Goal: Task Accomplishment & Management: Complete application form

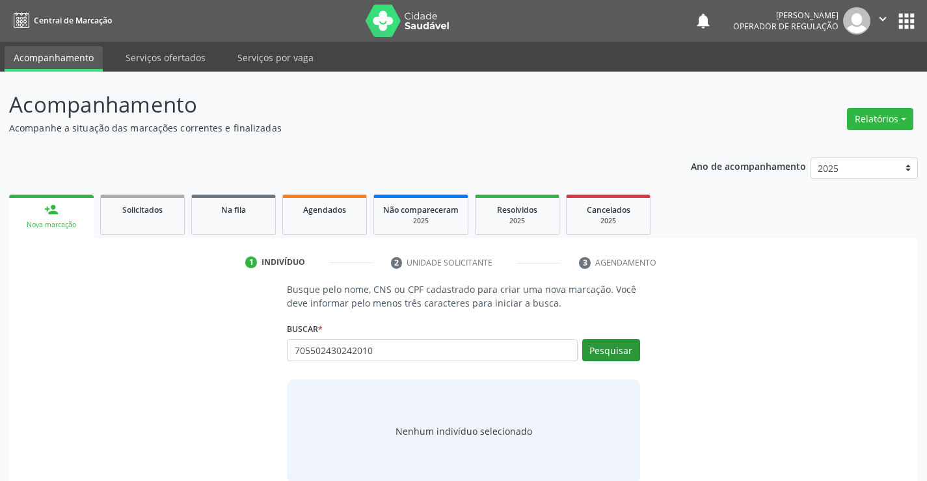
type input "705502430242010"
click at [621, 352] on button "Pesquisar" at bounding box center [611, 350] width 58 height 22
click at [621, 352] on div "705502430242010 Busque por nome, CNS ou CPF Antony Samuel Nascimento Bispo CPF:…" at bounding box center [463, 354] width 353 height 31
click at [616, 351] on button "Pesquisar" at bounding box center [611, 350] width 58 height 22
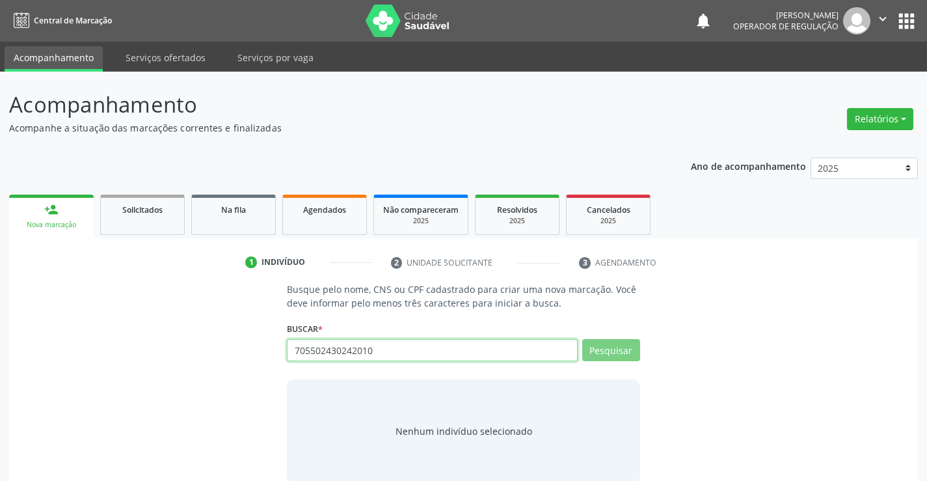
click at [385, 341] on input "705502430242010" at bounding box center [432, 350] width 290 height 22
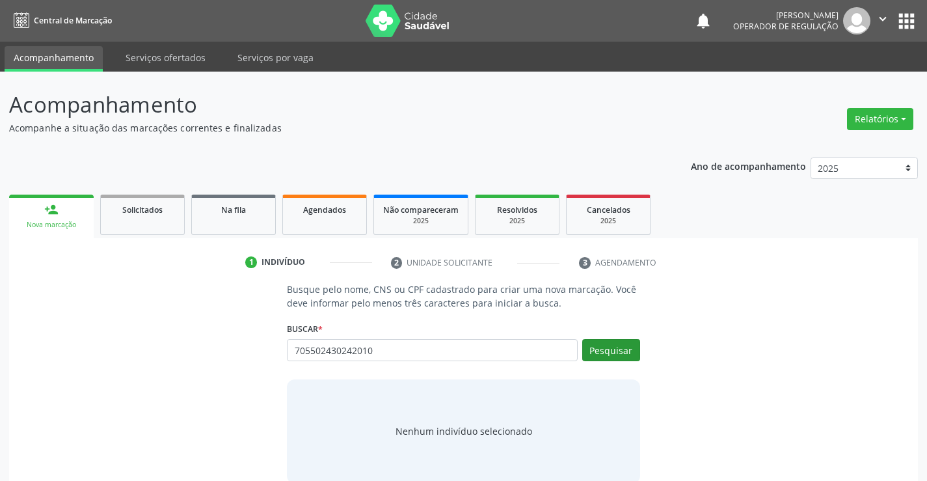
type input "705502430242010"
click at [588, 358] on button "Pesquisar" at bounding box center [611, 350] width 58 height 22
type input "705502430242010"
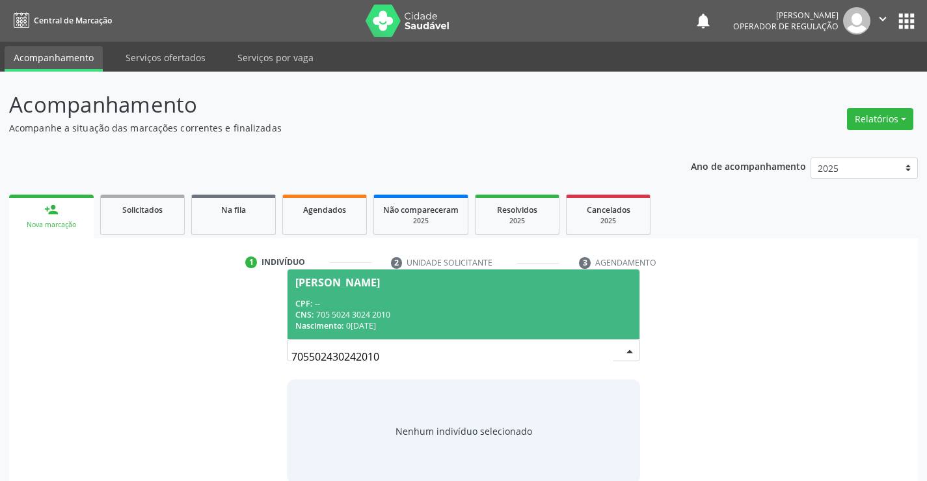
click at [536, 306] on div "CPF: --" at bounding box center [463, 303] width 336 height 11
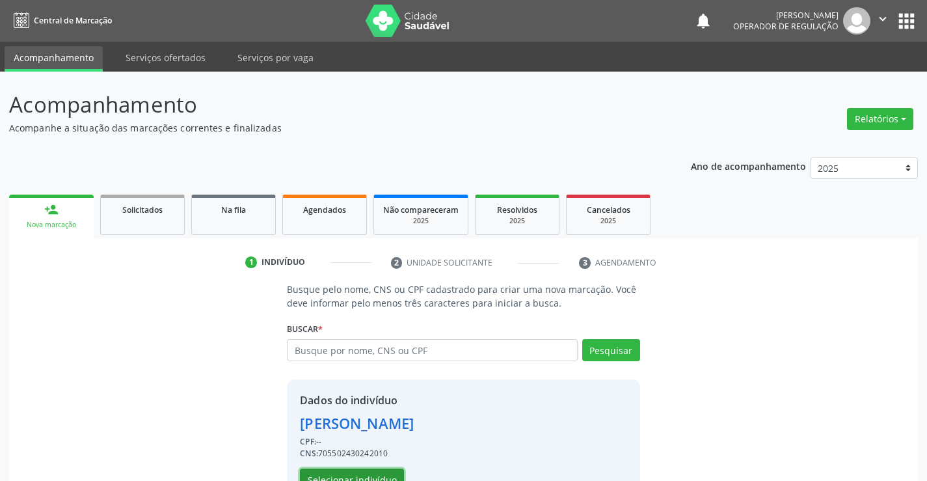
click at [359, 471] on button "Selecionar indivíduo" at bounding box center [352, 480] width 104 height 22
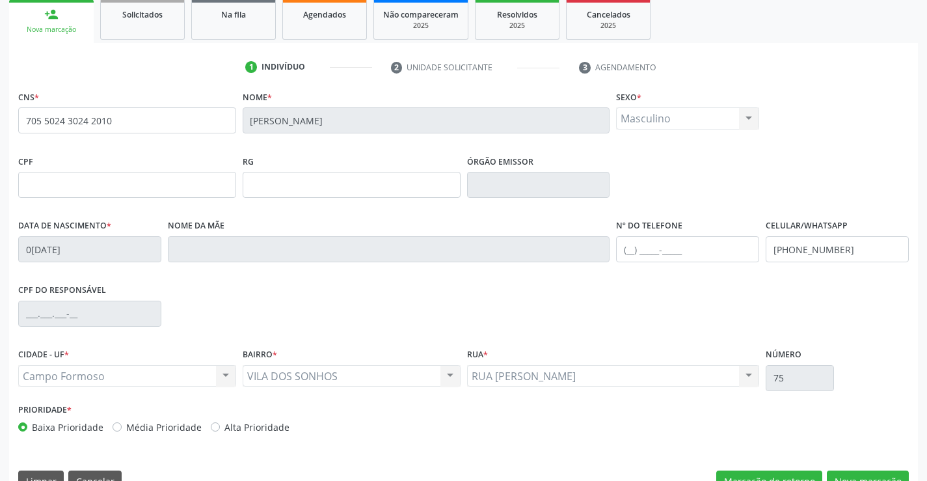
scroll to position [225, 0]
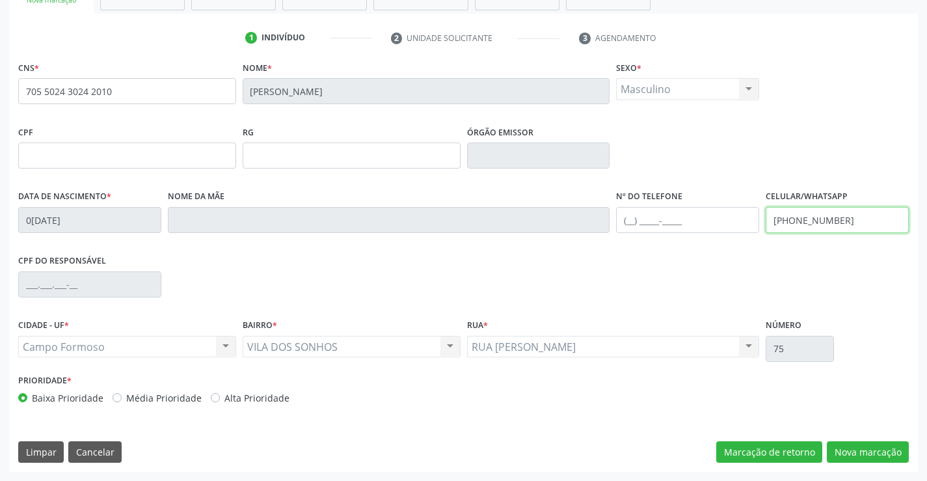
click at [843, 218] on input "(74) 9912-6573" at bounding box center [837, 220] width 143 height 26
type input "(74) 99123-6573"
click at [644, 459] on div "Limpar Cancelar Marcação de retorno Nova marcação" at bounding box center [463, 452] width 891 height 22
click at [890, 455] on button "Nova marcação" at bounding box center [868, 452] width 82 height 22
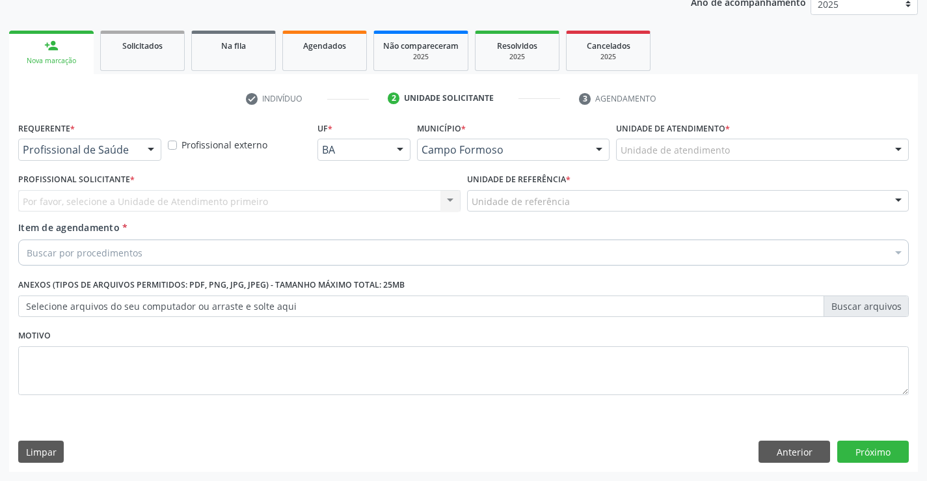
scroll to position [164, 0]
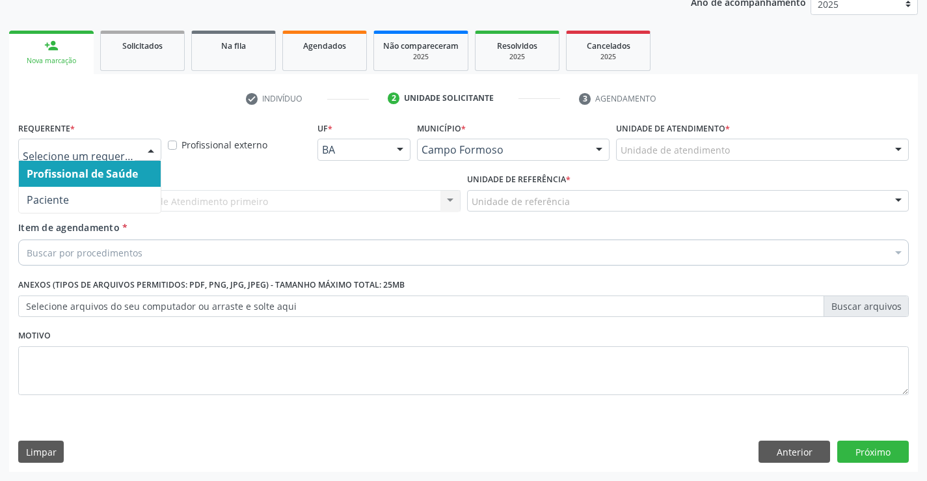
click at [151, 143] on div at bounding box center [151, 150] width 20 height 22
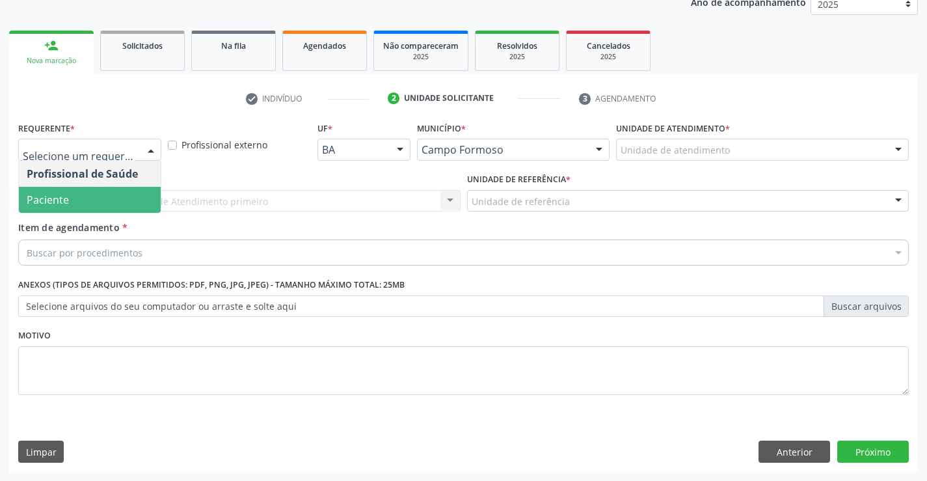
click at [81, 196] on span "Paciente" at bounding box center [90, 200] width 142 height 26
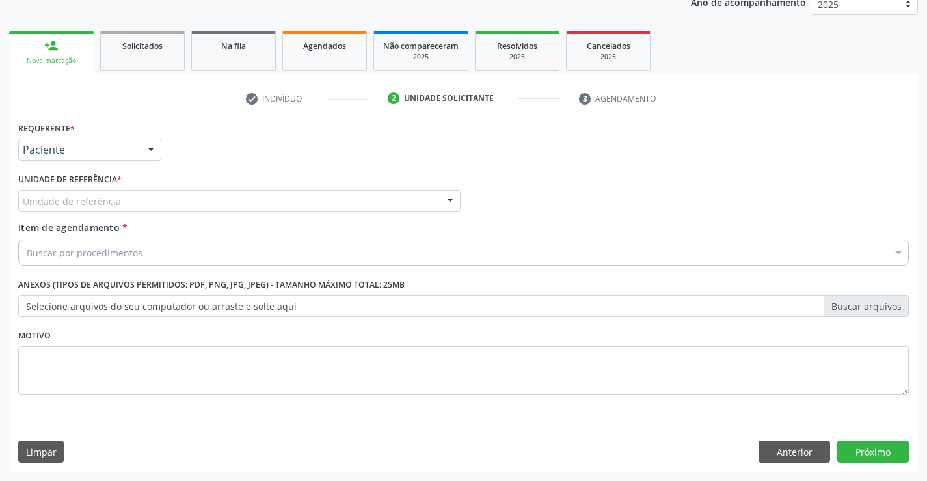
click at [138, 197] on div "Unidade de referência" at bounding box center [239, 201] width 443 height 22
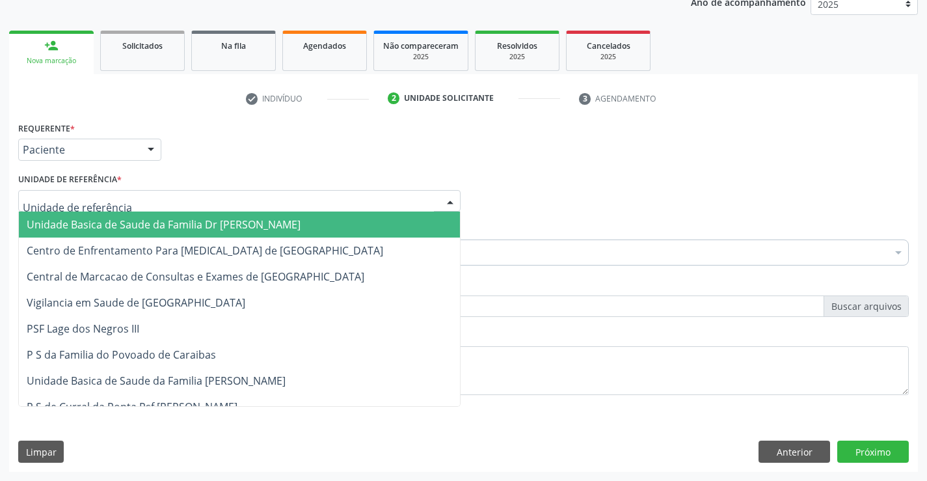
click at [140, 225] on span "Unidade Basica de Saude da Familia Dr [PERSON_NAME]" at bounding box center [164, 224] width 274 height 14
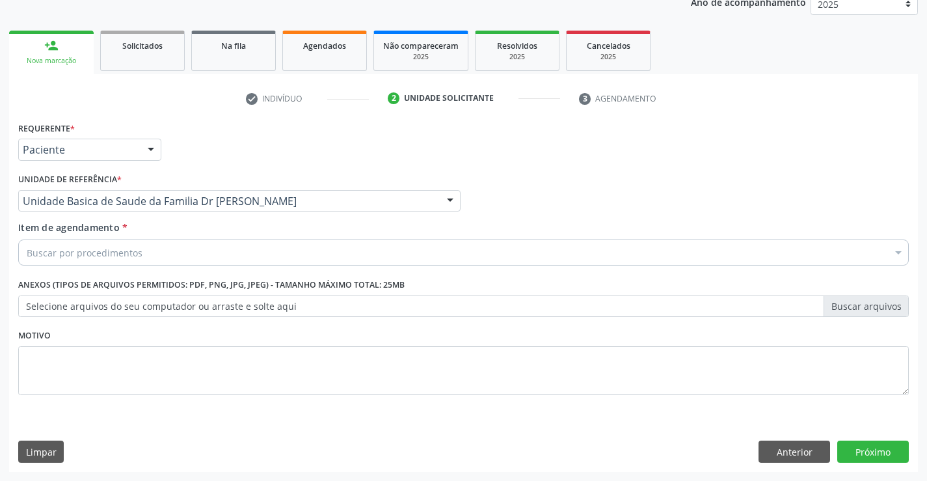
click at [135, 260] on div "Buscar por procedimentos" at bounding box center [463, 253] width 891 height 26
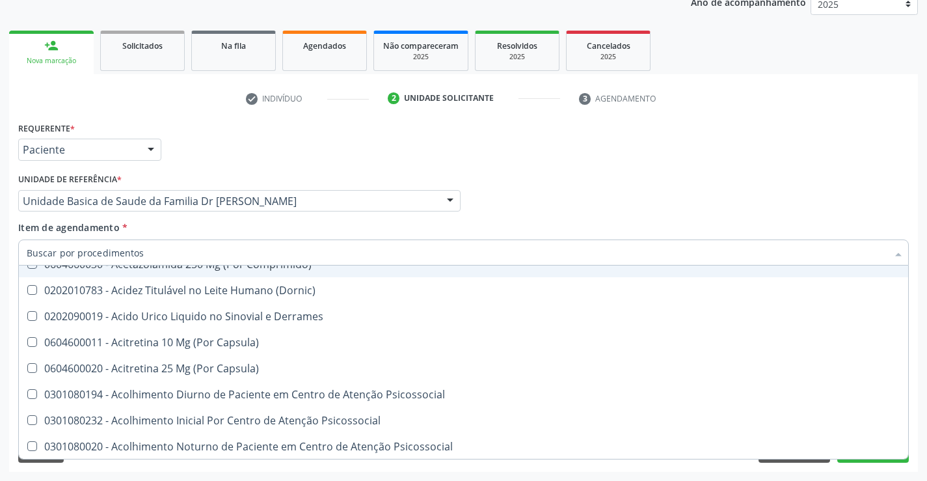
scroll to position [390, 0]
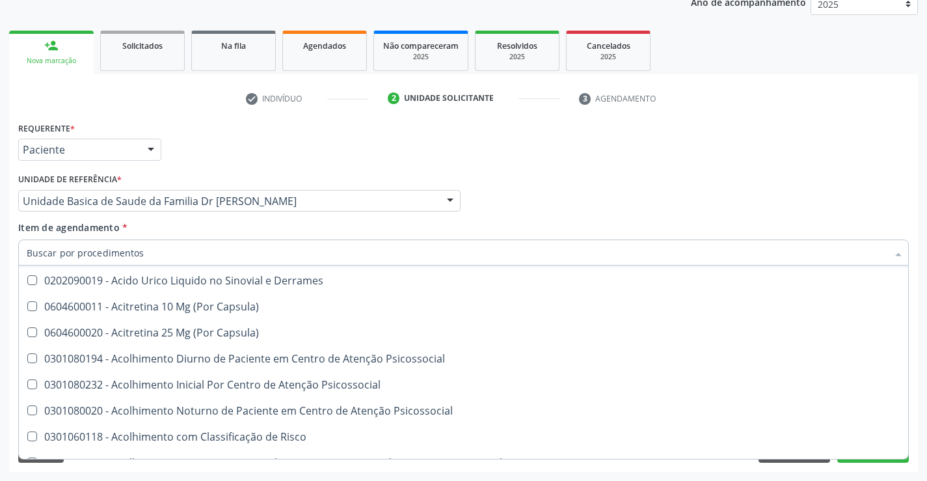
click at [156, 254] on input "Item de agendamento *" at bounding box center [457, 253] width 861 height 26
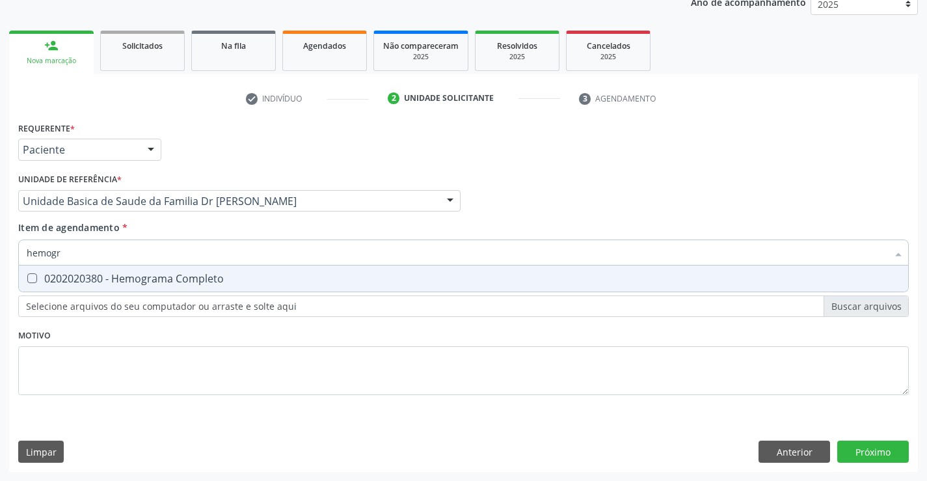
scroll to position [0, 0]
type input "hemogra"
click at [182, 286] on span "0202020380 - Hemograma Completo" at bounding box center [464, 279] width 890 height 26
checkbox Completo "true"
type input "hemogra"
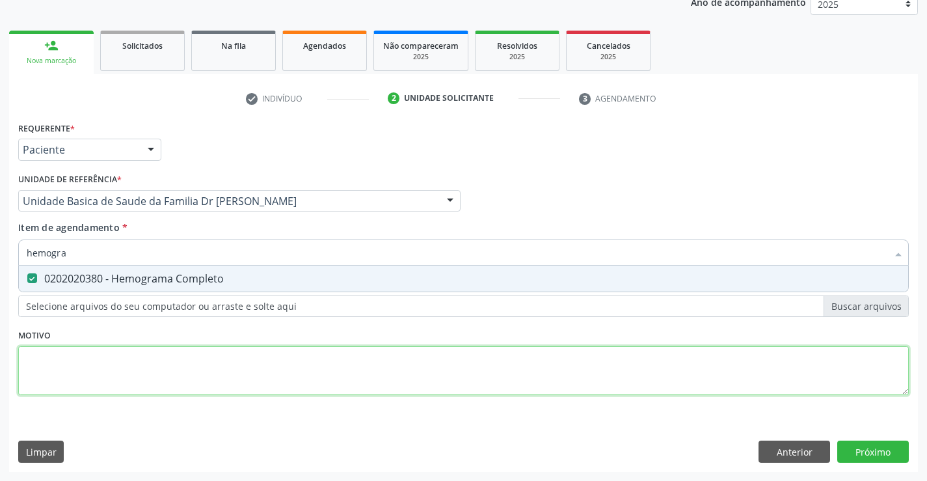
click at [163, 351] on div "Requerente * Paciente Profissional de Saúde Paciente Nenhum resultado encontrad…" at bounding box center [463, 265] width 891 height 295
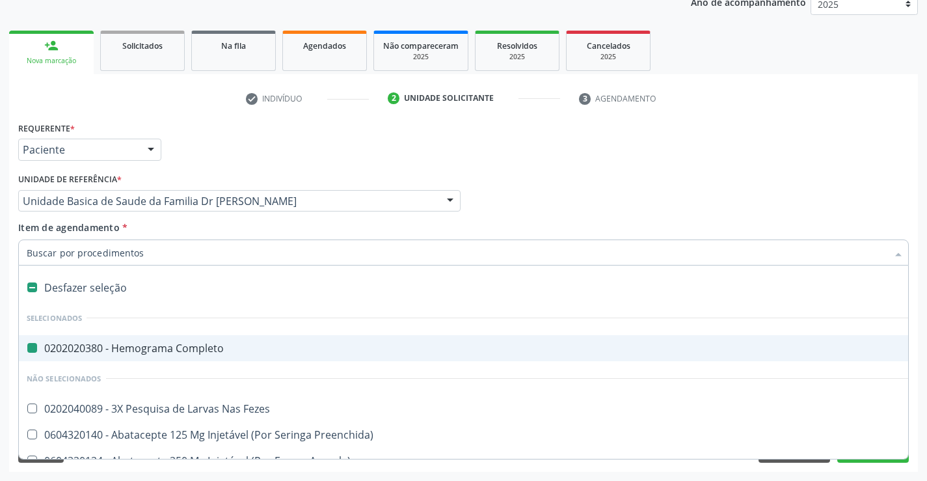
type input "u"
checkbox Completo "false"
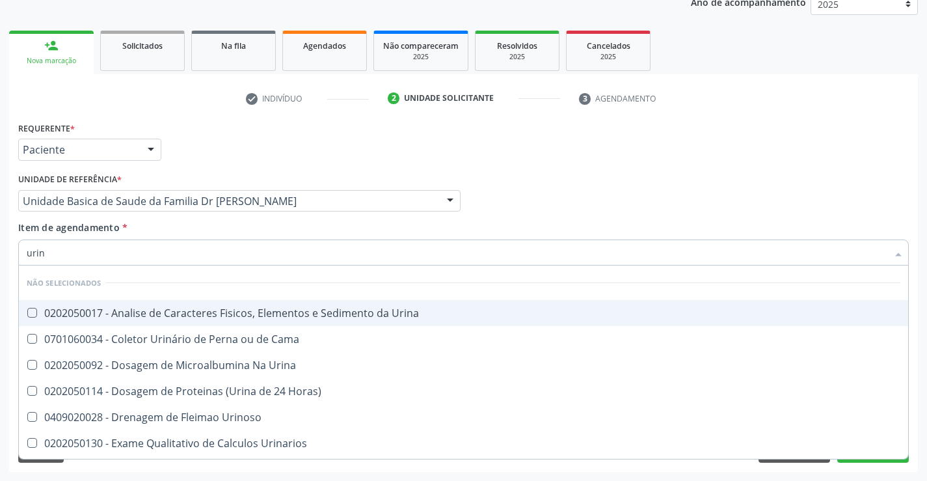
type input "urina"
drag, startPoint x: 220, startPoint y: 312, endPoint x: 244, endPoint y: 445, distance: 134.9
click at [250, 315] on div "0202050017 - Analise de Caracteres Fisicos, Elementos e Sedimento da Urina" at bounding box center [464, 313] width 874 height 10
checkbox Urina "true"
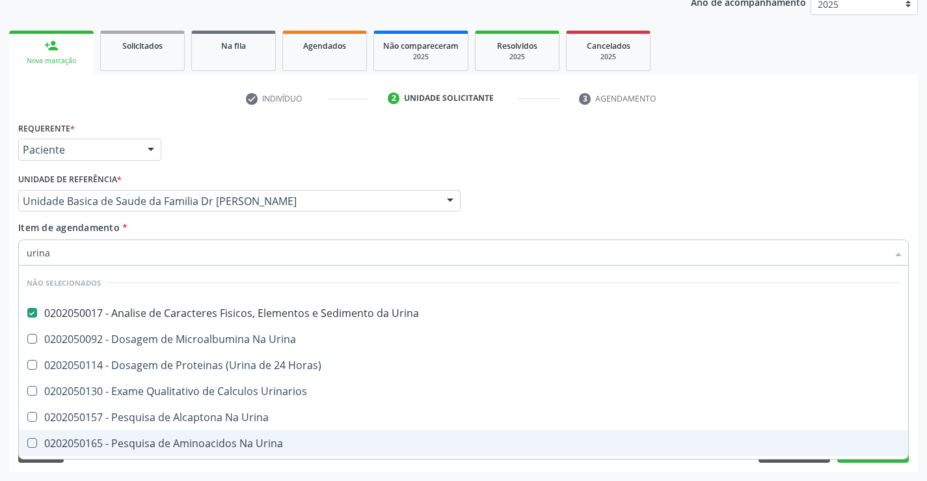
type input "urina"
click at [251, 468] on div "Requerente * Paciente Profissional de Saúde Paciente Nenhum resultado encontrad…" at bounding box center [463, 294] width 909 height 353
checkbox Urina "true"
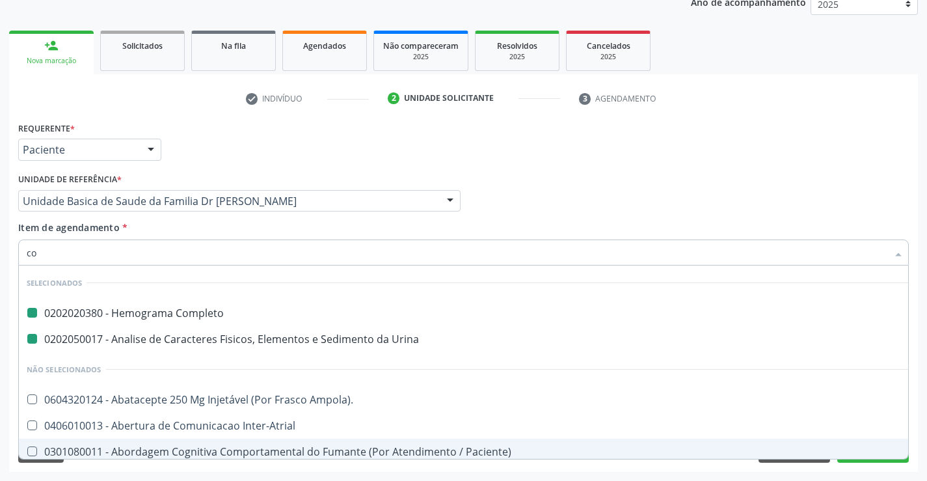
type input "col"
checkbox Completo "false"
checkbox Urina "false"
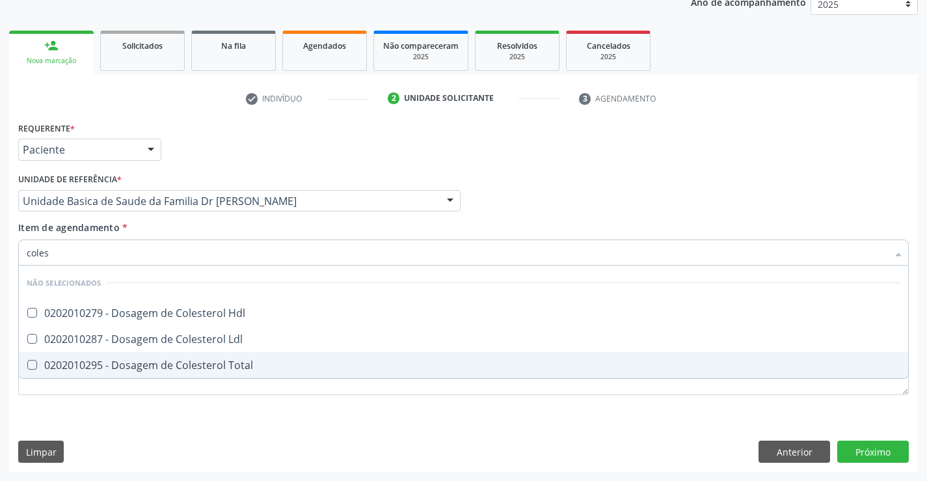
type input "colest"
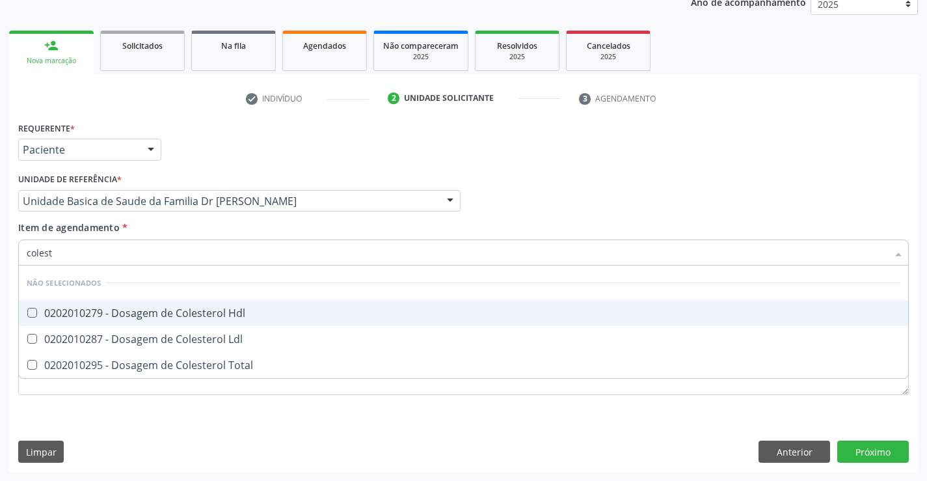
drag, startPoint x: 186, startPoint y: 309, endPoint x: 186, endPoint y: 335, distance: 26.0
click at [186, 316] on div "0202010279 - Dosagem de Colesterol Hdl" at bounding box center [464, 313] width 874 height 10
checkbox Hdl "true"
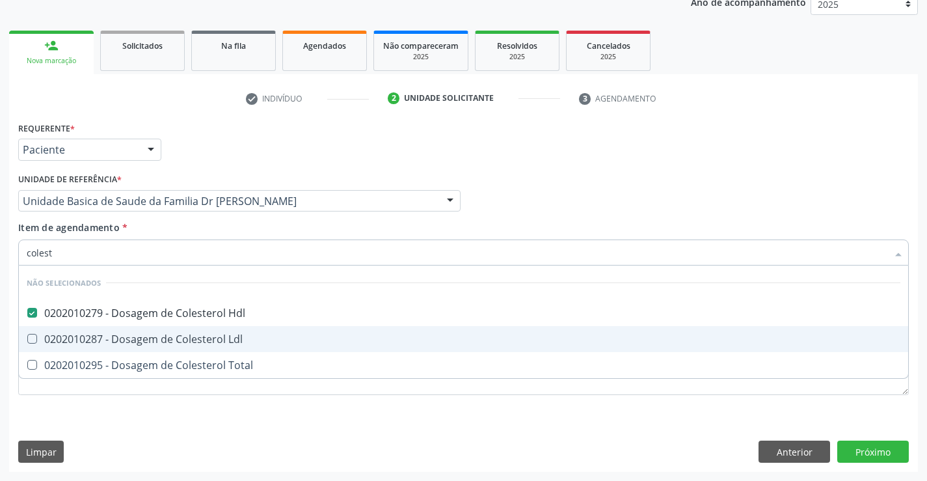
click at [191, 334] on div "0202010287 - Dosagem de Colesterol Ldl" at bounding box center [464, 339] width 874 height 10
checkbox Ldl "true"
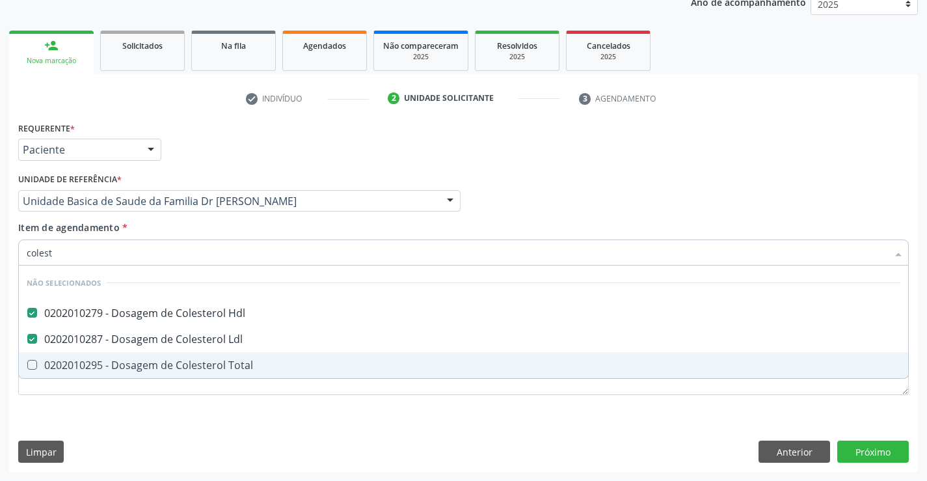
click at [194, 364] on div "0202010295 - Dosagem de Colesterol Total" at bounding box center [464, 365] width 874 height 10
checkbox Total "true"
type input "colest"
click at [212, 410] on div "Requerente * Paciente Profissional de Saúde Paciente Nenhum resultado encontrad…" at bounding box center [463, 265] width 891 height 295
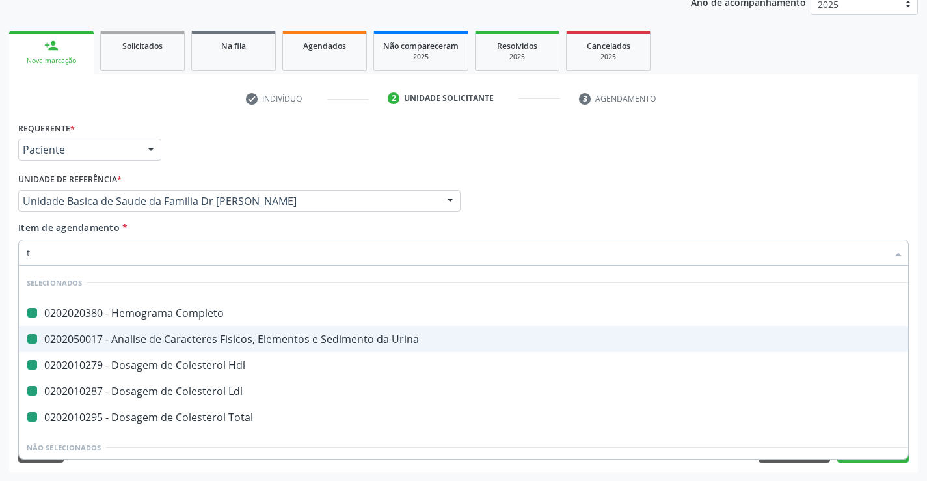
type input "tr"
checkbox Completo "false"
checkbox Urina "false"
checkbox Hdl "false"
checkbox Ldl "false"
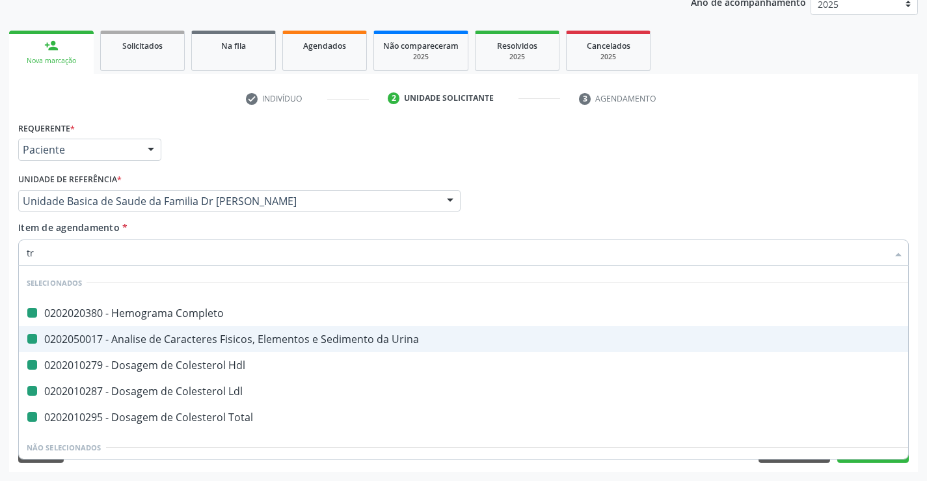
checkbox Total "false"
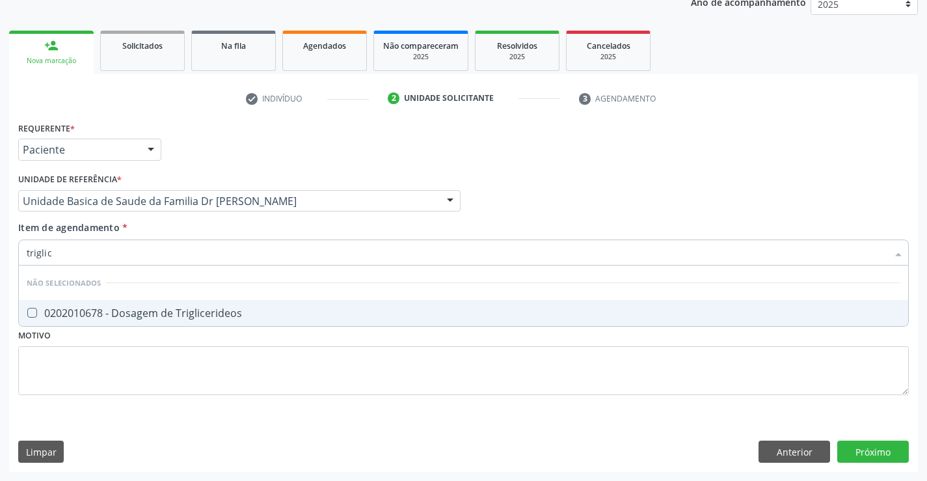
type input "triglice"
click at [170, 316] on div "0202010678 - Dosagem de Triglicerideos" at bounding box center [464, 313] width 874 height 10
checkbox Triglicerideos "true"
click at [141, 251] on input "triglice" at bounding box center [457, 253] width 861 height 26
type input "triglice"
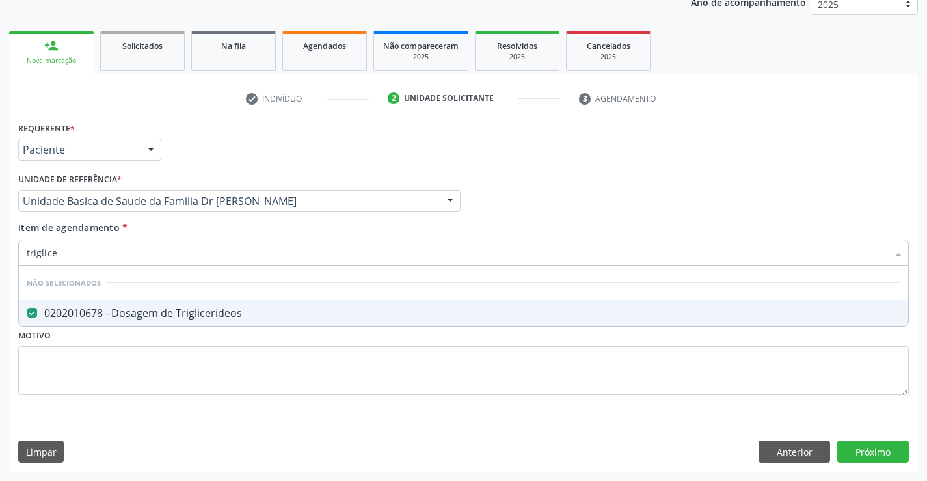
click at [143, 336] on div "Requerente * Paciente Profissional de Saúde Paciente Nenhum resultado encontrad…" at bounding box center [463, 265] width 891 height 295
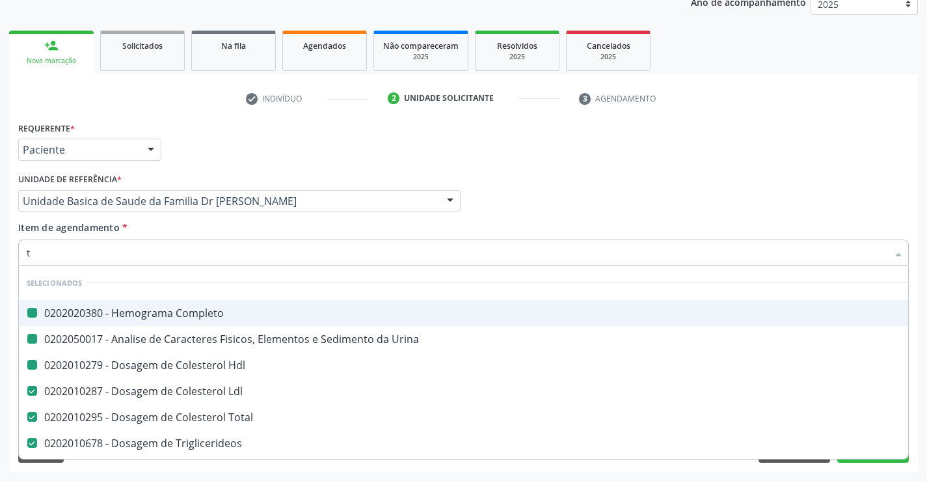
type input "tg"
checkbox Completo "false"
checkbox Urina "false"
checkbox Hdl "false"
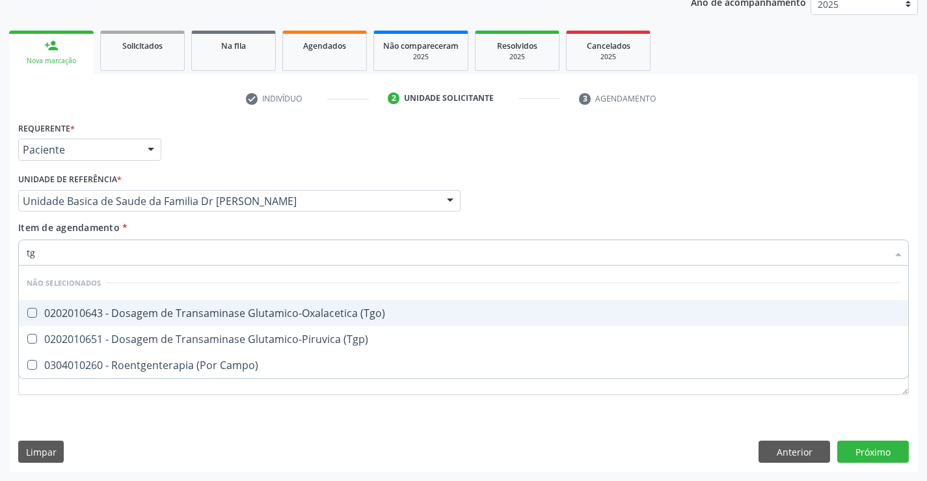
click at [275, 311] on div "0202010643 - Dosagem de Transaminase Glutamico-Oxalacetica (Tgo)" at bounding box center [464, 313] width 874 height 10
checkbox \(Tgo\) "true"
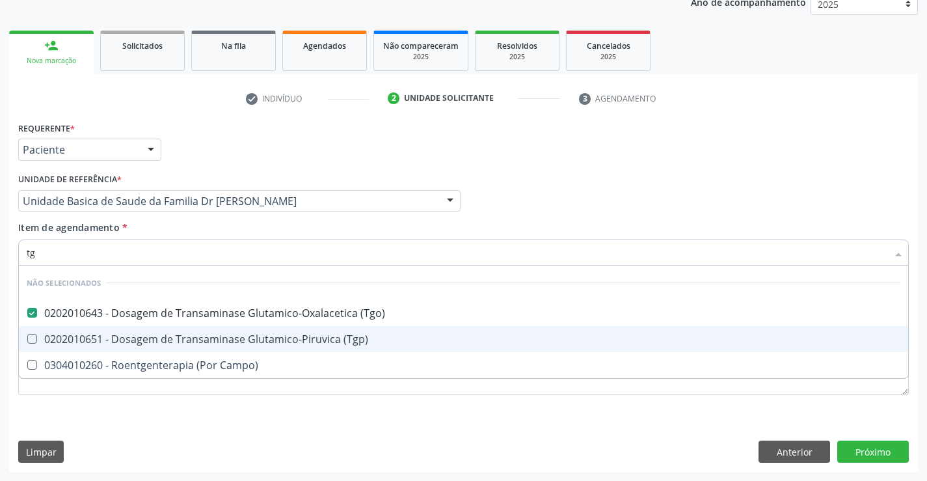
click at [253, 341] on div "0202010651 - Dosagem de Transaminase Glutamico-Piruvica (Tgp)" at bounding box center [464, 339] width 874 height 10
checkbox \(Tgp\) "true"
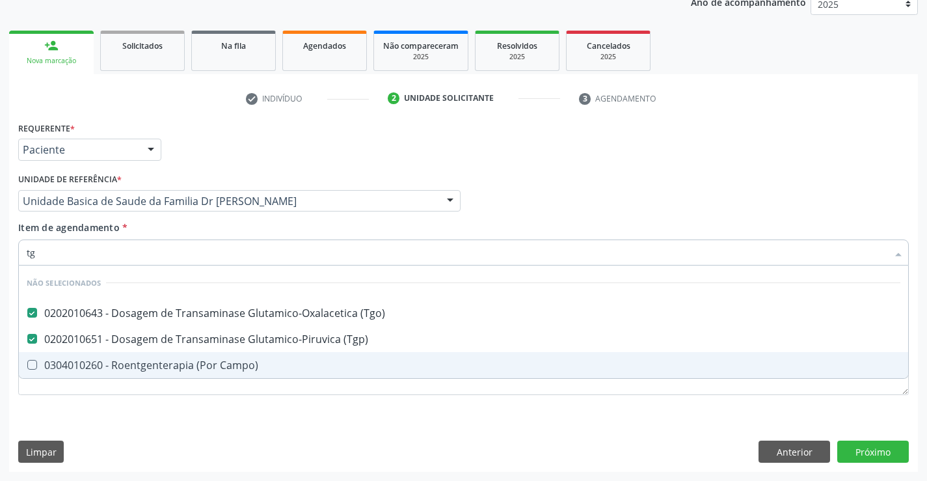
type input "tg"
click at [240, 391] on div "Requerente * Paciente Profissional de Saúde Paciente Nenhum resultado encontrad…" at bounding box center [463, 265] width 891 height 295
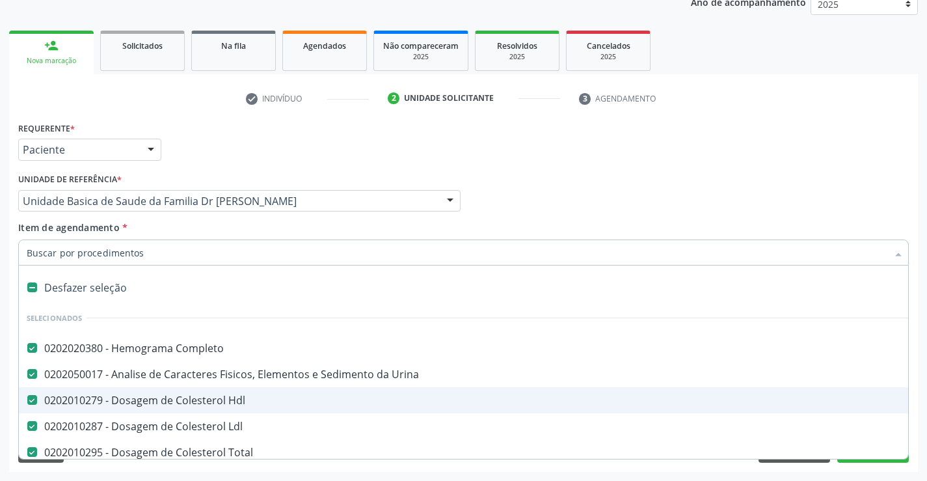
click at [150, 251] on input "Item de agendamento *" at bounding box center [457, 253] width 861 height 26
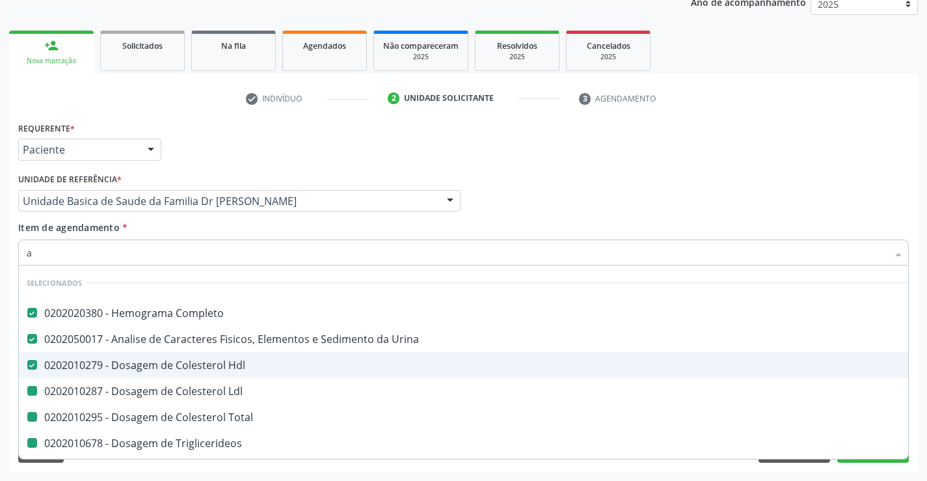
type input "ac"
checkbox Ldl "false"
checkbox Total "false"
checkbox Triglicerideos "false"
checkbox \(Tgo\) "false"
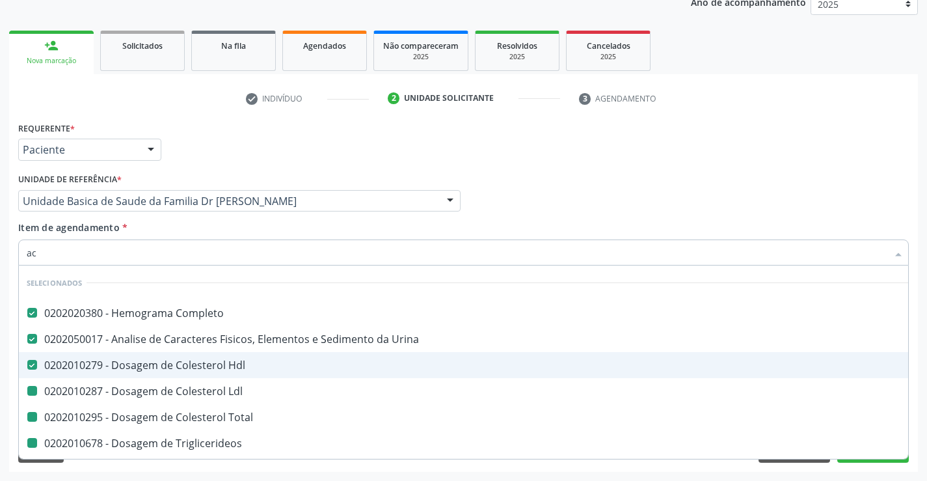
checkbox \(Tgp\) "false"
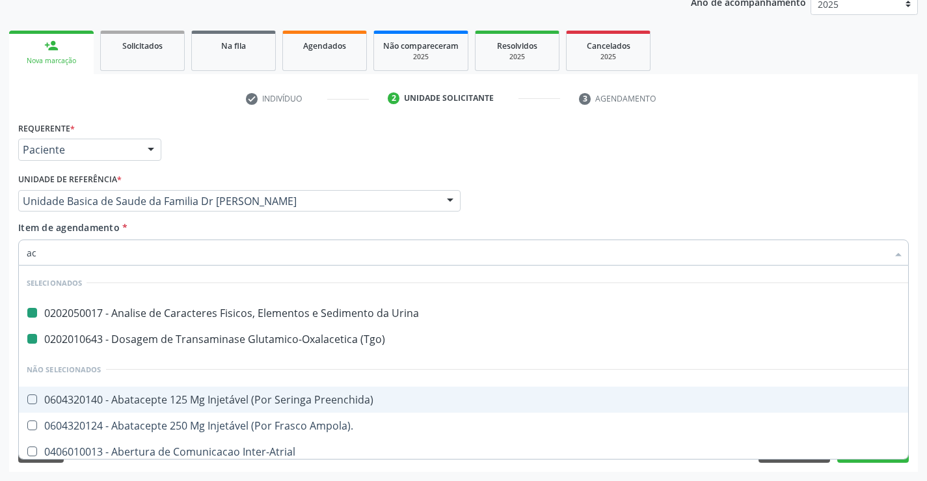
type input "aci"
checkbox Urina "false"
checkbox \(Tgo\) "false"
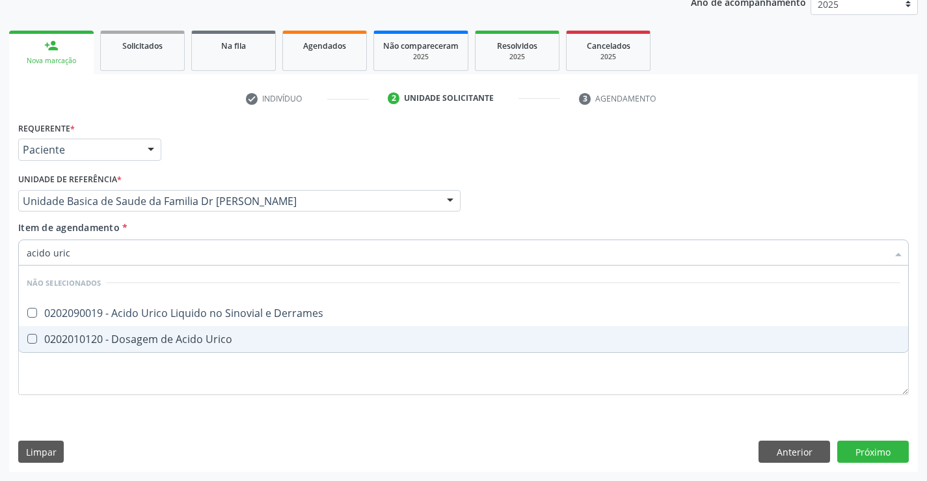
type input "acido urico"
click at [171, 336] on div "0202010120 - Dosagem de Acido Urico" at bounding box center [464, 339] width 874 height 10
checkbox Urico "true"
type input "acido urico"
click at [144, 375] on div "Requerente * Paciente Profissional de Saúde Paciente Nenhum resultado encontrad…" at bounding box center [463, 265] width 891 height 295
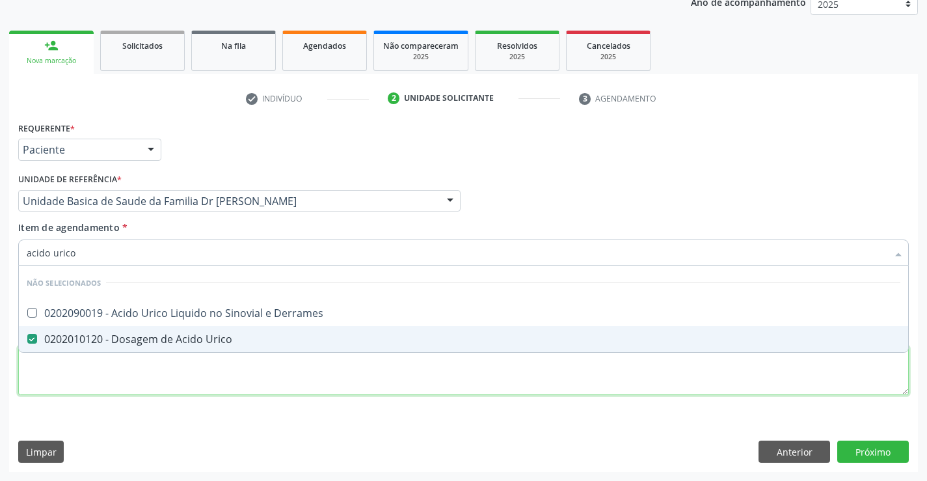
checkbox Derrames "true"
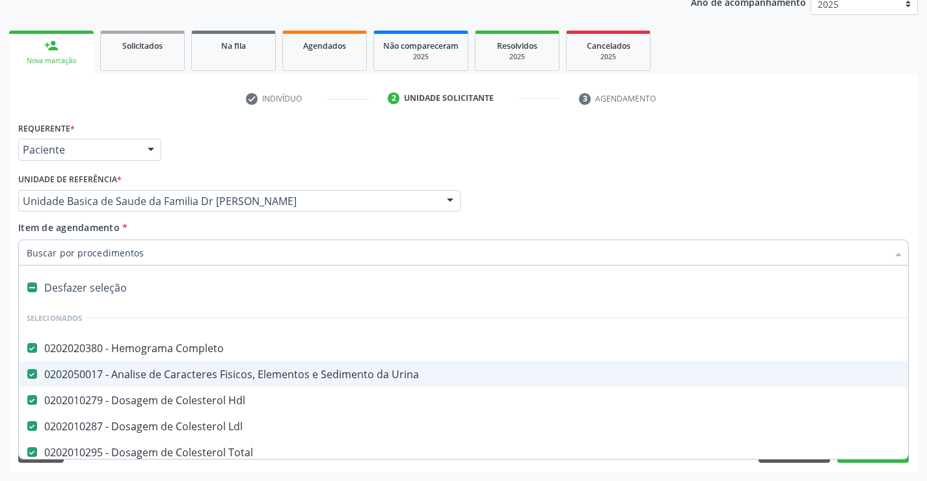
type input "u"
checkbox Triglicerideos "false"
checkbox \(Tgo\) "false"
checkbox \(Tgp\) "false"
checkbox Urico "false"
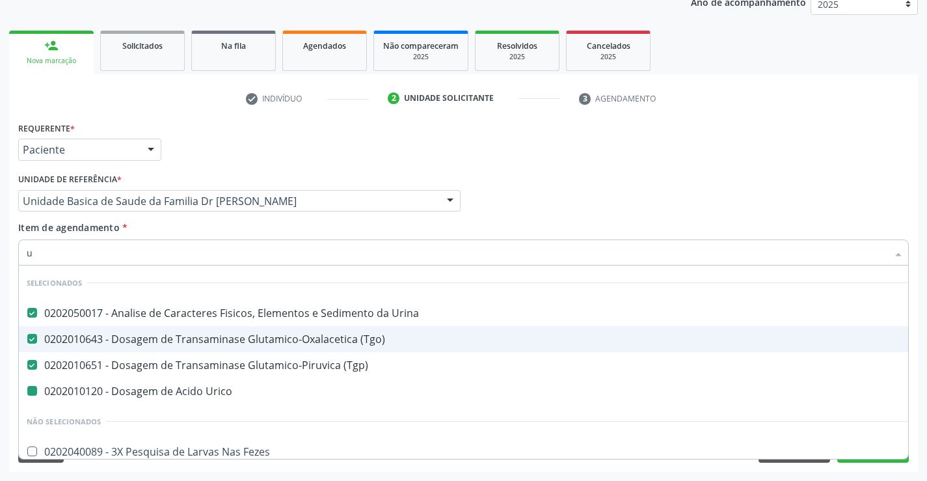
type input "ur"
checkbox Urico "false"
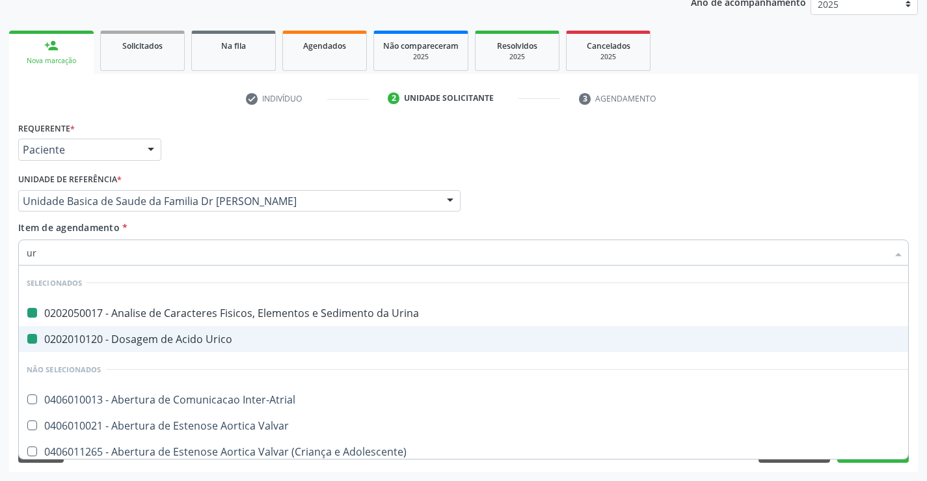
type input "ure"
checkbox Urina "false"
checkbox Urico "false"
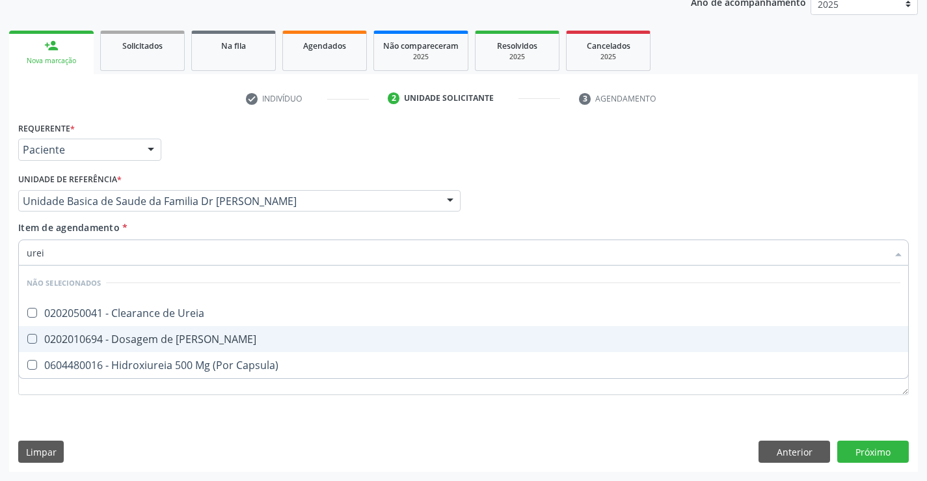
type input "ureia"
click at [153, 347] on span "0202010694 - Dosagem de [PERSON_NAME]" at bounding box center [464, 339] width 890 height 26
checkbox Ureia "true"
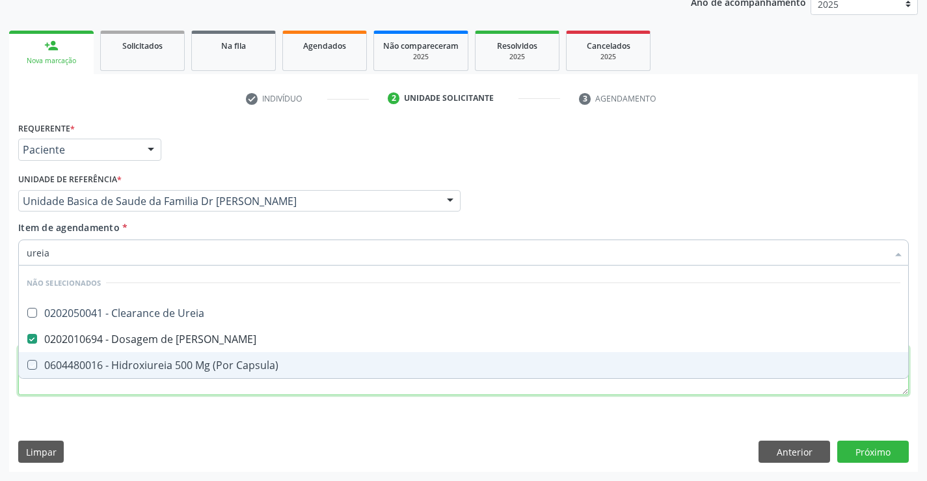
click at [139, 394] on div "Requerente * Paciente Profissional de Saúde Paciente Nenhum resultado encontrad…" at bounding box center [463, 265] width 891 height 295
checkbox Ureia "true"
checkbox Capsula\) "true"
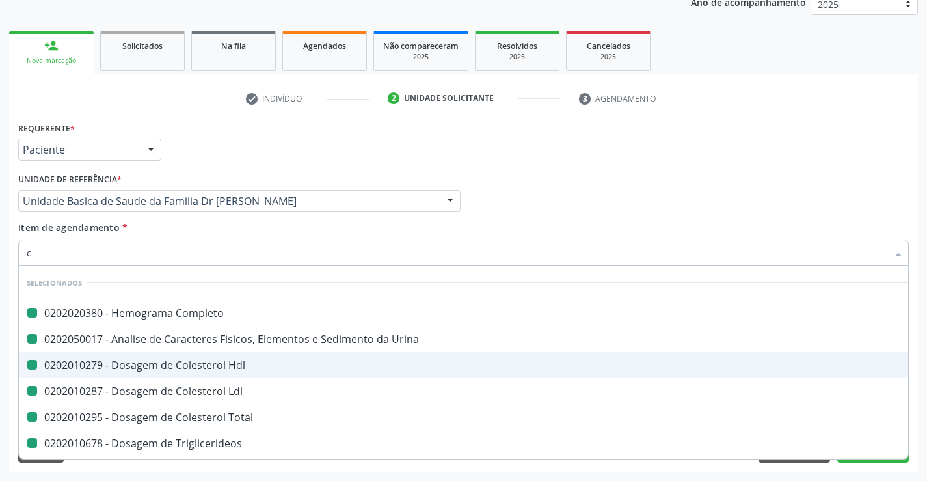
type input "cr"
checkbox Completo "false"
checkbox Urina "false"
checkbox Hdl "false"
checkbox Ldl "false"
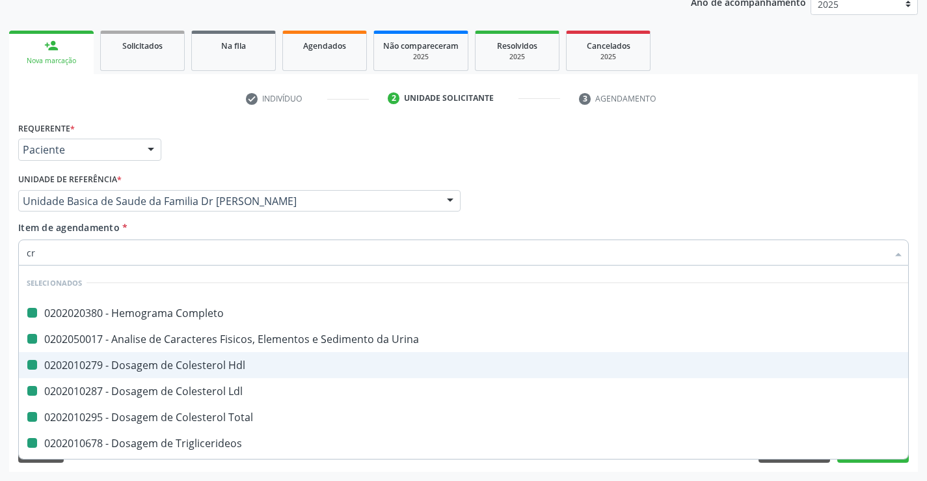
checkbox Total "false"
checkbox Triglicerideos "false"
checkbox \(Tgo\) "false"
checkbox \(Tgp\) "false"
checkbox Urico "false"
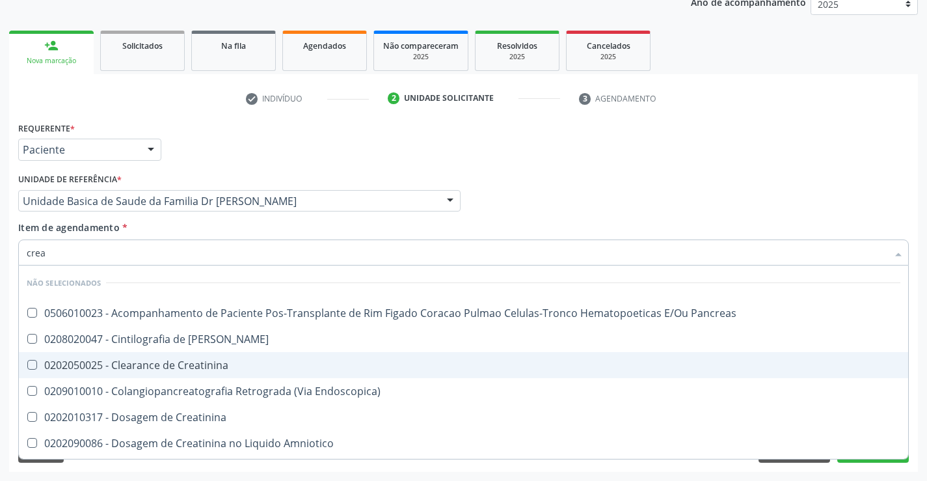
type input "creat"
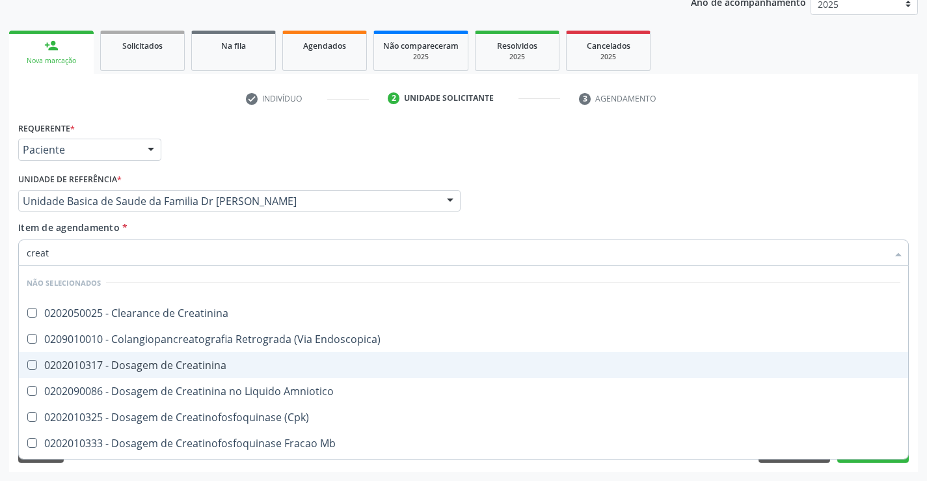
click at [193, 366] on div "0202010317 - Dosagem de Creatinina" at bounding box center [464, 365] width 874 height 10
checkbox Creatinina "true"
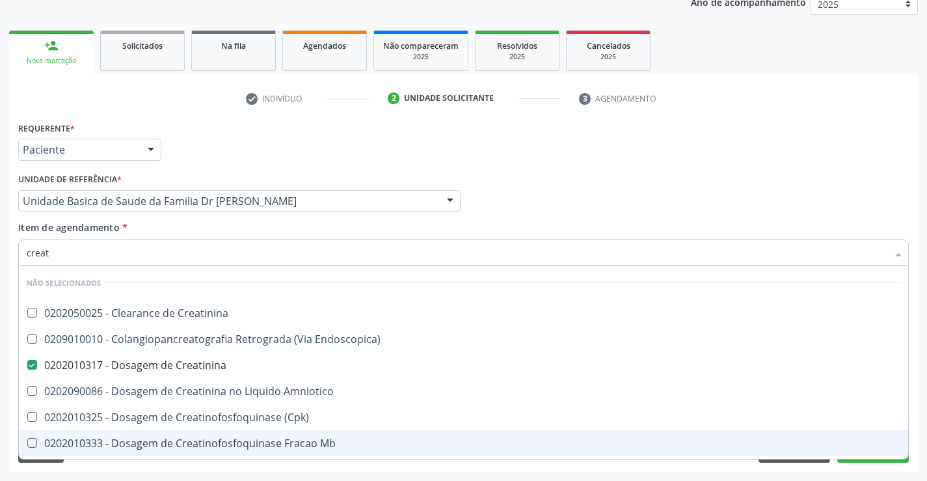
click at [232, 467] on div "Requerente * Paciente Profissional de Saúde Paciente Nenhum resultado encontrad…" at bounding box center [463, 294] width 909 height 353
checkbox Creatinina "true"
checkbox Endoscopica\) "true"
checkbox Amniotico "true"
checkbox \(Cpk\) "true"
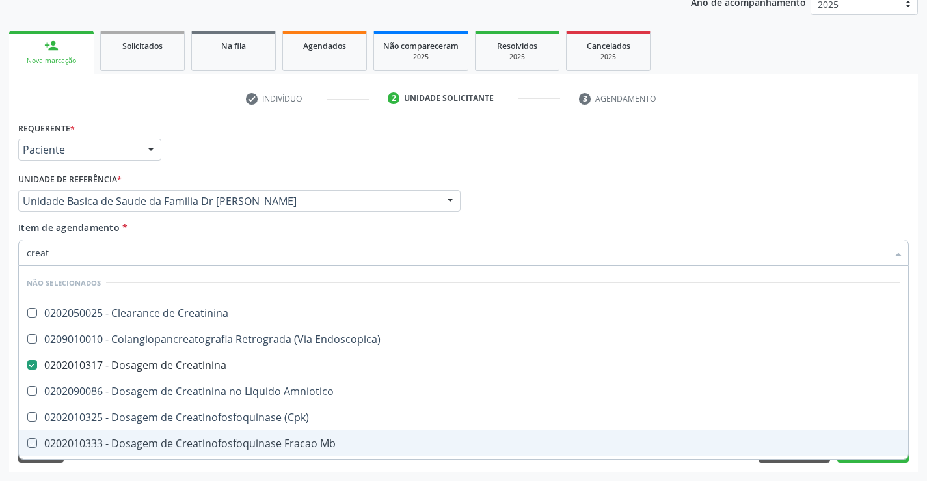
checkbox Mb "true"
checkbox Oncologia "true"
checkbox Parcial "true"
checkbox Oncologia "true"
checkbox Capsula\) "true"
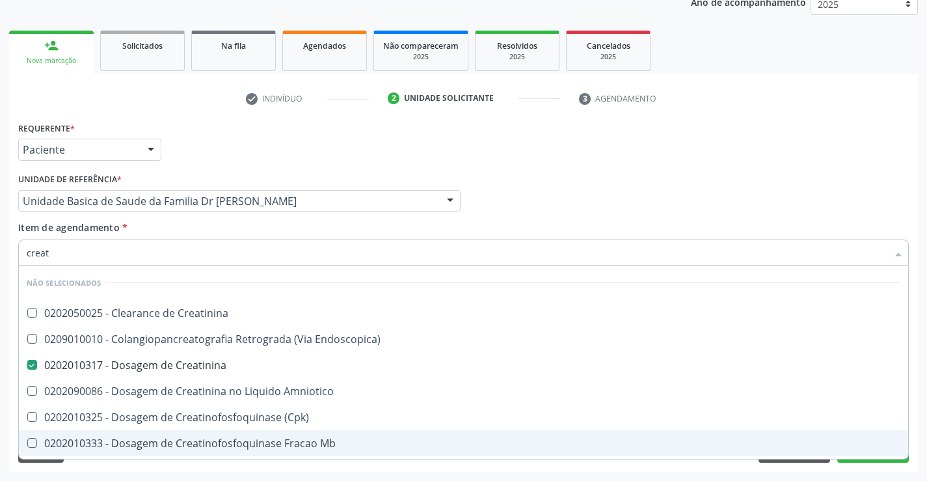
checkbox Videolaparoscopica "true"
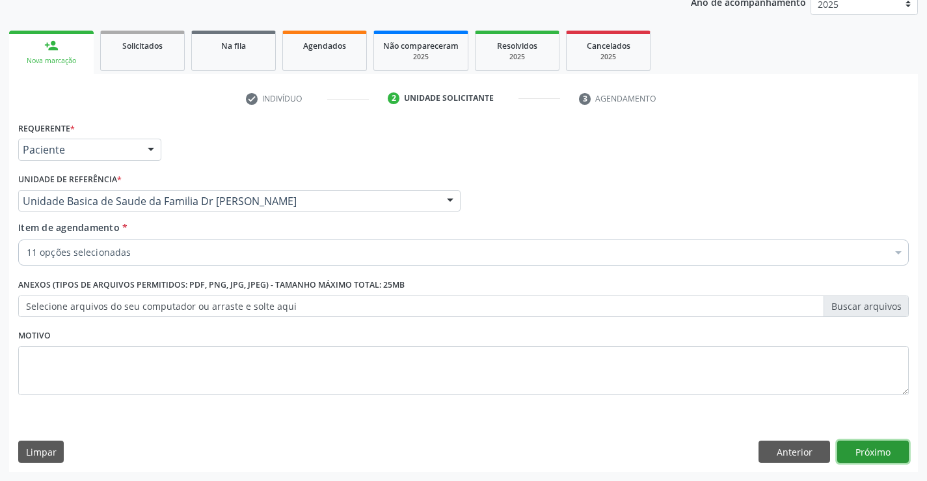
click at [866, 452] on button "Próximo" at bounding box center [874, 452] width 72 height 22
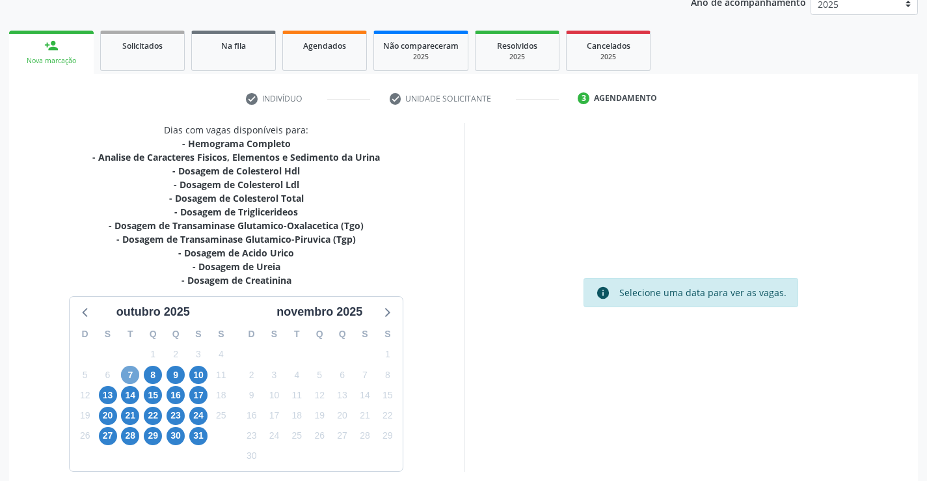
click at [131, 372] on span "7" at bounding box center [130, 375] width 18 height 18
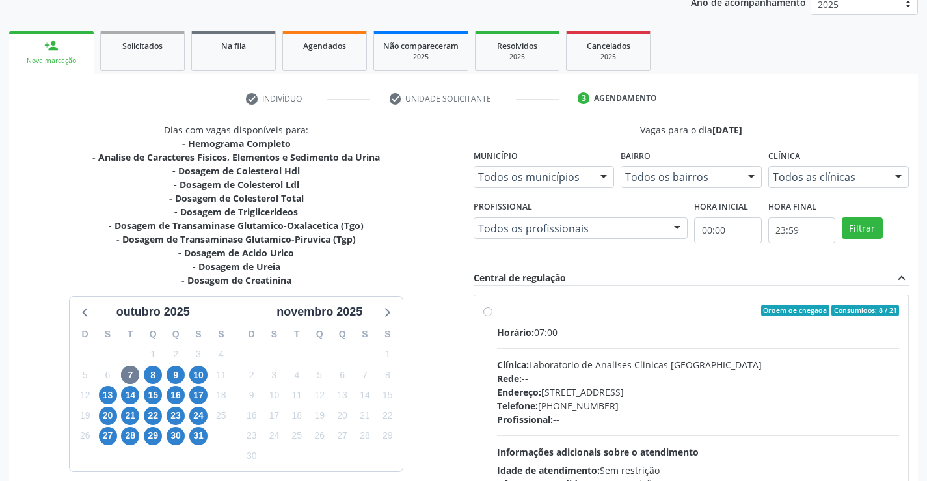
drag, startPoint x: 487, startPoint y: 310, endPoint x: 479, endPoint y: 317, distance: 10.7
click at [497, 312] on label "Ordem de chegada Consumidos: 8 / 21 Horário: 07:00 Clínica: Laboratorio de Anal…" at bounding box center [698, 405] width 403 height 200
click at [487, 312] on input "Ordem de chegada Consumidos: 8 / 21 Horário: 07:00 Clínica: Laboratorio de Anal…" at bounding box center [488, 311] width 9 height 12
radio input "true"
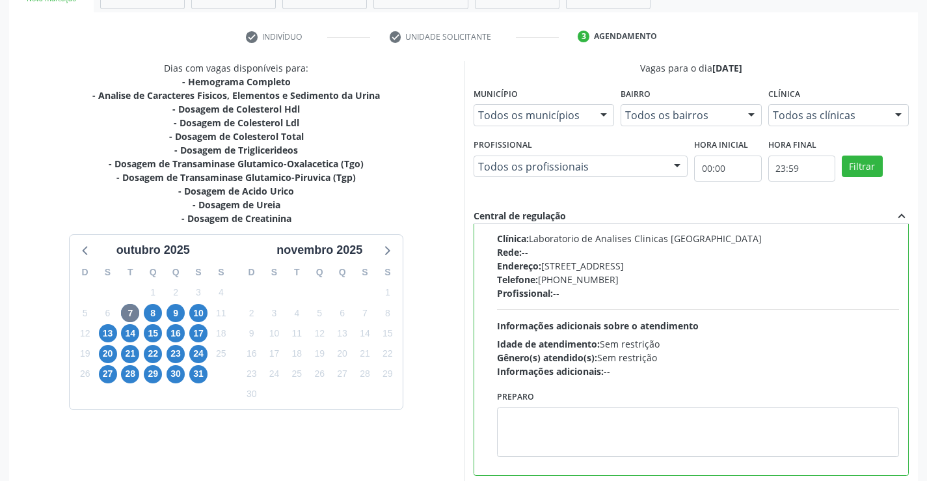
scroll to position [297, 0]
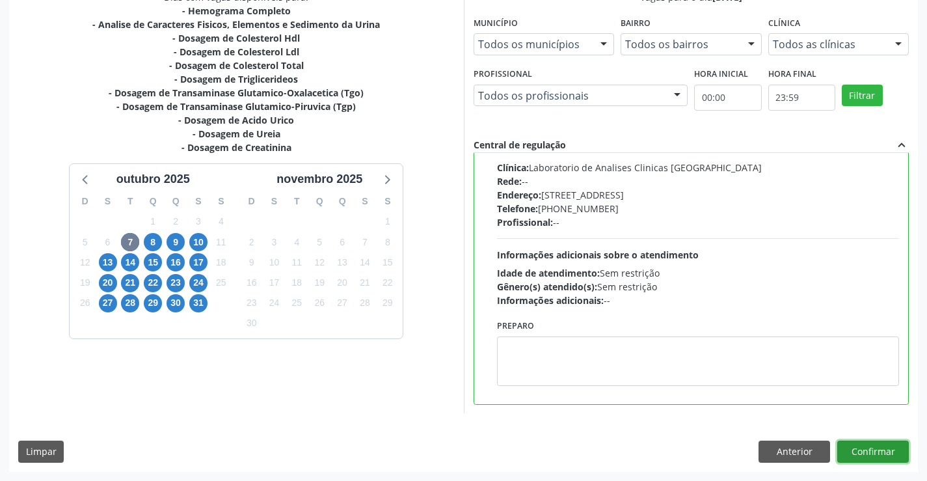
click at [861, 448] on button "Confirmar" at bounding box center [874, 452] width 72 height 22
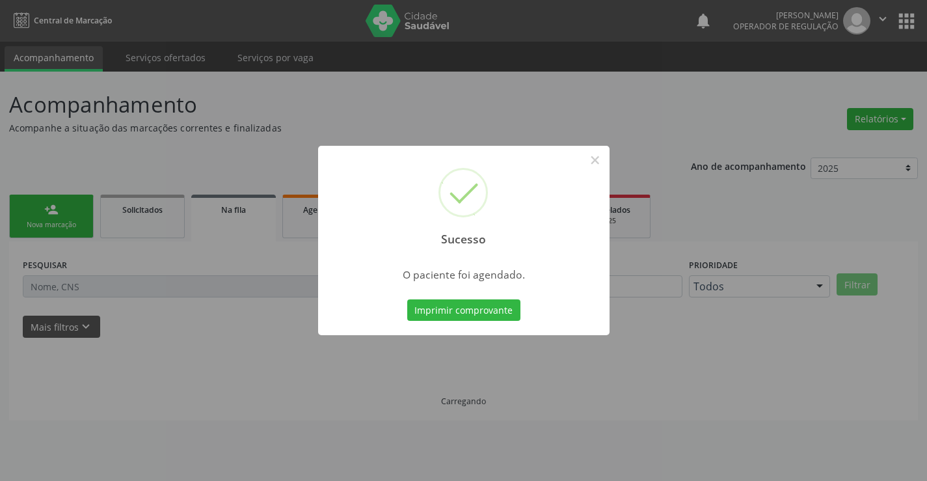
scroll to position [0, 0]
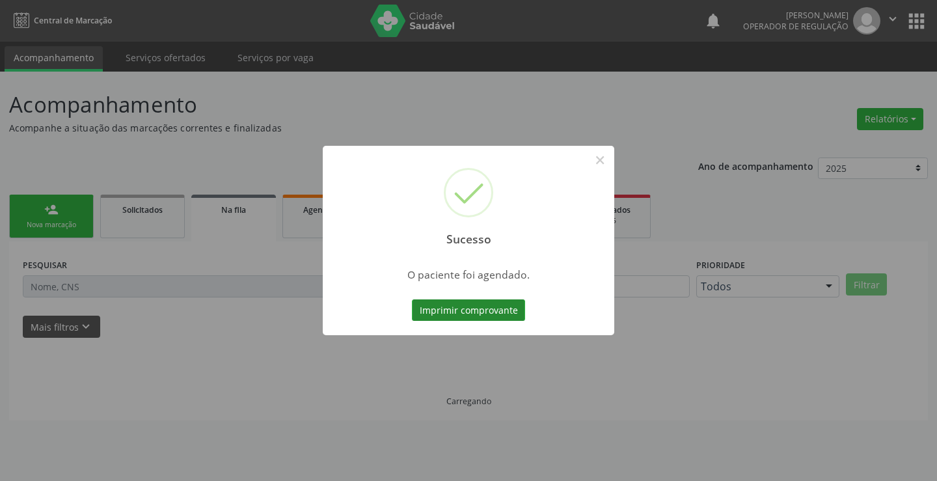
click at [507, 307] on button "Imprimir comprovante" at bounding box center [468, 310] width 113 height 22
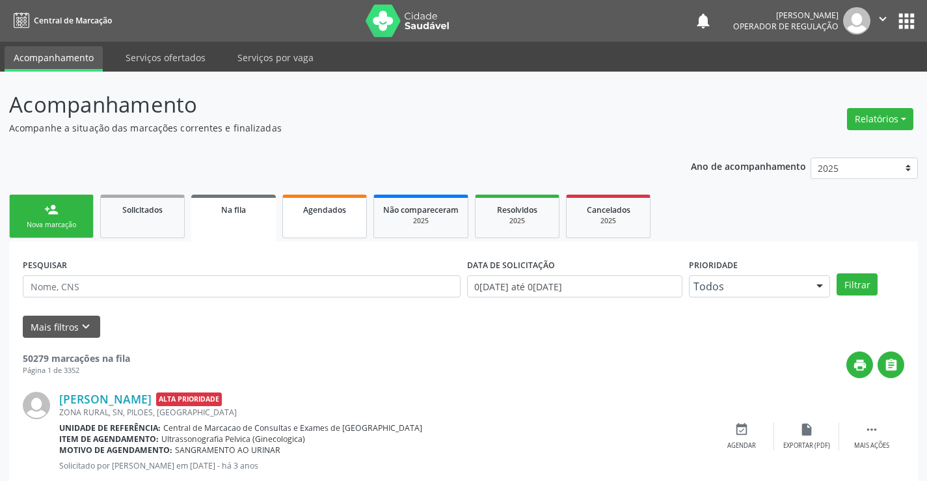
click at [314, 225] on link "Agendados" at bounding box center [324, 217] width 85 height 44
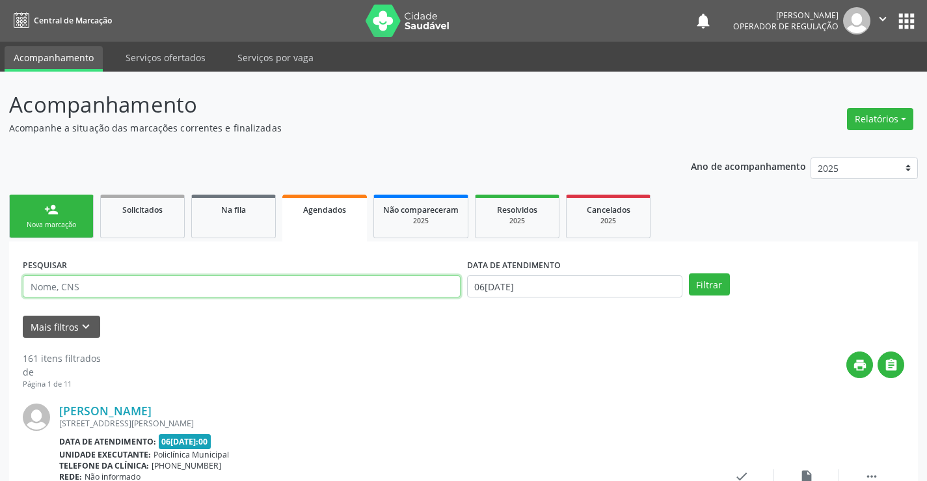
click at [132, 284] on input "text" at bounding box center [242, 286] width 438 height 22
type input "705502430242010"
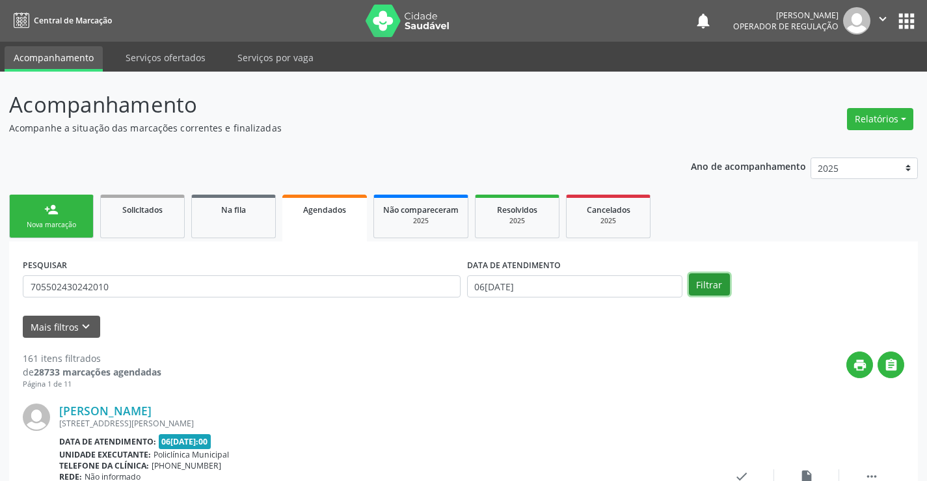
click at [719, 284] on button "Filtrar" at bounding box center [709, 284] width 41 height 22
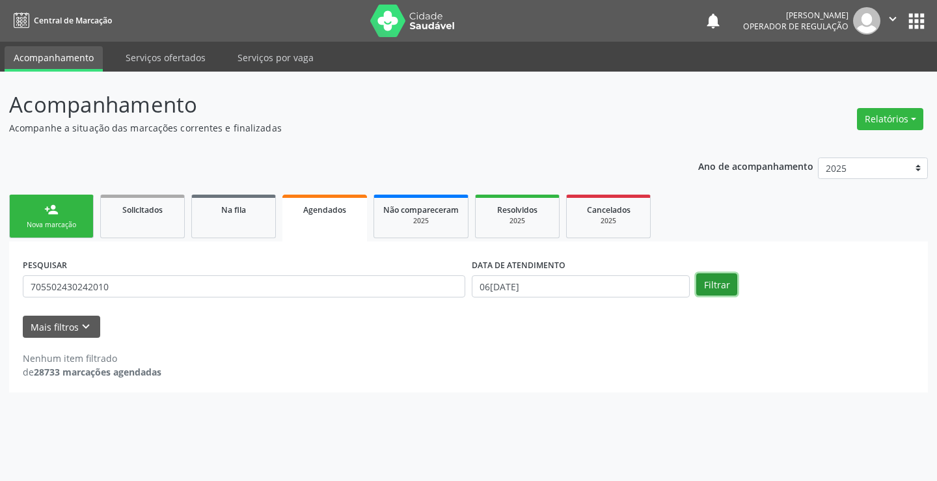
click at [719, 284] on button "Filtrar" at bounding box center [716, 284] width 41 height 22
click at [332, 217] on link "Agendados" at bounding box center [324, 218] width 85 height 47
click at [619, 286] on input "06/10/2025" at bounding box center [581, 286] width 218 height 22
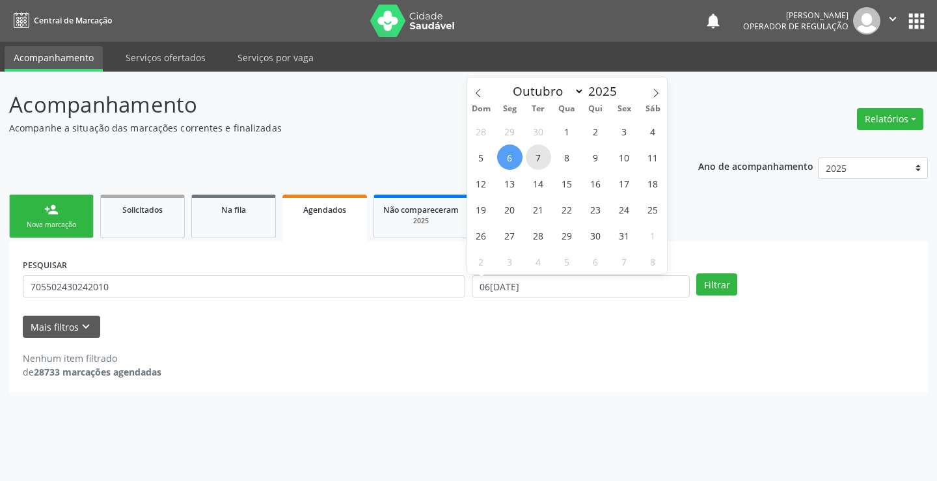
click at [536, 152] on span "7" at bounding box center [538, 156] width 25 height 25
type input "07/10/2025"
click at [536, 152] on span "7" at bounding box center [538, 156] width 25 height 25
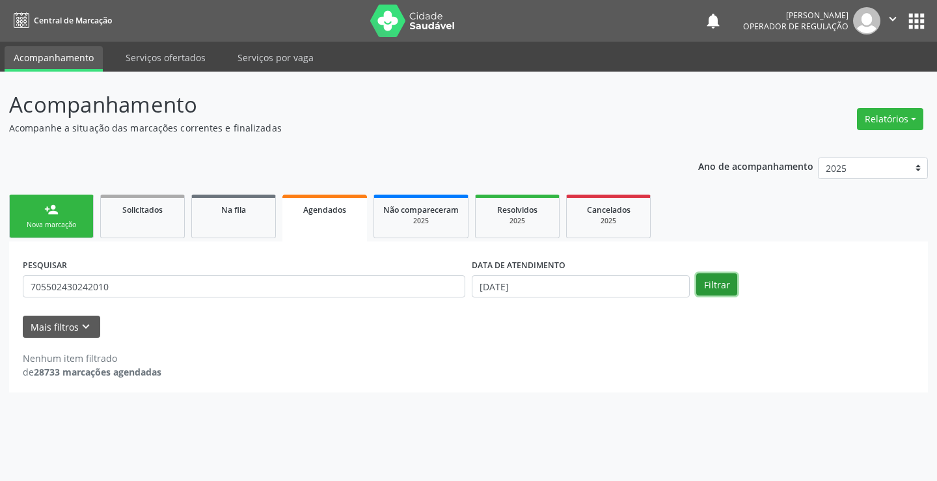
click at [725, 282] on button "Filtrar" at bounding box center [716, 284] width 41 height 22
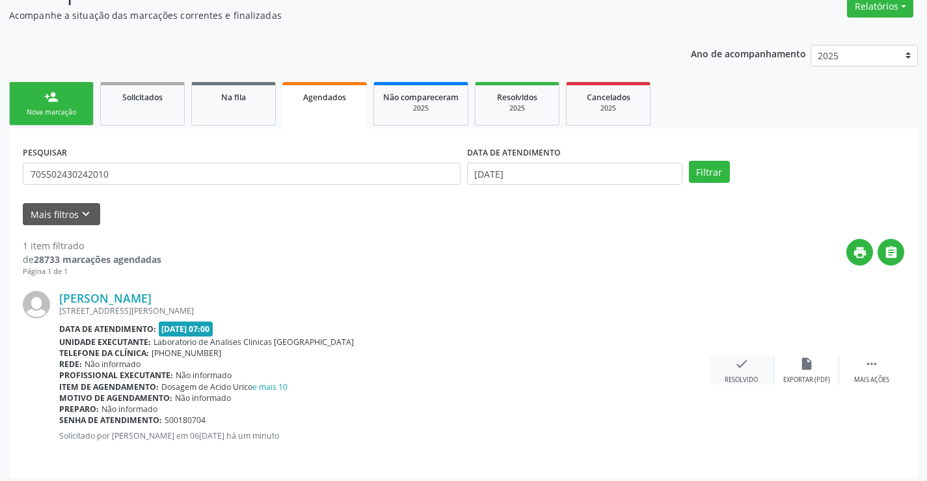
scroll to position [118, 0]
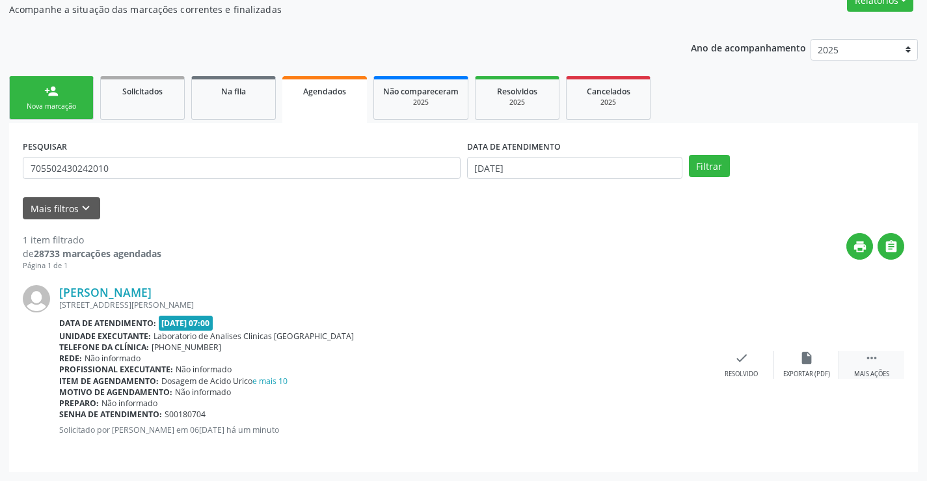
click at [873, 355] on icon "" at bounding box center [872, 358] width 14 height 14
click at [805, 358] on icon "edit" at bounding box center [807, 358] width 14 height 14
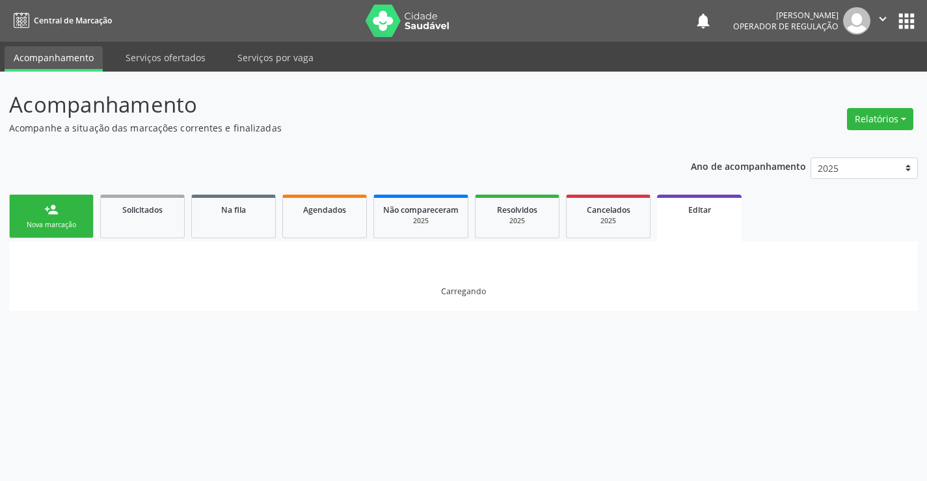
scroll to position [0, 0]
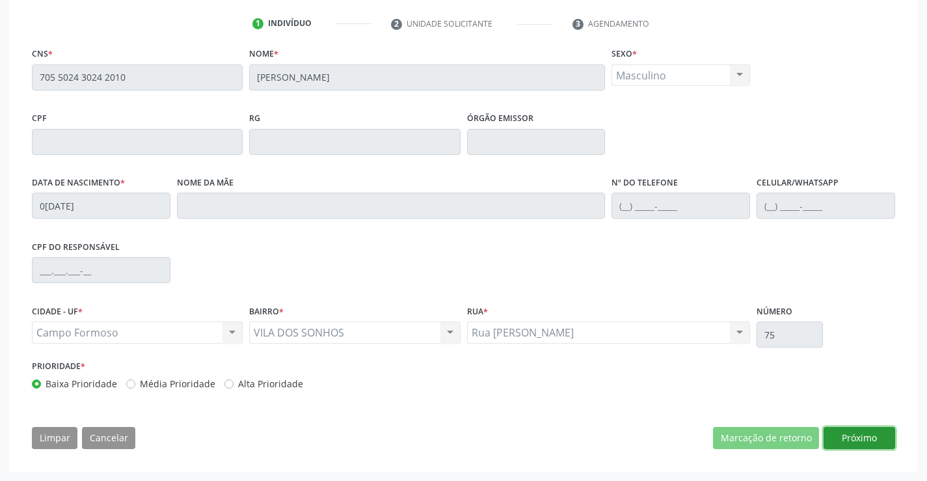
click at [849, 439] on button "Próximo" at bounding box center [860, 438] width 72 height 22
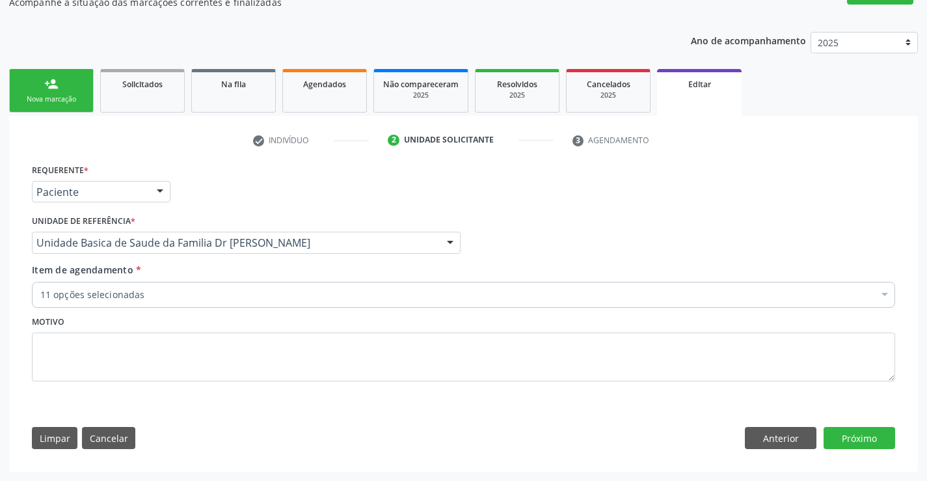
scroll to position [126, 0]
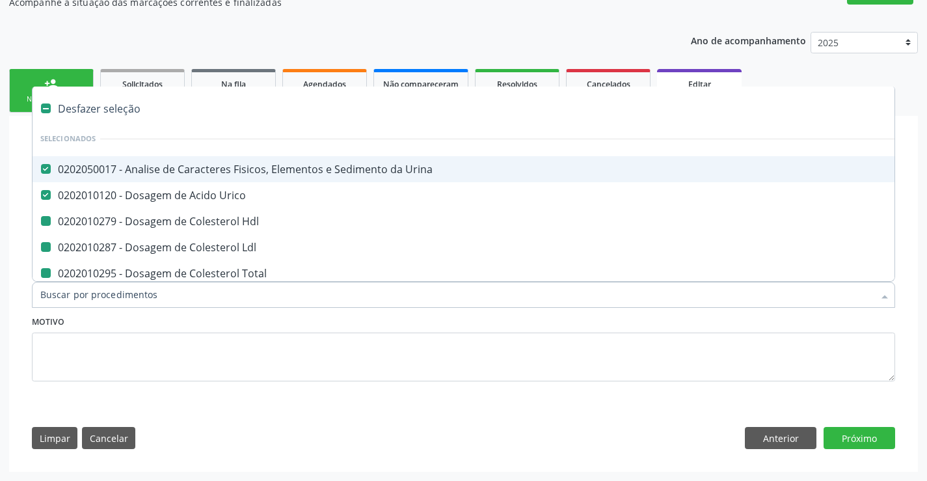
type input "f"
checkbox Hdl "false"
checkbox Ldl "false"
checkbox Total "false"
checkbox Creatinina "false"
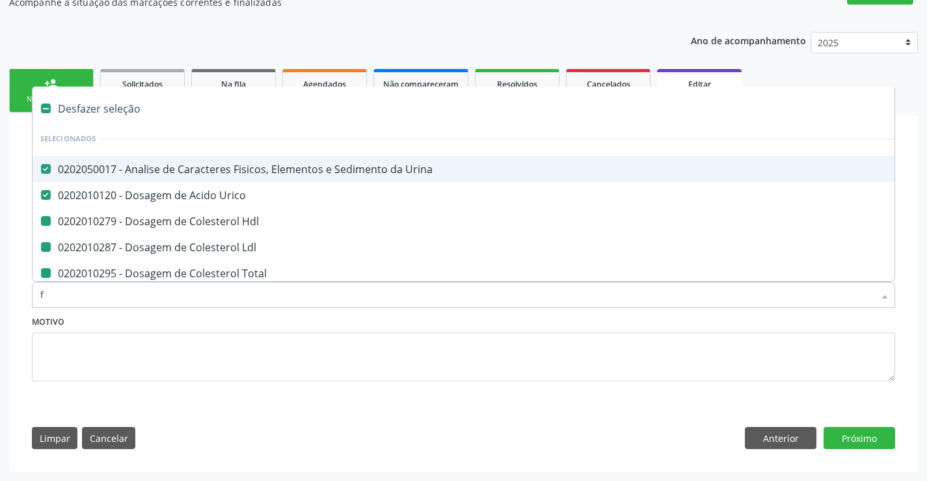
checkbox \(Tgo\) "false"
checkbox \(Tgp\) "false"
checkbox Triglicerideos "false"
checkbox Ureia "false"
checkbox Completo "false"
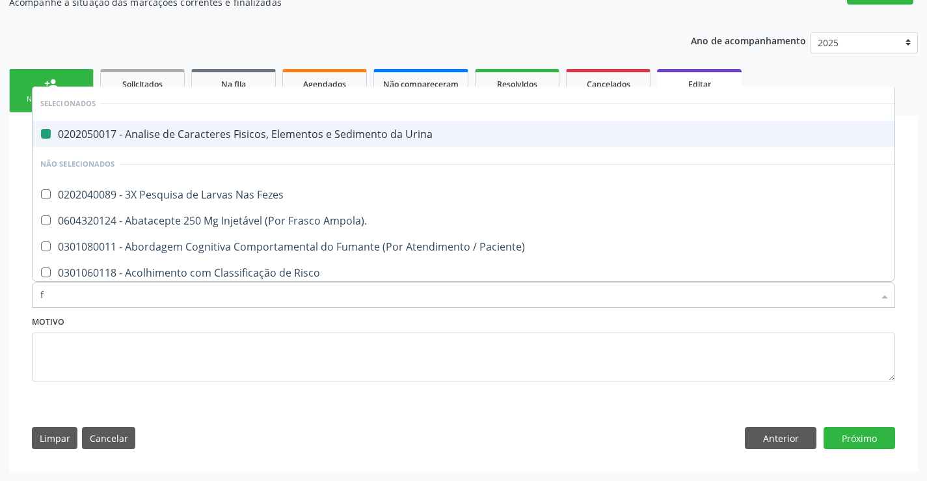
type input "fe"
checkbox Urina "false"
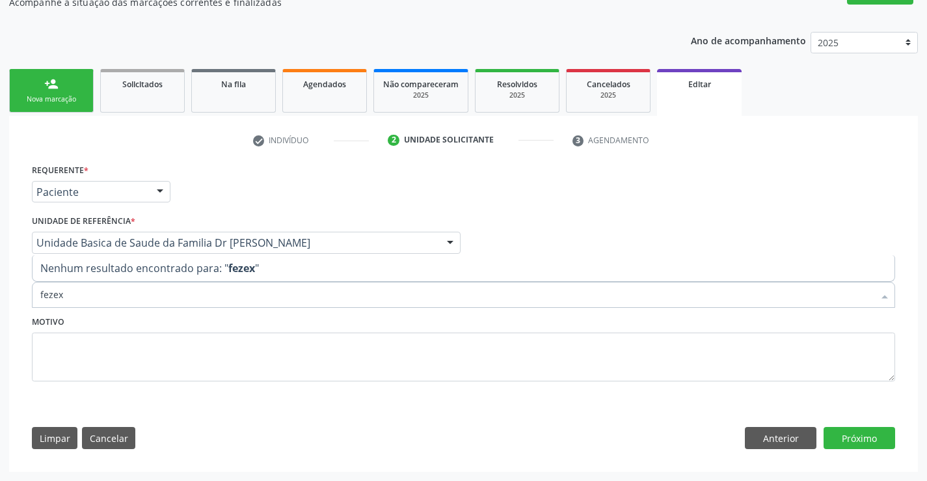
type input "feze"
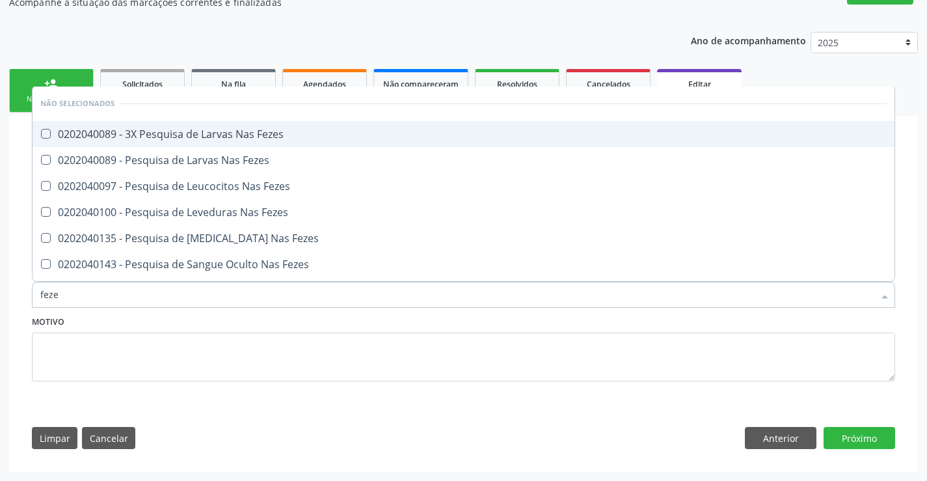
click at [188, 131] on div "0202040089 - 3X Pesquisa de Larvas Nas Fezes" at bounding box center [463, 134] width 847 height 10
checkbox Fezes "true"
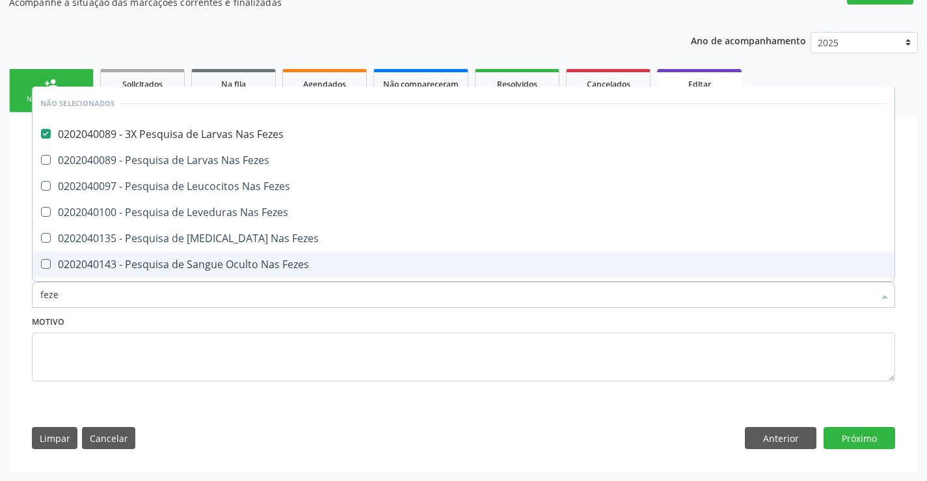
click at [284, 323] on div "Motivo" at bounding box center [464, 346] width 864 height 69
checkbox Fezes "true"
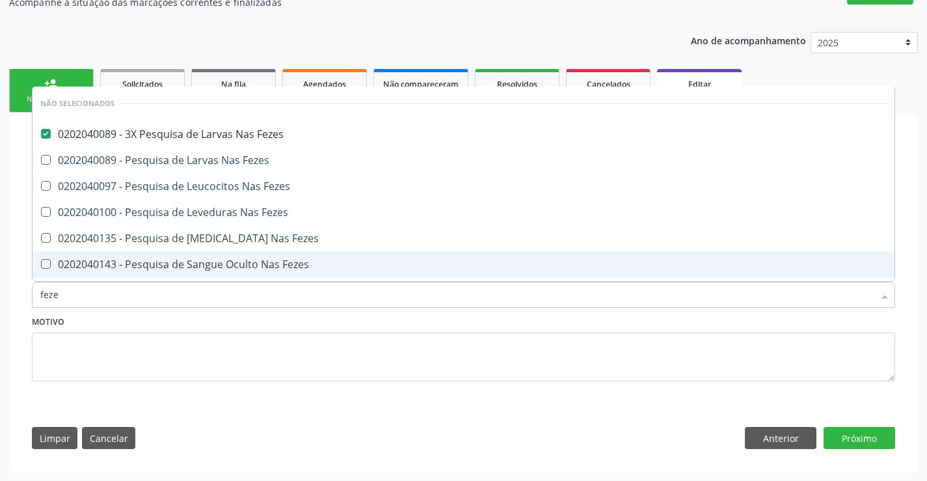
checkbox Fezes "true"
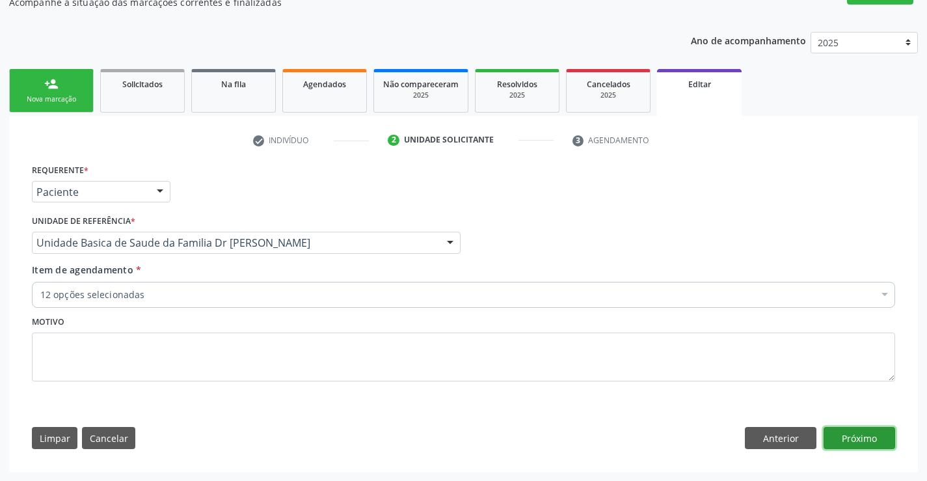
click at [862, 441] on button "Próximo" at bounding box center [860, 438] width 72 height 22
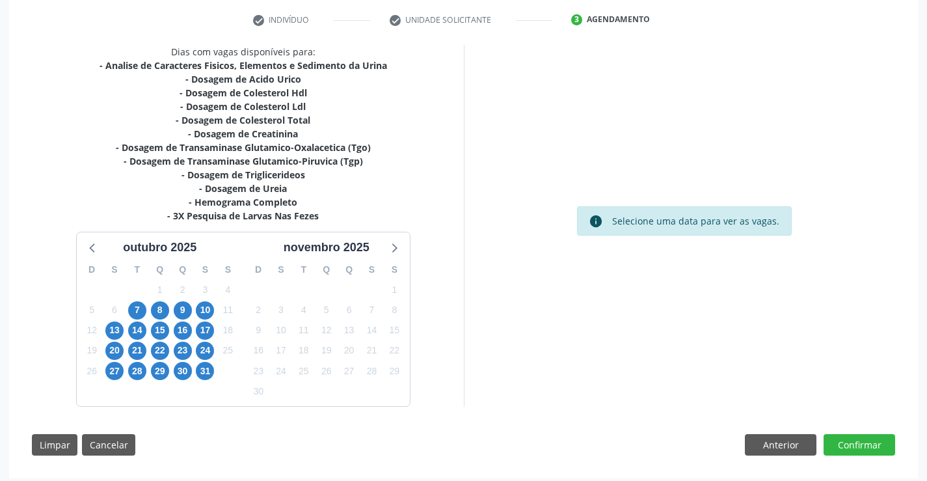
scroll to position [253, 0]
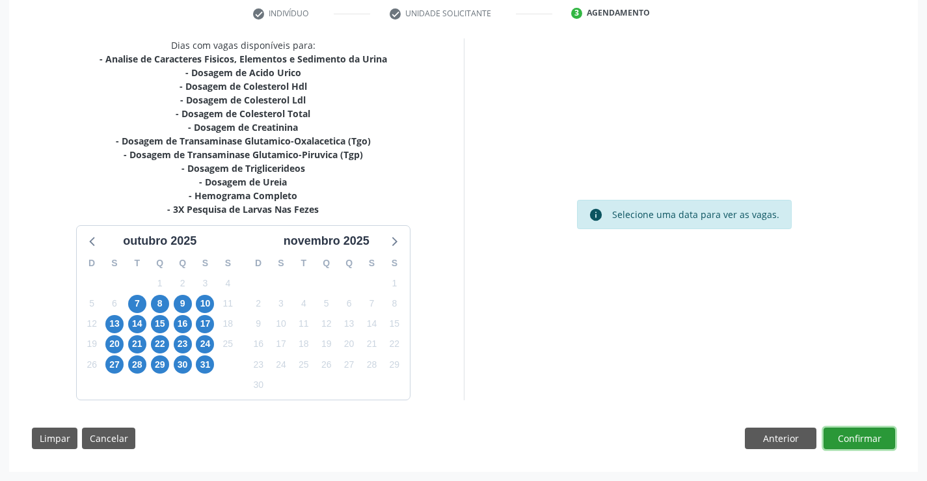
click at [862, 441] on button "Confirmar" at bounding box center [860, 439] width 72 height 22
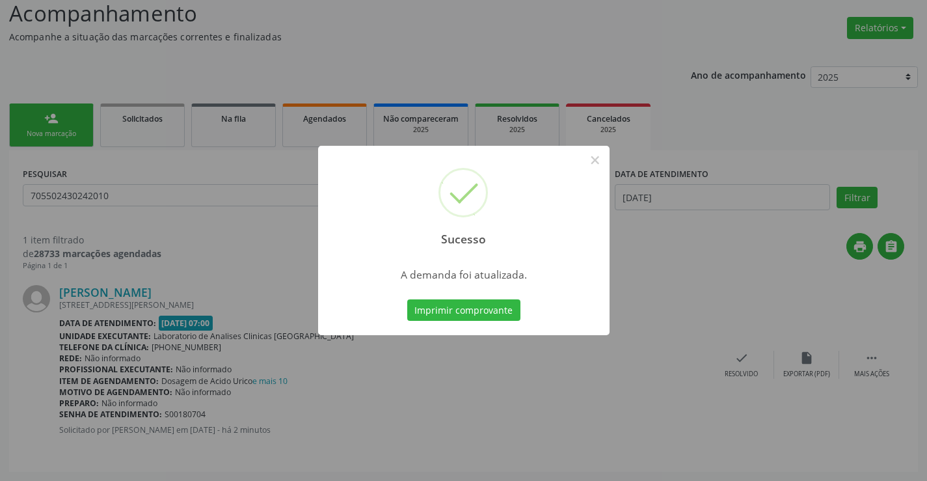
scroll to position [0, 0]
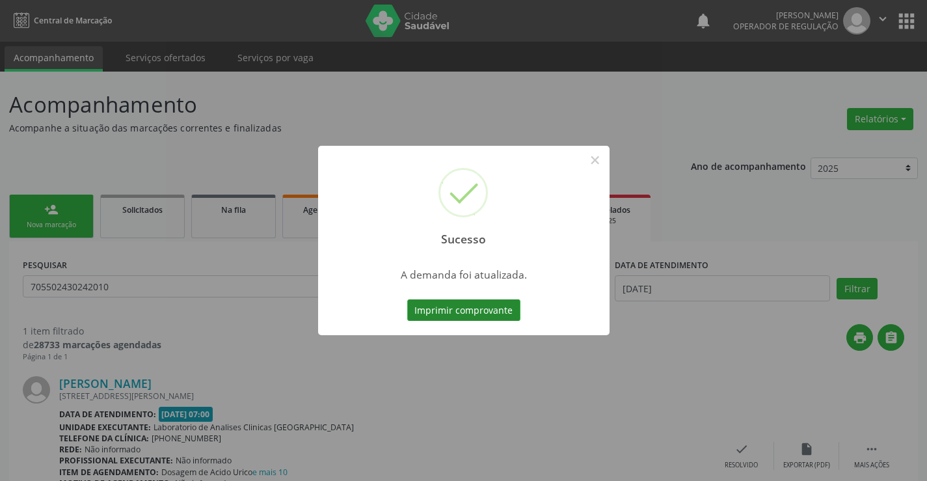
click at [484, 309] on button "Imprimir comprovante" at bounding box center [463, 310] width 113 height 22
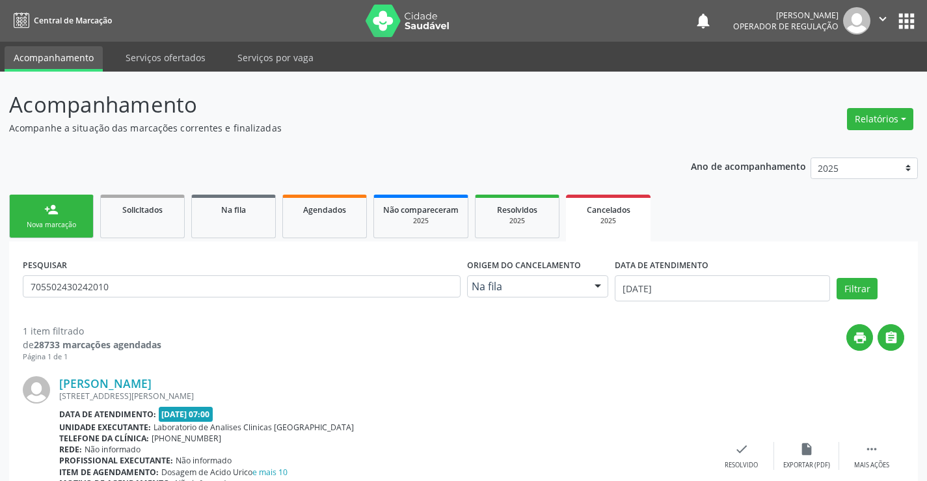
click at [86, 223] on link "person_add Nova marcação" at bounding box center [51, 217] width 85 height 44
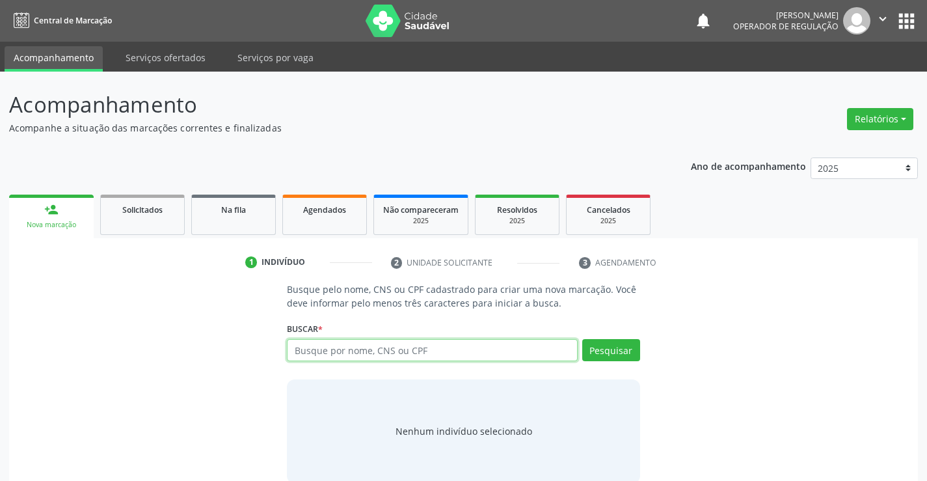
click at [355, 354] on input "text" at bounding box center [432, 350] width 290 height 22
type input "700601986256463"
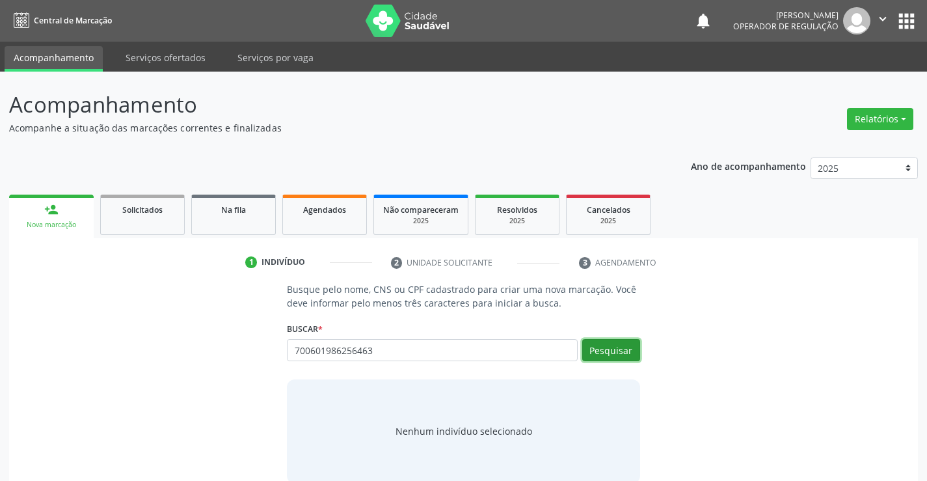
click at [622, 353] on button "Pesquisar" at bounding box center [611, 350] width 58 height 22
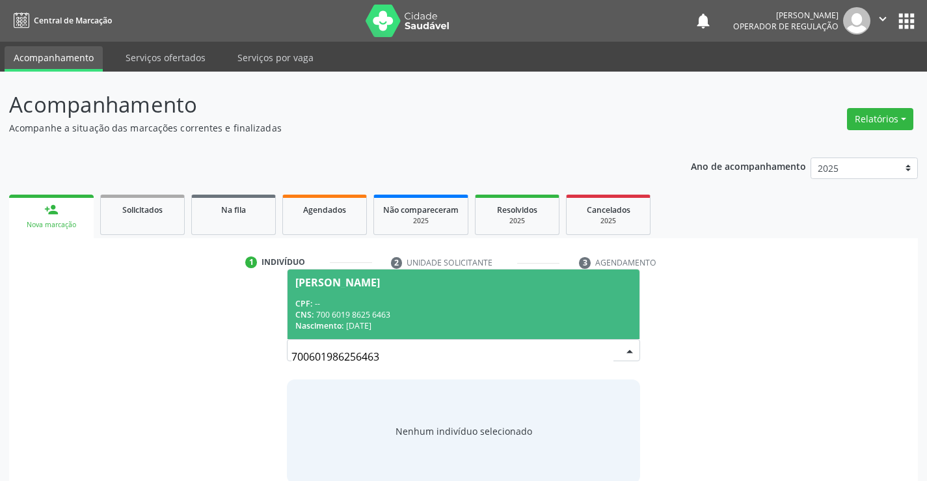
click at [563, 293] on span "Deivid Arthur Gomes Cunha CPF: -- CNS: 700 6019 8625 6463 Nascimento: 08/11/2020" at bounding box center [463, 304] width 351 height 70
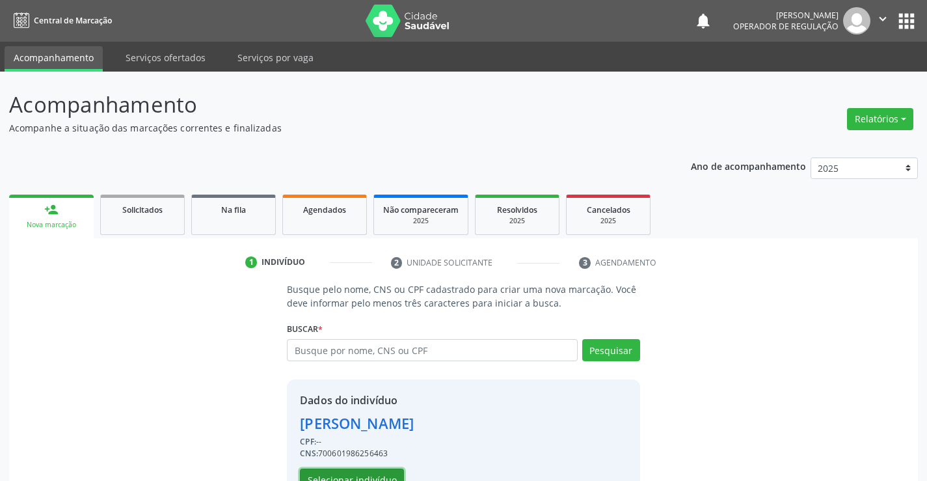
click at [357, 474] on button "Selecionar indivíduo" at bounding box center [352, 480] width 104 height 22
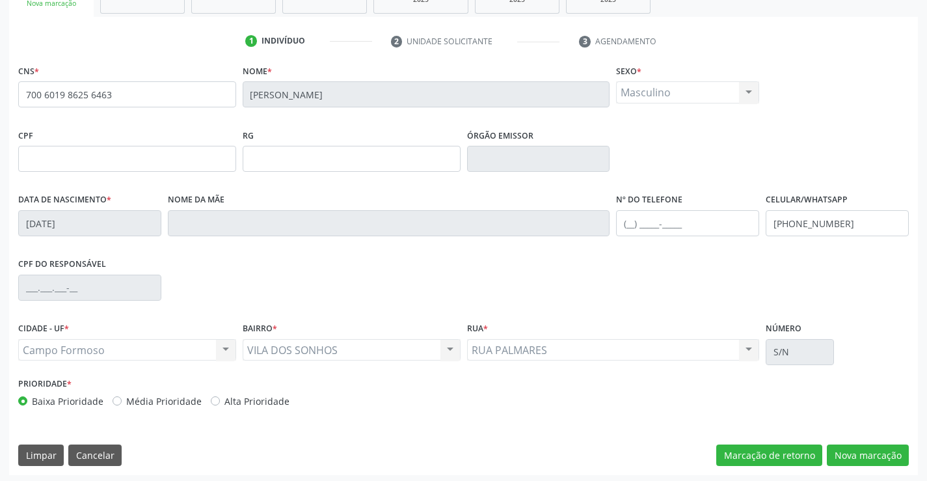
scroll to position [225, 0]
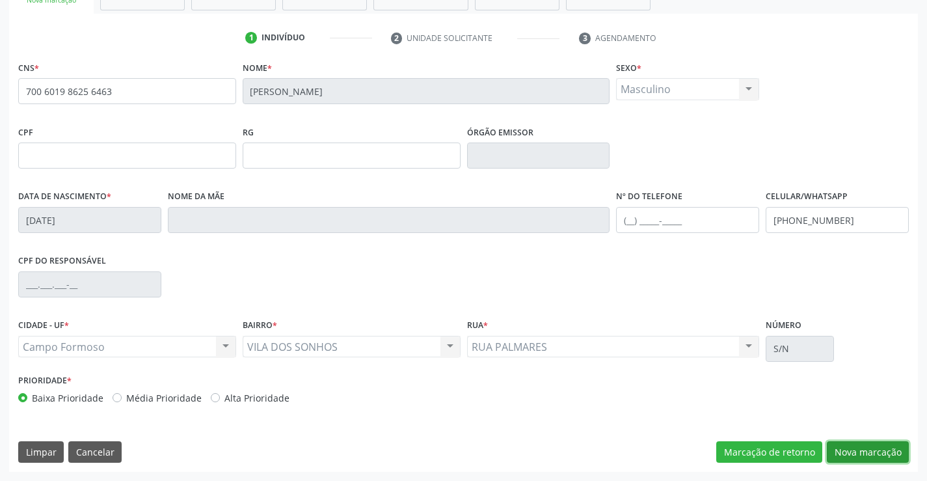
click at [860, 454] on button "Nova marcação" at bounding box center [868, 452] width 82 height 22
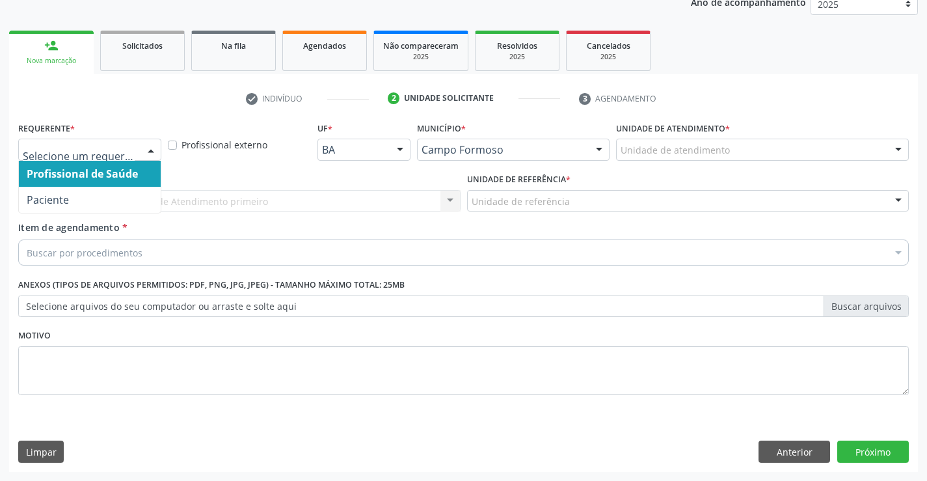
drag, startPoint x: 152, startPoint y: 147, endPoint x: 126, endPoint y: 184, distance: 44.9
click at [142, 161] on div "Profissional de Saúde Paciente Nenhum resultado encontrado para: " " Não há nen…" at bounding box center [89, 150] width 143 height 22
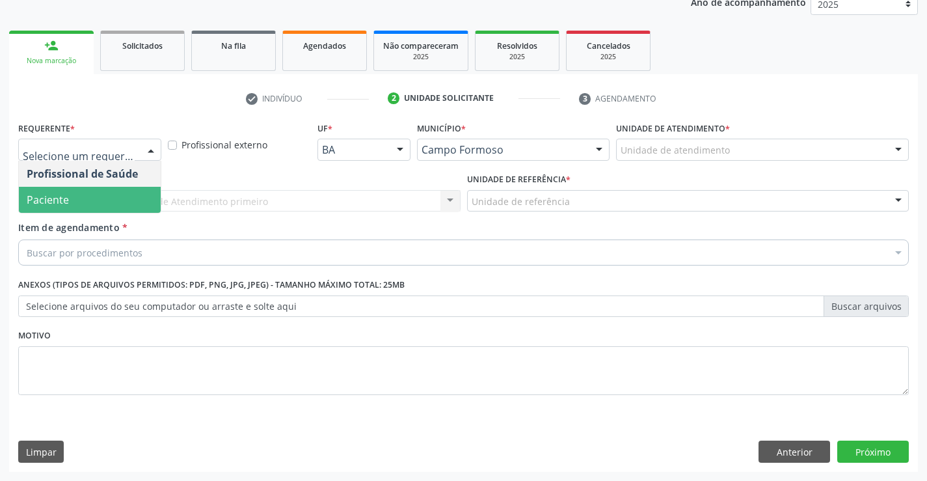
click at [109, 206] on span "Paciente" at bounding box center [90, 200] width 142 height 26
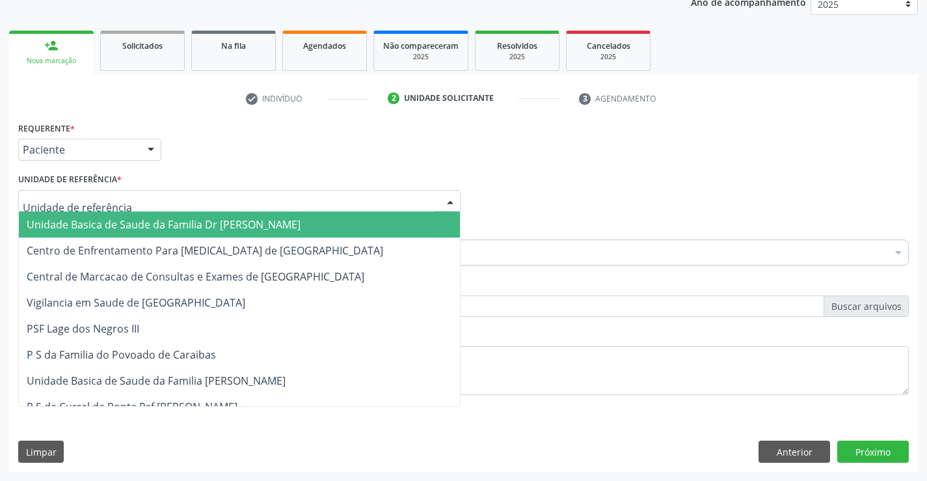
click at [121, 201] on div at bounding box center [239, 201] width 443 height 22
drag, startPoint x: 118, startPoint y: 222, endPoint x: 119, endPoint y: 238, distance: 16.3
click at [119, 230] on span "Unidade Basica de Saude da Familia Dr [PERSON_NAME]" at bounding box center [164, 224] width 274 height 14
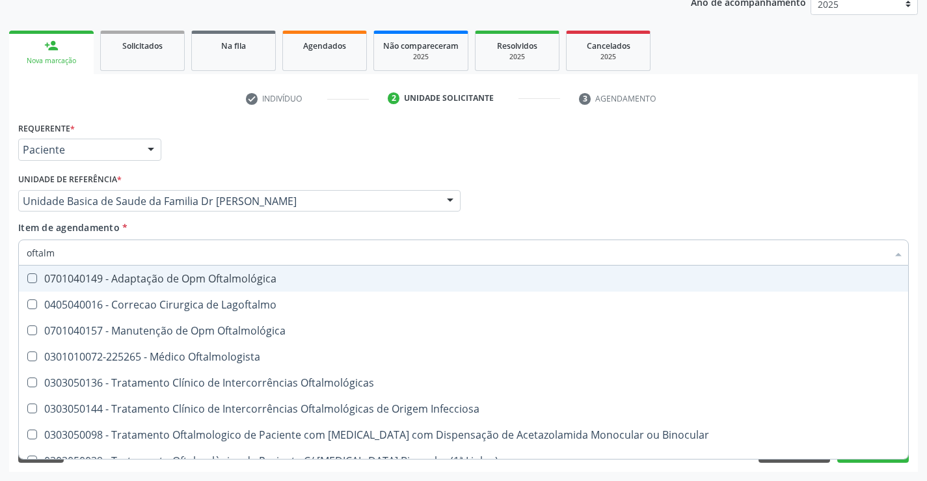
type input "oftalmo"
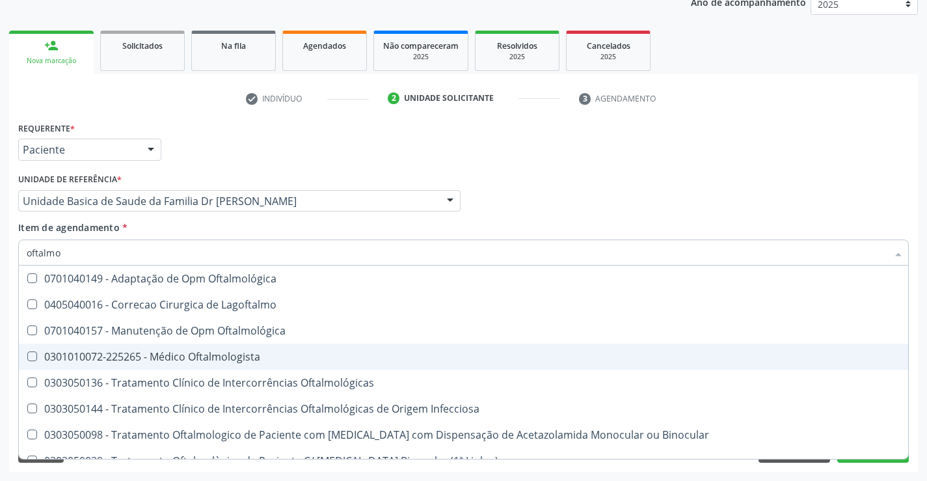
click at [167, 356] on div "0301010072-225265 - Médico Oftalmologista" at bounding box center [464, 356] width 874 height 10
checkbox Oftalmologista "true"
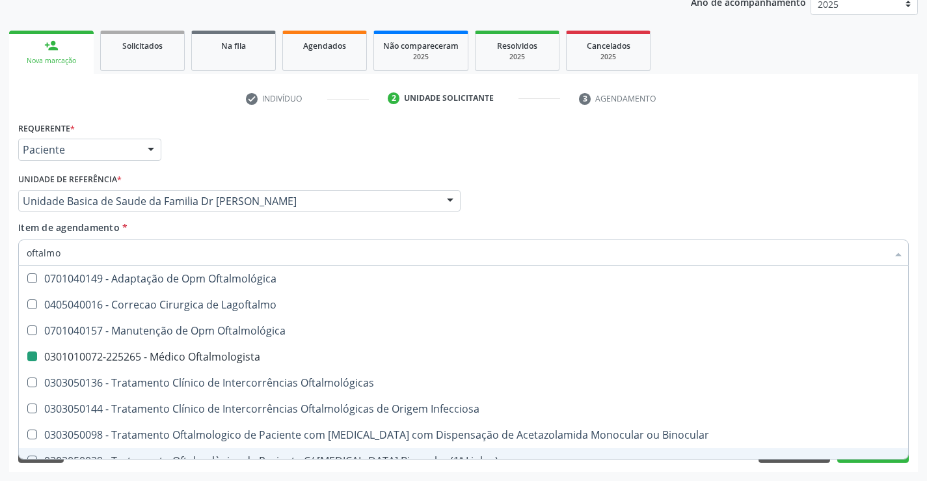
click at [144, 470] on div "Requerente * Paciente Profissional de Saúde Paciente Nenhum resultado encontrad…" at bounding box center [463, 294] width 909 height 353
checkbox Lagoftalmo "true"
checkbox Oftalmologista "false"
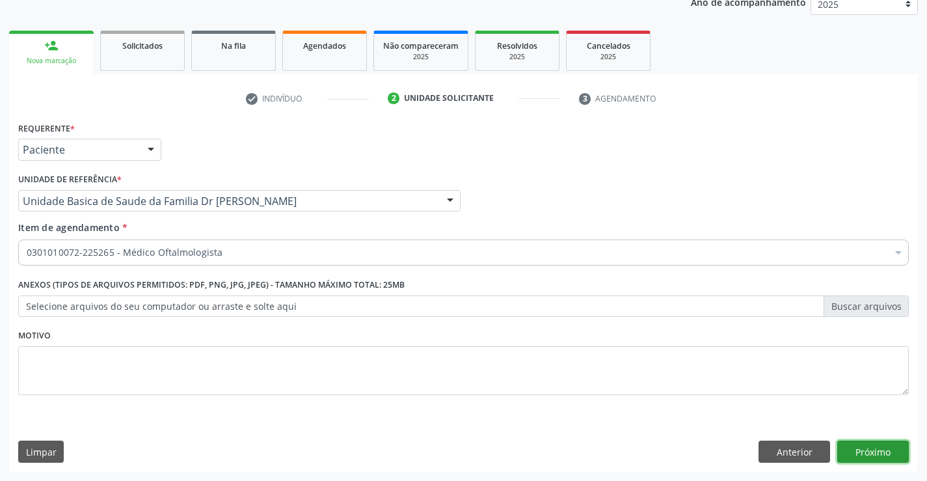
click at [851, 450] on button "Próximo" at bounding box center [874, 452] width 72 height 22
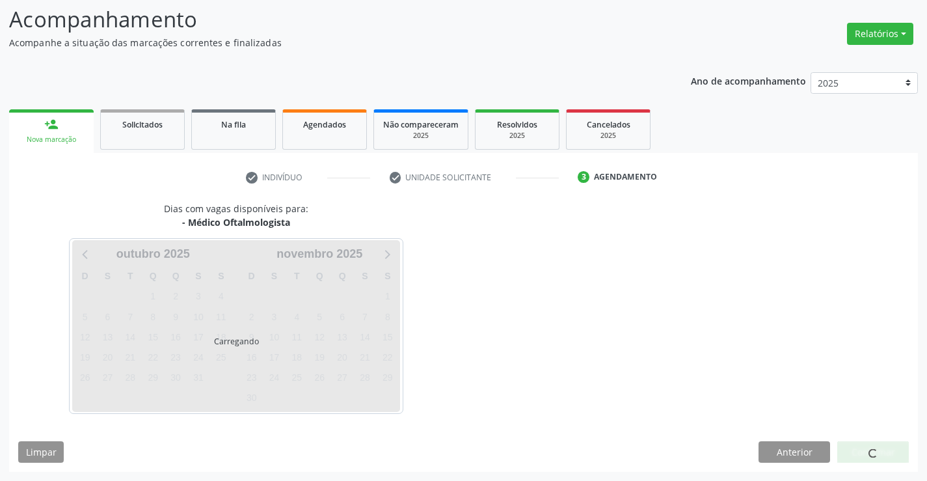
scroll to position [124, 0]
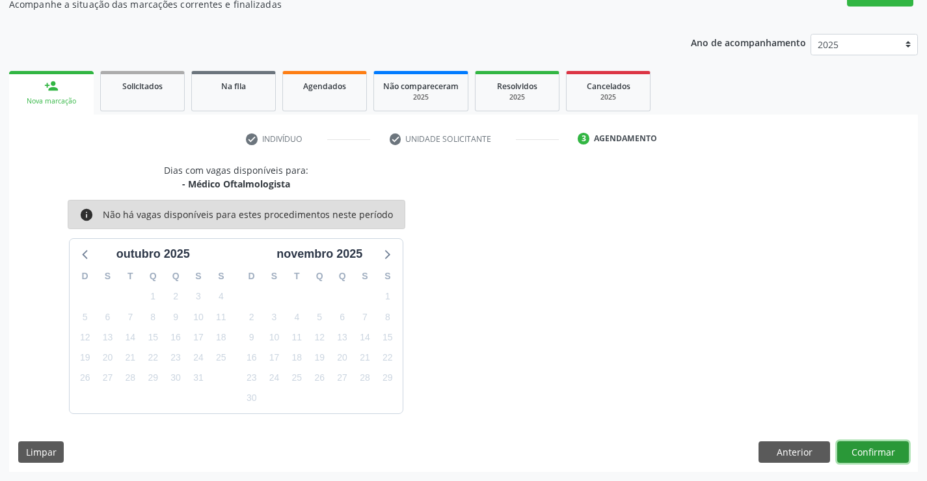
click at [880, 450] on button "Confirmar" at bounding box center [874, 452] width 72 height 22
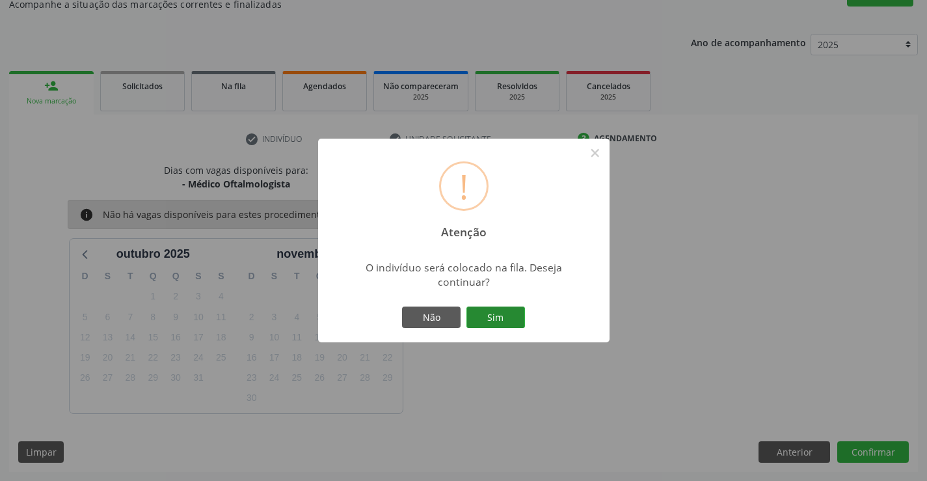
click at [500, 312] on button "Sim" at bounding box center [496, 318] width 59 height 22
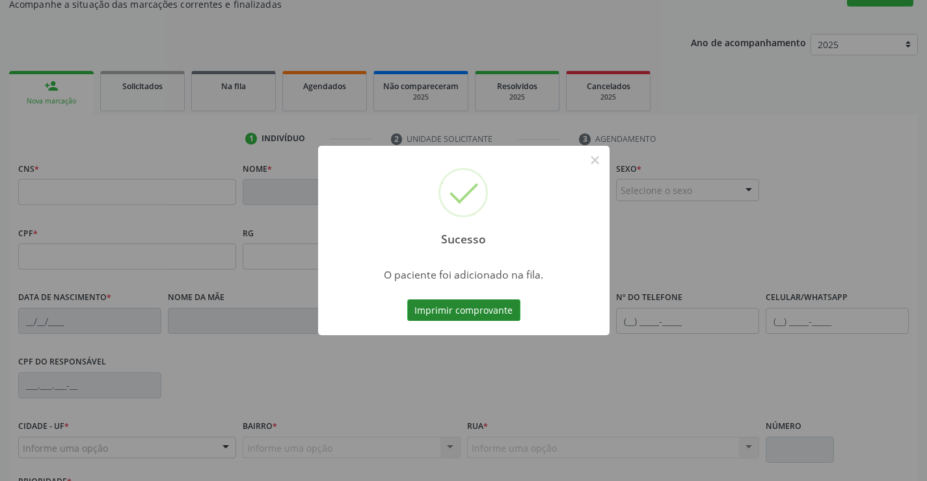
click at [499, 312] on button "Imprimir comprovante" at bounding box center [463, 310] width 113 height 22
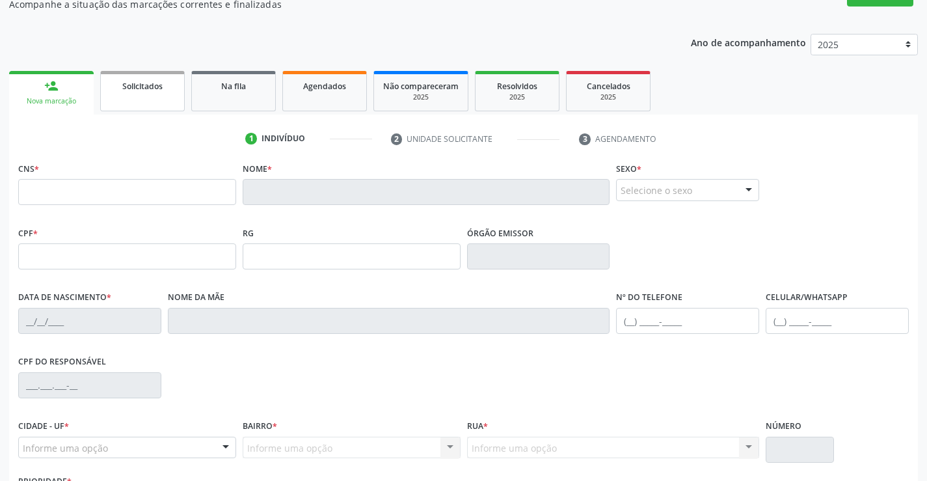
click at [158, 100] on link "Solicitados" at bounding box center [142, 91] width 85 height 40
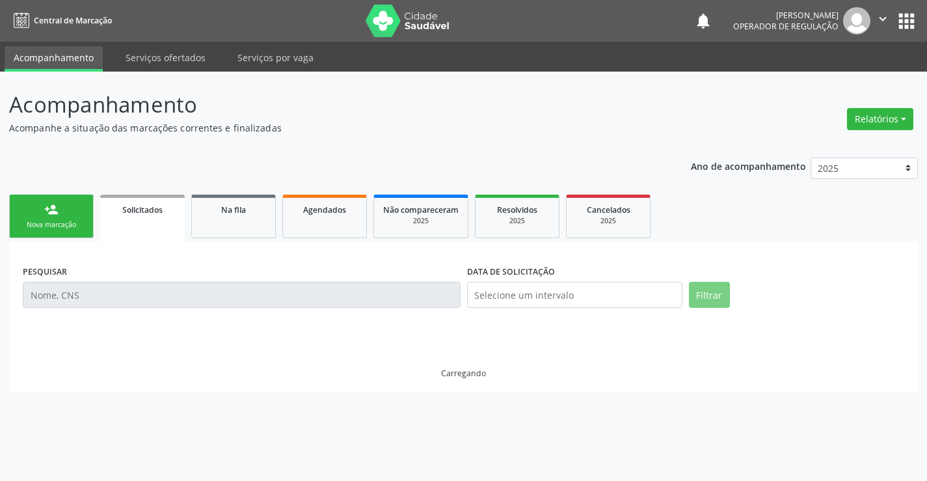
scroll to position [0, 0]
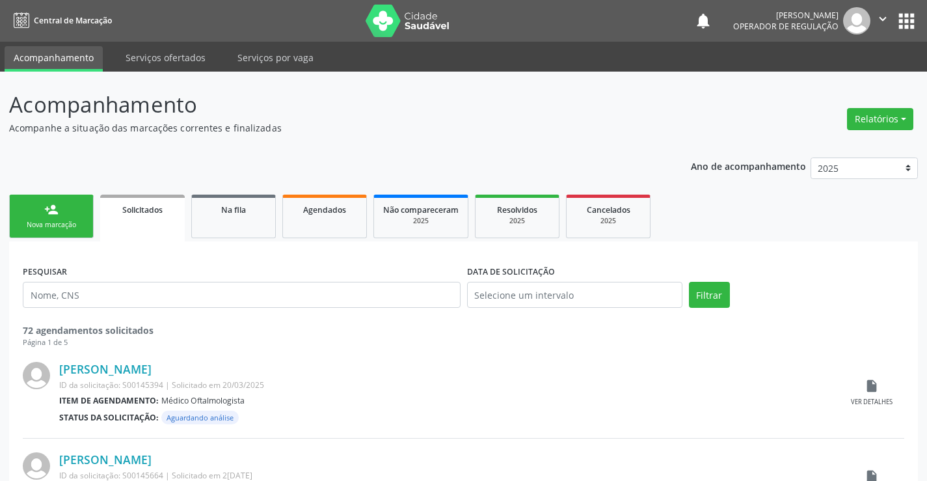
click at [89, 224] on link "person_add Nova marcação" at bounding box center [51, 217] width 85 height 44
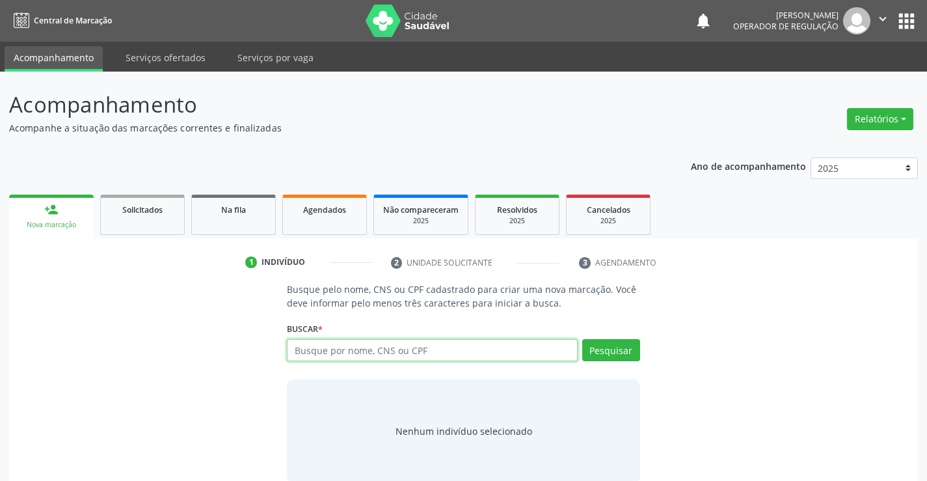
click at [376, 344] on input "text" at bounding box center [432, 350] width 290 height 22
type input "707807688242813"
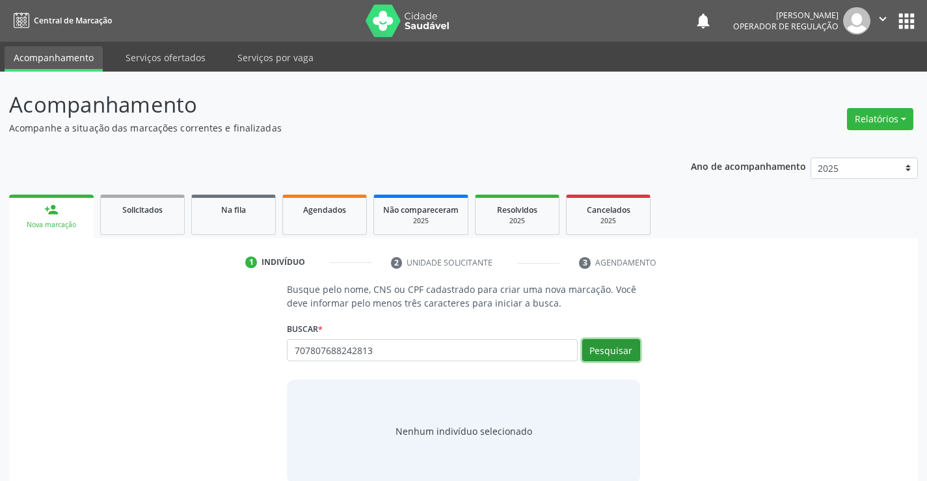
click at [608, 353] on button "Pesquisar" at bounding box center [611, 350] width 58 height 22
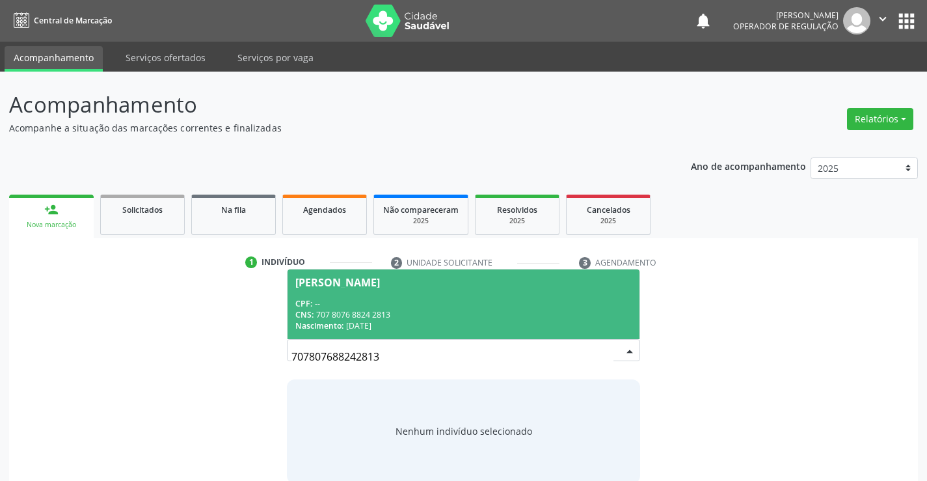
click at [560, 303] on div "CPF: --" at bounding box center [463, 303] width 336 height 11
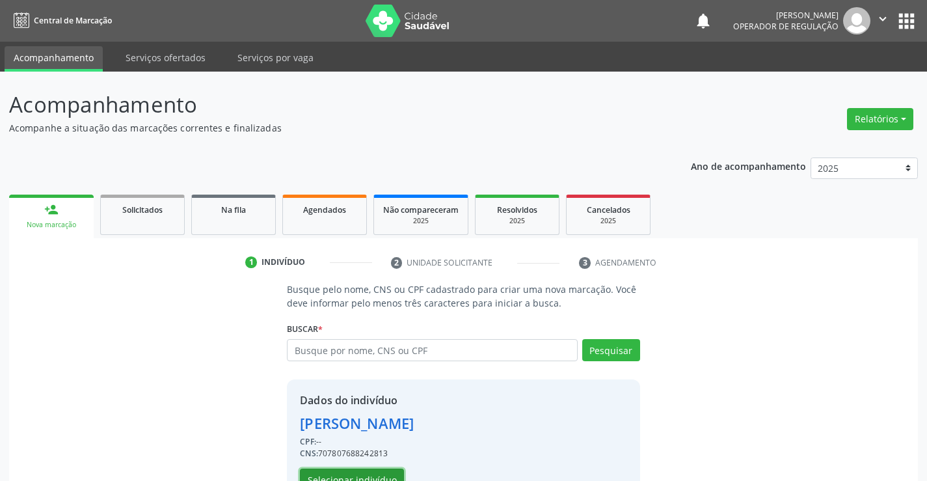
click at [361, 473] on button "Selecionar indivíduo" at bounding box center [352, 480] width 104 height 22
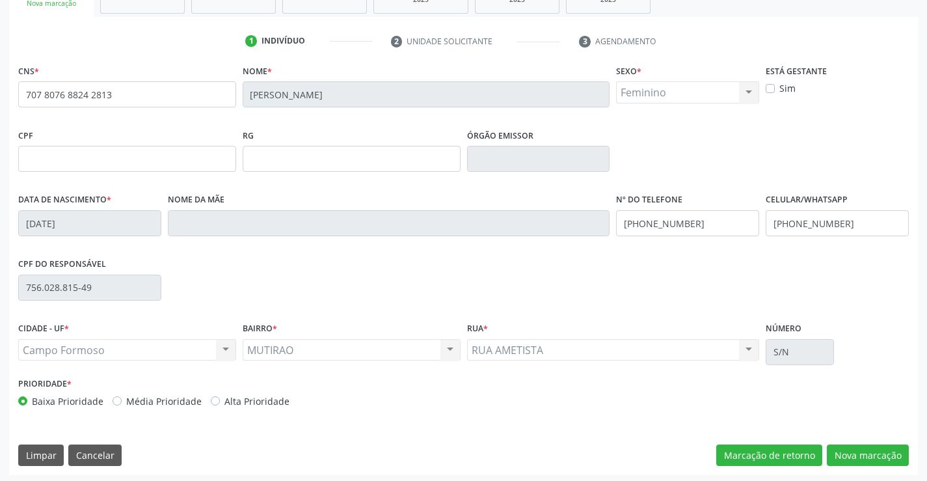
scroll to position [225, 0]
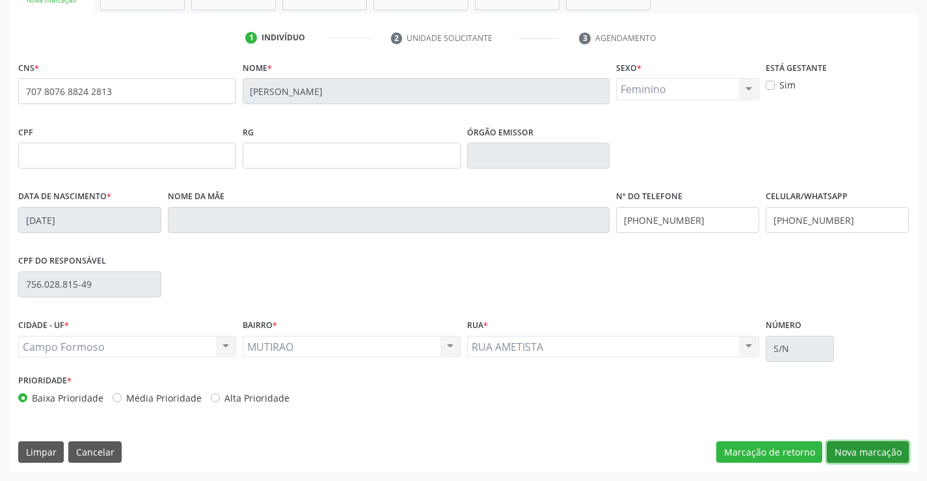
click at [872, 460] on button "Nova marcação" at bounding box center [868, 452] width 82 height 22
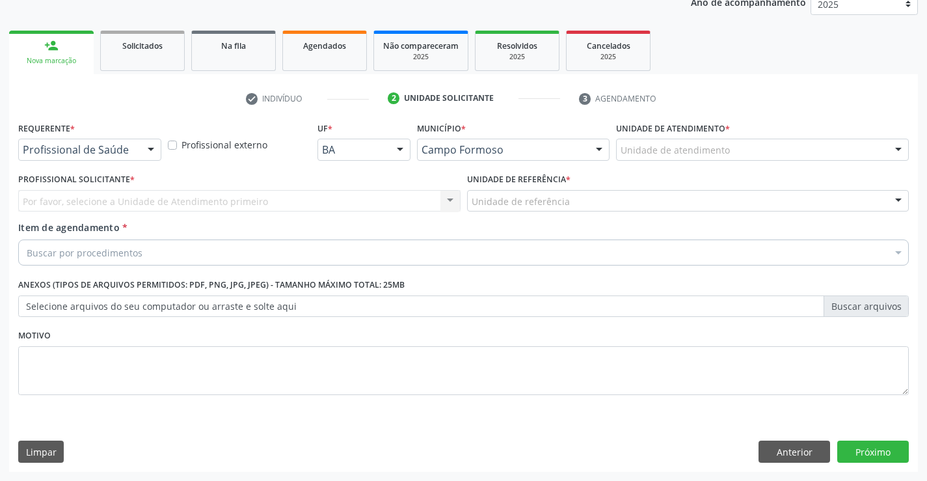
scroll to position [164, 0]
click at [157, 154] on div at bounding box center [151, 150] width 20 height 22
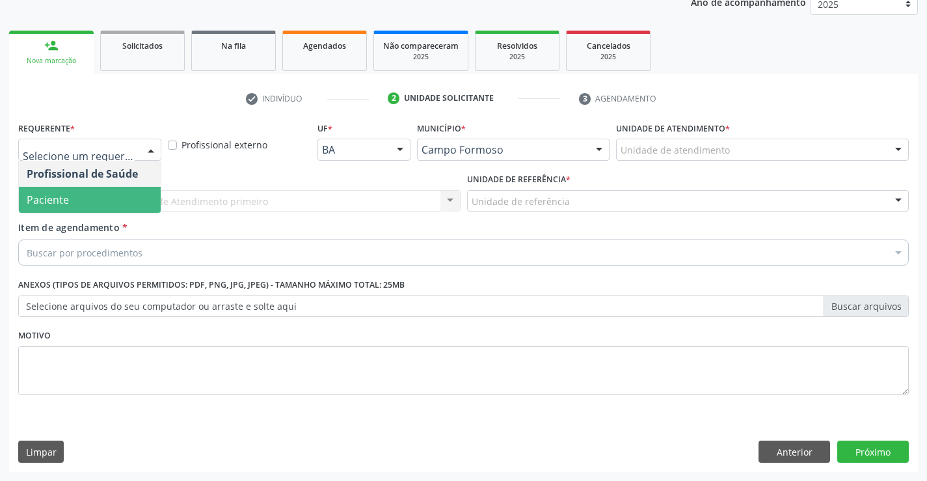
drag, startPoint x: 141, startPoint y: 198, endPoint x: 156, endPoint y: 199, distance: 15.0
click at [141, 199] on span "Paciente" at bounding box center [90, 200] width 142 height 26
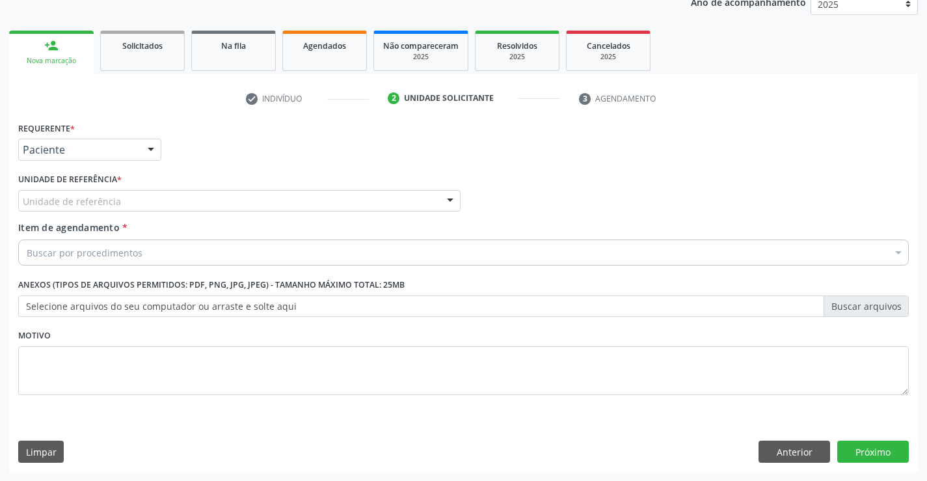
click at [176, 198] on div "Unidade de referência" at bounding box center [239, 201] width 443 height 22
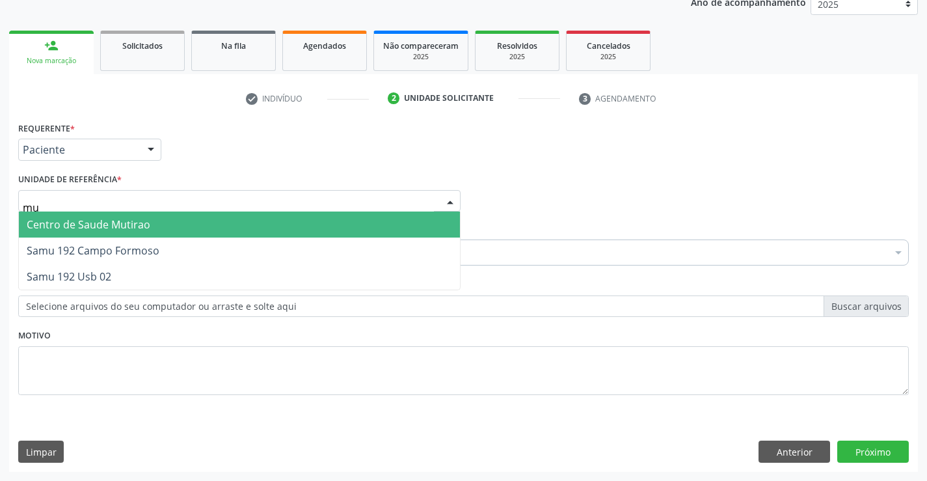
type input "mut"
click at [178, 222] on span "Centro de Saude Mutirao" at bounding box center [239, 225] width 441 height 26
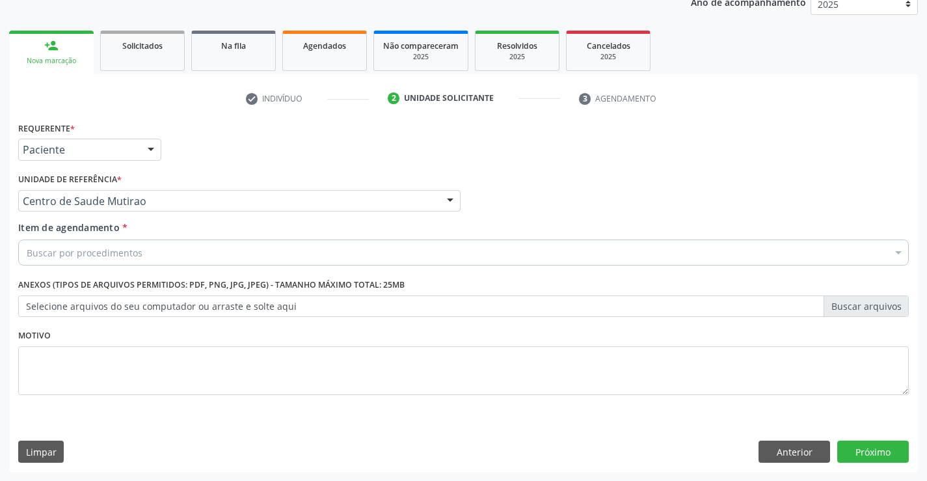
click at [154, 256] on div "Buscar por procedimentos" at bounding box center [463, 253] width 891 height 26
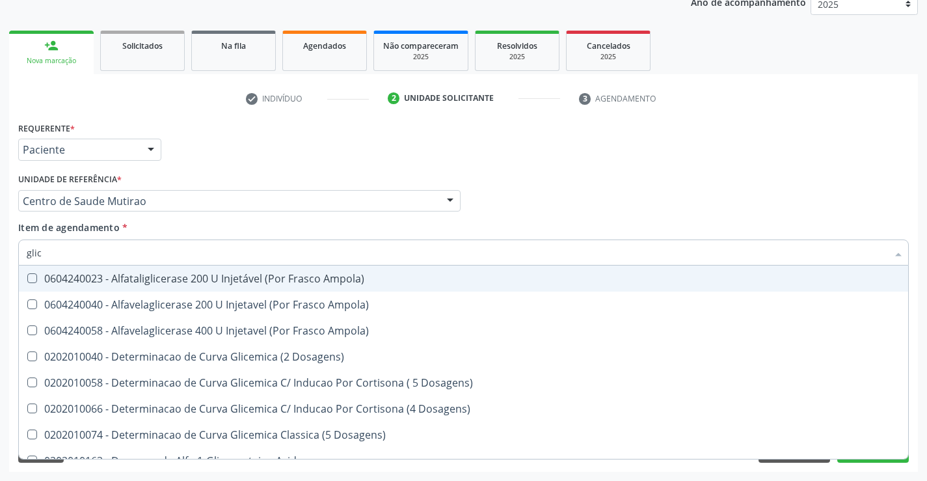
type input "glico"
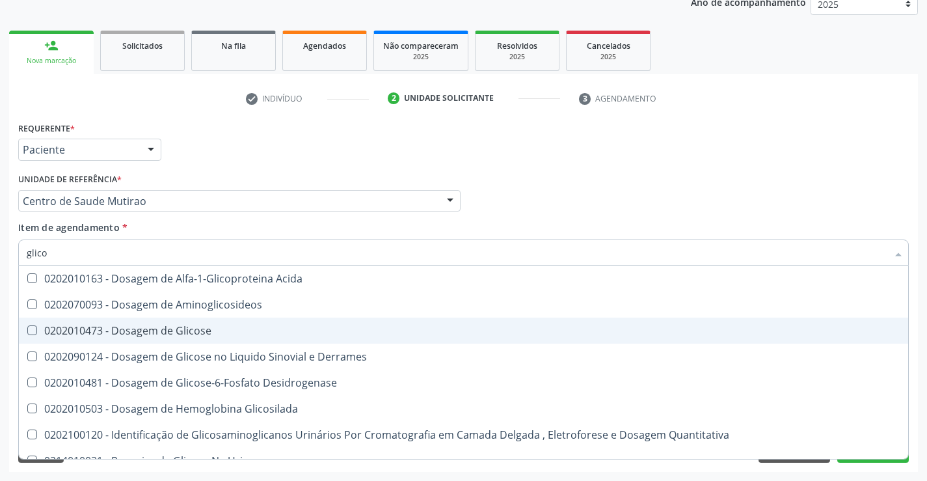
click at [141, 326] on div "0202010473 - Dosagem de Glicose" at bounding box center [464, 330] width 874 height 10
checkbox Glicose "true"
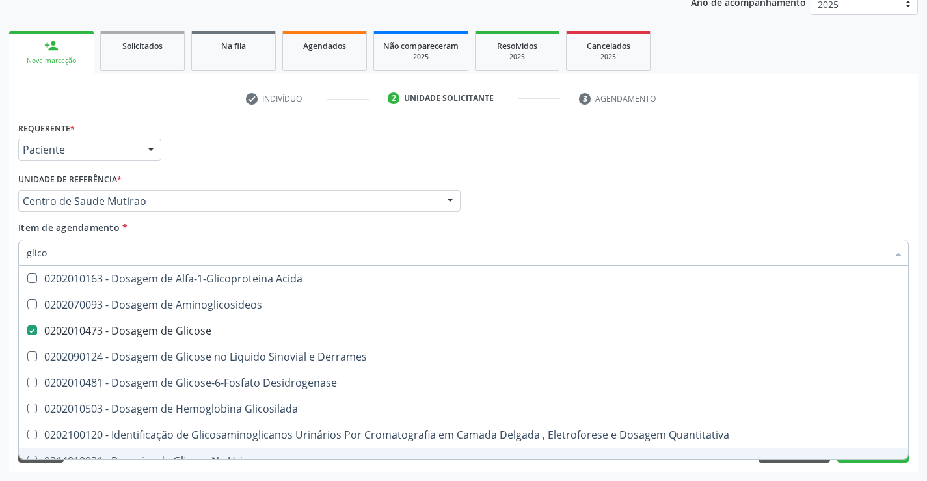
click at [193, 475] on div "Acompanhamento Acompanhe a situação das marcações correntes e finalizadas Relat…" at bounding box center [463, 194] width 927 height 573
checkbox Aminoglicosideos "true"
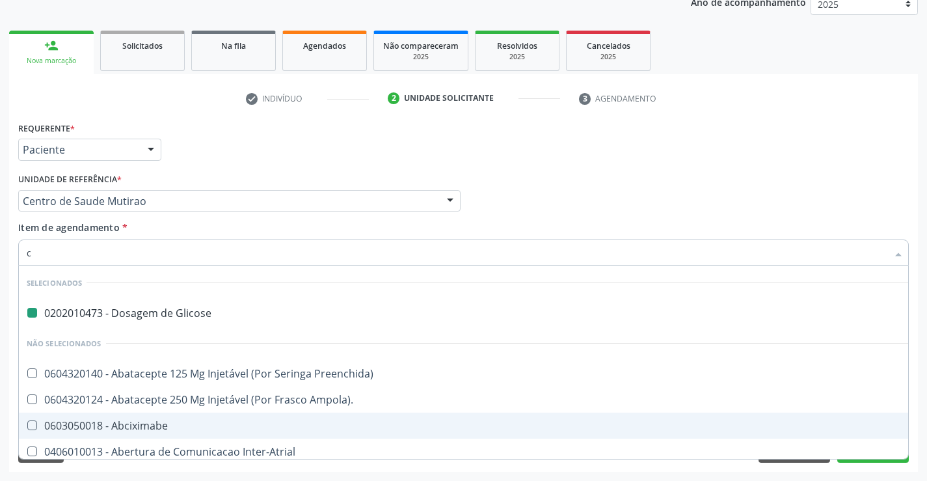
type input "ca"
checkbox Glicose "false"
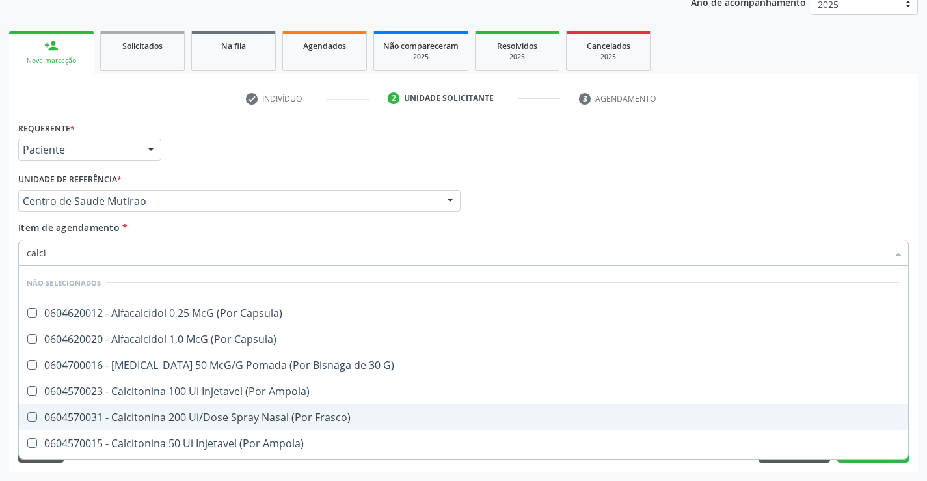
type input "calcio"
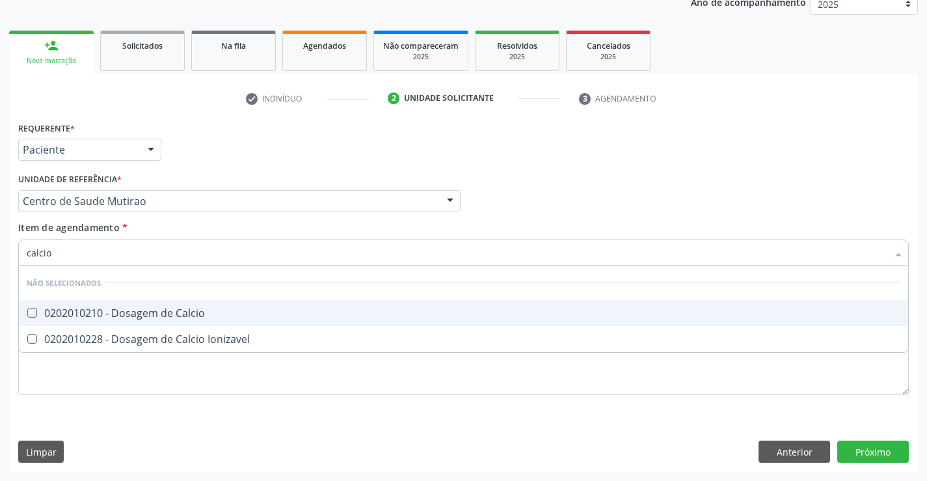
click at [193, 311] on div "0202010210 - Dosagem de Calcio" at bounding box center [464, 313] width 874 height 10
checkbox Calcio "true"
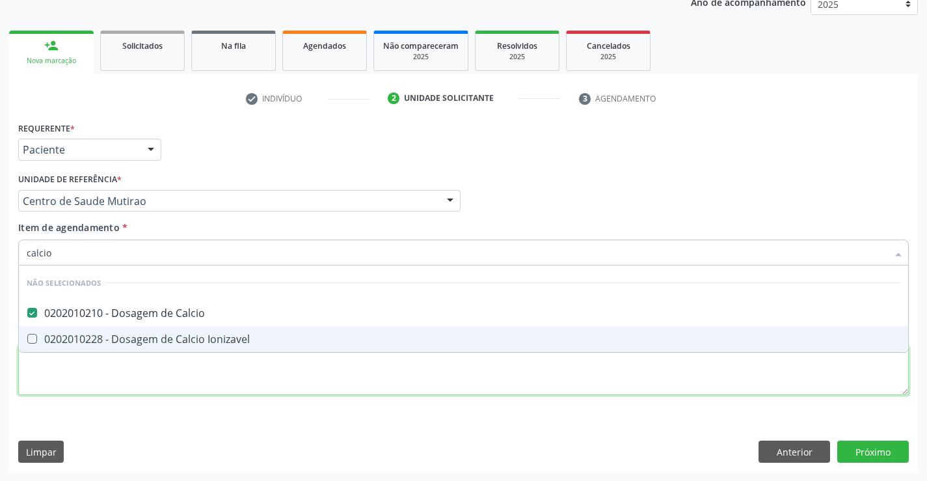
click at [178, 370] on div "Requerente * Paciente Profissional de Saúde Paciente Nenhum resultado encontrad…" at bounding box center [463, 265] width 891 height 295
checkbox Ionizavel "true"
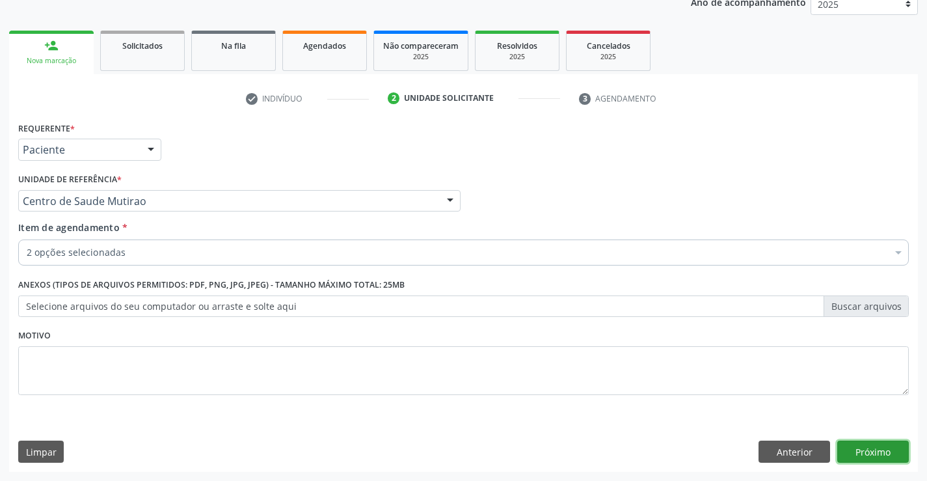
click at [859, 450] on button "Próximo" at bounding box center [874, 452] width 72 height 22
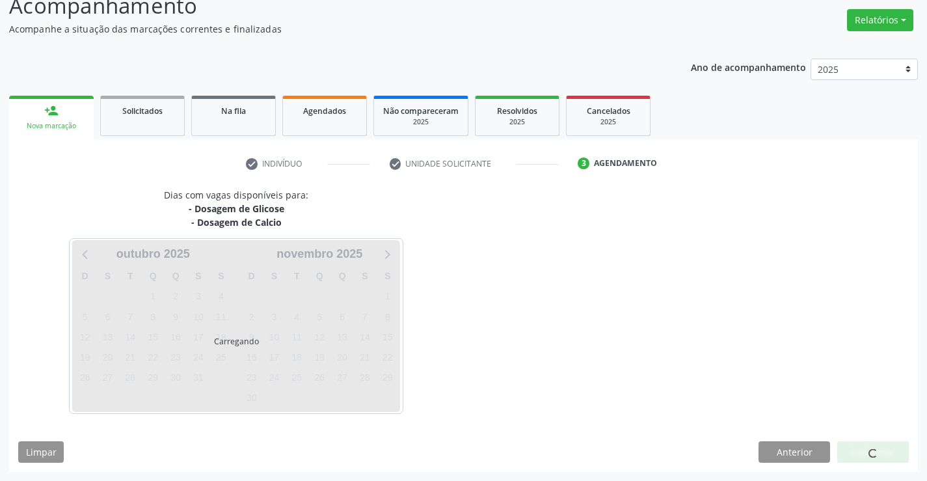
scroll to position [99, 0]
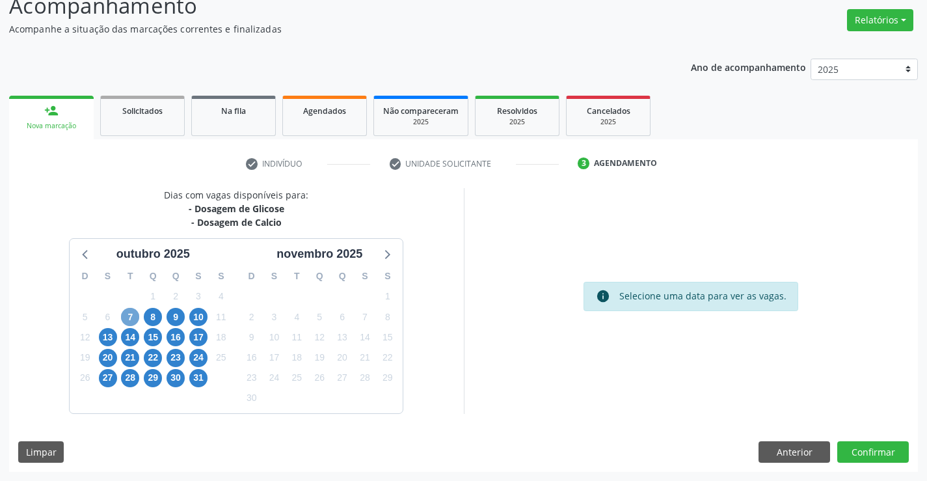
click at [126, 316] on span "7" at bounding box center [130, 317] width 18 height 18
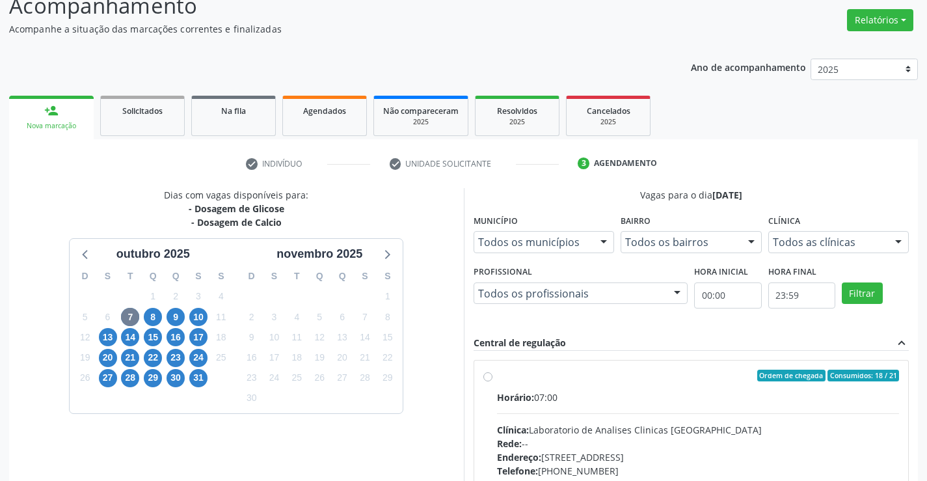
click at [497, 378] on label "Ordem de chegada Consumidos: 18 / 21 Horário: 07:00 Clínica: Laboratorio de Ana…" at bounding box center [698, 470] width 403 height 200
click at [486, 378] on input "Ordem de chegada Consumidos: 18 / 21 Horário: 07:00 Clínica: Laboratorio de Ana…" at bounding box center [488, 376] width 9 height 12
radio input "true"
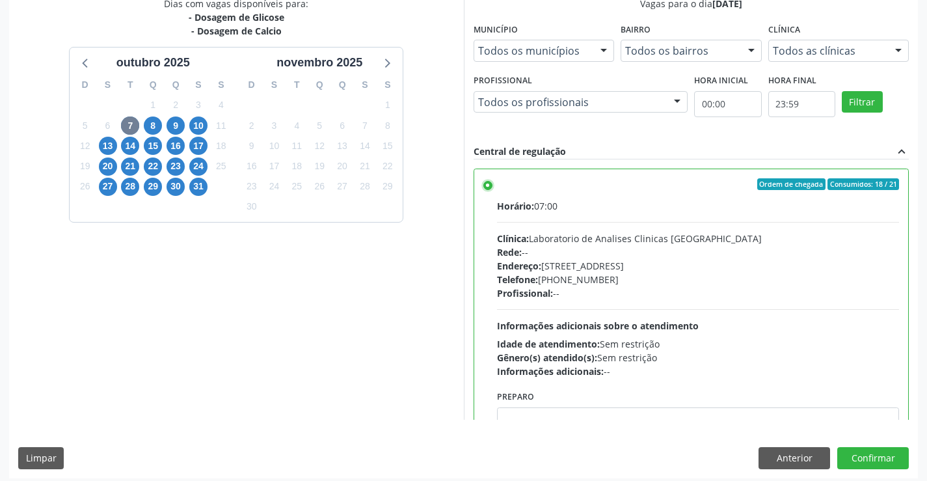
scroll to position [297, 0]
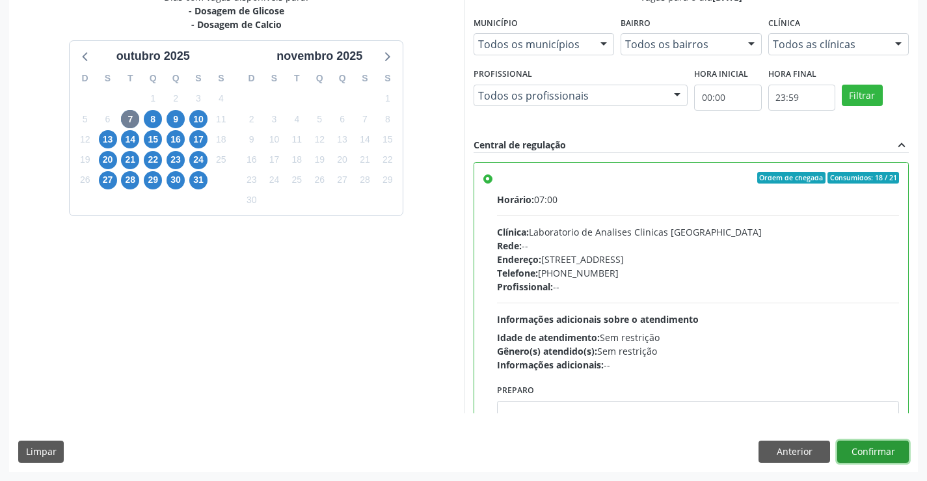
click at [856, 451] on button "Confirmar" at bounding box center [874, 452] width 72 height 22
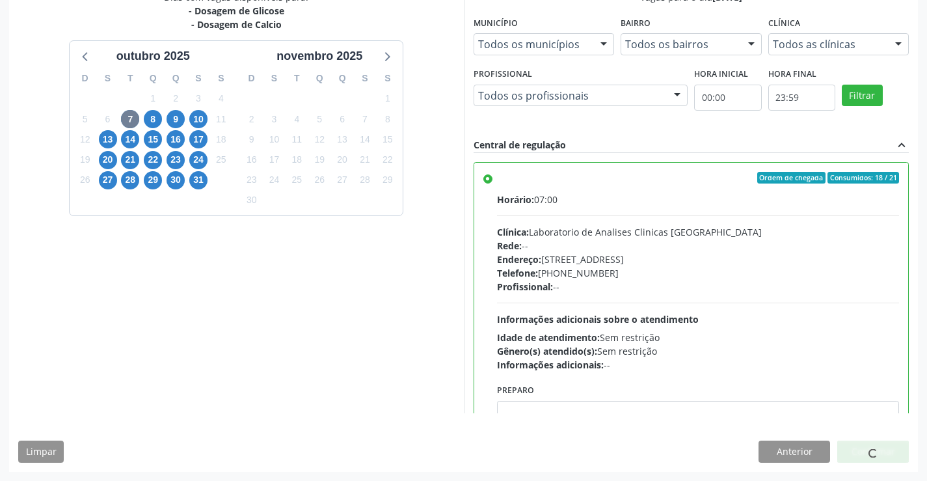
scroll to position [225, 0]
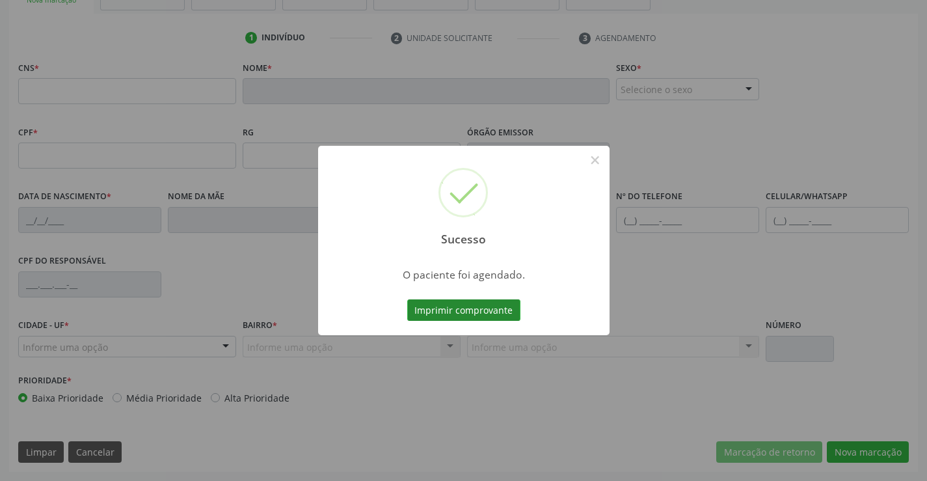
click at [484, 303] on button "Imprimir comprovante" at bounding box center [463, 310] width 113 height 22
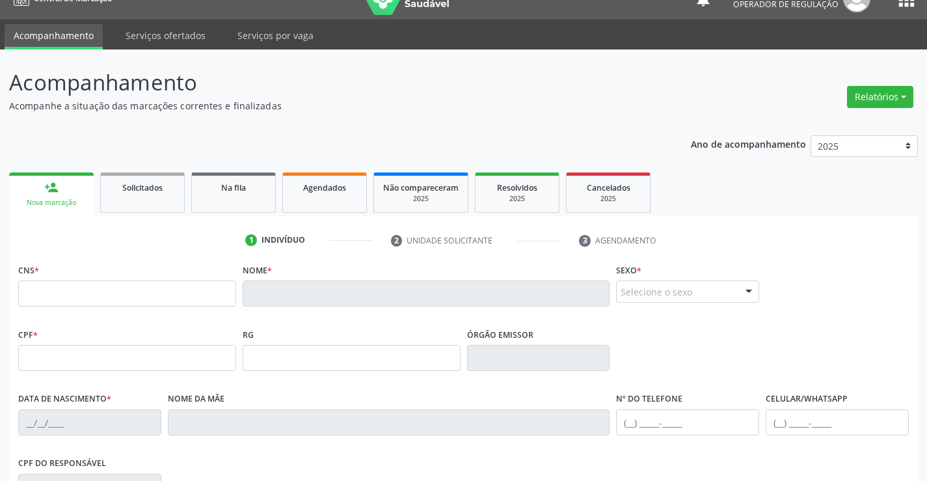
scroll to position [0, 0]
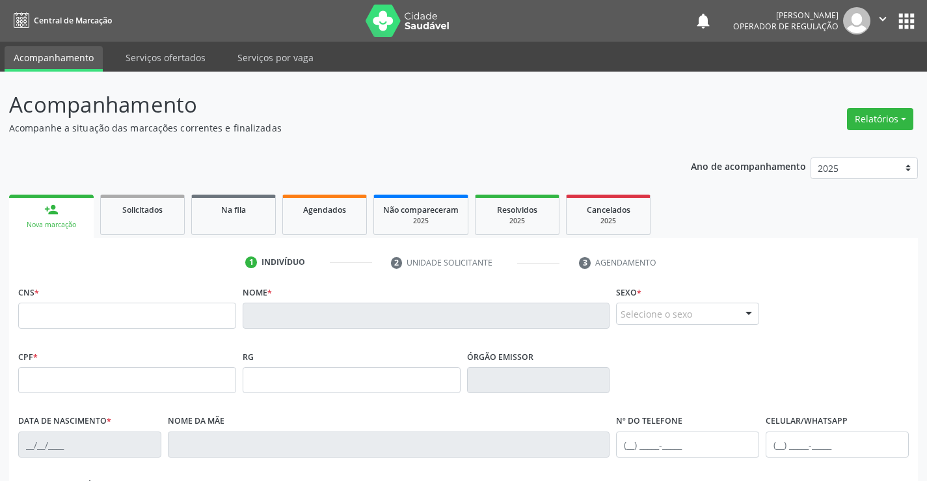
click at [66, 222] on div "Nova marcação" at bounding box center [51, 225] width 66 height 10
click at [148, 221] on link "Solicitados" at bounding box center [142, 215] width 85 height 40
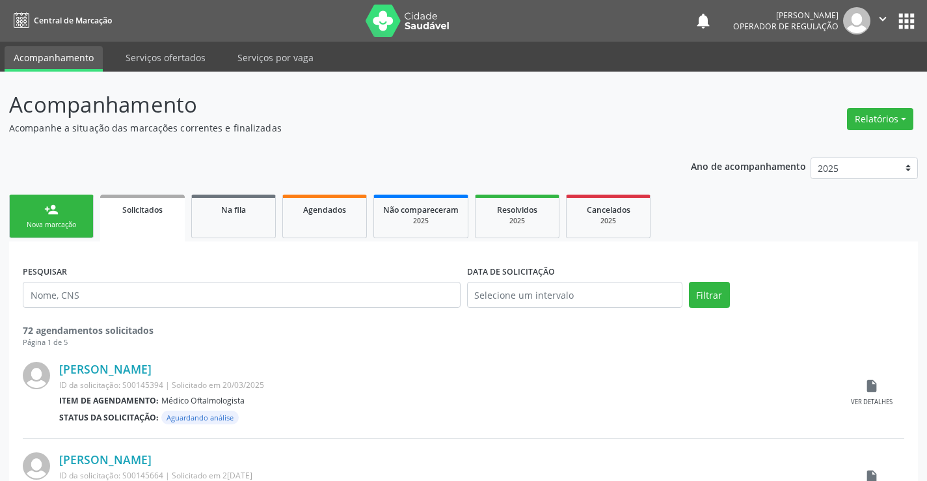
click at [74, 214] on link "person_add Nova marcação" at bounding box center [51, 217] width 85 height 44
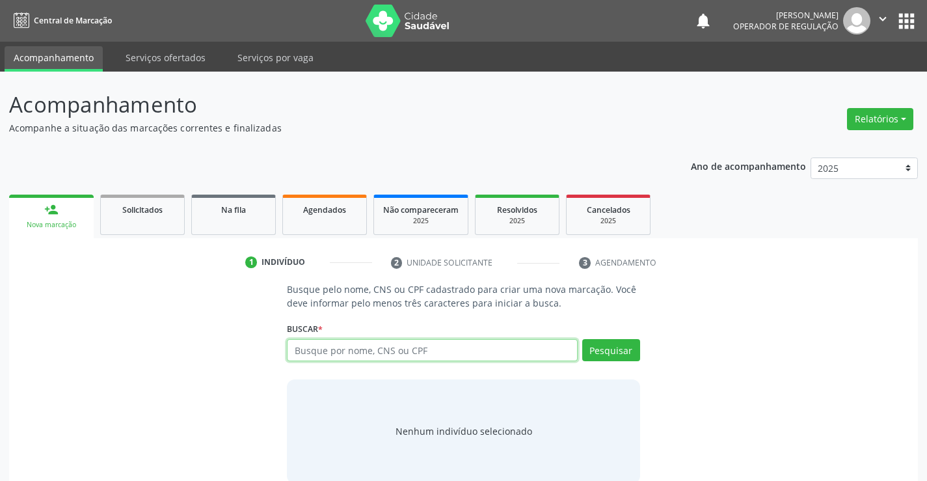
click at [437, 352] on input "text" at bounding box center [432, 350] width 290 height 22
type input "705403447892694"
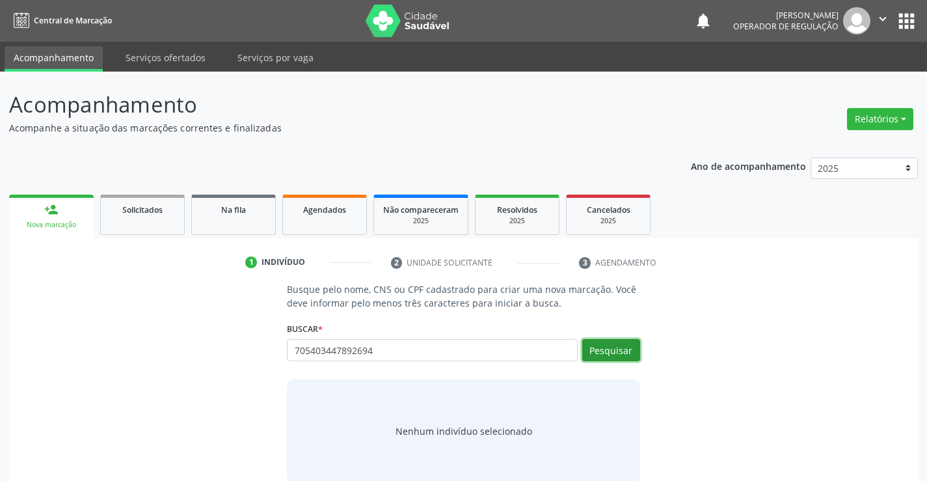
click at [609, 353] on button "Pesquisar" at bounding box center [611, 350] width 58 height 22
type input "705403447892694"
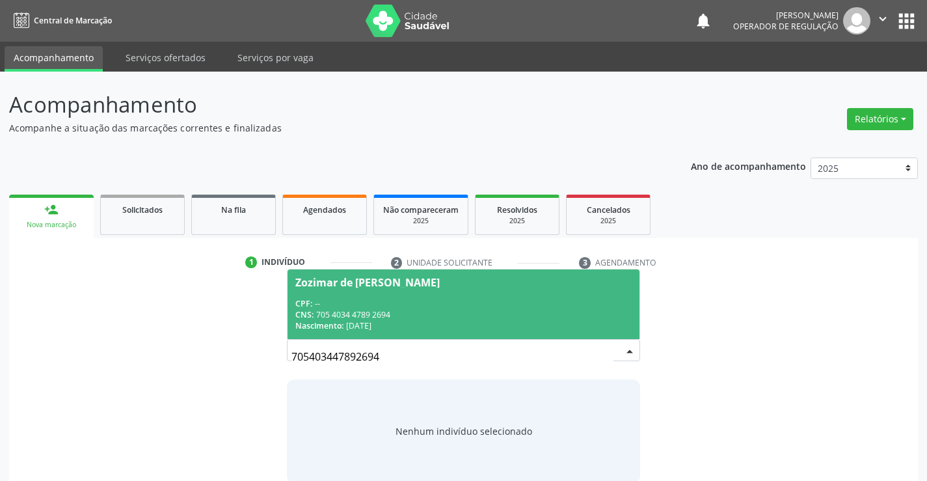
click at [534, 323] on div "Nascimento: 28/07/1989" at bounding box center [463, 325] width 336 height 11
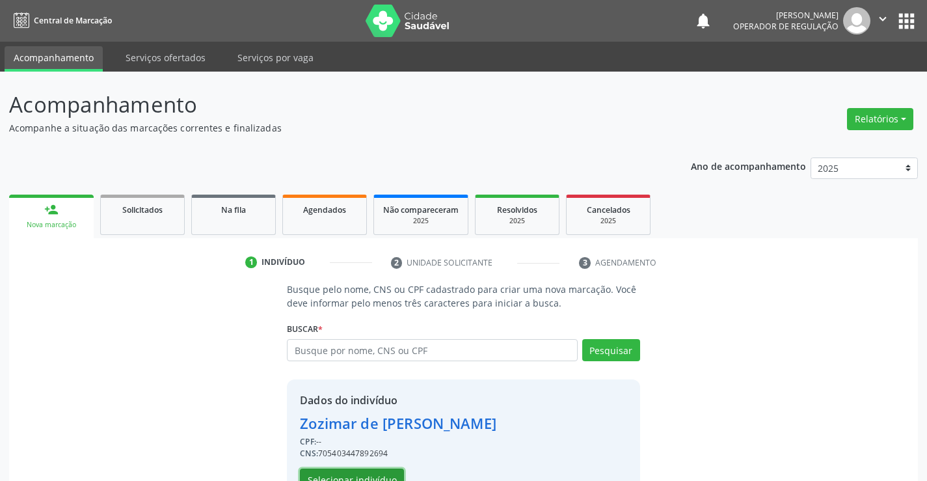
click at [367, 476] on button "Selecionar indivíduo" at bounding box center [352, 480] width 104 height 22
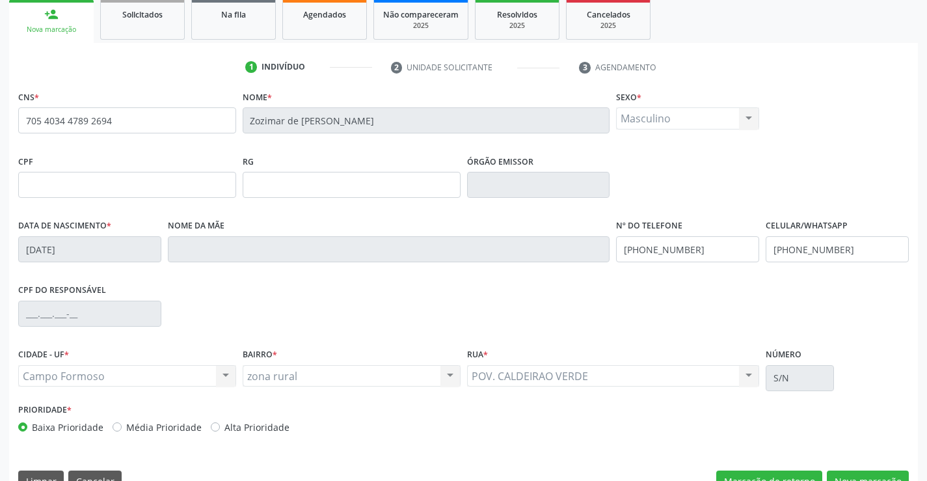
scroll to position [225, 0]
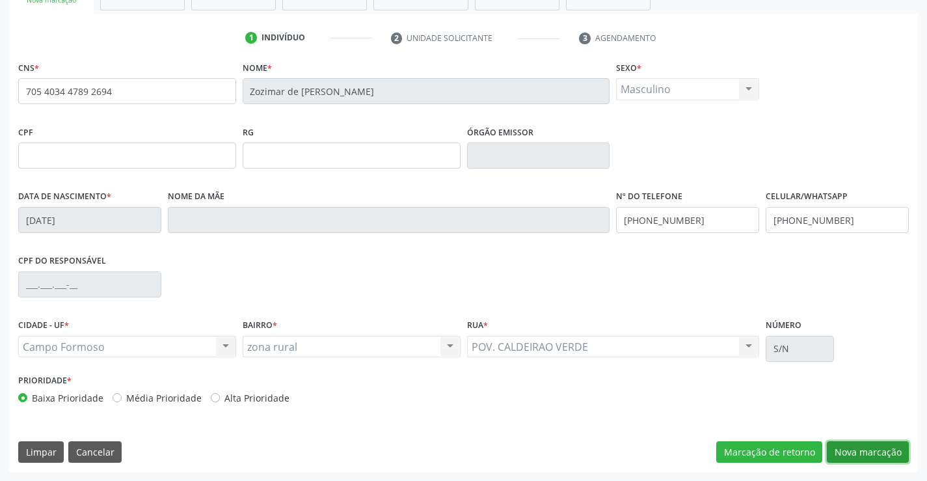
click at [859, 453] on button "Nova marcação" at bounding box center [868, 452] width 82 height 22
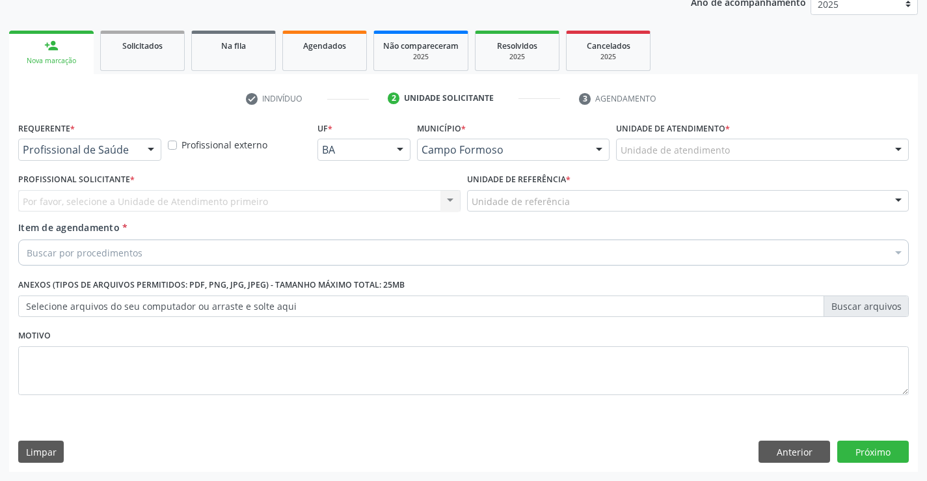
scroll to position [164, 0]
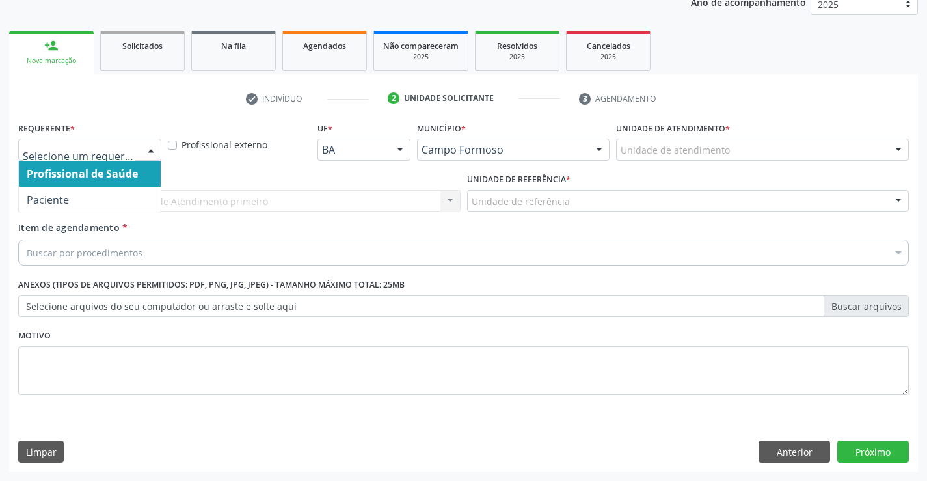
click at [151, 150] on div at bounding box center [151, 150] width 20 height 22
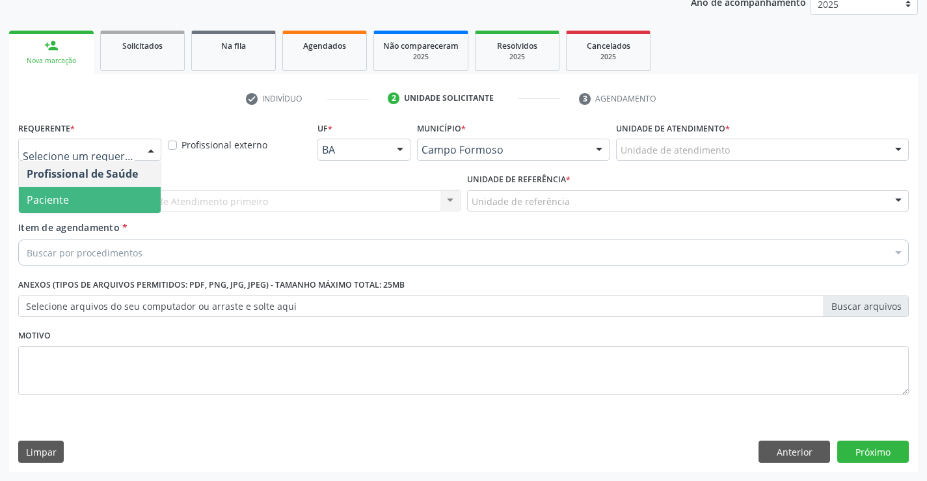
drag, startPoint x: 98, startPoint y: 204, endPoint x: 685, endPoint y: 385, distance: 614.5
click at [98, 204] on span "Paciente" at bounding box center [90, 200] width 142 height 26
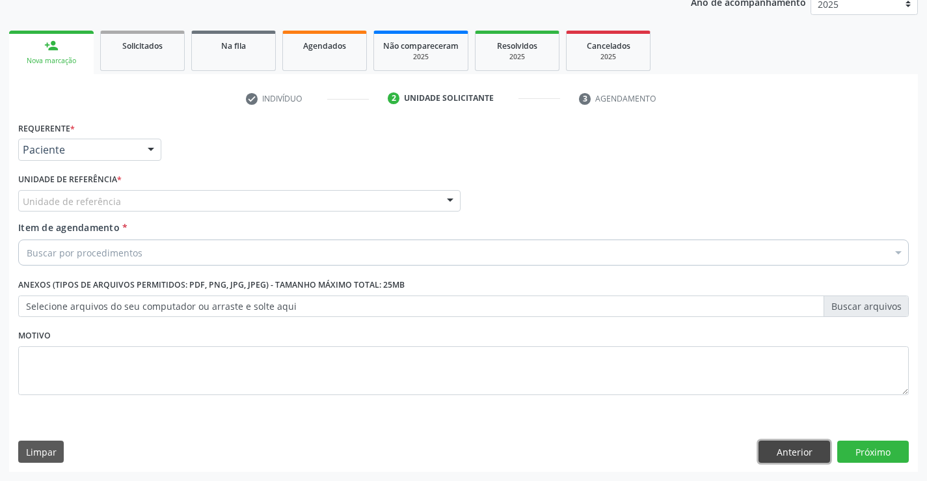
click at [779, 452] on button "Anterior" at bounding box center [795, 452] width 72 height 22
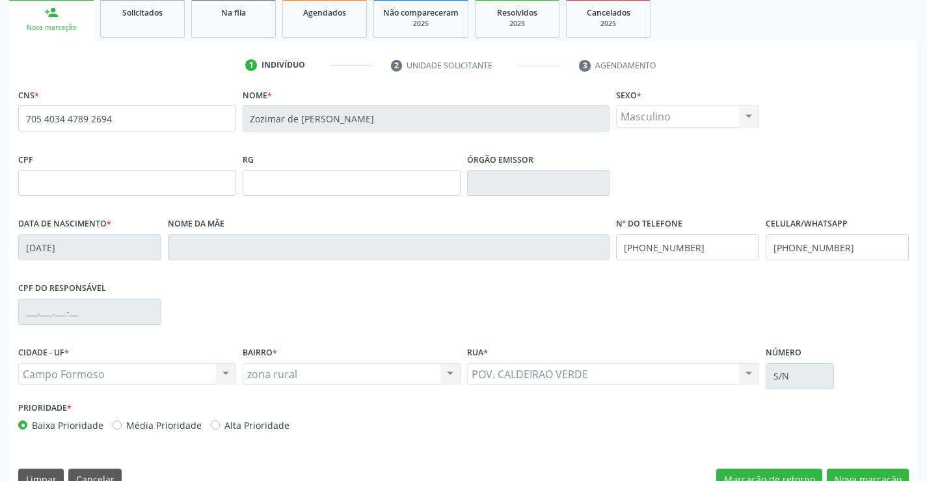
scroll to position [225, 0]
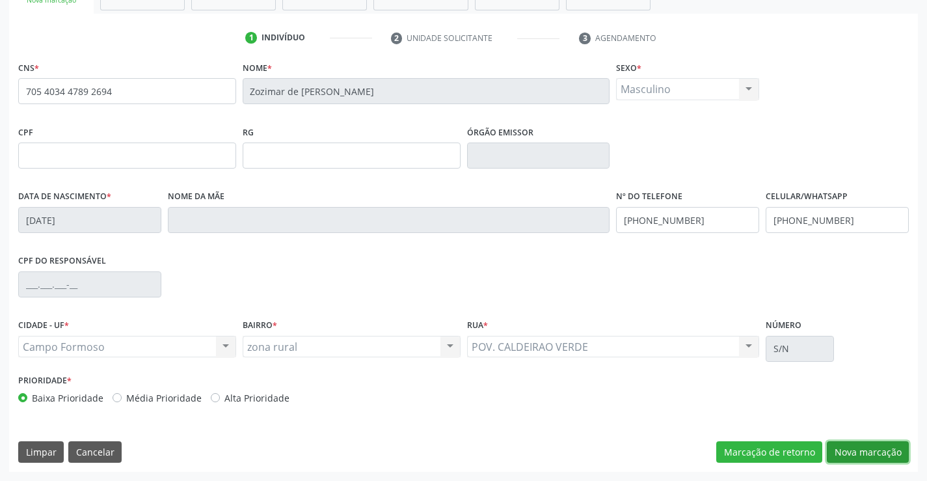
click at [852, 450] on button "Nova marcação" at bounding box center [868, 452] width 82 height 22
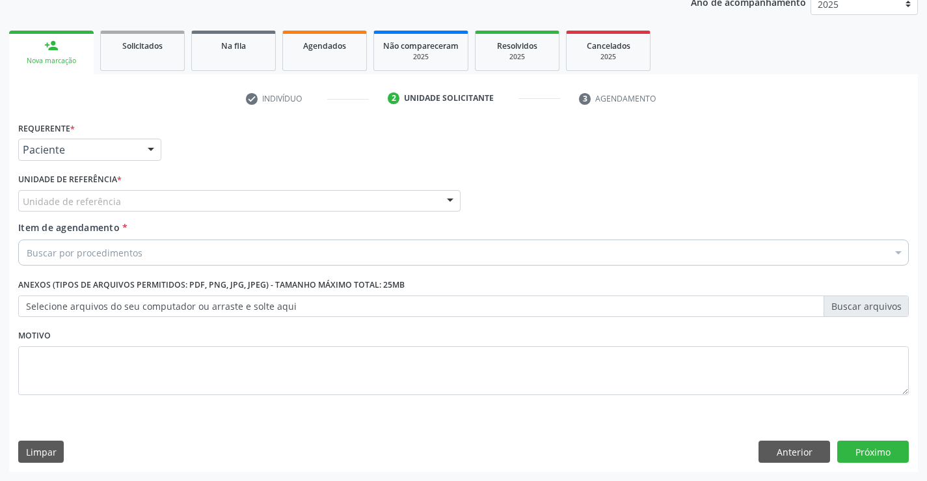
scroll to position [164, 0]
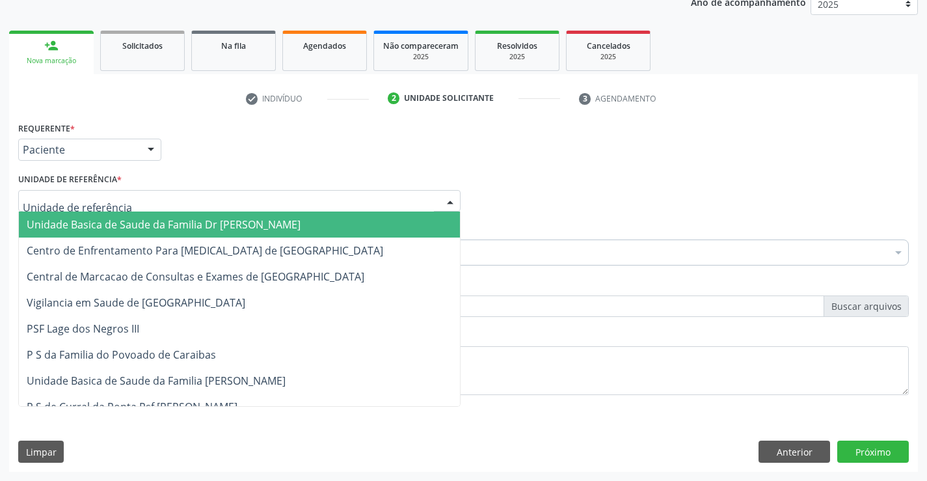
click at [200, 203] on div at bounding box center [239, 201] width 443 height 22
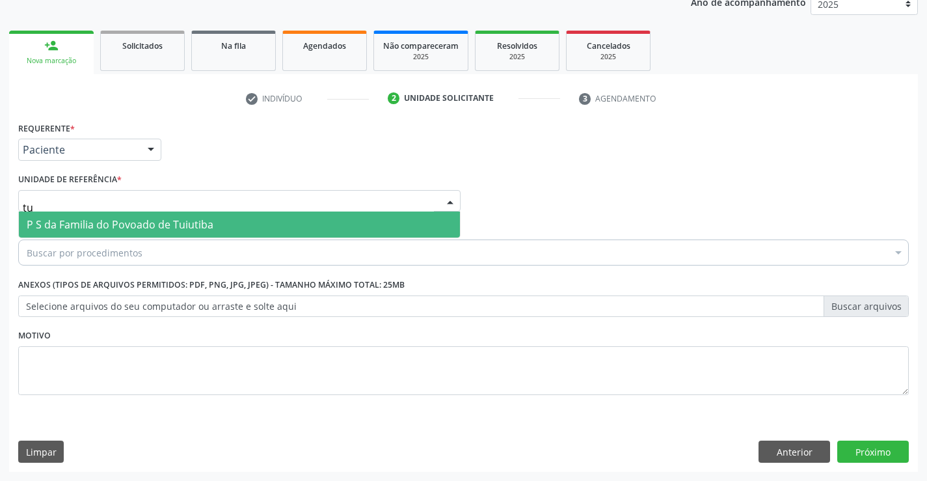
type input "tui"
click at [202, 224] on span "P S da Familia do Povoado de Tuiutiba" at bounding box center [120, 224] width 187 height 14
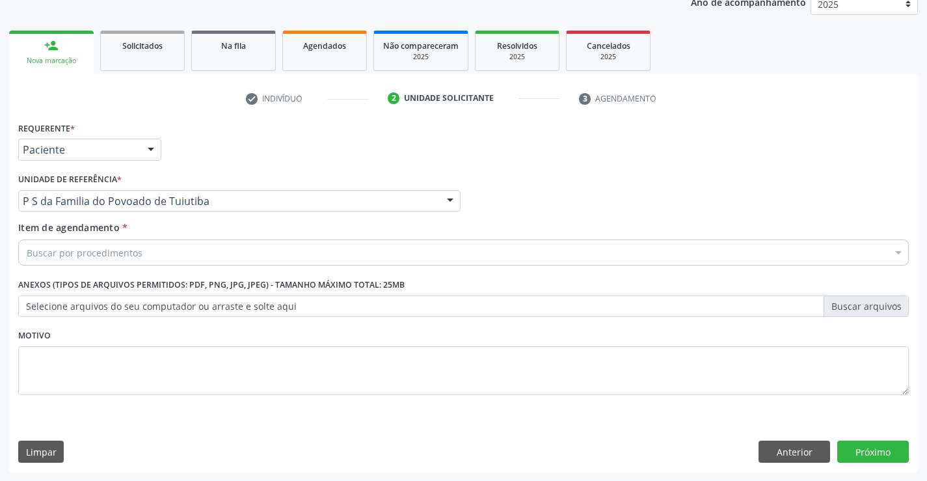
click at [162, 265] on div "Buscar por procedimentos" at bounding box center [463, 253] width 891 height 26
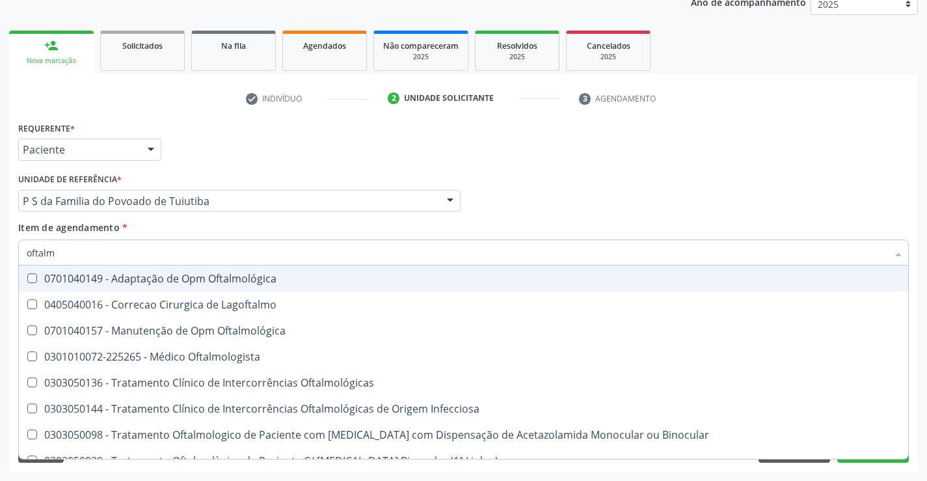
type input "oftalmo"
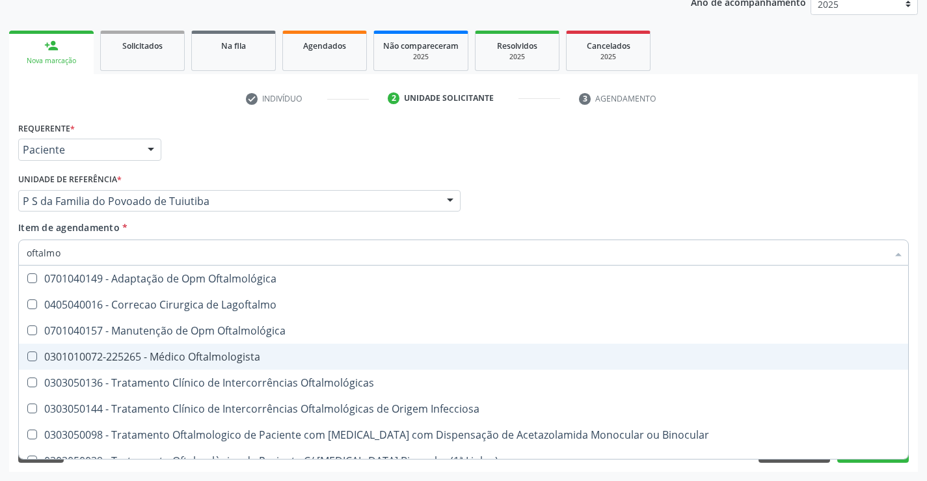
click at [184, 358] on div "0301010072-225265 - Médico Oftalmologista" at bounding box center [464, 356] width 874 height 10
checkbox Oftalmologista "true"
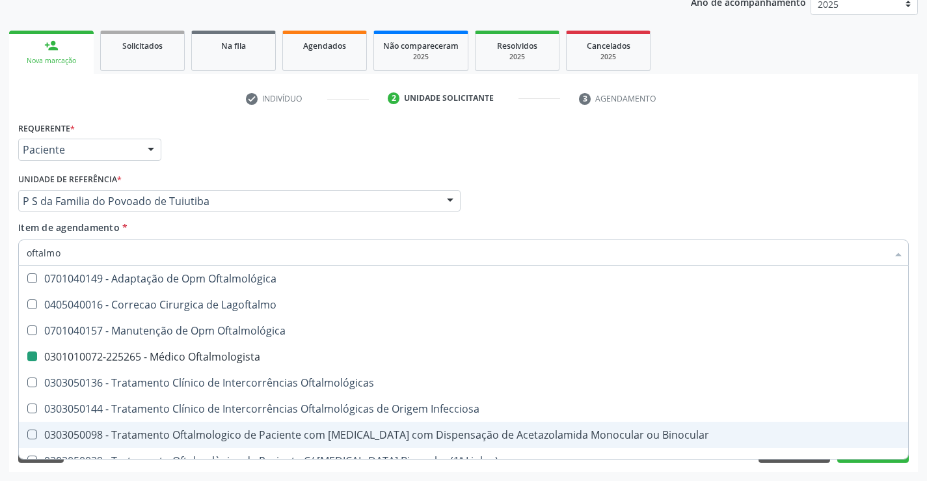
click at [702, 466] on div "Requerente * Paciente Profissional de Saúde Paciente Nenhum resultado encontrad…" at bounding box center [463, 294] width 909 height 353
checkbox Lagoftalmo "true"
checkbox Oftalmologista "false"
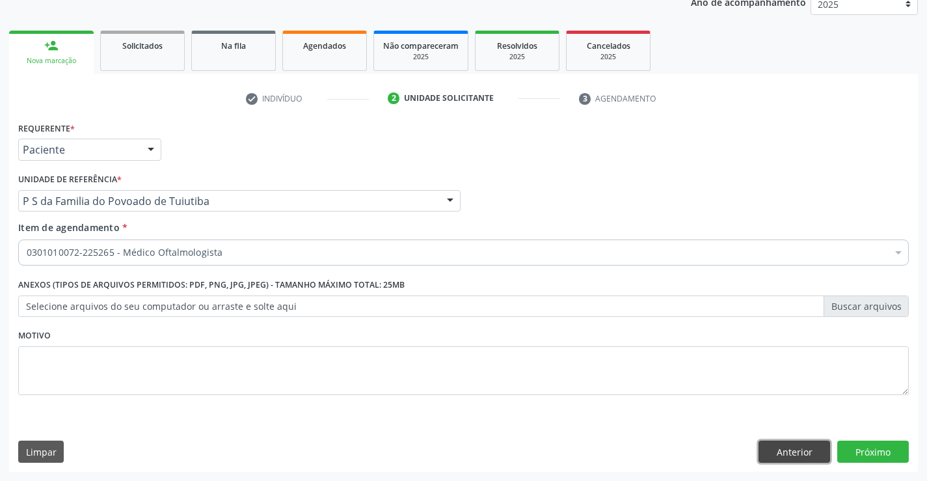
click at [788, 453] on button "Anterior" at bounding box center [795, 452] width 72 height 22
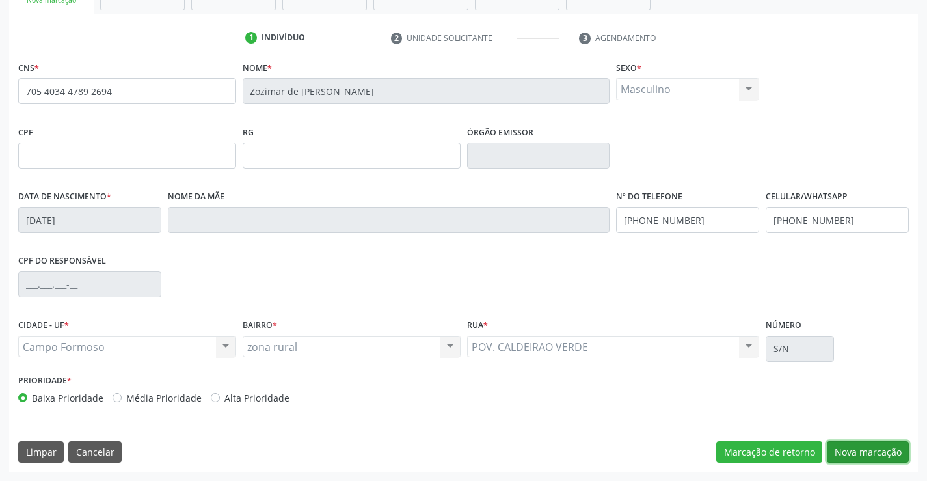
click at [858, 452] on button "Nova marcação" at bounding box center [868, 452] width 82 height 22
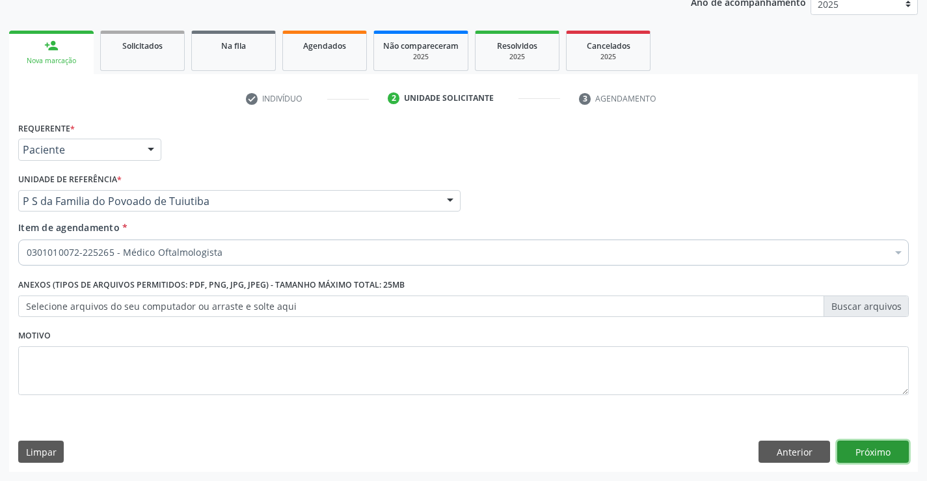
click at [858, 452] on button "Próximo" at bounding box center [874, 452] width 72 height 22
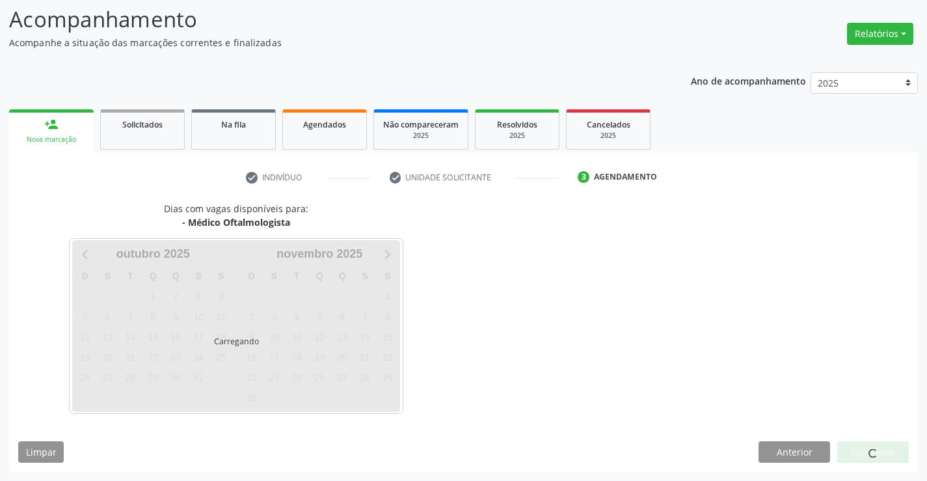
scroll to position [124, 0]
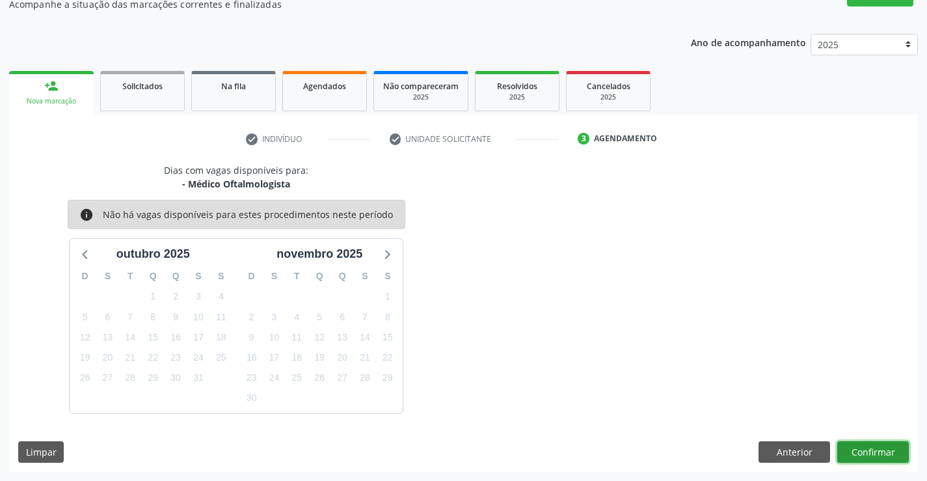
click at [858, 452] on button "Confirmar" at bounding box center [874, 452] width 72 height 22
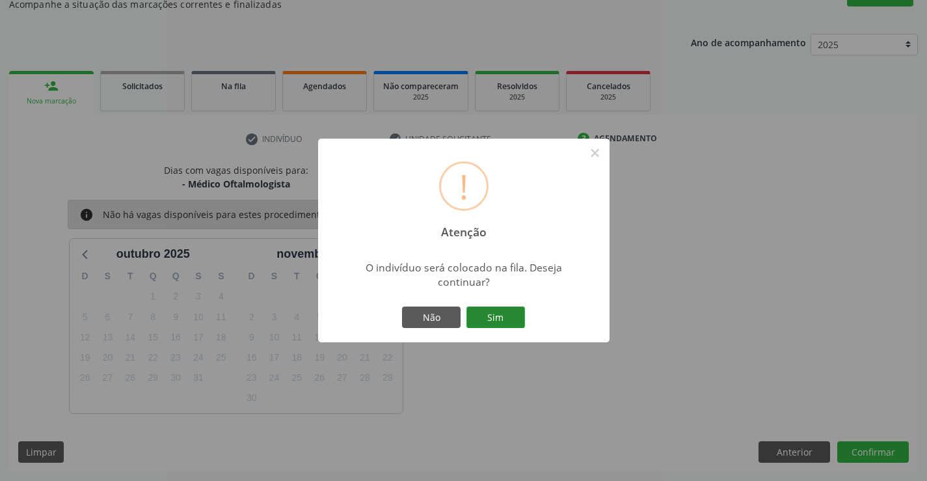
click at [510, 314] on button "Sim" at bounding box center [496, 318] width 59 height 22
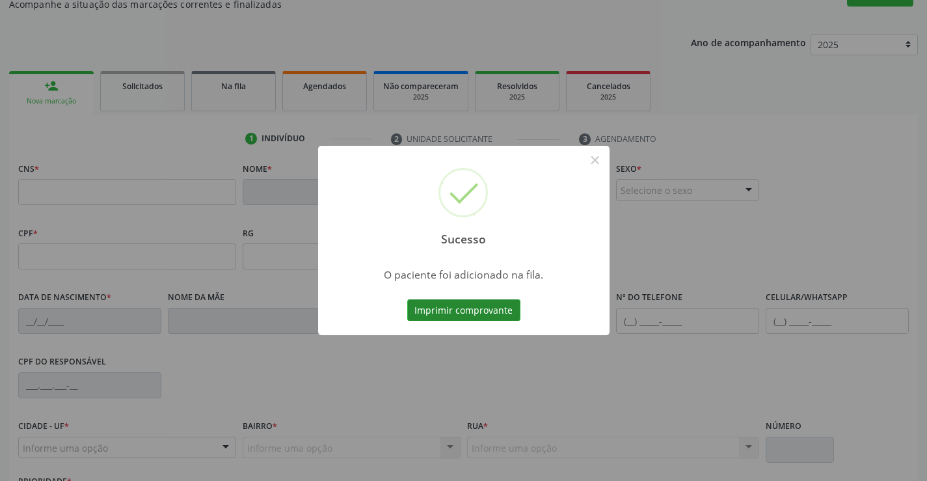
click at [483, 306] on button "Imprimir comprovante" at bounding box center [463, 310] width 113 height 22
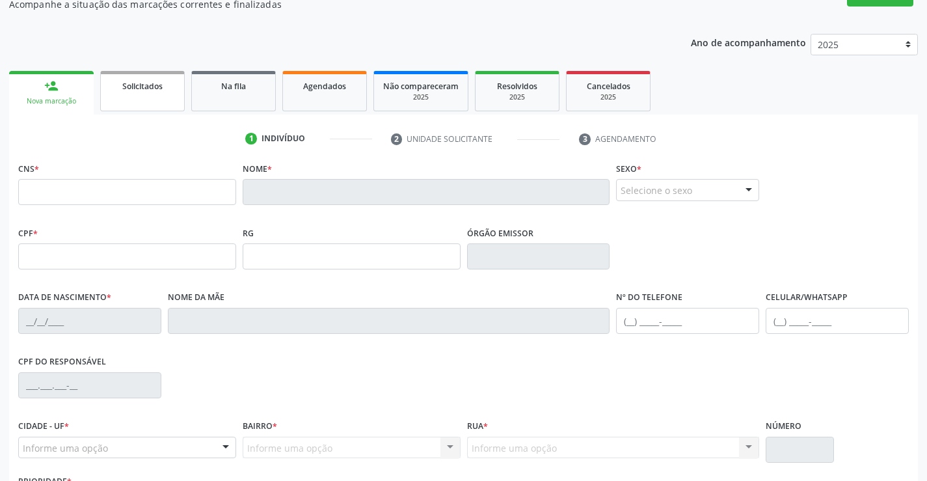
click at [147, 94] on link "Solicitados" at bounding box center [142, 91] width 85 height 40
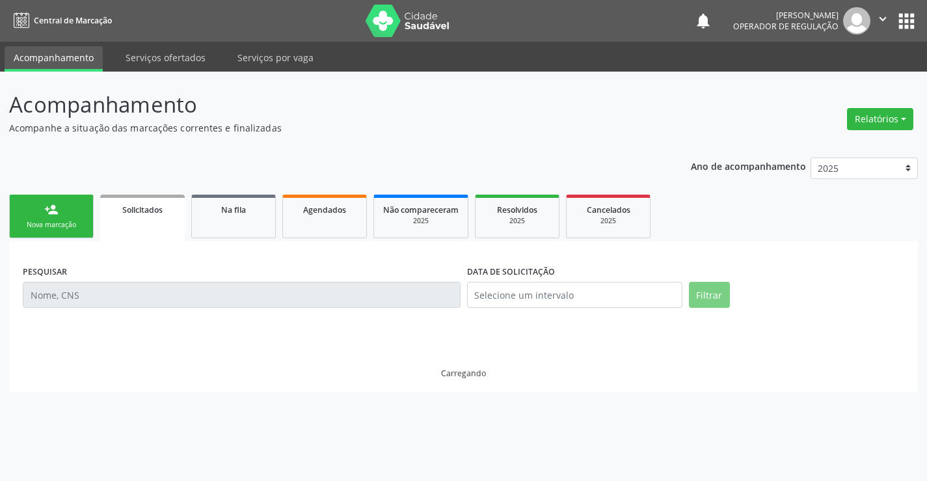
scroll to position [0, 0]
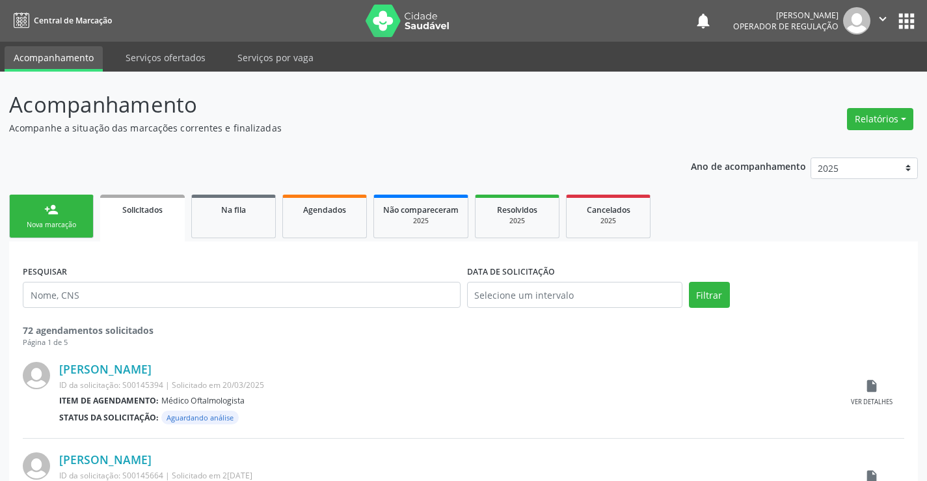
click at [68, 214] on link "person_add Nova marcação" at bounding box center [51, 217] width 85 height 44
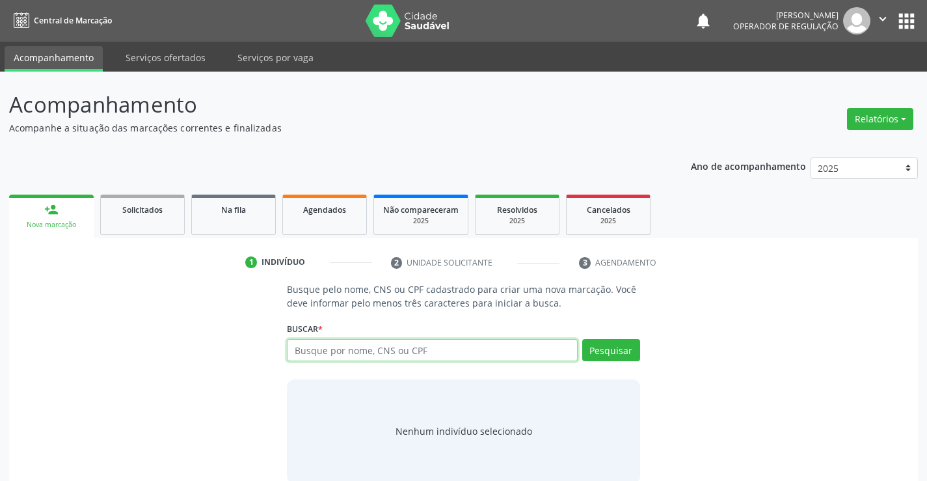
click at [380, 350] on input "text" at bounding box center [432, 350] width 290 height 22
type input "703209650842699"
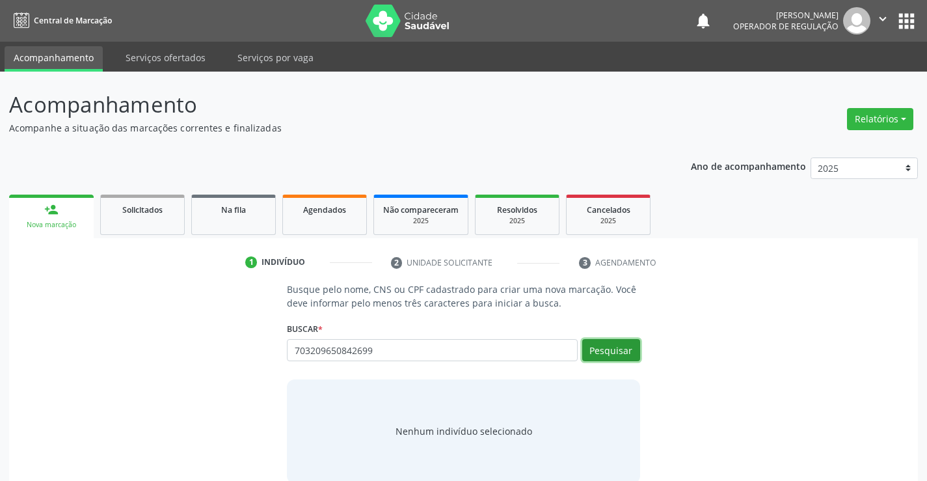
click at [627, 351] on button "Pesquisar" at bounding box center [611, 350] width 58 height 22
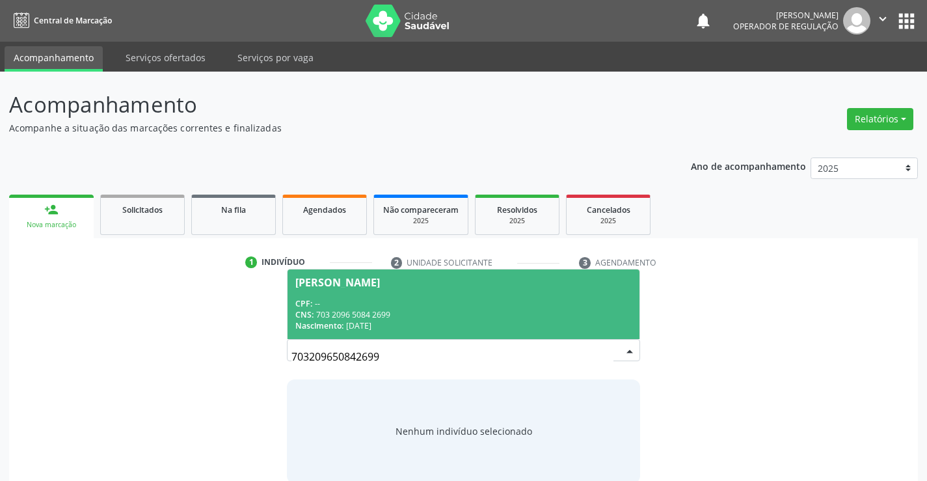
click at [605, 320] on div "Nascimento: 19/11/2000" at bounding box center [463, 325] width 336 height 11
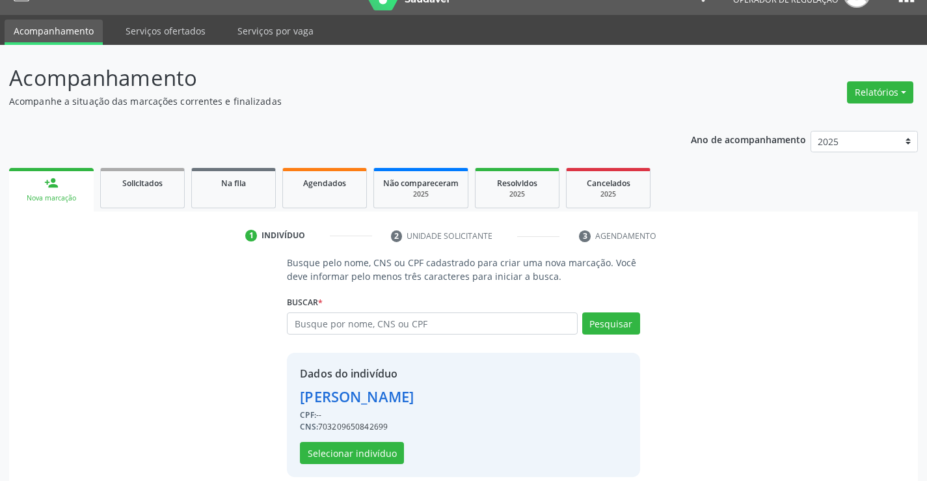
scroll to position [41, 0]
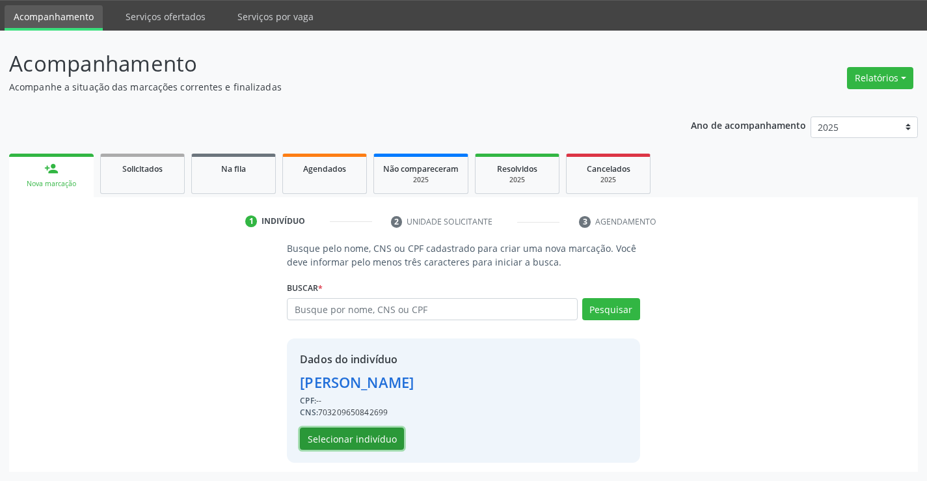
click at [376, 434] on button "Selecionar indivíduo" at bounding box center [352, 439] width 104 height 22
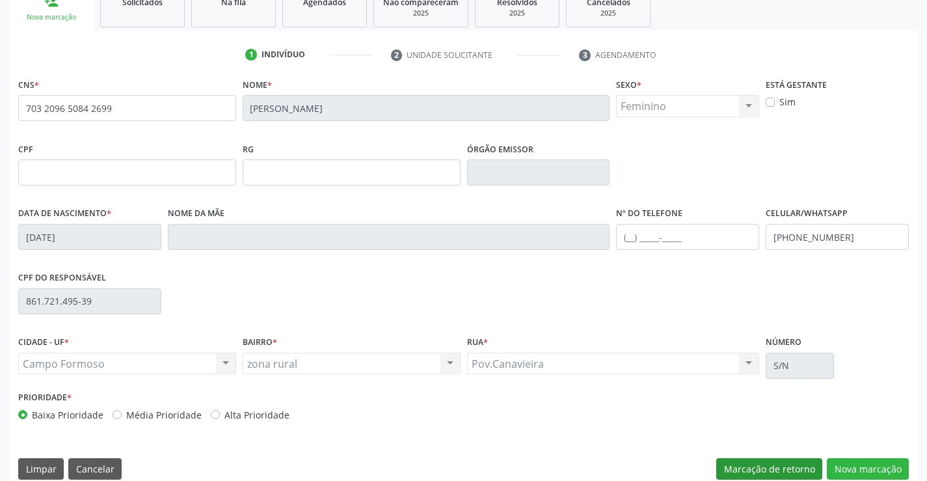
scroll to position [225, 0]
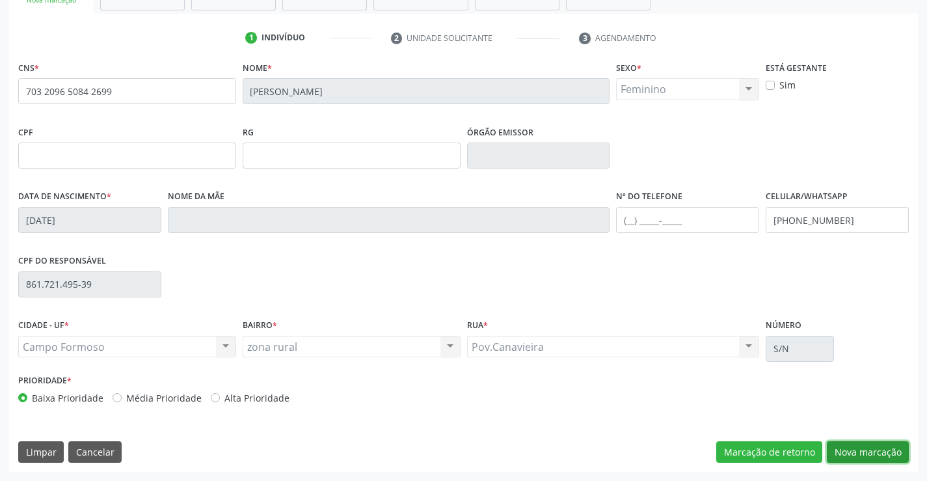
click at [856, 446] on button "Nova marcação" at bounding box center [868, 452] width 82 height 22
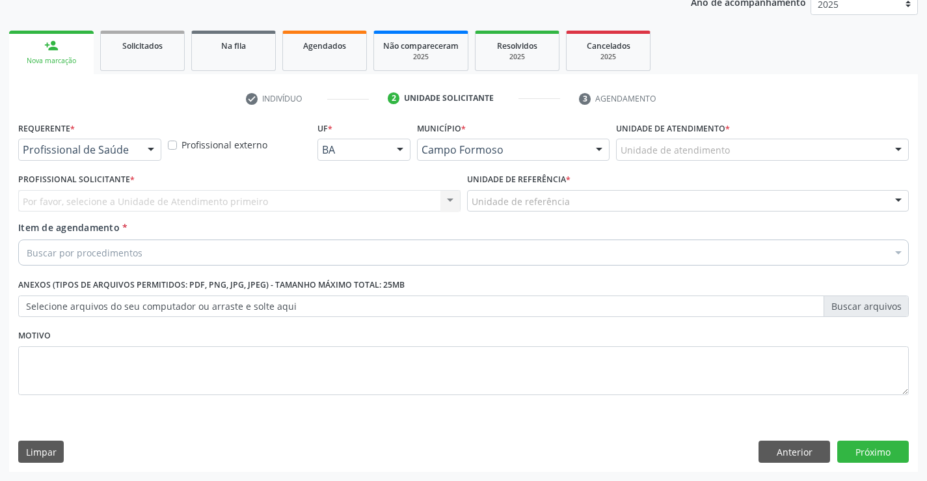
scroll to position [164, 0]
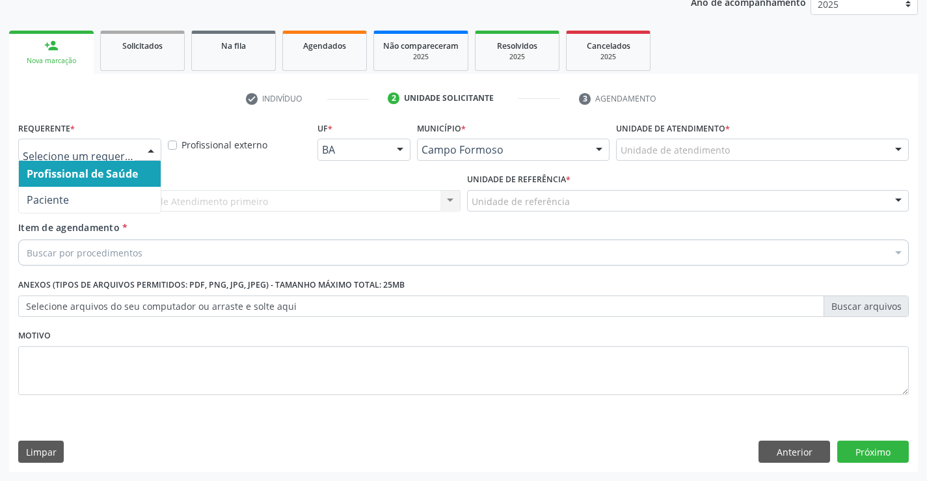
click at [150, 148] on div at bounding box center [151, 150] width 20 height 22
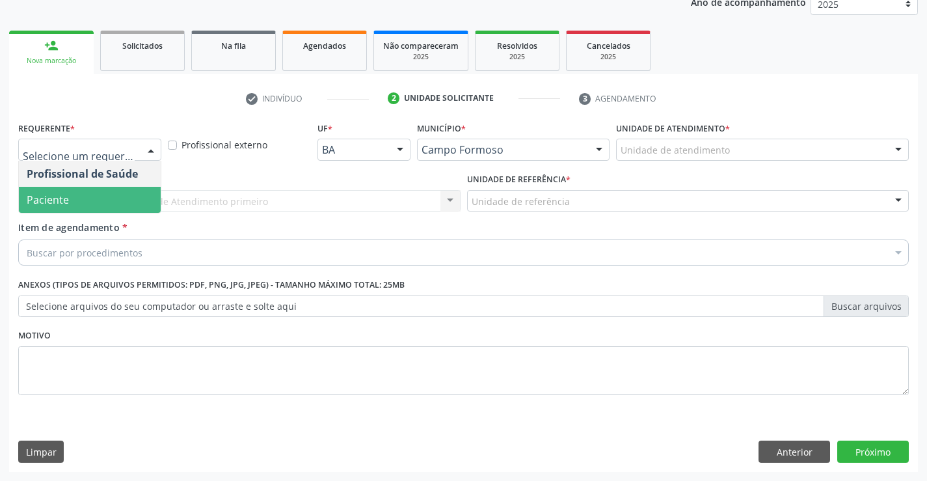
click at [102, 203] on span "Paciente" at bounding box center [90, 200] width 142 height 26
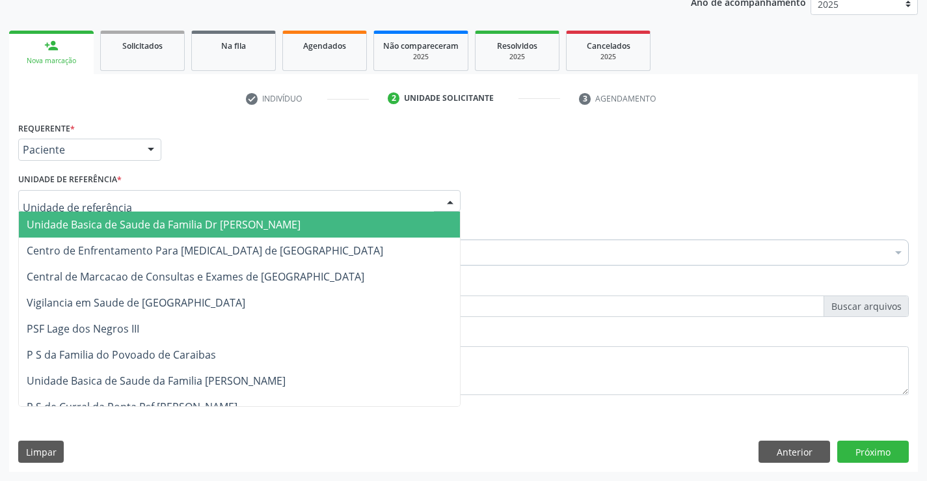
click at [146, 204] on div at bounding box center [239, 201] width 443 height 22
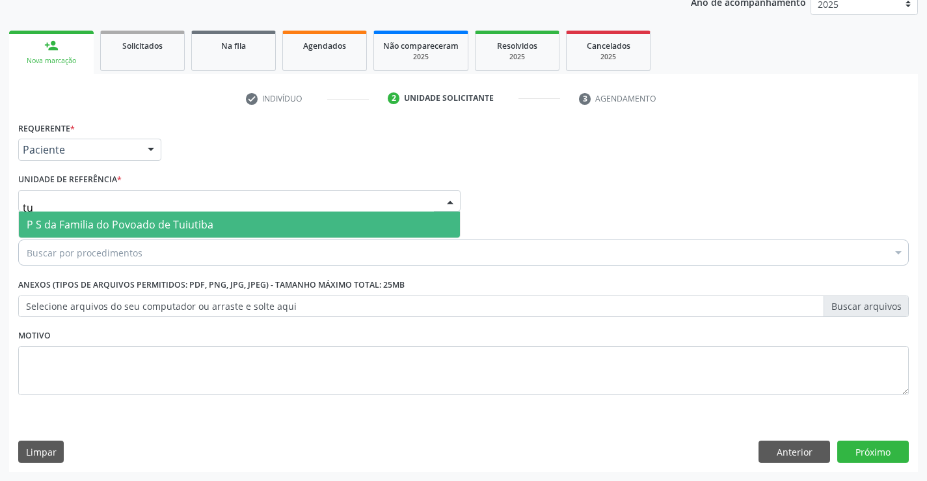
type input "tui"
click at [170, 218] on span "P S da Familia do Povoado de Tuiutiba" at bounding box center [120, 224] width 187 height 14
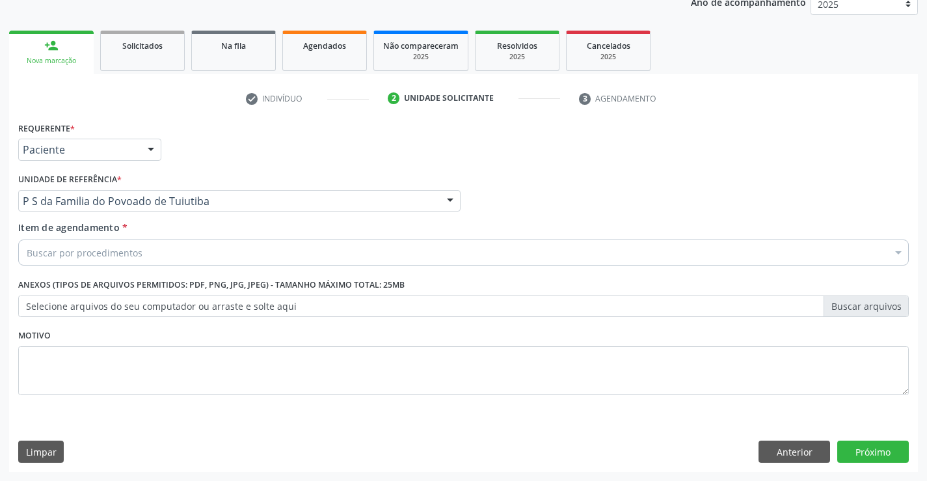
click at [172, 258] on div "Buscar por procedimentos" at bounding box center [463, 253] width 891 height 26
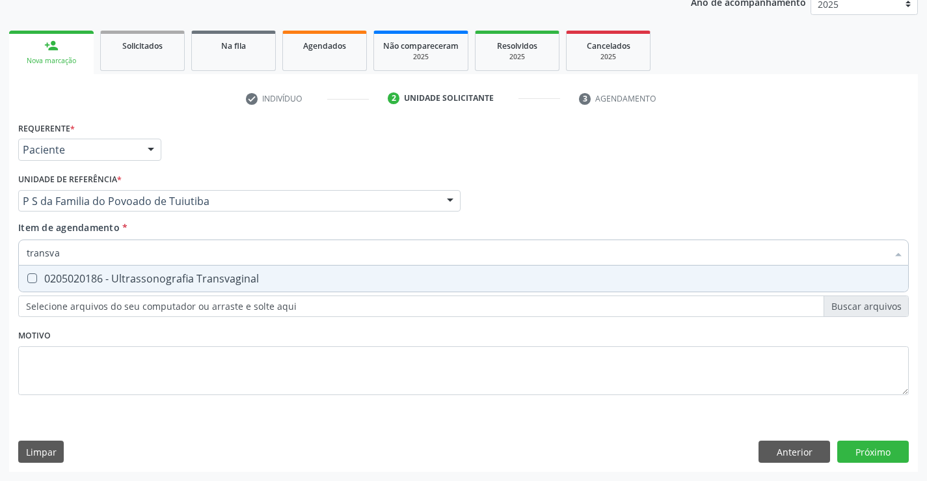
type input "transvag"
click at [197, 275] on div "0205020186 - Ultrassonografia Transvaginal" at bounding box center [464, 278] width 874 height 10
checkbox Transvaginal "true"
click at [191, 329] on div "Requerente * Paciente Profissional de Saúde Paciente Nenhum resultado encontrad…" at bounding box center [463, 265] width 891 height 295
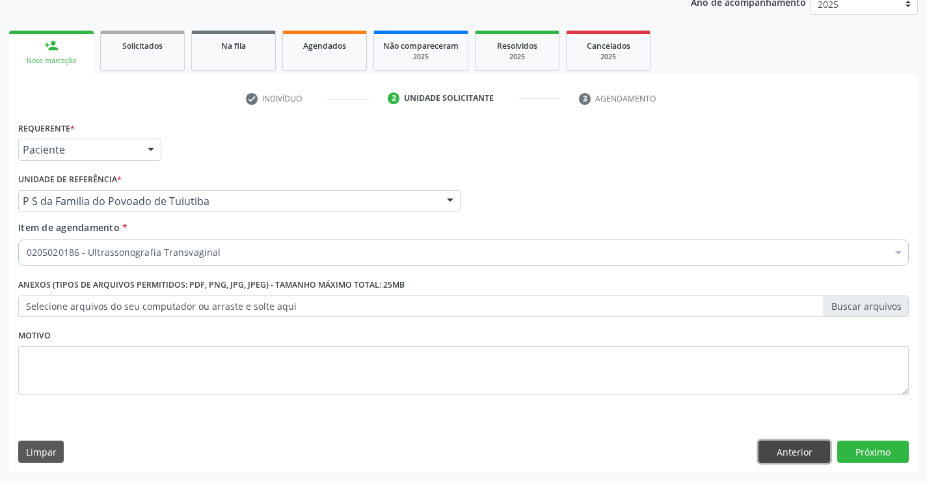
click at [784, 454] on button "Anterior" at bounding box center [795, 452] width 72 height 22
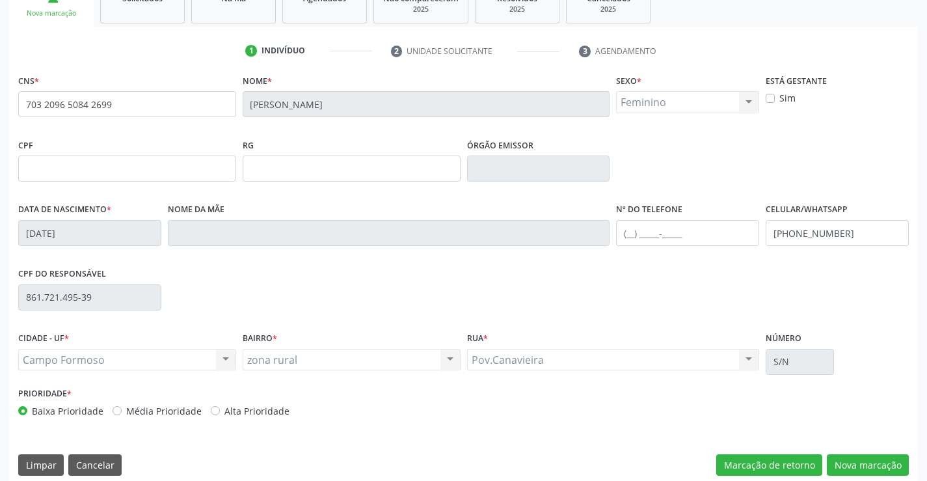
scroll to position [225, 0]
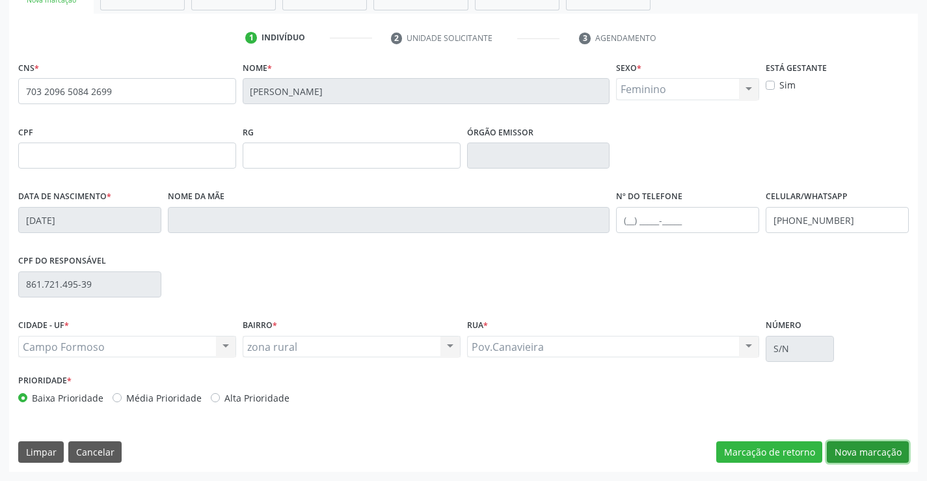
click at [843, 451] on button "Nova marcação" at bounding box center [868, 452] width 82 height 22
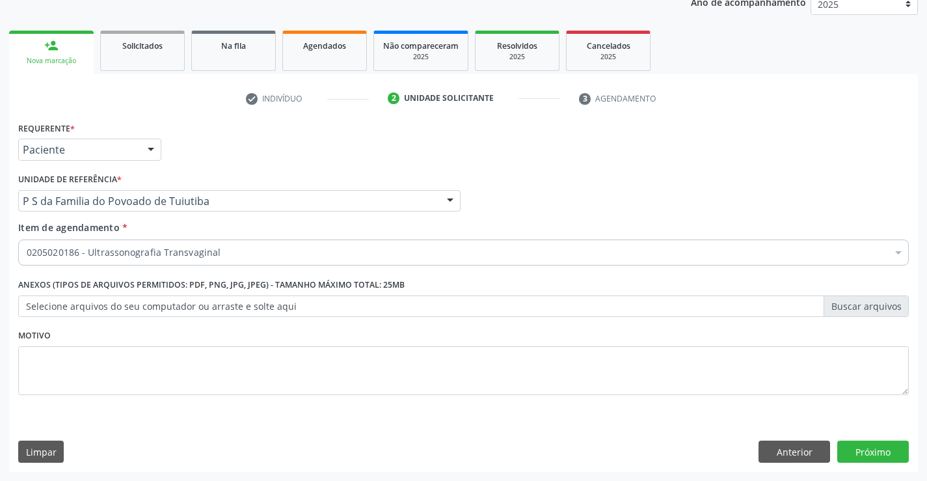
scroll to position [164, 0]
click at [878, 454] on button "Próximo" at bounding box center [874, 452] width 72 height 22
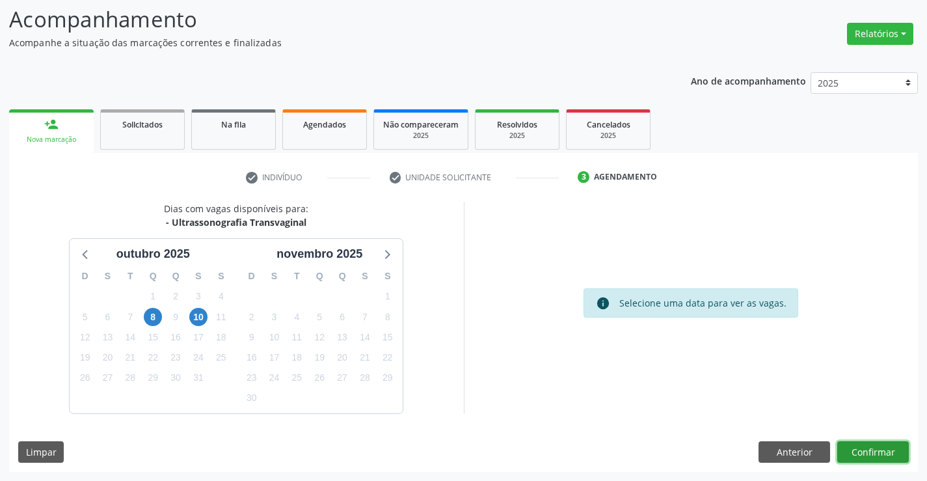
click at [878, 454] on button "Confirmar" at bounding box center [874, 452] width 72 height 22
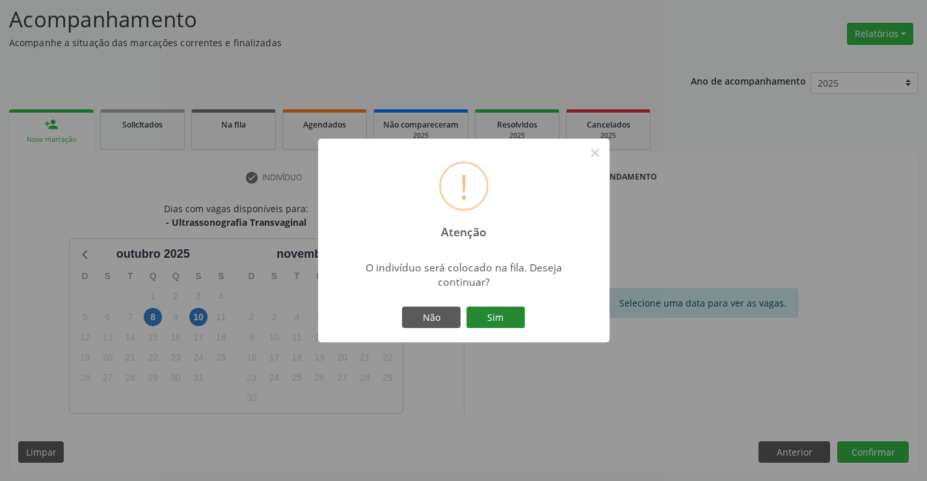
click at [498, 312] on button "Sim" at bounding box center [496, 318] width 59 height 22
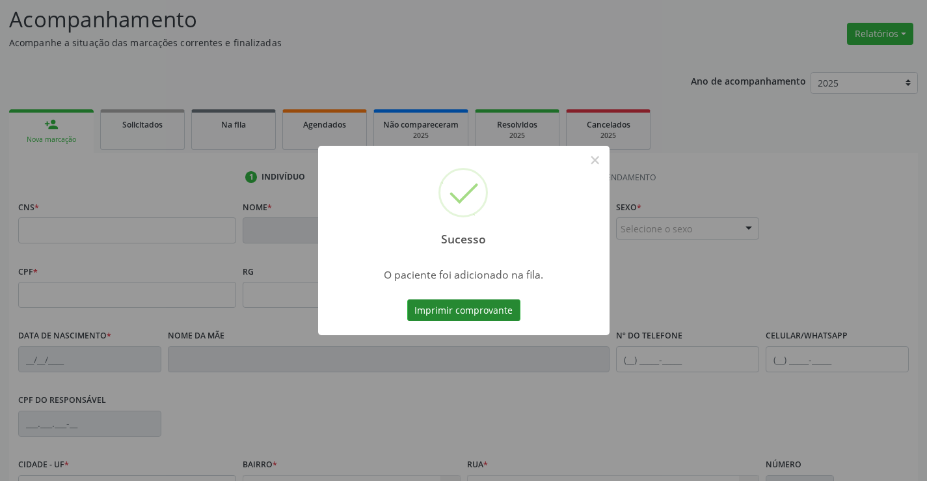
click at [486, 308] on button "Imprimir comprovante" at bounding box center [463, 310] width 113 height 22
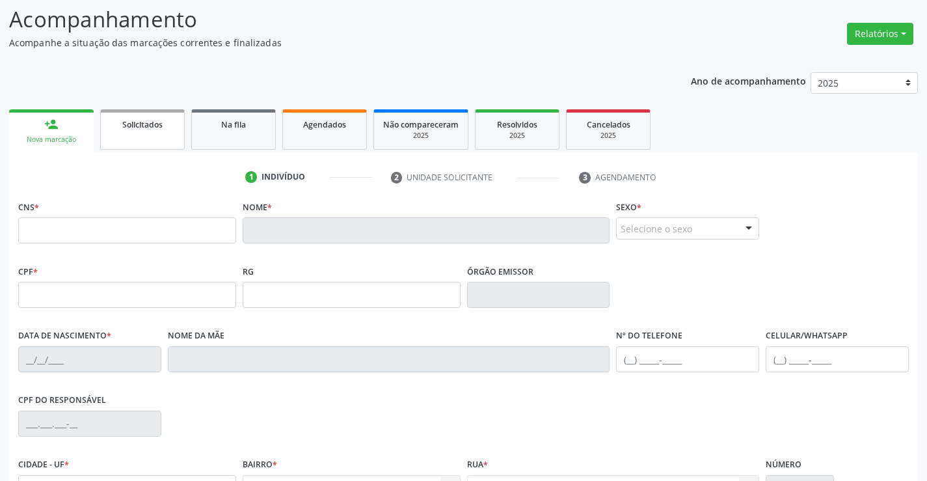
click at [143, 145] on link "Solicitados" at bounding box center [142, 129] width 85 height 40
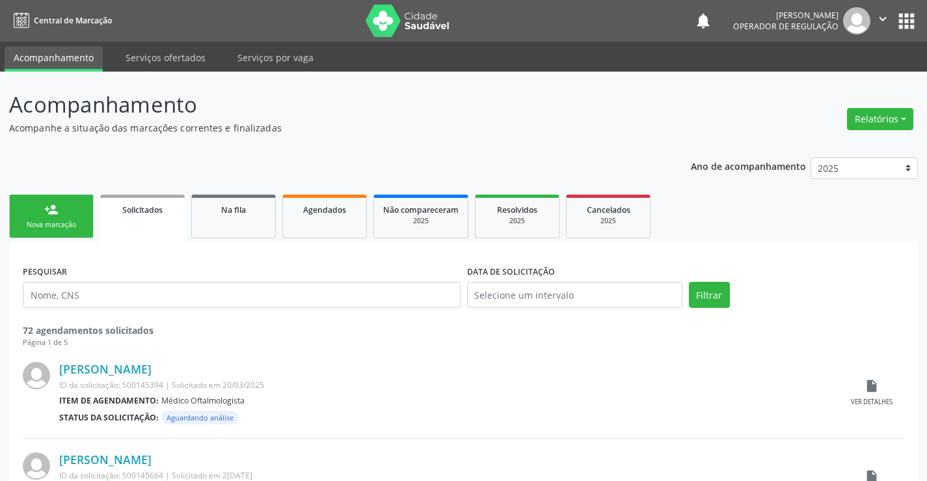
click at [77, 221] on div "Nova marcação" at bounding box center [51, 225] width 65 height 10
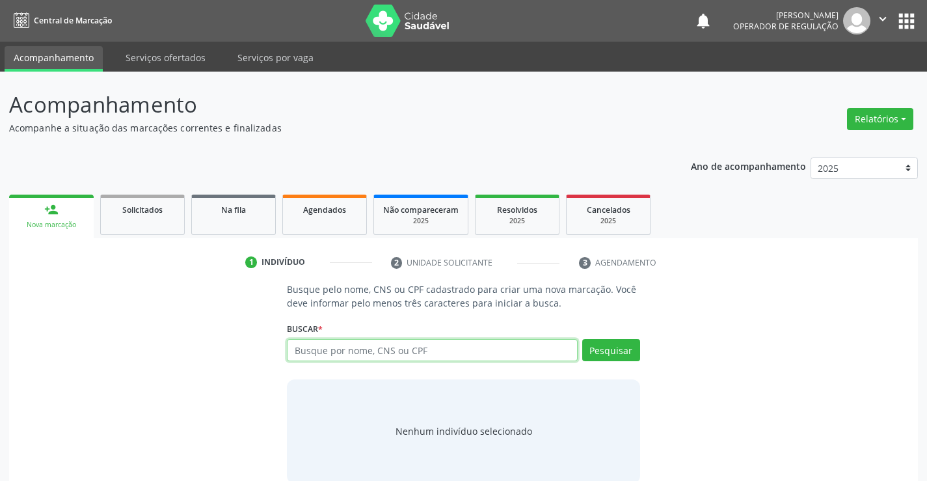
click at [402, 350] on input "text" at bounding box center [432, 350] width 290 height 22
type input "708700145505492"
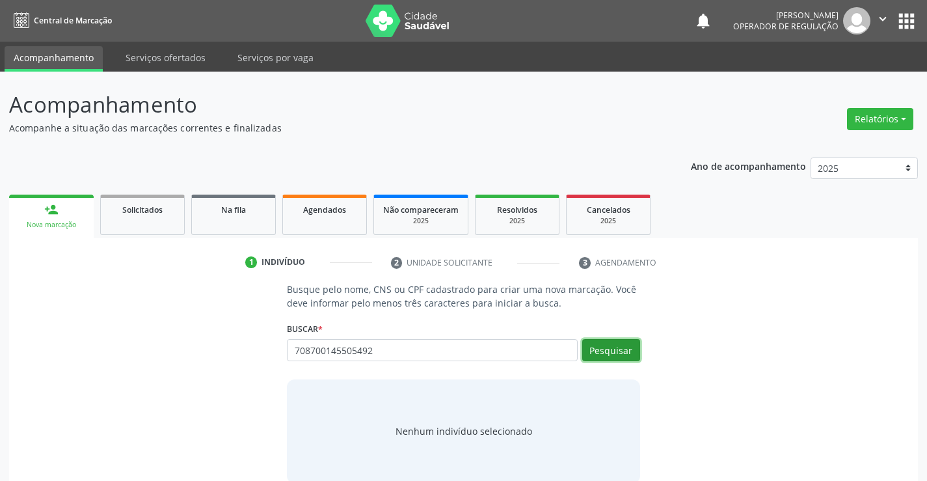
click at [618, 346] on button "Pesquisar" at bounding box center [611, 350] width 58 height 22
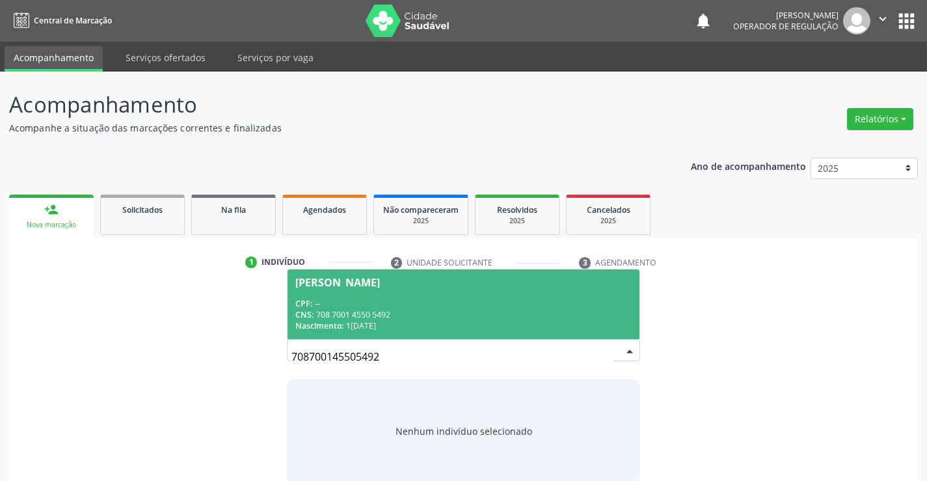
click at [596, 315] on div "CNS: 708 7001 4550 5492" at bounding box center [463, 314] width 336 height 11
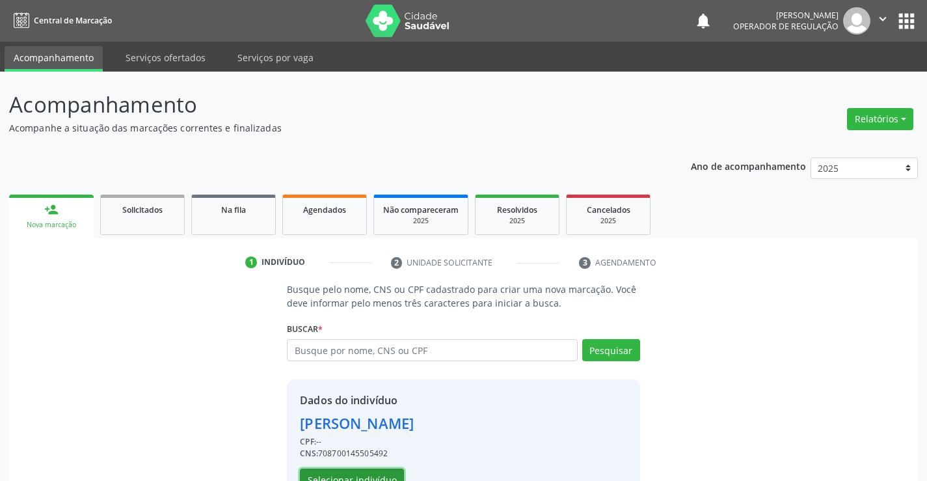
click at [383, 474] on button "Selecionar indivíduo" at bounding box center [352, 480] width 104 height 22
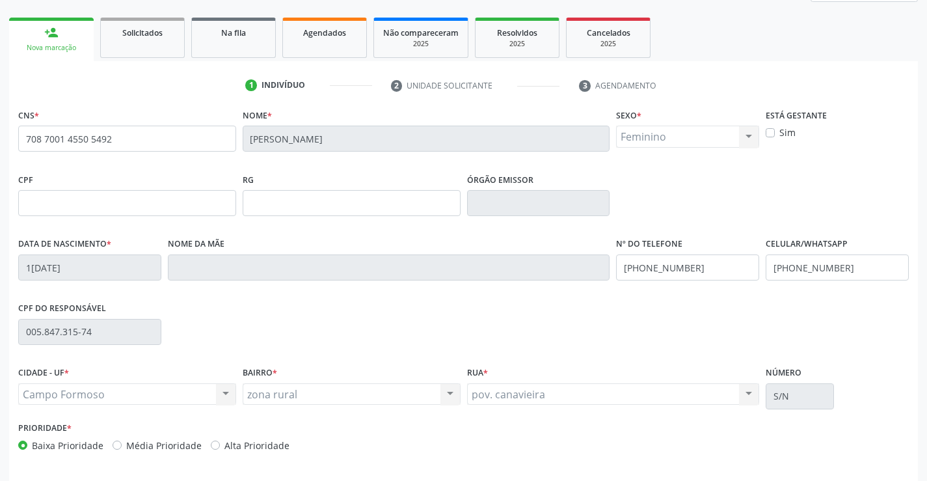
scroll to position [225, 0]
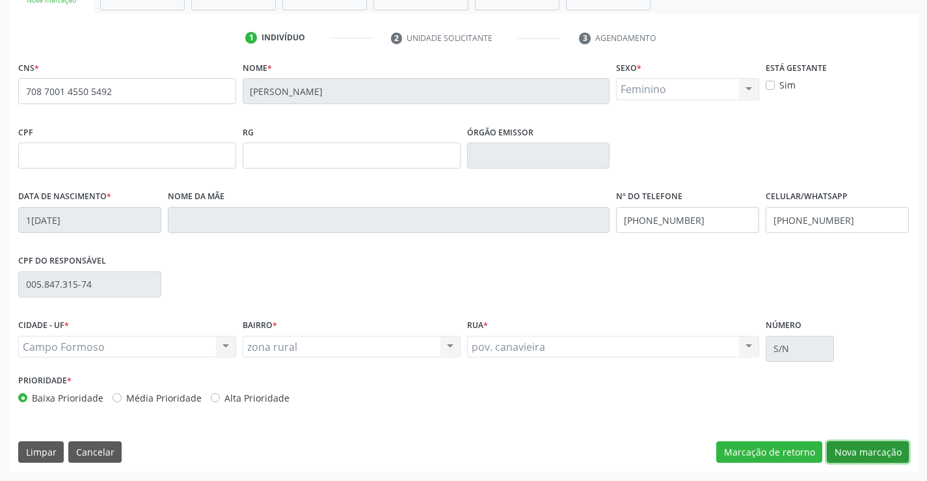
click at [846, 452] on button "Nova marcação" at bounding box center [868, 452] width 82 height 22
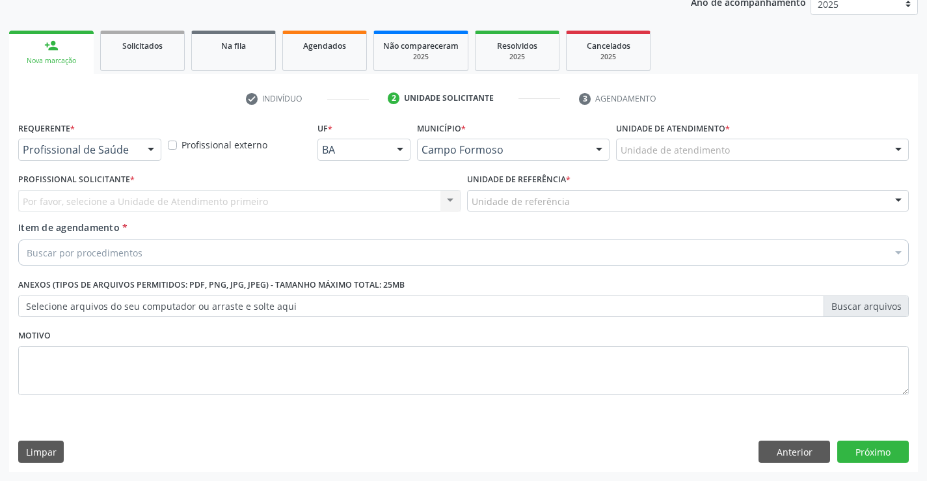
scroll to position [164, 0]
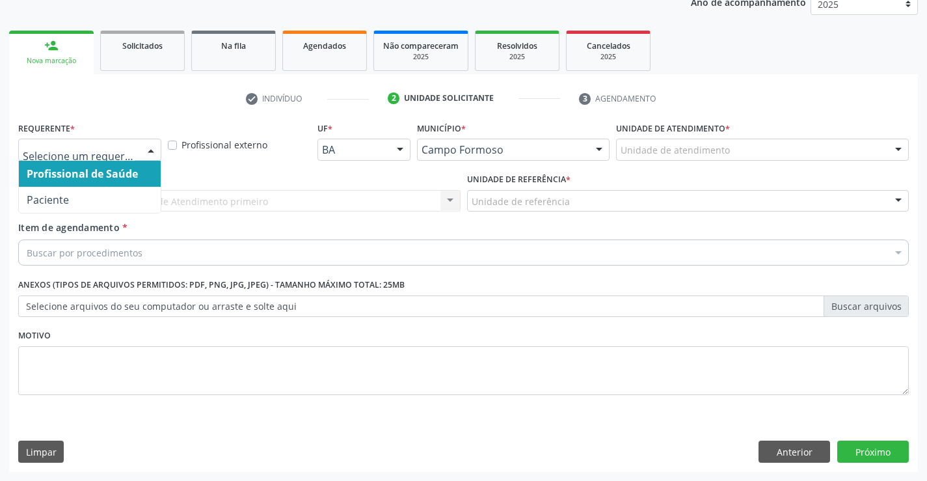
click at [149, 148] on div at bounding box center [151, 150] width 20 height 22
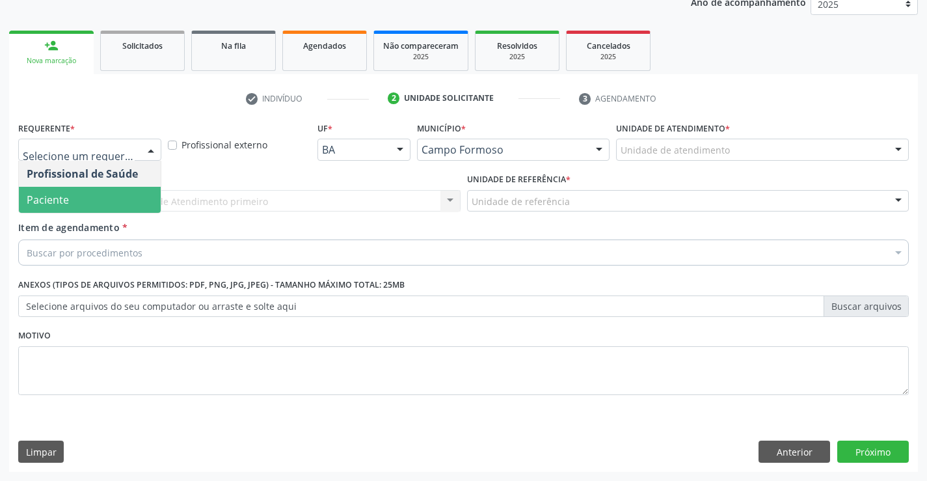
drag, startPoint x: 118, startPoint y: 200, endPoint x: 185, endPoint y: 205, distance: 67.9
click at [123, 200] on span "Paciente" at bounding box center [90, 200] width 142 height 26
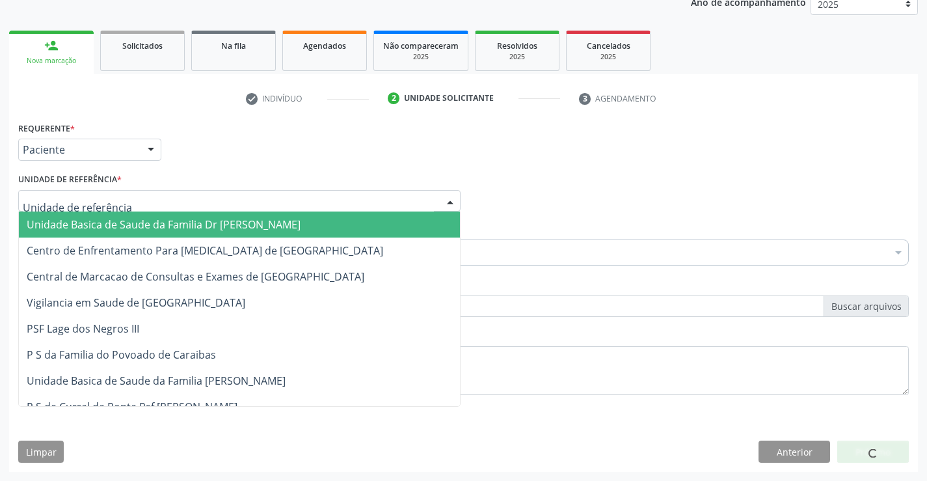
click at [163, 205] on div at bounding box center [239, 201] width 443 height 22
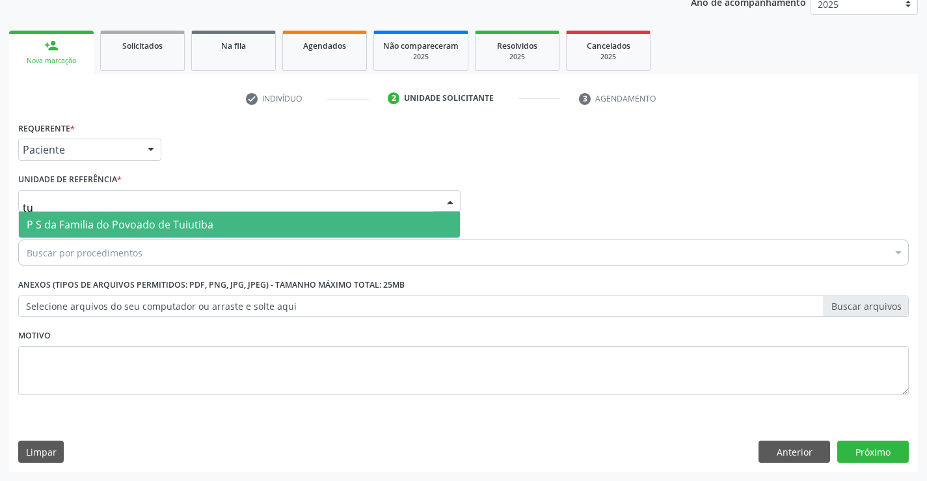
type input "tui"
click at [163, 217] on span "P S da Familia do Povoado de Tuiutiba" at bounding box center [239, 225] width 441 height 26
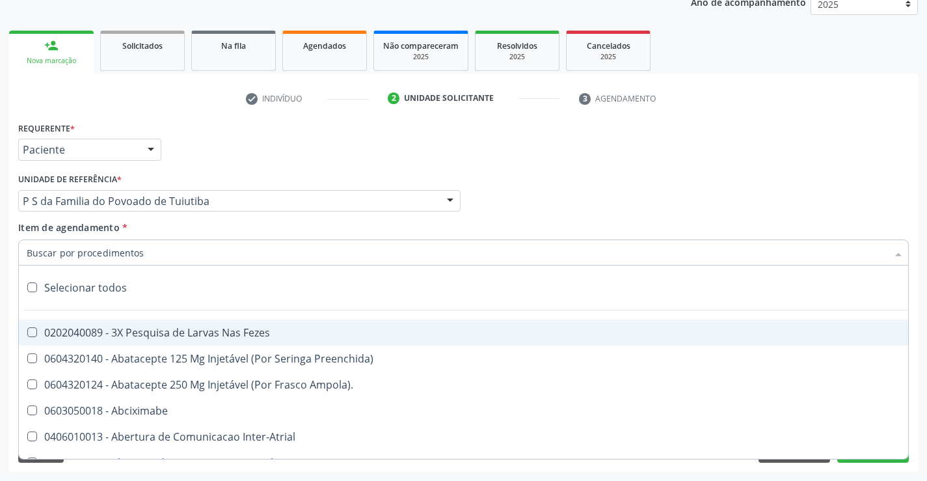
click at [176, 256] on div at bounding box center [463, 253] width 891 height 26
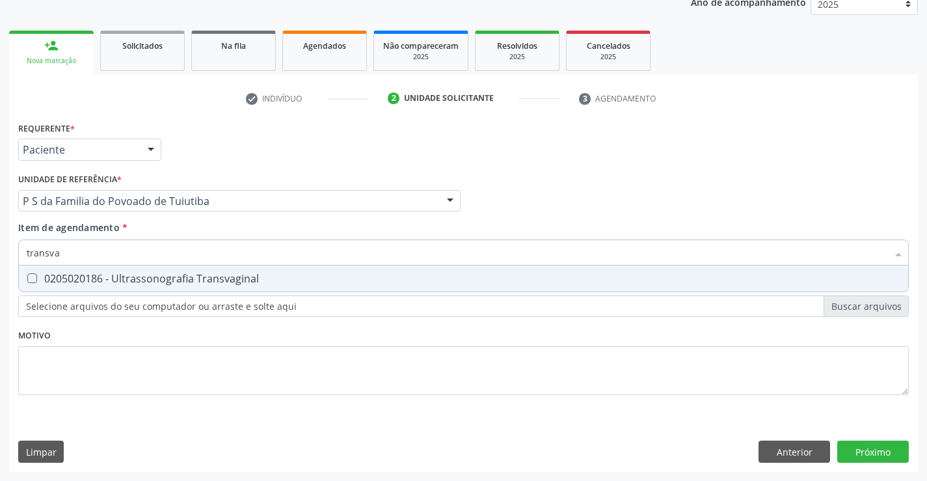
type input "transvag"
click at [178, 276] on div "0205020186 - Ultrassonografia Transvaginal" at bounding box center [464, 278] width 874 height 10
checkbox Transvaginal "true"
click at [169, 339] on div "Requerente * Paciente Profissional de Saúde Paciente Nenhum resultado encontrad…" at bounding box center [463, 265] width 891 height 295
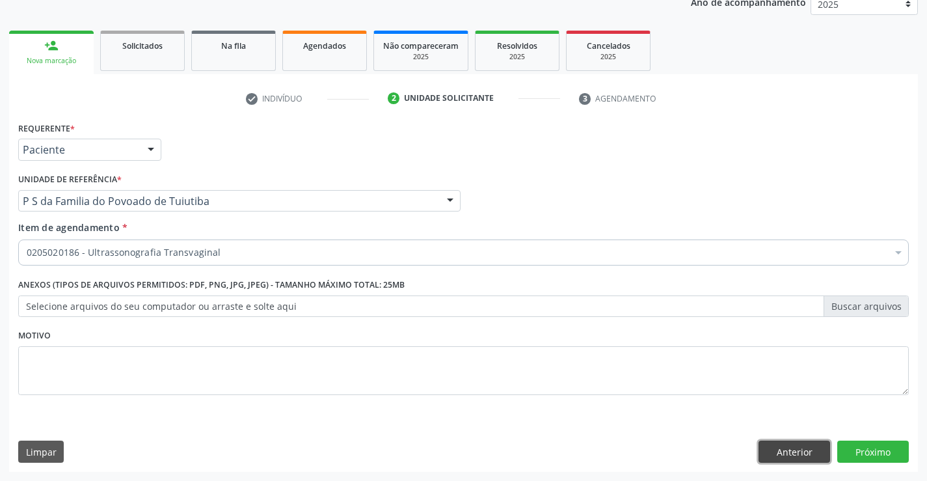
click at [773, 450] on button "Anterior" at bounding box center [795, 452] width 72 height 22
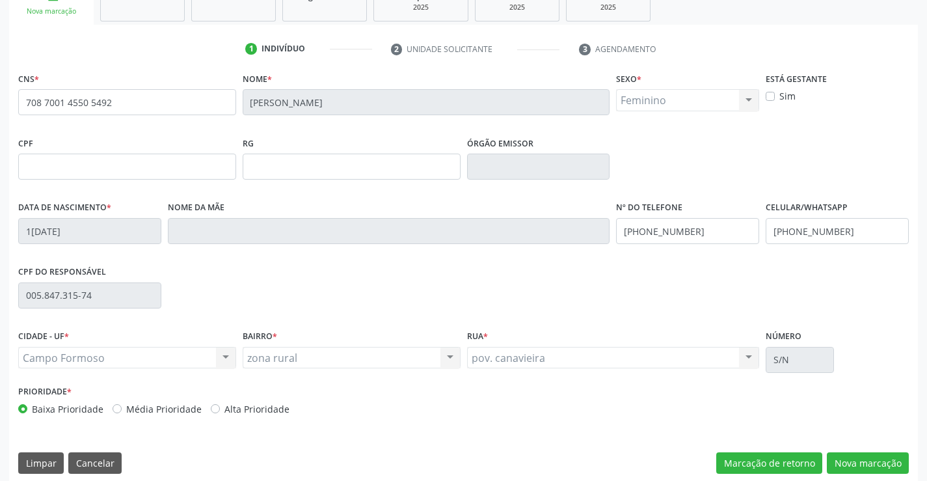
scroll to position [225, 0]
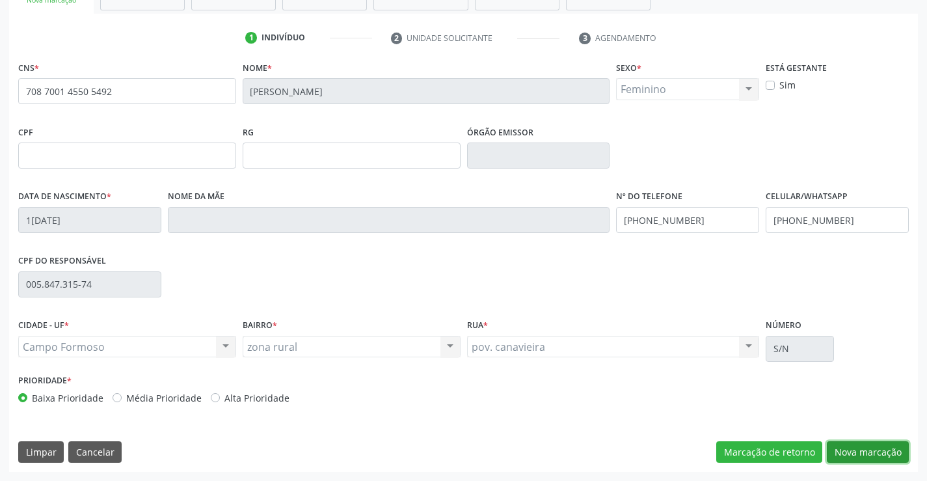
click at [849, 447] on button "Nova marcação" at bounding box center [868, 452] width 82 height 22
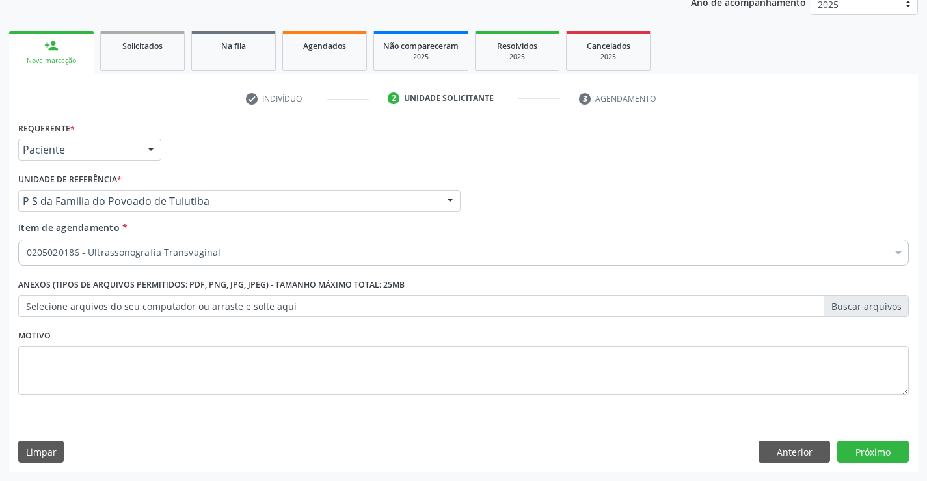
scroll to position [164, 0]
click at [849, 447] on button "Próximo" at bounding box center [874, 452] width 72 height 22
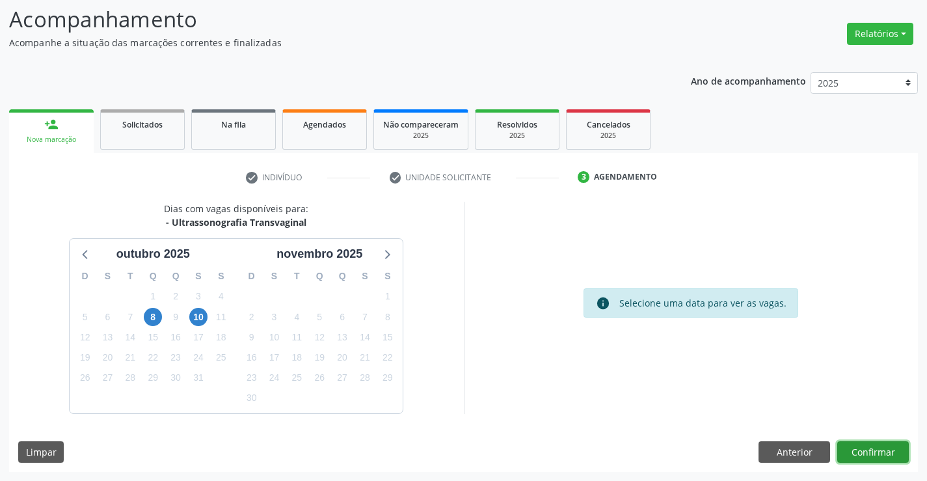
click at [862, 447] on button "Confirmar" at bounding box center [874, 452] width 72 height 22
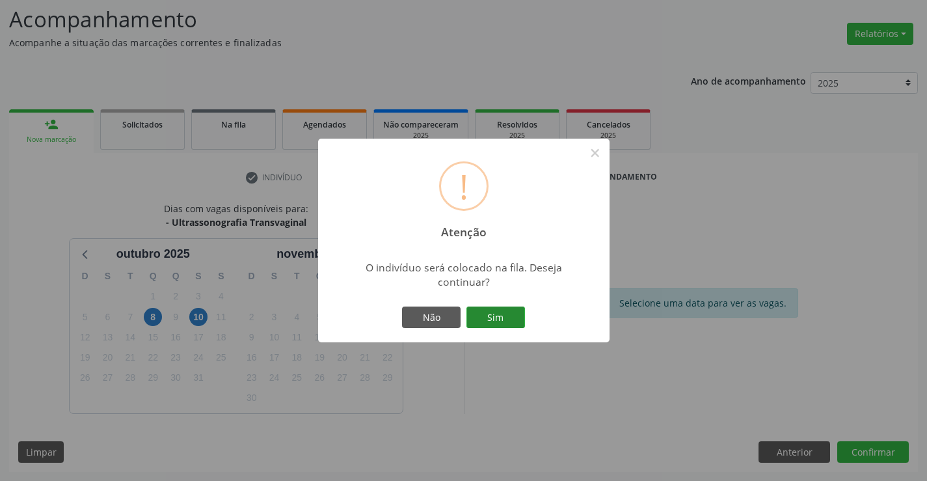
click at [491, 312] on button "Sim" at bounding box center [496, 318] width 59 height 22
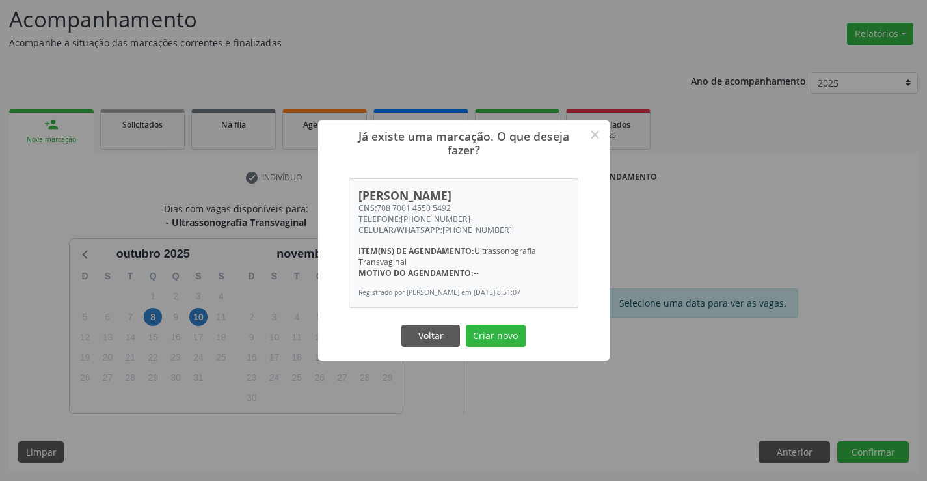
click at [466, 325] on button "Criar novo" at bounding box center [496, 336] width 60 height 22
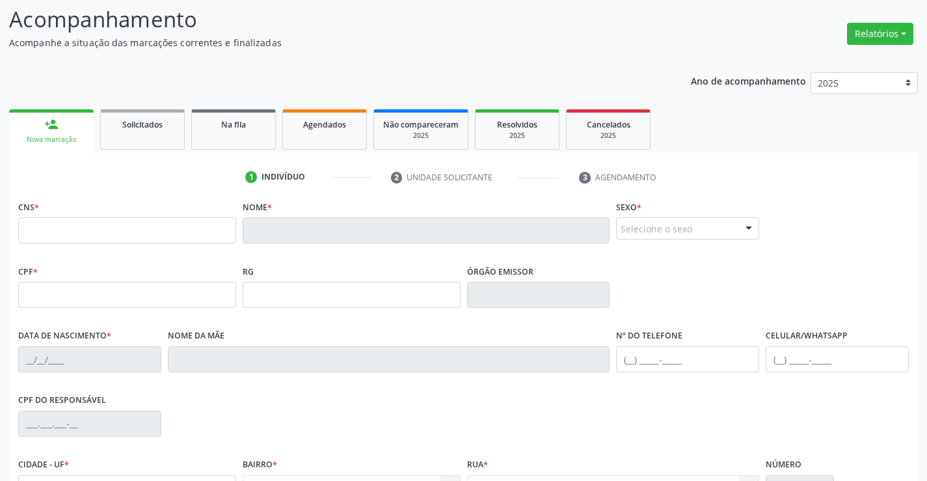
click at [76, 133] on link "person_add Nova marcação" at bounding box center [51, 131] width 85 height 44
click at [165, 135] on link "Solicitados" at bounding box center [142, 129] width 85 height 40
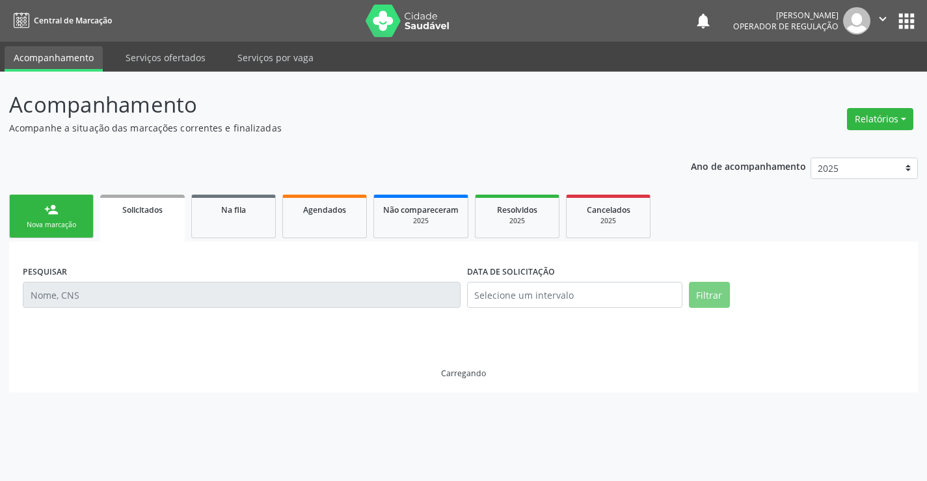
scroll to position [0, 0]
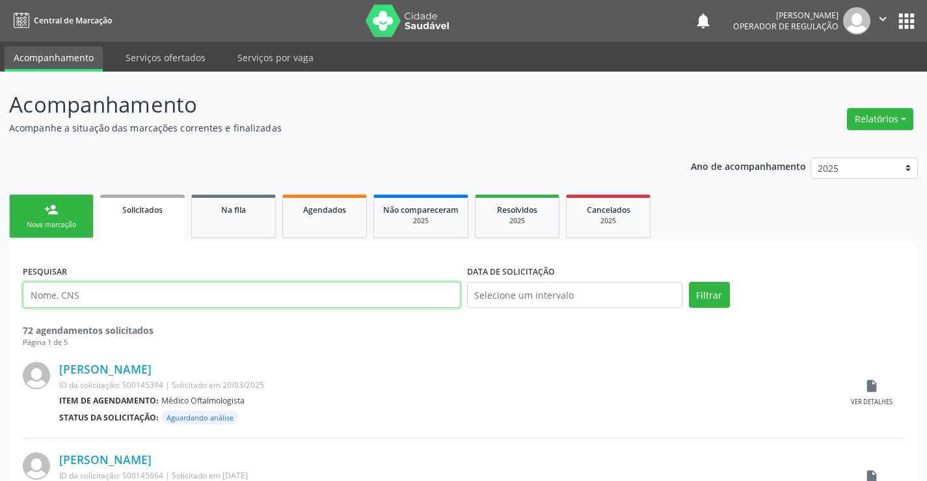
click at [94, 297] on input "text" at bounding box center [242, 295] width 438 height 26
click at [71, 216] on link "person_add Nova marcação" at bounding box center [51, 217] width 85 height 44
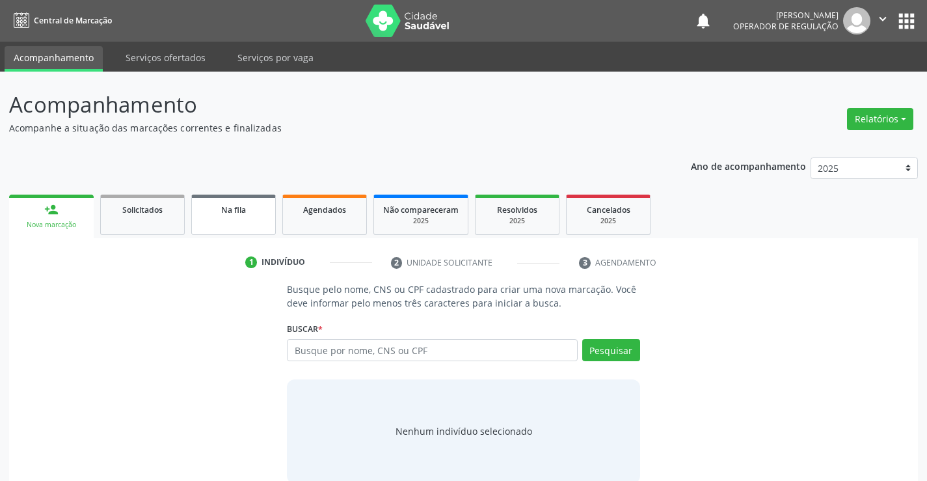
click at [250, 225] on link "Na fila" at bounding box center [233, 215] width 85 height 40
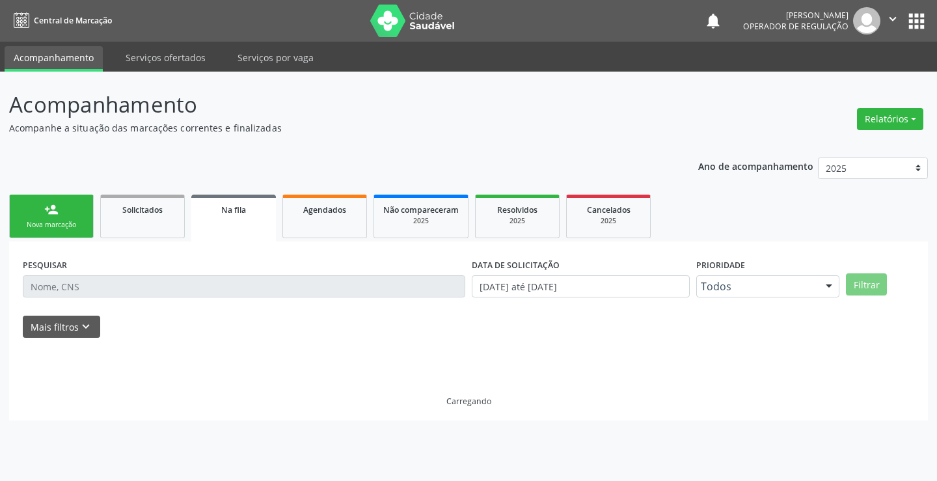
click at [74, 217] on link "person_add Nova marcação" at bounding box center [51, 217] width 85 height 44
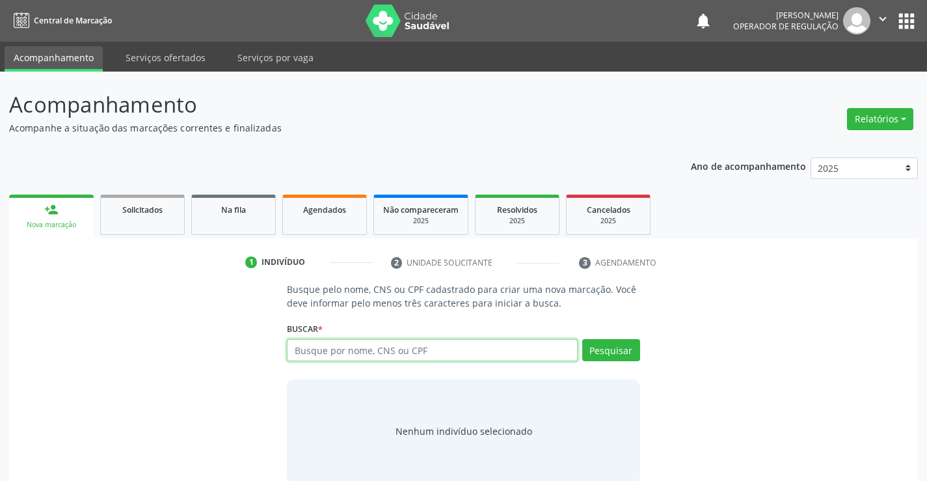
click at [371, 344] on input "text" at bounding box center [432, 350] width 290 height 22
click at [368, 353] on input "text" at bounding box center [432, 350] width 290 height 22
type input "706304740057175"
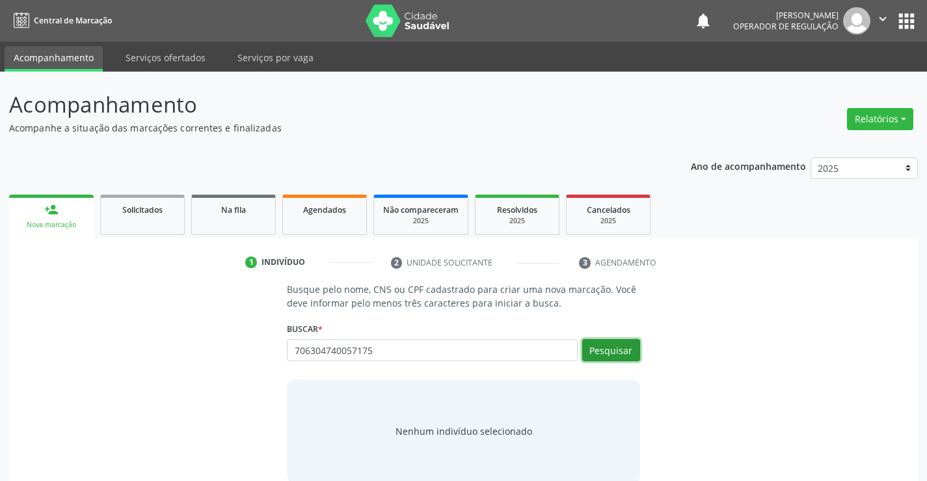
click at [603, 351] on button "Pesquisar" at bounding box center [611, 350] width 58 height 22
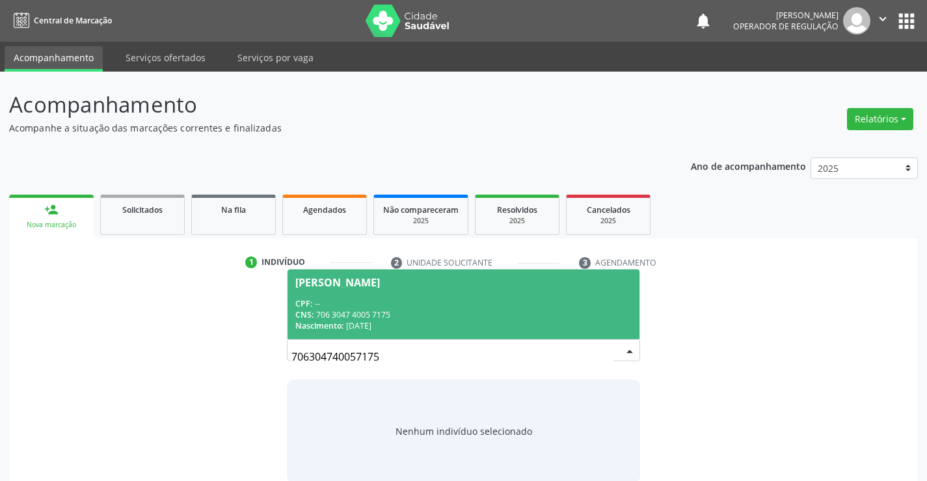
click at [519, 312] on div "CNS: 706 3047 4005 7175" at bounding box center [463, 314] width 336 height 11
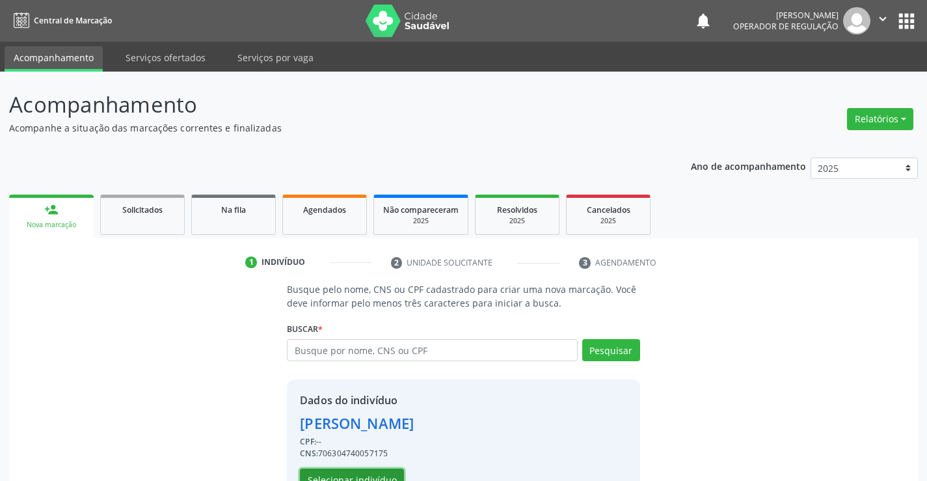
click at [386, 471] on button "Selecionar indivíduo" at bounding box center [352, 480] width 104 height 22
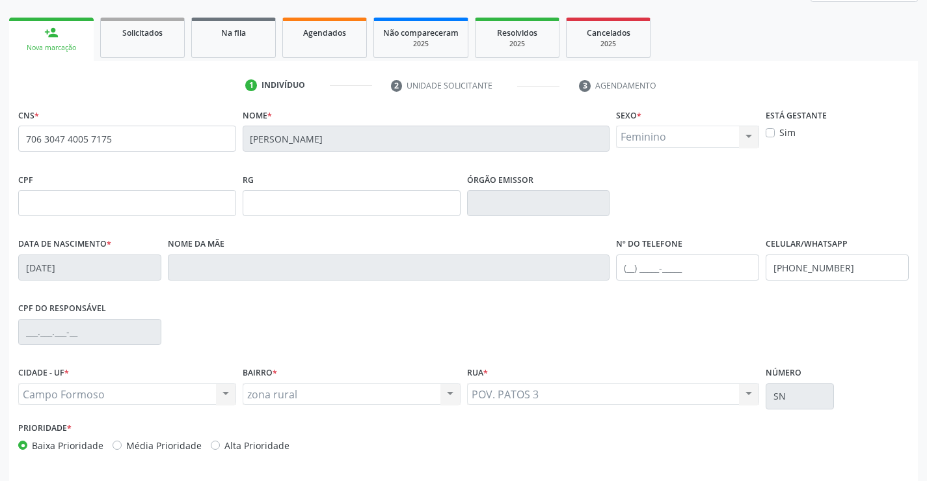
scroll to position [195, 0]
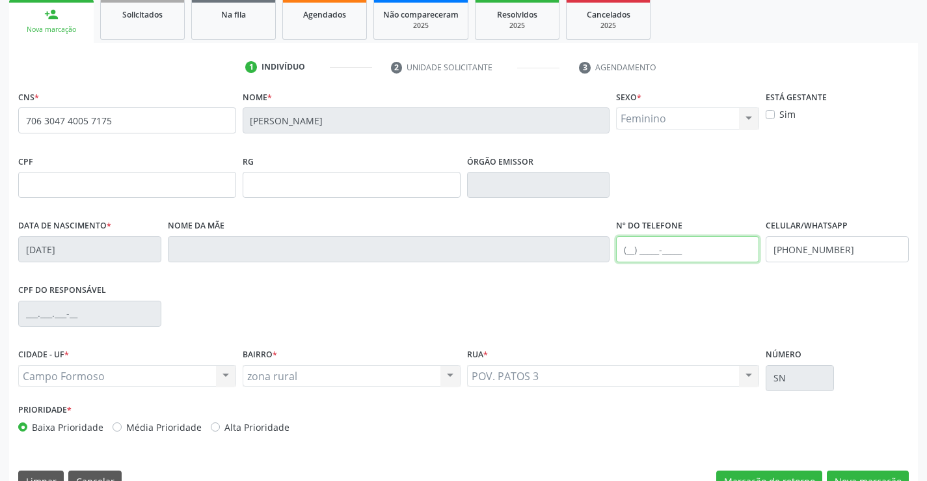
click at [630, 247] on input "text" at bounding box center [687, 249] width 143 height 26
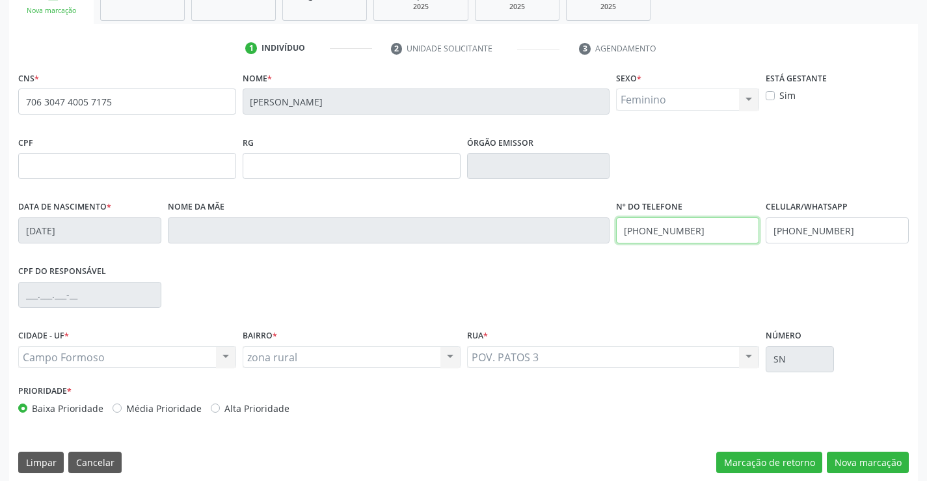
scroll to position [225, 0]
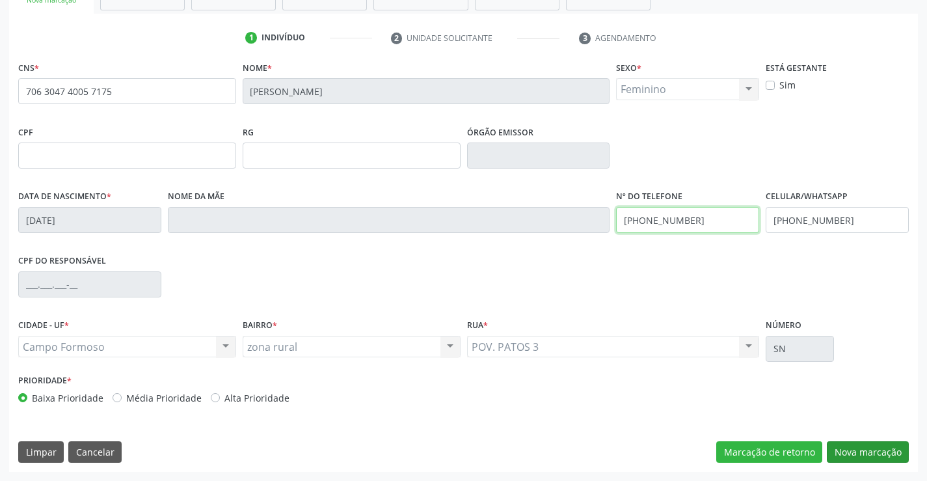
type input "[PHONE_NUMBER]"
click at [857, 448] on button "Nova marcação" at bounding box center [868, 452] width 82 height 22
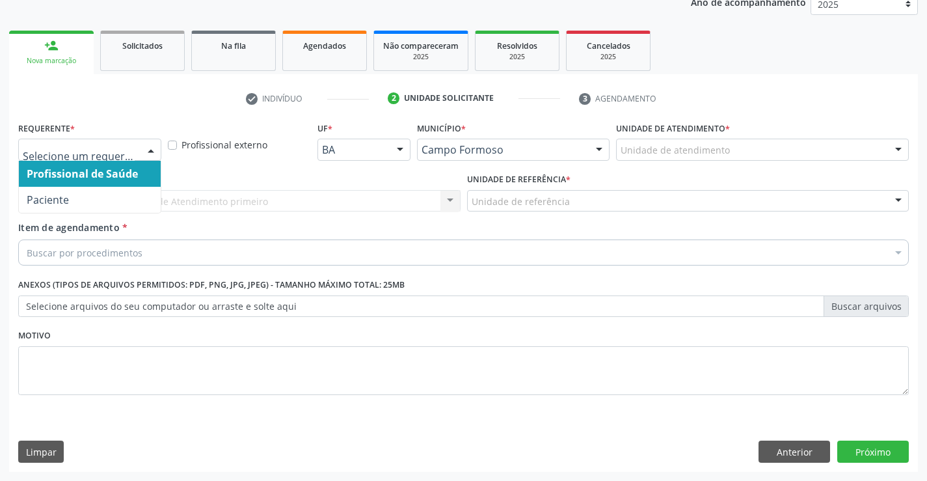
click at [153, 148] on div at bounding box center [151, 150] width 20 height 22
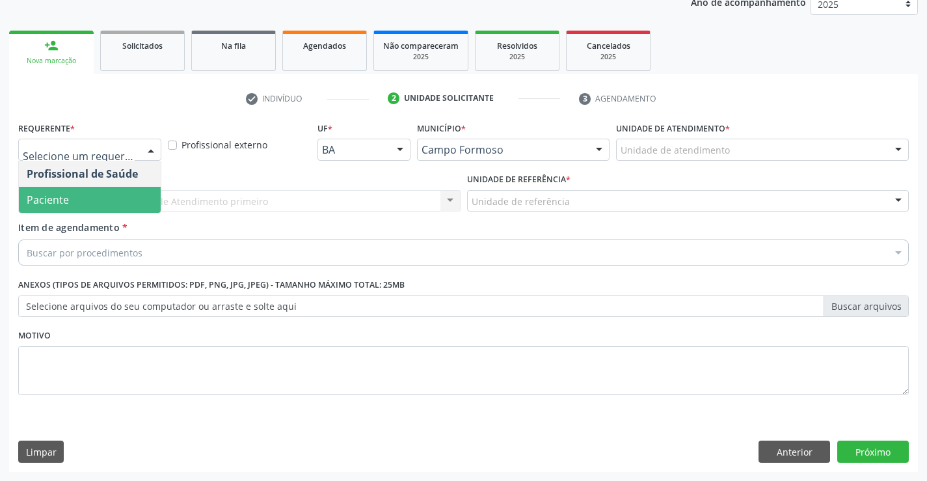
click at [139, 197] on span "Paciente" at bounding box center [90, 200] width 142 height 26
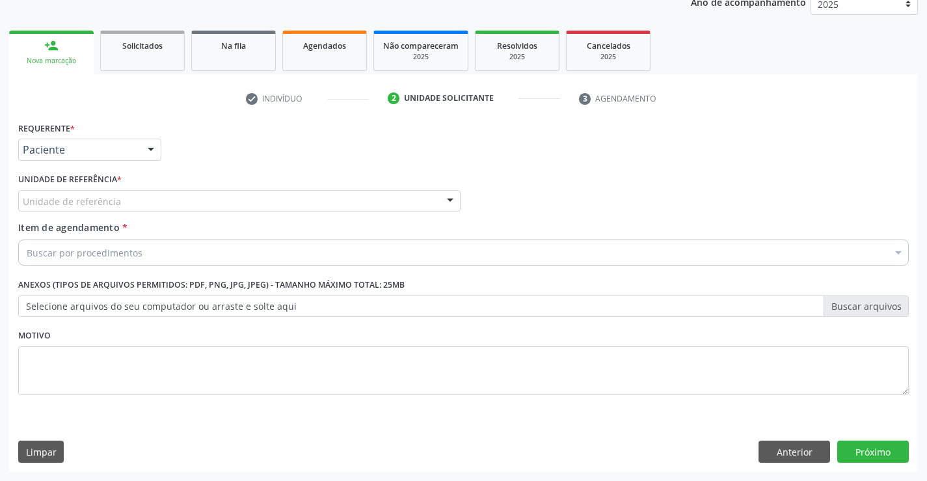
click at [152, 203] on div "Unidade de referência" at bounding box center [239, 201] width 443 height 22
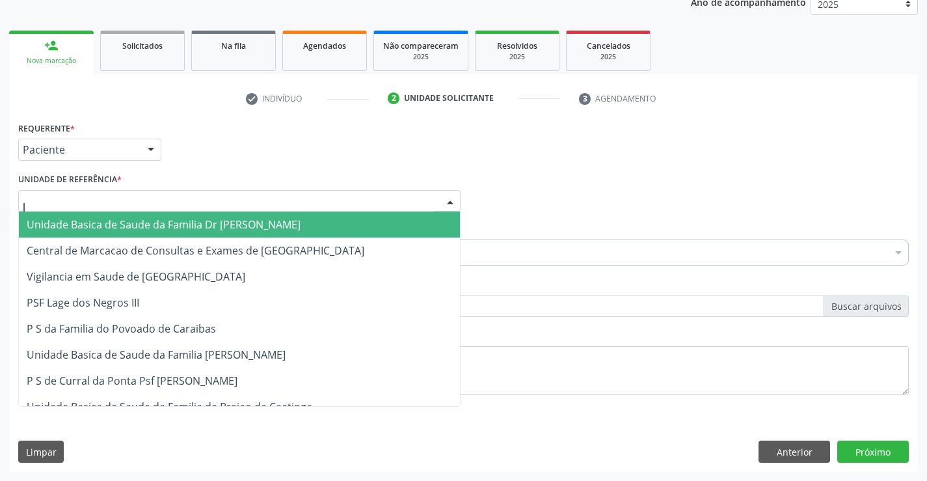
type input "la"
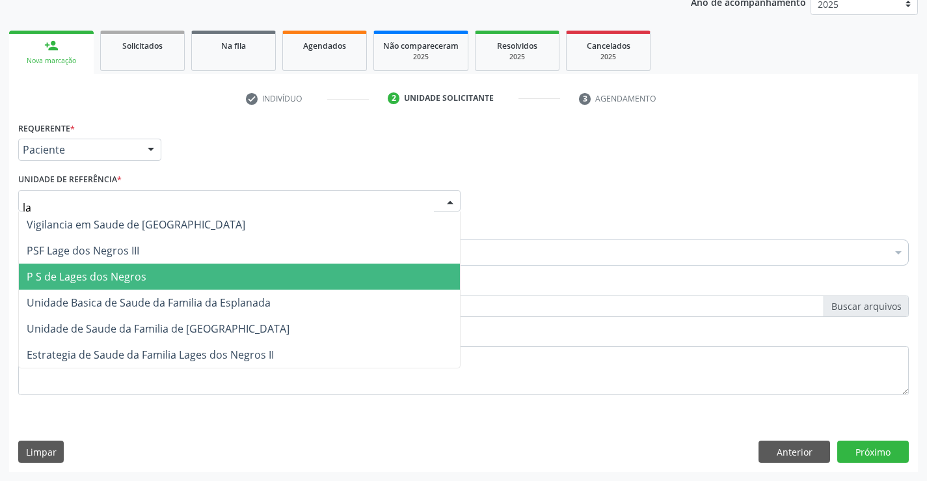
click at [116, 271] on span "P S de Lages dos Negros" at bounding box center [87, 276] width 120 height 14
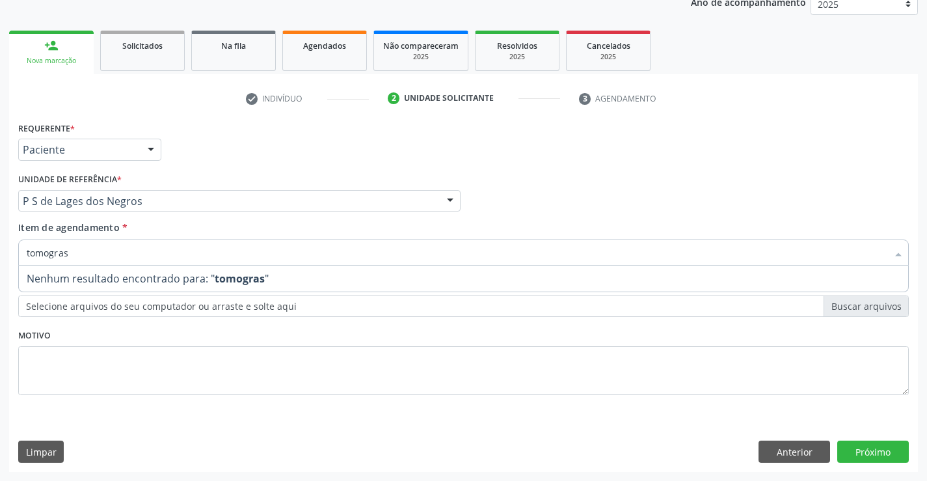
type input "tomogra"
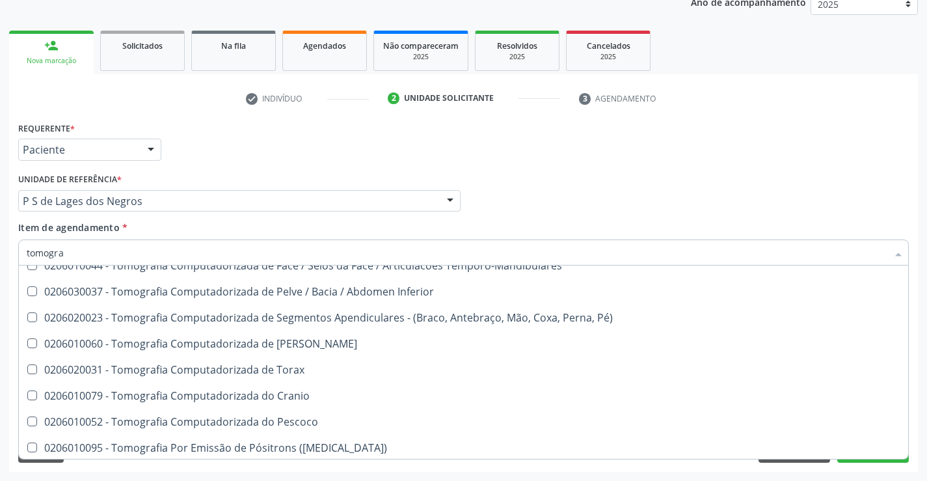
scroll to position [223, 0]
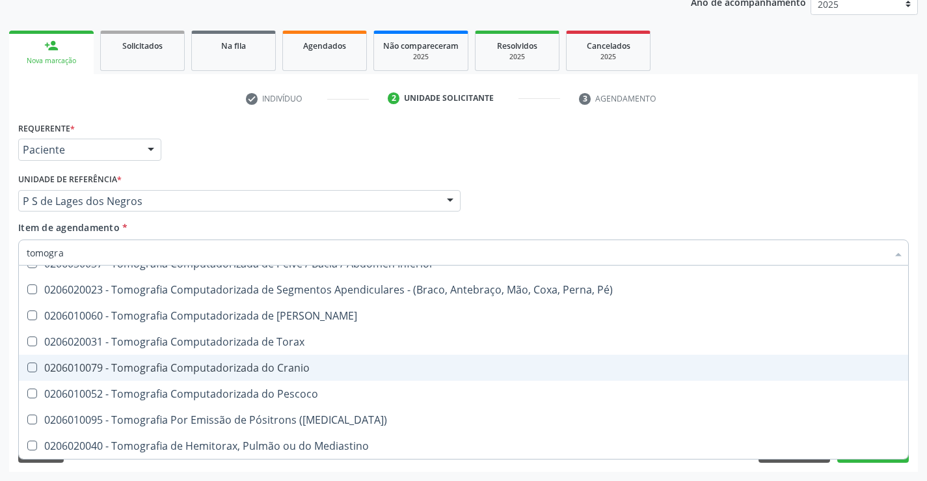
click at [248, 367] on div "0206010079 - Tomografia Computadorizada do Cranio" at bounding box center [464, 368] width 874 height 10
checkbox Cranio "true"
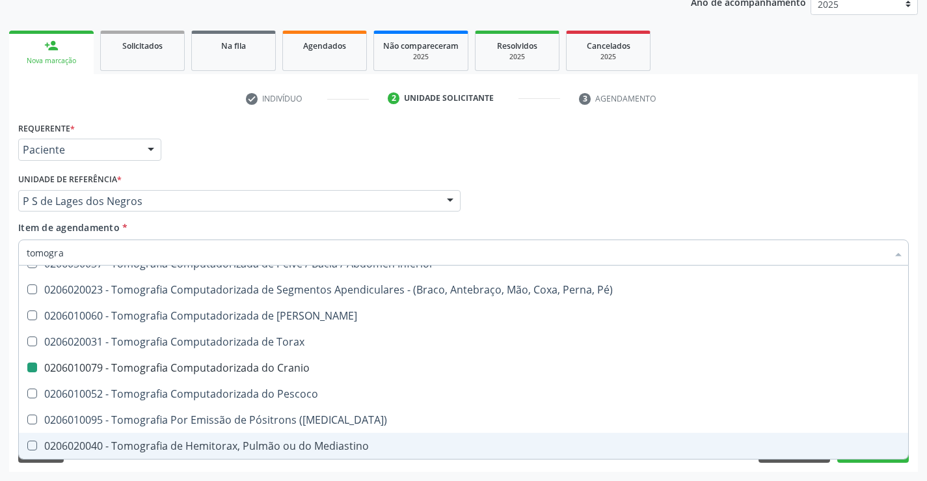
click at [258, 465] on div "Requerente * Paciente Profissional de Saúde Paciente Nenhum resultado encontrad…" at bounding box center [463, 294] width 909 height 353
checkbox Superior "true"
checkbox Cranio "false"
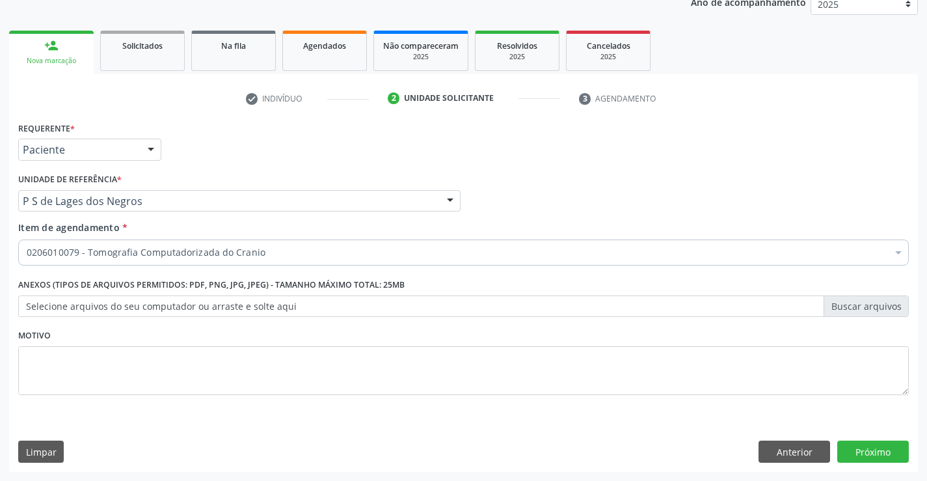
scroll to position [0, 0]
click at [871, 455] on button "Próximo" at bounding box center [874, 452] width 72 height 22
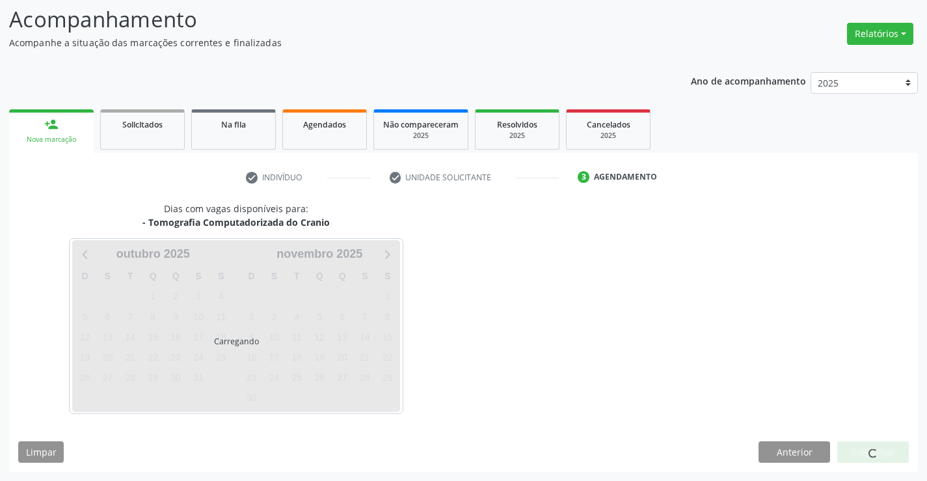
scroll to position [85, 0]
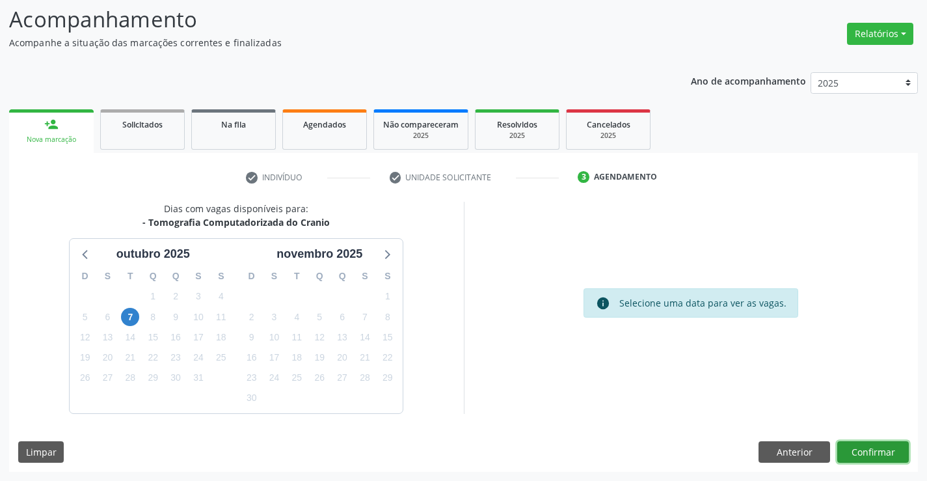
click at [872, 449] on button "Confirmar" at bounding box center [874, 452] width 72 height 22
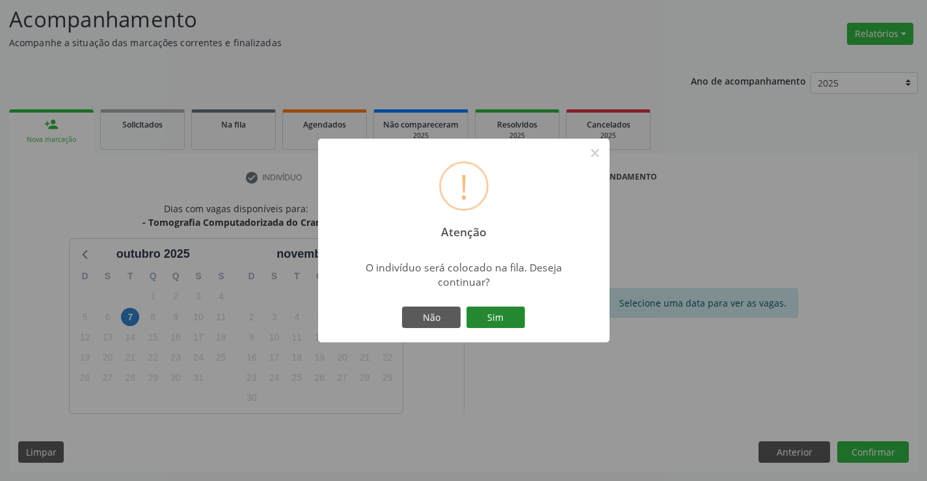
click at [500, 316] on button "Sim" at bounding box center [496, 318] width 59 height 22
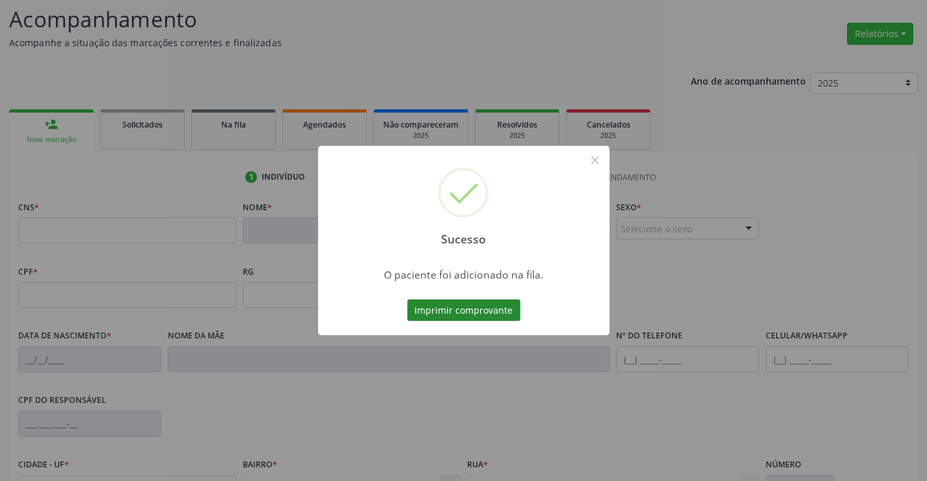
click at [500, 309] on button "Imprimir comprovante" at bounding box center [463, 310] width 113 height 22
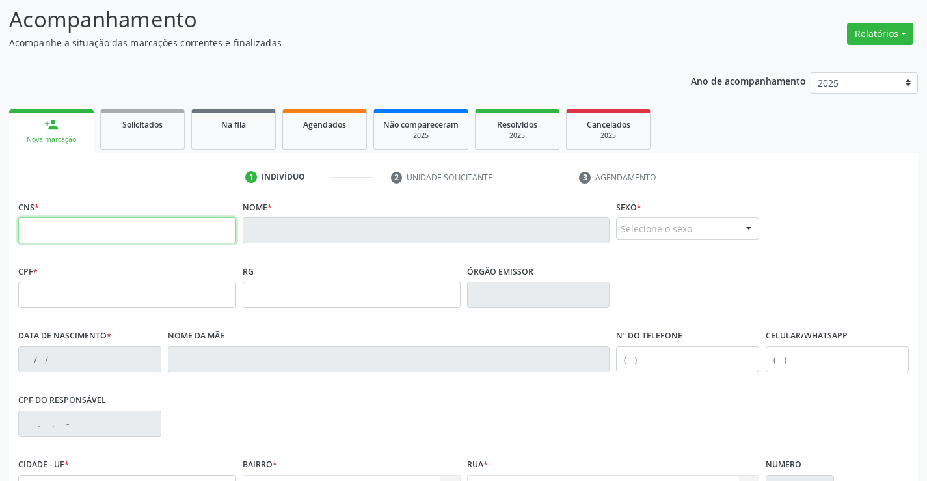
click at [61, 230] on input "text" at bounding box center [127, 230] width 218 height 26
type input "702 6027 8754 7945"
click at [128, 139] on link "Solicitados" at bounding box center [142, 129] width 85 height 40
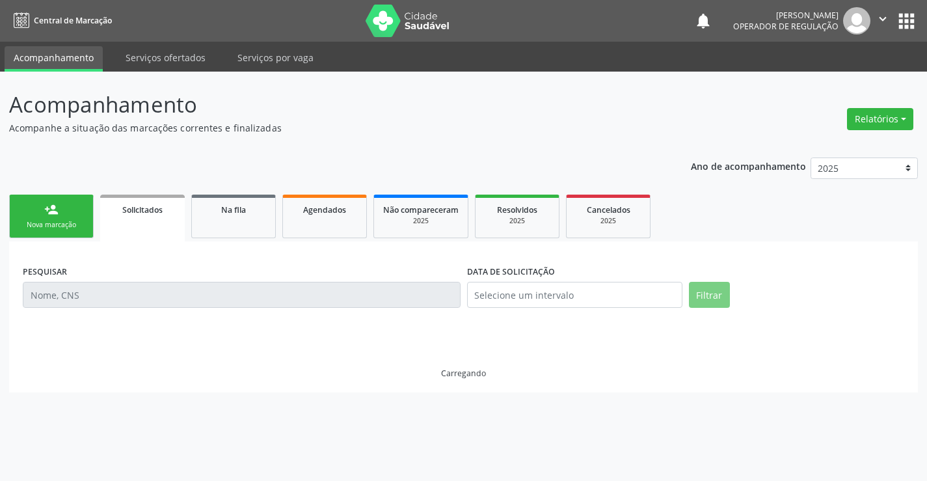
scroll to position [0, 0]
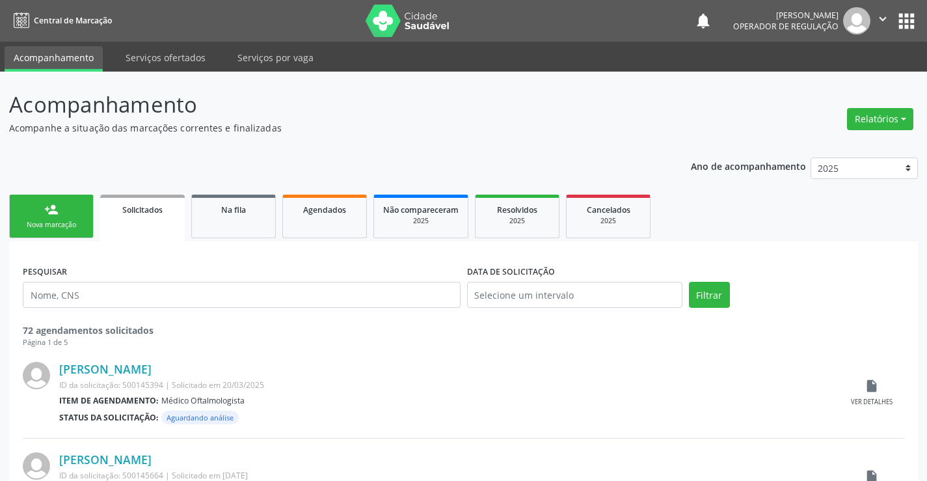
click at [80, 223] on div "Nova marcação" at bounding box center [51, 225] width 65 height 10
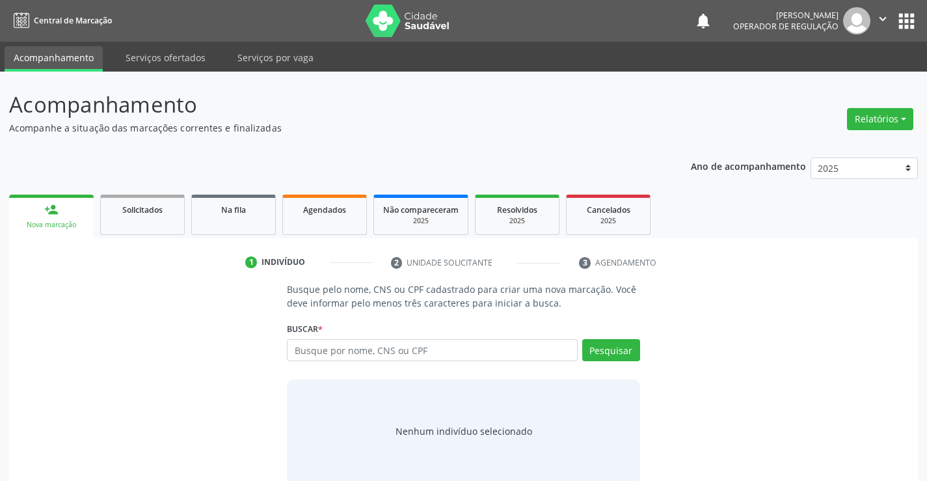
click at [80, 223] on div "Nova marcação" at bounding box center [51, 225] width 66 height 10
click at [405, 349] on input "text" at bounding box center [432, 350] width 290 height 22
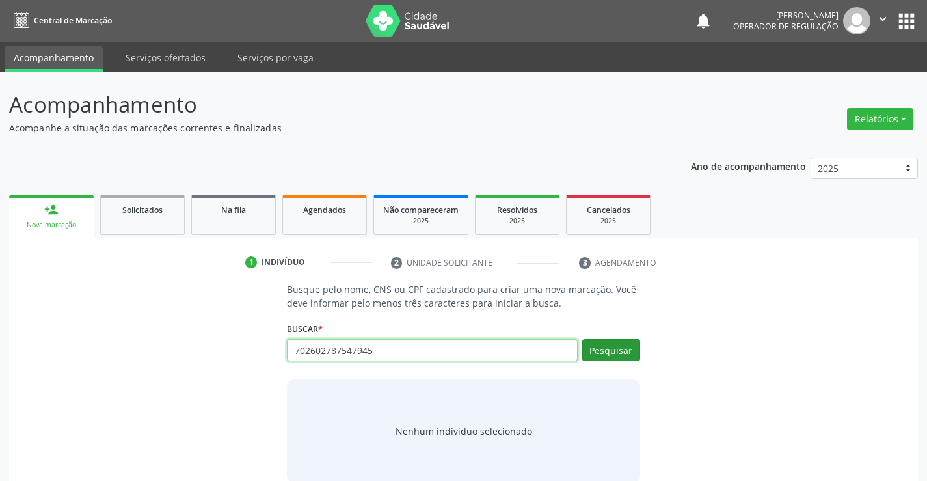
type input "702602787547945"
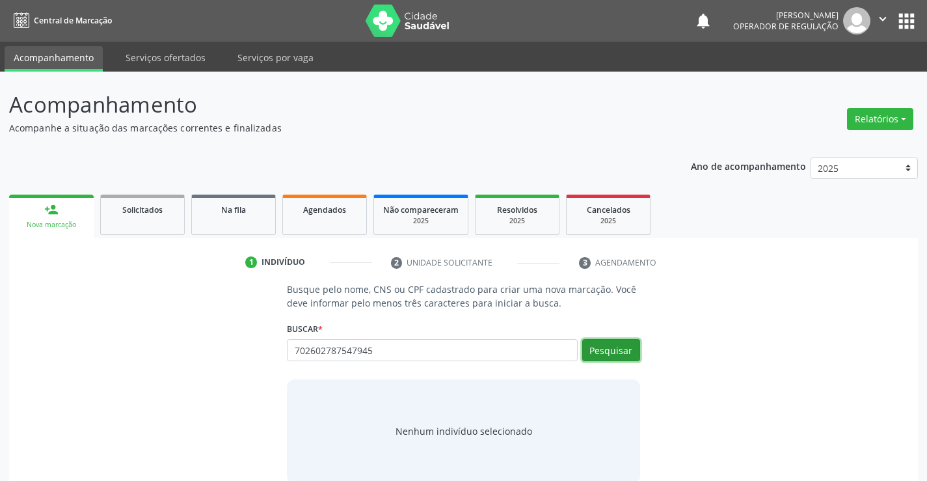
click at [622, 351] on button "Pesquisar" at bounding box center [611, 350] width 58 height 22
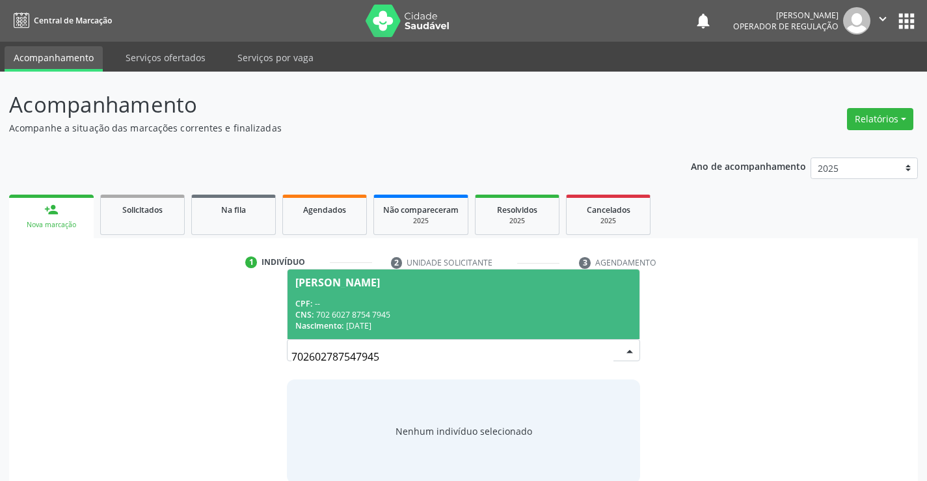
click at [545, 311] on div "CNS: 702 6027 8754 7945" at bounding box center [463, 314] width 336 height 11
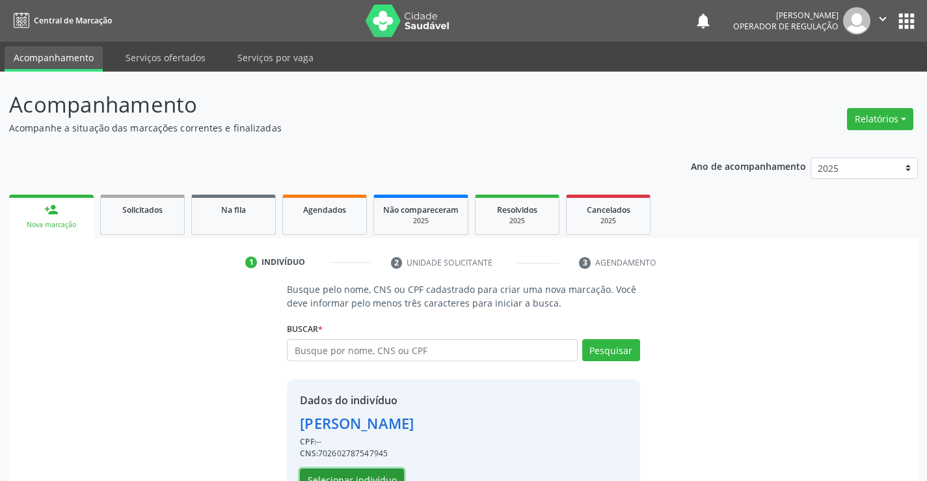
click at [379, 472] on button "Selecionar indivíduo" at bounding box center [352, 480] width 104 height 22
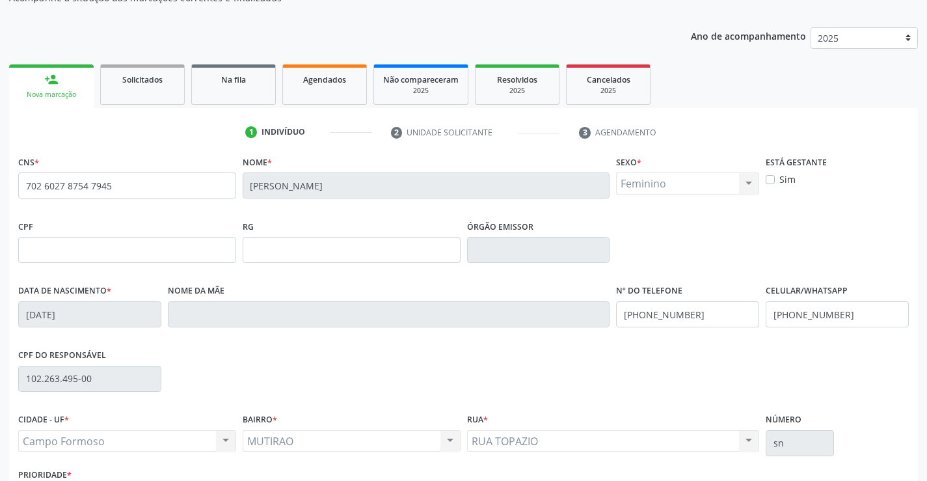
scroll to position [225, 0]
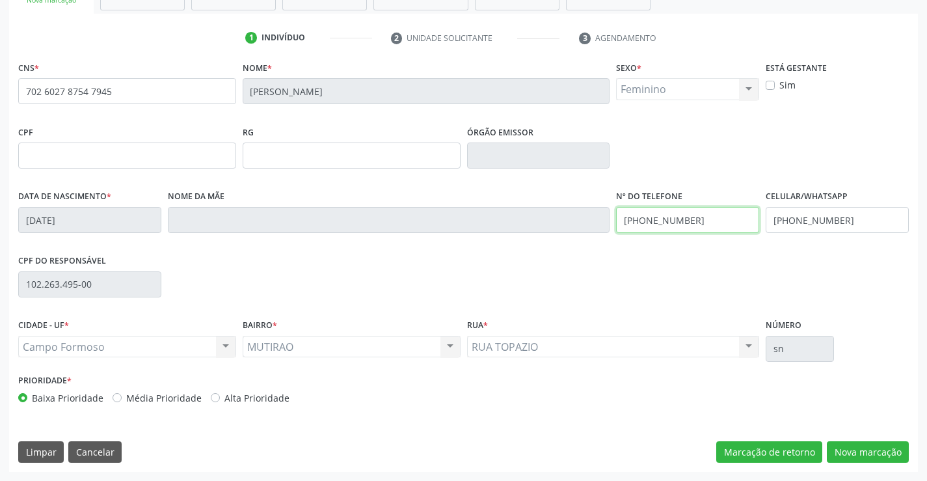
click at [704, 220] on input "(74) 99139-0421" at bounding box center [687, 220] width 143 height 26
type input "(74) 99118-1120"
click at [871, 448] on button "Nova marcação" at bounding box center [868, 452] width 82 height 22
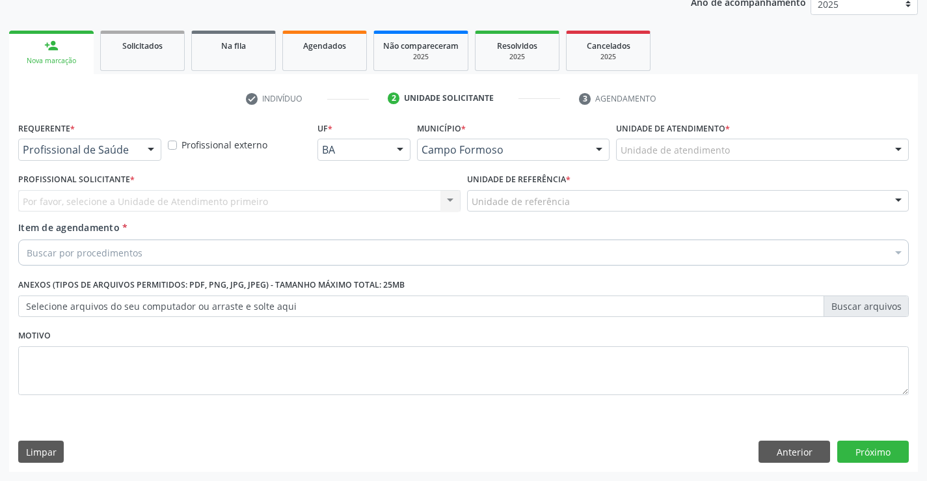
scroll to position [164, 0]
click at [773, 454] on button "Anterior" at bounding box center [795, 452] width 72 height 22
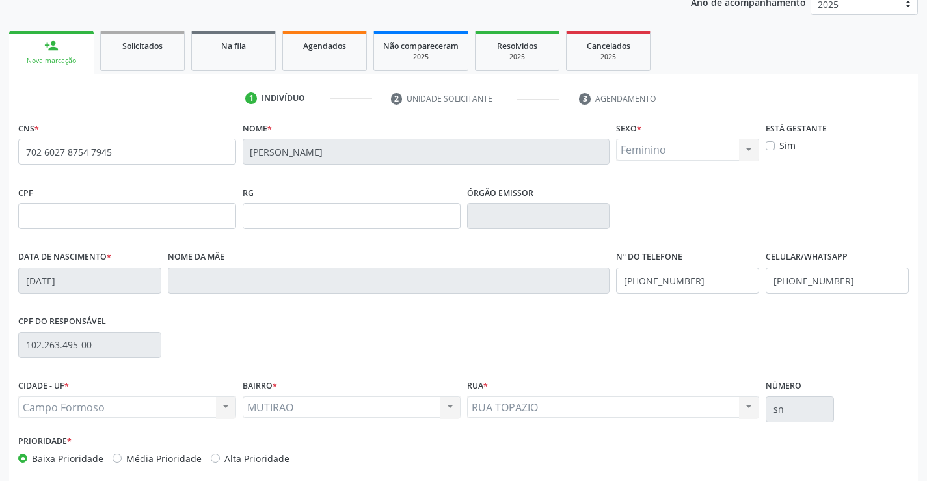
scroll to position [225, 0]
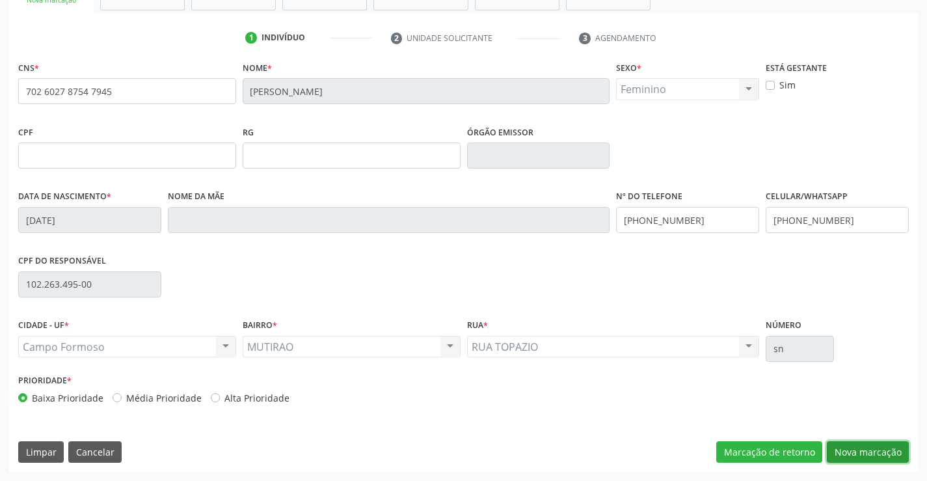
click at [866, 453] on button "Nova marcação" at bounding box center [868, 452] width 82 height 22
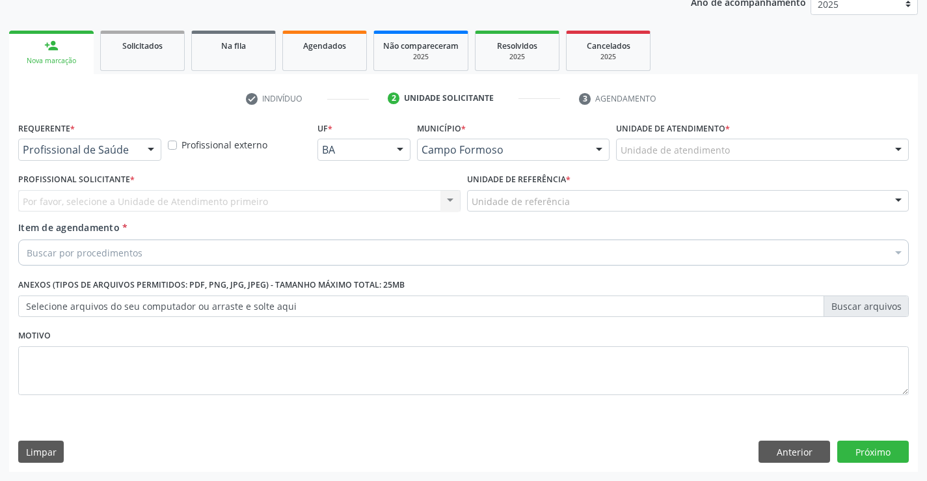
scroll to position [164, 0]
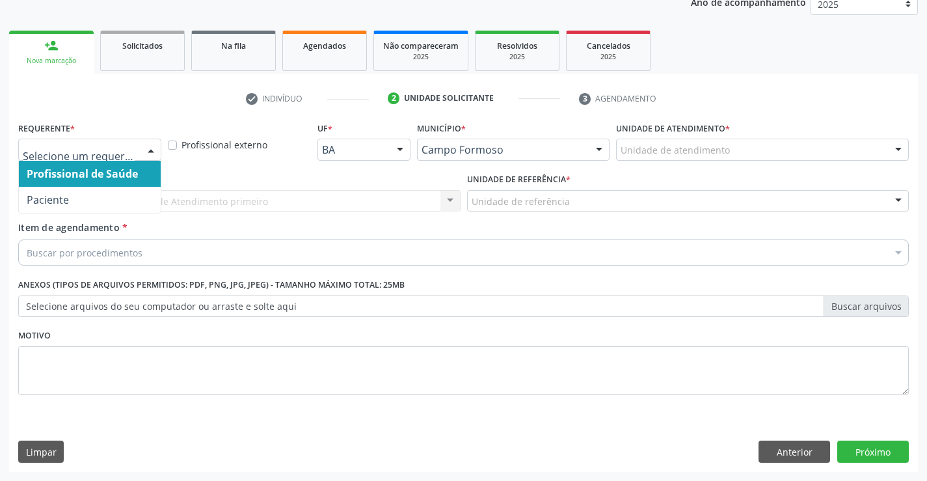
click at [152, 148] on div at bounding box center [151, 150] width 20 height 22
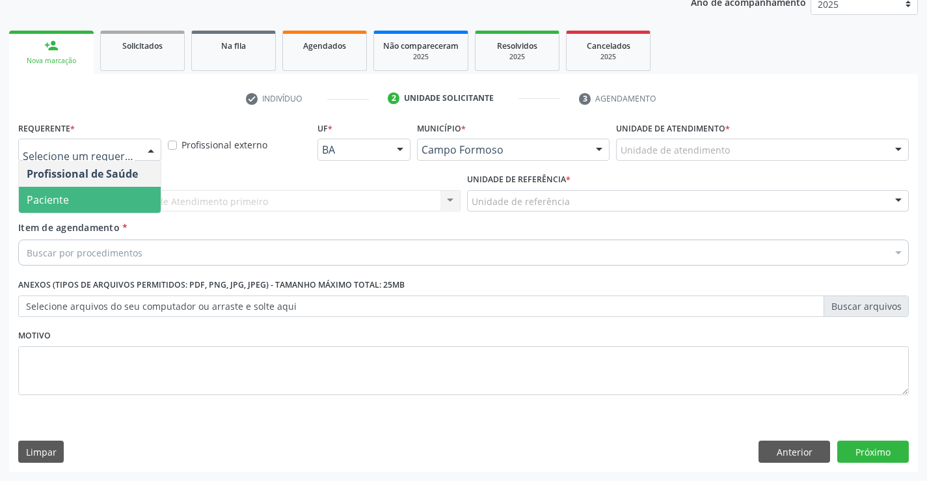
click at [111, 205] on span "Paciente" at bounding box center [90, 200] width 142 height 26
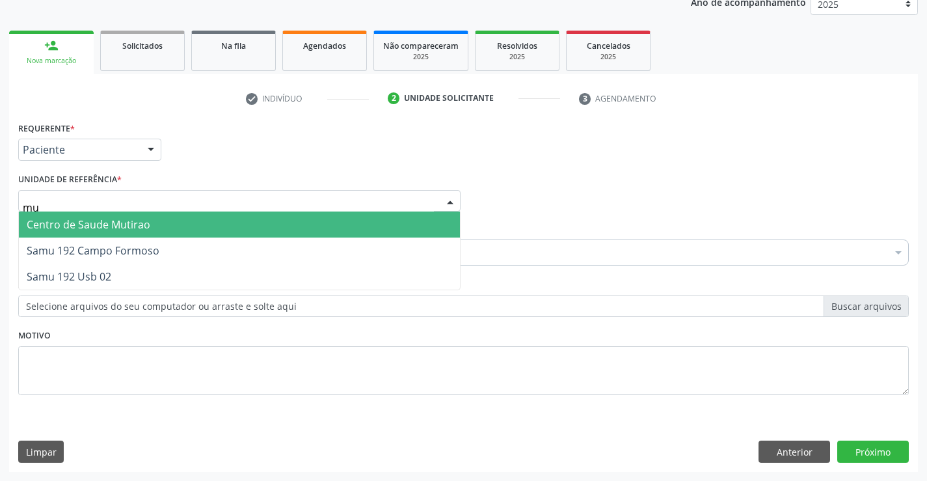
type input "mut"
click at [154, 225] on span "Centro de Saude Mutirao" at bounding box center [239, 225] width 441 height 26
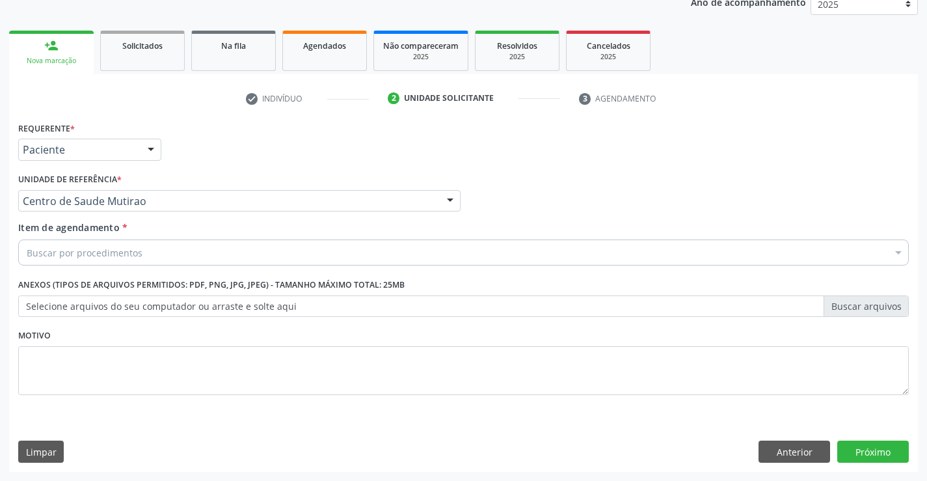
click at [150, 253] on div "Buscar por procedimentos" at bounding box center [463, 253] width 891 height 26
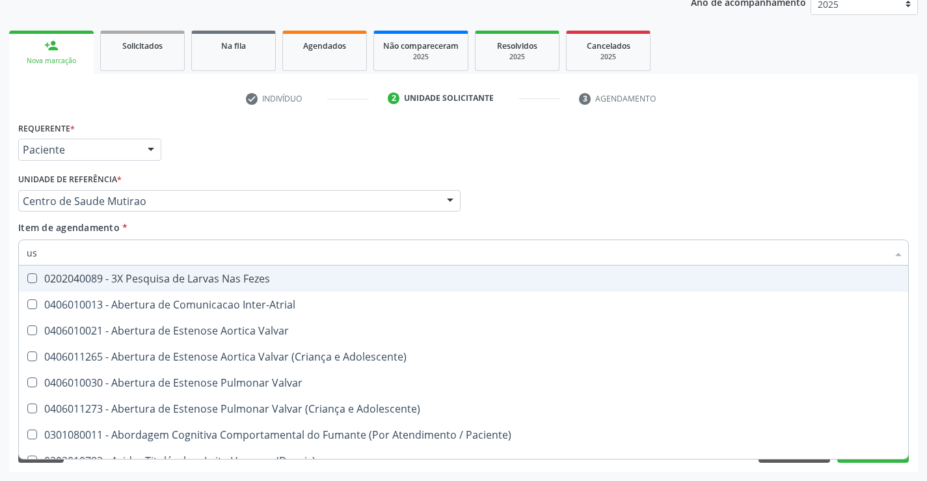
type input "usg"
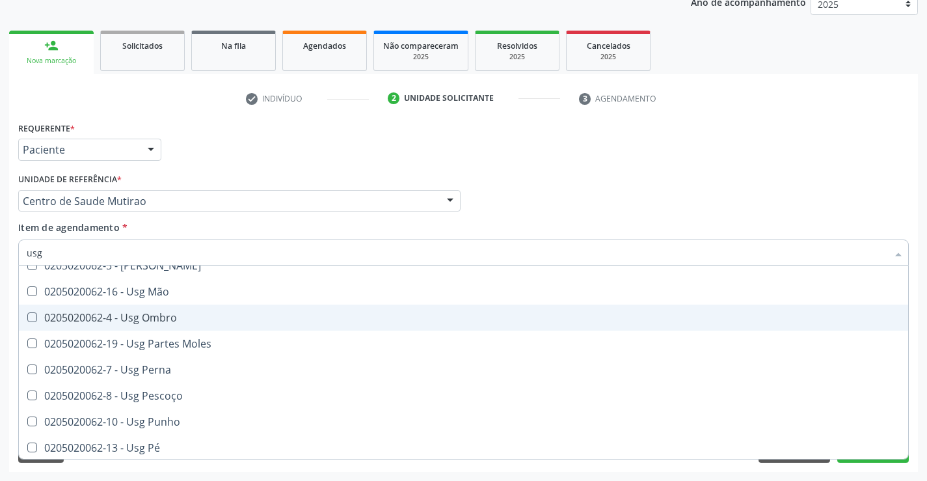
scroll to position [260, 0]
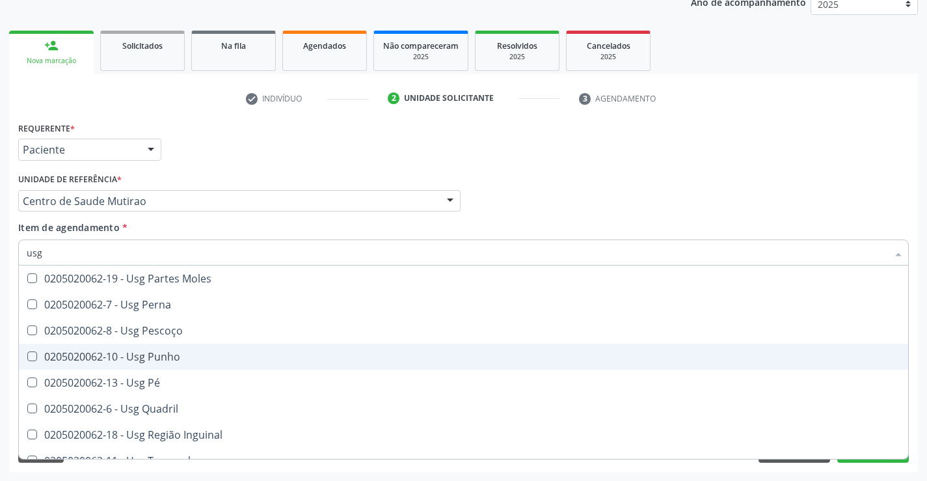
click at [156, 351] on div "0205020062-10 - Usg Punho" at bounding box center [464, 356] width 874 height 10
checkbox Punho "true"
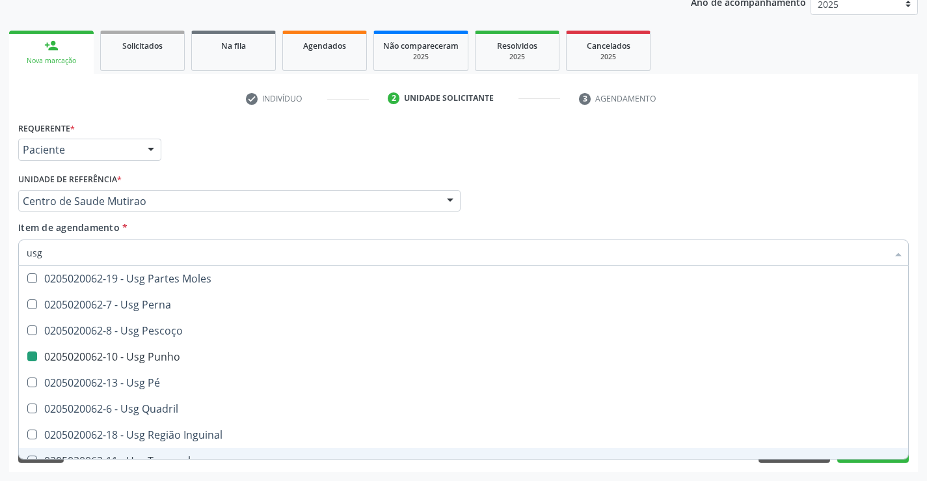
click at [240, 465] on div "Requerente * Paciente Profissional de Saúde Paciente Nenhum resultado encontrad…" at bounding box center [463, 294] width 909 height 353
checkbox Braço "true"
checkbox Punho "false"
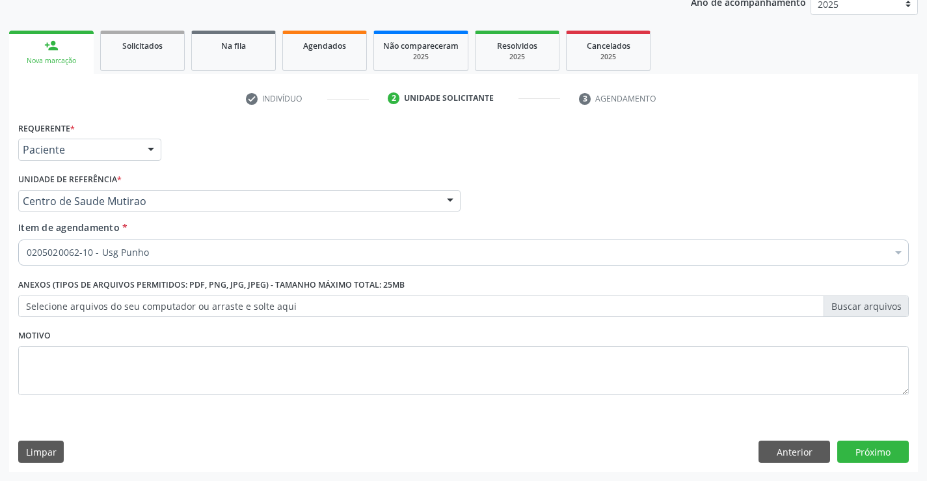
scroll to position [0, 0]
click at [882, 454] on button "Próximo" at bounding box center [874, 452] width 72 height 22
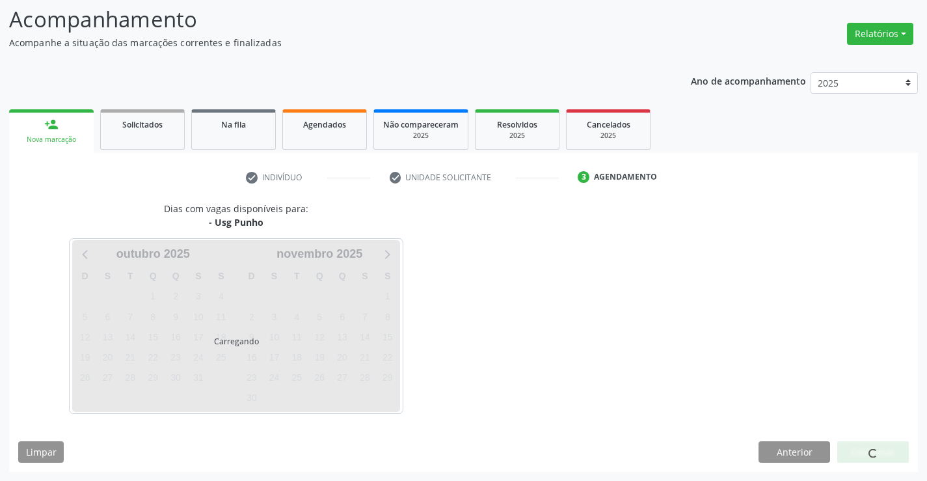
scroll to position [85, 0]
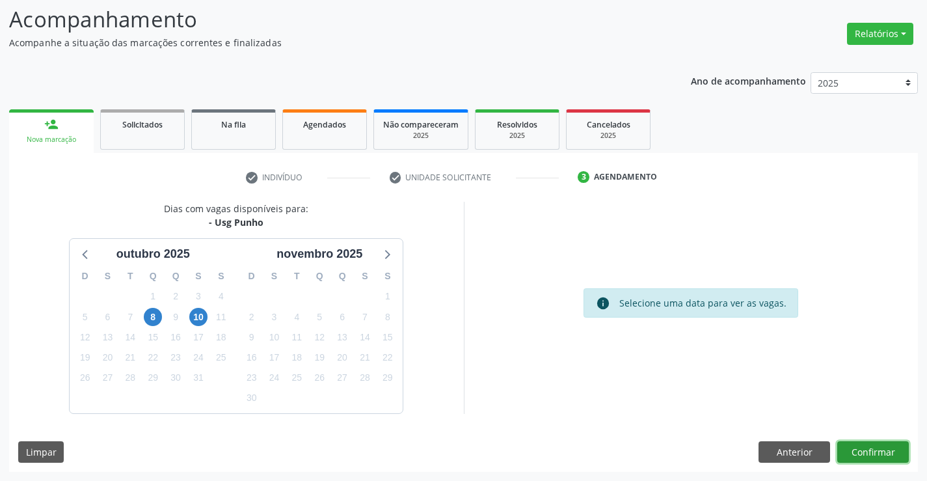
click at [855, 450] on button "Confirmar" at bounding box center [874, 452] width 72 height 22
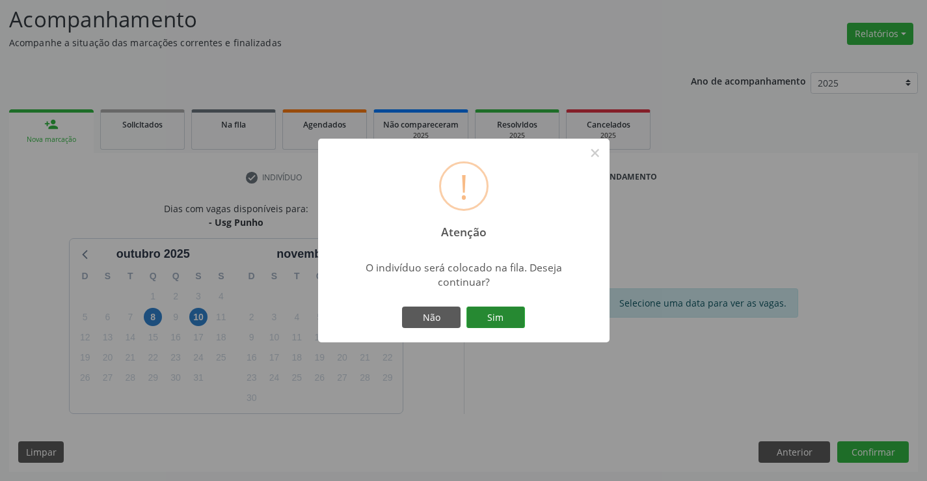
click at [503, 319] on button "Sim" at bounding box center [496, 318] width 59 height 22
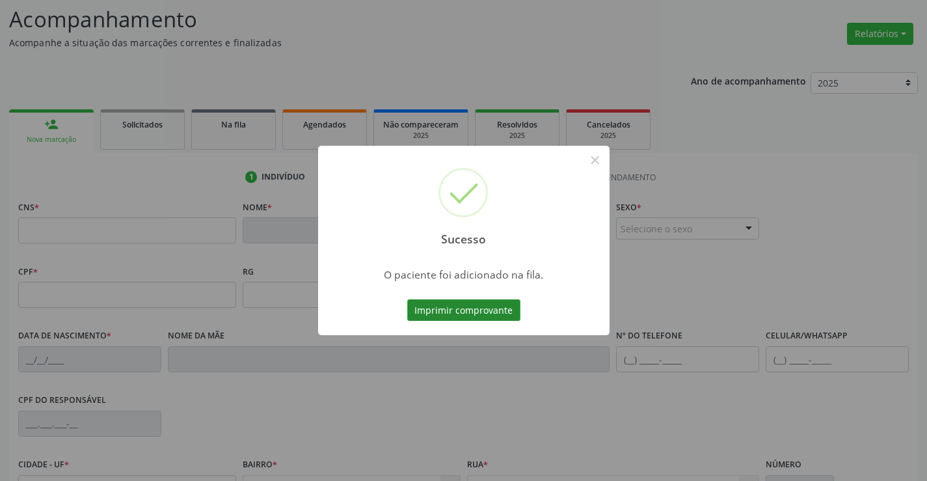
click at [503, 308] on button "Imprimir comprovante" at bounding box center [463, 310] width 113 height 22
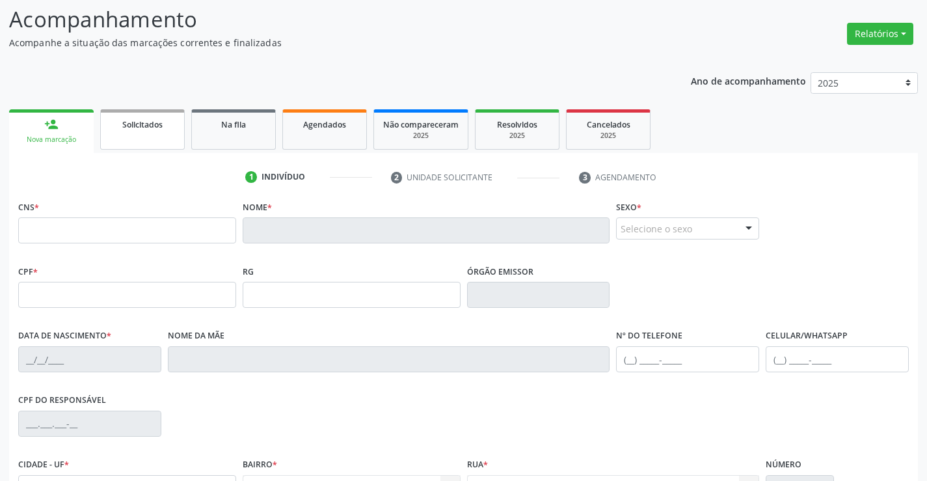
click at [147, 133] on link "Solicitados" at bounding box center [142, 129] width 85 height 40
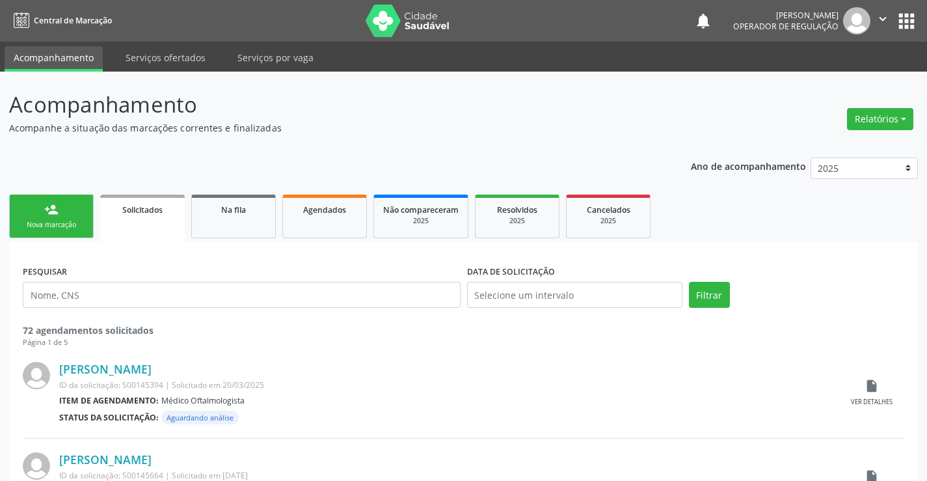
click at [72, 208] on link "person_add Nova marcação" at bounding box center [51, 217] width 85 height 44
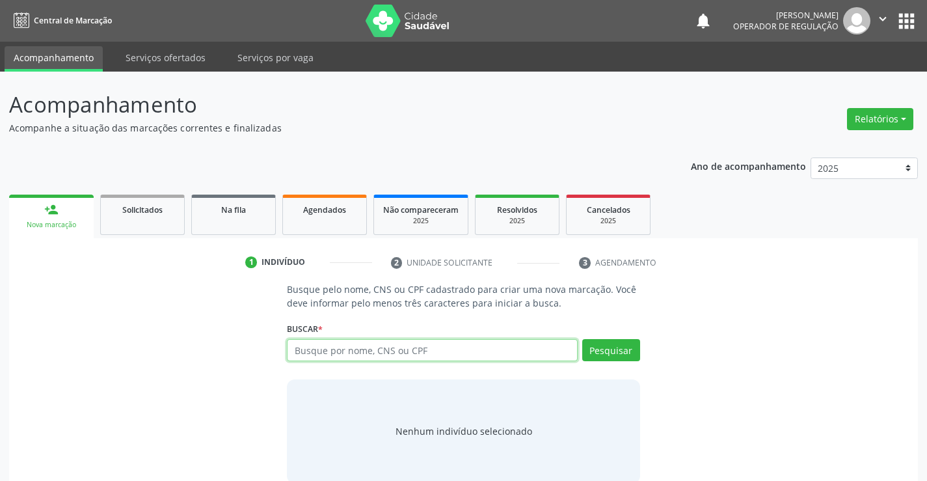
click at [403, 346] on input "text" at bounding box center [432, 350] width 290 height 22
type input "706809744938524"
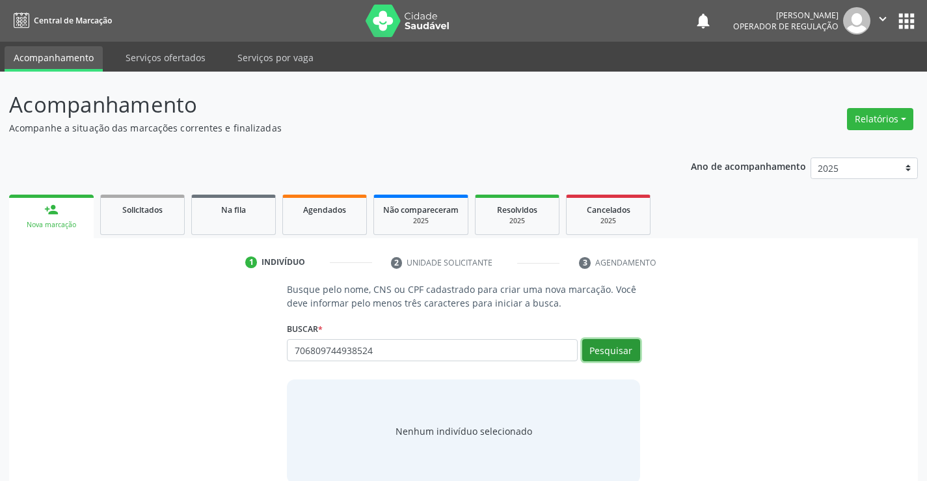
click at [605, 343] on button "Pesquisar" at bounding box center [611, 350] width 58 height 22
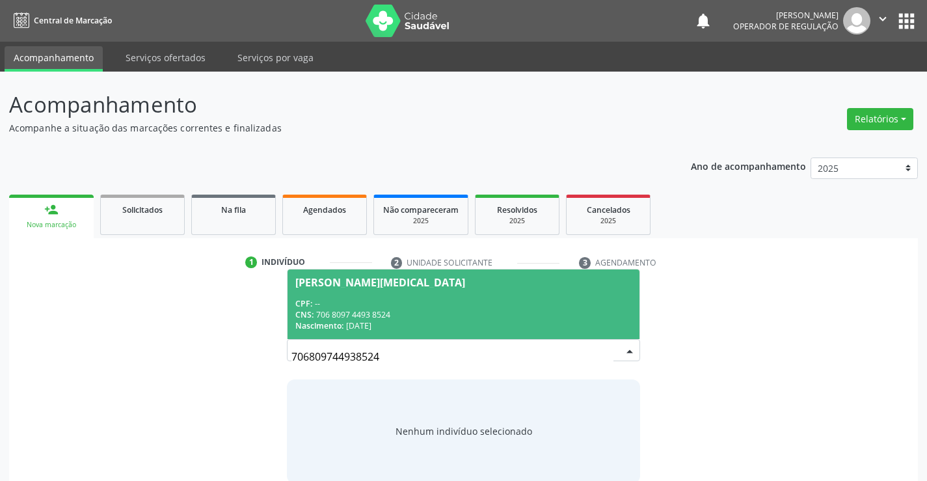
click at [514, 307] on div "CPF: --" at bounding box center [463, 303] width 336 height 11
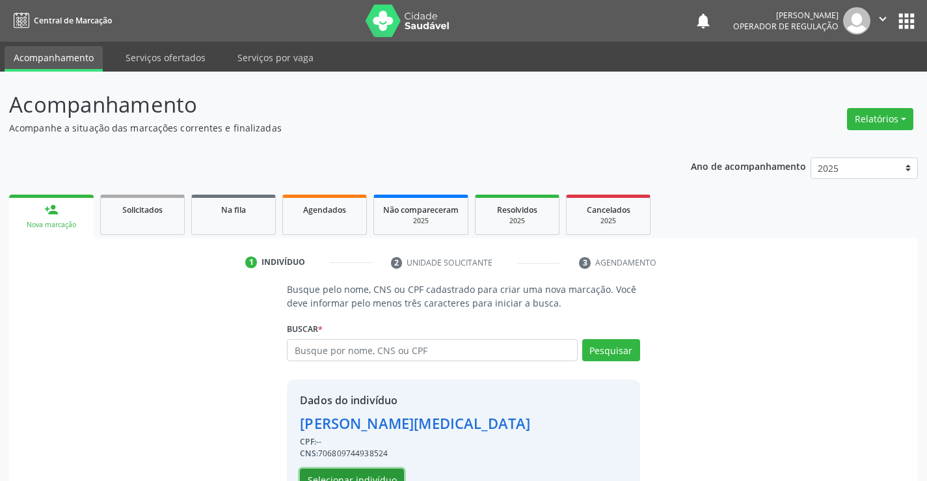
click at [387, 470] on button "Selecionar indivíduo" at bounding box center [352, 480] width 104 height 22
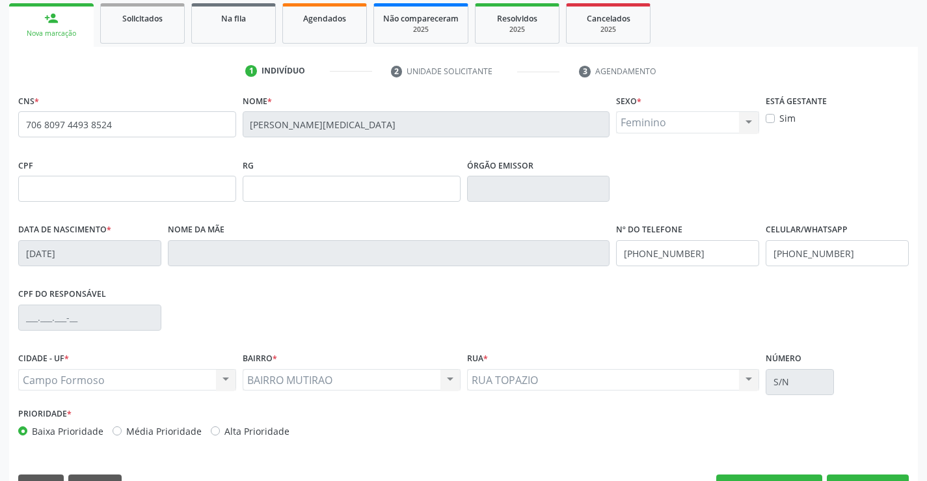
scroll to position [195, 0]
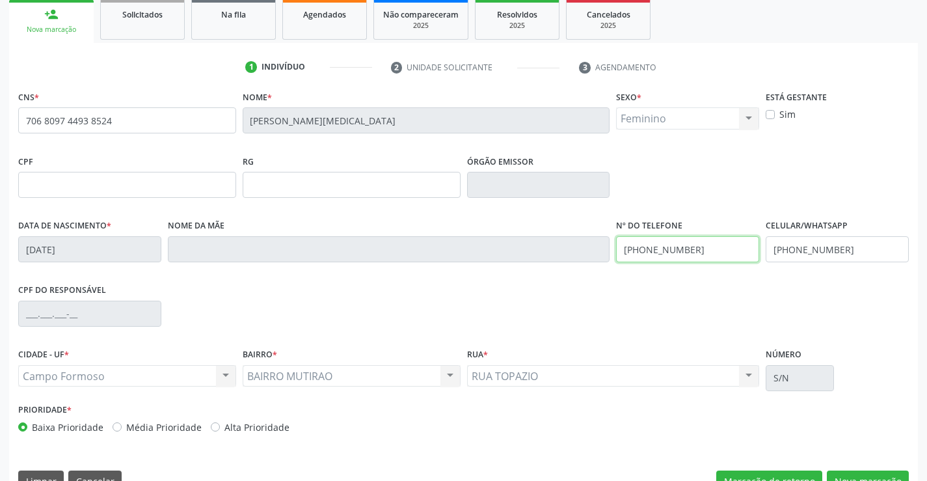
click at [694, 247] on input "(74) 9118-1120" at bounding box center [687, 249] width 143 height 26
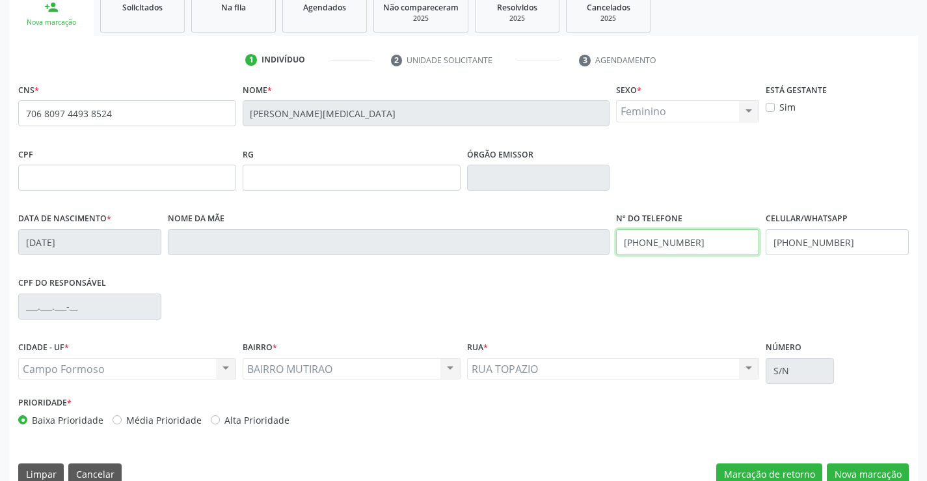
scroll to position [225, 0]
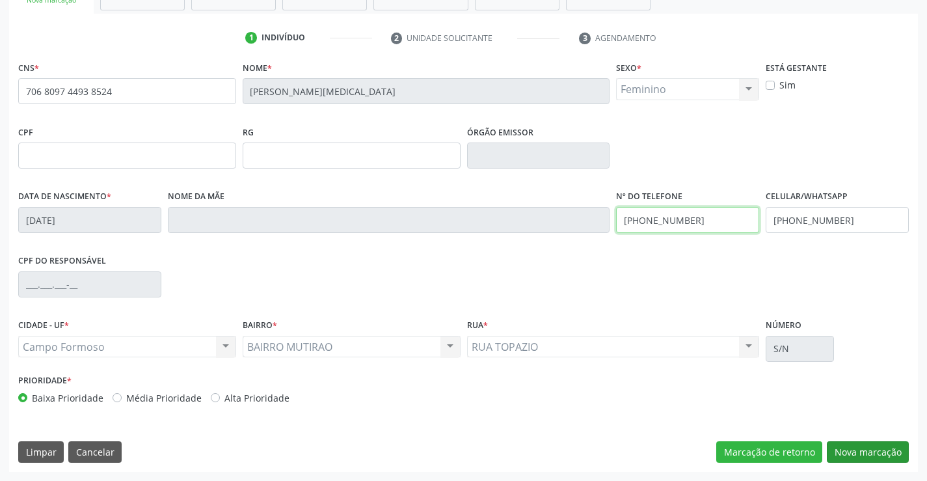
type input "(74) 99139-0421"
click at [834, 452] on button "Nova marcação" at bounding box center [868, 452] width 82 height 22
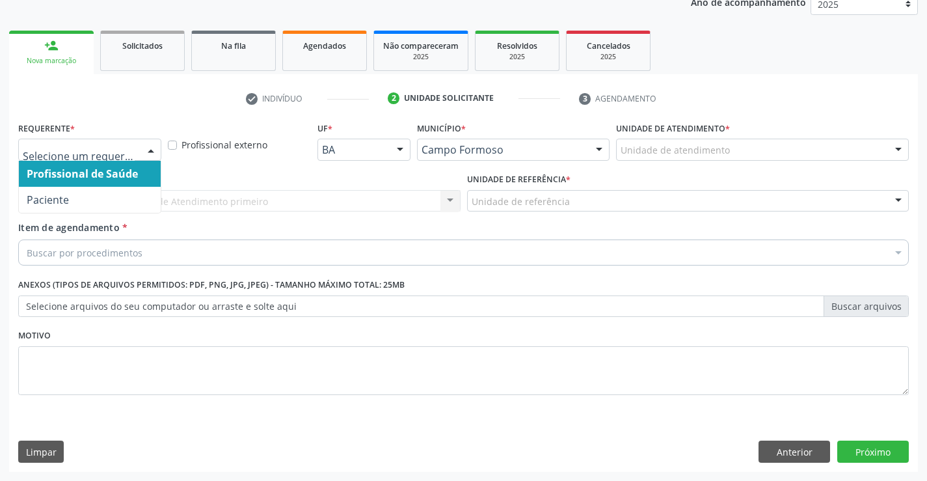
click at [153, 150] on div at bounding box center [151, 150] width 20 height 22
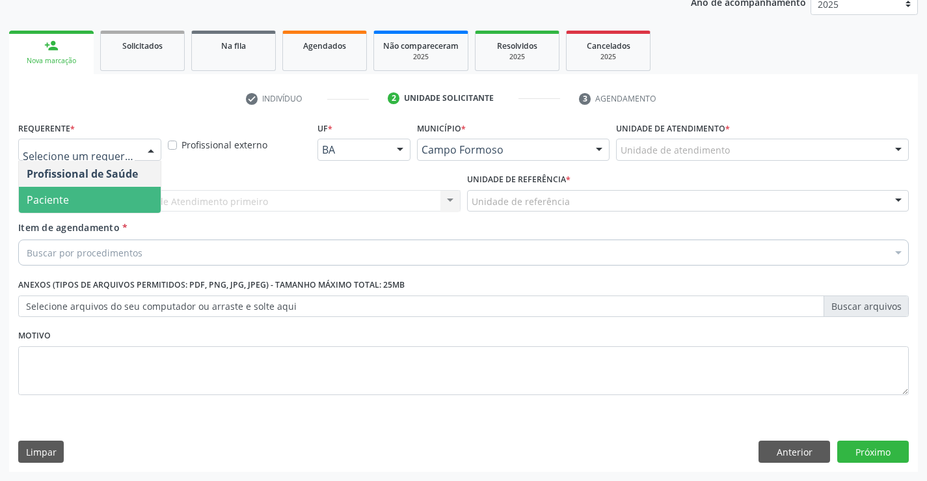
click at [107, 203] on span "Paciente" at bounding box center [90, 200] width 142 height 26
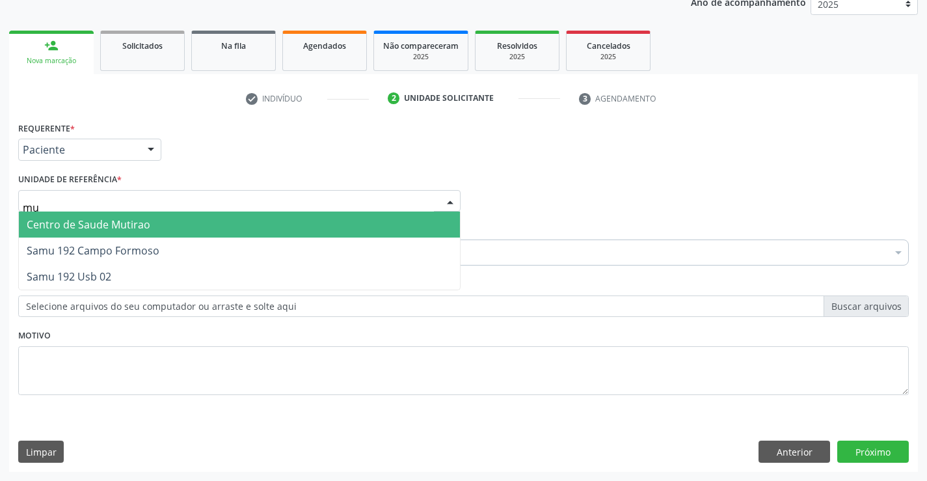
type input "mut"
click at [154, 225] on span "Centro de Saude Mutirao" at bounding box center [239, 225] width 441 height 26
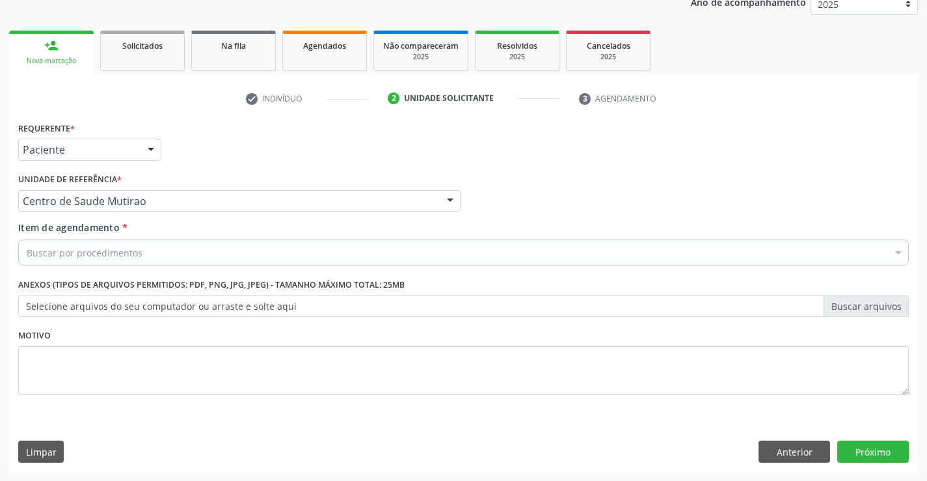
click at [152, 253] on div "Buscar por procedimentos" at bounding box center [463, 253] width 891 height 26
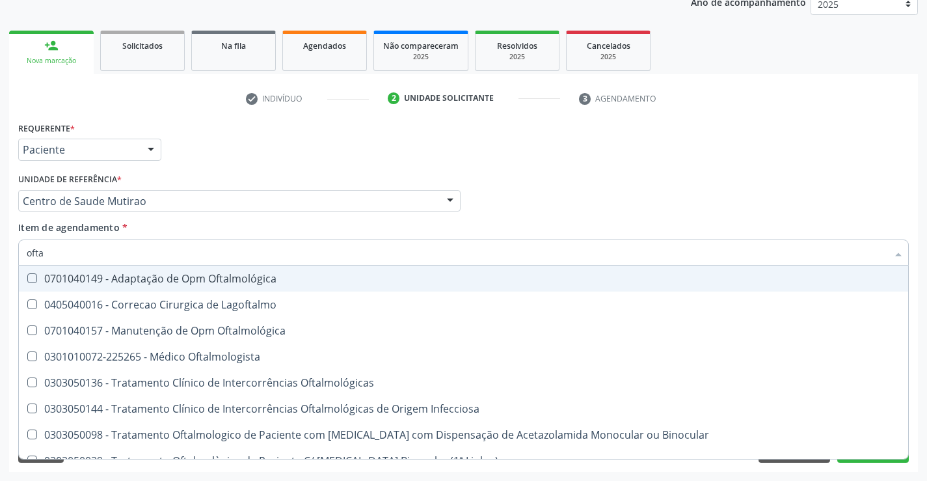
type input "oftal"
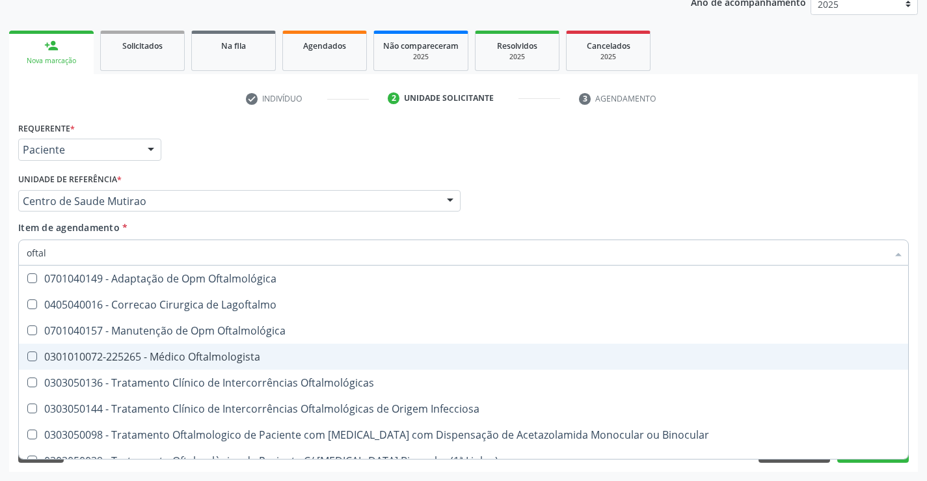
click at [260, 358] on div "0301010072-225265 - Médico Oftalmologista" at bounding box center [464, 356] width 874 height 10
checkbox Oftalmologista "true"
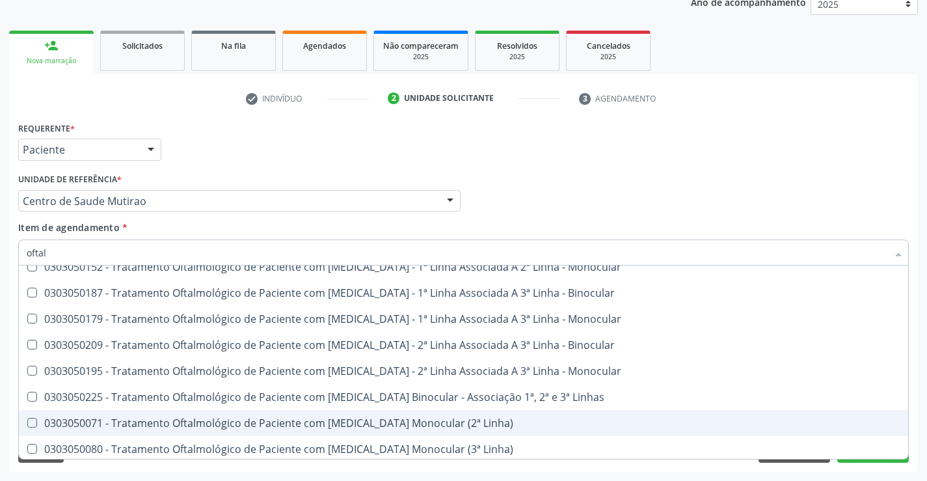
scroll to position [325, 0]
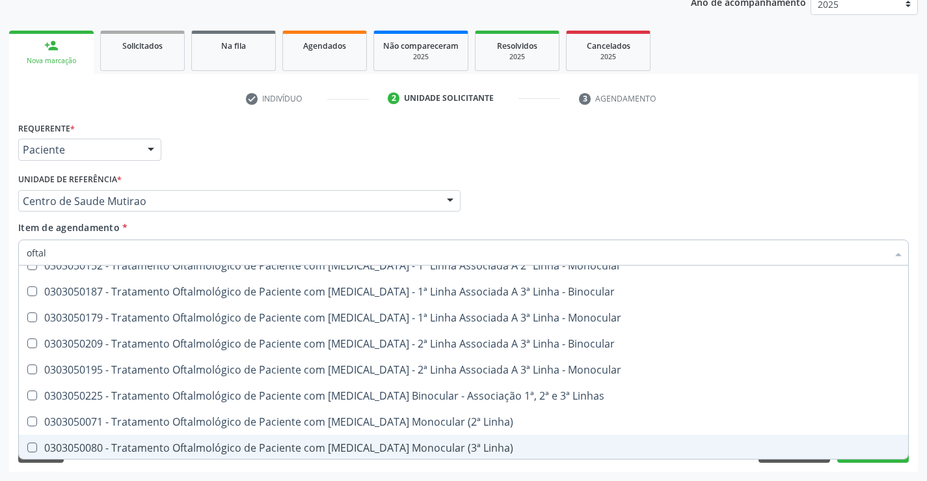
click at [284, 469] on div "Requerente * Paciente Profissional de Saúde Paciente Nenhum resultado encontrad…" at bounding box center [463, 294] width 909 height 353
checkbox Lagoftalmo "true"
checkbox Oftalmologista "false"
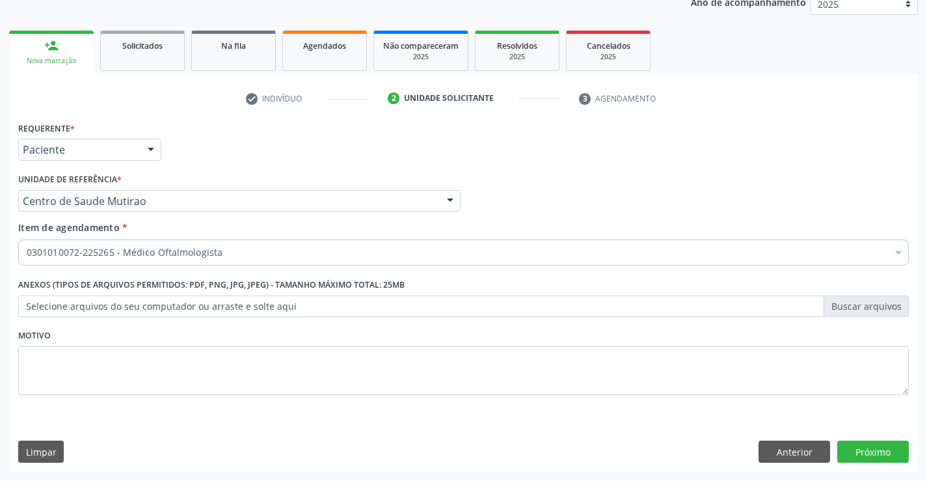
scroll to position [0, 0]
click at [875, 454] on button "Próximo" at bounding box center [874, 452] width 72 height 22
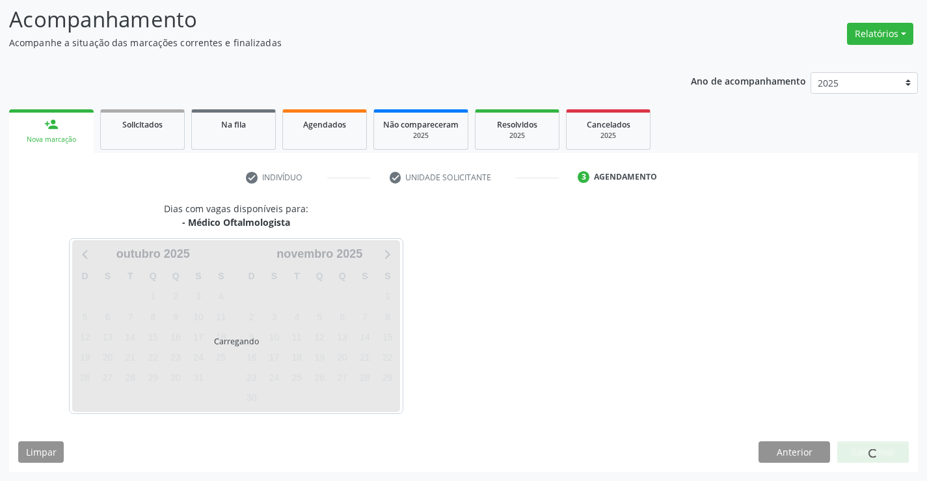
scroll to position [124, 0]
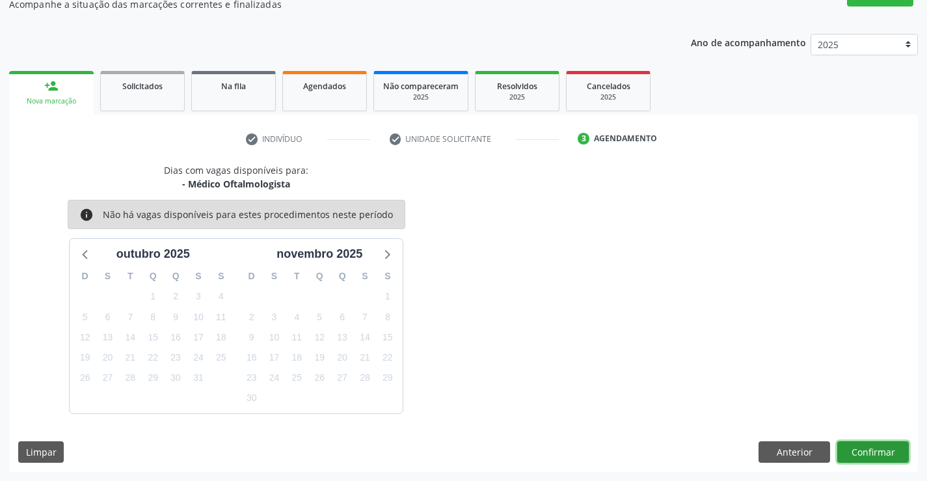
click at [875, 454] on button "Confirmar" at bounding box center [874, 452] width 72 height 22
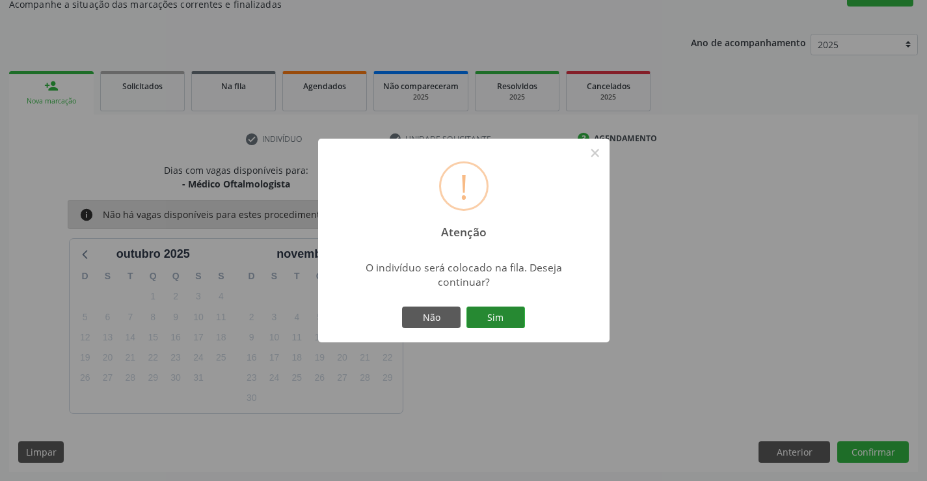
click at [514, 317] on button "Sim" at bounding box center [496, 318] width 59 height 22
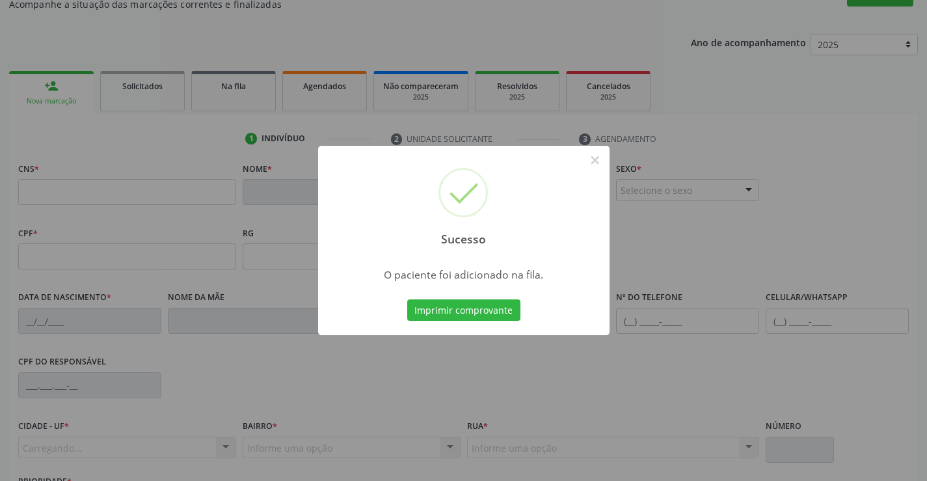
click at [514, 317] on div "Sucesso × O paciente foi adicionado na fila. Imprimir comprovante Cancel" at bounding box center [463, 240] width 927 height 481
click at [487, 305] on button "Imprimir comprovante" at bounding box center [463, 310] width 113 height 22
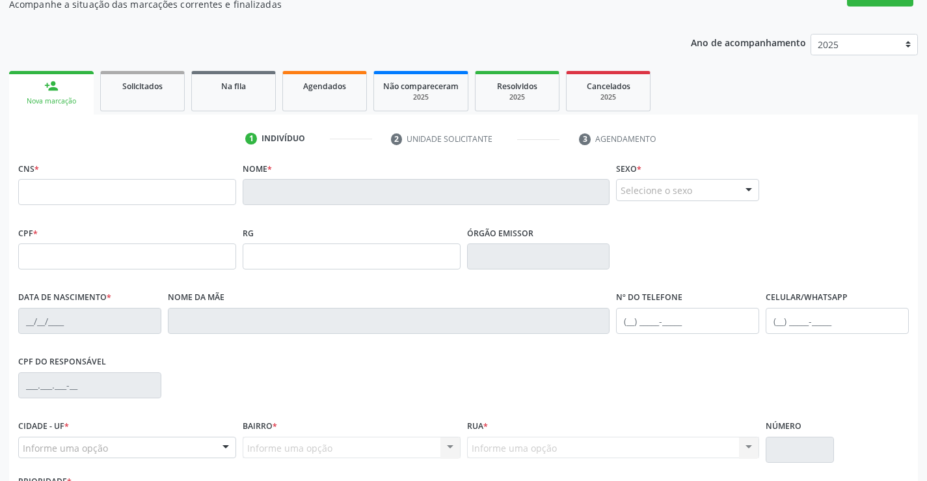
click at [75, 99] on div "Nova marcação" at bounding box center [51, 101] width 66 height 10
click at [148, 96] on link "Solicitados" at bounding box center [142, 91] width 85 height 40
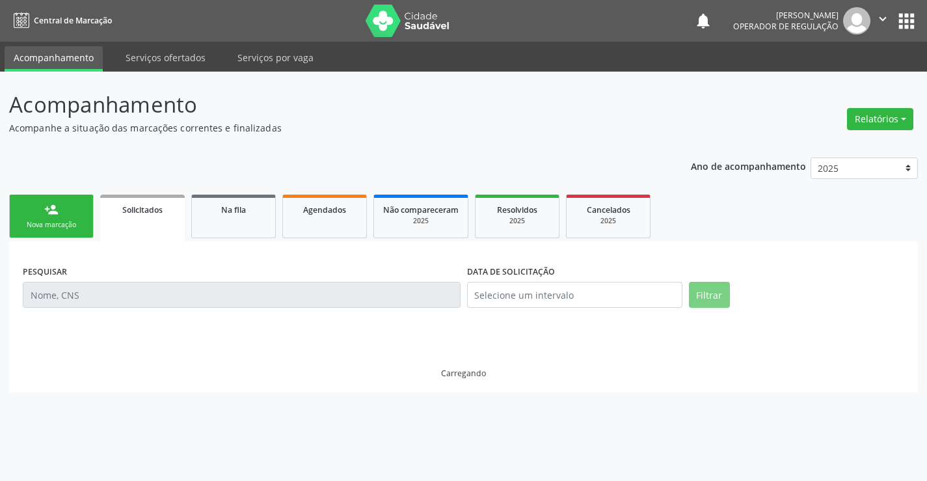
scroll to position [0, 0]
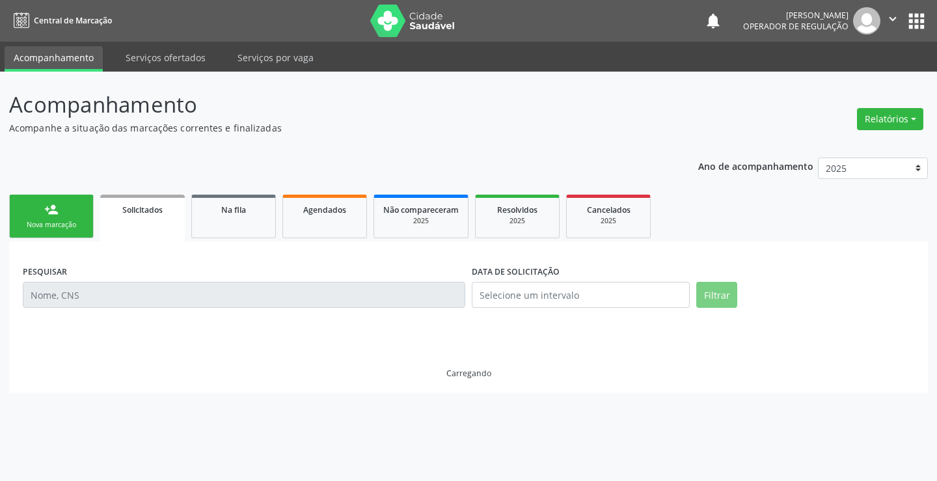
click at [67, 219] on link "person_add Nova marcação" at bounding box center [51, 217] width 85 height 44
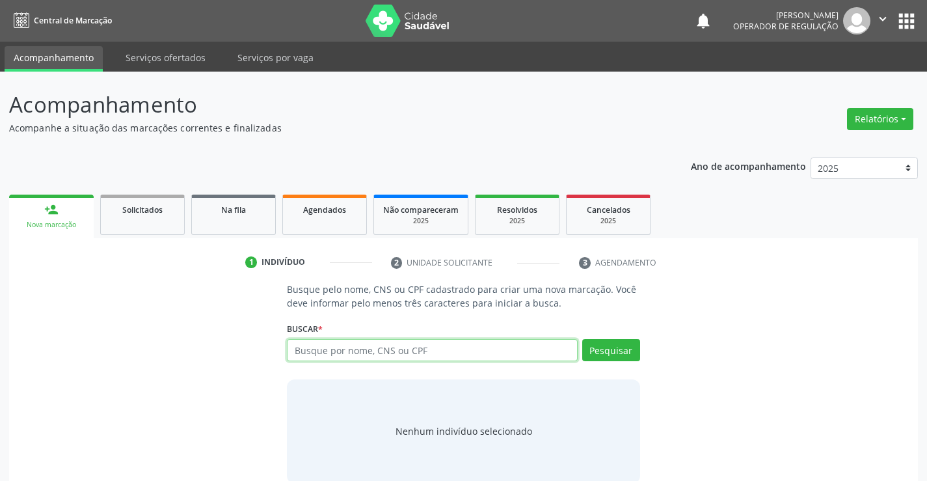
click at [377, 349] on input "text" at bounding box center [432, 350] width 290 height 22
type input "703603038293230"
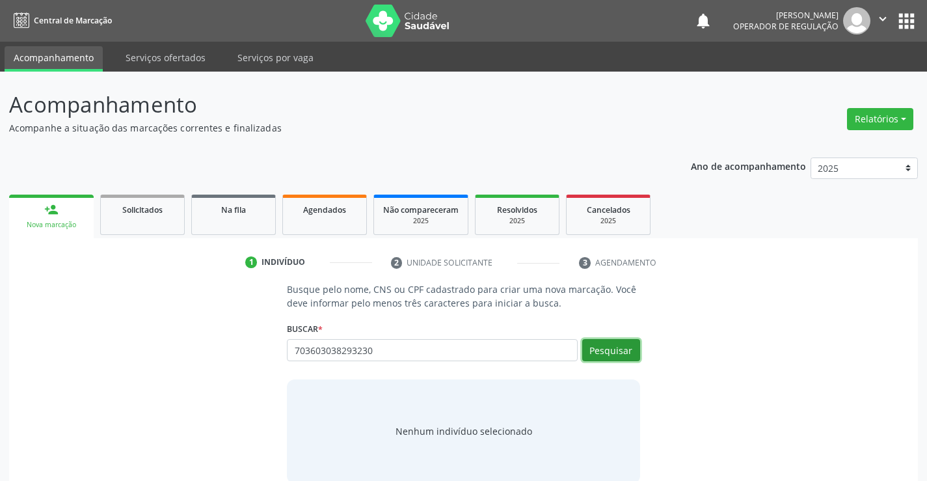
click at [622, 348] on button "Pesquisar" at bounding box center [611, 350] width 58 height 22
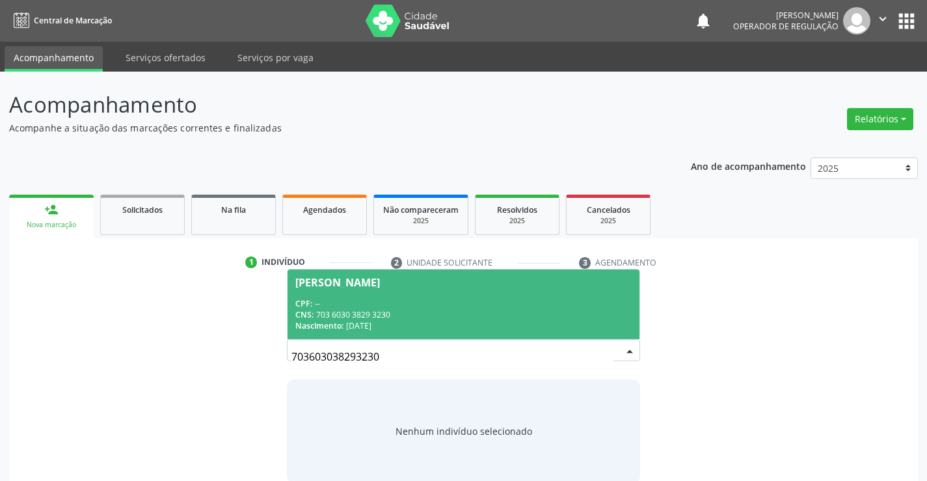
click at [517, 306] on div "CPF: --" at bounding box center [463, 303] width 336 height 11
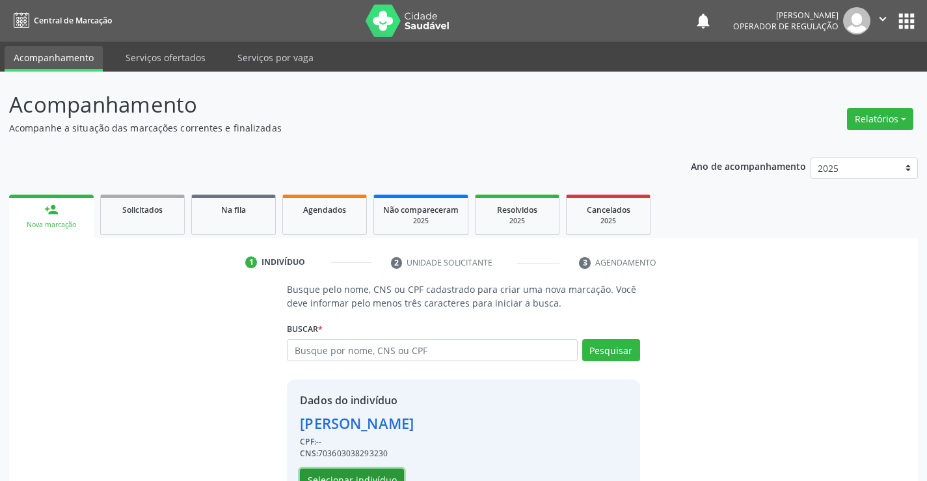
click at [366, 475] on button "Selecionar indivíduo" at bounding box center [352, 480] width 104 height 22
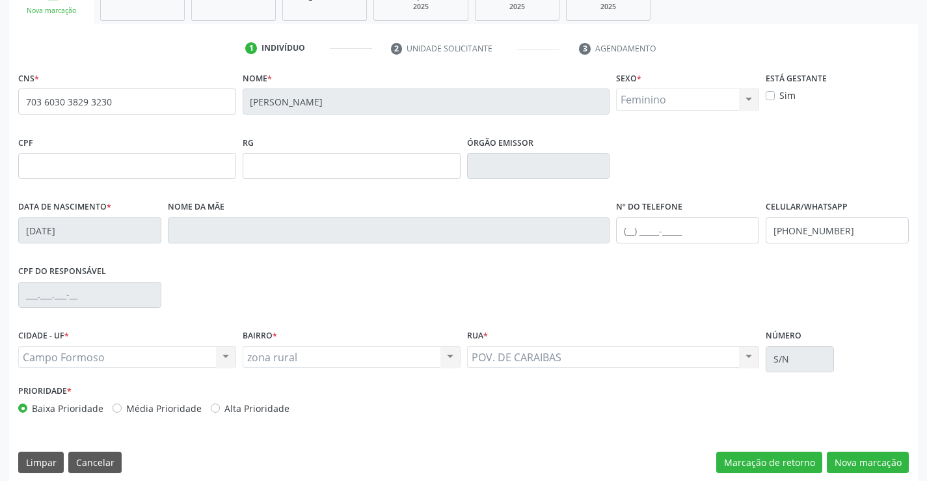
scroll to position [225, 0]
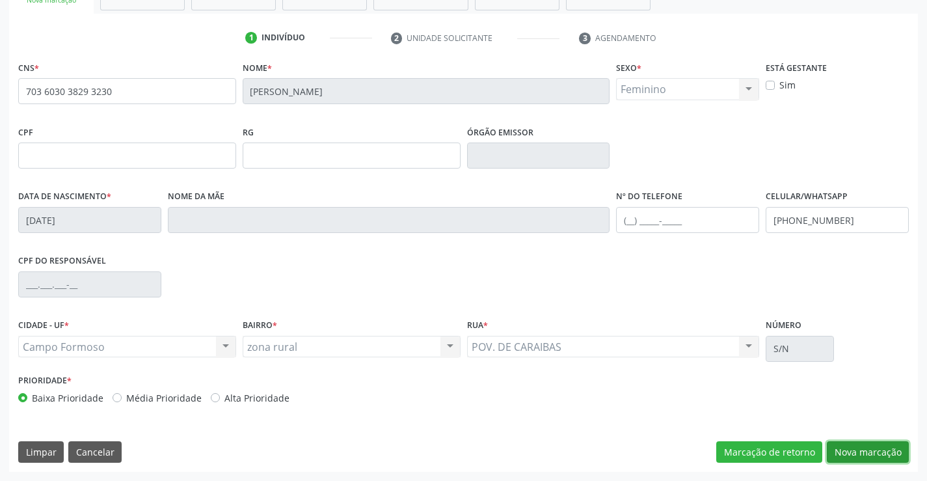
click at [850, 449] on button "Nova marcação" at bounding box center [868, 452] width 82 height 22
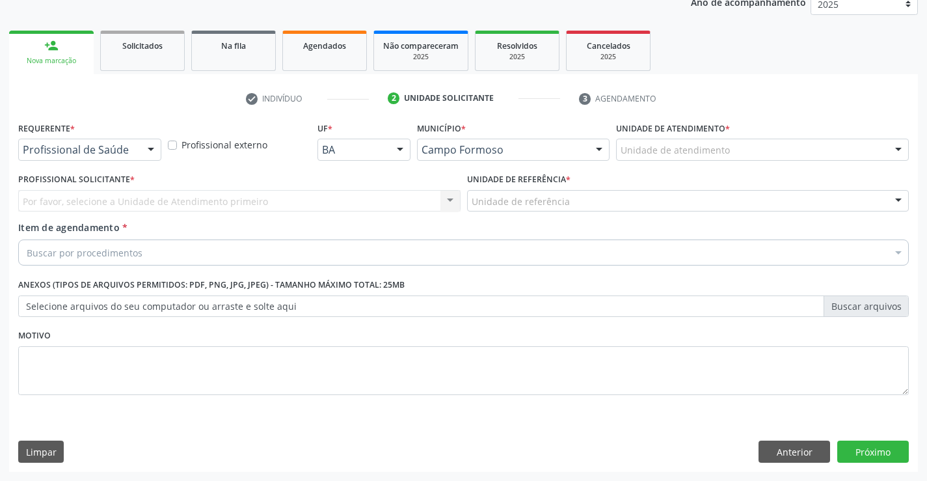
scroll to position [164, 0]
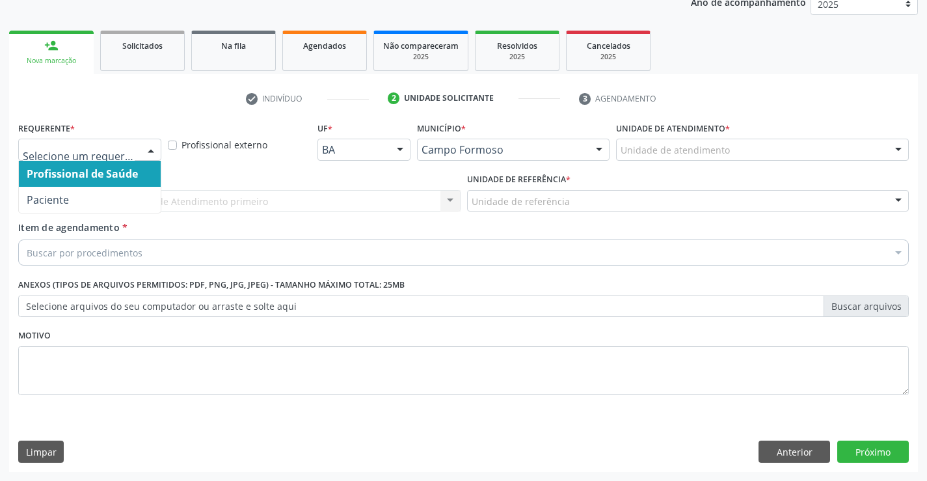
click at [153, 147] on div at bounding box center [151, 150] width 20 height 22
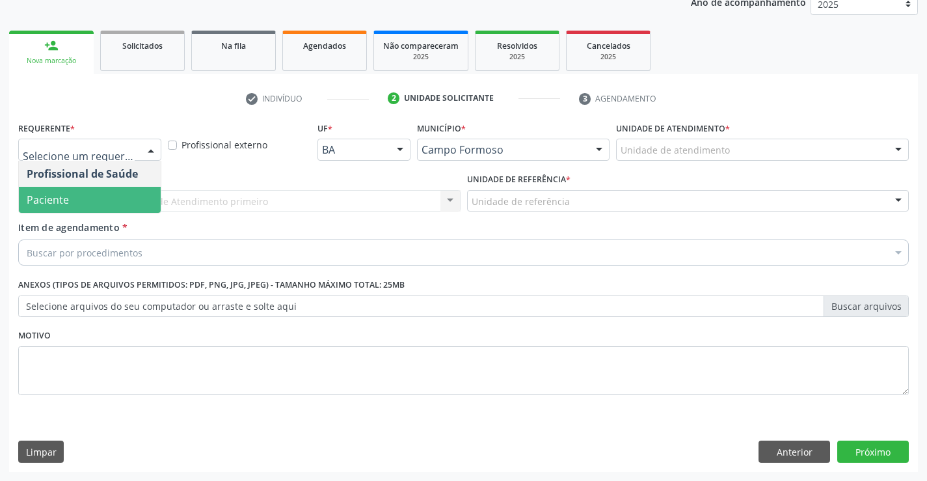
click at [128, 199] on span "Paciente" at bounding box center [90, 200] width 142 height 26
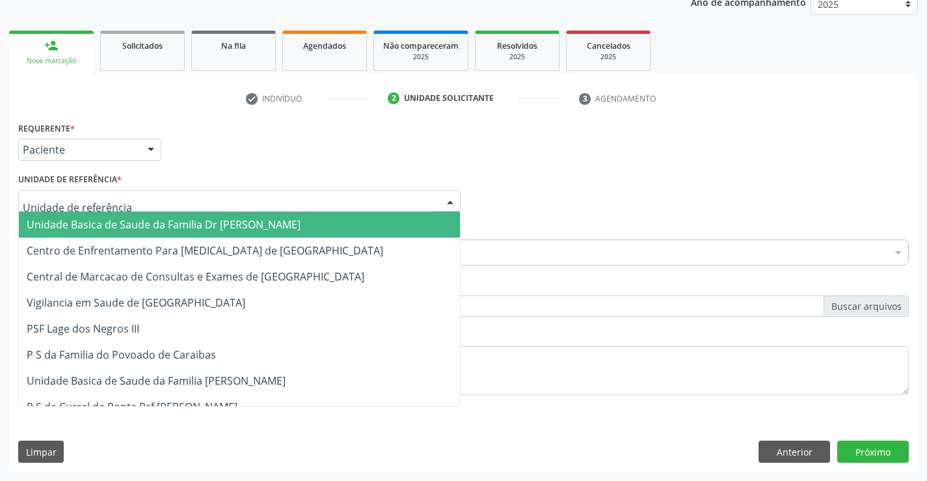
click at [155, 195] on div at bounding box center [239, 201] width 443 height 22
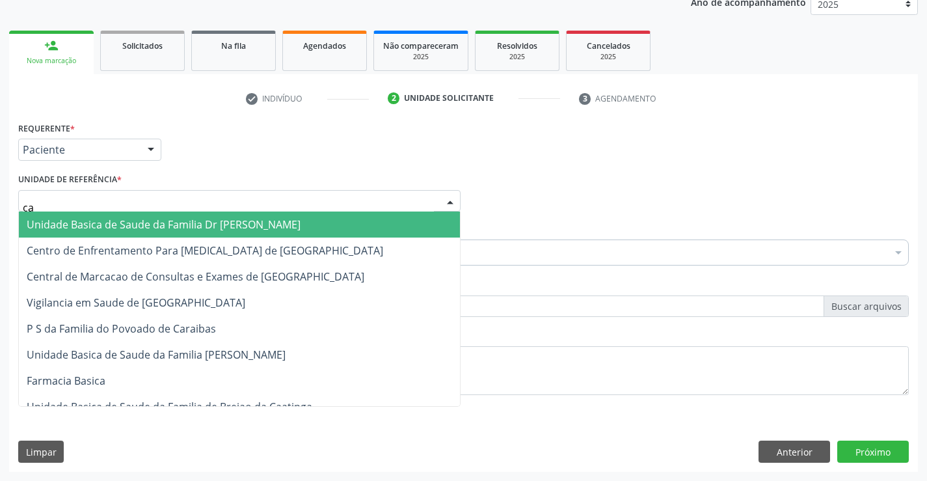
type input "car"
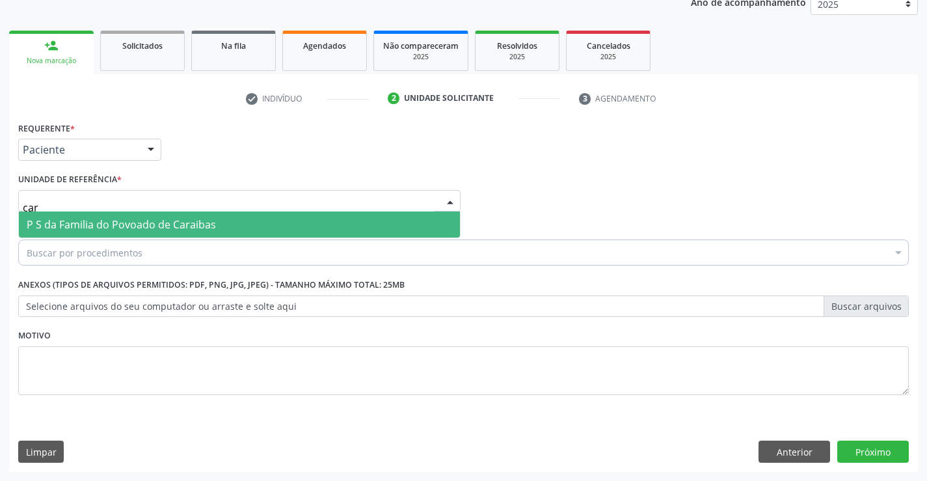
click at [162, 223] on span "P S da Familia do Povoado de Caraibas" at bounding box center [121, 224] width 189 height 14
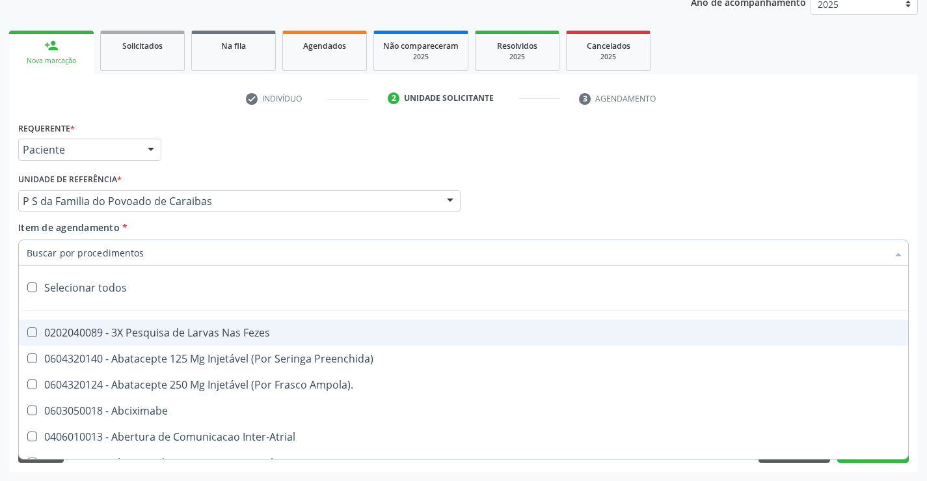
click at [171, 260] on div at bounding box center [463, 253] width 891 height 26
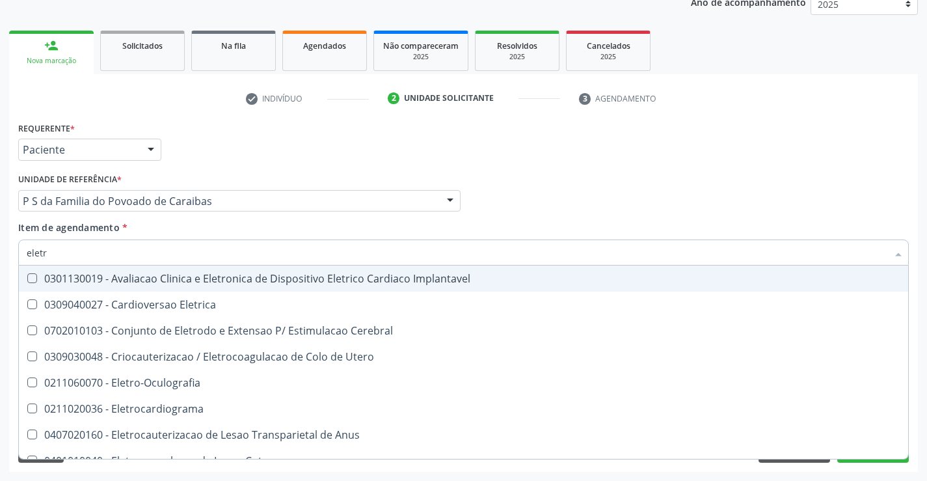
type input "eletro"
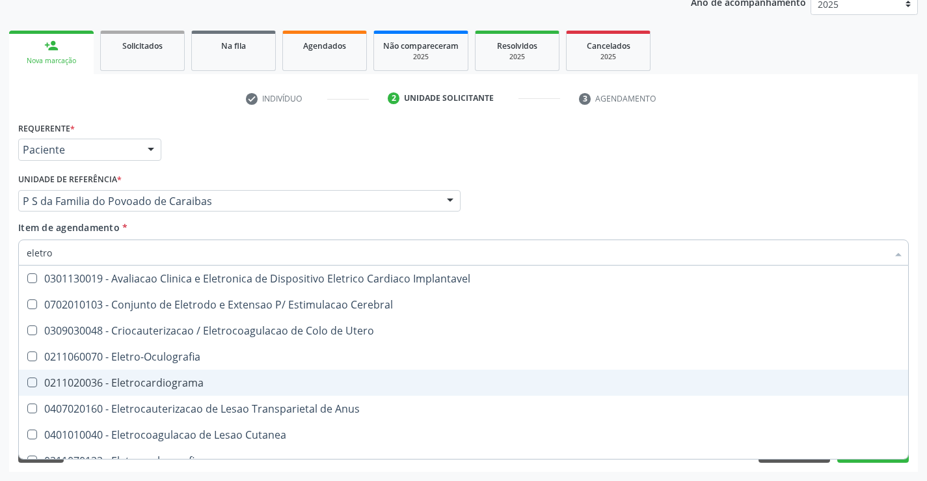
click at [184, 381] on div "0211020036 - Eletrocardiograma" at bounding box center [464, 382] width 874 height 10
checkbox Eletrocardiograma "true"
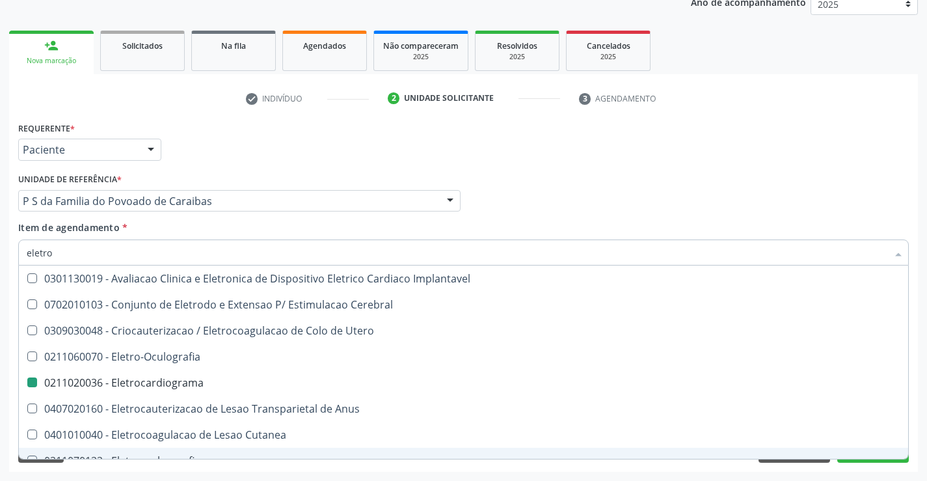
click at [210, 460] on div "Limpar Anterior Próximo" at bounding box center [463, 452] width 891 height 22
checkbox Cerebral "true"
checkbox Eletrocardiograma "false"
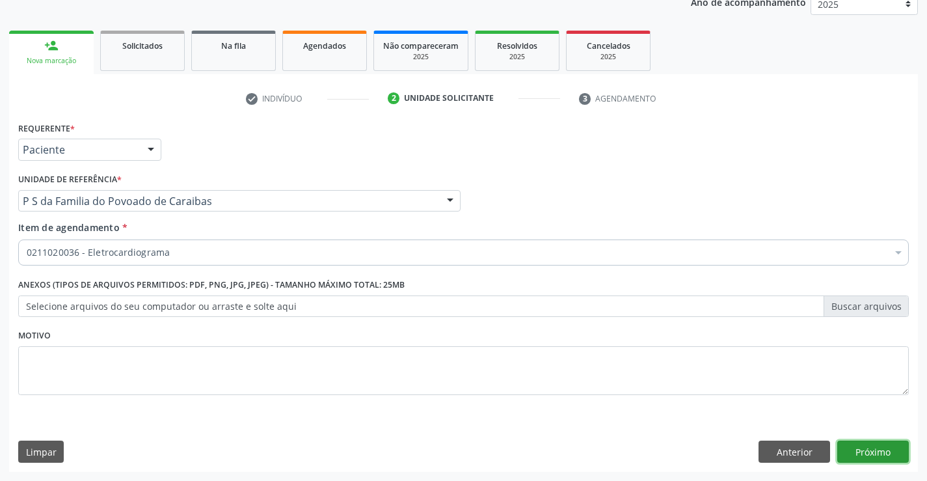
click at [870, 446] on button "Próximo" at bounding box center [874, 452] width 72 height 22
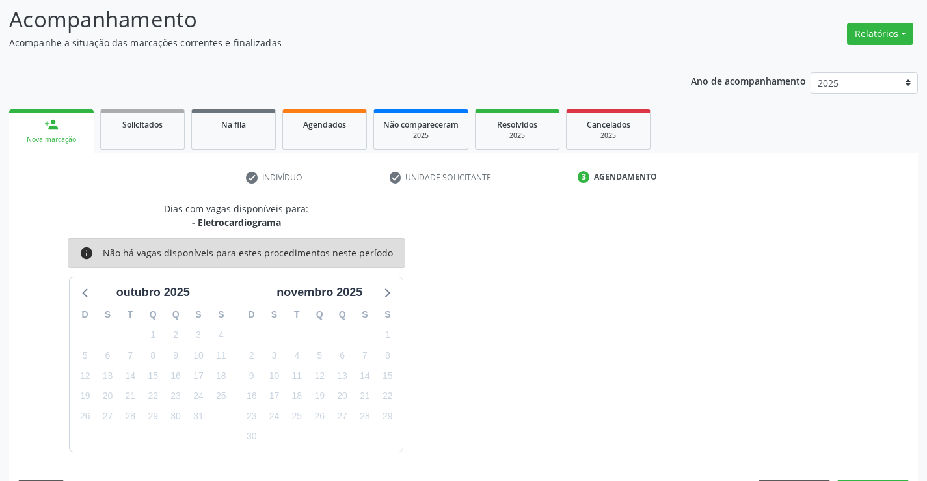
scroll to position [124, 0]
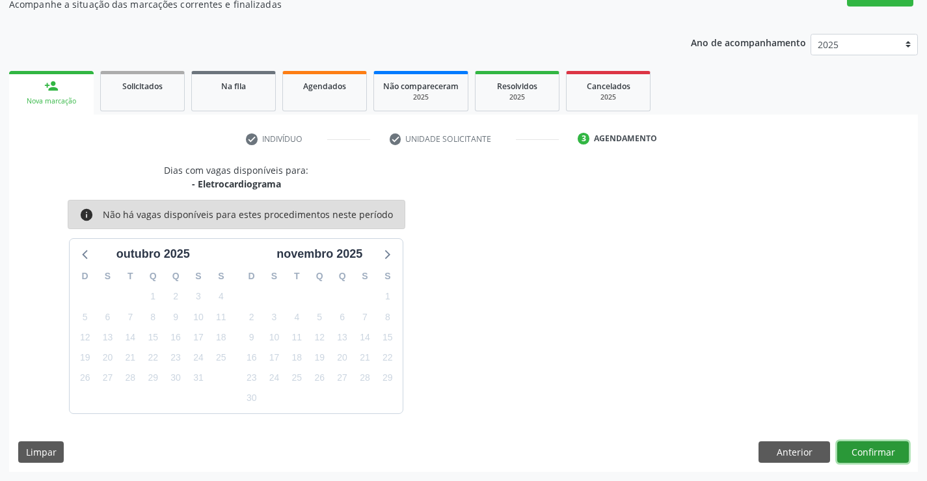
click at [889, 455] on button "Confirmar" at bounding box center [874, 452] width 72 height 22
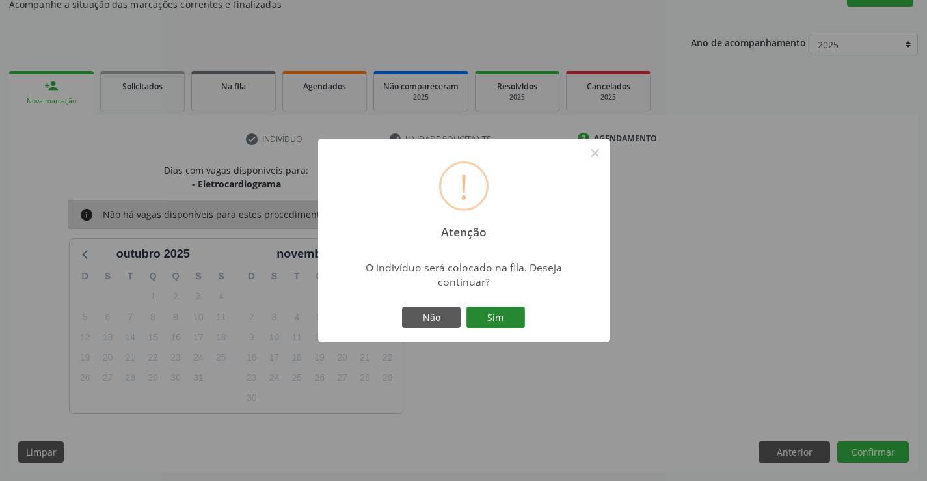
click at [500, 317] on button "Sim" at bounding box center [496, 318] width 59 height 22
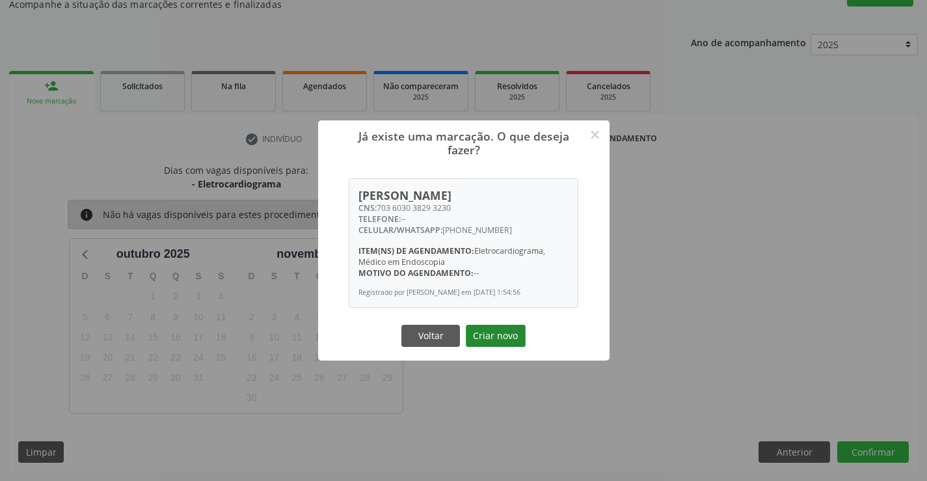
click at [502, 338] on button "Criar novo" at bounding box center [496, 336] width 60 height 22
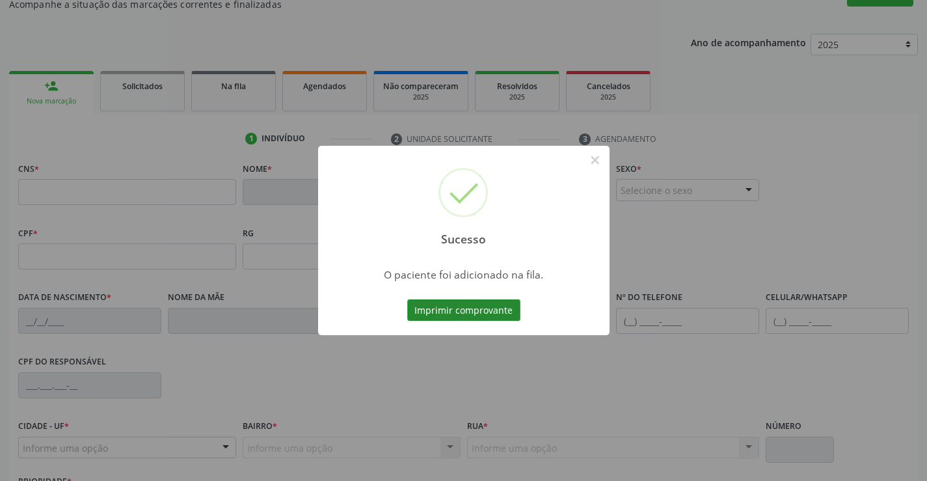
click at [502, 308] on button "Imprimir comprovante" at bounding box center [463, 310] width 113 height 22
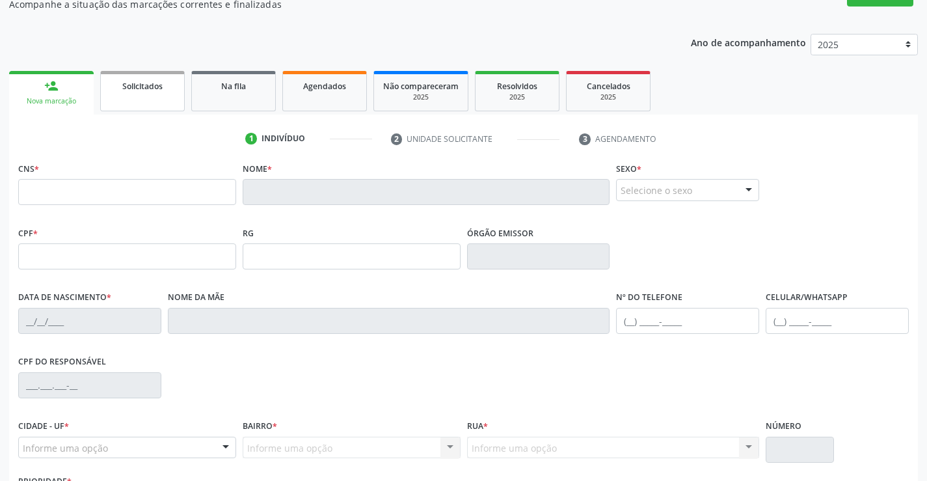
click at [148, 96] on link "Solicitados" at bounding box center [142, 91] width 85 height 40
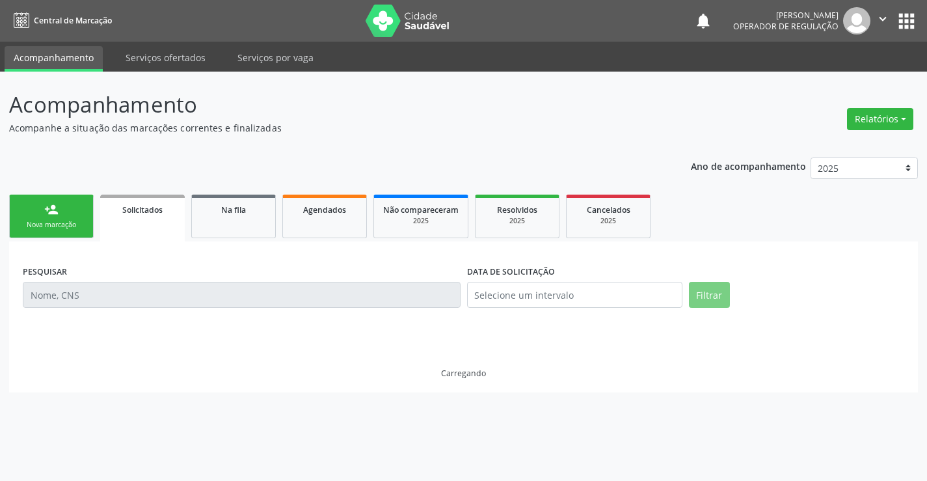
scroll to position [0, 0]
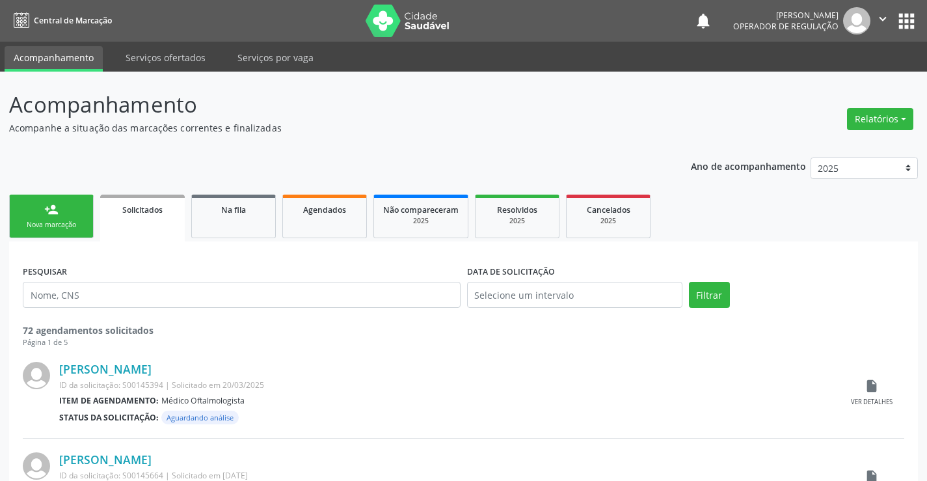
click at [68, 217] on link "person_add Nova marcação" at bounding box center [51, 217] width 85 height 44
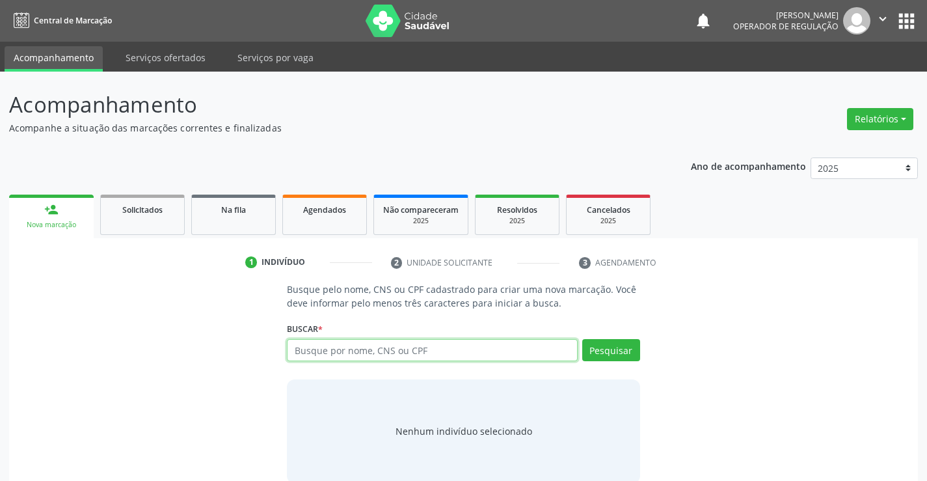
click at [445, 350] on input "text" at bounding box center [432, 350] width 290 height 22
type input "702009316702985"
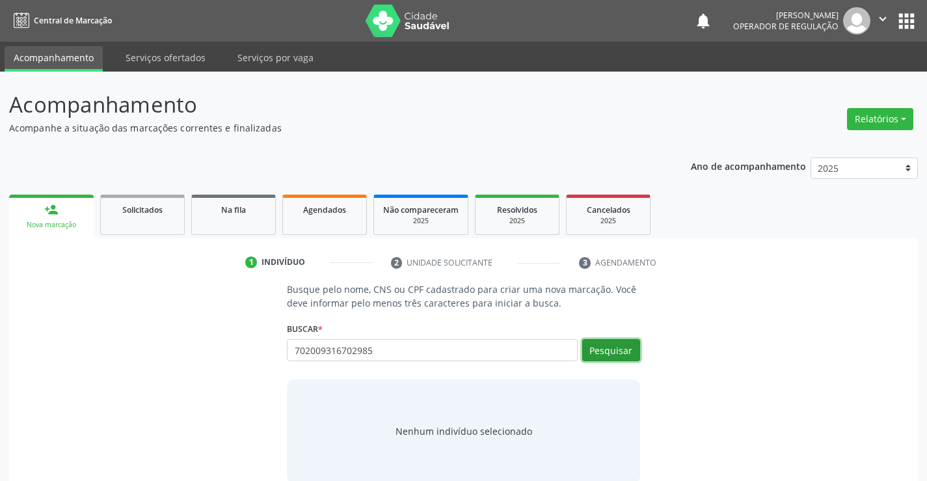
click at [631, 350] on button "Pesquisar" at bounding box center [611, 350] width 58 height 22
type input "702009316702985"
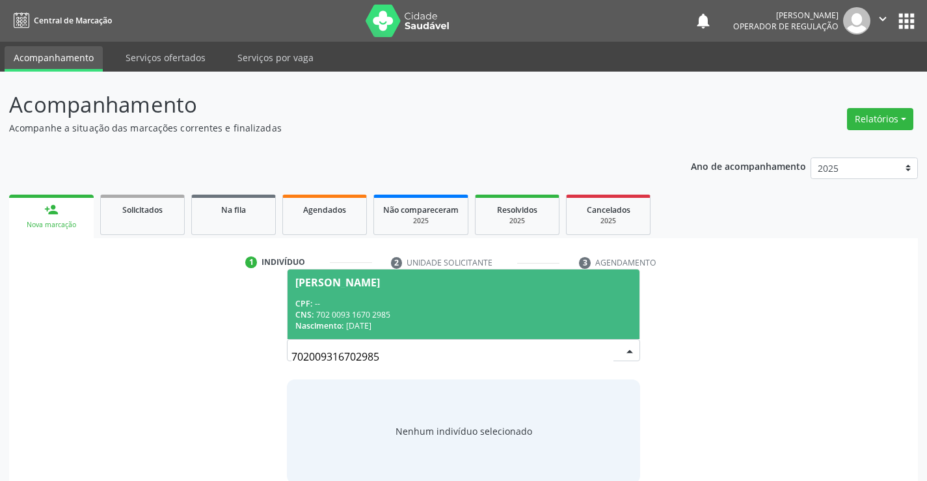
click at [504, 306] on div "CPF: --" at bounding box center [463, 303] width 336 height 11
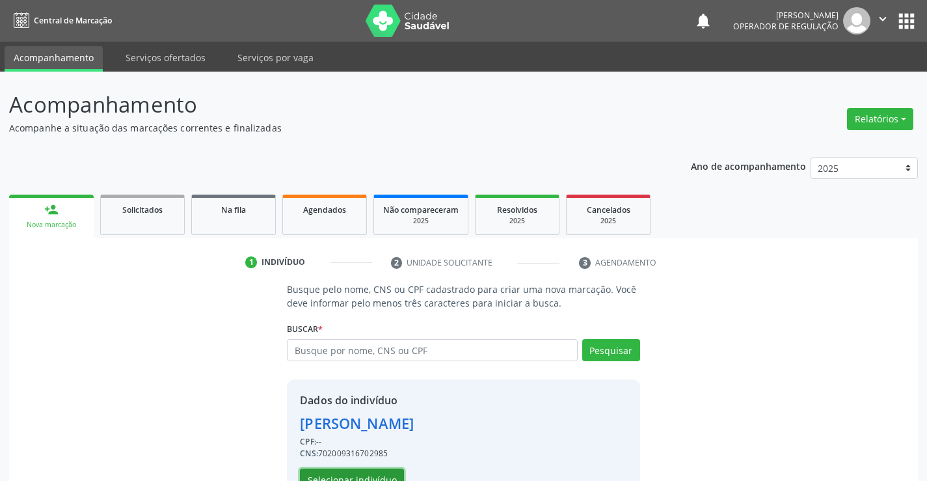
click at [383, 473] on button "Selecionar indivíduo" at bounding box center [352, 480] width 104 height 22
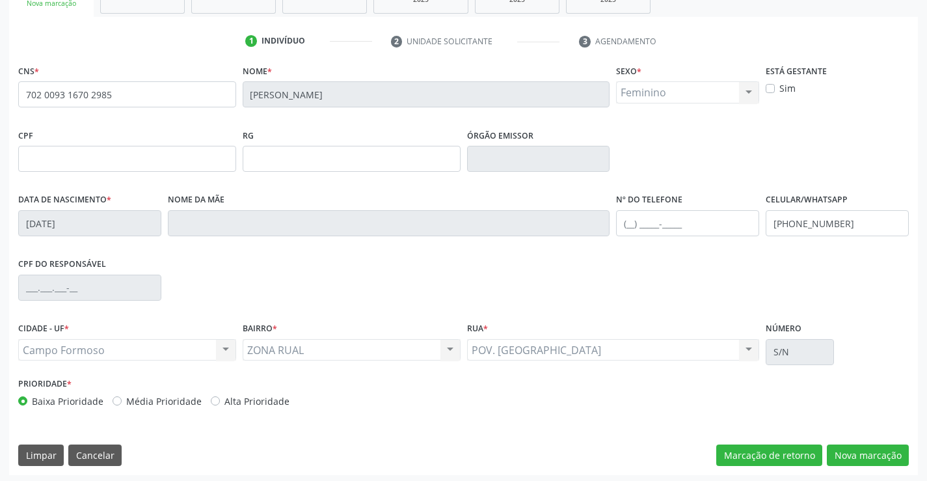
scroll to position [225, 0]
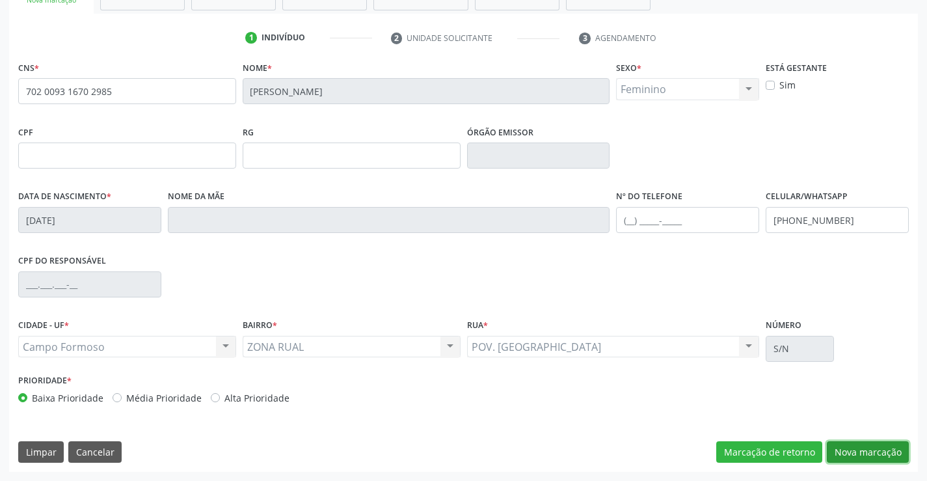
click at [860, 448] on button "Nova marcação" at bounding box center [868, 452] width 82 height 22
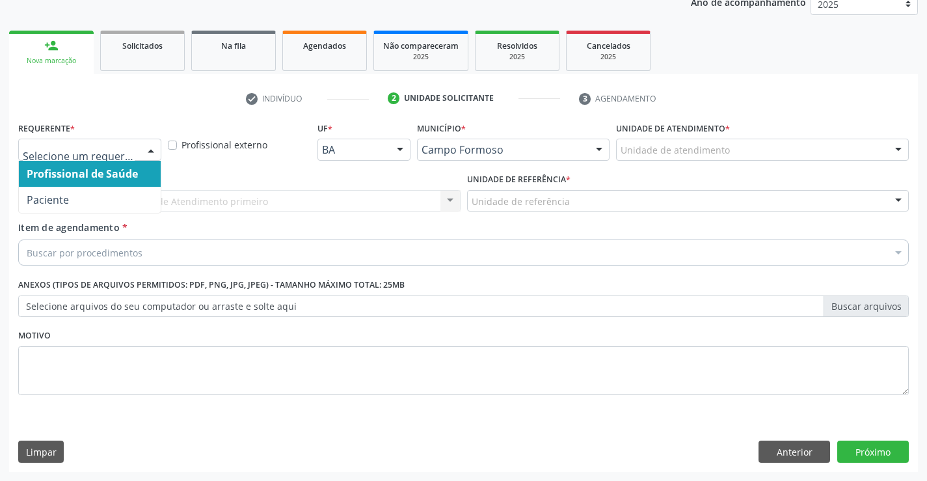
click at [149, 148] on div at bounding box center [151, 150] width 20 height 22
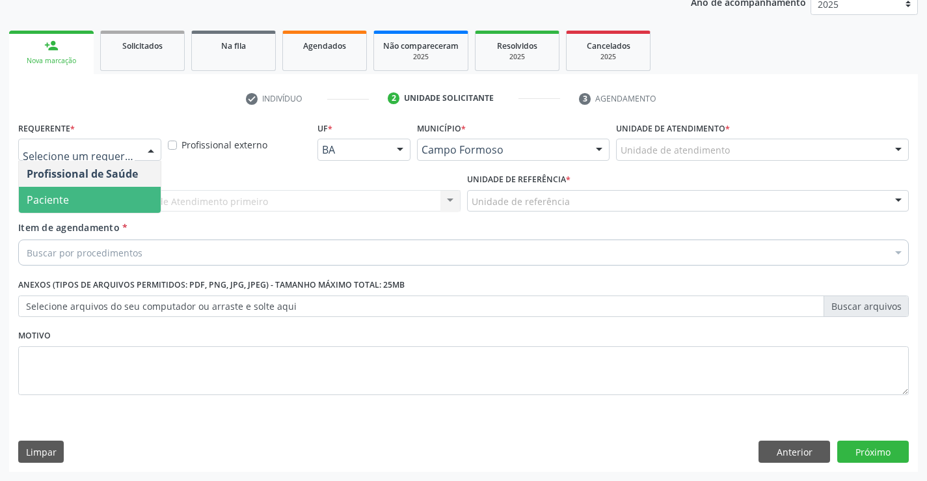
click at [116, 206] on span "Paciente" at bounding box center [90, 200] width 142 height 26
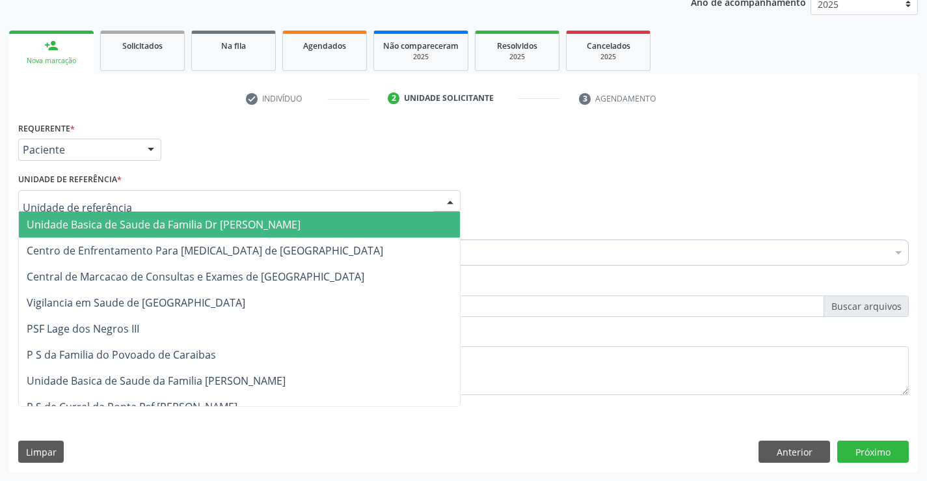
click at [154, 205] on div at bounding box center [239, 201] width 443 height 22
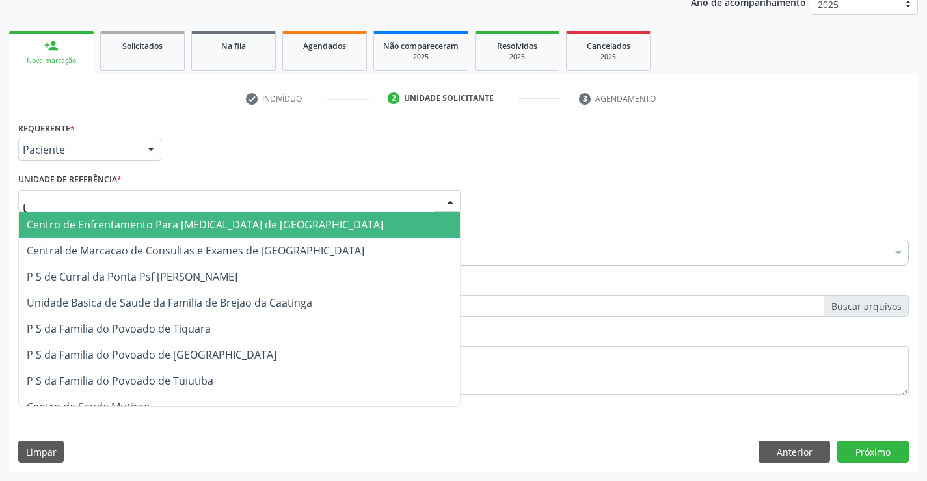
type input "ti"
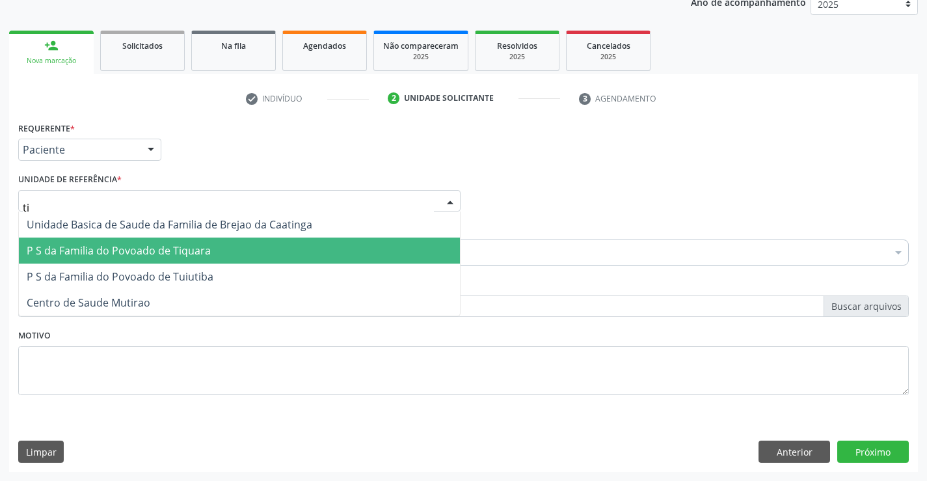
click at [168, 245] on span "P S da Familia do Povoado de Tiquara" at bounding box center [119, 250] width 184 height 14
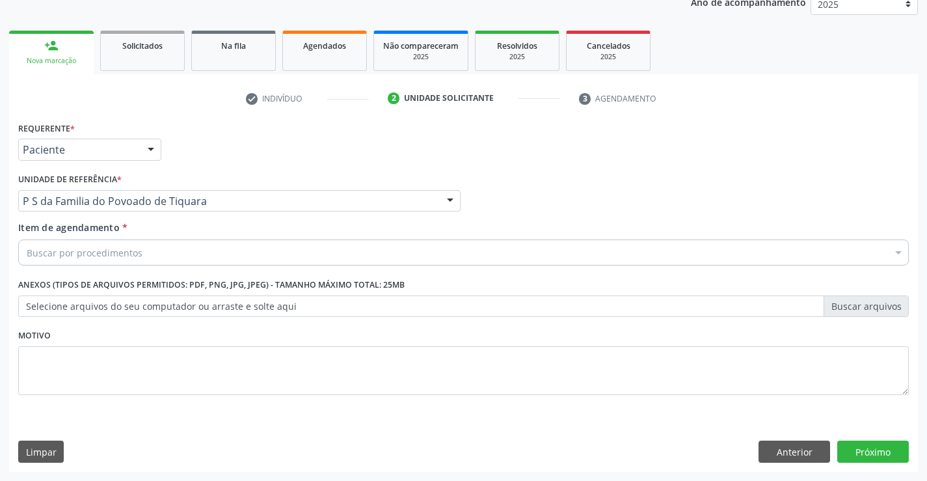
click at [166, 256] on div "Buscar por procedimentos" at bounding box center [463, 253] width 891 height 26
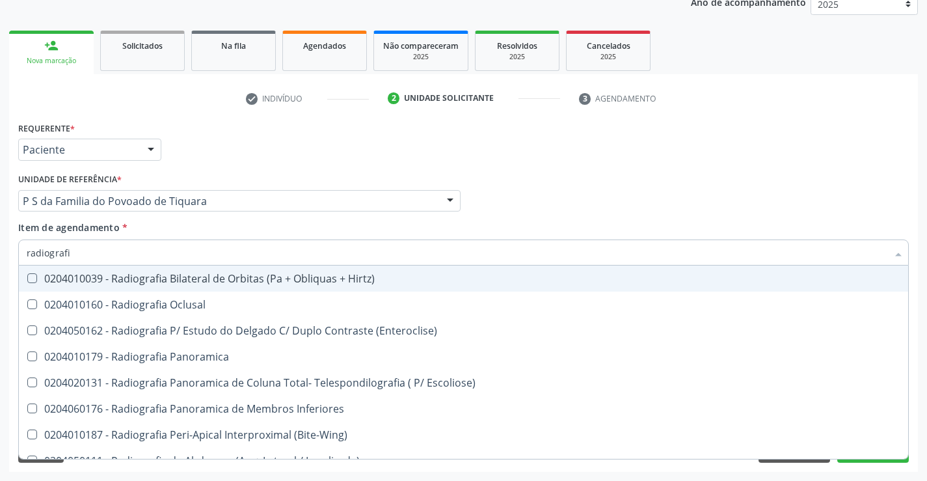
type input "radiografia"
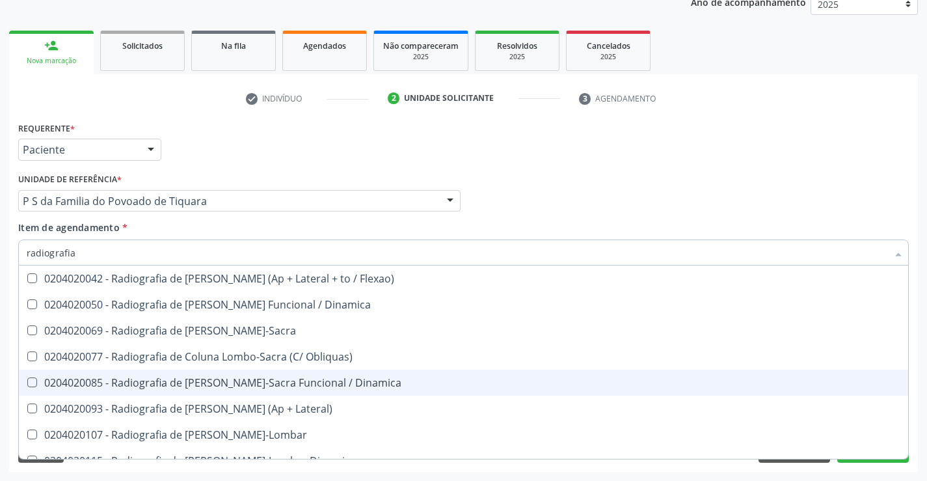
scroll to position [716, 0]
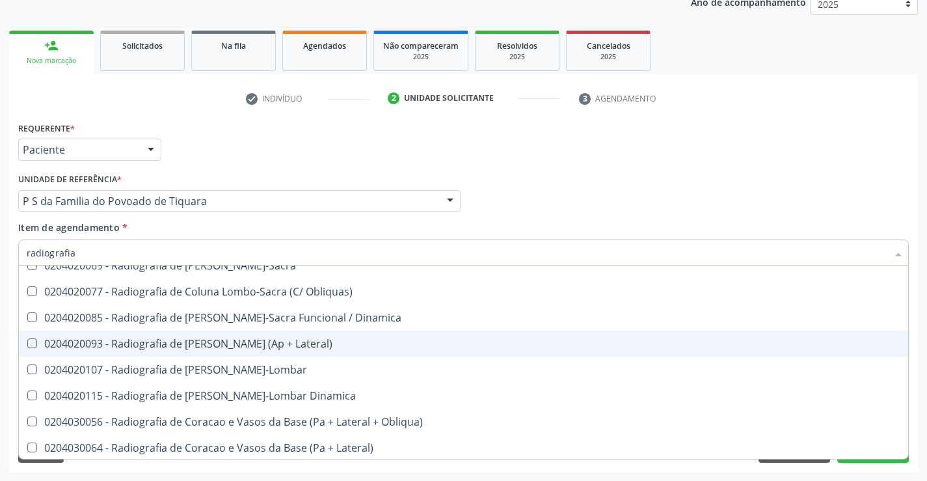
click at [225, 341] on div "0204020093 - Radiografia de [PERSON_NAME] (Ap + Lateral)" at bounding box center [464, 343] width 874 height 10
checkbox Lateral\) "true"
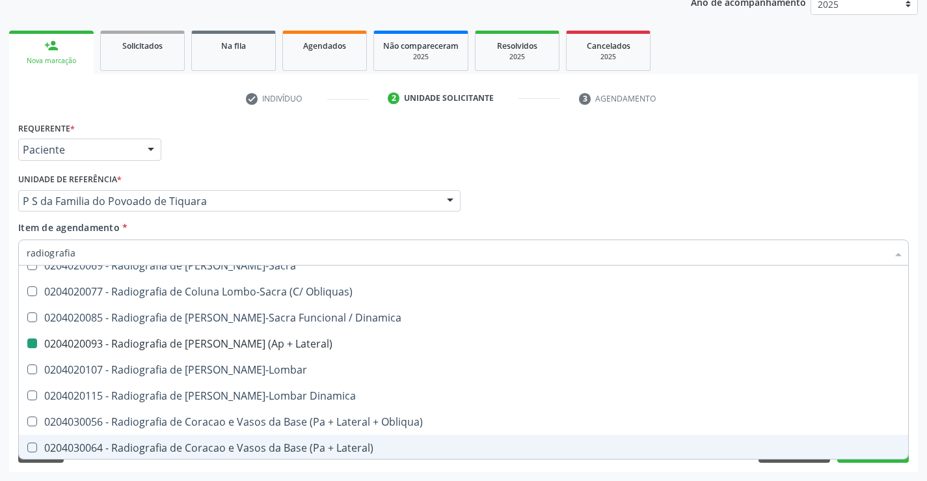
click at [287, 473] on div "Acompanhamento Acompanhe a situação das marcações correntes e finalizadas Relat…" at bounding box center [463, 194] width 927 height 573
checkbox Oclusal "true"
checkbox Lateral\) "false"
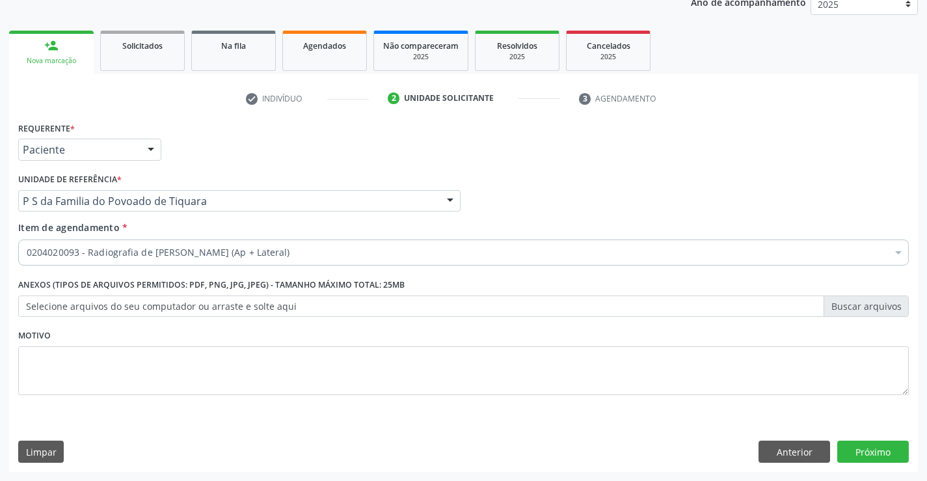
scroll to position [0, 0]
click at [867, 452] on button "Próximo" at bounding box center [874, 452] width 72 height 22
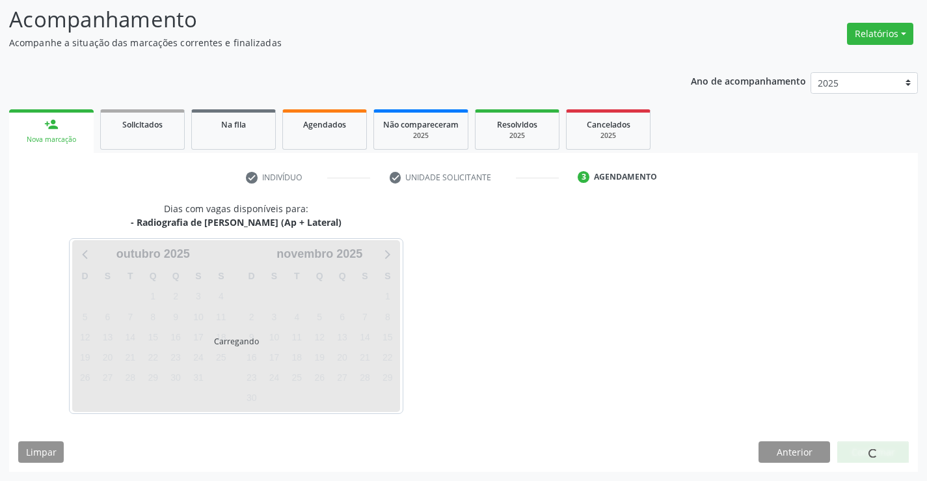
scroll to position [124, 0]
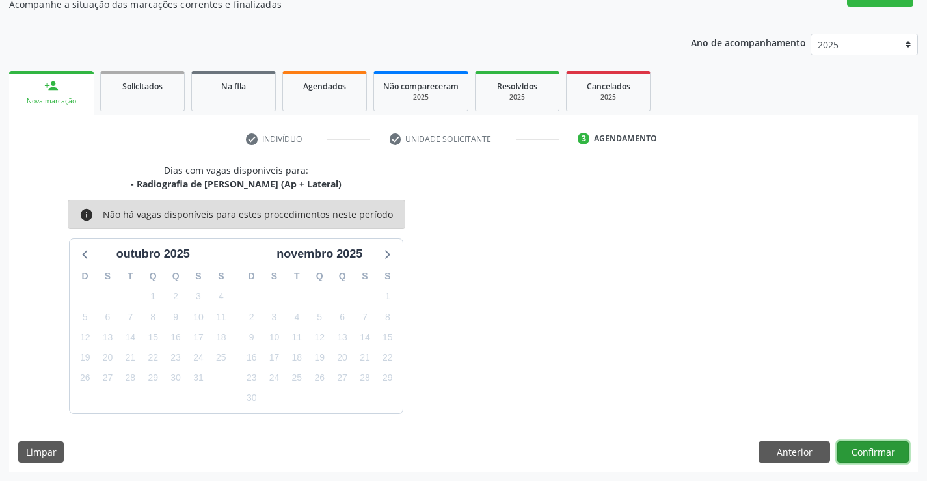
click at [867, 452] on button "Confirmar" at bounding box center [874, 452] width 72 height 22
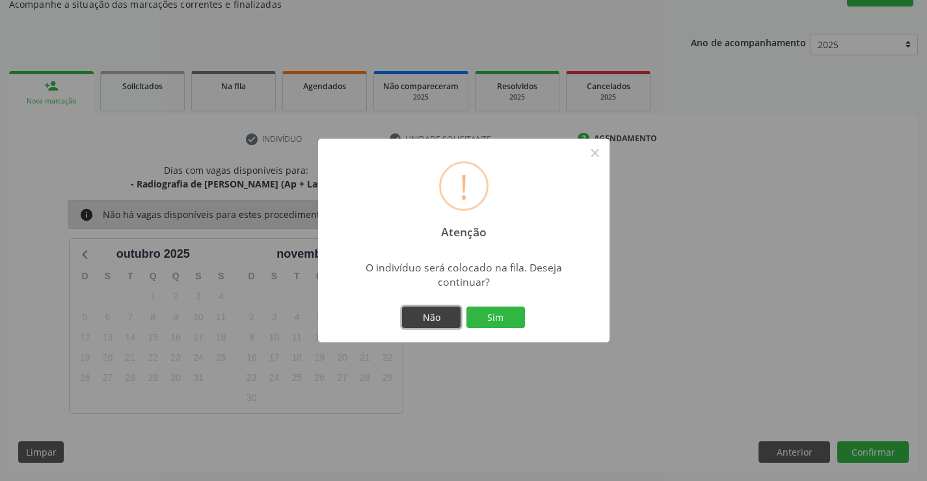
click at [433, 315] on button "Não" at bounding box center [431, 318] width 59 height 22
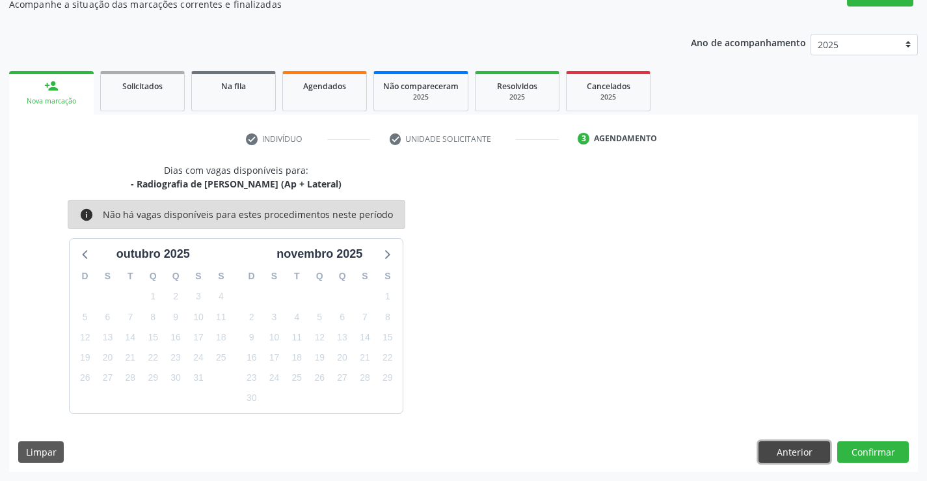
click at [784, 455] on button "Anterior" at bounding box center [795, 452] width 72 height 22
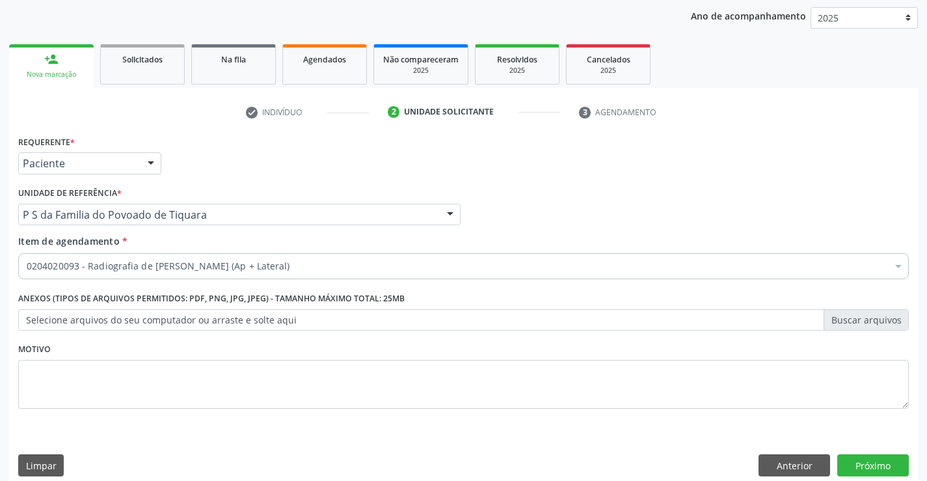
scroll to position [164, 0]
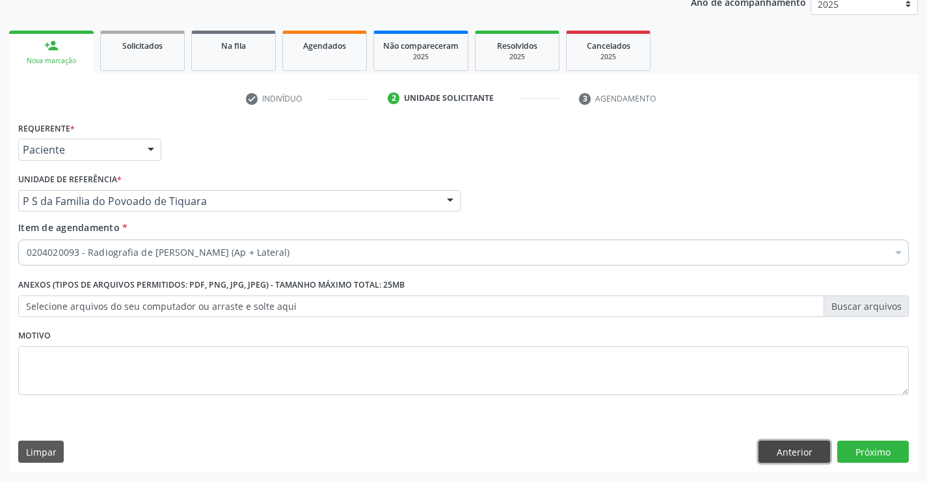
click at [784, 455] on button "Anterior" at bounding box center [795, 452] width 72 height 22
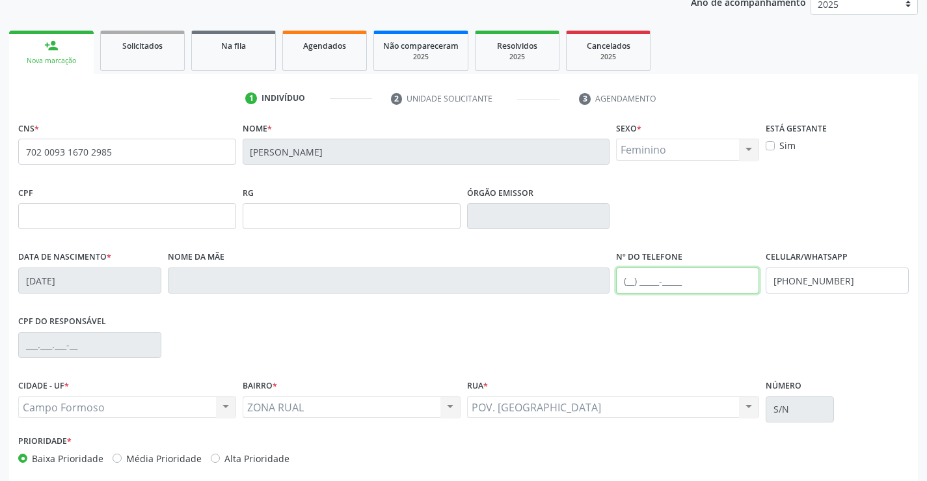
click at [624, 282] on input "text" at bounding box center [687, 280] width 143 height 26
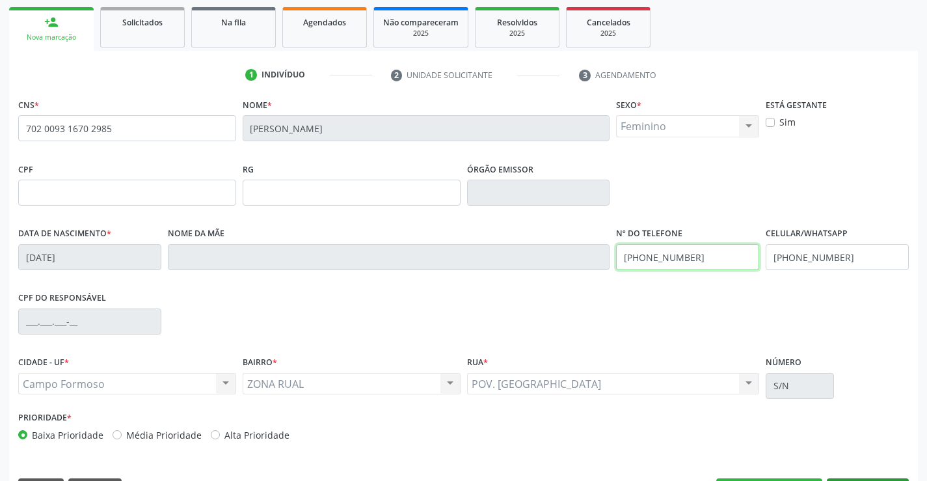
scroll to position [225, 0]
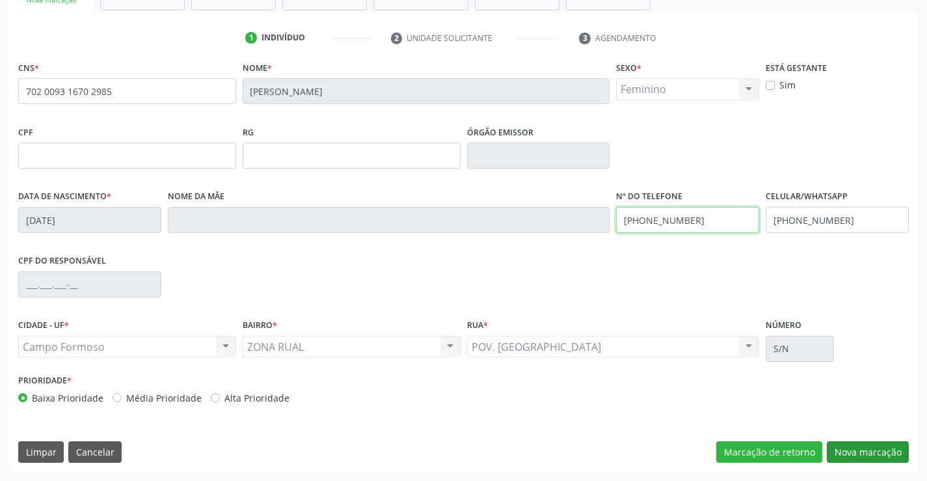
type input "(74) 99135-4440"
click at [871, 454] on button "Nova marcação" at bounding box center [868, 452] width 82 height 22
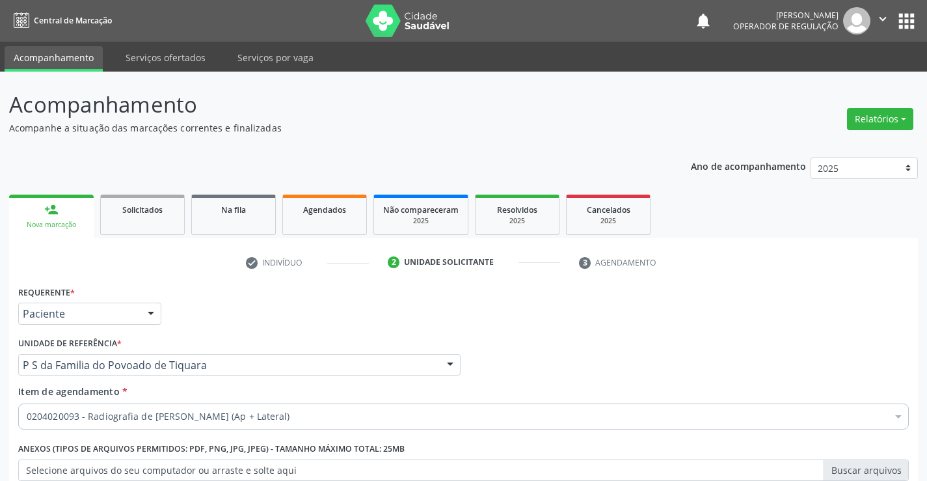
scroll to position [164, 0]
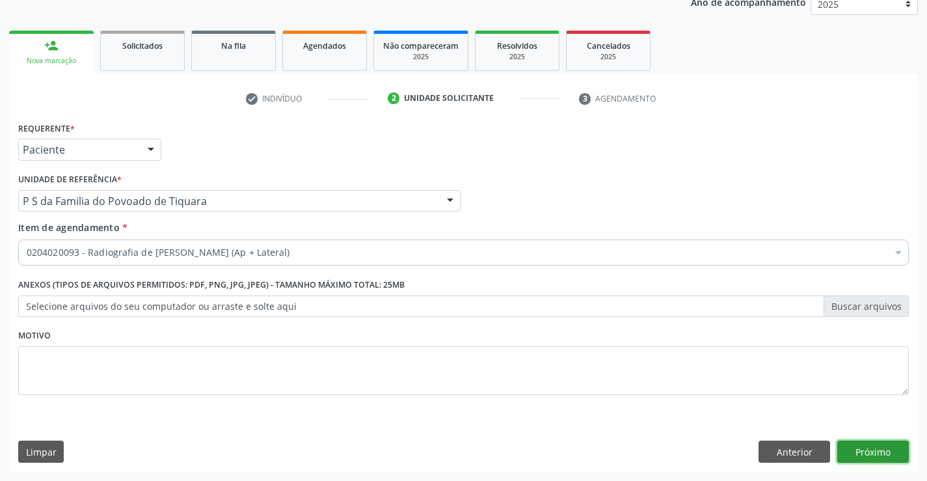
click at [871, 454] on button "Próximo" at bounding box center [874, 452] width 72 height 22
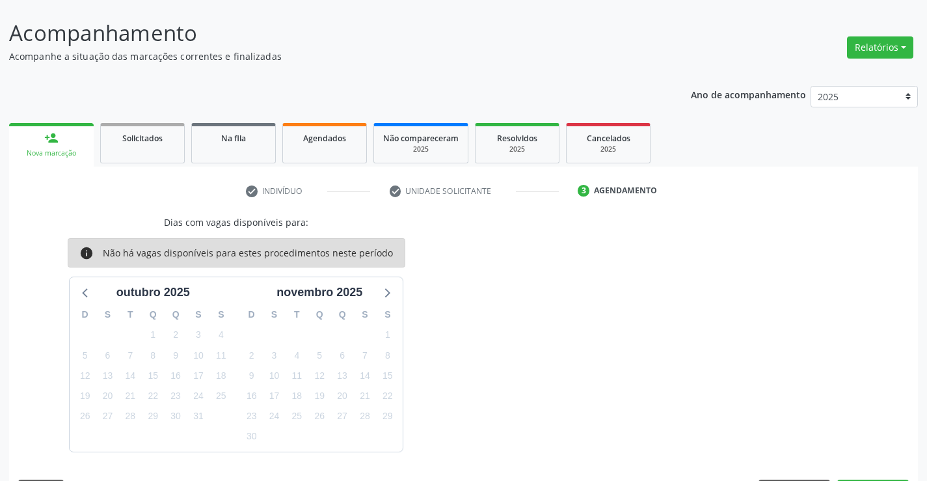
scroll to position [110, 0]
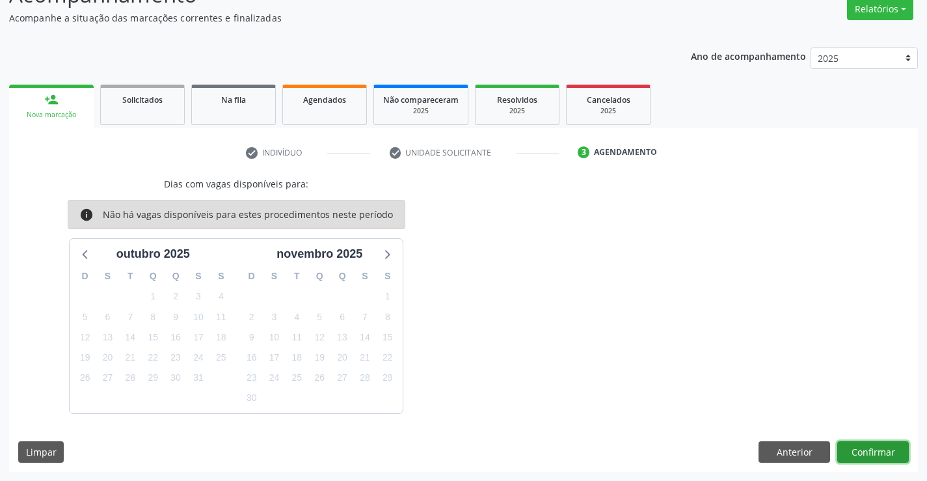
click at [871, 454] on button "Confirmar" at bounding box center [874, 452] width 72 height 22
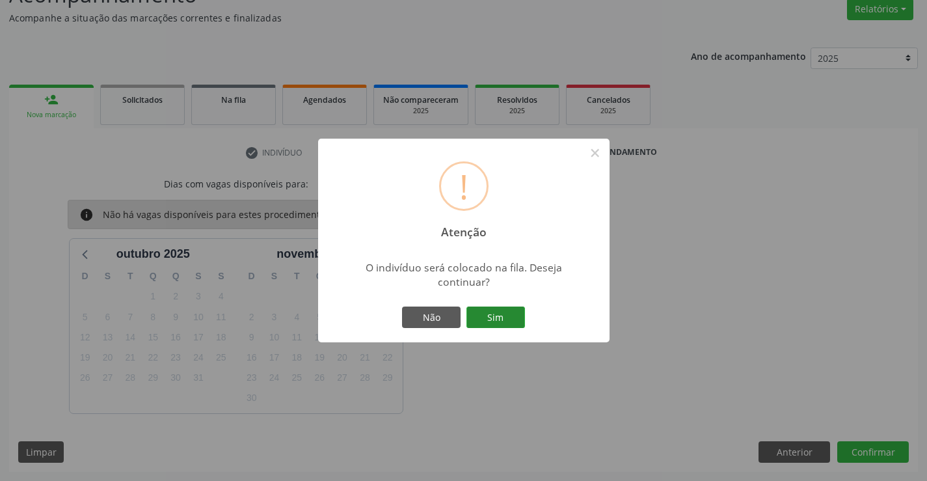
click at [509, 315] on button "Sim" at bounding box center [496, 318] width 59 height 22
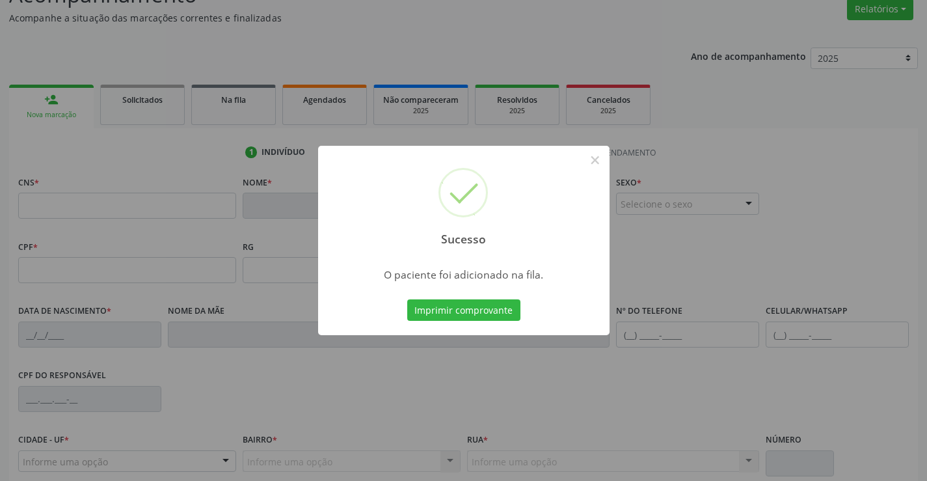
click at [509, 315] on button "Imprimir comprovante" at bounding box center [463, 310] width 113 height 22
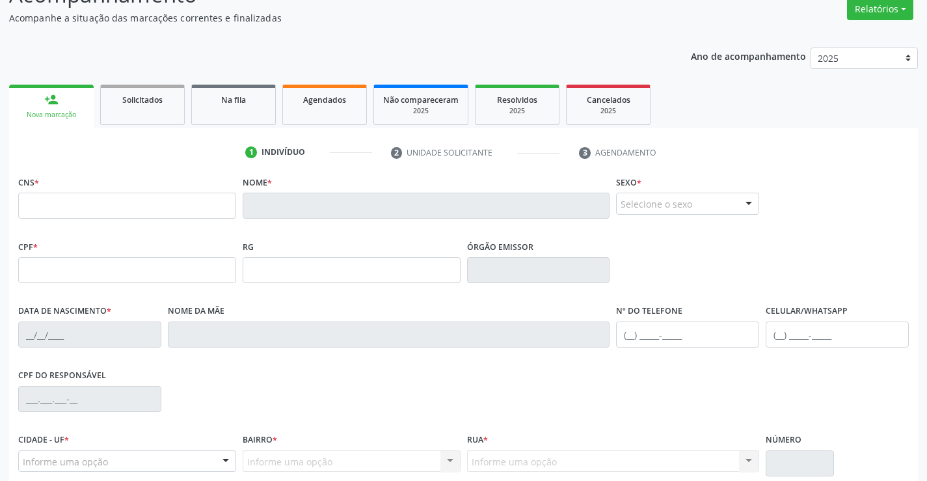
click at [61, 109] on link "person_add Nova marcação" at bounding box center [51, 107] width 85 height 44
click at [163, 110] on link "Solicitados" at bounding box center [142, 105] width 85 height 40
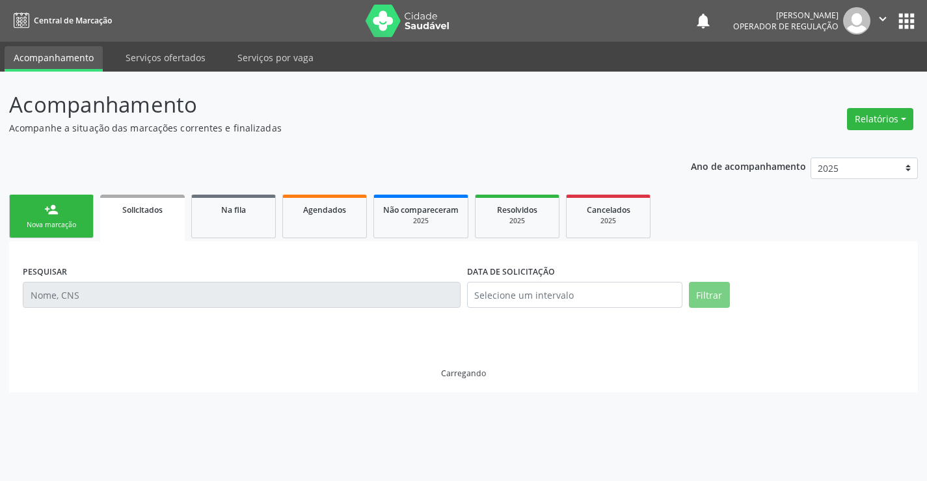
scroll to position [0, 0]
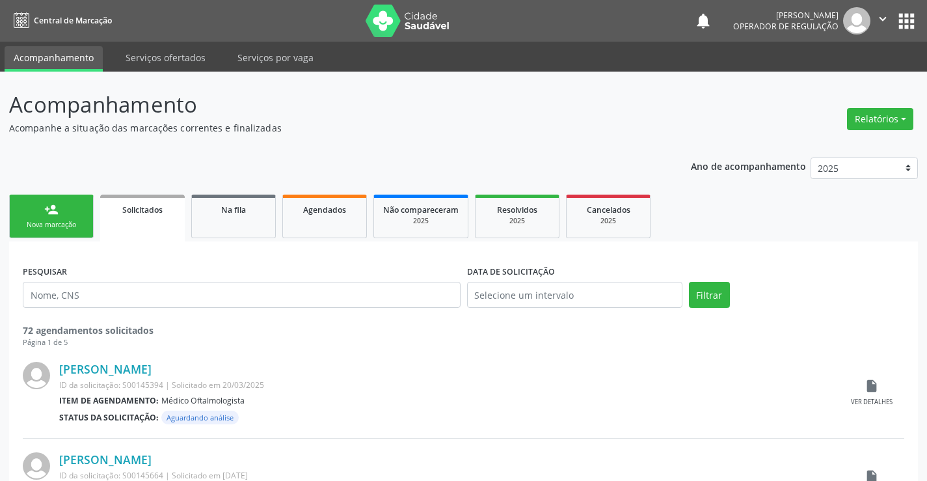
click at [73, 226] on div "Nova marcação" at bounding box center [51, 225] width 65 height 10
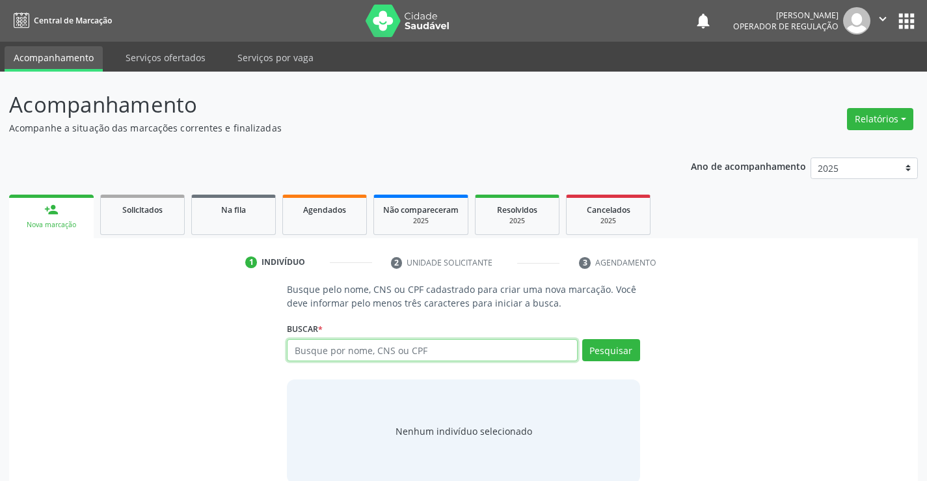
click at [363, 349] on input "text" at bounding box center [432, 350] width 290 height 22
type input "706409142829887"
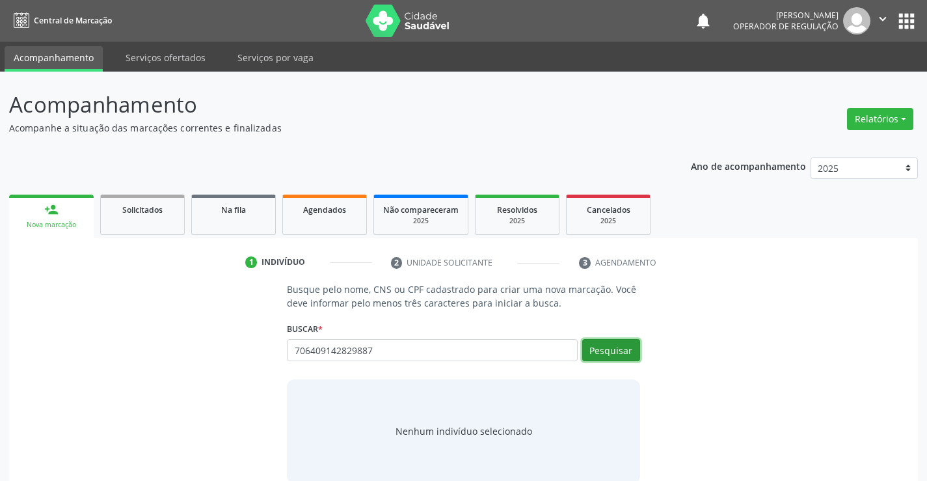
click at [601, 341] on button "Pesquisar" at bounding box center [611, 350] width 58 height 22
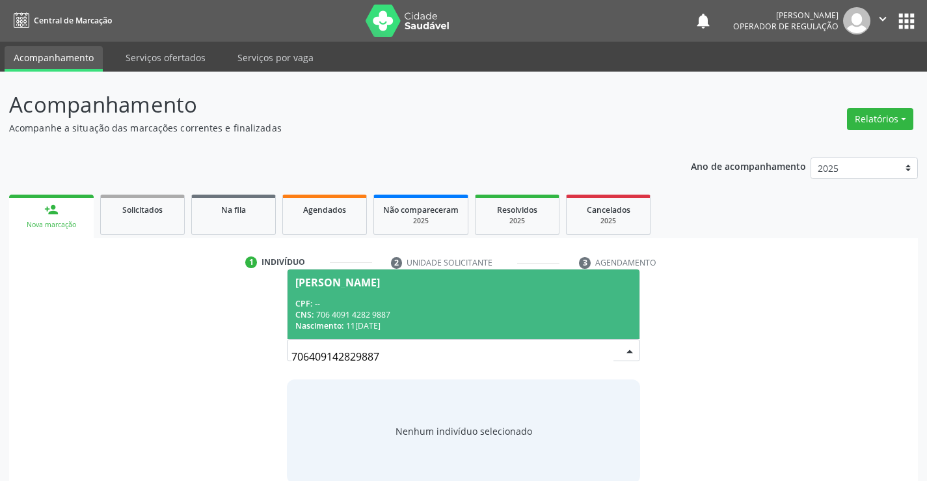
click at [590, 286] on div "Suzete Miranda de Souza" at bounding box center [463, 282] width 336 height 10
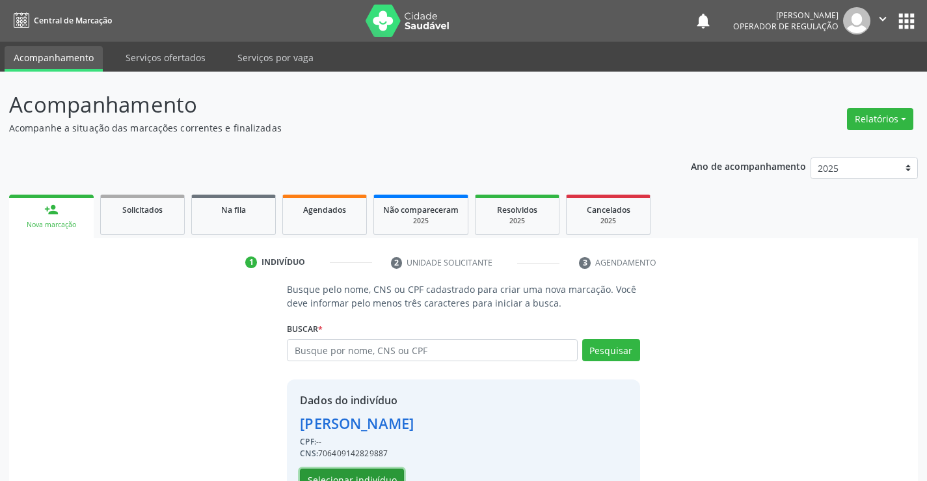
click at [370, 473] on button "Selecionar indivíduo" at bounding box center [352, 480] width 104 height 22
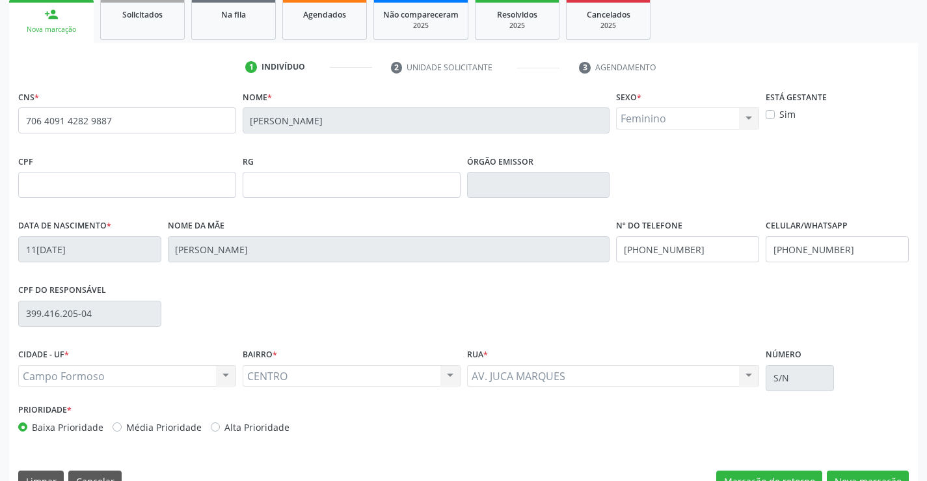
scroll to position [225, 0]
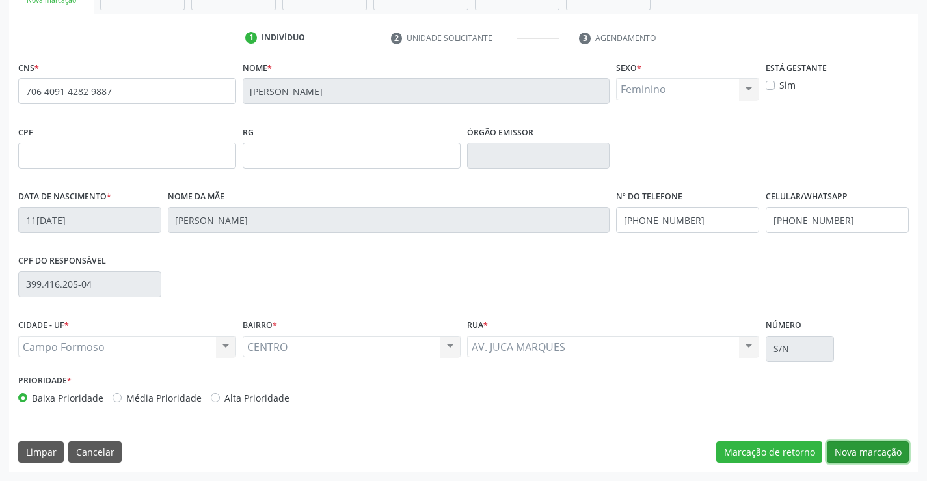
click at [855, 450] on button "Nova marcação" at bounding box center [868, 452] width 82 height 22
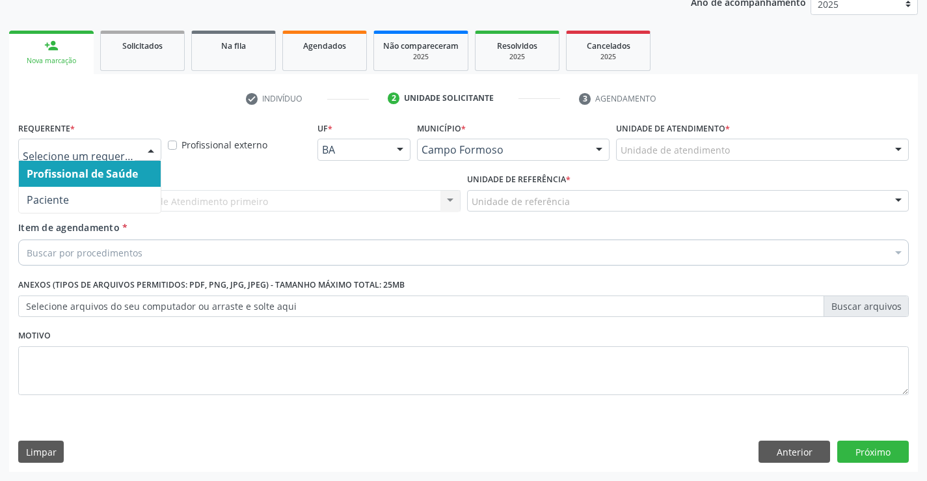
click at [151, 150] on div at bounding box center [151, 150] width 20 height 22
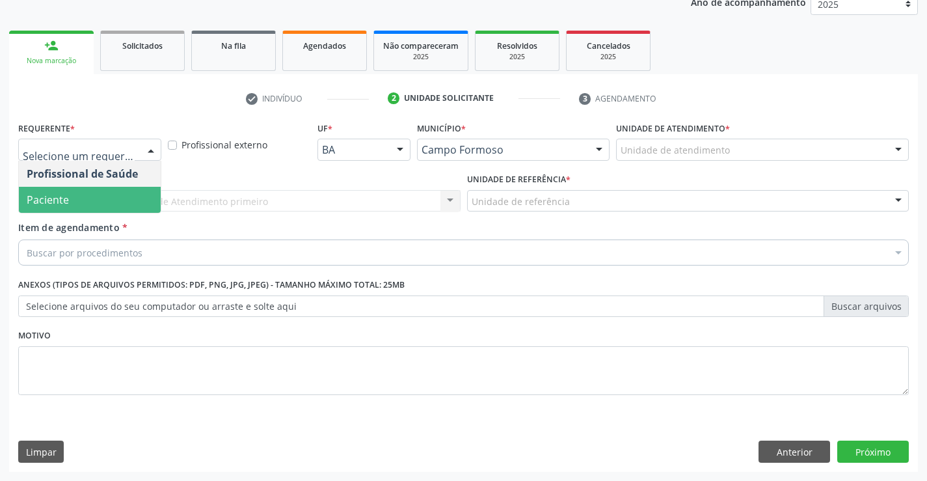
click at [143, 202] on span "Paciente" at bounding box center [90, 200] width 142 height 26
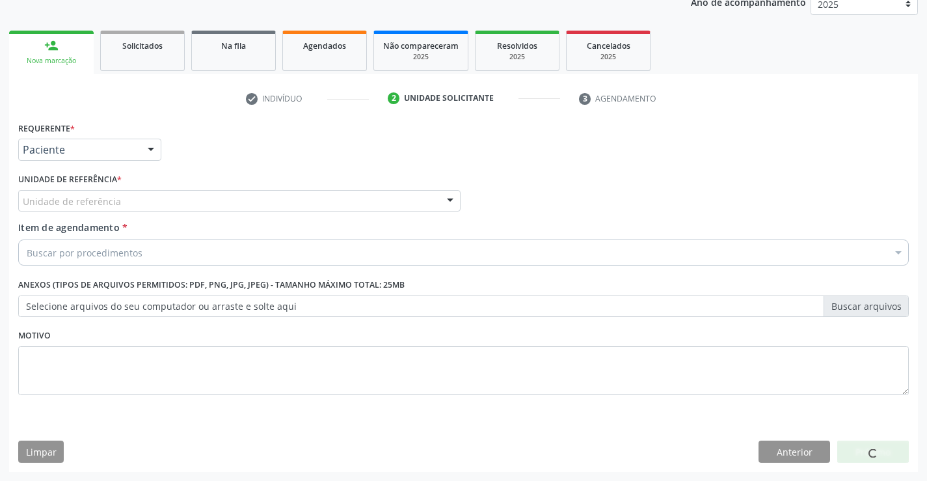
click at [143, 202] on div "Unidade de referência" at bounding box center [239, 201] width 443 height 22
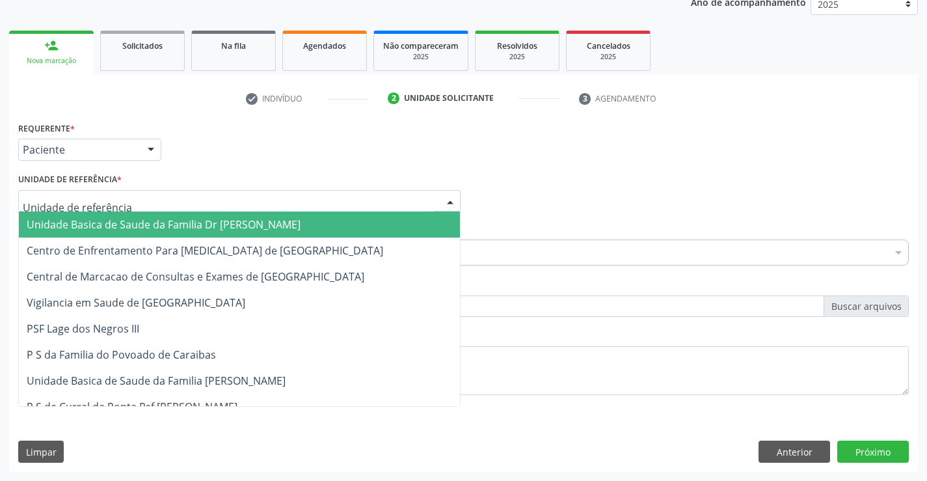
click at [186, 225] on span "Unidade Basica de Saude da Familia Dr [PERSON_NAME]" at bounding box center [164, 224] width 274 height 14
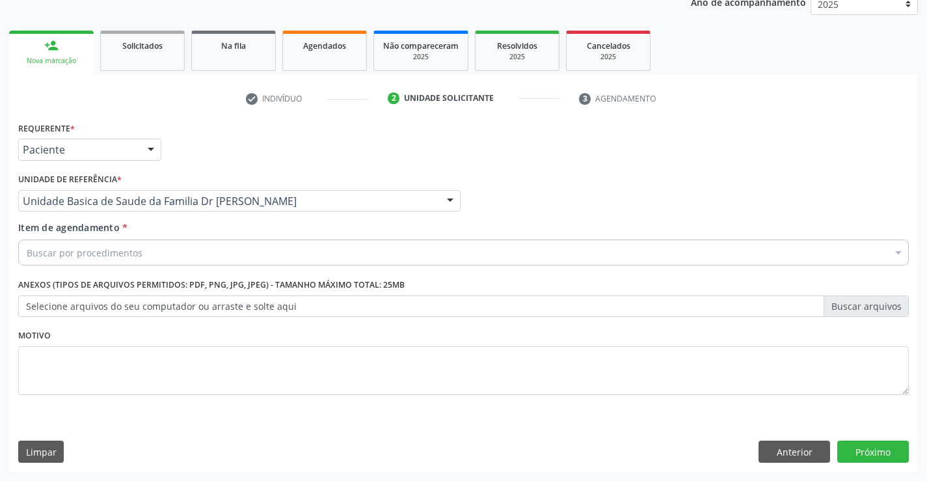
click at [174, 252] on div "Buscar por procedimentos" at bounding box center [463, 253] width 891 height 26
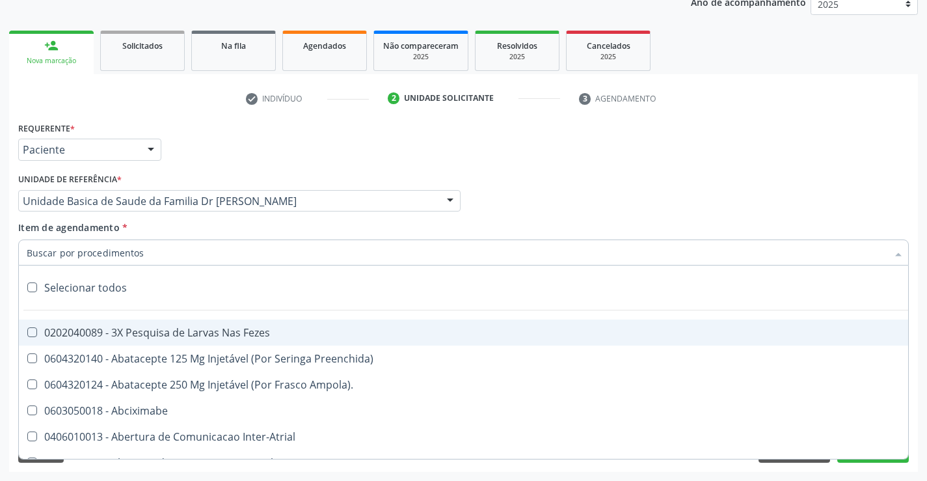
click at [174, 252] on input "Item de agendamento *" at bounding box center [457, 253] width 861 height 26
type input "u"
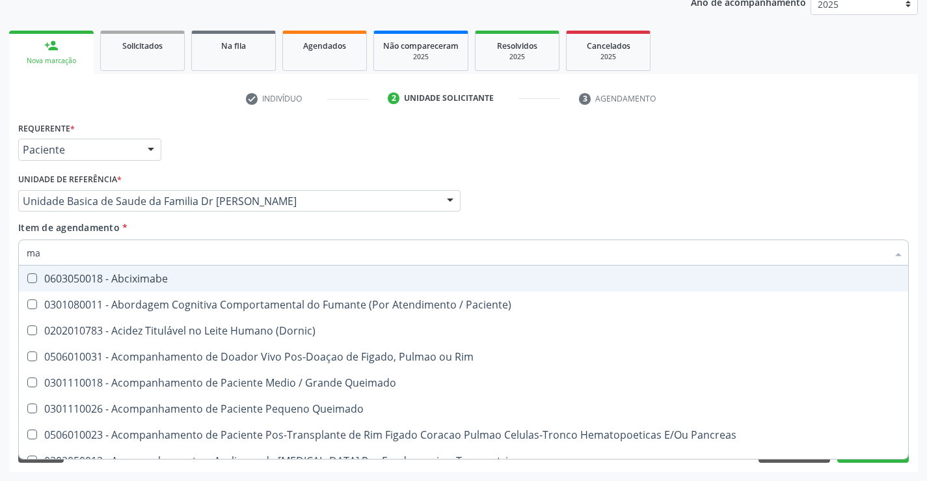
type input "MAMOGRAFIA"
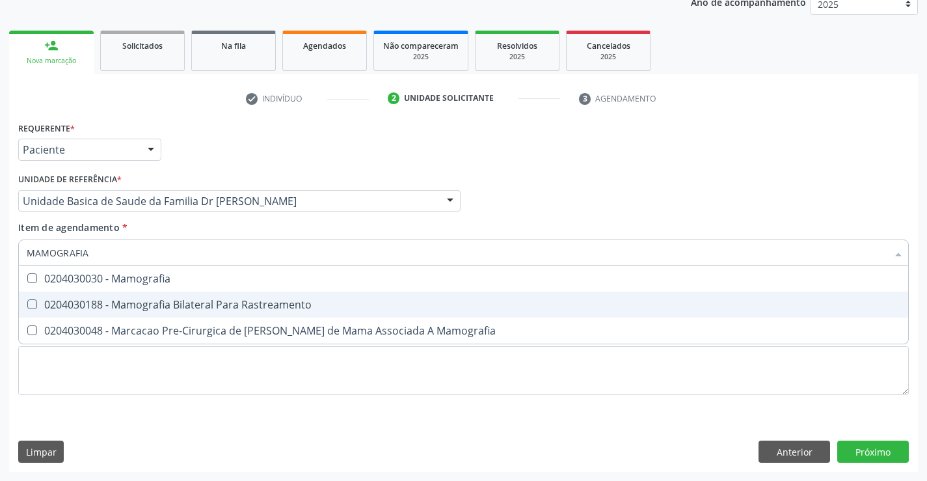
click at [226, 307] on div "0204030188 - Mamografia Bilateral Para Rastreamento" at bounding box center [464, 304] width 874 height 10
checkbox Rastreamento "true"
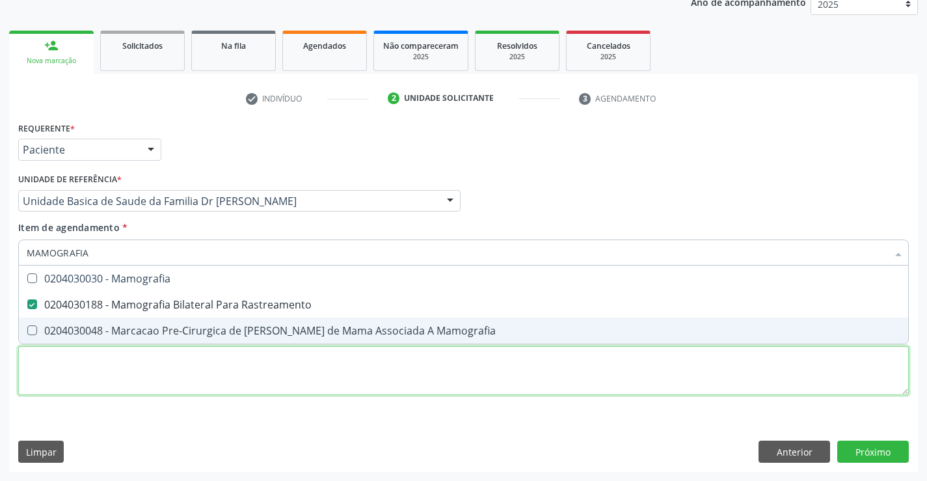
click at [228, 375] on div "Requerente * Paciente Profissional de Saúde Paciente Nenhum resultado encontrad…" at bounding box center [463, 265] width 891 height 295
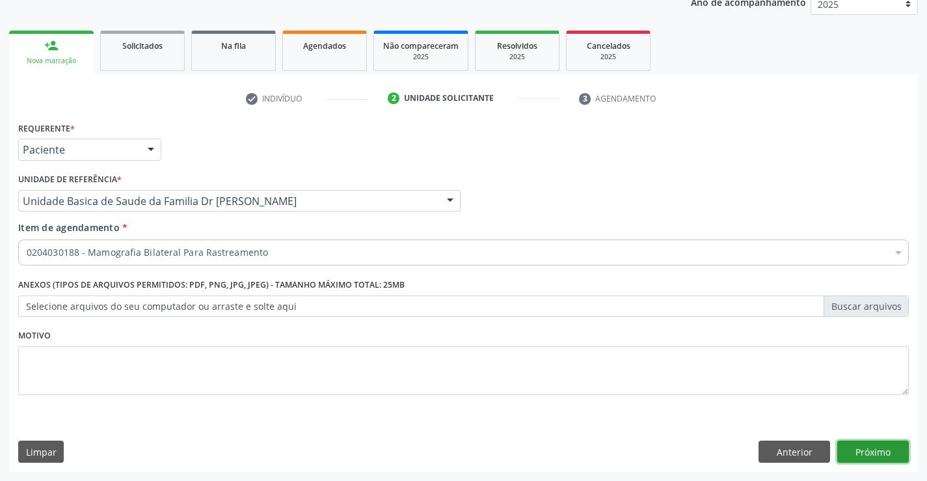
click at [888, 452] on button "Próximo" at bounding box center [874, 452] width 72 height 22
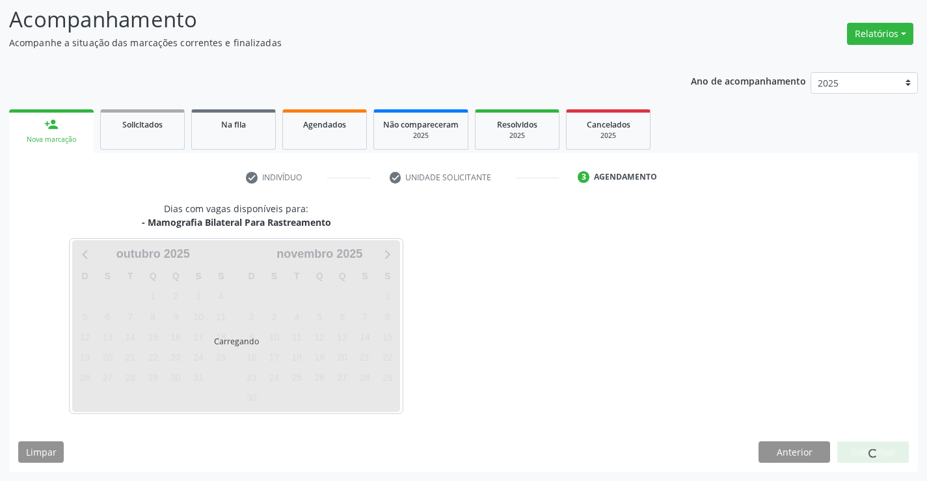
scroll to position [85, 0]
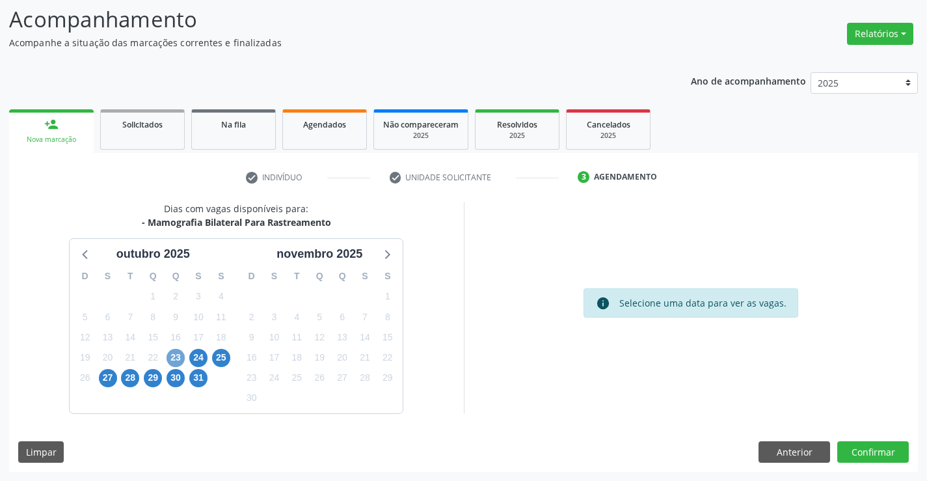
click at [174, 357] on span "23" at bounding box center [176, 358] width 18 height 18
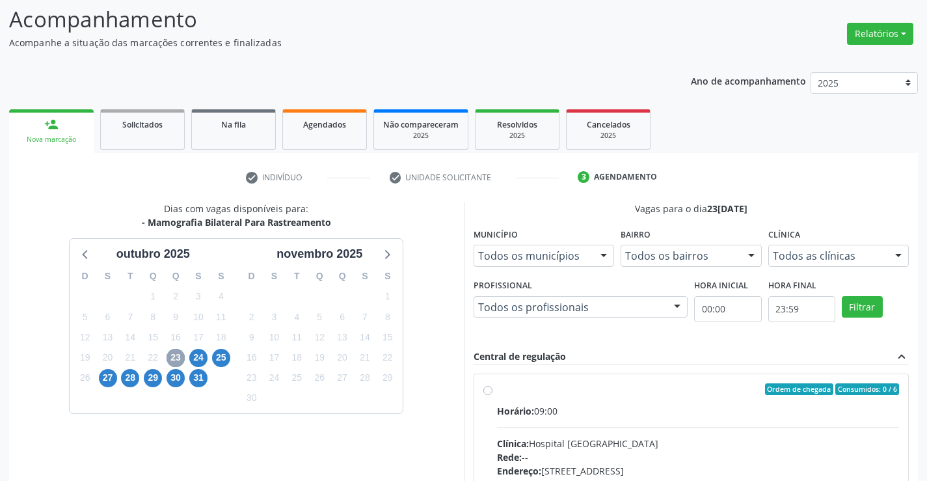
scroll to position [150, 0]
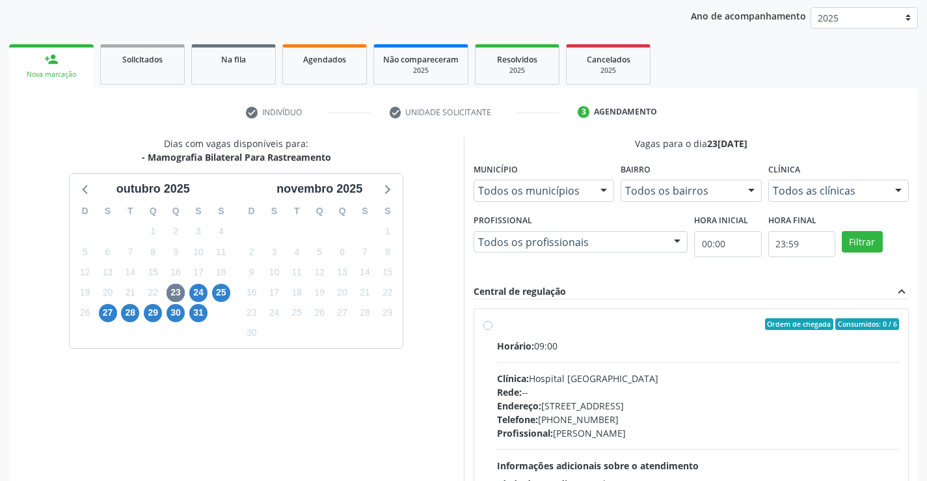
click at [497, 327] on label "Ordem de chegada Consumidos: 0 / 6 Horário: 09:00 Clínica: Hospital Sao Francis…" at bounding box center [698, 418] width 403 height 200
click at [490, 327] on input "Ordem de chegada Consumidos: 0 / 6 Horário: 09:00 Clínica: Hospital Sao Francis…" at bounding box center [488, 324] width 9 height 12
radio input "true"
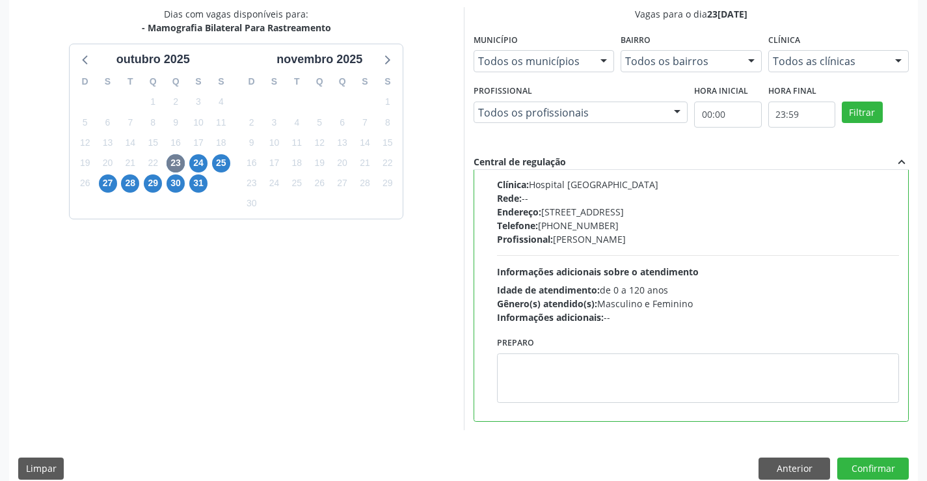
scroll to position [281, 0]
click at [871, 468] on button "Confirmar" at bounding box center [874, 468] width 72 height 22
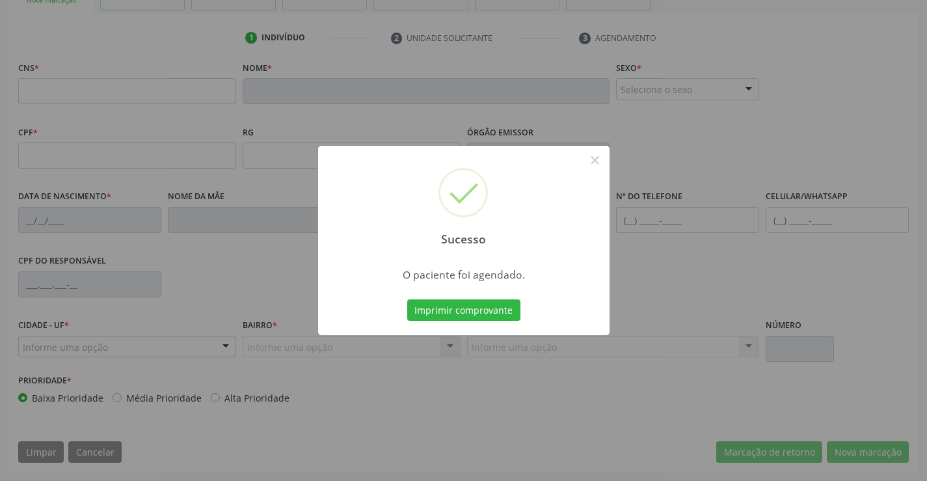
scroll to position [225, 0]
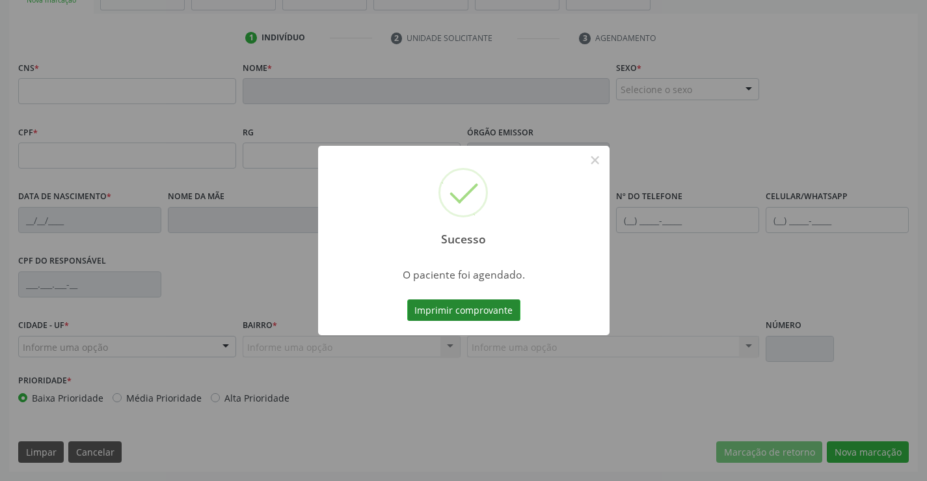
click at [500, 305] on button "Imprimir comprovante" at bounding box center [463, 310] width 113 height 22
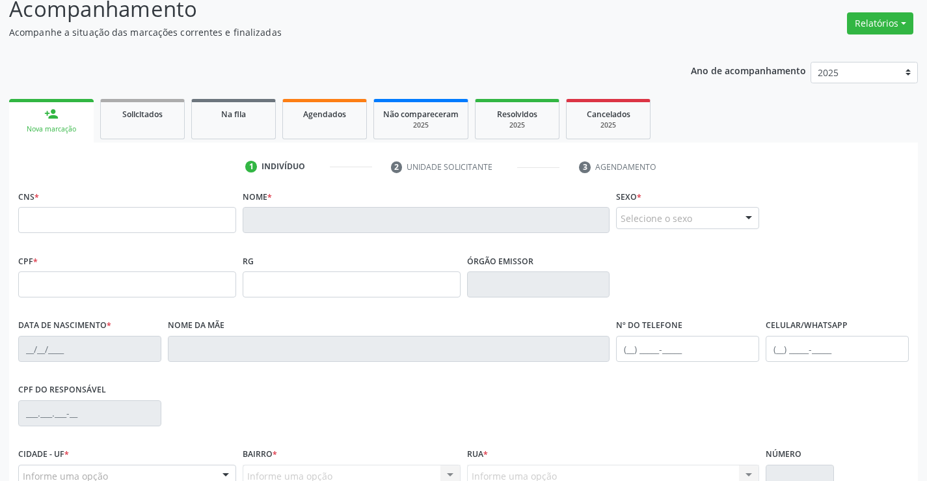
scroll to position [94, 0]
click at [79, 118] on link "person_add Nova marcação" at bounding box center [51, 122] width 85 height 44
click at [236, 130] on link "Na fila" at bounding box center [233, 120] width 85 height 40
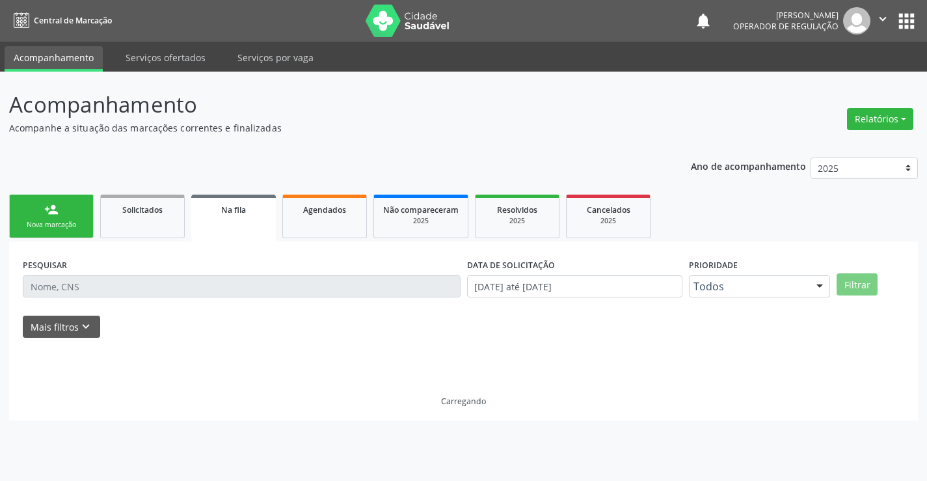
scroll to position [0, 0]
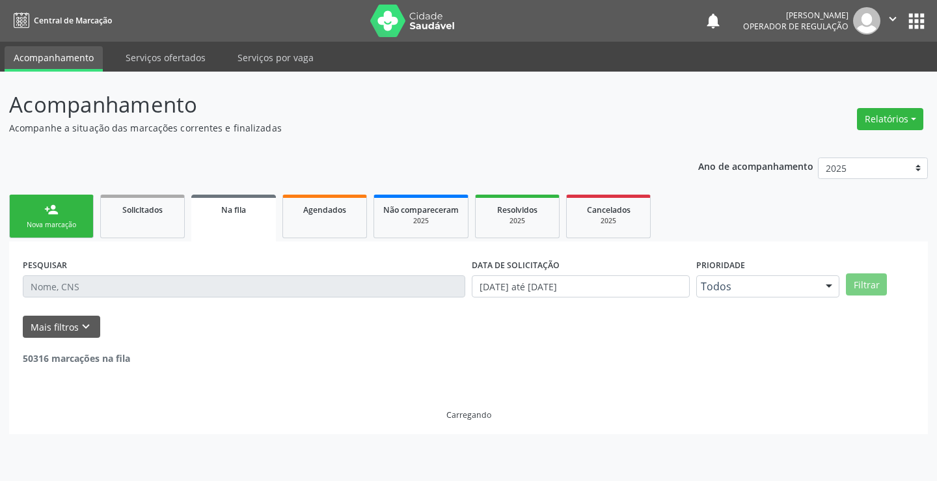
click at [81, 226] on div "Nova marcação" at bounding box center [51, 225] width 65 height 10
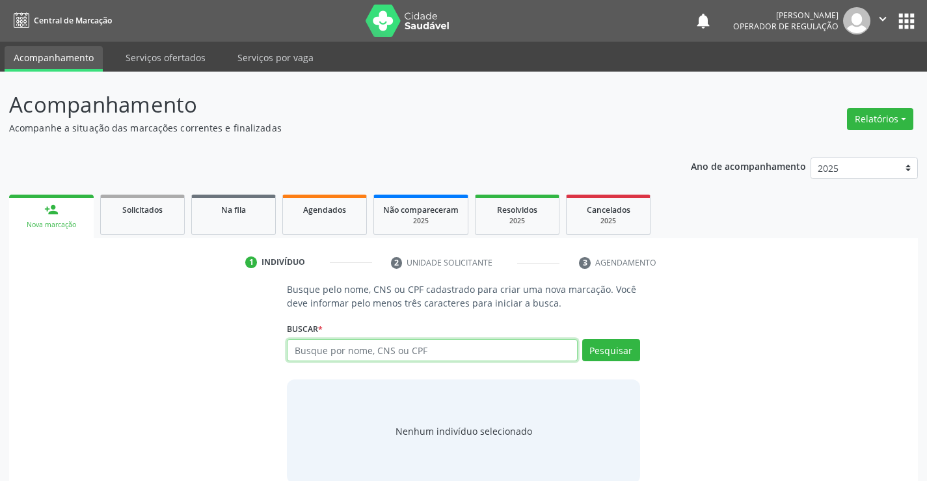
drag, startPoint x: 367, startPoint y: 349, endPoint x: 354, endPoint y: 357, distance: 14.9
click at [367, 350] on input "text" at bounding box center [432, 350] width 290 height 22
click at [353, 357] on input "text" at bounding box center [432, 350] width 290 height 22
click at [362, 347] on input "text" at bounding box center [432, 350] width 290 height 22
type input "706409142829887"
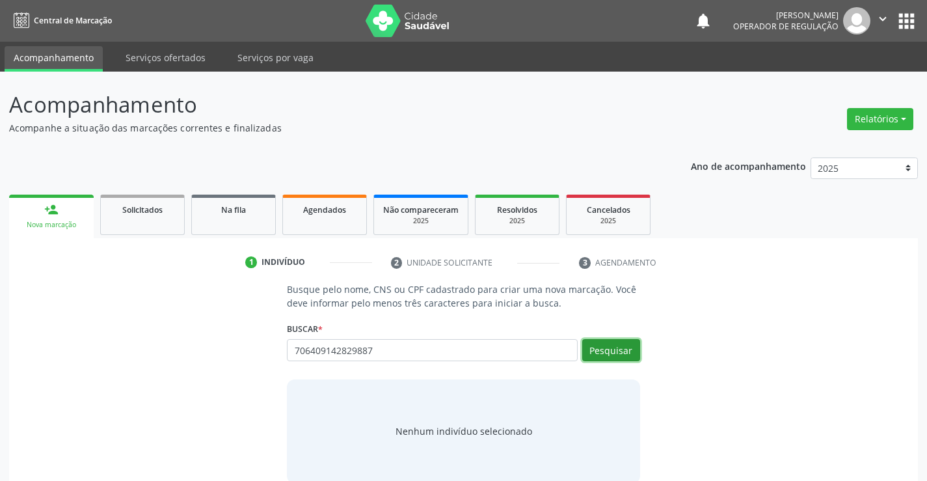
click at [599, 349] on button "Pesquisar" at bounding box center [611, 350] width 58 height 22
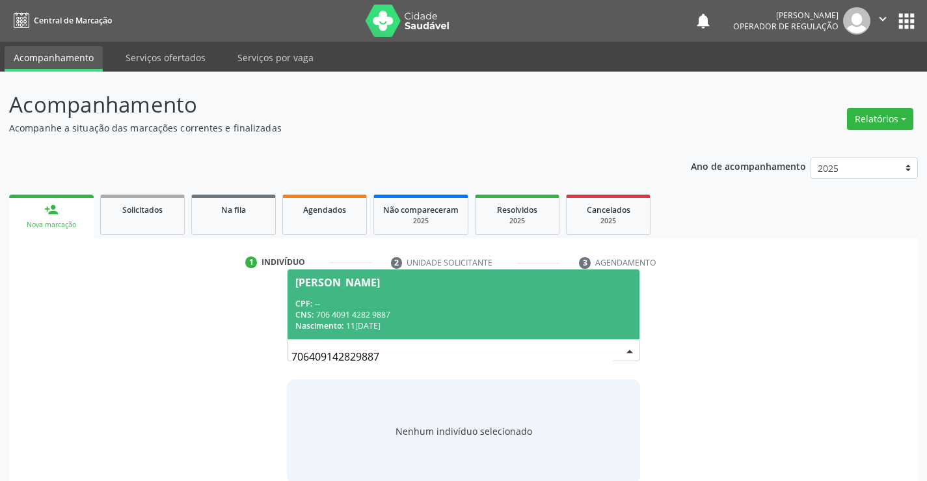
click at [599, 349] on input "706409142829887" at bounding box center [453, 357] width 322 height 26
click at [583, 314] on div "CNS: 706 4091 4282 9887" at bounding box center [463, 314] width 336 height 11
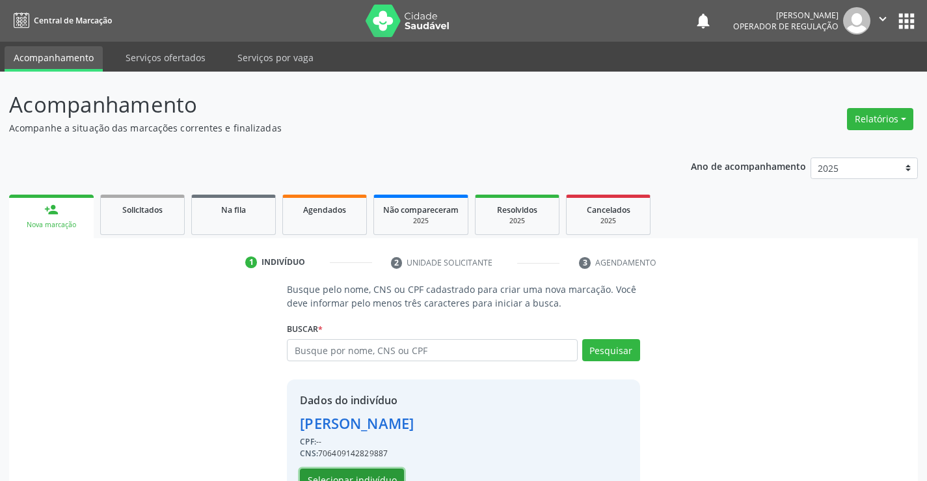
click at [376, 475] on button "Selecionar indivíduo" at bounding box center [352, 480] width 104 height 22
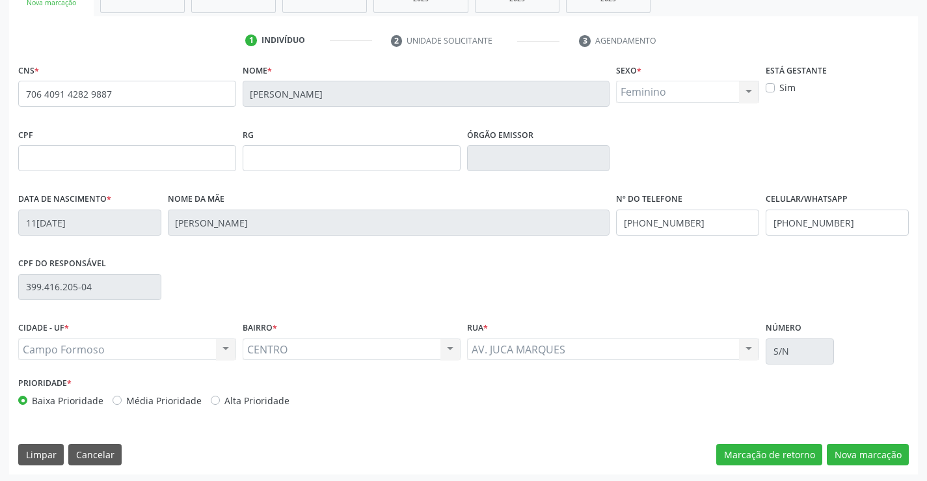
scroll to position [225, 0]
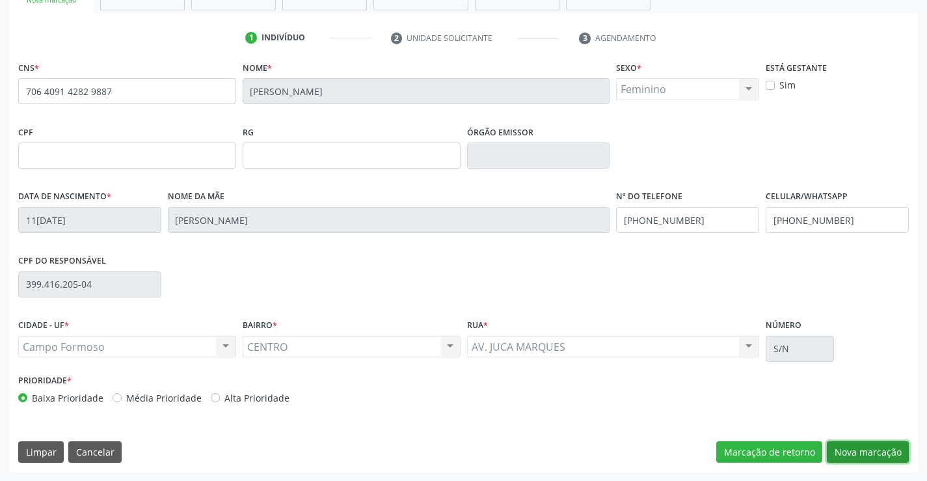
click at [864, 452] on button "Nova marcação" at bounding box center [868, 452] width 82 height 22
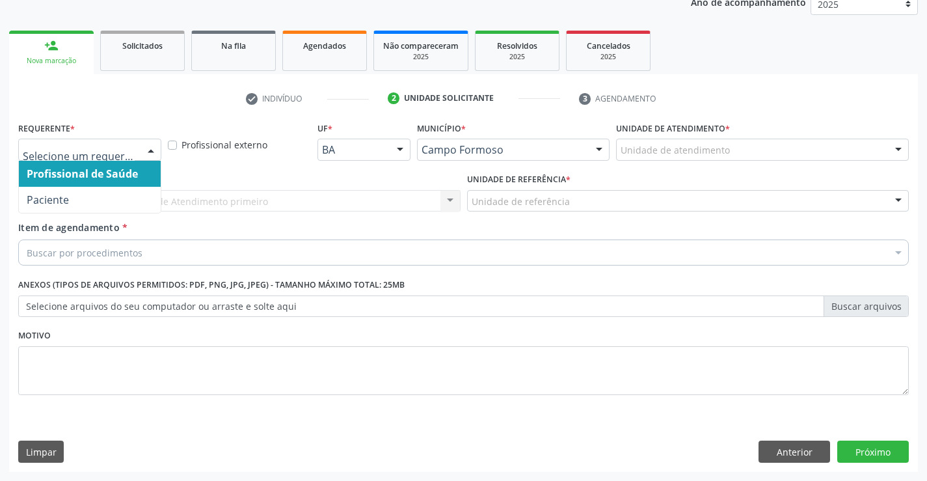
click at [148, 148] on div at bounding box center [151, 150] width 20 height 22
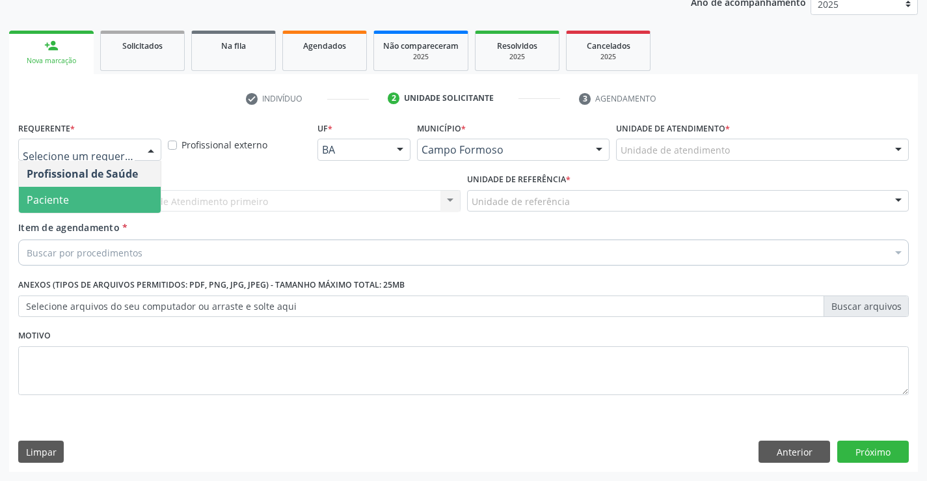
click at [79, 208] on span "Paciente" at bounding box center [90, 200] width 142 height 26
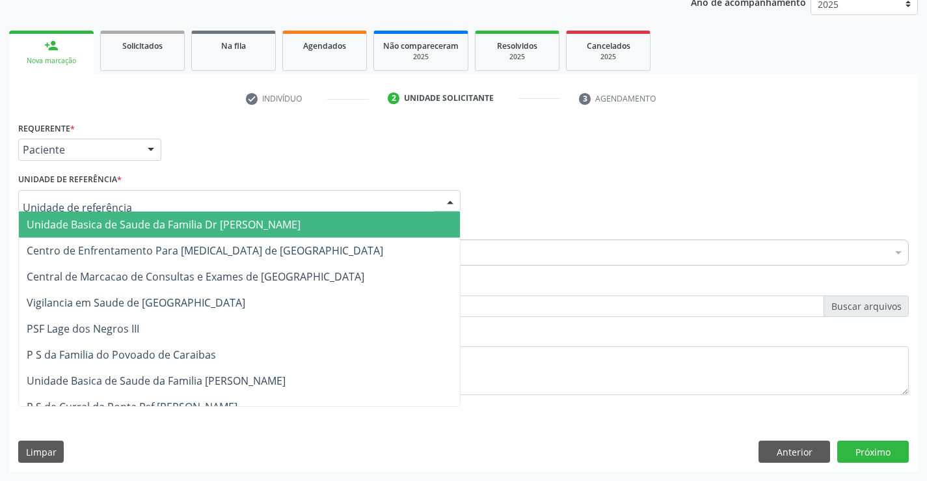
click at [184, 203] on div at bounding box center [239, 201] width 443 height 22
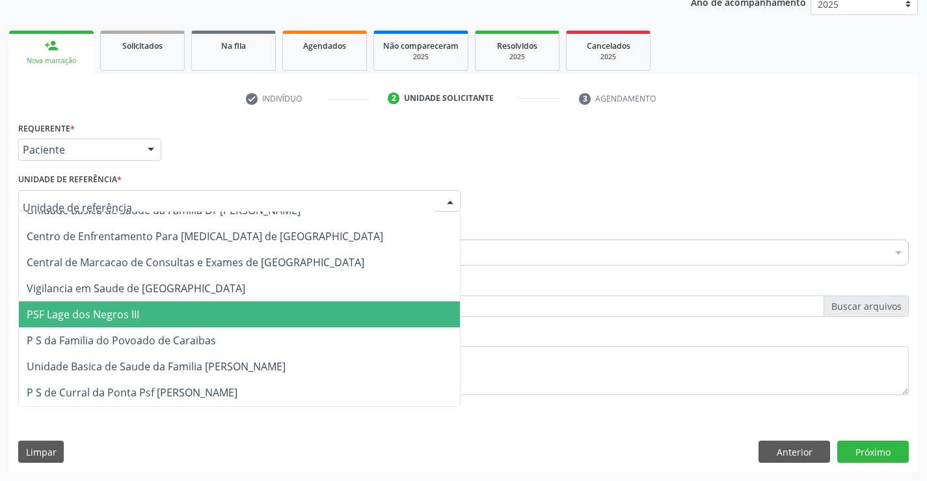
scroll to position [0, 0]
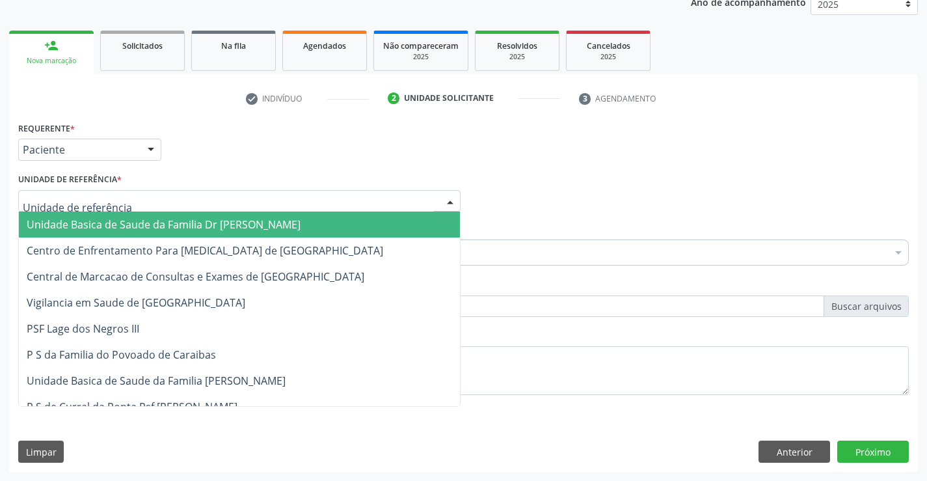
drag, startPoint x: 299, startPoint y: 221, endPoint x: 294, endPoint y: 257, distance: 36.2
click at [301, 223] on span "Unidade Basica de Saude da Familia Dr [PERSON_NAME]" at bounding box center [239, 225] width 441 height 26
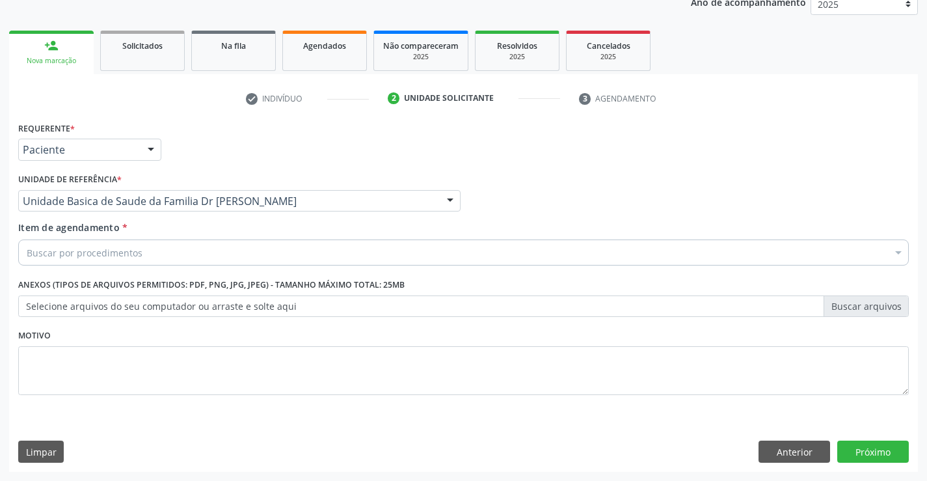
click at [219, 257] on div "Buscar por procedimentos" at bounding box center [463, 253] width 891 height 26
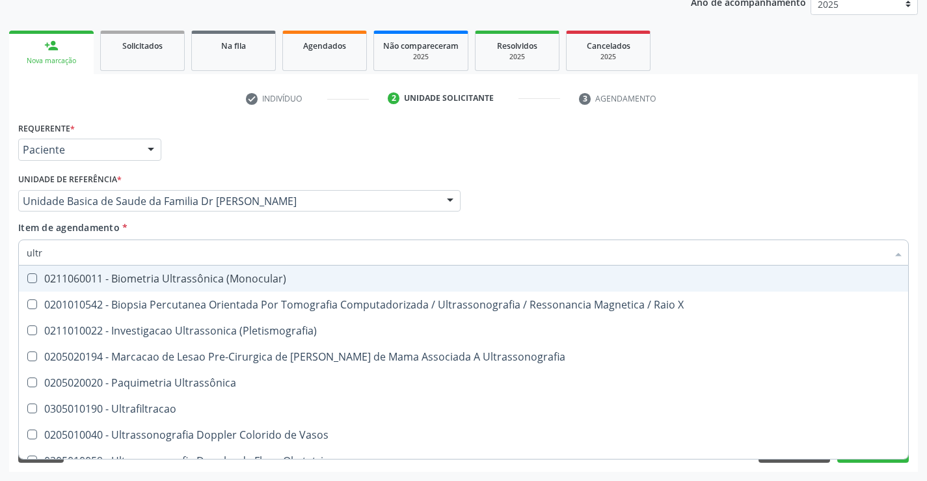
type input "ultra"
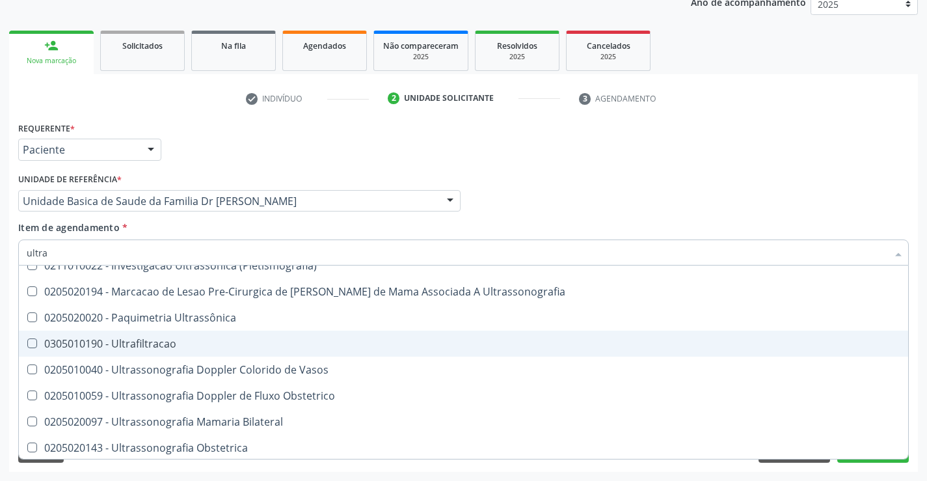
scroll to position [130, 0]
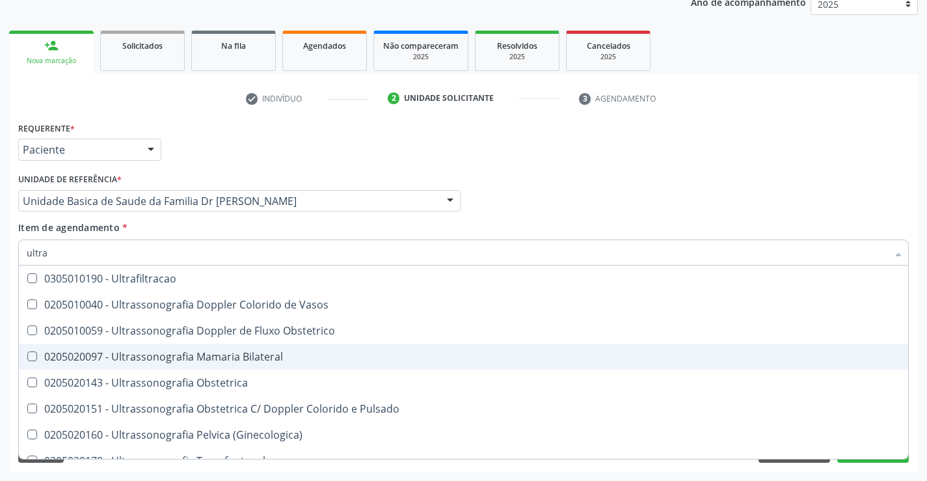
click at [200, 357] on div "0205020097 - Ultrassonografia Mamaria Bilateral" at bounding box center [464, 356] width 874 height 10
checkbox Bilateral "true"
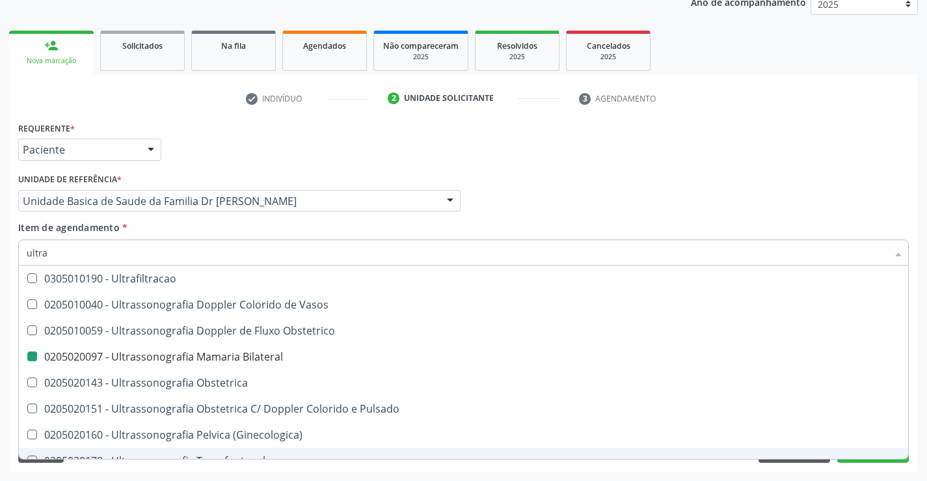
click at [204, 471] on div "Requerente * Paciente Profissional de Saúde Paciente Nenhum resultado encontrad…" at bounding box center [463, 294] width 909 height 353
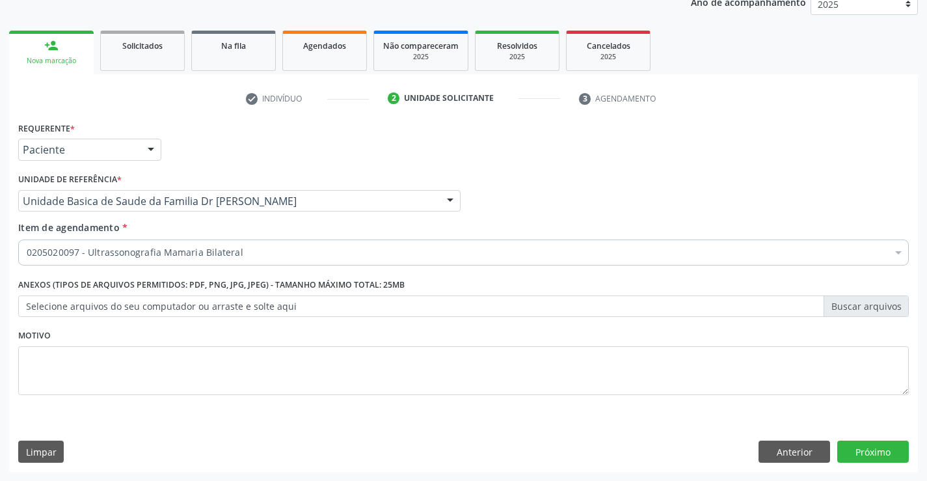
scroll to position [0, 0]
click at [851, 452] on button "Próximo" at bounding box center [874, 452] width 72 height 22
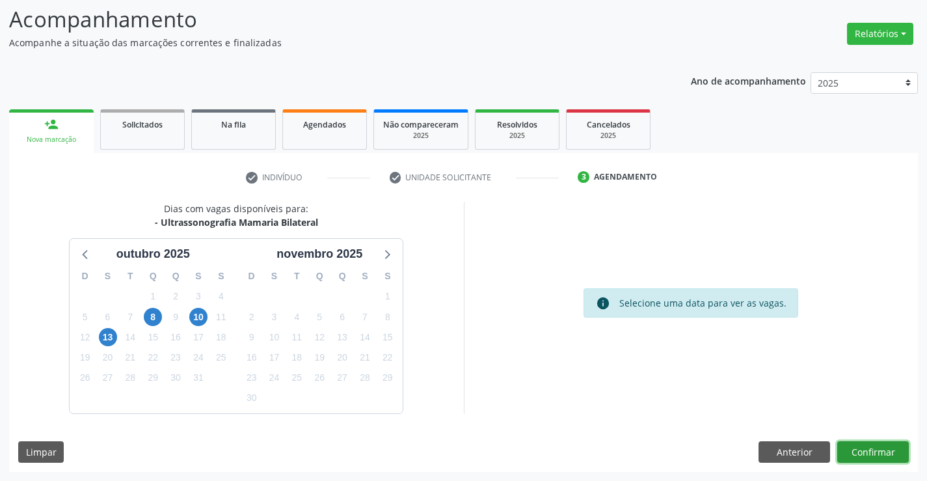
click at [873, 452] on button "Confirmar" at bounding box center [874, 452] width 72 height 22
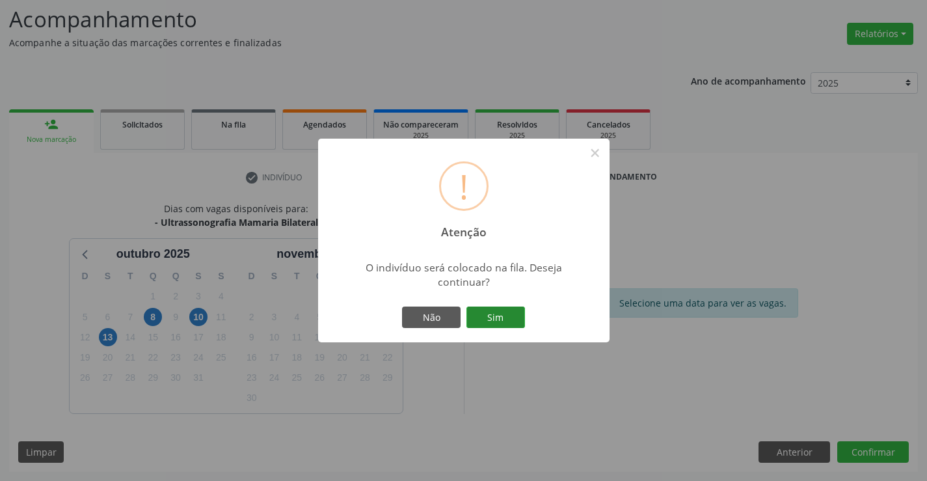
click at [499, 315] on button "Sim" at bounding box center [496, 318] width 59 height 22
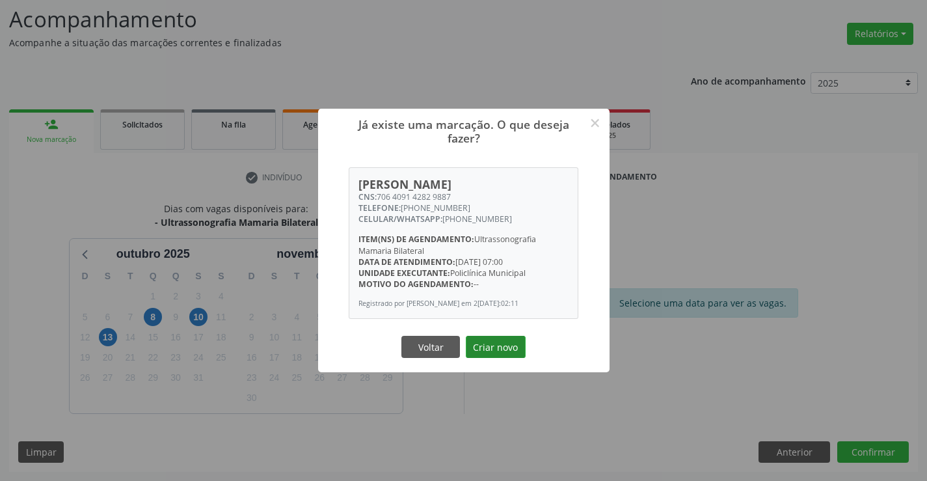
click at [496, 358] on button "Criar novo" at bounding box center [496, 347] width 60 height 22
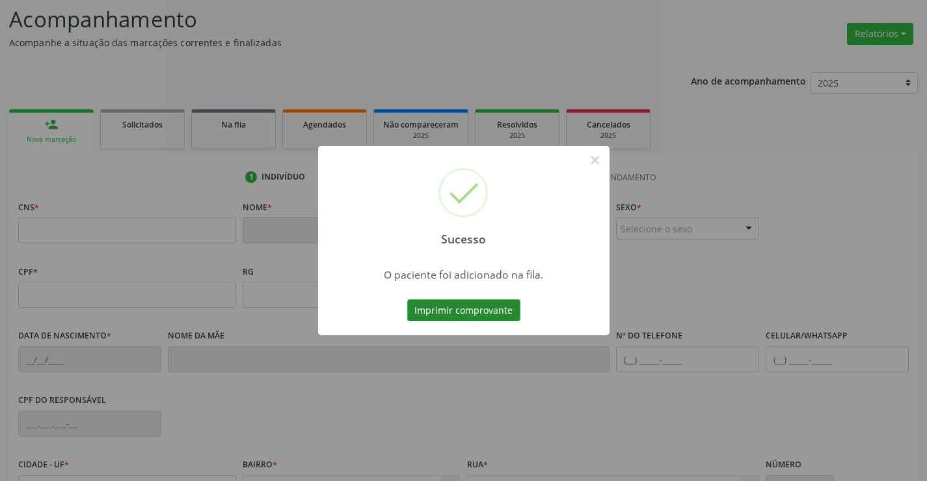
click at [478, 310] on button "Imprimir comprovante" at bounding box center [463, 310] width 113 height 22
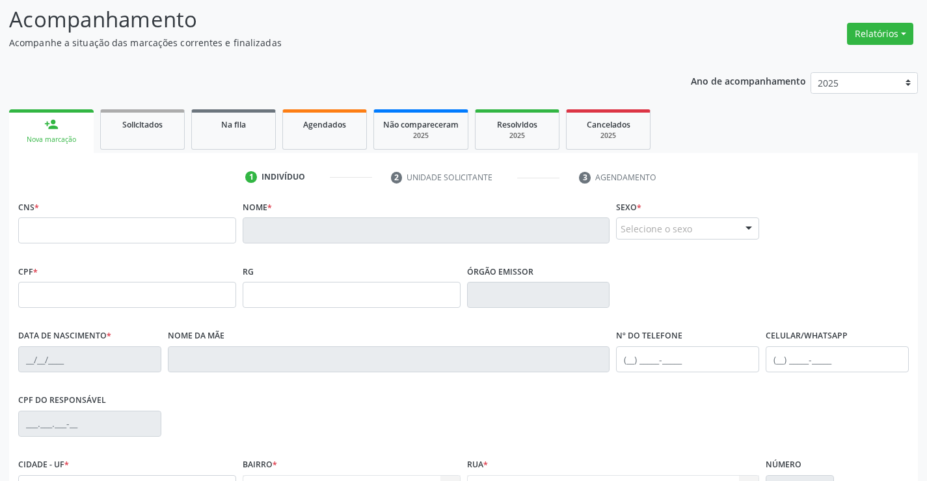
click at [68, 131] on link "person_add Nova marcação" at bounding box center [51, 131] width 85 height 44
click at [131, 135] on link "Solicitados" at bounding box center [142, 129] width 85 height 40
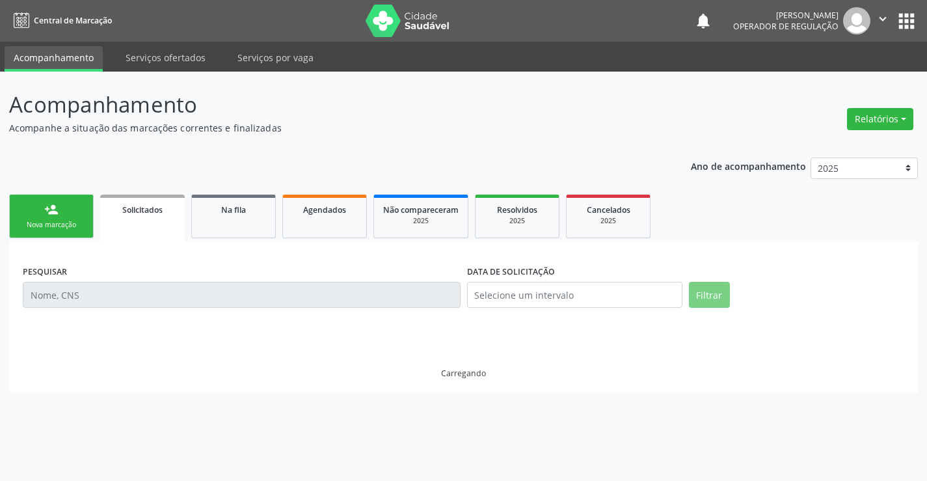
scroll to position [0, 0]
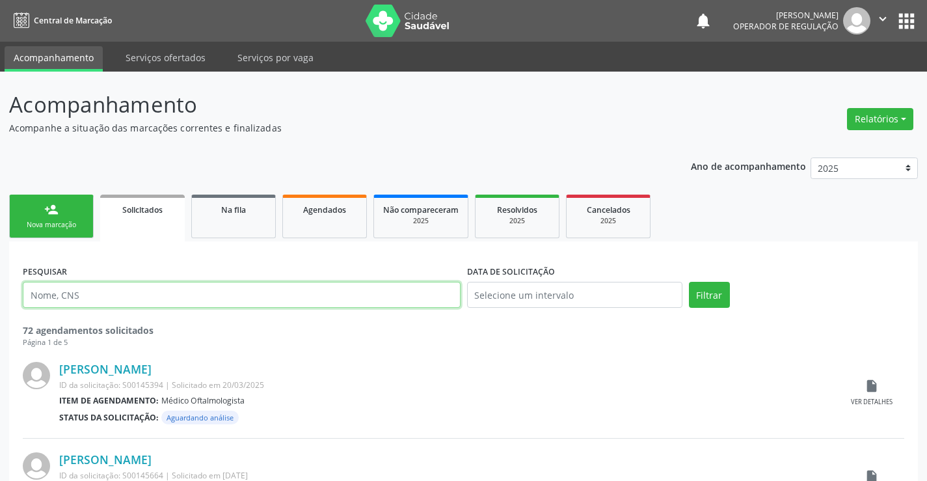
click at [158, 295] on input "text" at bounding box center [242, 295] width 438 height 26
click at [78, 223] on div "Nova marcação" at bounding box center [51, 225] width 65 height 10
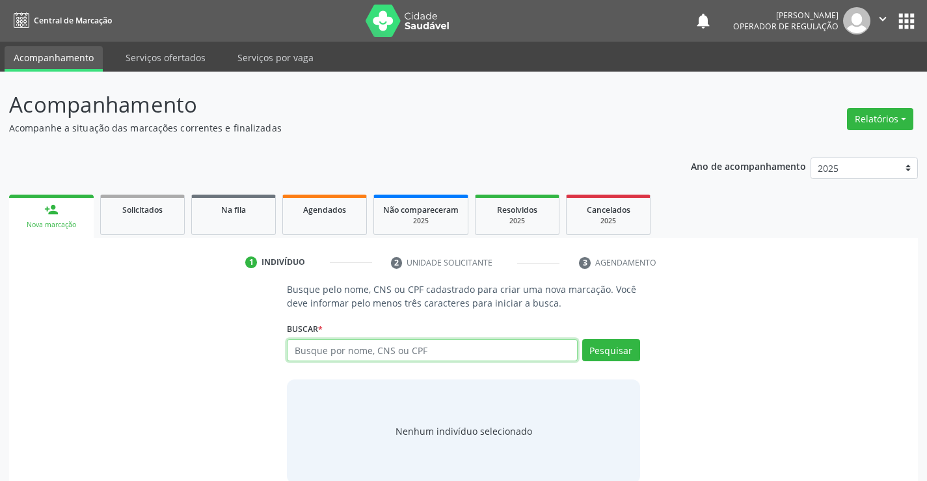
click at [372, 348] on input "text" at bounding box center [432, 350] width 290 height 22
type input "709201257095834"
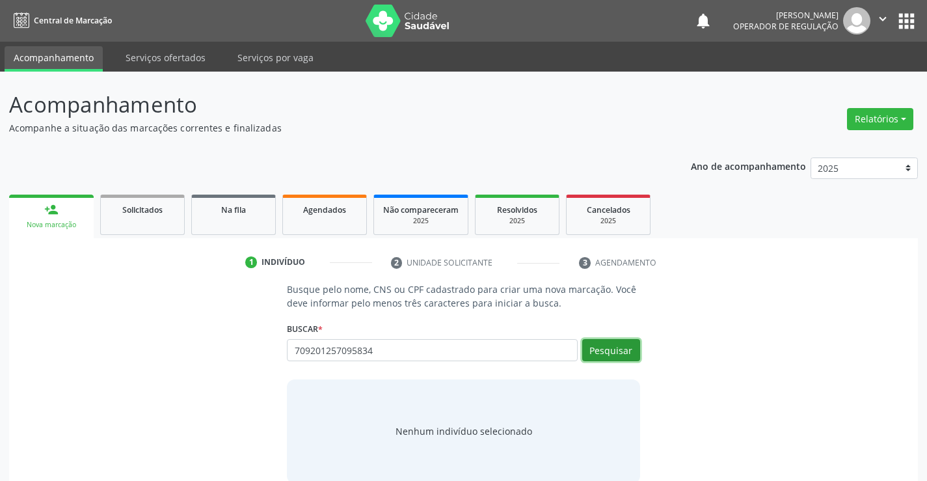
click at [603, 346] on button "Pesquisar" at bounding box center [611, 350] width 58 height 22
type input "709201257095834"
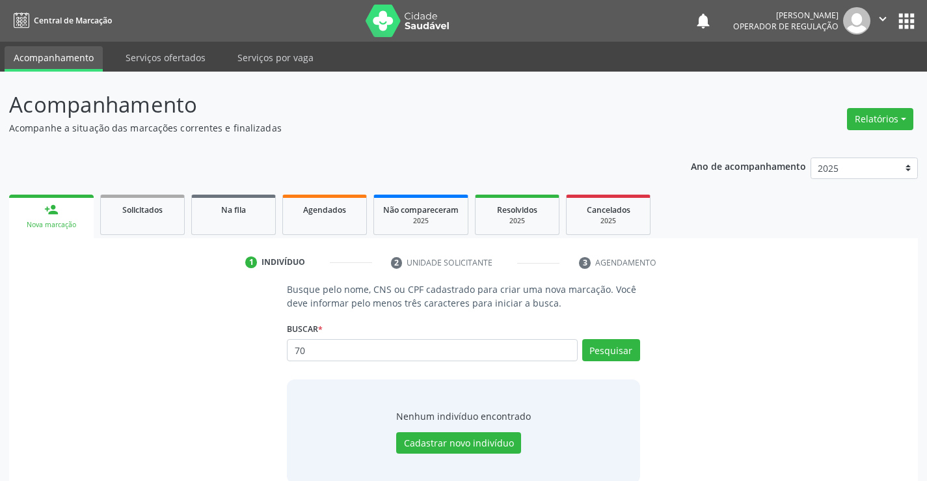
type input "7"
type input "700201257095834"
click at [624, 346] on button "Pesquisar" at bounding box center [611, 350] width 58 height 22
click at [486, 439] on button "Cadastrar novo indivíduo" at bounding box center [458, 443] width 125 height 22
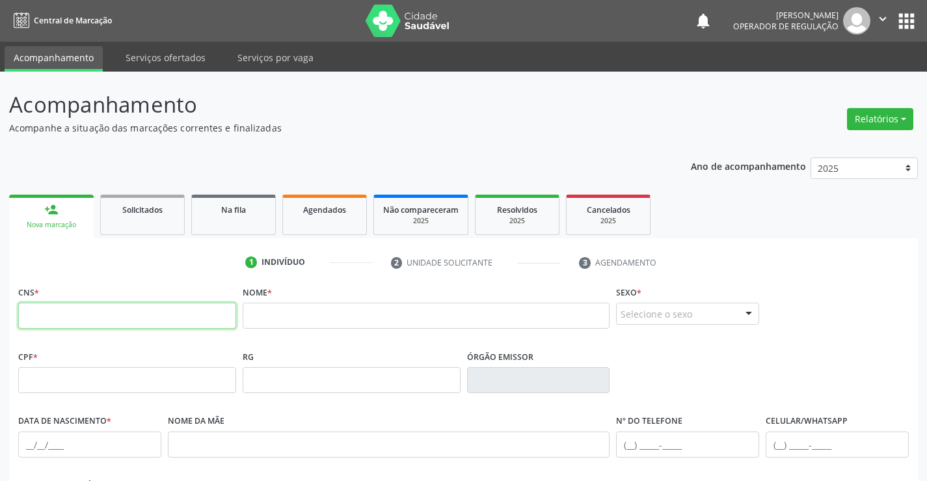
click at [77, 313] on input "text" at bounding box center [127, 316] width 218 height 26
type input "700 2012 6709 5834"
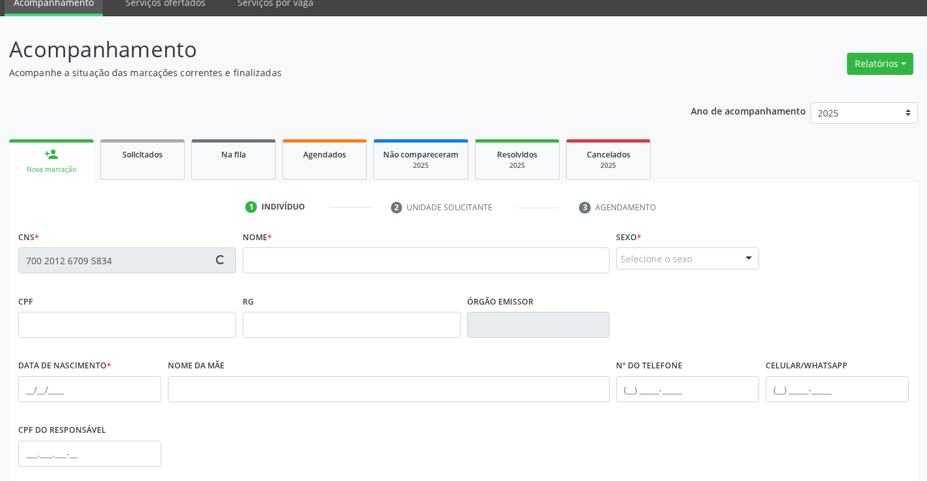
scroll to position [130, 0]
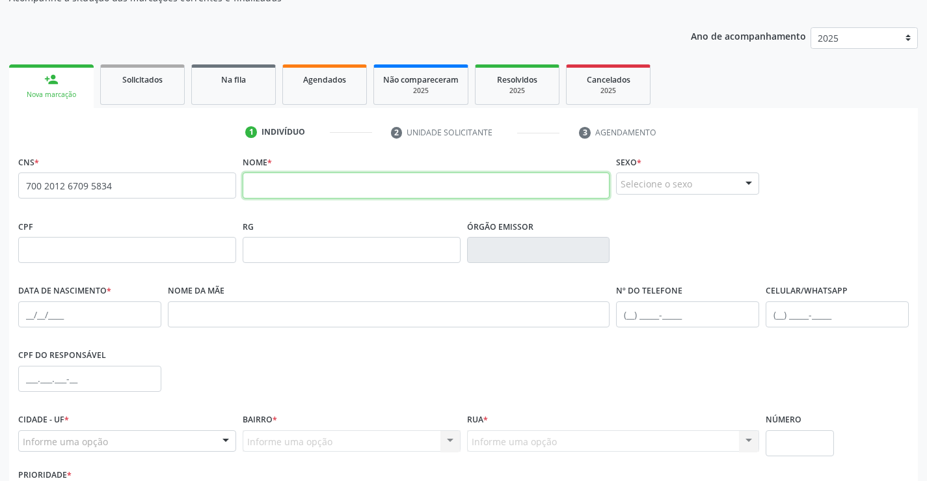
click at [338, 179] on input "text" at bounding box center [427, 185] width 368 height 26
type input "l"
type input "LUCIONO ALMEIDA VENANCIO"
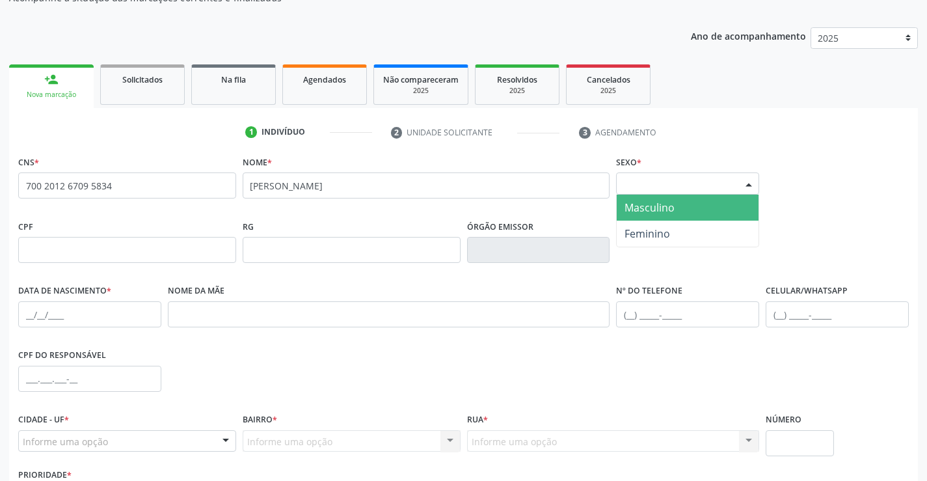
click at [751, 184] on div at bounding box center [749, 184] width 20 height 22
click at [724, 201] on span "Masculino" at bounding box center [688, 208] width 142 height 26
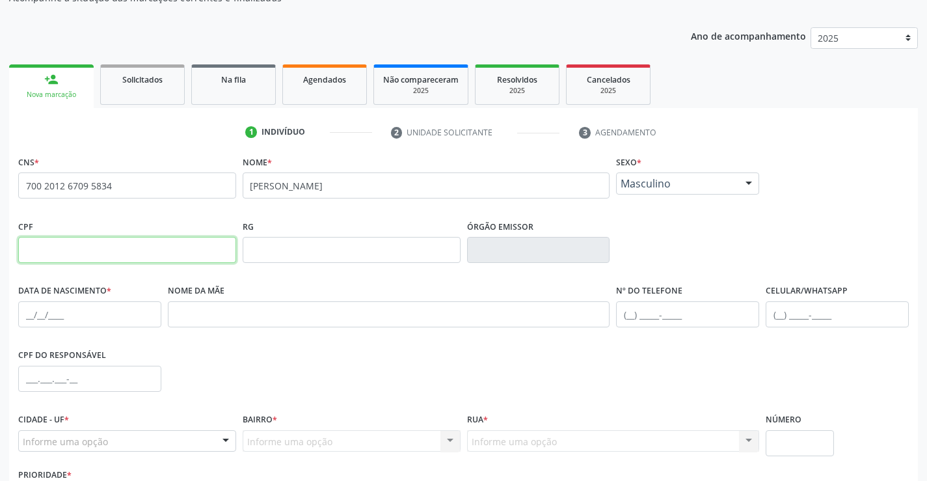
click at [61, 252] on input "text" at bounding box center [127, 250] width 218 height 26
type input "857.659.725-00"
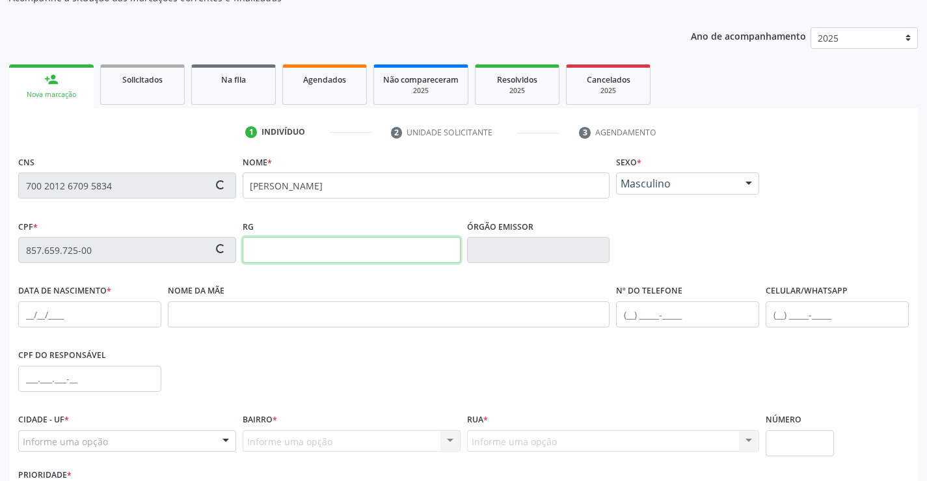
click at [318, 251] on input "text" at bounding box center [352, 250] width 218 height 26
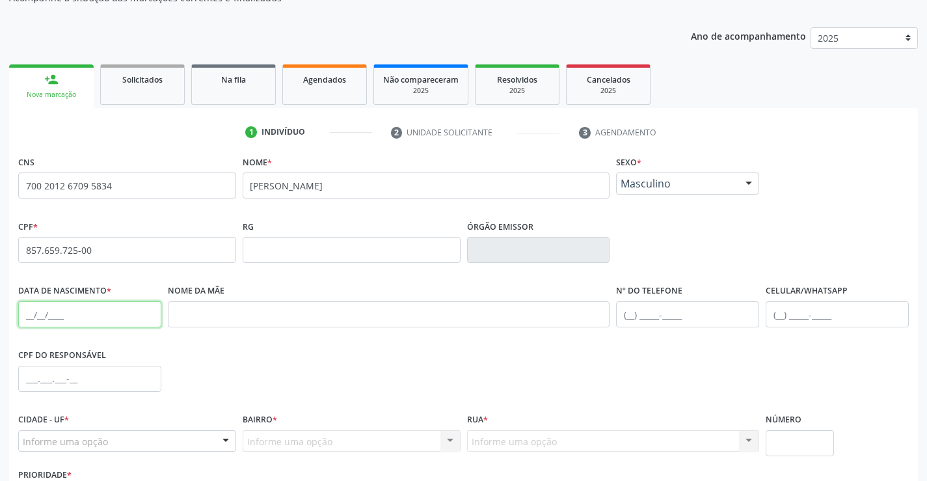
click at [71, 319] on input "text" at bounding box center [89, 314] width 143 height 26
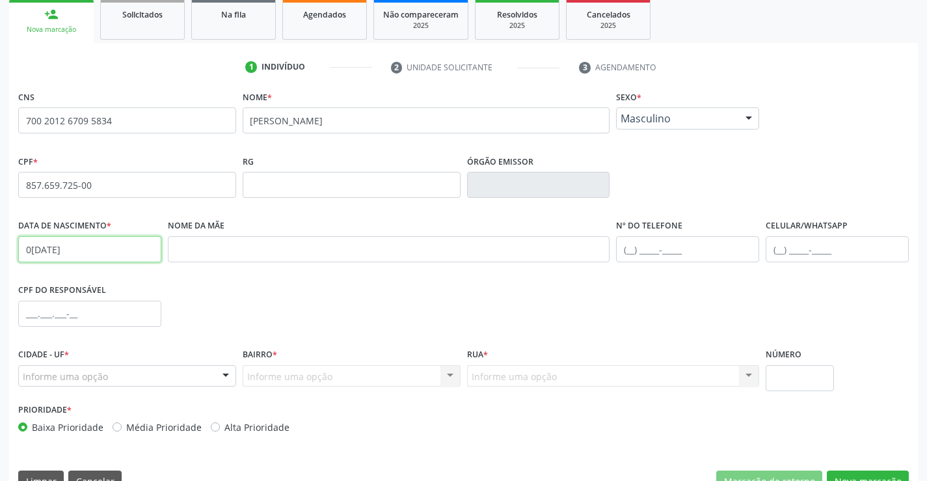
type input "04/11/1992"
click at [38, 318] on input "text" at bounding box center [89, 314] width 143 height 26
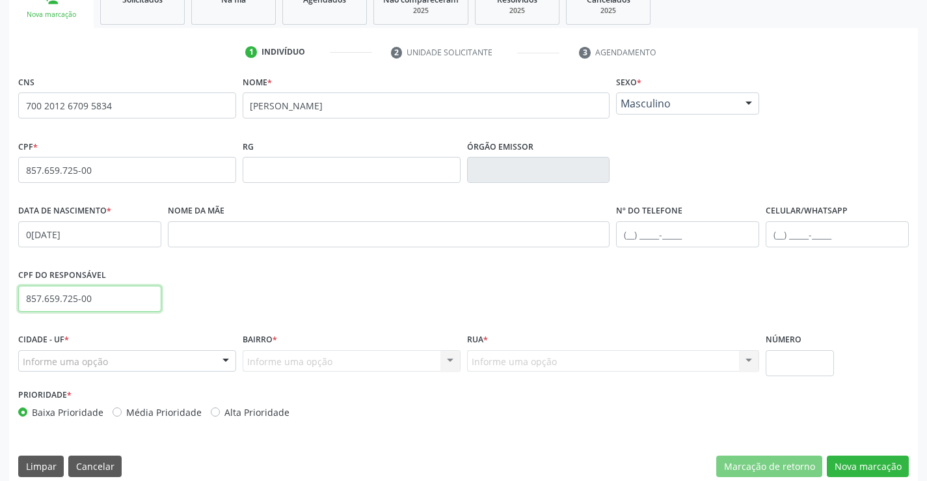
scroll to position [225, 0]
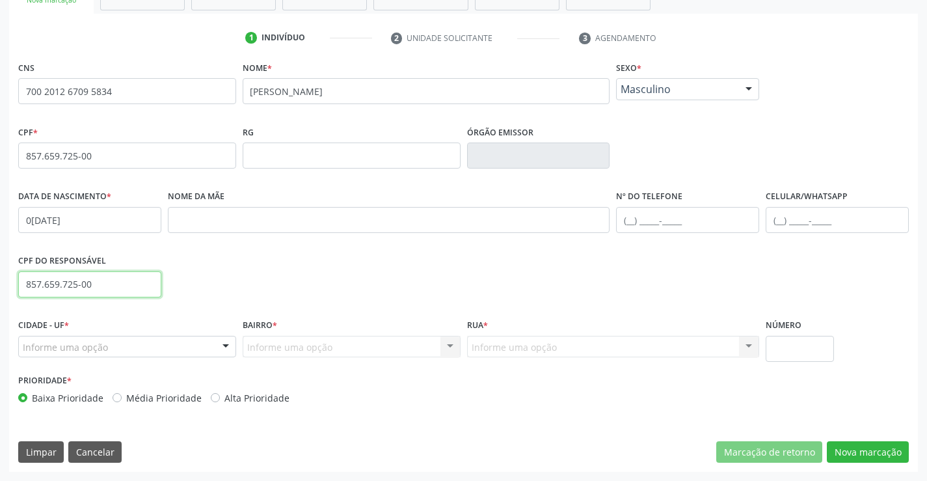
type input "857.659.725-00"
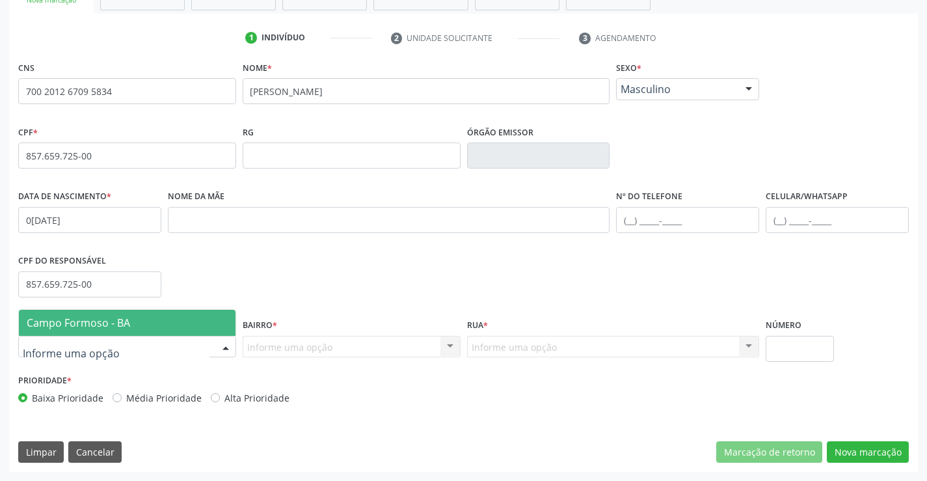
click at [213, 345] on div at bounding box center [127, 347] width 218 height 22
click at [184, 329] on span "Campo Formoso - BA" at bounding box center [127, 323] width 217 height 26
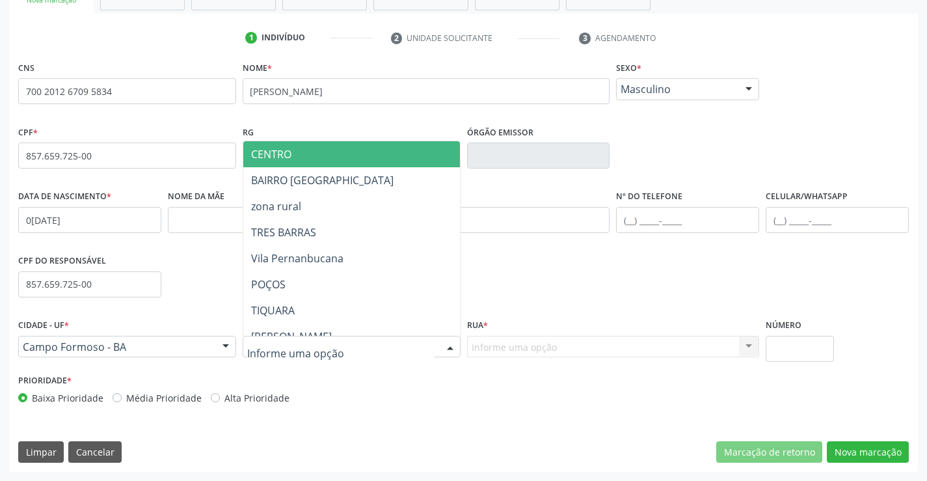
click at [380, 353] on div at bounding box center [352, 347] width 218 height 22
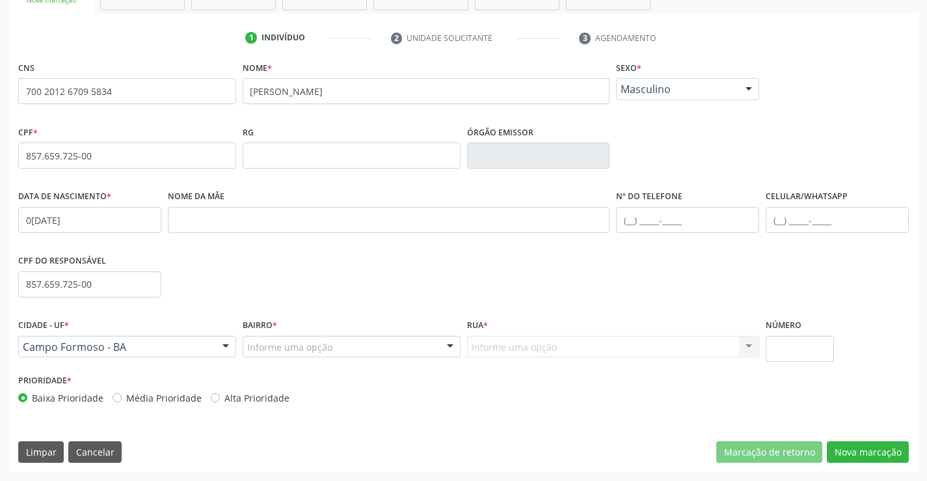
click at [453, 349] on div at bounding box center [451, 347] width 20 height 22
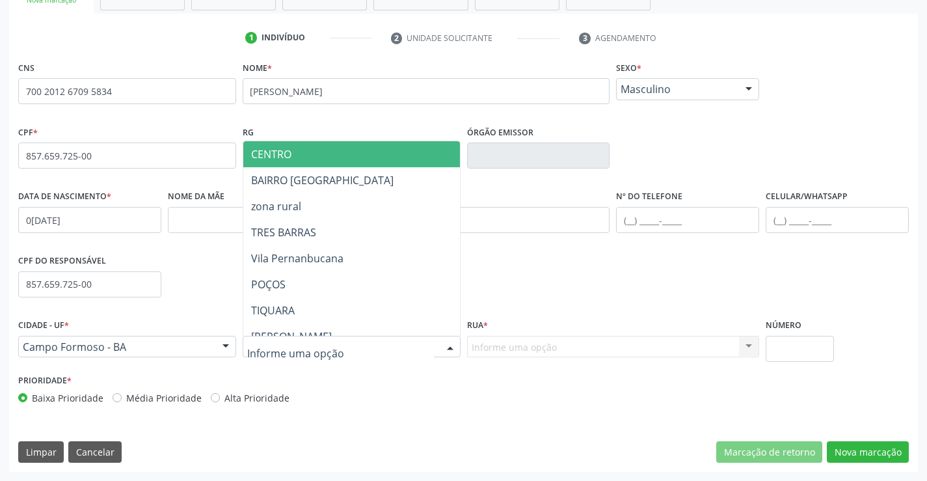
click at [450, 348] on div at bounding box center [451, 347] width 20 height 22
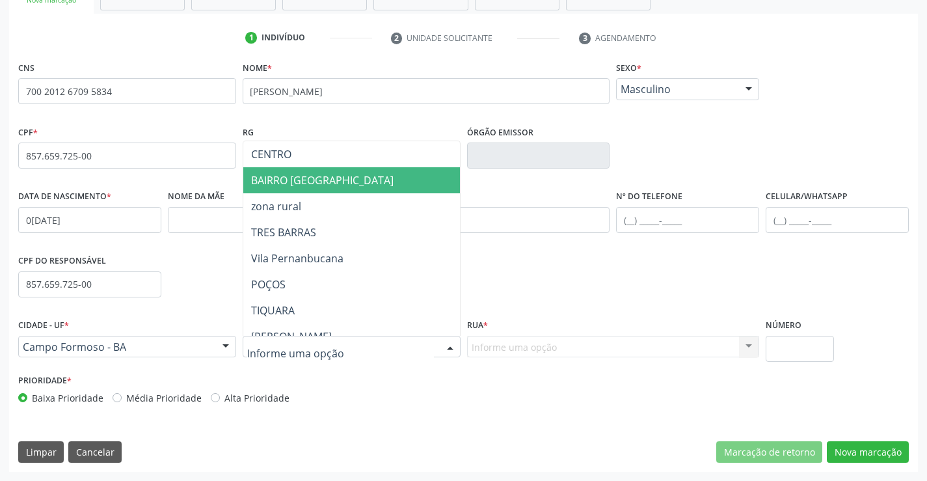
click at [384, 182] on span "BAIRRO SÃO FRANCISCO" at bounding box center [383, 180] width 281 height 26
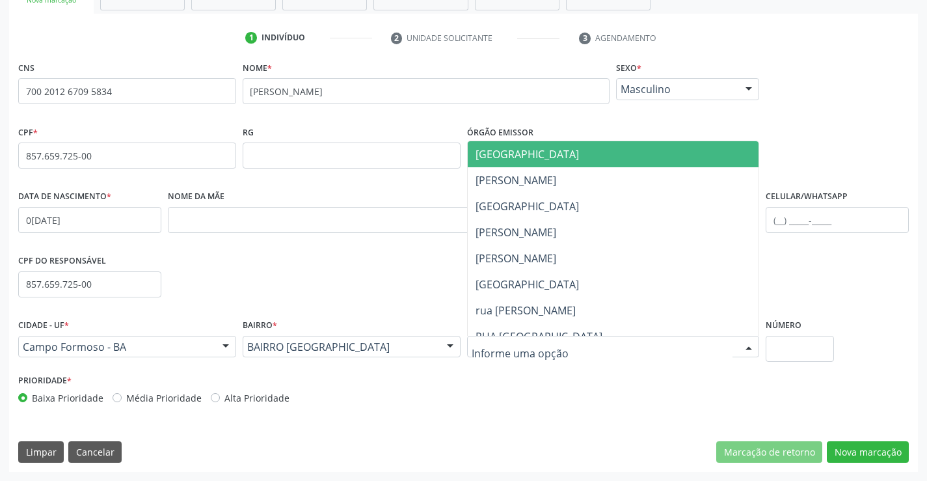
click at [558, 347] on div at bounding box center [613, 347] width 293 height 22
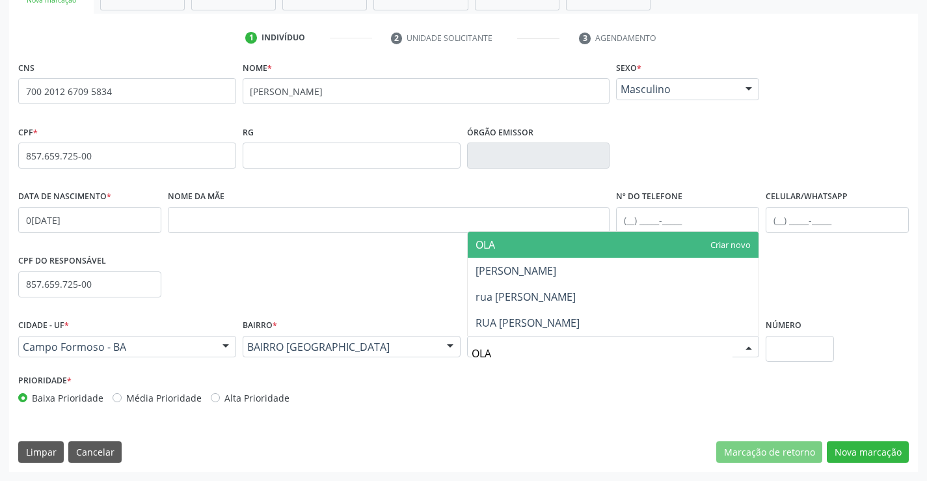
type input "OLAV"
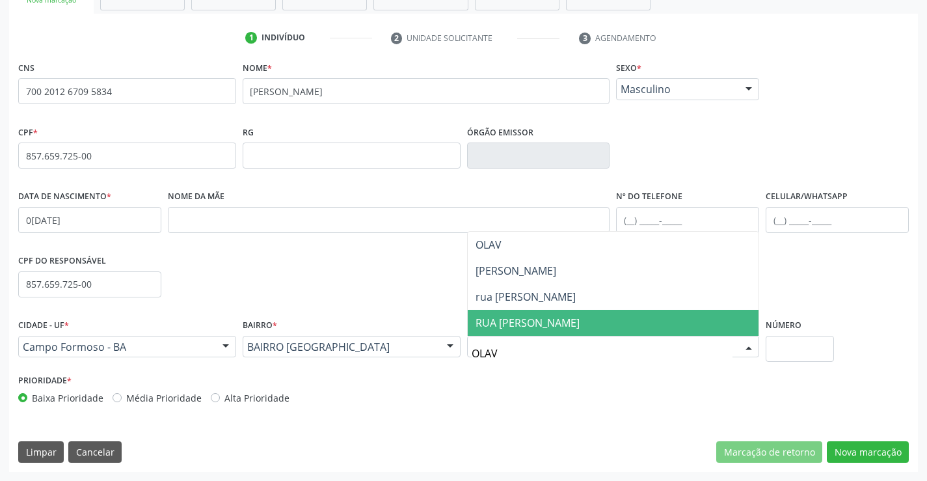
click at [541, 323] on span "RUA OLAVO BILAC" at bounding box center [528, 323] width 104 height 14
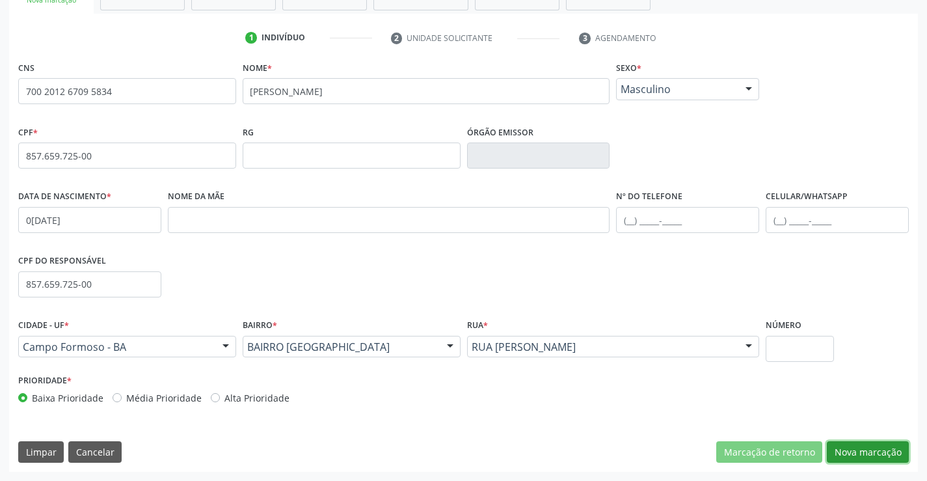
click at [833, 448] on button "Nova marcação" at bounding box center [868, 452] width 82 height 22
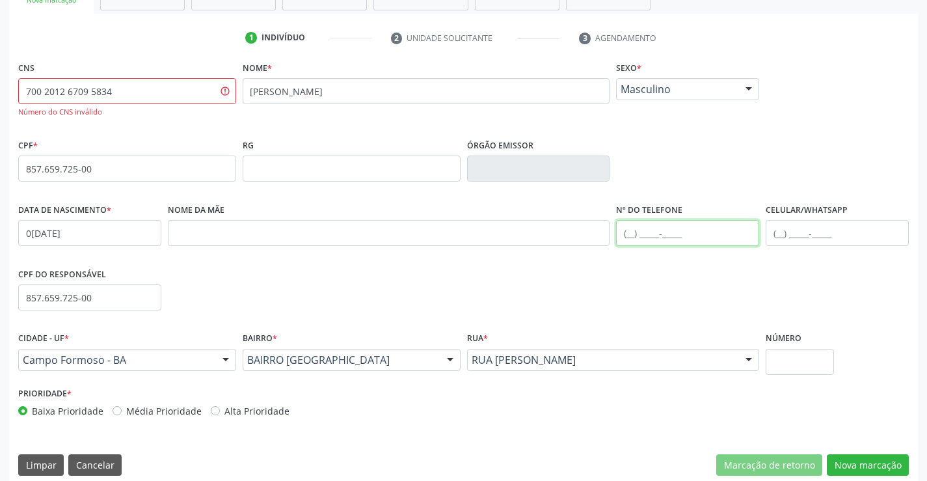
click at [630, 236] on input "text" at bounding box center [687, 233] width 143 height 26
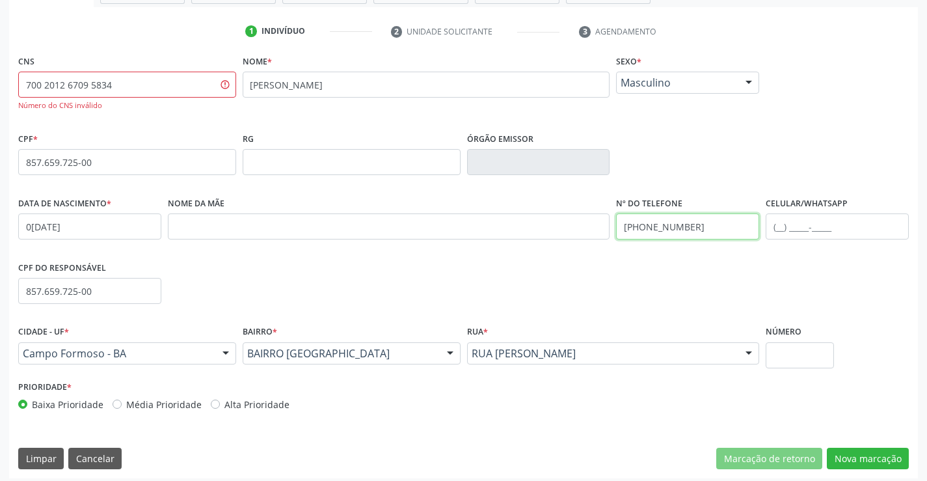
scroll to position [238, 0]
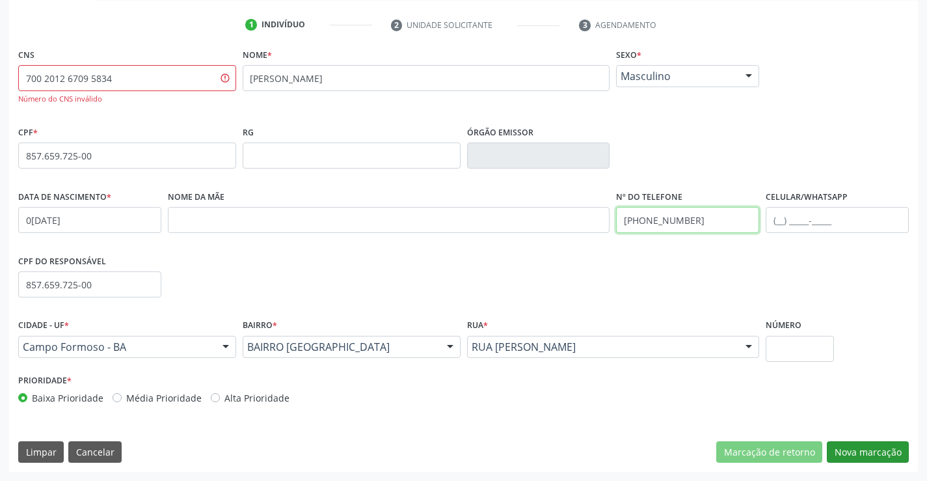
type input "(74) 99191-9618"
click at [852, 462] on button "Nova marcação" at bounding box center [868, 452] width 82 height 22
click at [202, 82] on input "700 2012 6709 5834" at bounding box center [127, 78] width 218 height 26
click at [205, 62] on div "CNS 700 2012 6709 5834 Número do CNS inválido" at bounding box center [127, 74] width 218 height 59
drag, startPoint x: 165, startPoint y: 71, endPoint x: 154, endPoint y: 81, distance: 14.3
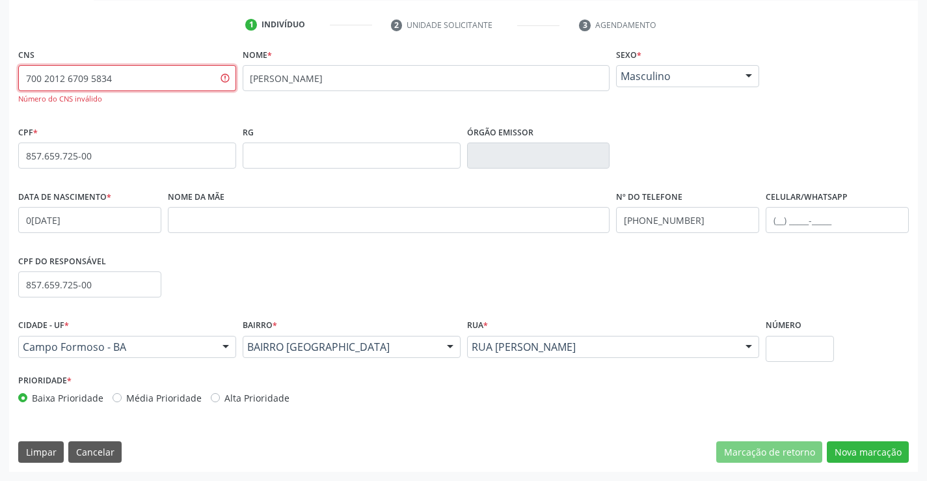
click at [156, 78] on input "700 2012 6709 5834" at bounding box center [127, 78] width 218 height 26
type input "7"
click at [62, 76] on input "text" at bounding box center [127, 78] width 218 height 26
click at [871, 455] on button "Nova marcação" at bounding box center [868, 452] width 82 height 22
click at [873, 445] on button "Nova marcação" at bounding box center [868, 452] width 82 height 22
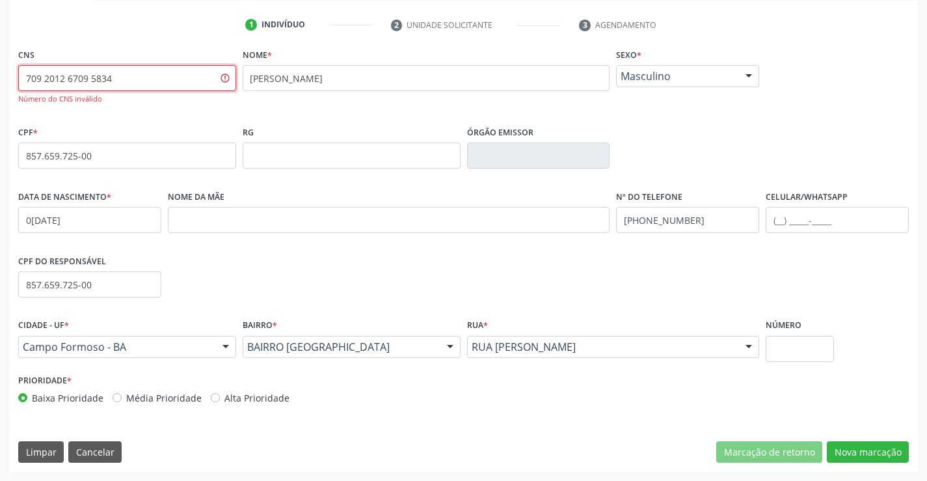
click at [167, 79] on input "709 2012 6709 5834" at bounding box center [127, 78] width 218 height 26
type input "7"
click at [877, 457] on button "Nova marcação" at bounding box center [868, 452] width 82 height 22
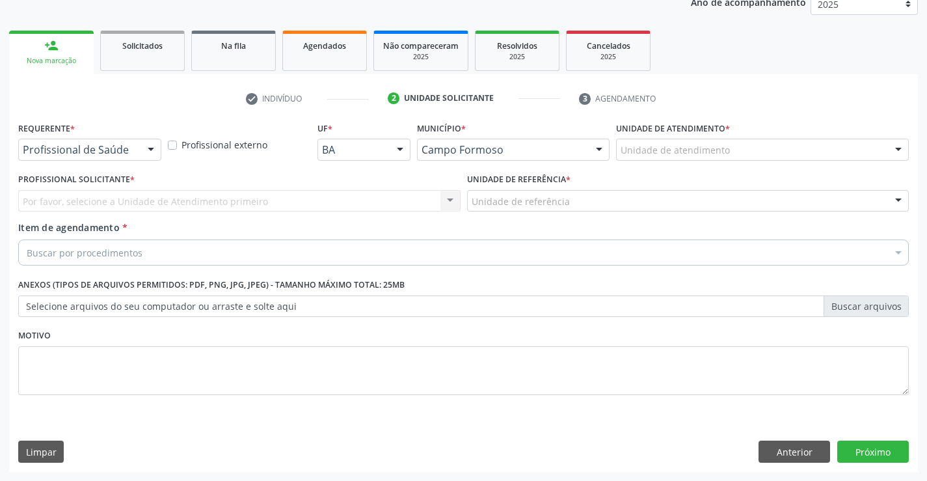
scroll to position [164, 0]
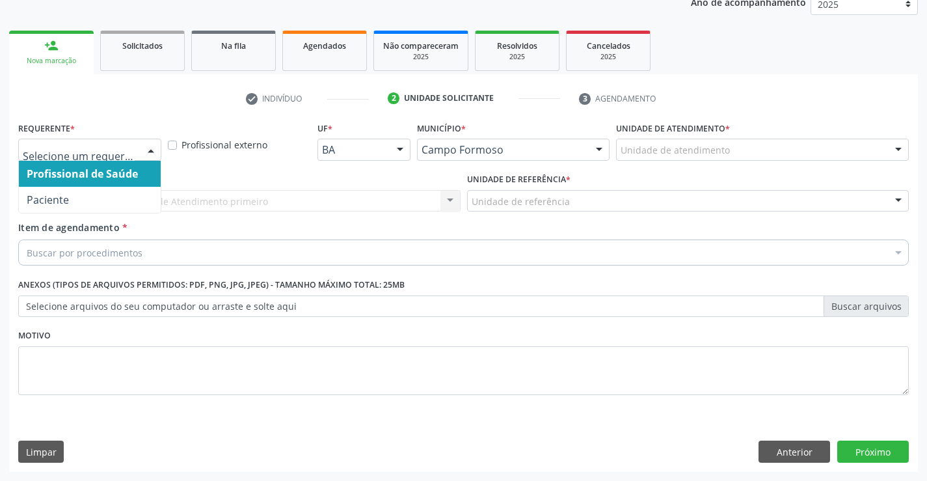
click at [153, 148] on div at bounding box center [151, 150] width 20 height 22
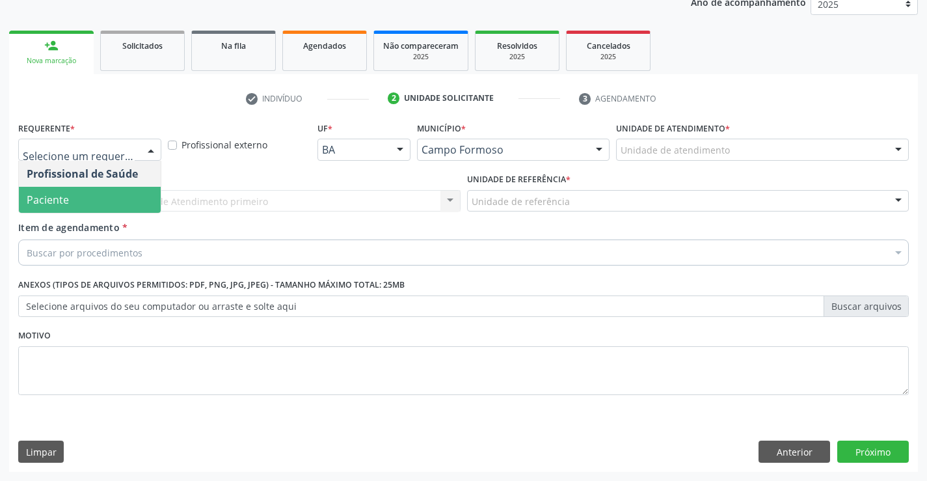
click at [137, 193] on span "Paciente" at bounding box center [90, 200] width 142 height 26
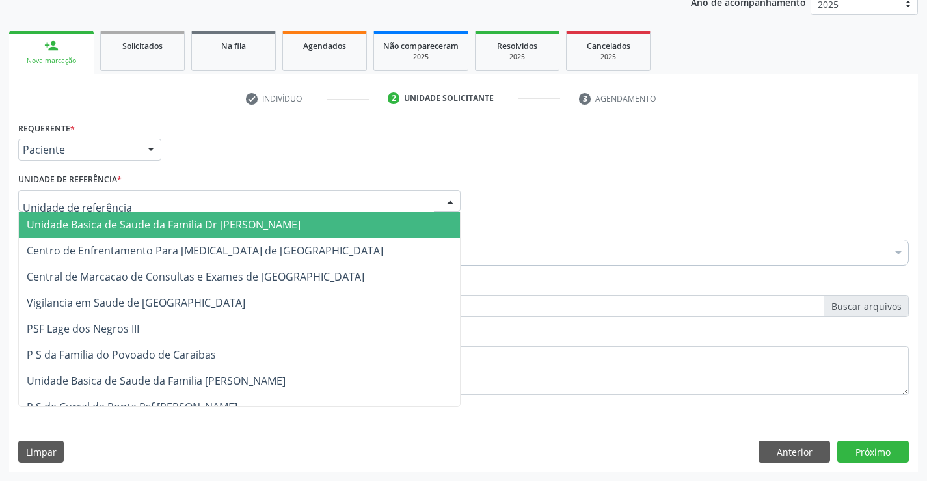
click at [172, 199] on div at bounding box center [239, 201] width 443 height 22
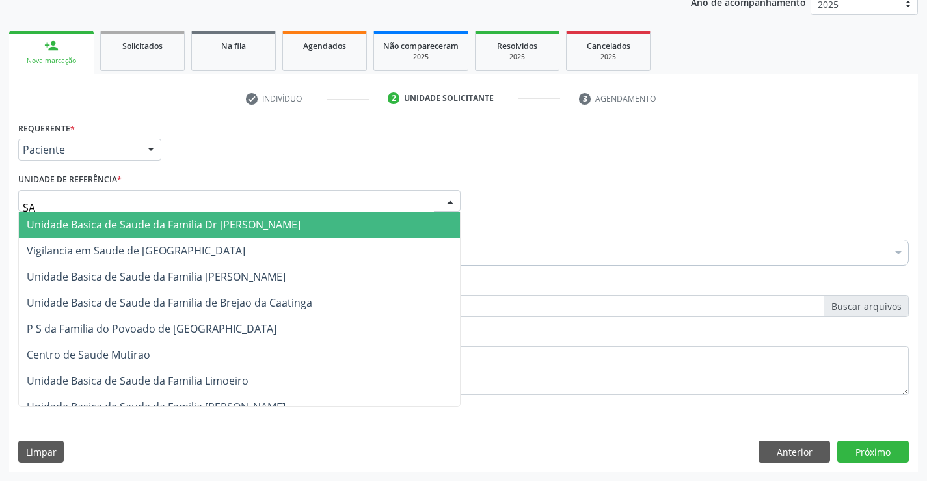
type input "SAO"
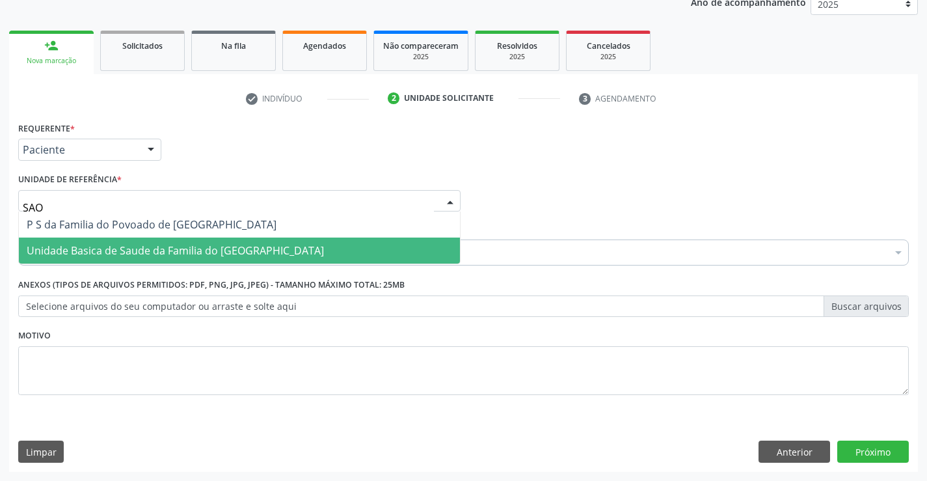
click at [191, 251] on span "Unidade Basica de Saude da Familia do [GEOGRAPHIC_DATA]" at bounding box center [175, 250] width 297 height 14
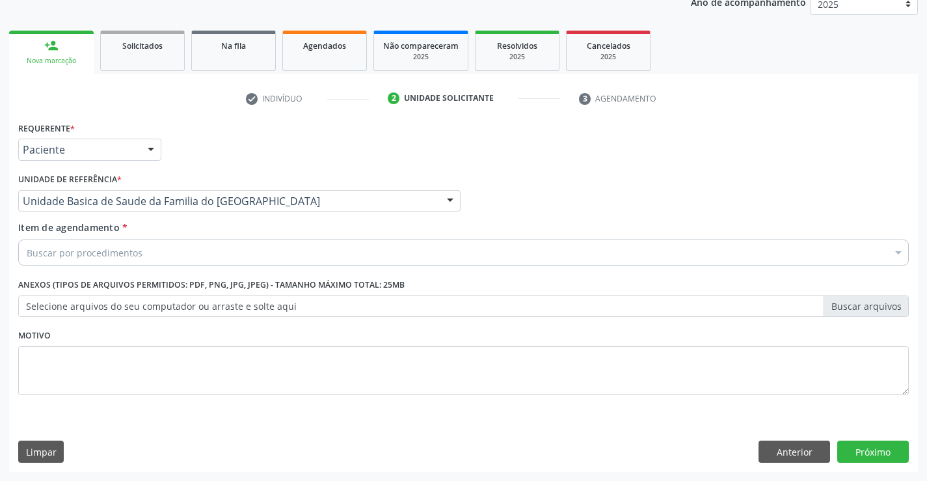
click at [162, 260] on div "Buscar por procedimentos" at bounding box center [463, 253] width 891 height 26
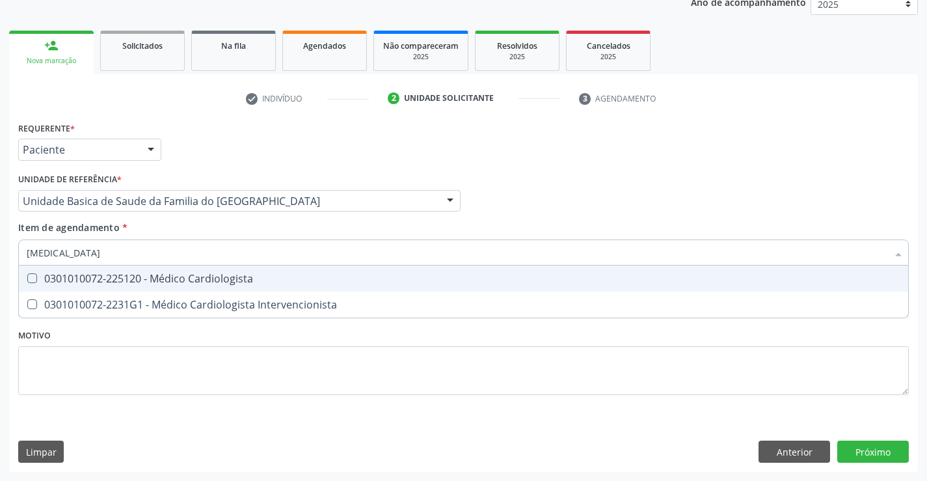
type input "CARDIOLOGISTA"
click at [181, 278] on div "0301010072-225120 - Médico Cardiologista" at bounding box center [464, 278] width 874 height 10
checkbox Cardiologista "true"
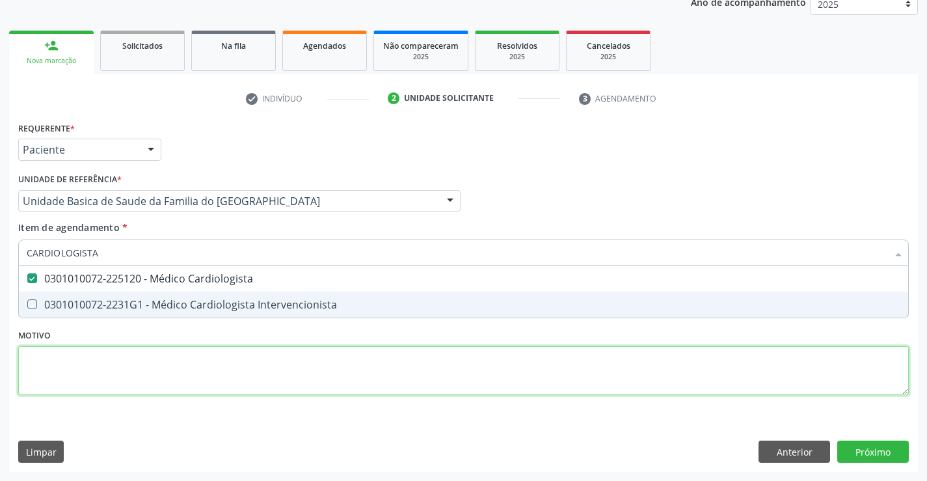
click at [193, 370] on div "Requerente * Paciente Profissional de Saúde Paciente Nenhum resultado encontrad…" at bounding box center [463, 265] width 891 height 295
checkbox Intervencionista "true"
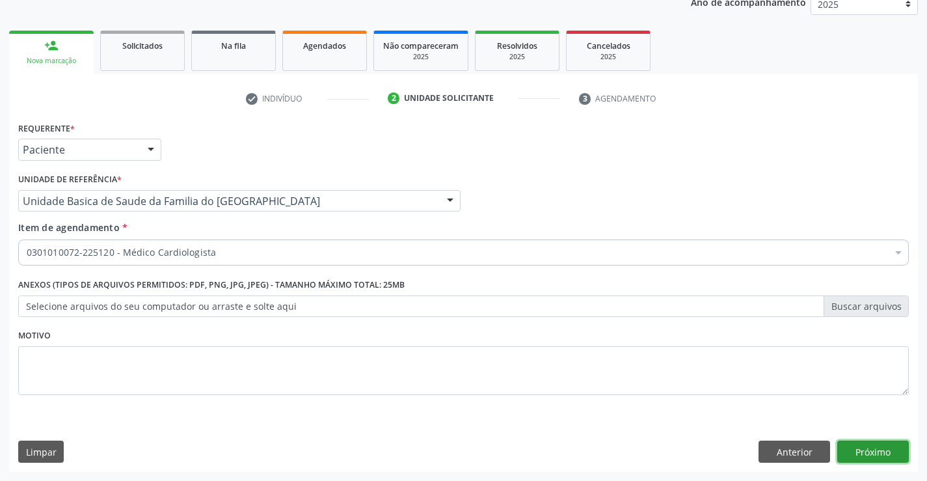
click at [875, 453] on button "Próximo" at bounding box center [874, 452] width 72 height 22
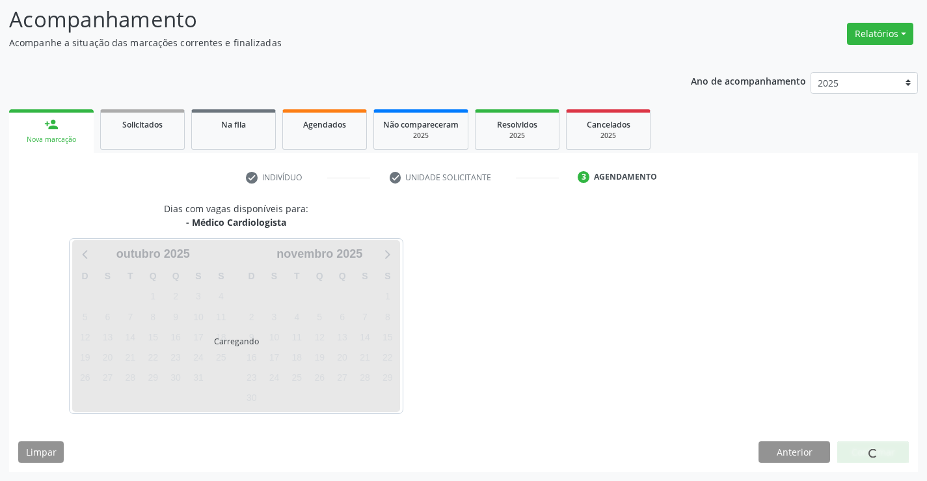
scroll to position [85, 0]
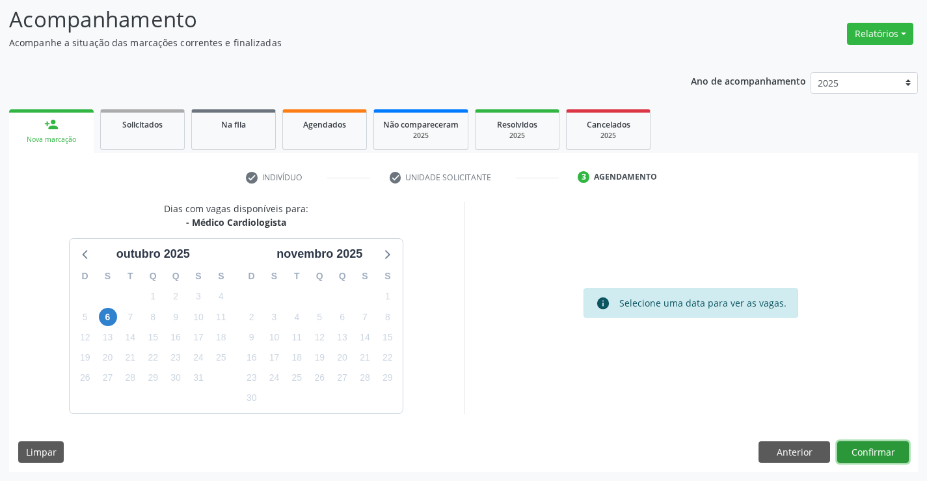
click at [868, 452] on button "Confirmar" at bounding box center [874, 452] width 72 height 22
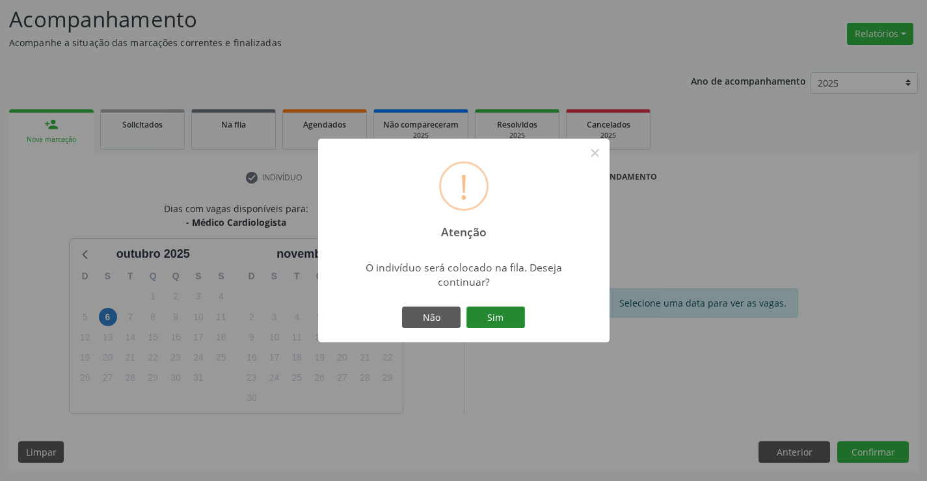
click at [508, 314] on button "Sim" at bounding box center [496, 318] width 59 height 22
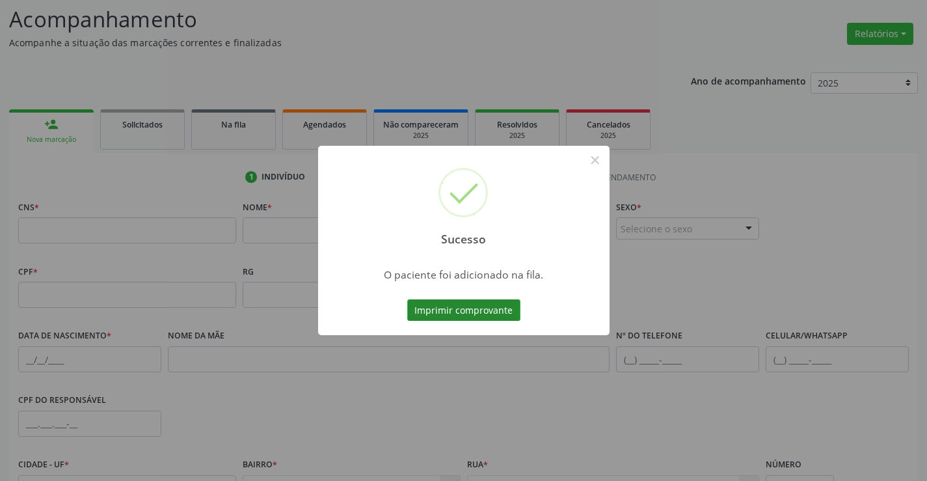
click at [485, 308] on button "Imprimir comprovante" at bounding box center [463, 310] width 113 height 22
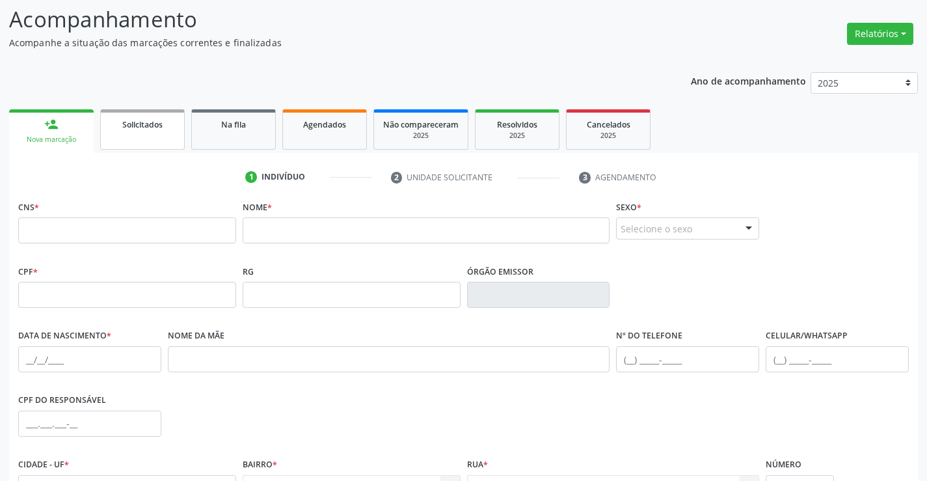
click at [139, 130] on div "Solicitados" at bounding box center [142, 124] width 65 height 14
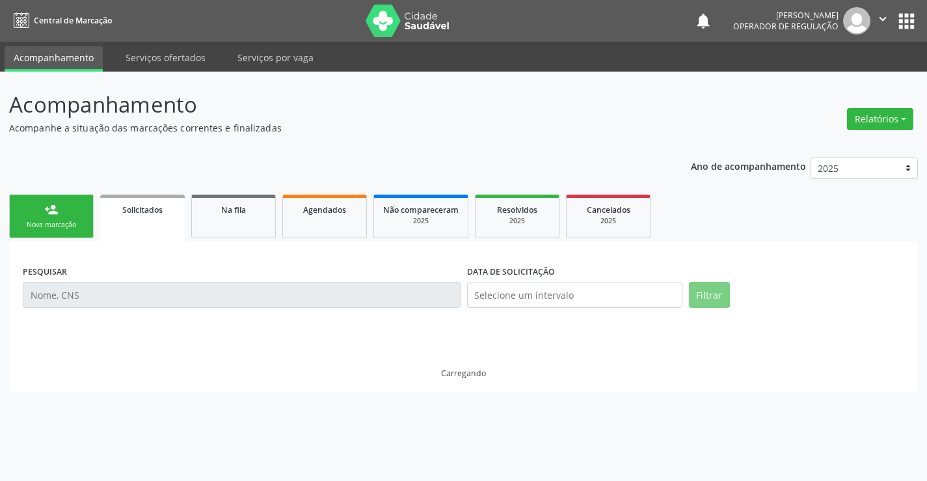
scroll to position [0, 0]
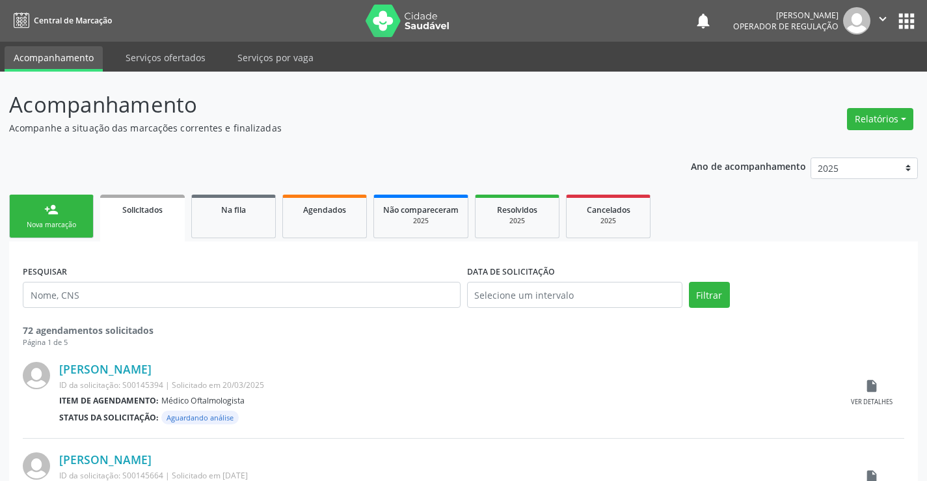
click at [84, 229] on link "person_add Nova marcação" at bounding box center [51, 217] width 85 height 44
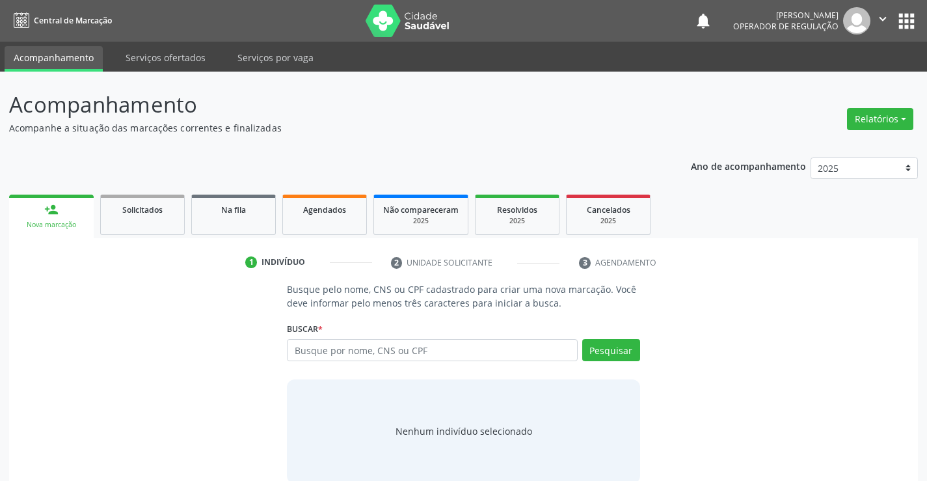
click at [409, 349] on input "text" at bounding box center [432, 350] width 290 height 22
type input "85765972500"
click at [612, 346] on button "Pesquisar" at bounding box center [611, 350] width 58 height 22
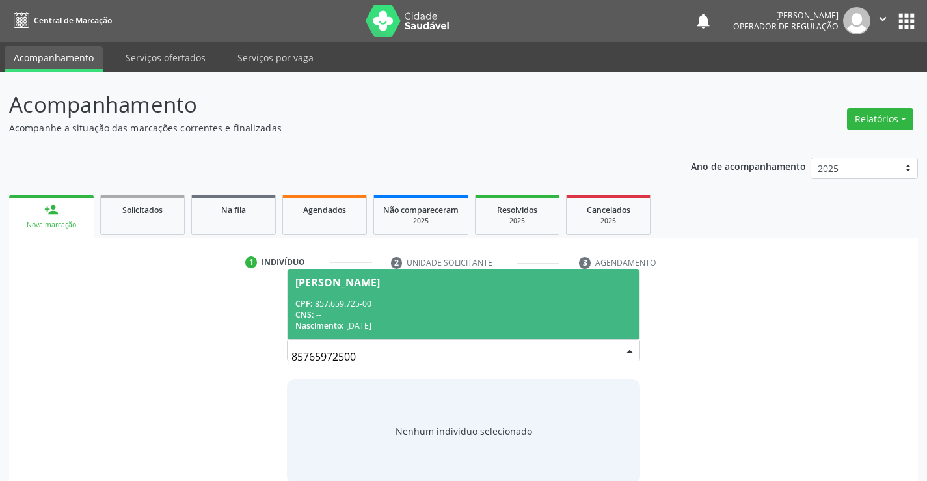
click at [569, 292] on span "Luciono Almeida Venancio CPF: 857.659.725-00 CNS: -- Nascimento: 04/11/1992" at bounding box center [463, 304] width 351 height 70
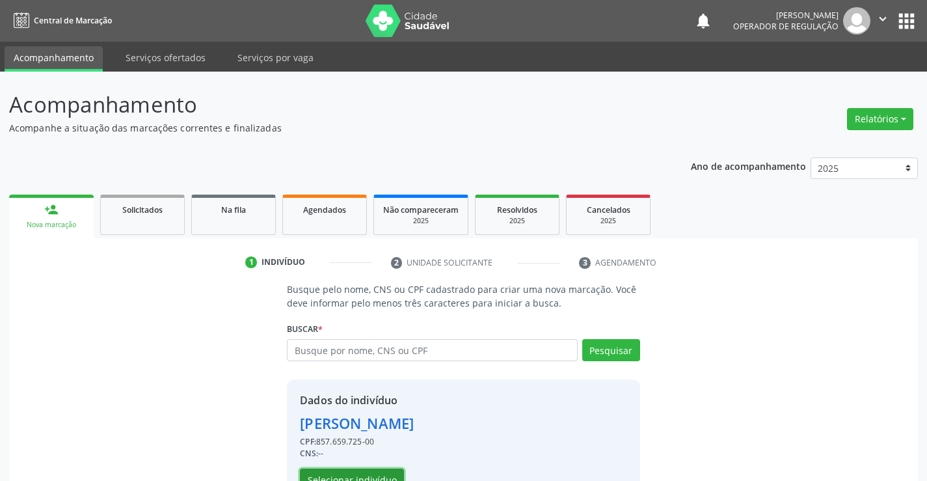
click at [372, 469] on button "Selecionar indivíduo" at bounding box center [352, 480] width 104 height 22
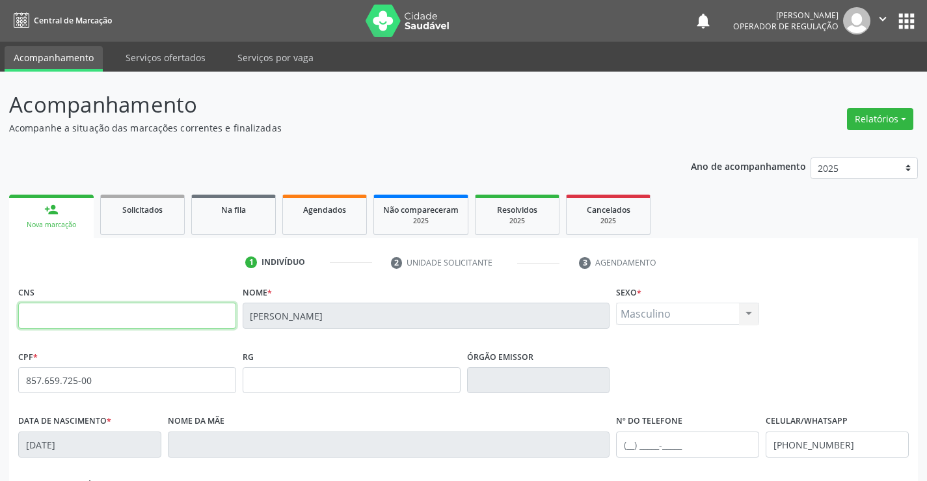
click at [117, 322] on input "text" at bounding box center [127, 316] width 218 height 26
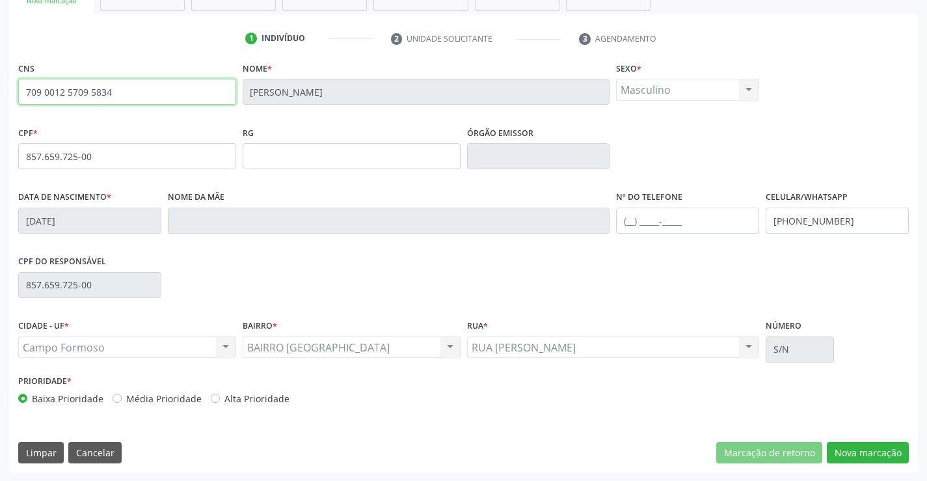
scroll to position [225, 0]
click at [870, 449] on button "Nova marcação" at bounding box center [868, 452] width 82 height 22
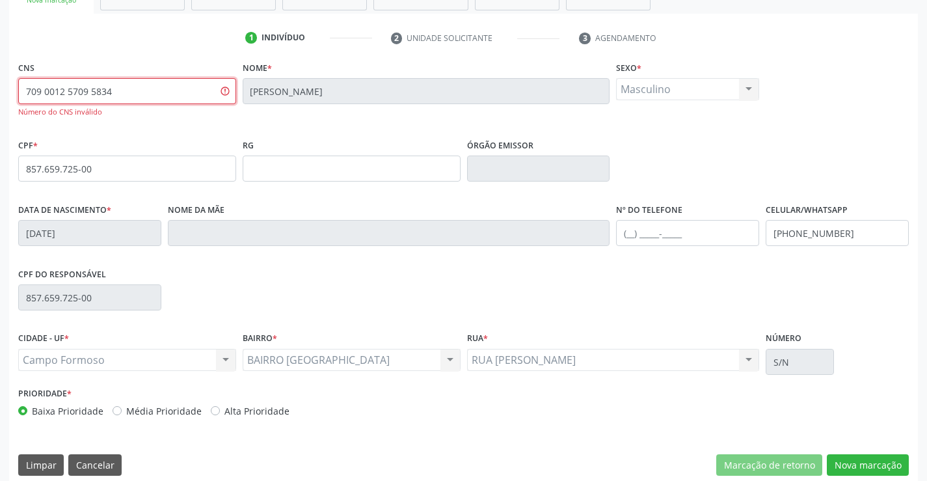
click at [206, 95] on input "709 0012 5709 5834" at bounding box center [127, 91] width 218 height 26
type input "709 2012 5709 5834"
click at [869, 462] on button "Nova marcação" at bounding box center [868, 465] width 82 height 22
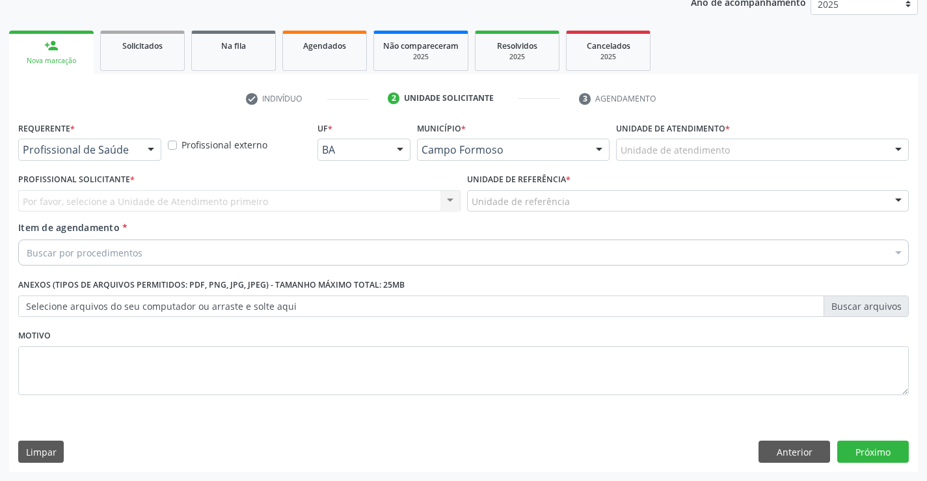
scroll to position [164, 0]
click at [871, 451] on button "Próximo" at bounding box center [874, 452] width 72 height 22
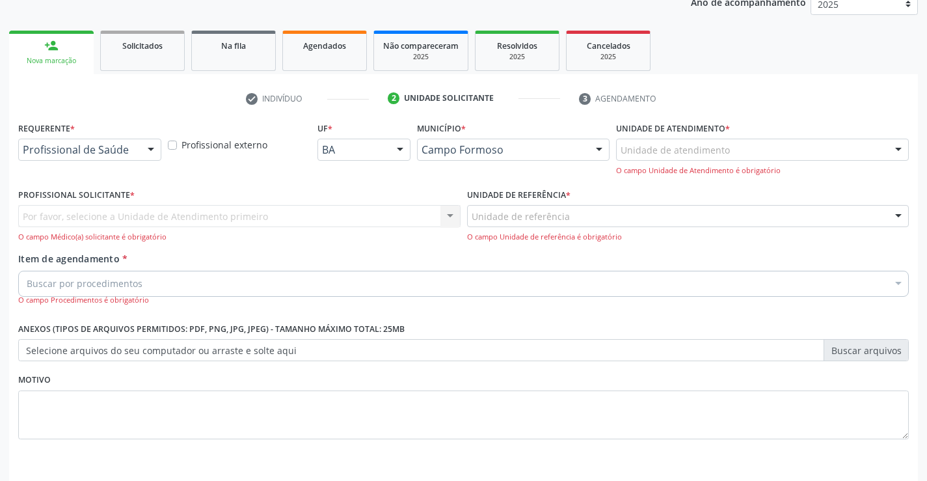
click at [176, 213] on div "Por favor, selecione a Unidade de Atendimento primeiro Nenhum resultado encontr…" at bounding box center [239, 223] width 443 height 37
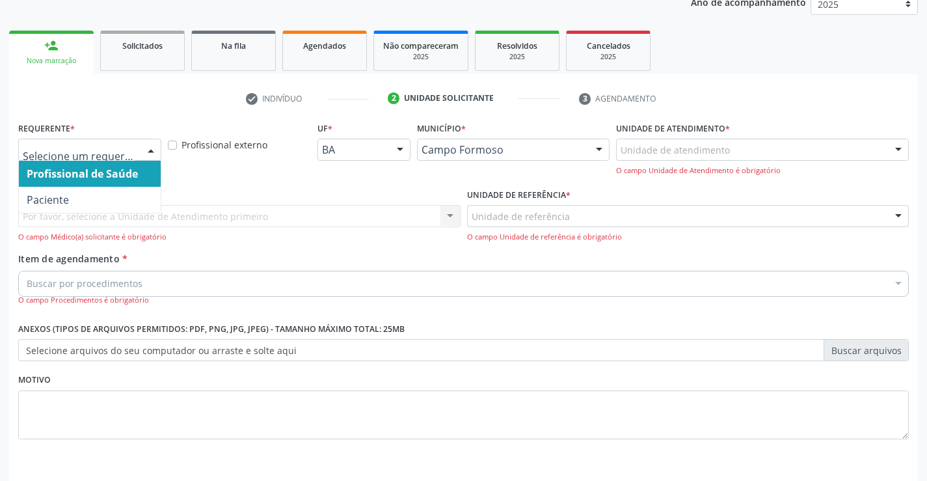
click at [149, 149] on div at bounding box center [151, 150] width 20 height 22
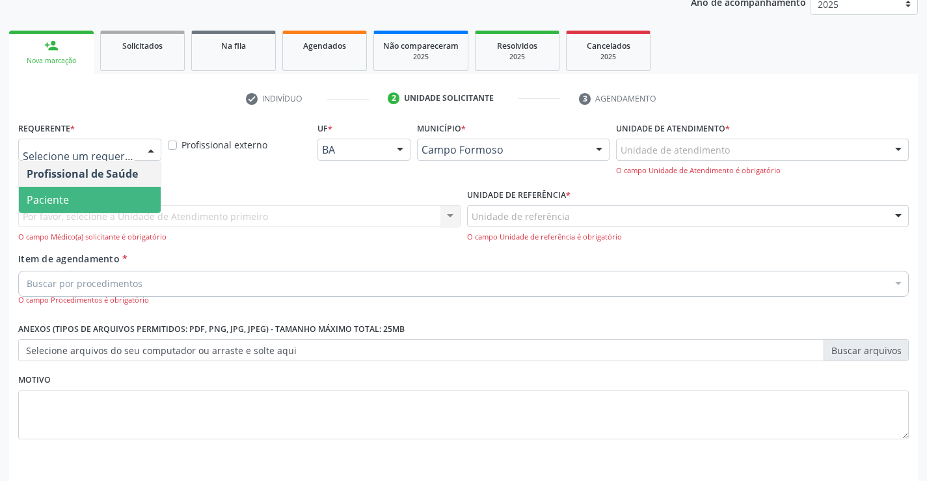
click at [112, 210] on span "Paciente" at bounding box center [90, 200] width 142 height 26
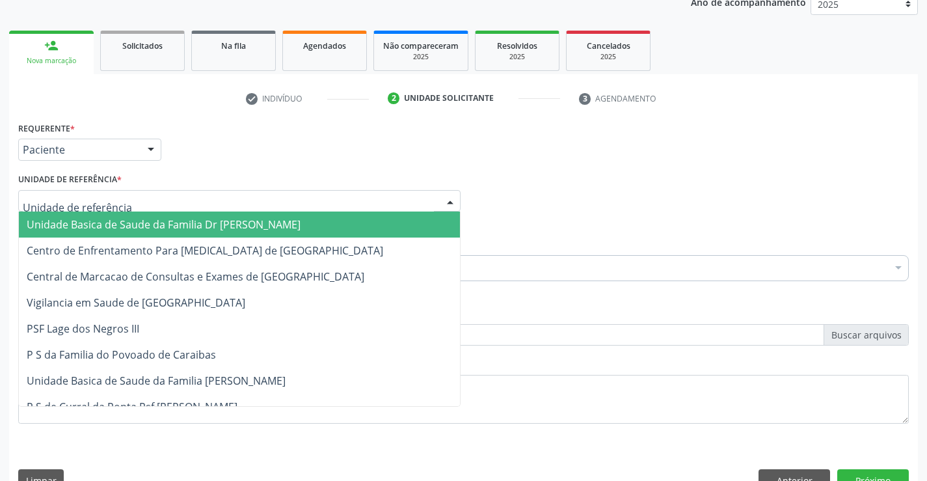
click at [143, 204] on div at bounding box center [239, 201] width 443 height 22
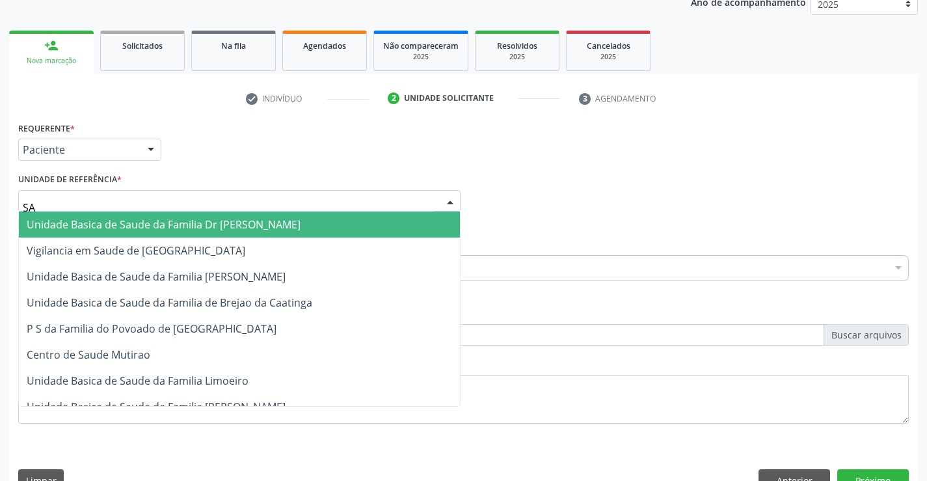
type input "SAO"
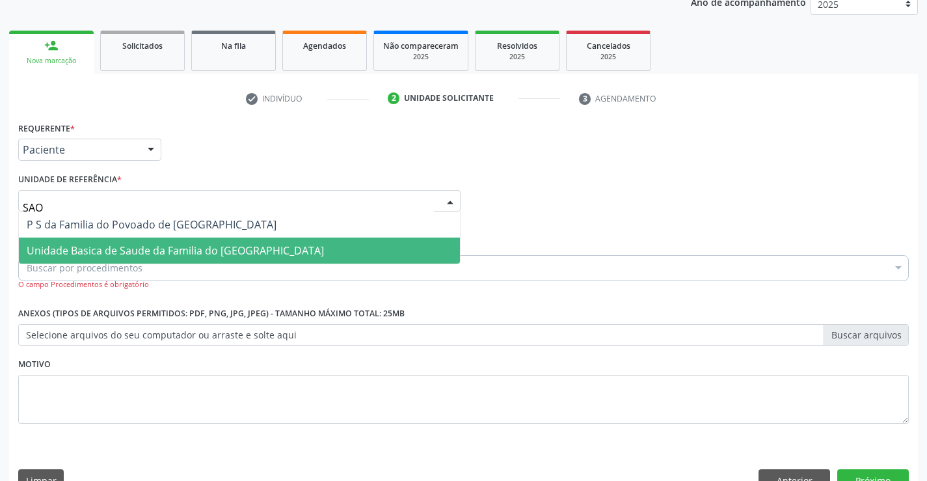
click at [163, 253] on span "Unidade Basica de Saude da Familia do [GEOGRAPHIC_DATA]" at bounding box center [175, 250] width 297 height 14
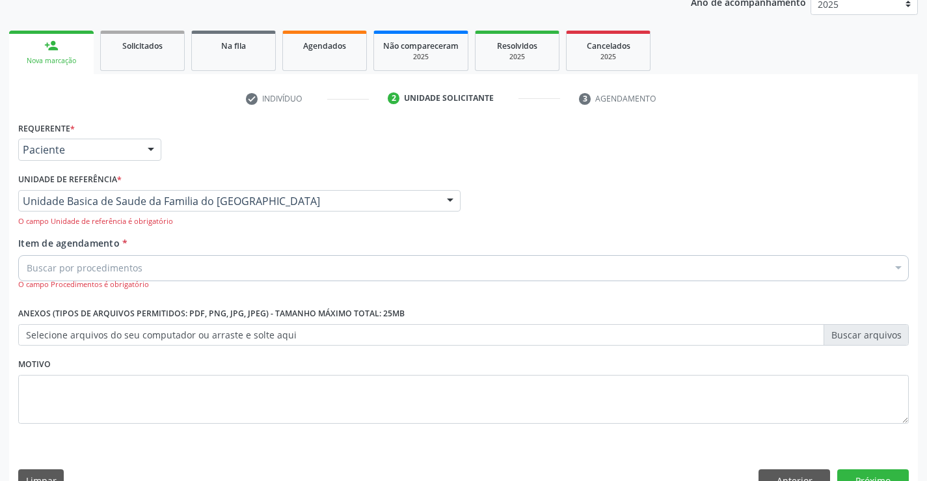
click at [160, 274] on div "Buscar por procedimentos" at bounding box center [463, 268] width 891 height 26
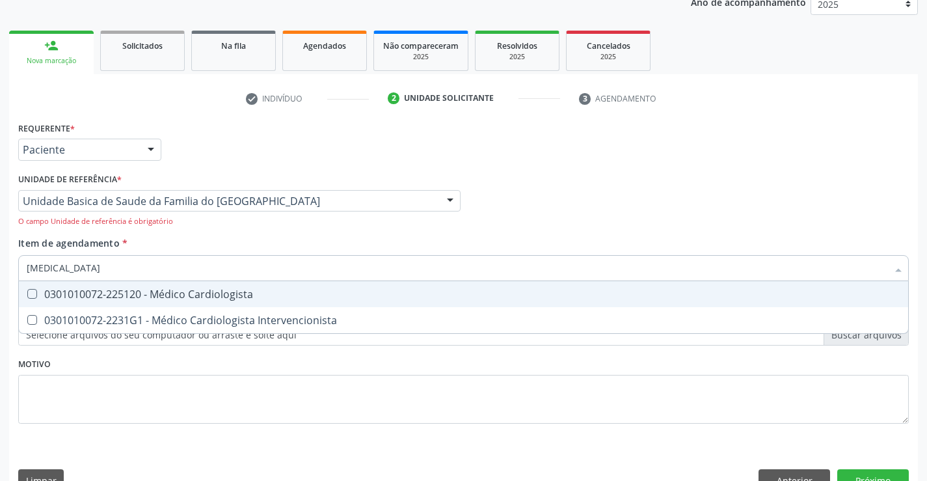
type input "CARDIOLOGISTA"
click at [185, 294] on div "0301010072-225120 - Médico Cardiologista" at bounding box center [464, 294] width 874 height 10
checkbox Cardiologista "true"
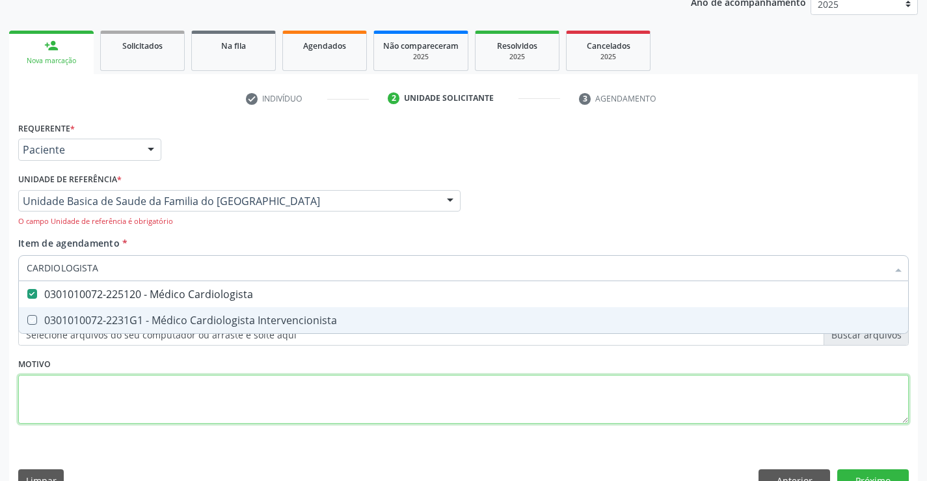
click at [196, 381] on div "Requerente * Paciente Profissional de Saúde Paciente Nenhum resultado encontrad…" at bounding box center [463, 279] width 891 height 323
checkbox Intervencionista "true"
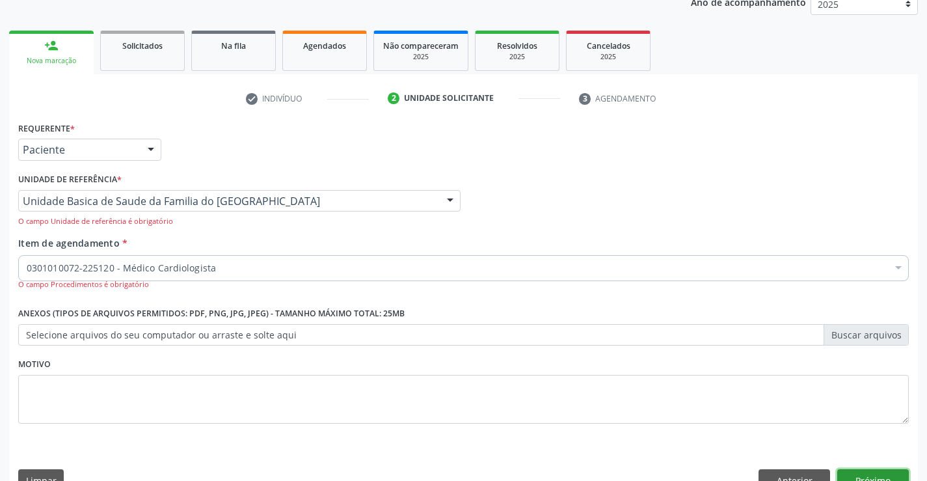
click at [856, 473] on button "Próximo" at bounding box center [874, 480] width 72 height 22
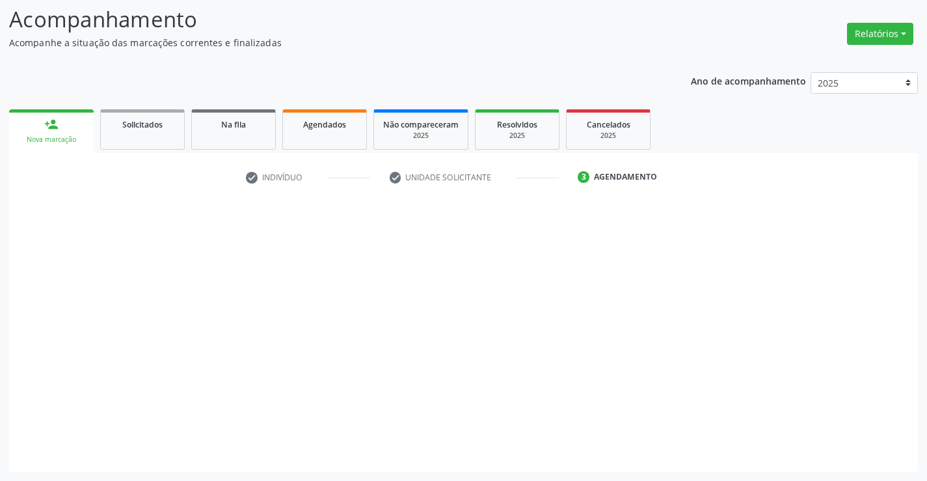
scroll to position [85, 0]
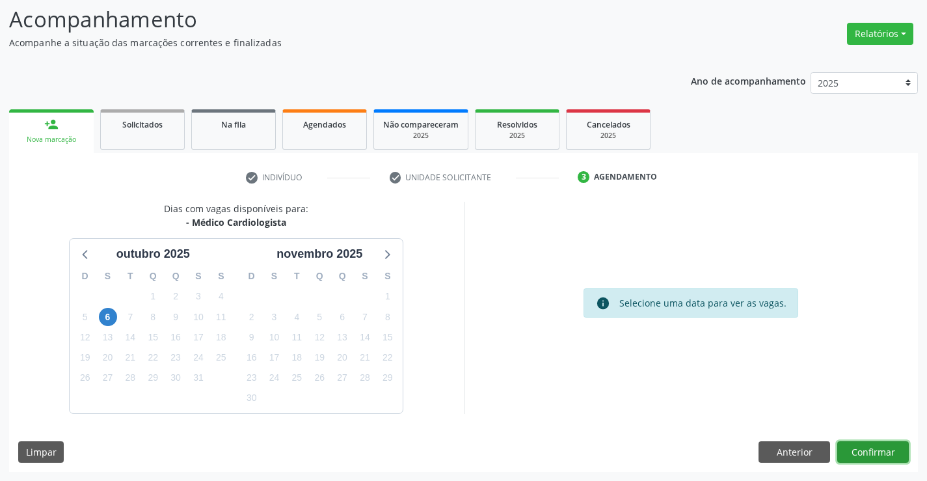
click at [851, 453] on button "Confirmar" at bounding box center [874, 452] width 72 height 22
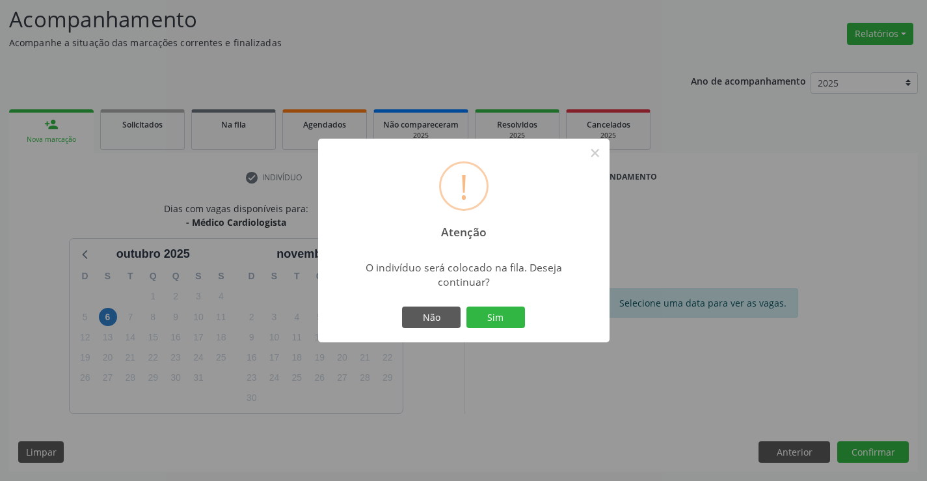
click at [767, 452] on div "! Atenção × O indivíduo será colocado na fila. Deseja continuar? Não Sim" at bounding box center [463, 240] width 927 height 481
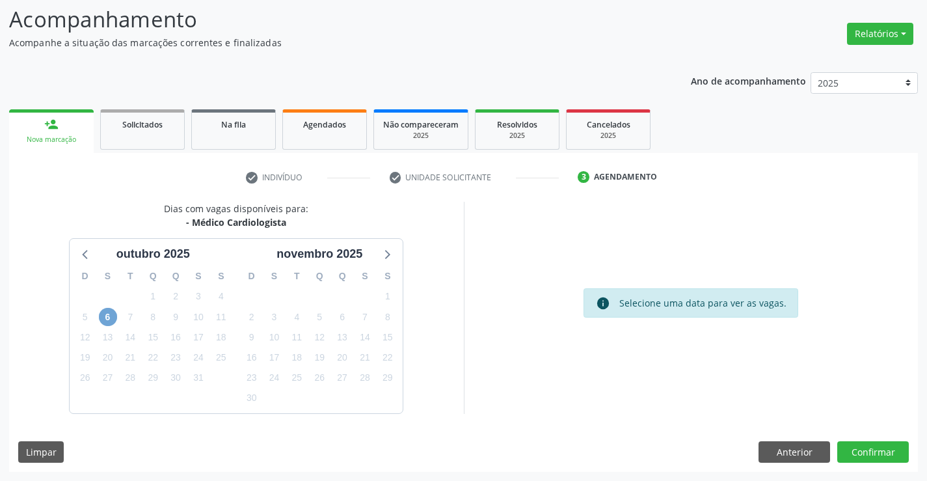
click at [109, 318] on span "6" at bounding box center [108, 317] width 18 height 18
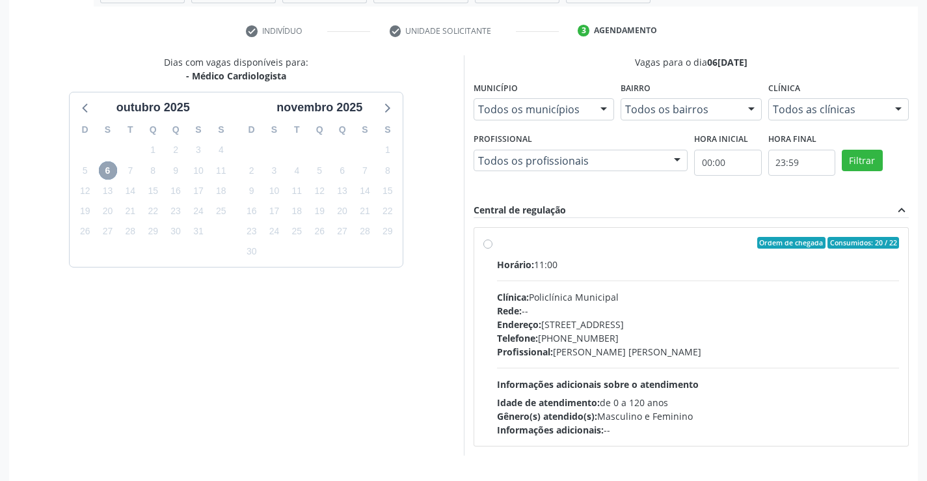
scroll to position [273, 0]
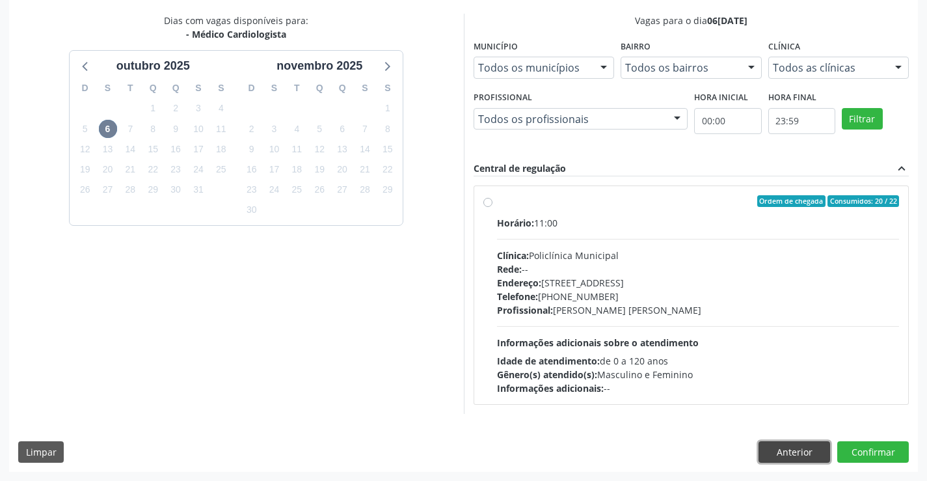
click at [780, 447] on button "Anterior" at bounding box center [795, 452] width 72 height 22
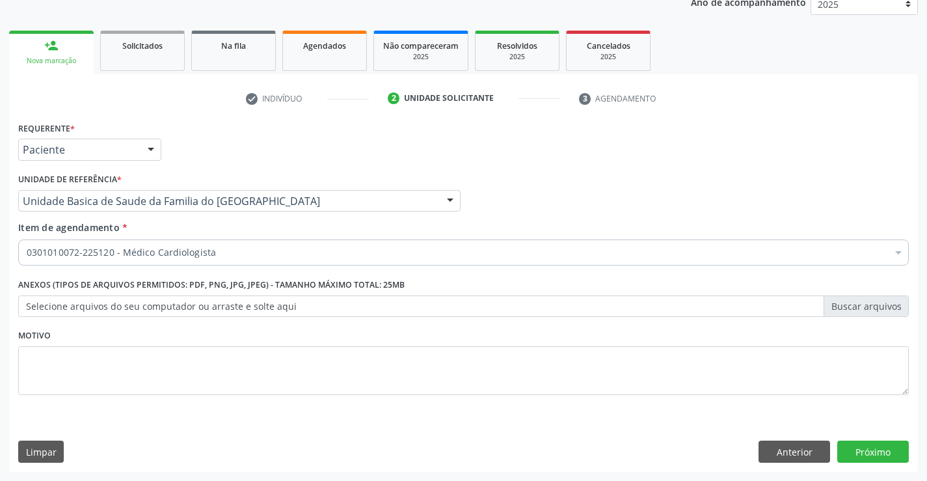
scroll to position [164, 0]
click at [872, 452] on button "Próximo" at bounding box center [874, 452] width 72 height 22
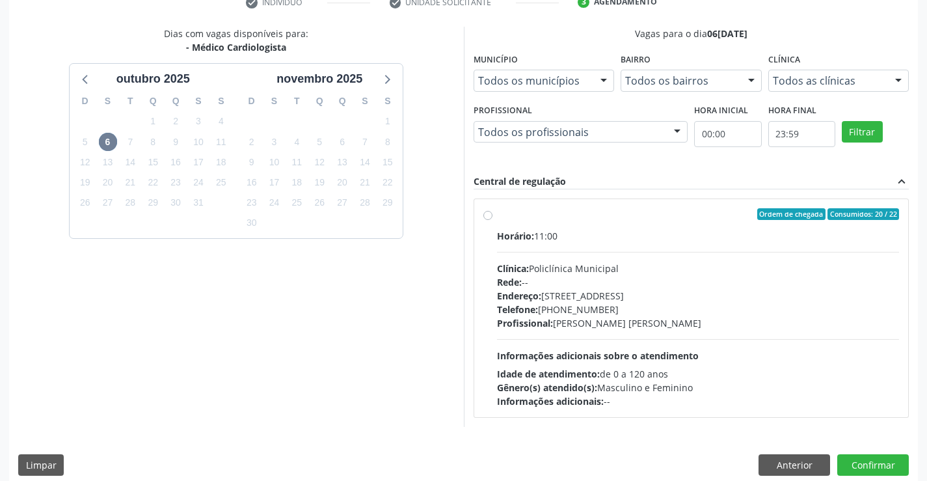
scroll to position [273, 0]
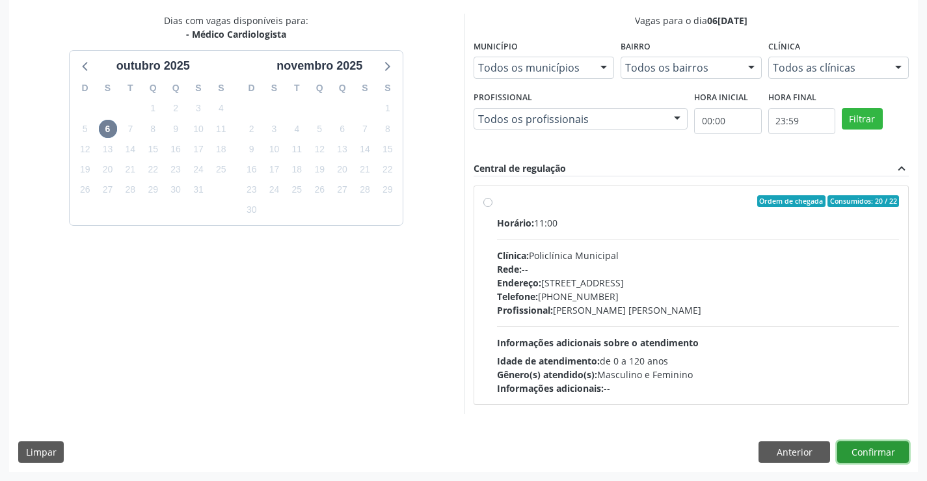
click at [868, 450] on button "Confirmar" at bounding box center [874, 452] width 72 height 22
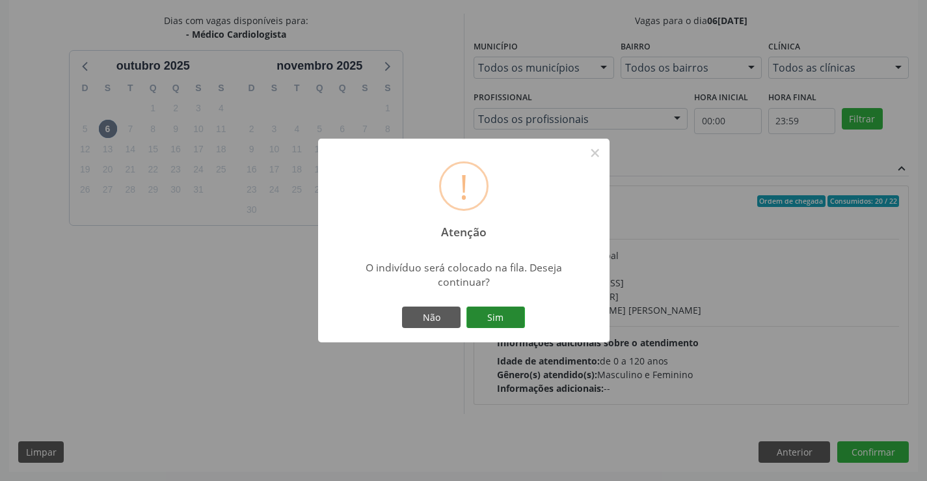
click at [508, 320] on button "Sim" at bounding box center [496, 318] width 59 height 22
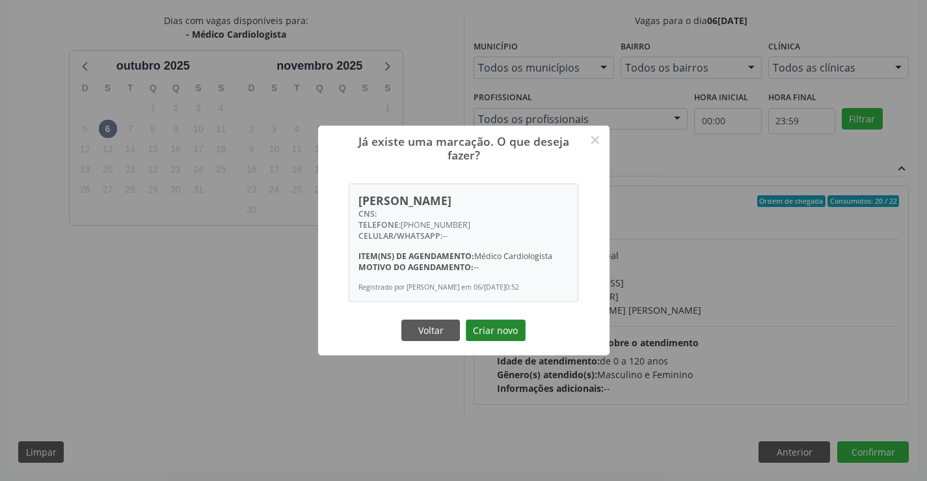
click at [497, 336] on button "Criar novo" at bounding box center [496, 331] width 60 height 22
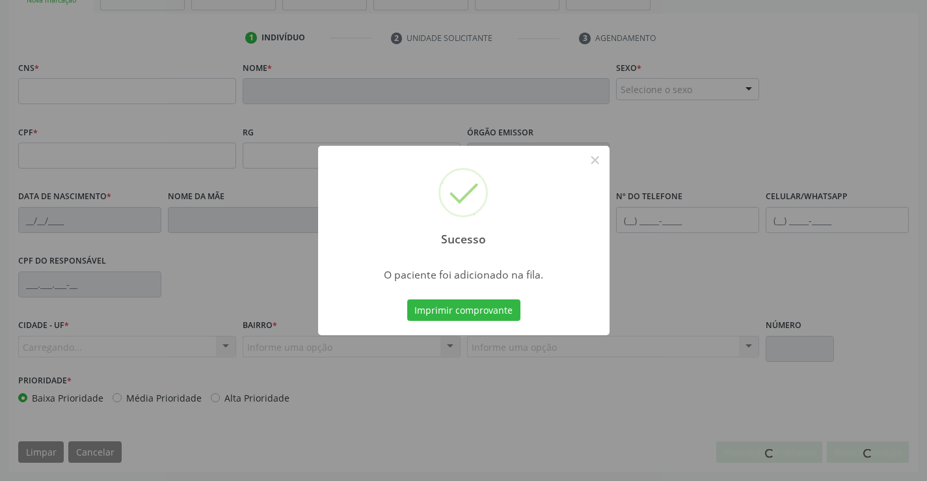
click at [492, 314] on button "Imprimir comprovante" at bounding box center [463, 310] width 113 height 22
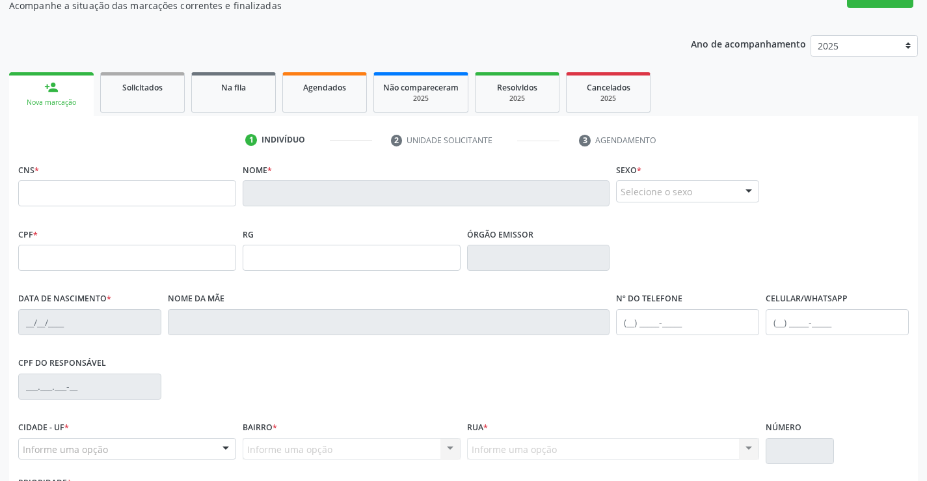
scroll to position [0, 0]
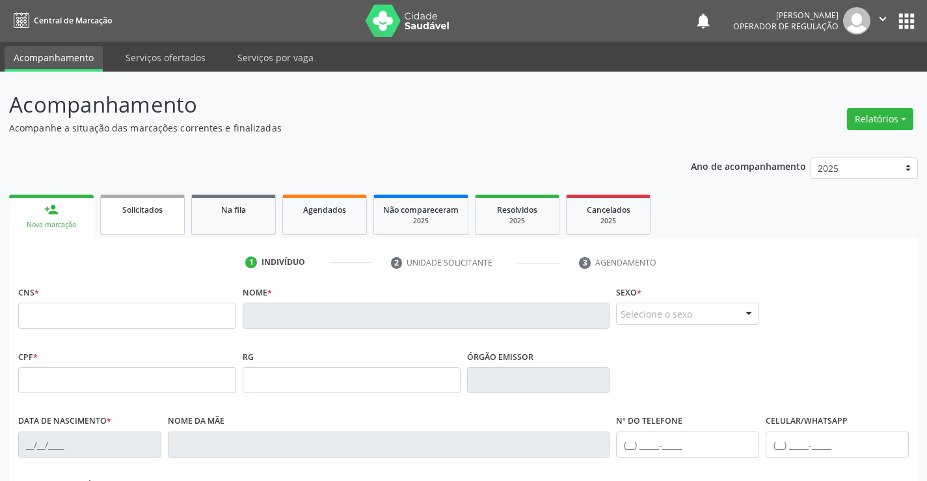
click at [152, 220] on link "Solicitados" at bounding box center [142, 215] width 85 height 40
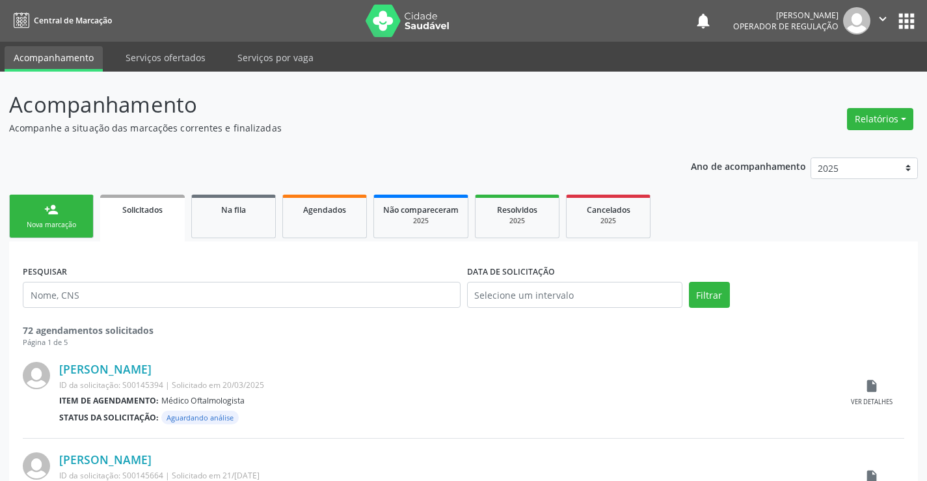
click at [81, 224] on div "Nova marcação" at bounding box center [51, 225] width 65 height 10
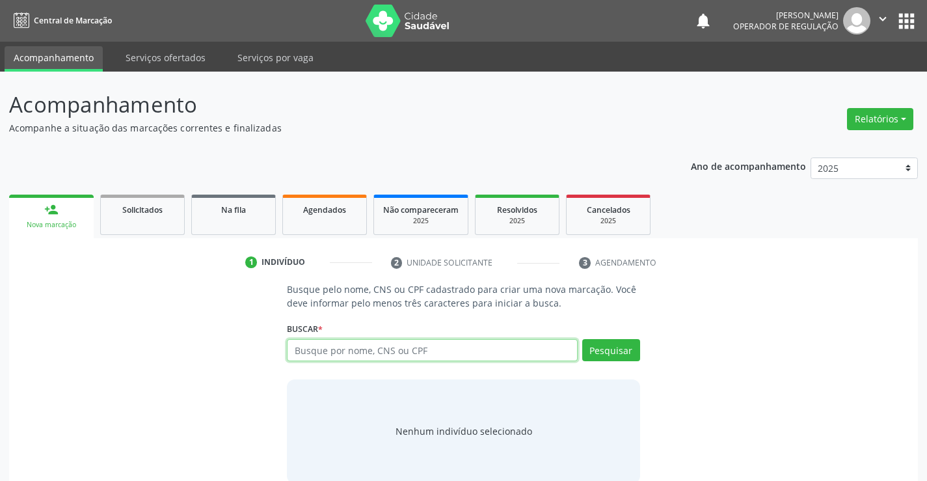
click at [371, 353] on input "text" at bounding box center [432, 350] width 290 height 22
type input "704208744863980"
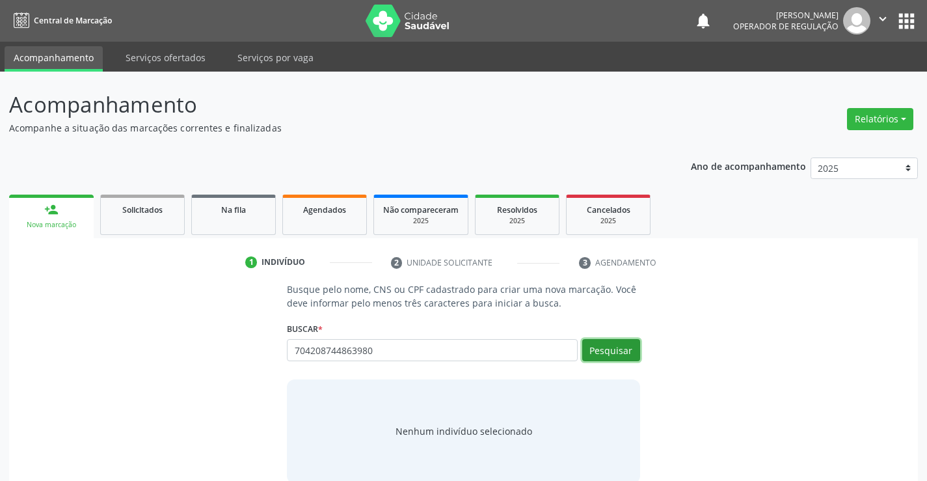
click at [612, 349] on button "Pesquisar" at bounding box center [611, 350] width 58 height 22
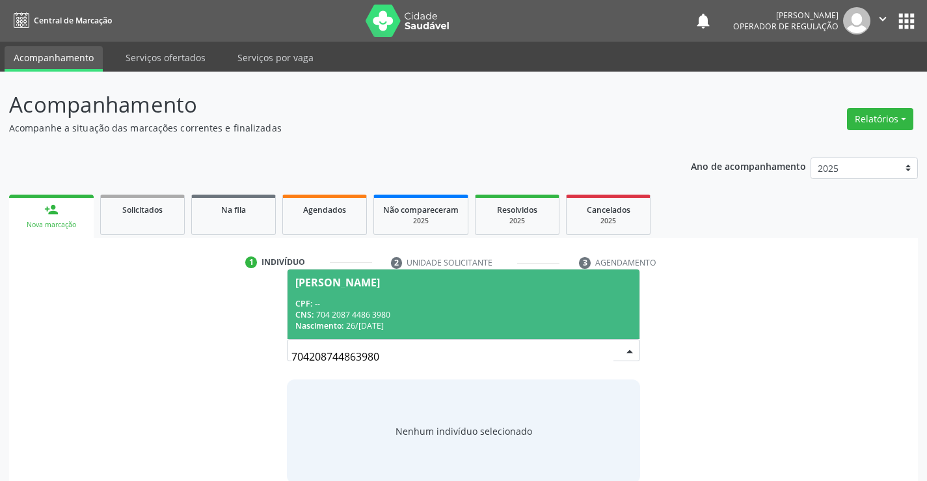
click at [515, 304] on div "CPF: --" at bounding box center [463, 303] width 336 height 11
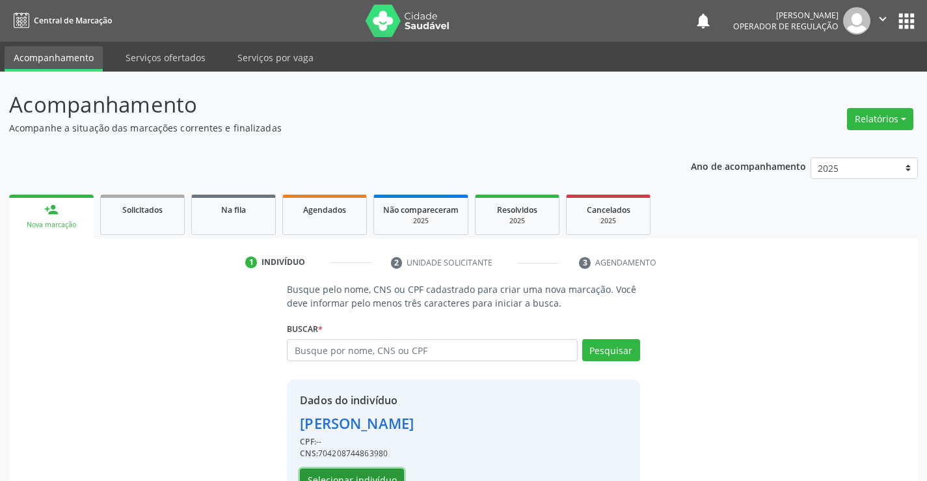
click at [381, 473] on button "Selecionar indivíduo" at bounding box center [352, 480] width 104 height 22
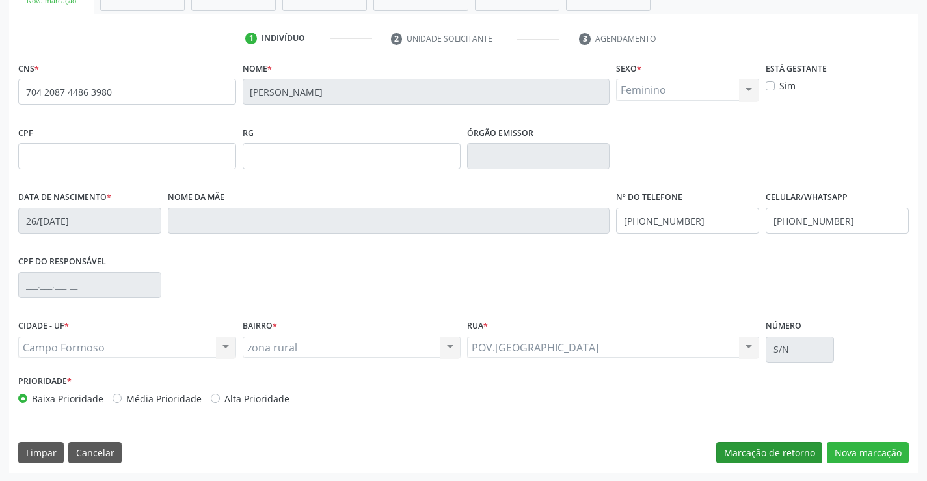
scroll to position [225, 0]
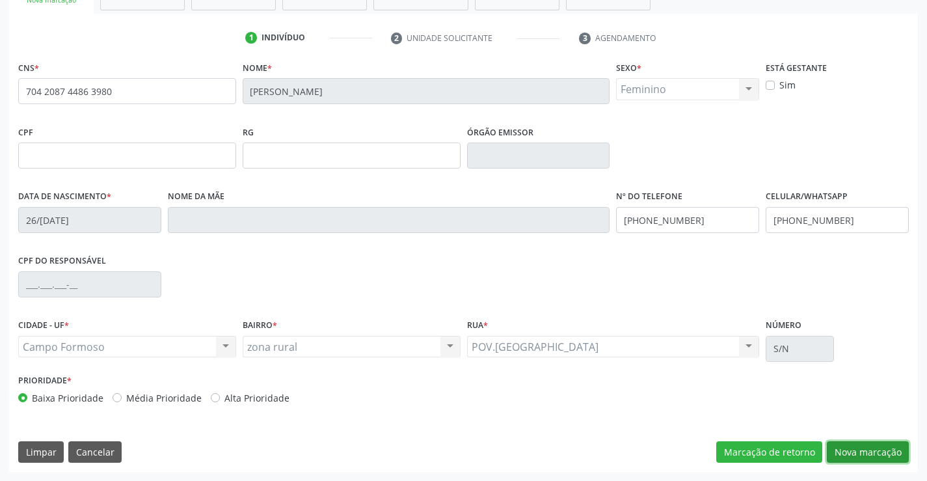
click at [845, 448] on button "Nova marcação" at bounding box center [868, 452] width 82 height 22
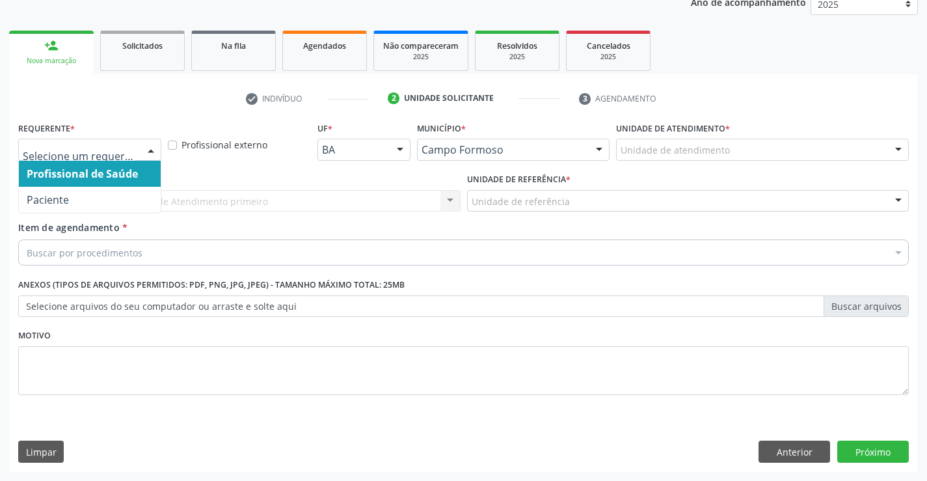
drag, startPoint x: 152, startPoint y: 146, endPoint x: 137, endPoint y: 156, distance: 18.8
click at [152, 146] on div at bounding box center [151, 150] width 20 height 22
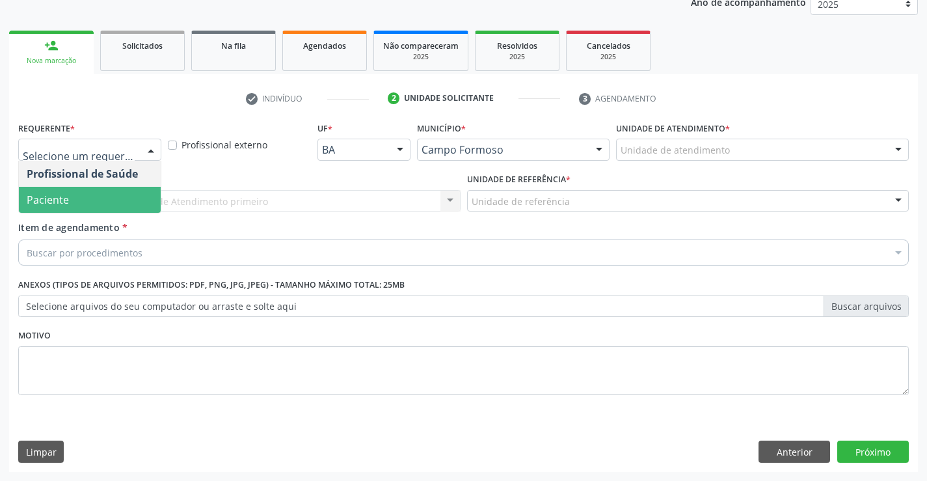
click at [129, 201] on span "Paciente" at bounding box center [90, 200] width 142 height 26
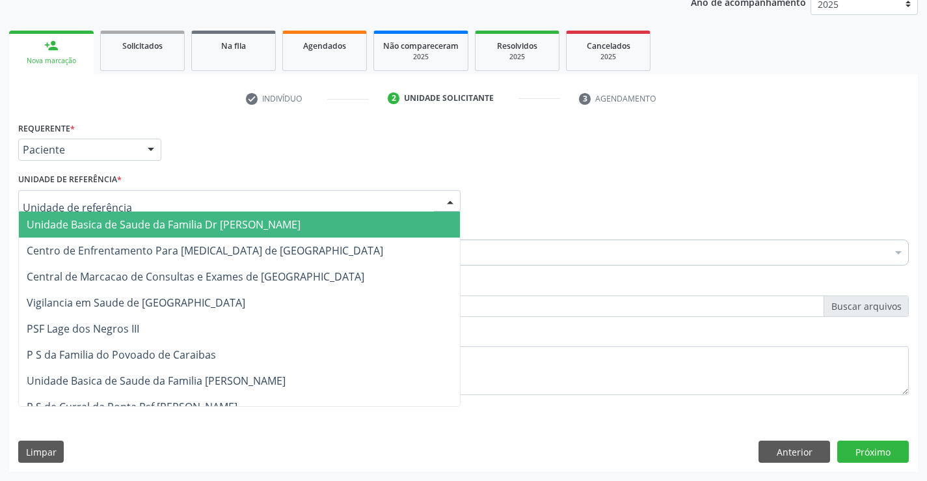
click at [193, 199] on div at bounding box center [239, 201] width 443 height 22
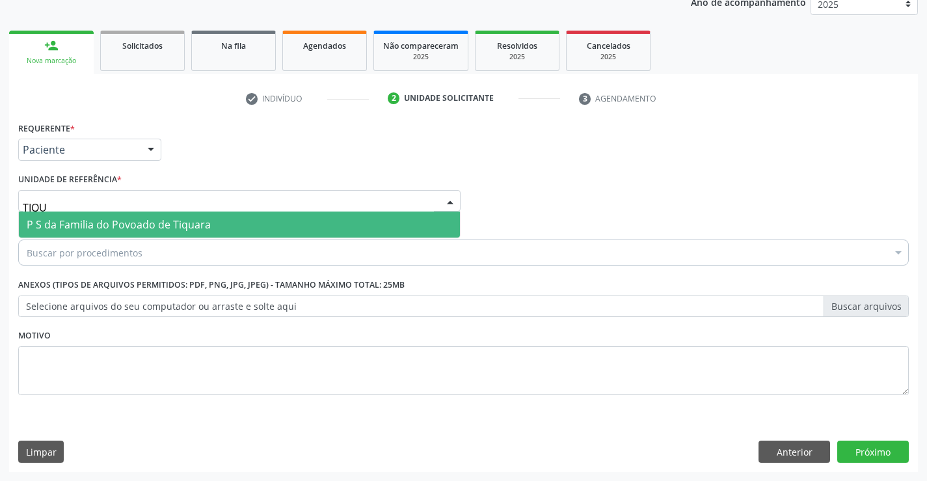
type input "TIQUA"
click at [216, 225] on span "P S da Familia do Povoado de Tiquara" at bounding box center [239, 225] width 441 height 26
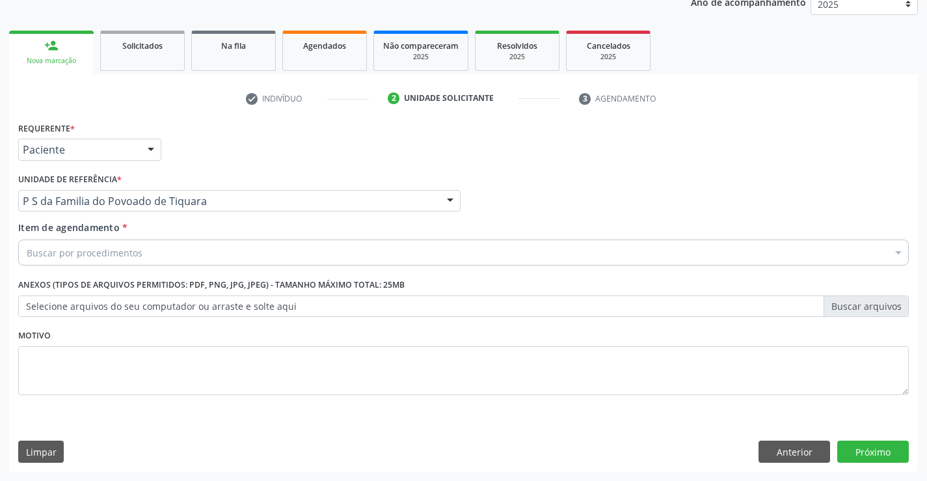
click at [177, 261] on div "Buscar por procedimentos" at bounding box center [463, 253] width 891 height 26
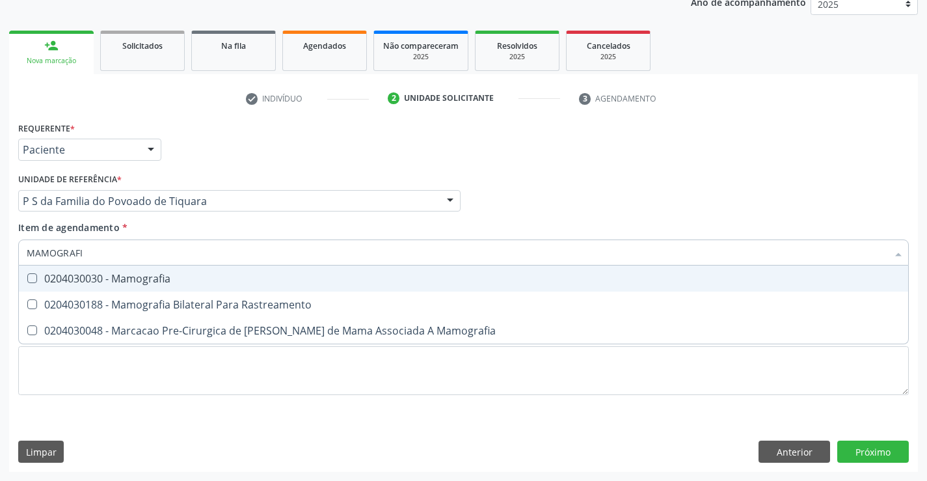
type input "MAMOGRAFIA"
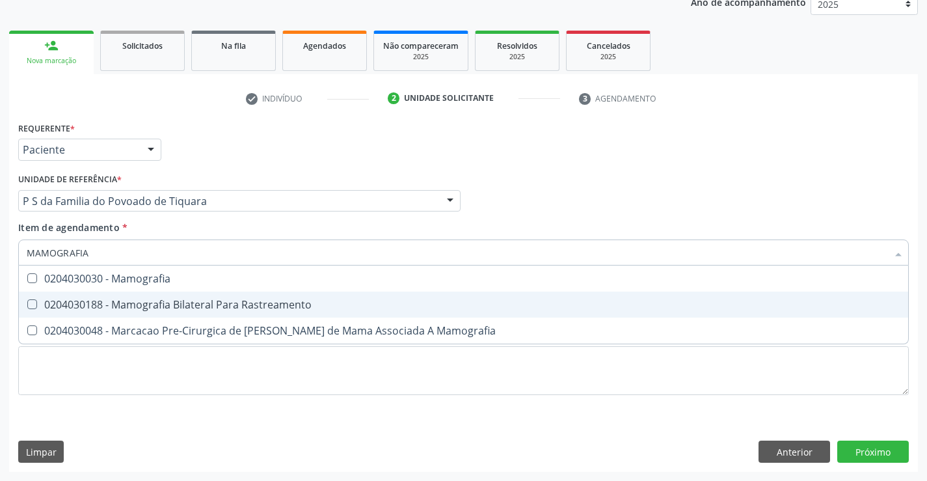
click at [178, 299] on div "0204030188 - Mamografia Bilateral Para Rastreamento" at bounding box center [464, 304] width 874 height 10
checkbox Rastreamento "true"
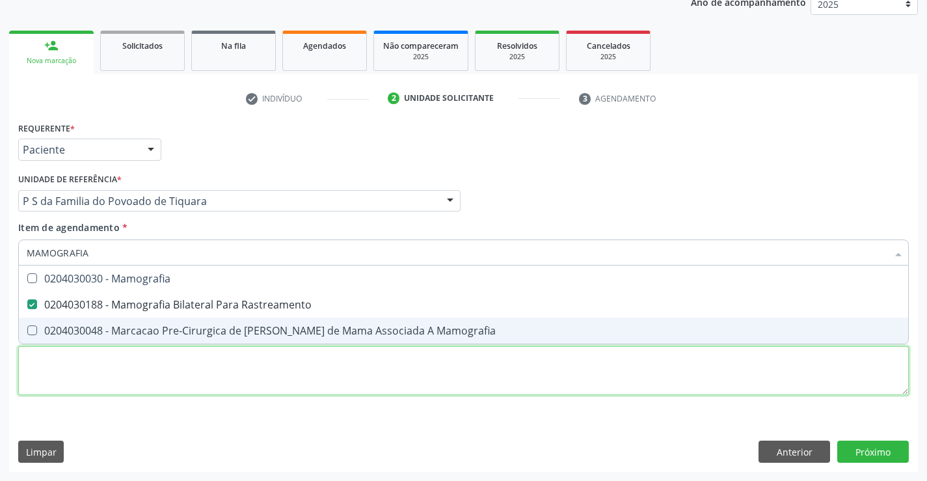
click at [178, 364] on div "Requerente * Paciente Profissional de Saúde Paciente Nenhum resultado encontrad…" at bounding box center [463, 265] width 891 height 295
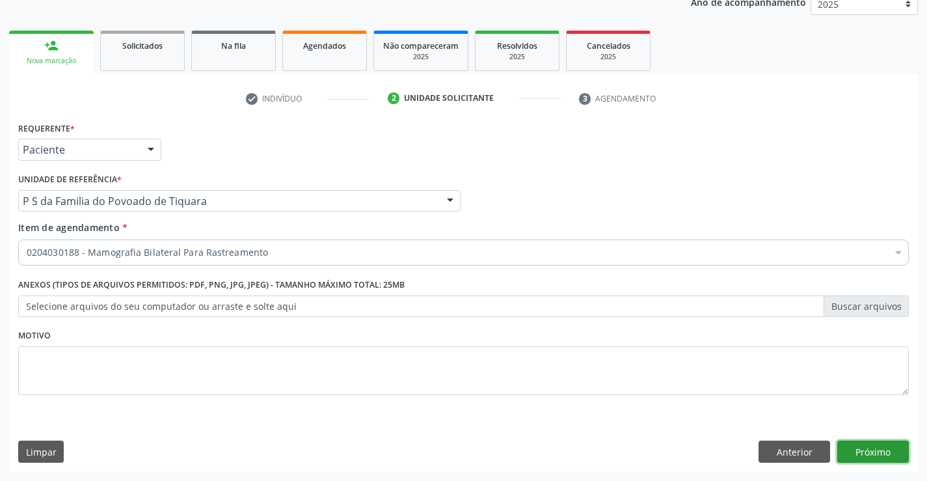
click at [857, 449] on button "Próximo" at bounding box center [874, 452] width 72 height 22
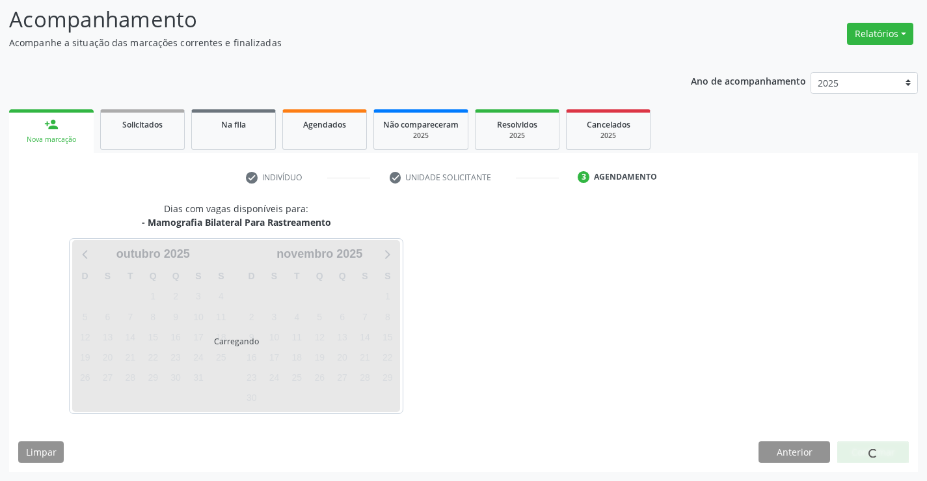
scroll to position [85, 0]
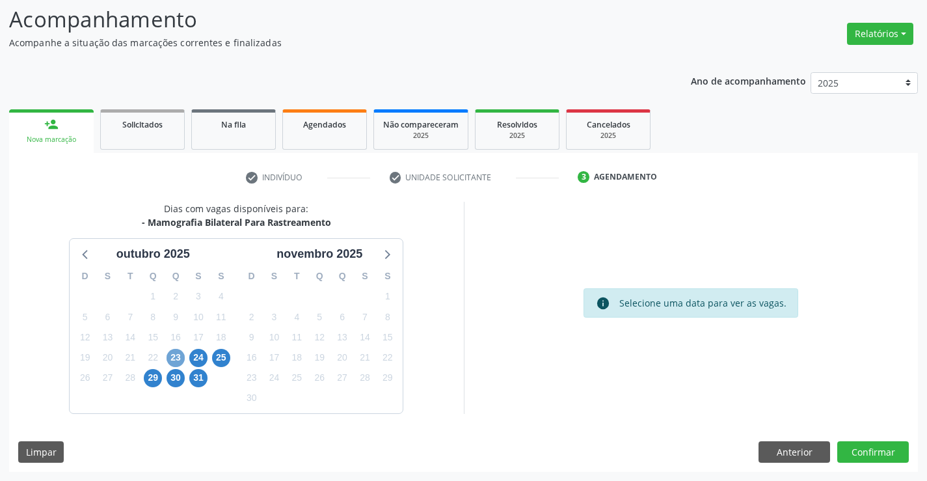
click at [179, 357] on span "23" at bounding box center [176, 358] width 18 height 18
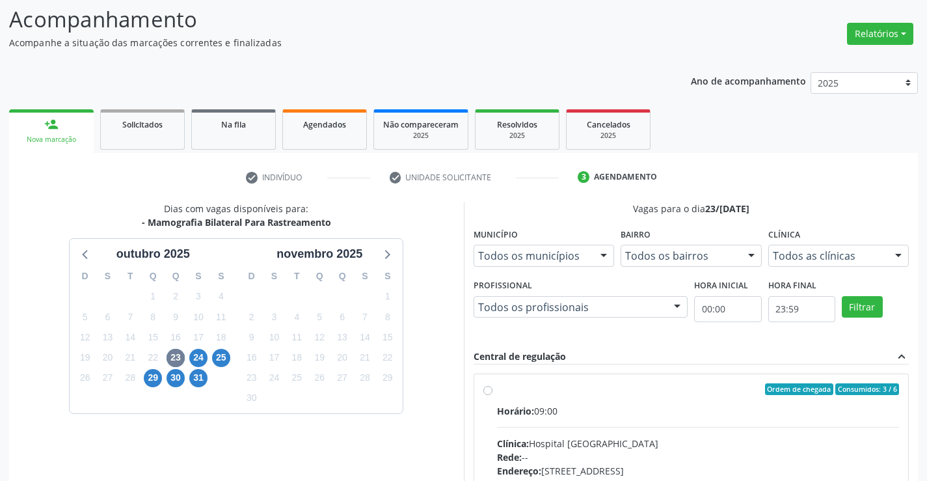
click at [493, 390] on div "Ordem de chegada Consumidos: 3 / 6 Horário: 09:00 Clínica: Hospital Sao Francis…" at bounding box center [692, 483] width 417 height 200
radio input "true"
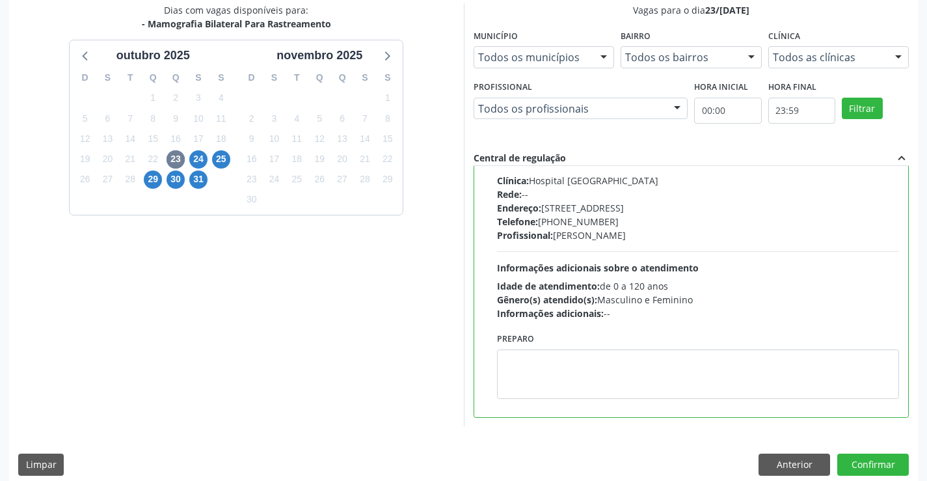
scroll to position [297, 0]
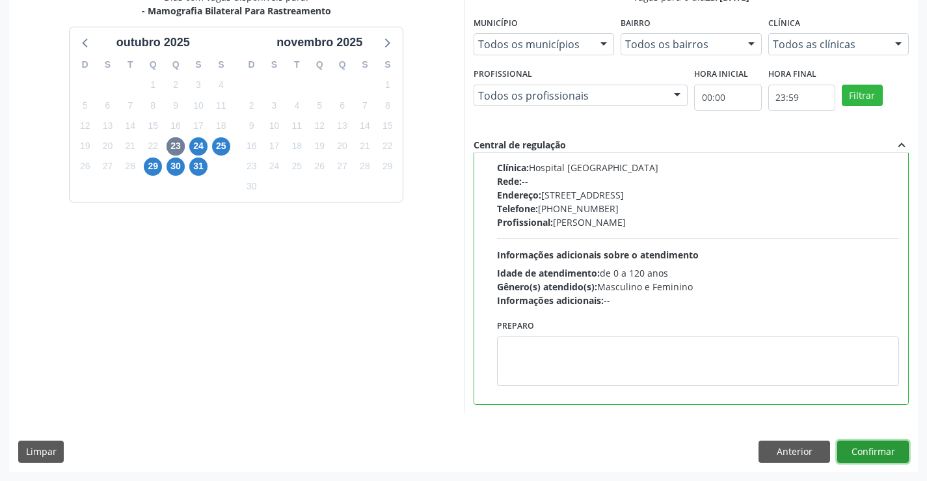
click at [872, 448] on button "Confirmar" at bounding box center [874, 452] width 72 height 22
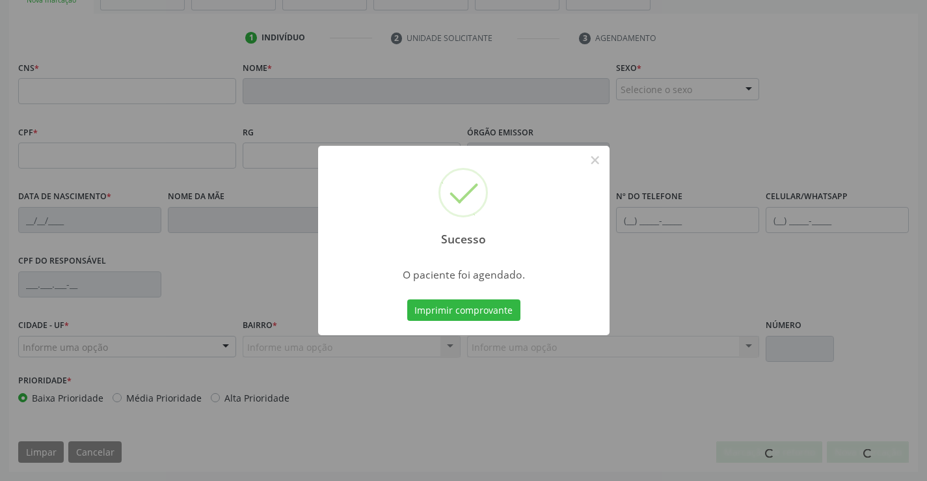
scroll to position [225, 0]
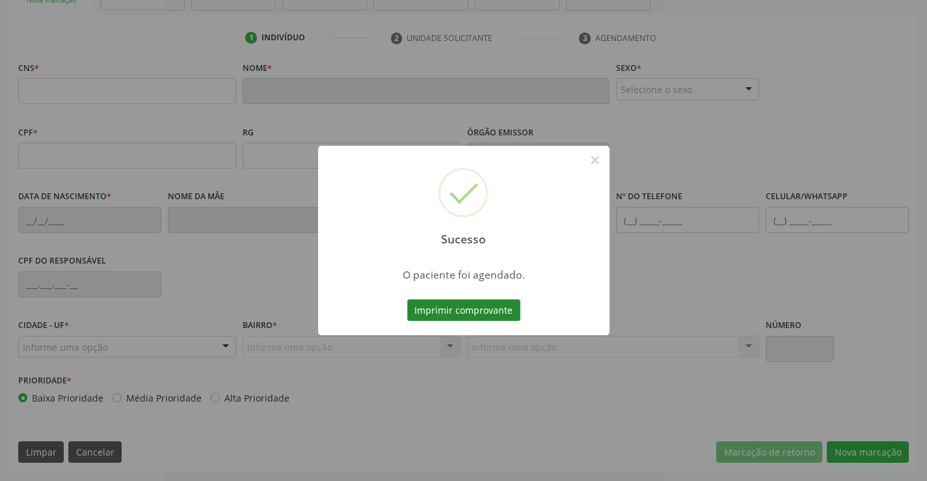
click at [504, 310] on button "Imprimir comprovante" at bounding box center [463, 310] width 113 height 22
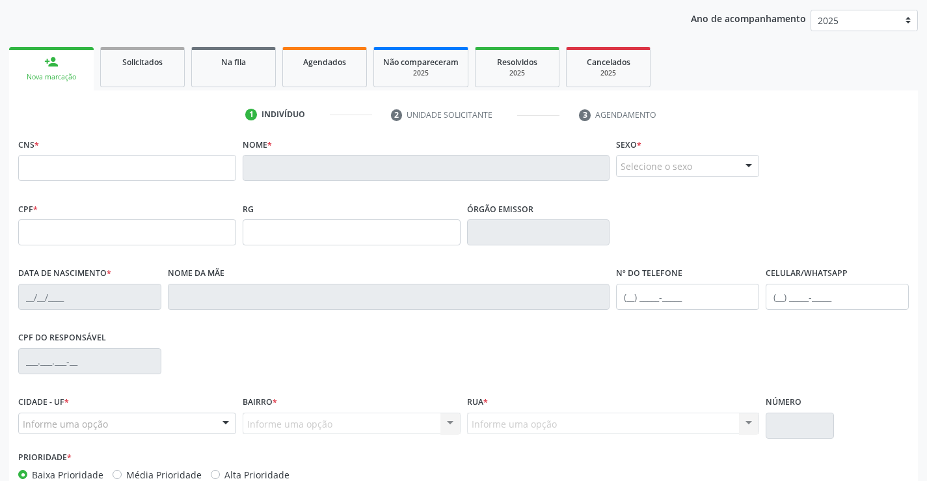
scroll to position [29, 0]
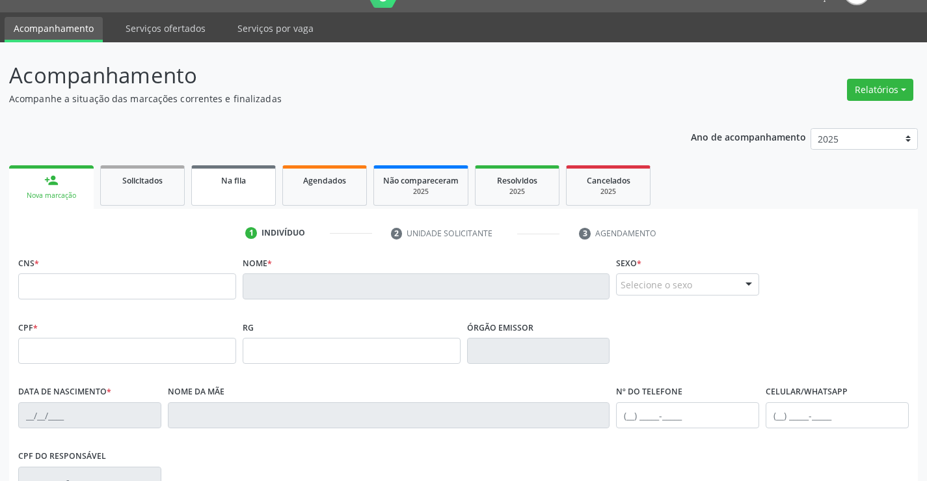
click at [245, 189] on link "Na fila" at bounding box center [233, 185] width 85 height 40
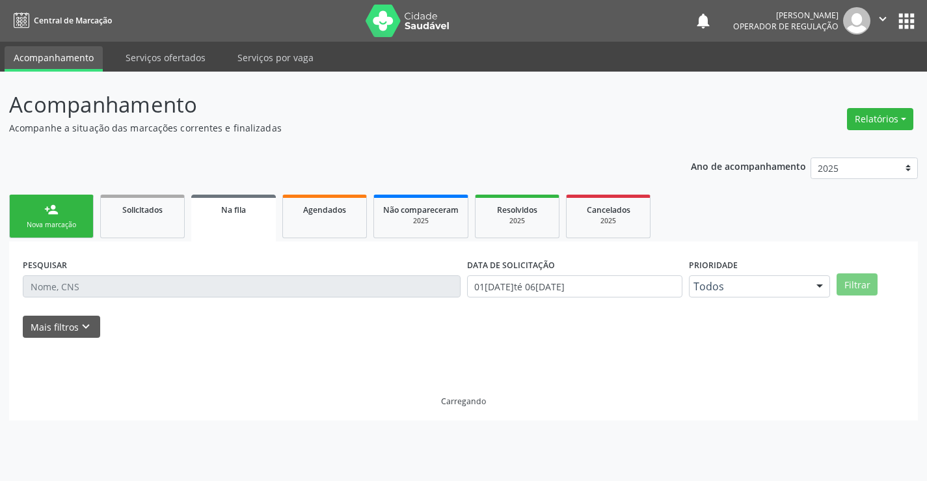
scroll to position [0, 0]
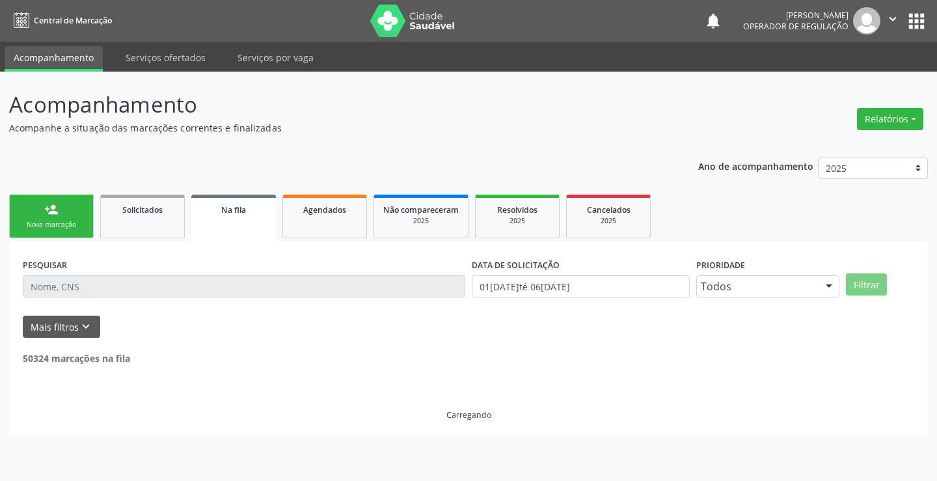
click at [240, 233] on link "Na fila" at bounding box center [233, 218] width 85 height 47
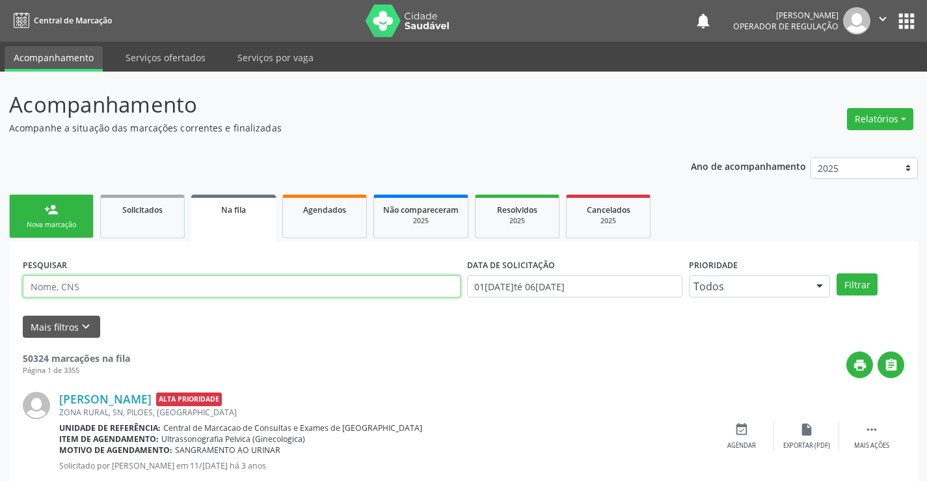
click at [112, 278] on input "text" at bounding box center [242, 286] width 438 height 22
type input "703309249608310"
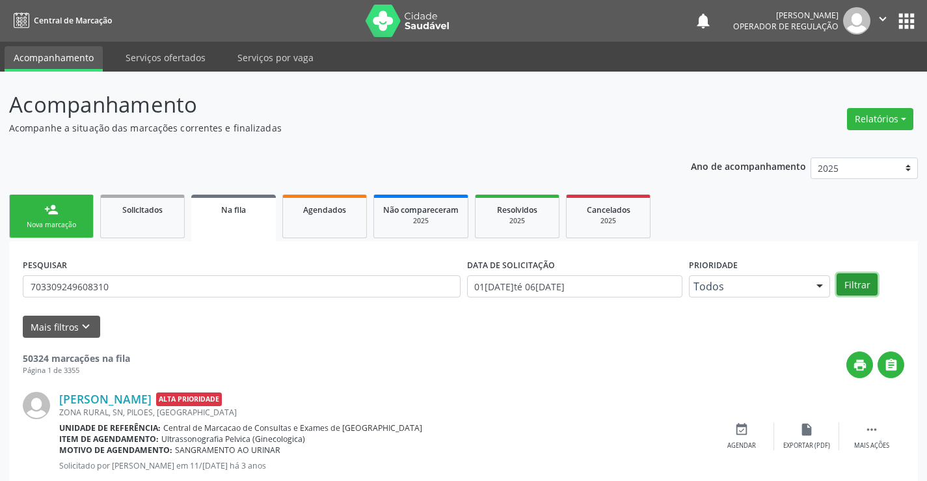
click at [855, 282] on button "Filtrar" at bounding box center [857, 284] width 41 height 22
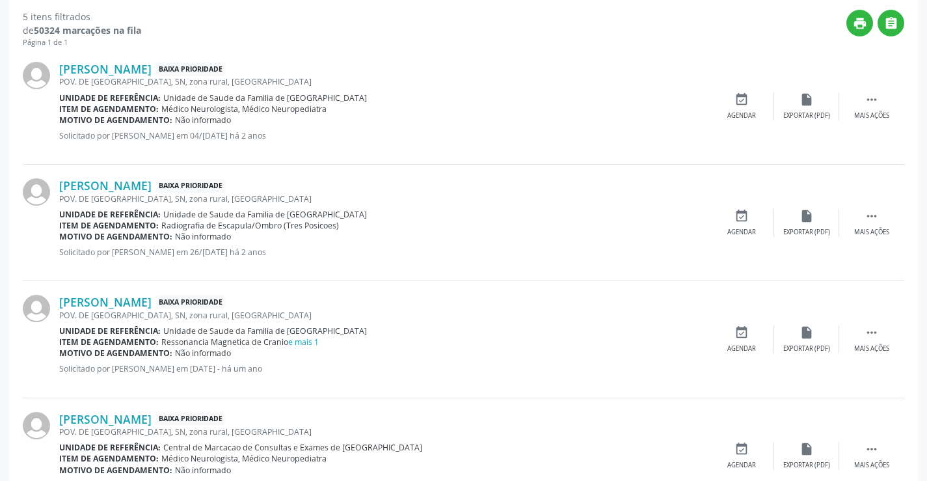
scroll to position [514, 0]
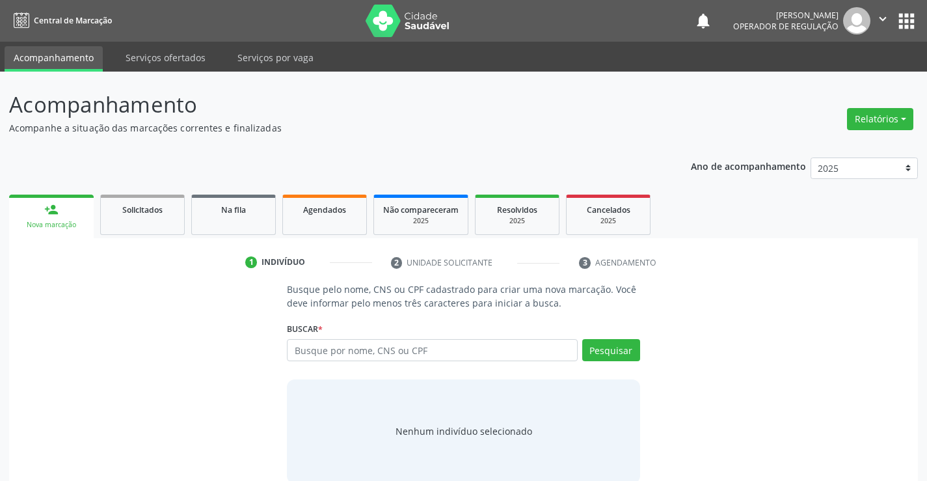
click at [431, 346] on input "text" at bounding box center [432, 350] width 290 height 22
type input "708206119179443"
click at [614, 348] on button "Pesquisar" at bounding box center [611, 350] width 58 height 22
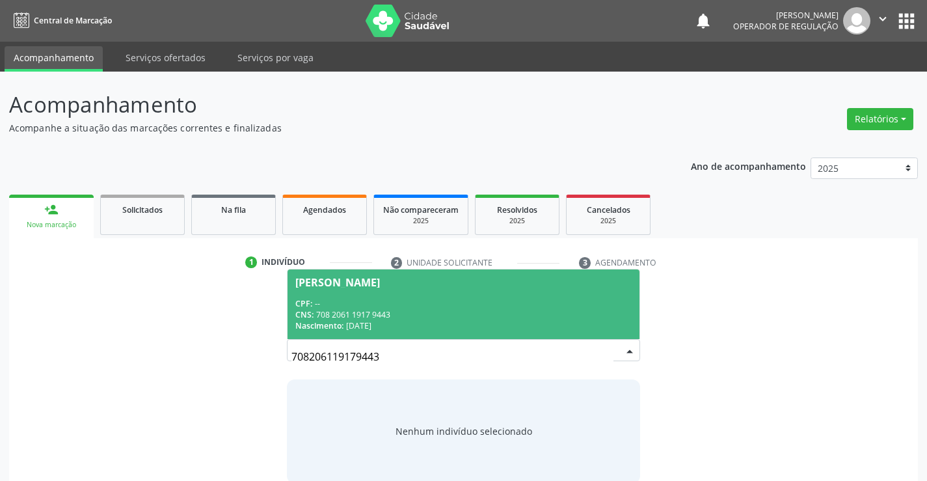
click at [575, 313] on div "CNS: 708 2061 1917 9443" at bounding box center [463, 314] width 336 height 11
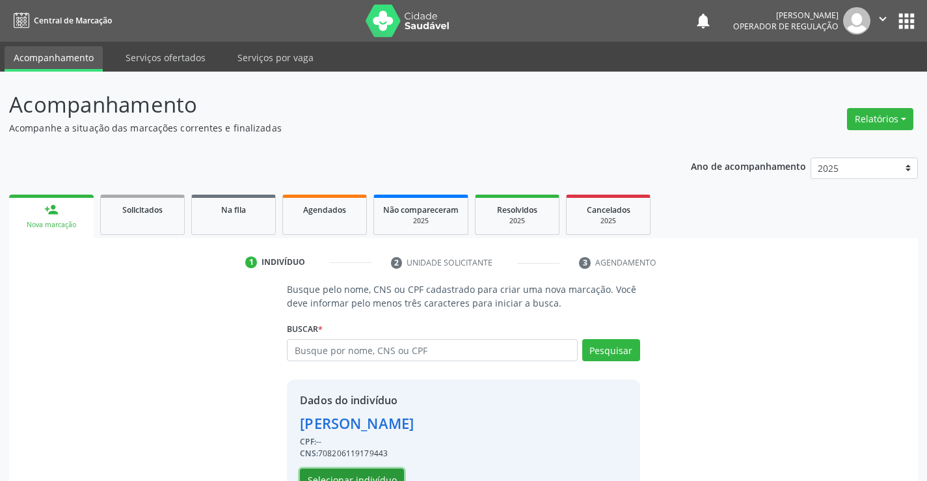
click at [385, 471] on button "Selecionar indivíduo" at bounding box center [352, 480] width 104 height 22
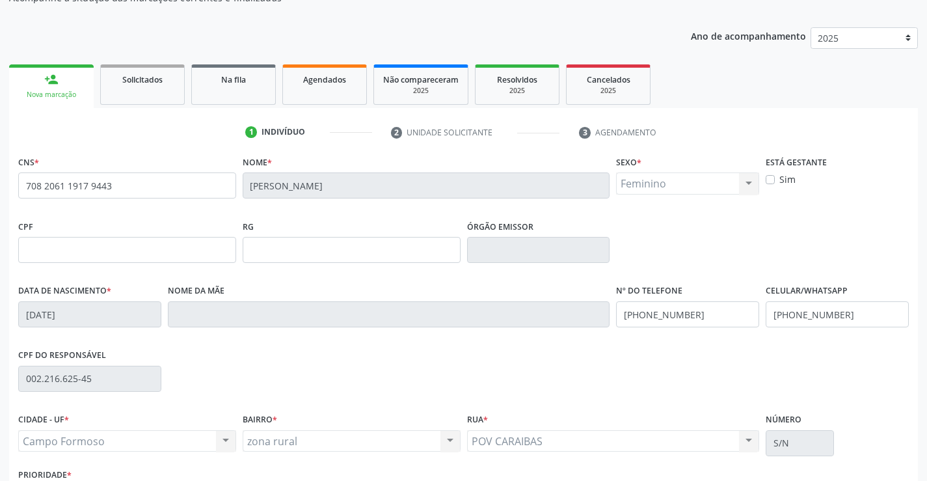
scroll to position [225, 0]
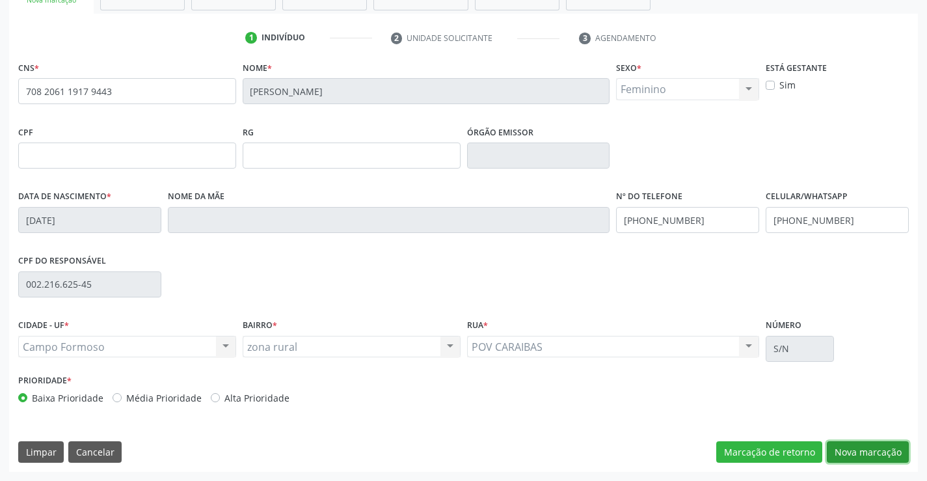
click at [865, 448] on button "Nova marcação" at bounding box center [868, 452] width 82 height 22
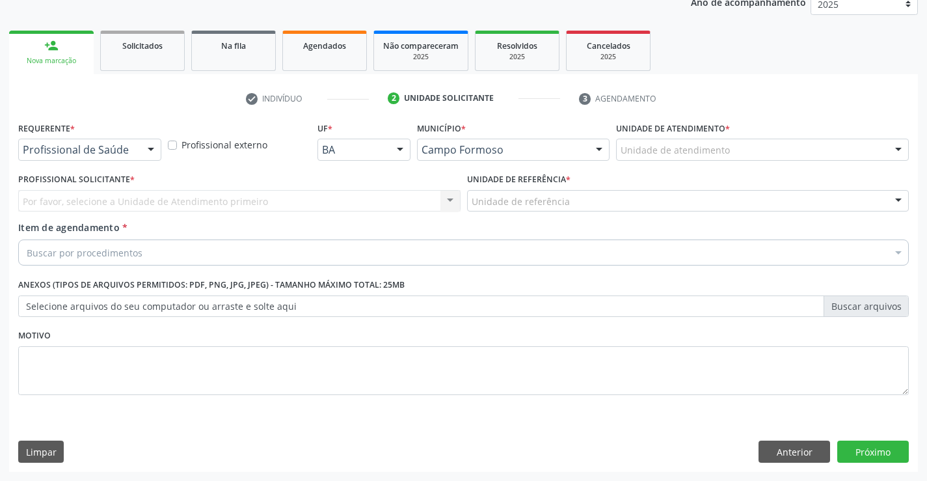
scroll to position [164, 0]
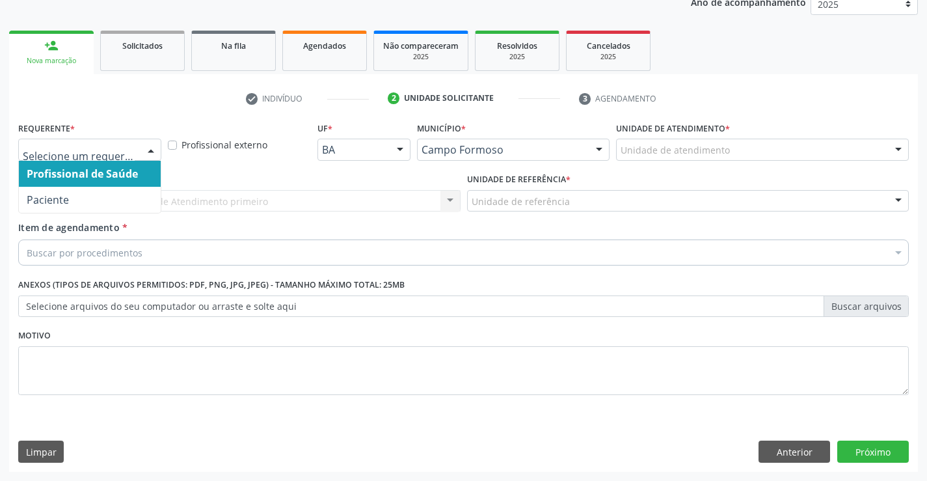
click at [150, 152] on div at bounding box center [151, 150] width 20 height 22
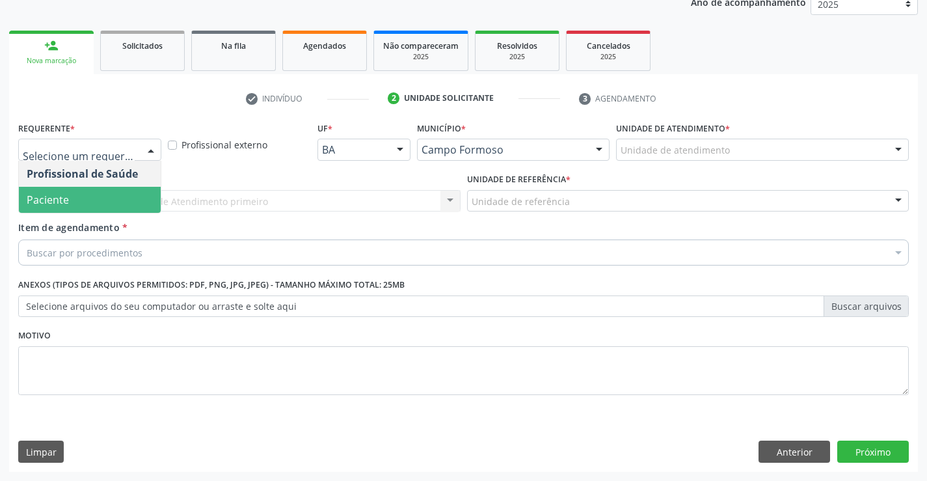
click at [102, 200] on span "Paciente" at bounding box center [90, 200] width 142 height 26
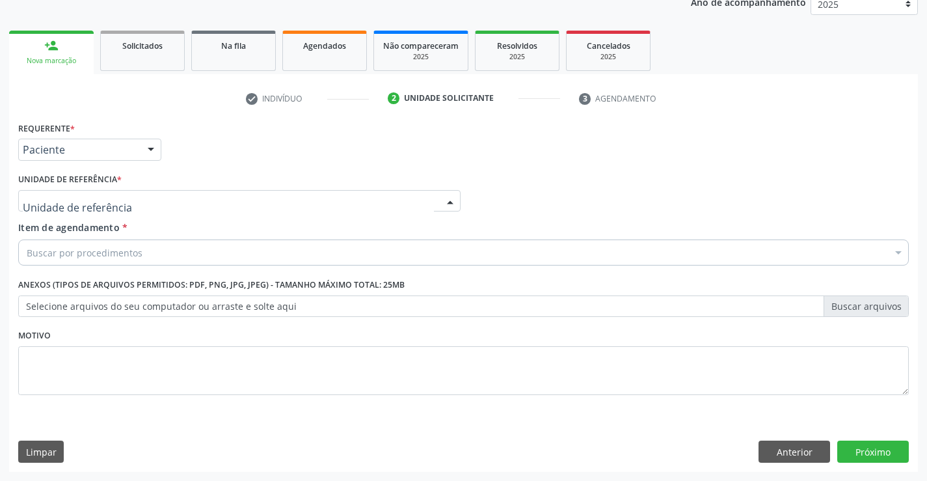
click at [118, 203] on div at bounding box center [239, 201] width 443 height 22
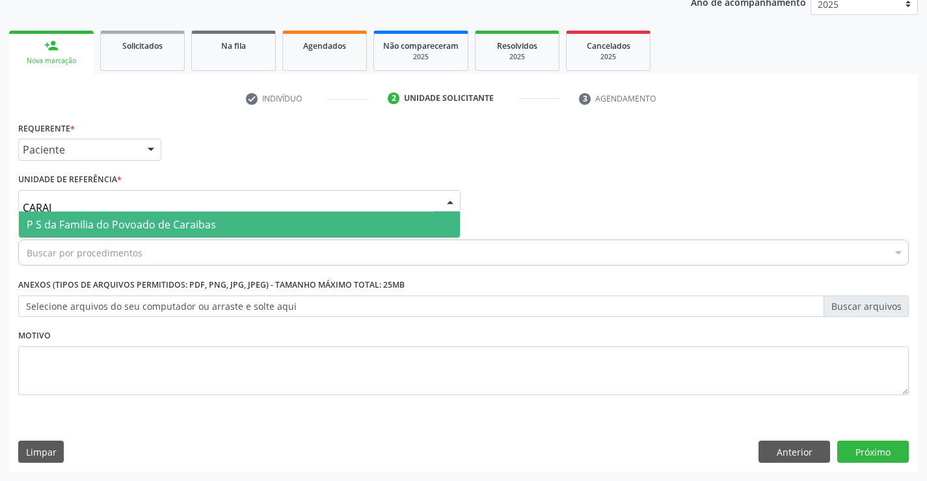
type input "CARAIB"
click at [143, 226] on span "P S da Familia do Povoado de Caraibas" at bounding box center [121, 224] width 189 height 14
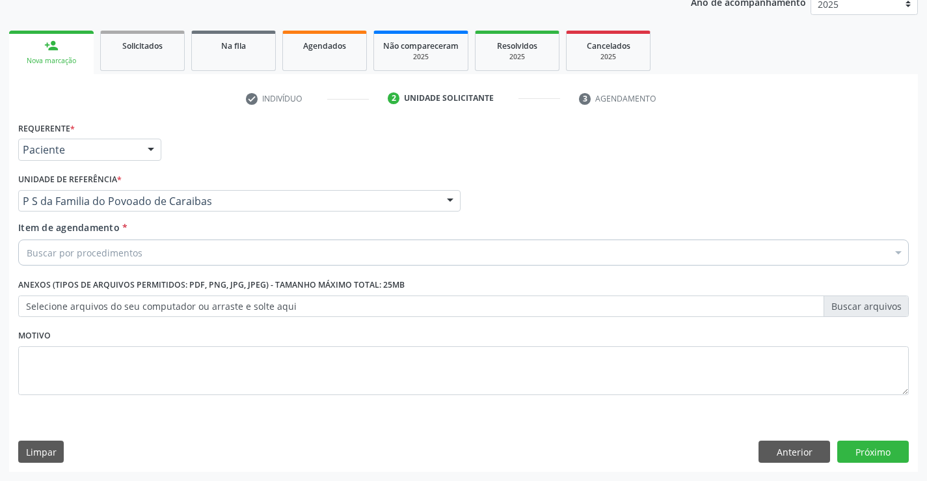
click at [146, 256] on div "Buscar por procedimentos" at bounding box center [463, 253] width 891 height 26
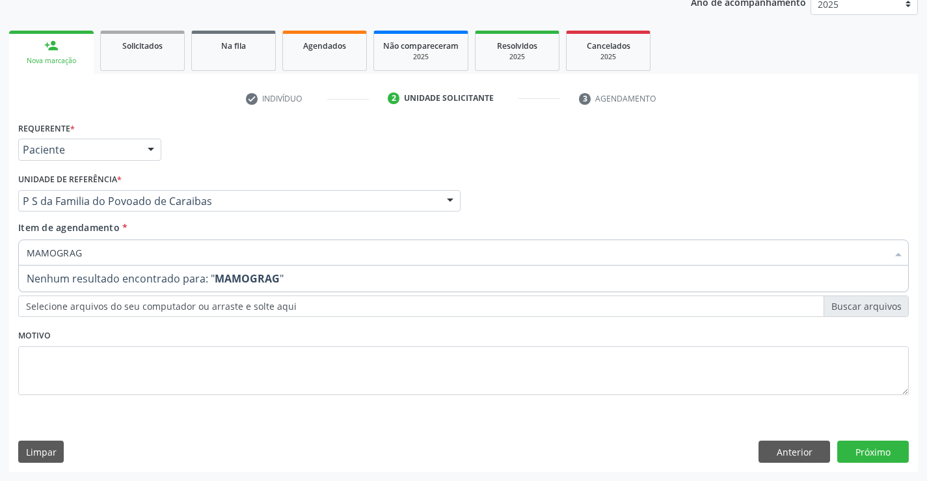
type input "MAMOGRA"
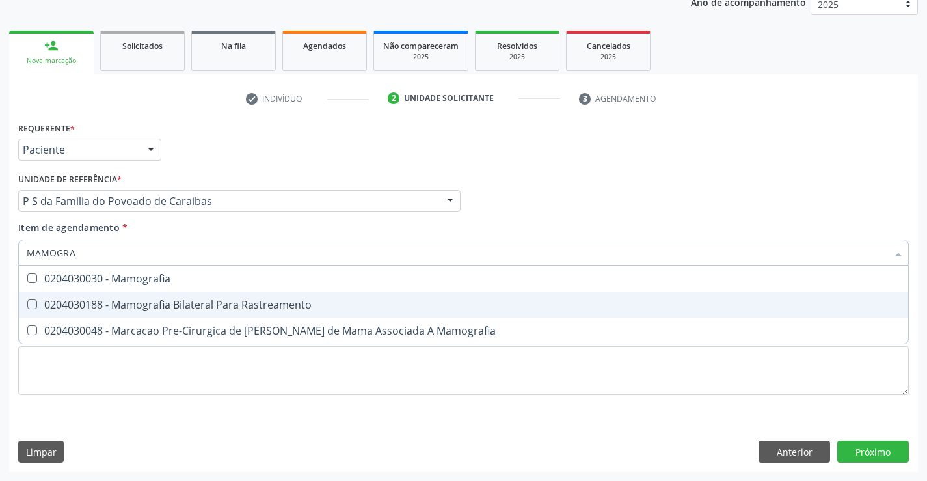
click at [169, 301] on div "0204030188 - Mamografia Bilateral Para Rastreamento" at bounding box center [464, 304] width 874 height 10
checkbox Rastreamento "true"
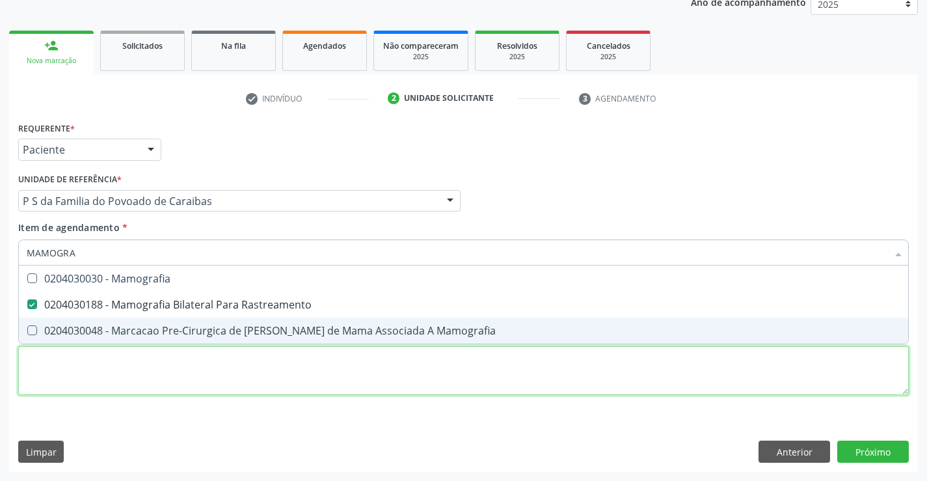
click at [215, 366] on div "Requerente * Paciente Profissional de Saúde Paciente Nenhum resultado encontrad…" at bounding box center [463, 265] width 891 height 295
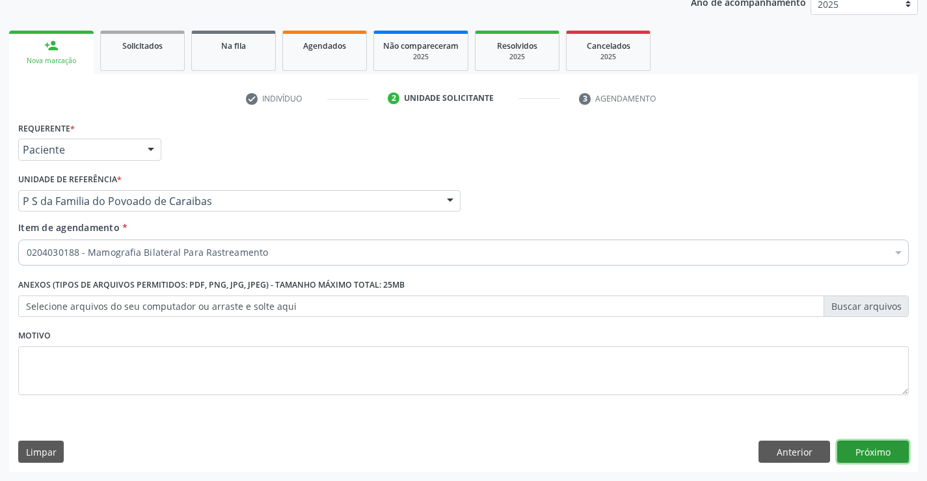
click at [860, 449] on button "Próximo" at bounding box center [874, 452] width 72 height 22
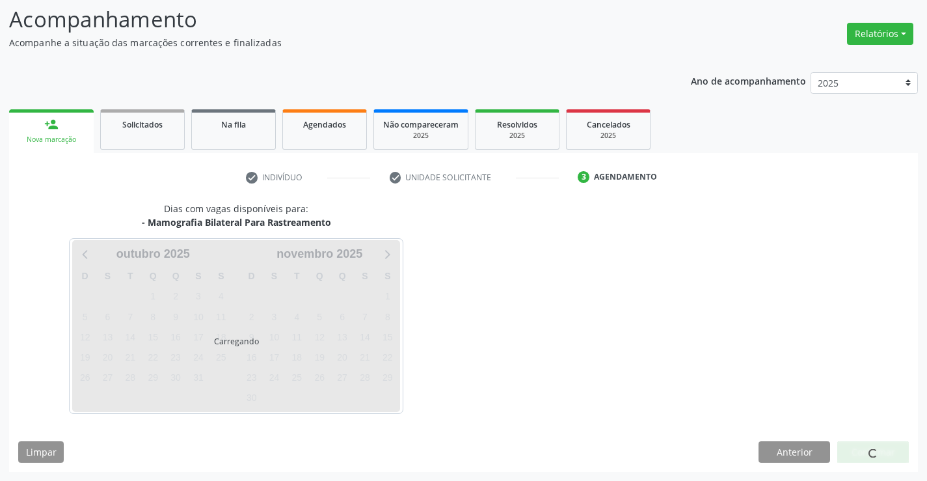
scroll to position [85, 0]
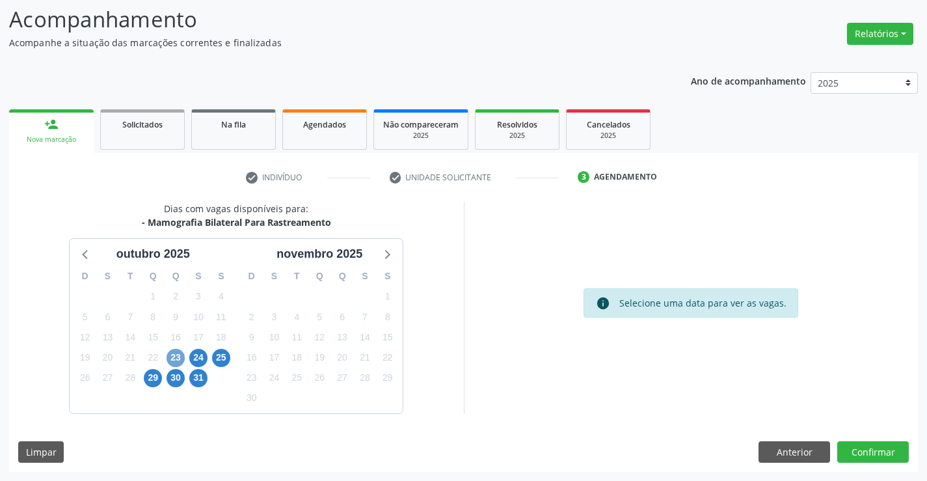
click at [173, 358] on span "23" at bounding box center [176, 358] width 18 height 18
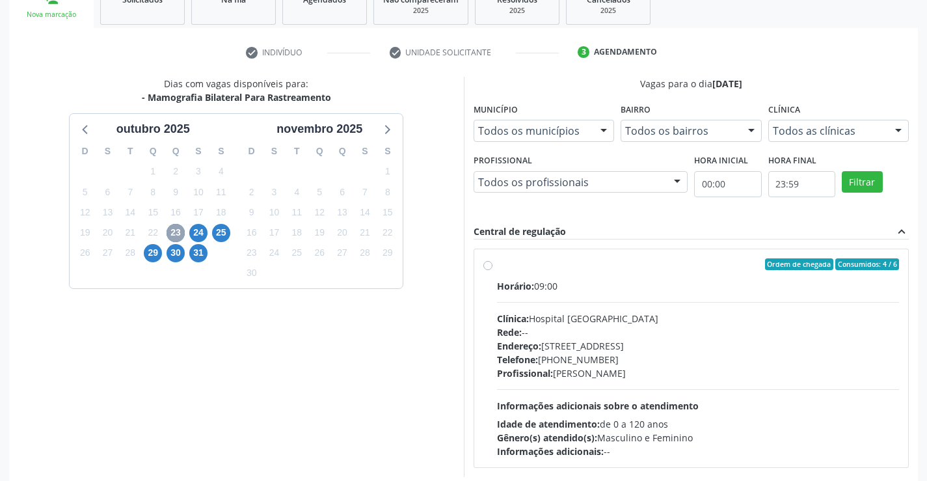
scroll to position [215, 0]
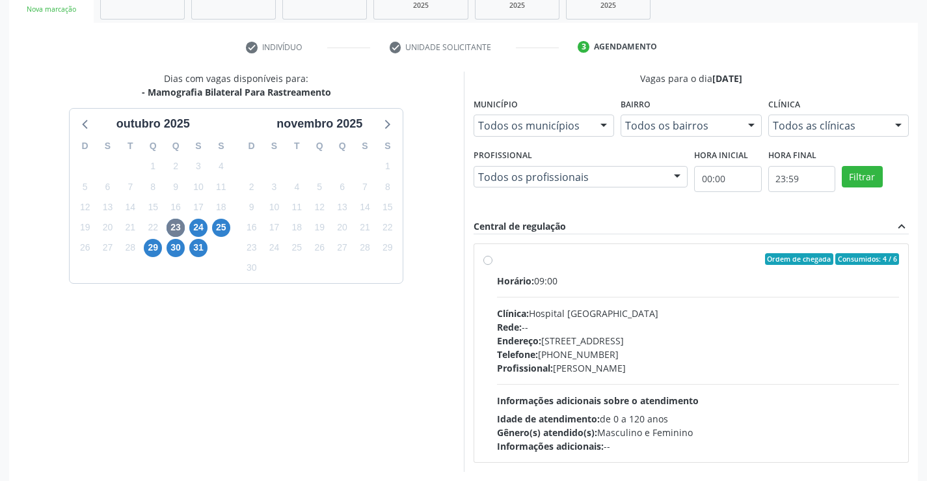
click at [497, 263] on label "Ordem de chegada Consumidos: 4 / 6 Horário: 09:00 Clínica: Hospital [GEOGRAPHIC…" at bounding box center [698, 353] width 403 height 200
click at [486, 263] on input "Ordem de chegada Consumidos: 4 / 6 Horário: 09:00 Clínica: Hospital [GEOGRAPHIC…" at bounding box center [488, 259] width 9 height 12
radio input "true"
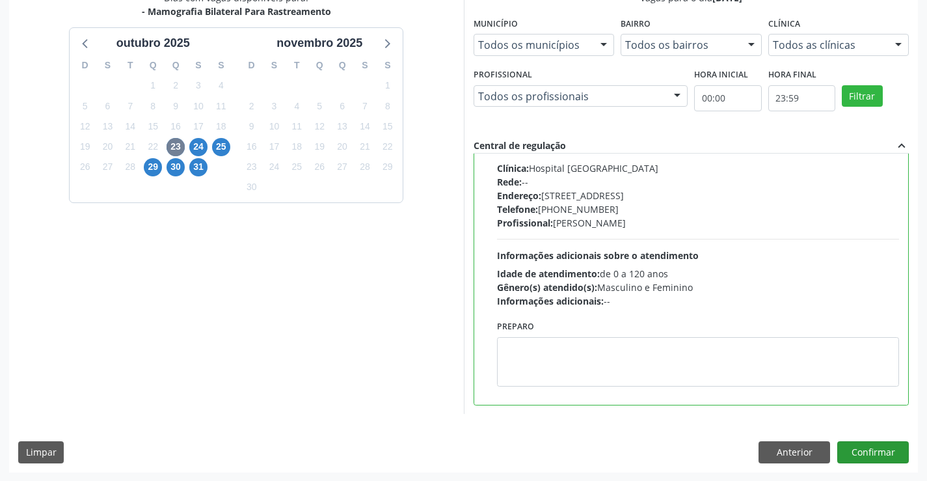
scroll to position [297, 0]
click at [864, 450] on button "Confirmar" at bounding box center [874, 452] width 72 height 22
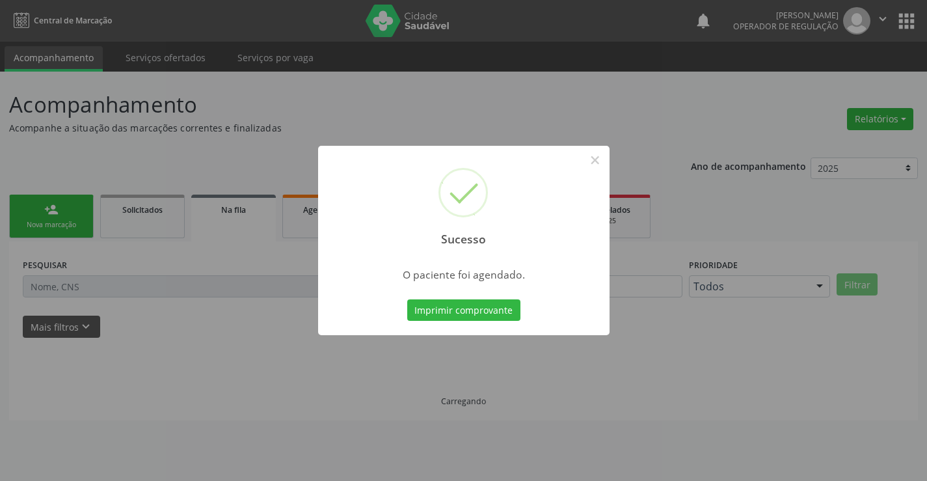
scroll to position [0, 0]
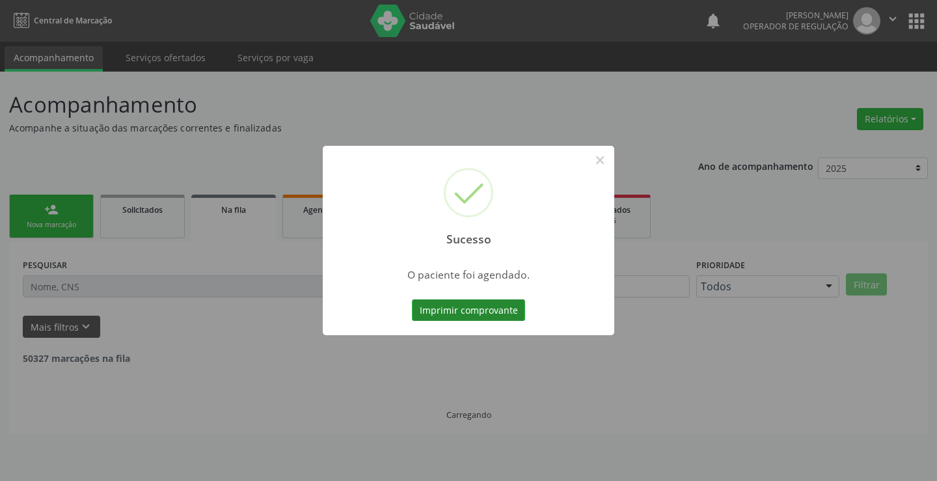
click at [451, 307] on button "Imprimir comprovante" at bounding box center [468, 310] width 113 height 22
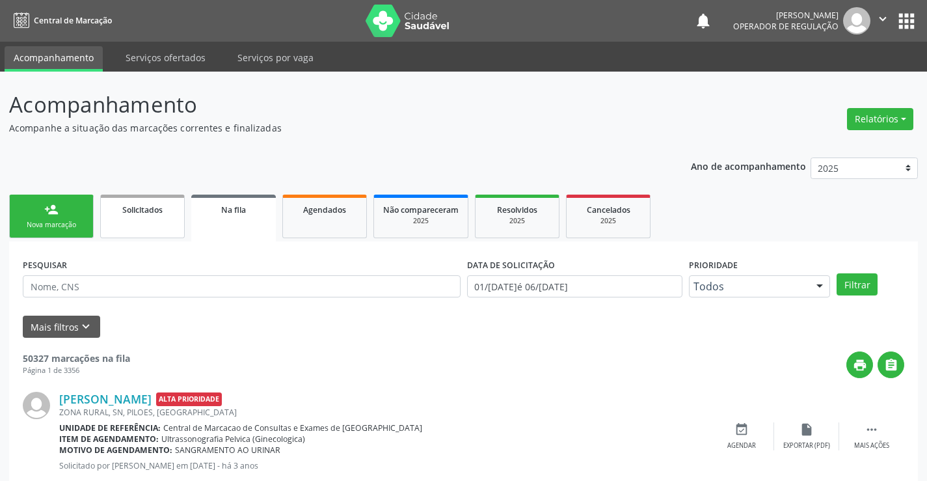
click at [148, 226] on link "Solicitados" at bounding box center [142, 217] width 85 height 44
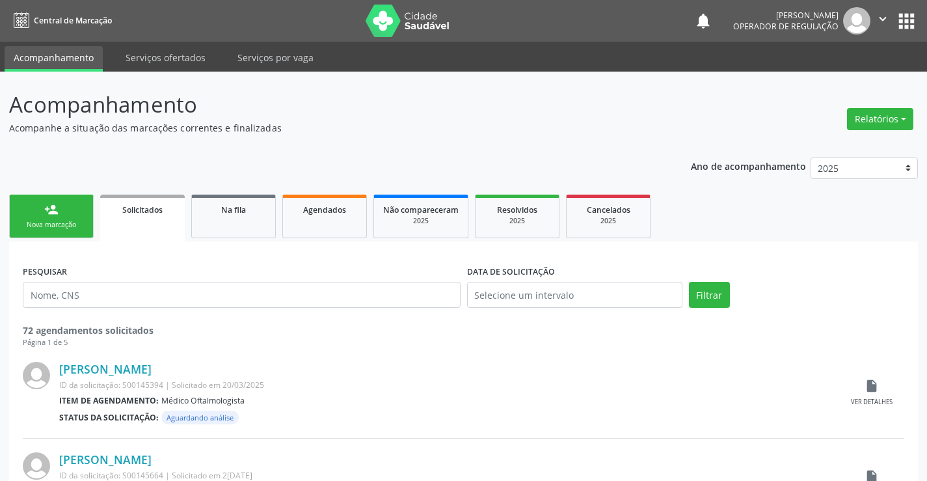
click at [75, 221] on div "Nova marcação" at bounding box center [51, 225] width 65 height 10
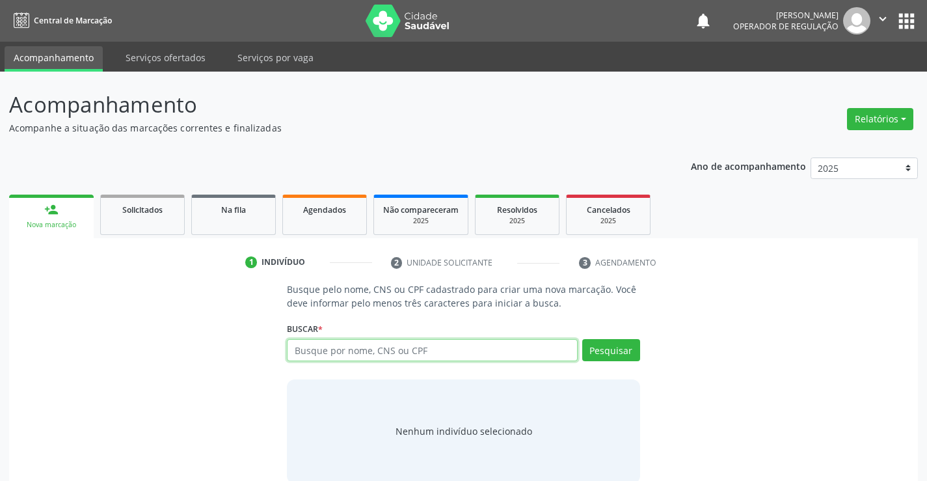
click at [390, 350] on input "text" at bounding box center [432, 350] width 290 height 22
type input "708206119179443"
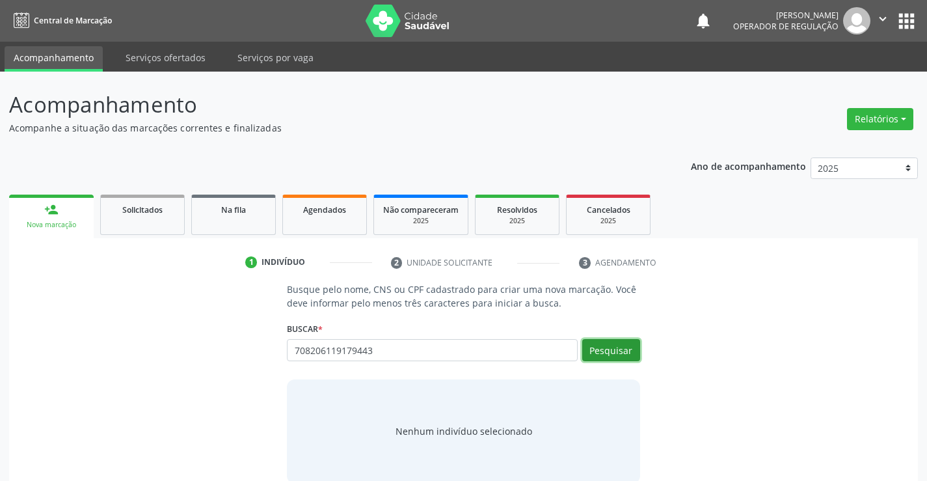
click at [609, 351] on button "Pesquisar" at bounding box center [611, 350] width 58 height 22
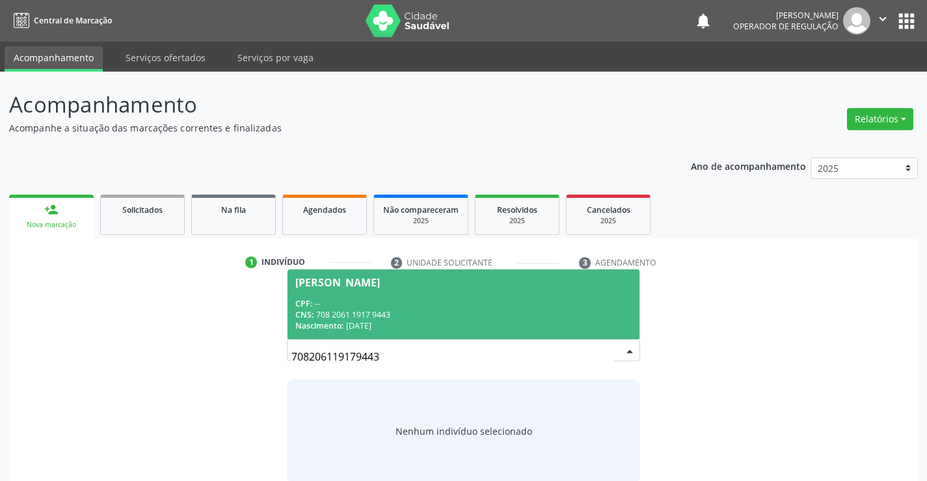
click at [540, 316] on div "CNS: 708 2061 1917 9443" at bounding box center [463, 314] width 336 height 11
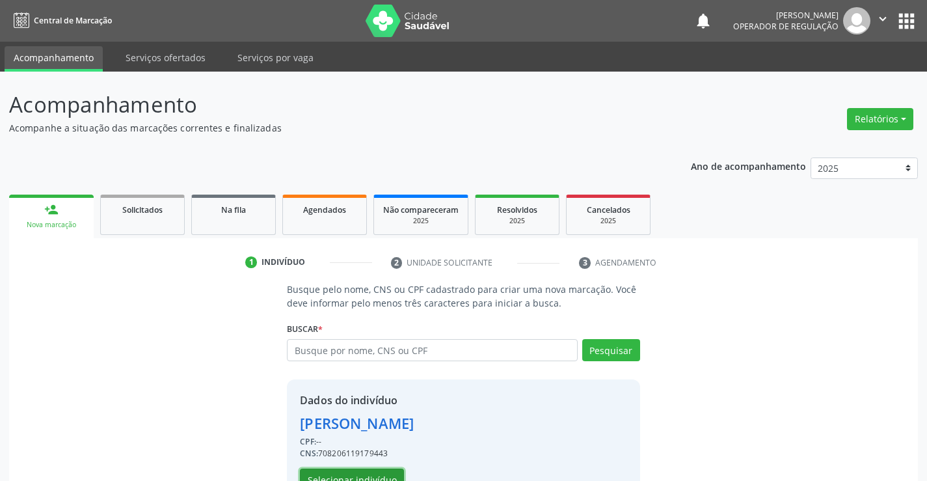
click at [385, 477] on button "Selecionar indivíduo" at bounding box center [352, 480] width 104 height 22
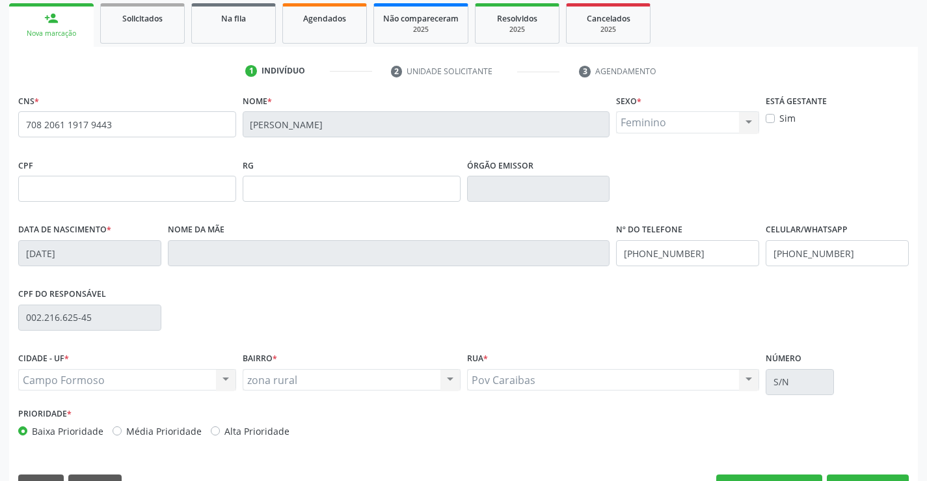
scroll to position [195, 0]
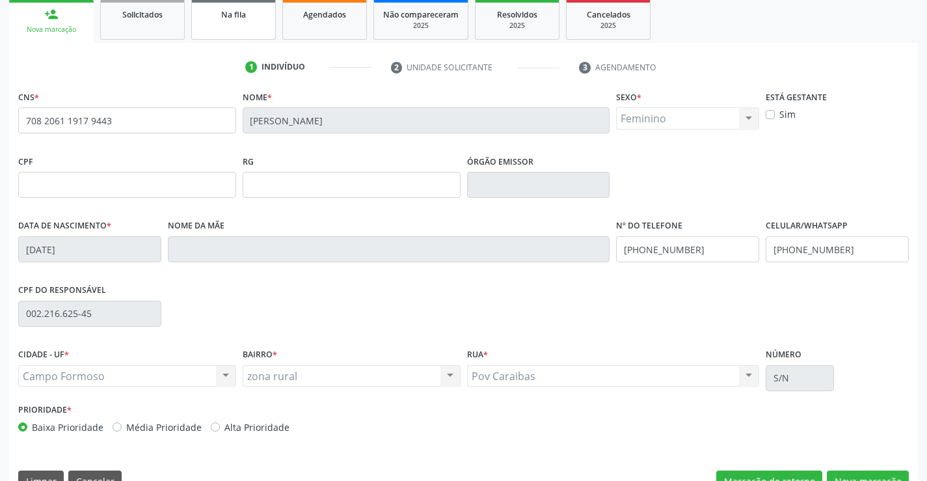
click at [232, 25] on link "Na fila" at bounding box center [233, 19] width 85 height 40
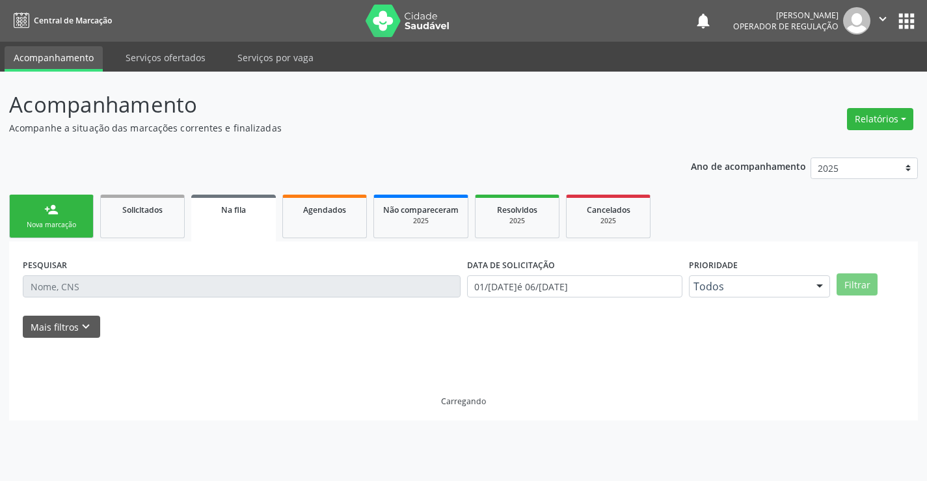
scroll to position [0, 0]
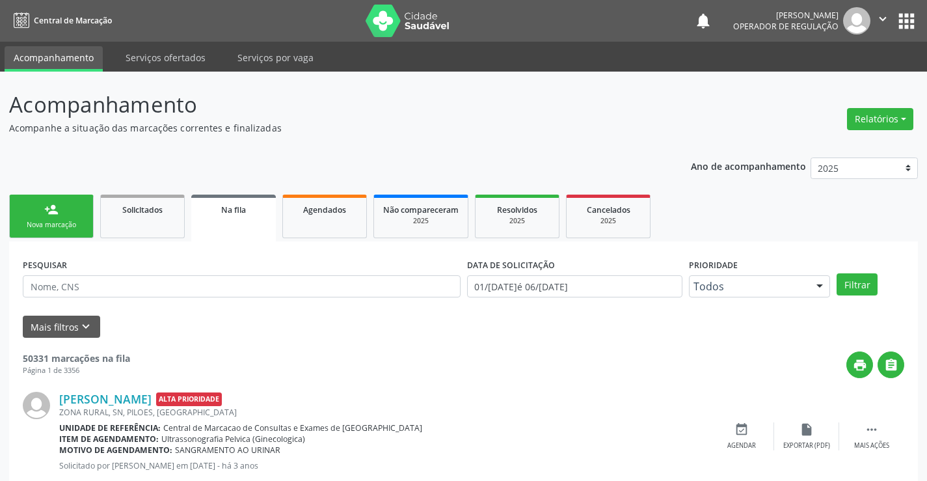
click at [77, 221] on div "Nova marcação" at bounding box center [51, 225] width 65 height 10
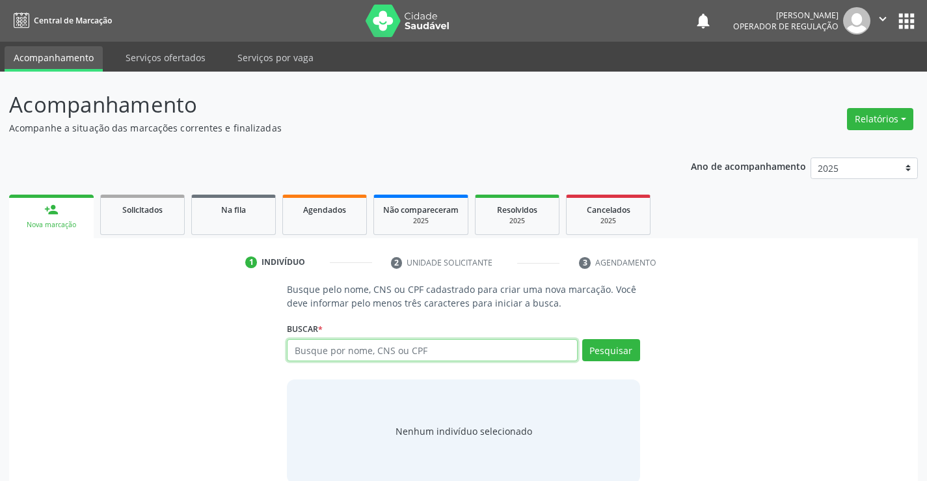
click at [391, 348] on input "text" at bounding box center [432, 350] width 290 height 22
type input "709608688790070"
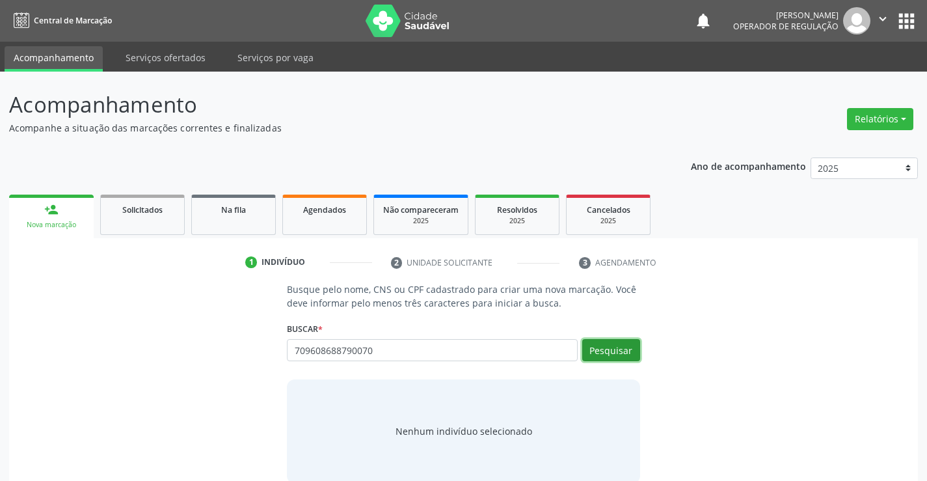
click at [603, 351] on button "Pesquisar" at bounding box center [611, 350] width 58 height 22
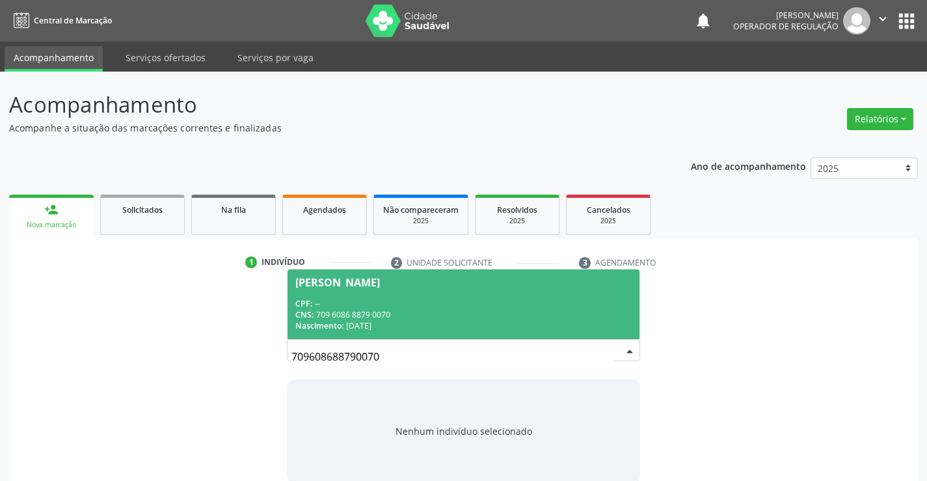
click at [538, 306] on div "CPF: --" at bounding box center [463, 303] width 336 height 11
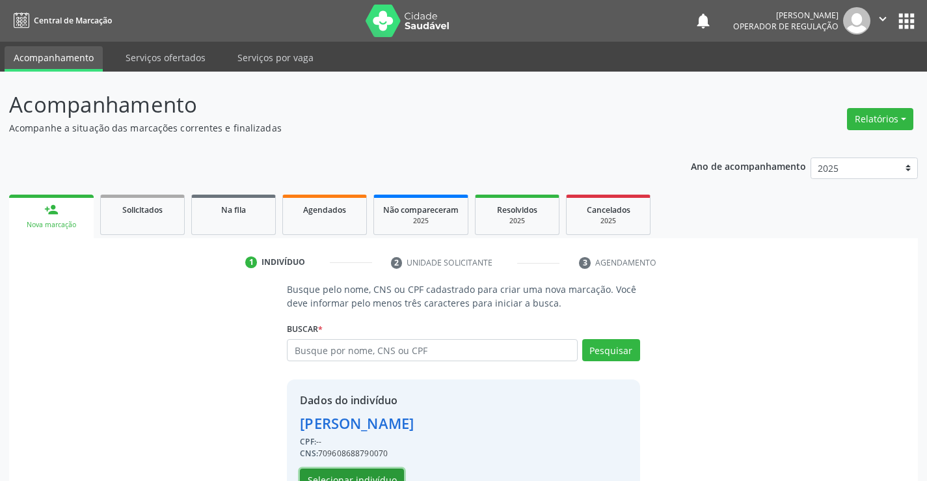
click at [387, 474] on button "Selecionar indivíduo" at bounding box center [352, 480] width 104 height 22
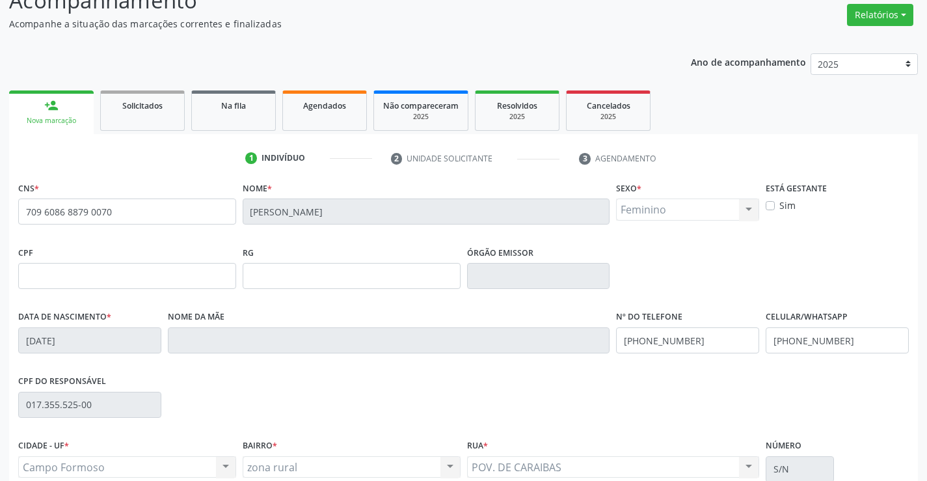
scroll to position [130, 0]
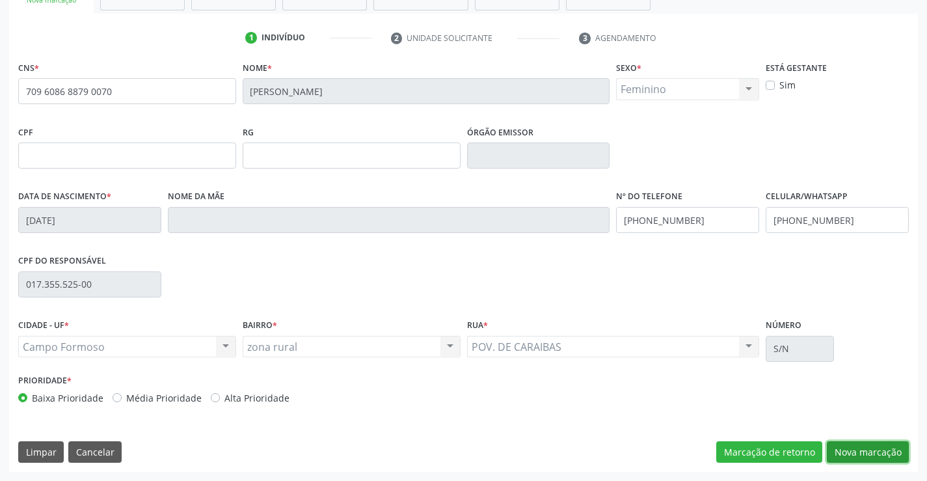
click at [855, 454] on button "Nova marcação" at bounding box center [868, 452] width 82 height 22
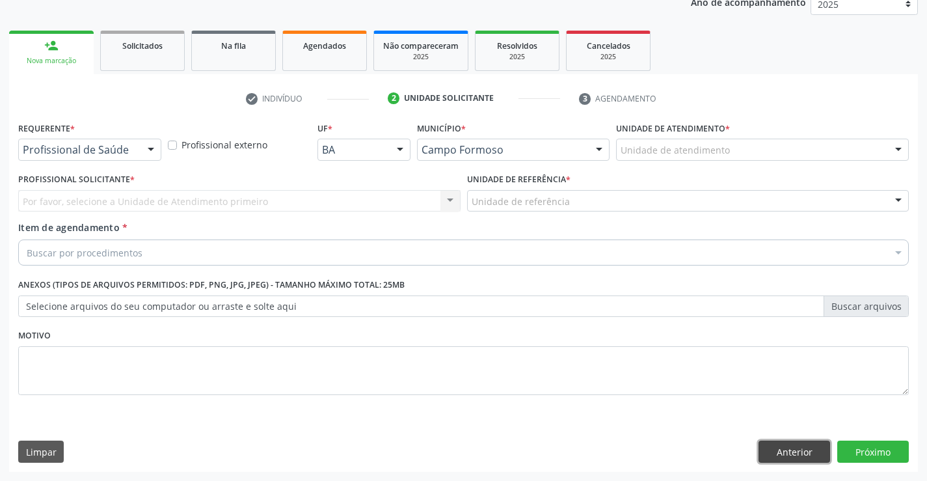
click at [767, 452] on button "Anterior" at bounding box center [795, 452] width 72 height 22
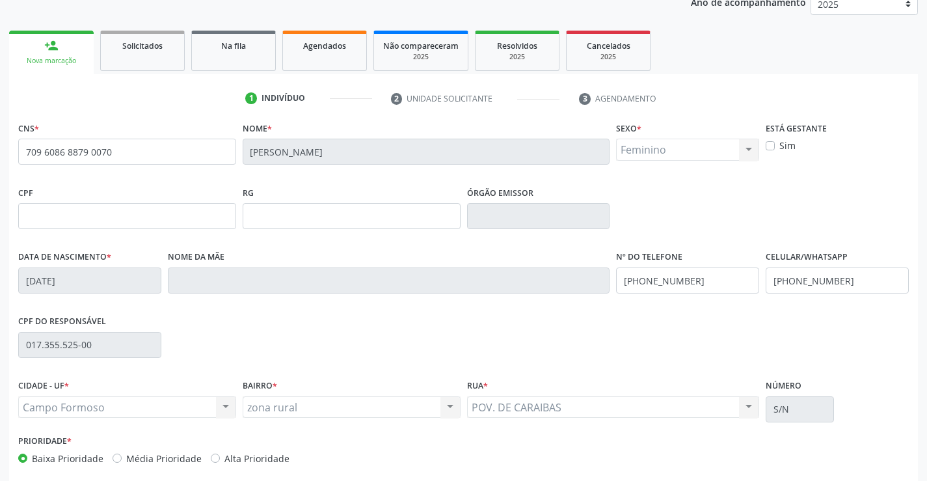
scroll to position [225, 0]
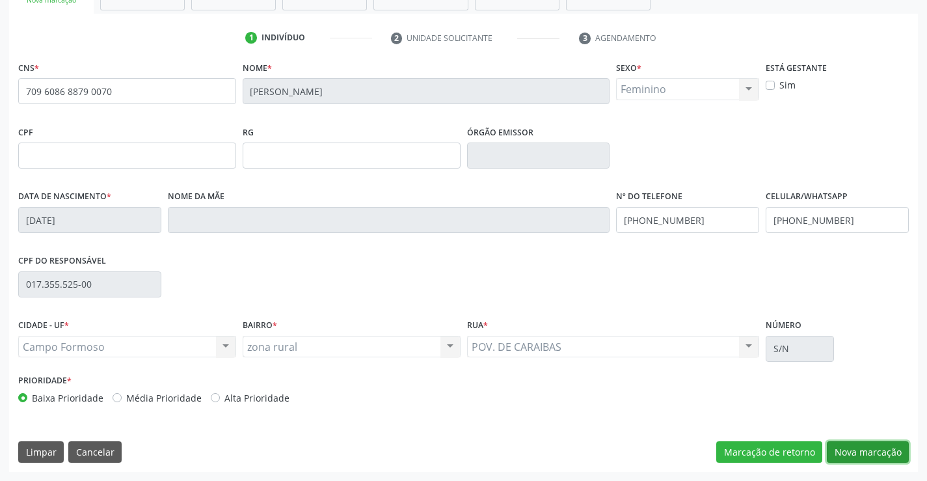
click at [839, 448] on button "Nova marcação" at bounding box center [868, 452] width 82 height 22
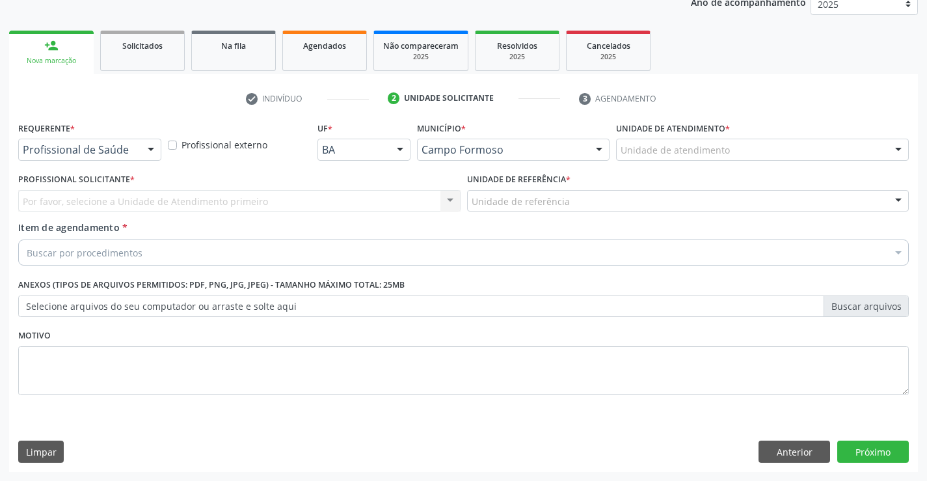
scroll to position [164, 0]
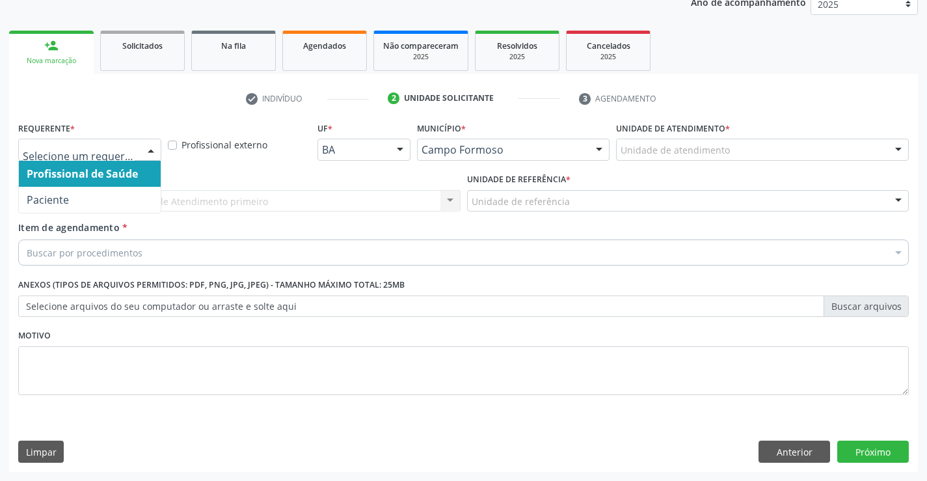
drag, startPoint x: 154, startPoint y: 148, endPoint x: 135, endPoint y: 195, distance: 50.8
click at [154, 148] on div at bounding box center [151, 150] width 20 height 22
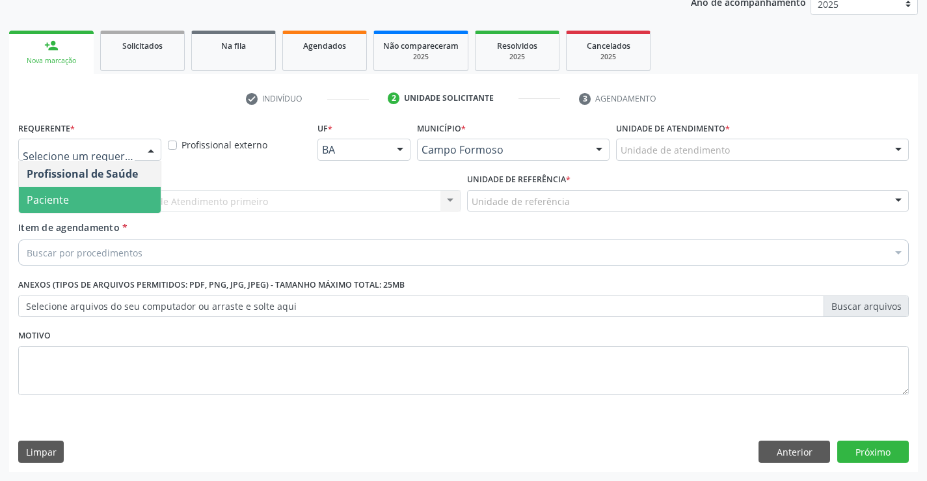
click at [127, 198] on span "Paciente" at bounding box center [90, 200] width 142 height 26
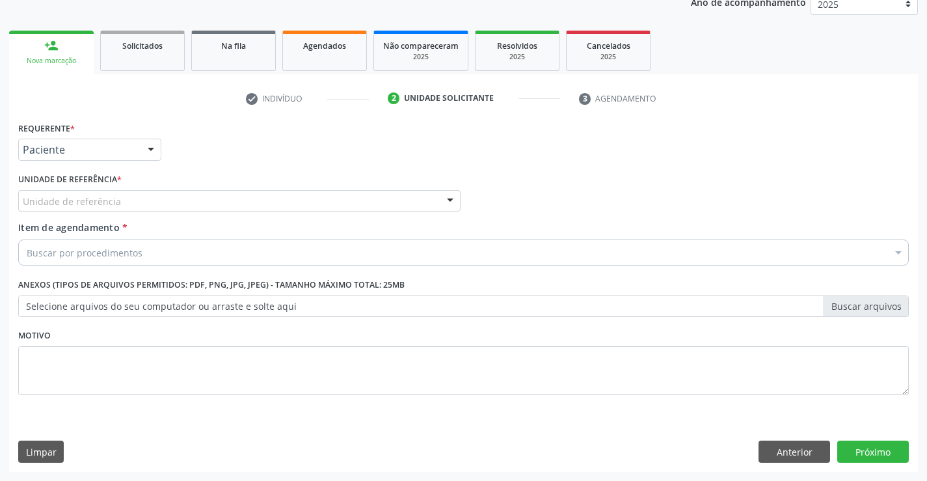
click at [136, 206] on div "Unidade de referência" at bounding box center [239, 201] width 443 height 22
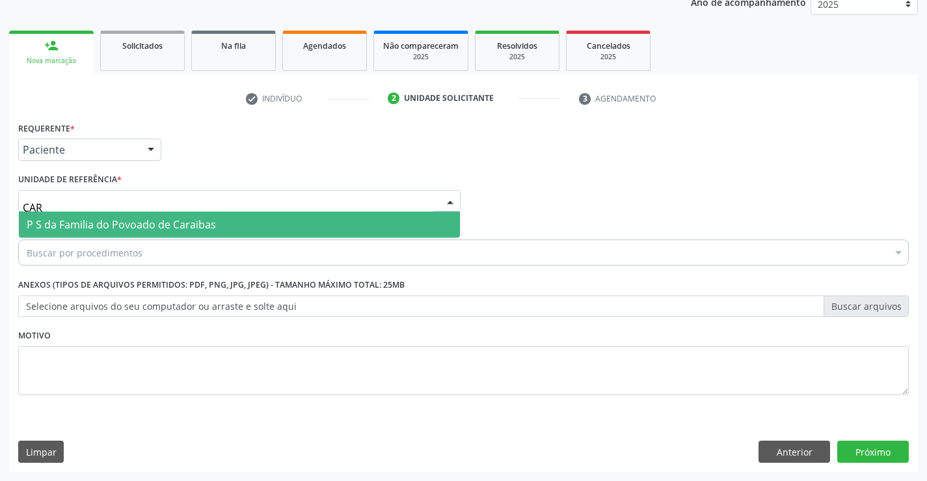
type input "CARA"
click at [138, 226] on span "P S da Familia do Povoado de Caraibas" at bounding box center [121, 224] width 189 height 14
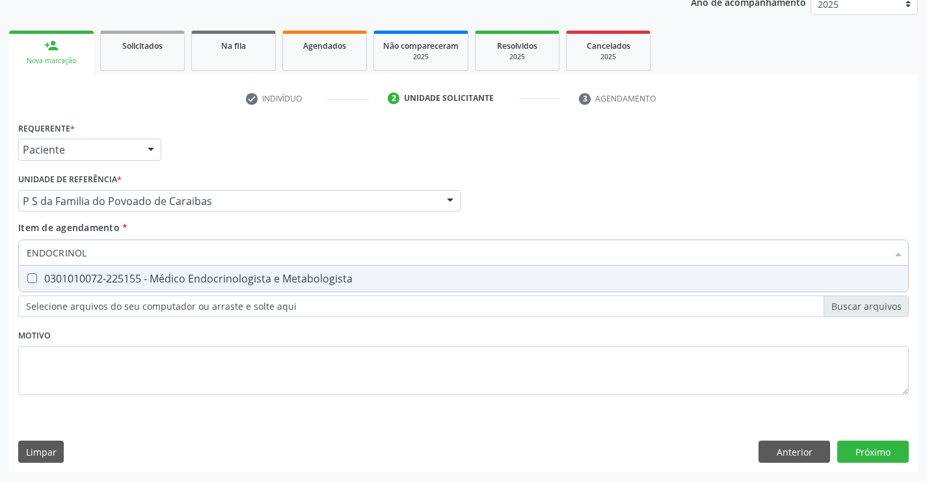
type input "ENDOCRINOLO"
click at [215, 276] on div "0301010072-225155 - Médico Endocrinologista e Metabologista" at bounding box center [464, 278] width 874 height 10
checkbox Metabologista "true"
click at [217, 339] on div "Requerente * Paciente Profissional de Saúde Paciente Nenhum resultado encontrad…" at bounding box center [463, 265] width 891 height 295
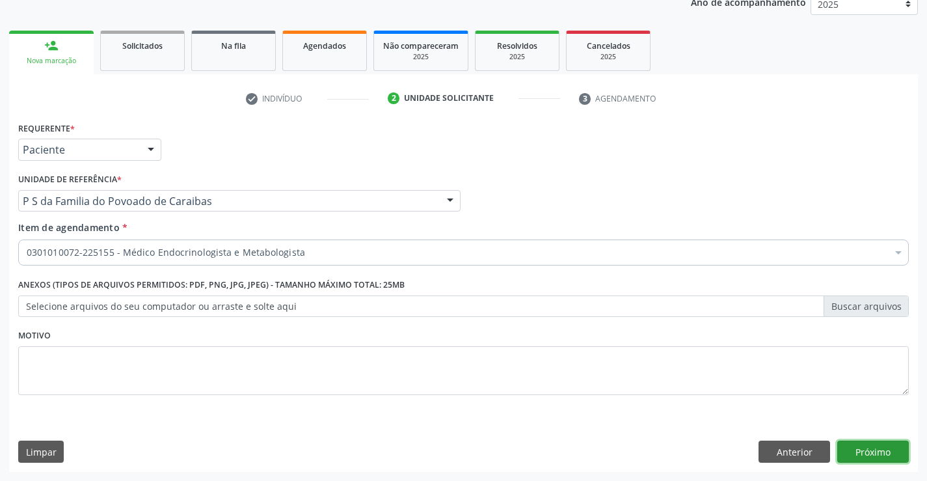
click at [878, 452] on button "Próximo" at bounding box center [874, 452] width 72 height 22
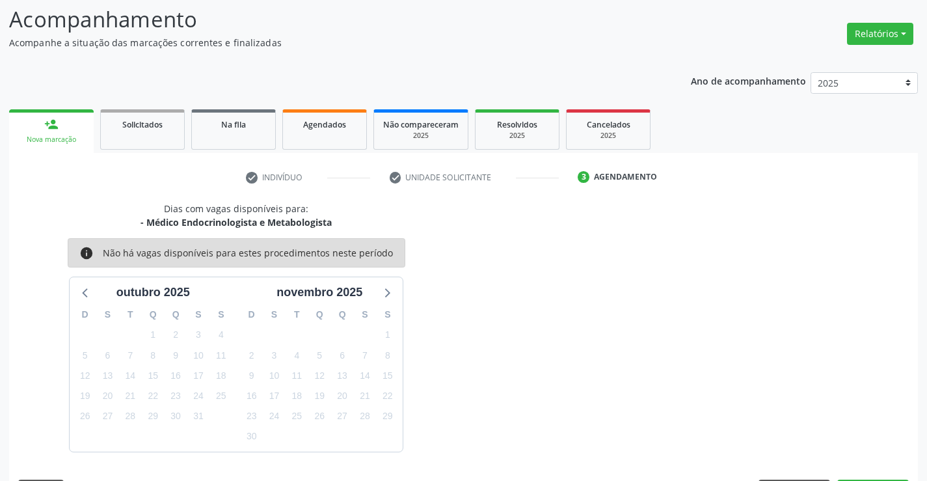
scroll to position [124, 0]
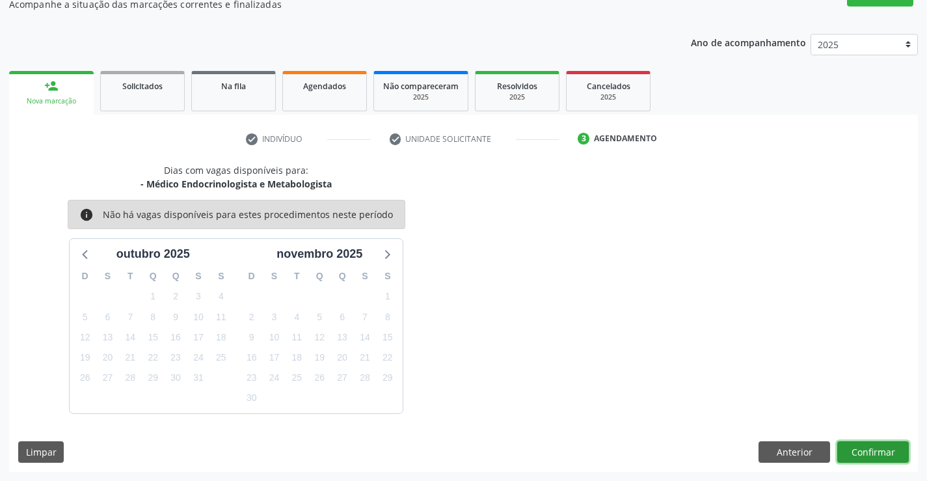
click at [874, 455] on button "Confirmar" at bounding box center [874, 452] width 72 height 22
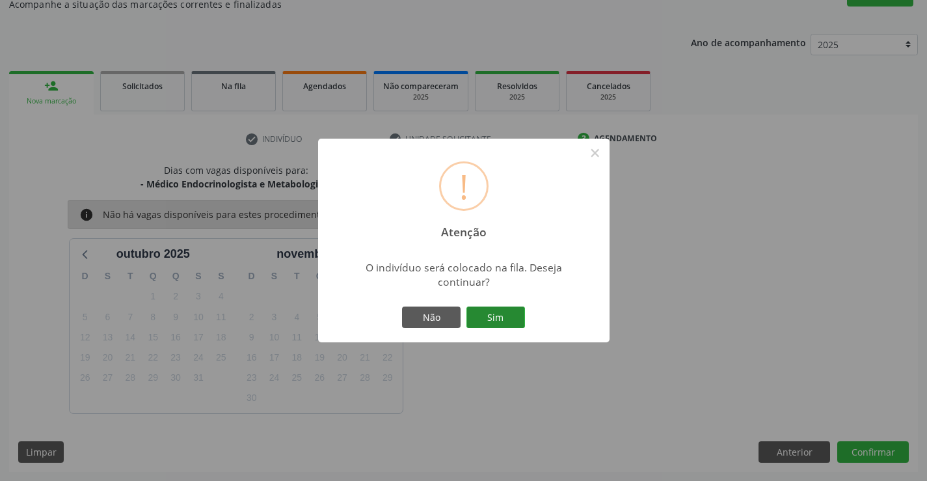
click at [501, 320] on button "Sim" at bounding box center [496, 318] width 59 height 22
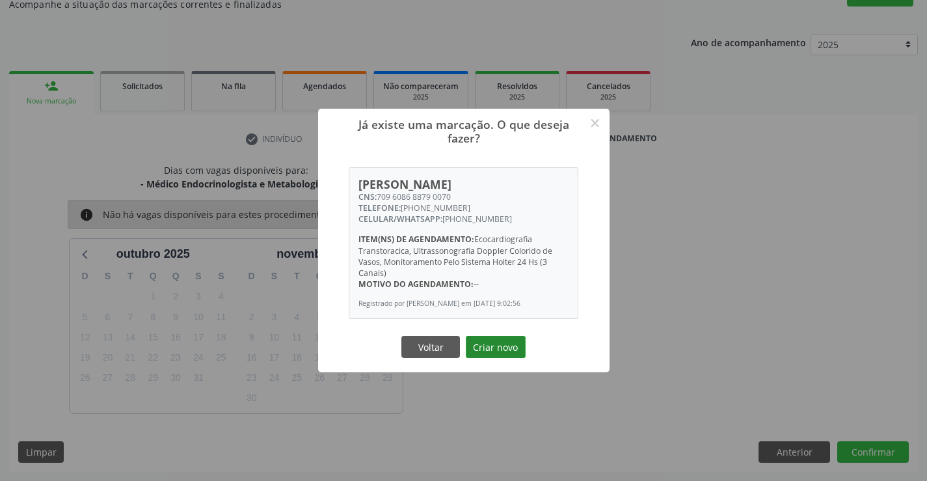
click at [497, 350] on button "Criar novo" at bounding box center [496, 347] width 60 height 22
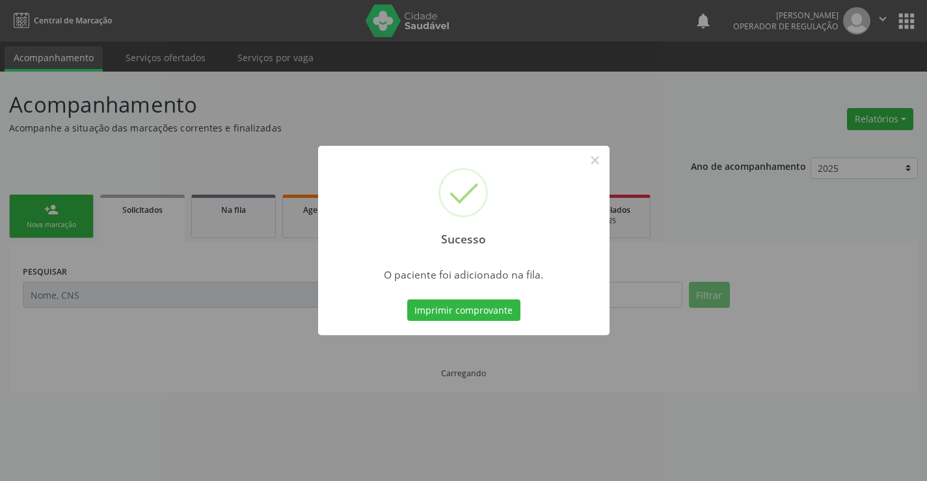
scroll to position [0, 0]
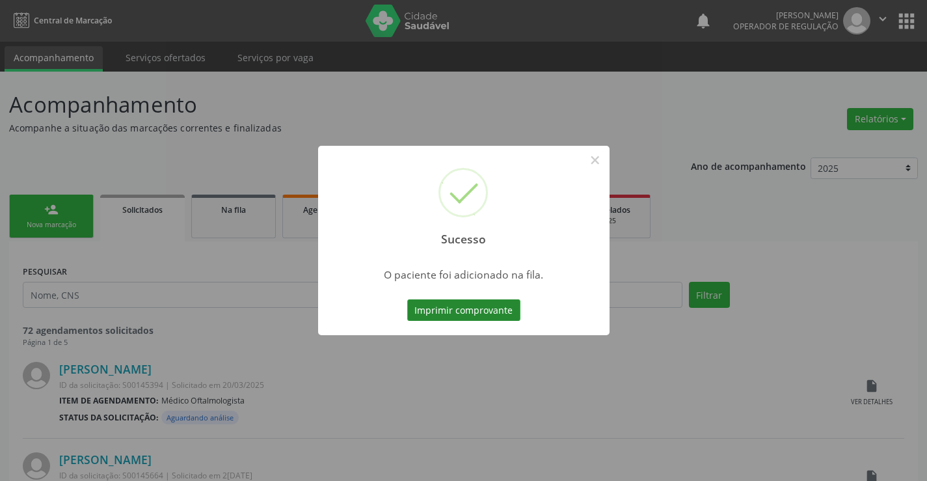
click at [491, 310] on button "Imprimir comprovante" at bounding box center [463, 310] width 113 height 22
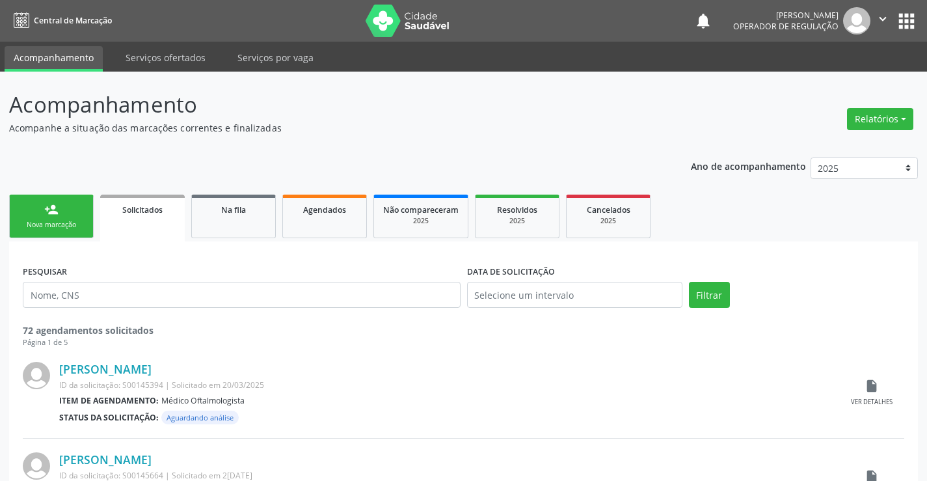
click at [82, 213] on link "person_add Nova marcação" at bounding box center [51, 217] width 85 height 44
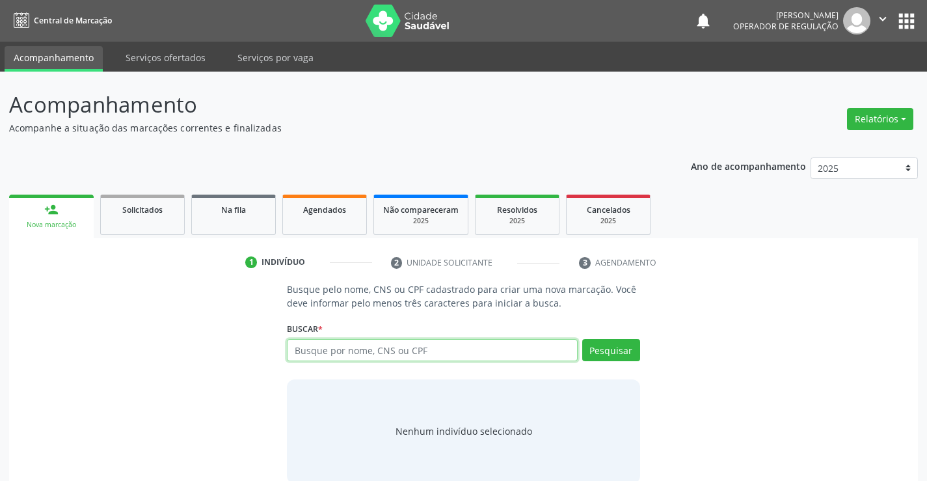
click at [400, 353] on input "text" at bounding box center [432, 350] width 290 height 22
type input "700006250500000"
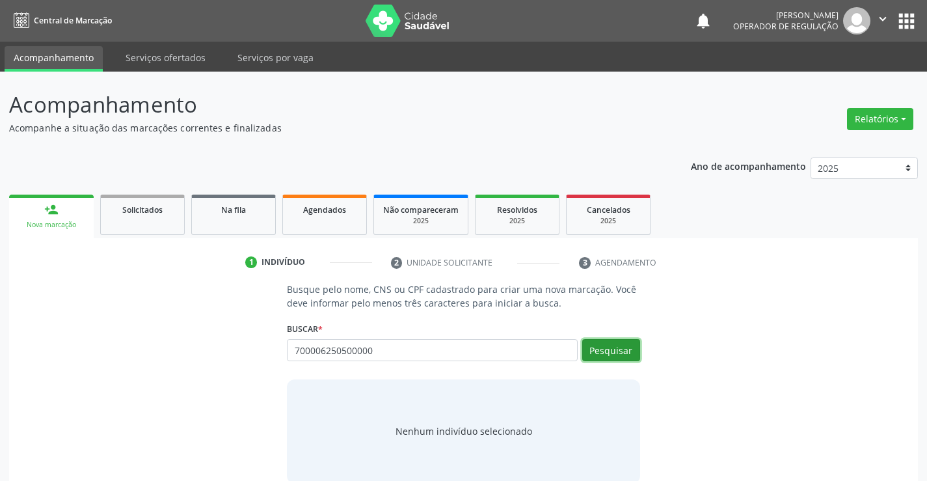
click at [619, 346] on button "Pesquisar" at bounding box center [611, 350] width 58 height 22
type input "700006250500000"
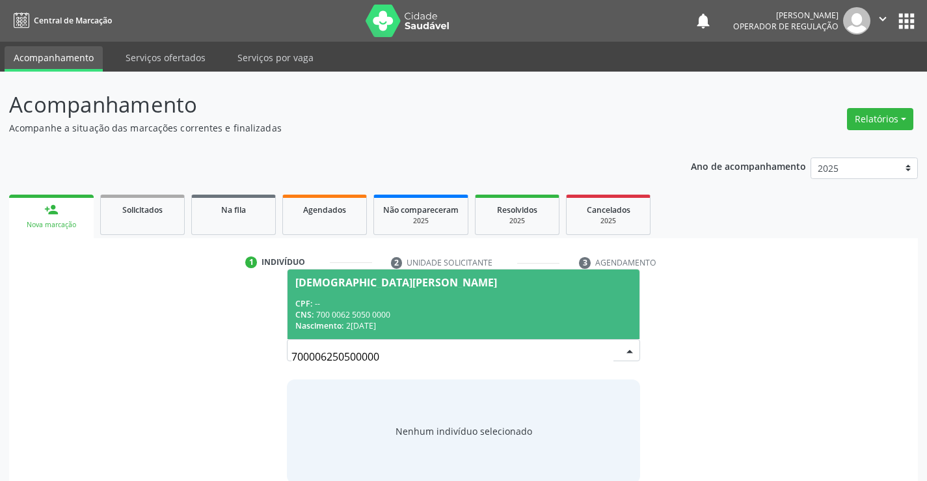
click at [555, 311] on div "CNS: 700 0062 5050 0000" at bounding box center [463, 314] width 336 height 11
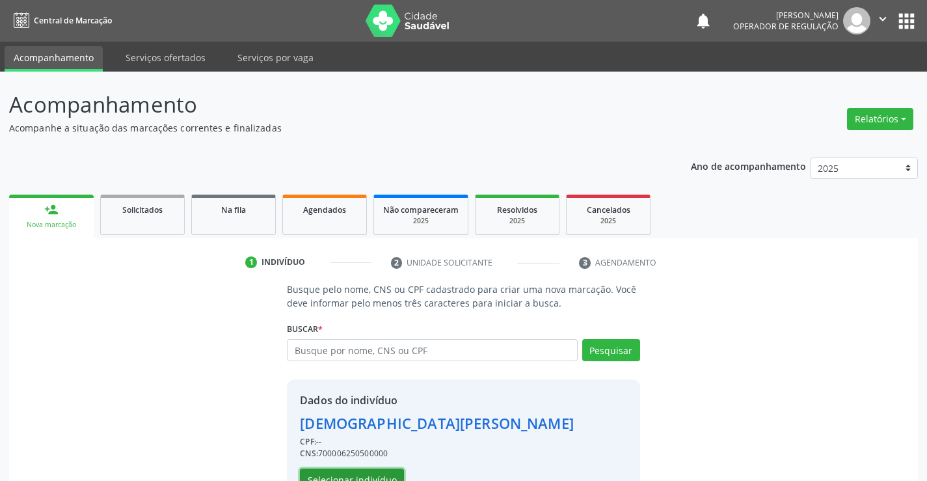
click at [381, 475] on button "Selecionar indivíduo" at bounding box center [352, 480] width 104 height 22
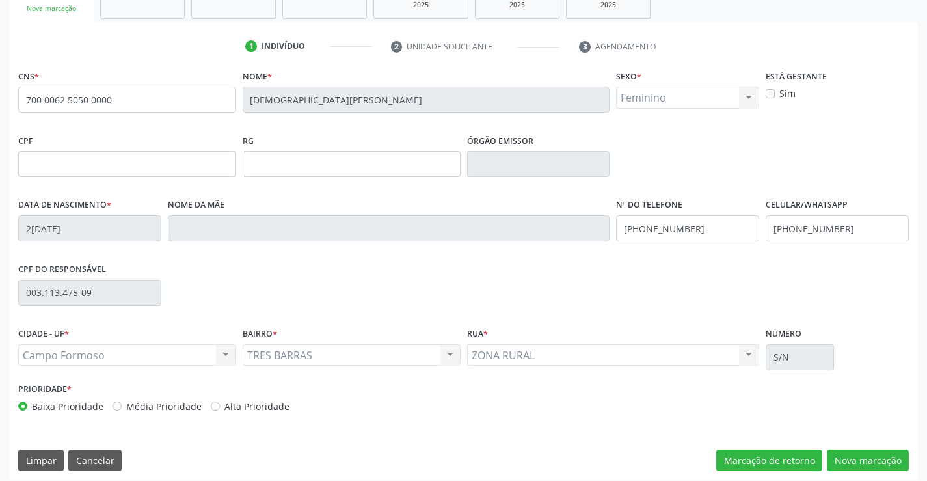
scroll to position [225, 0]
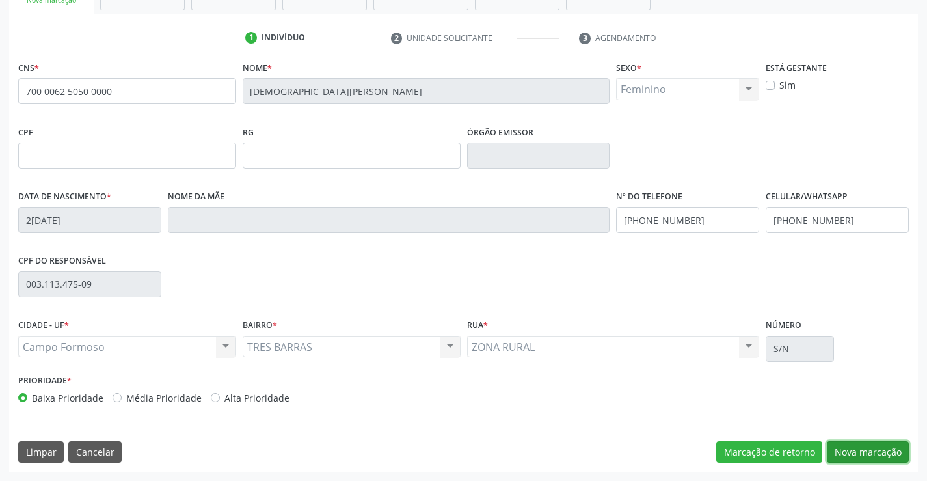
click at [868, 455] on button "Nova marcação" at bounding box center [868, 452] width 82 height 22
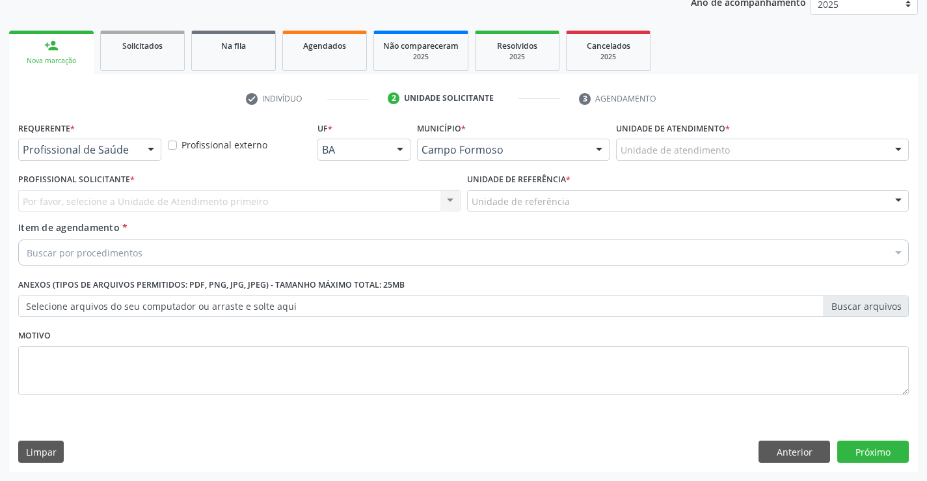
scroll to position [164, 0]
click at [152, 148] on div at bounding box center [151, 150] width 20 height 22
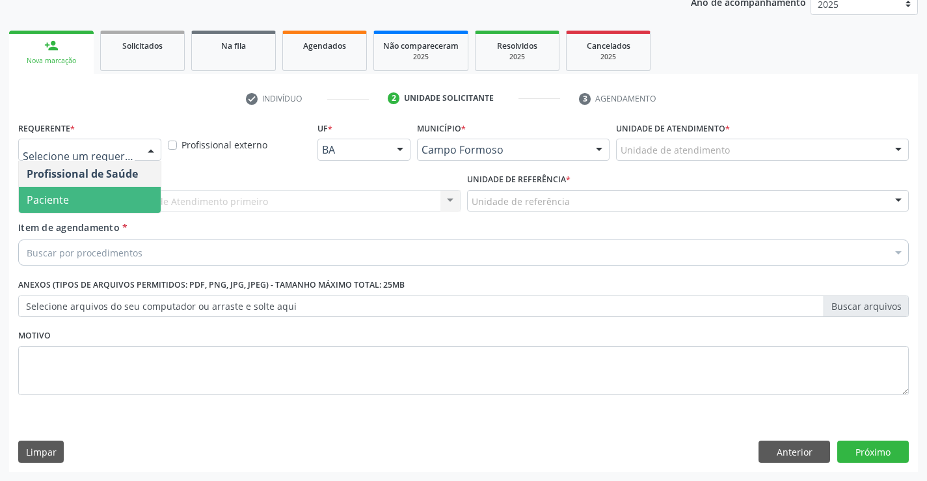
click at [109, 204] on span "Paciente" at bounding box center [90, 200] width 142 height 26
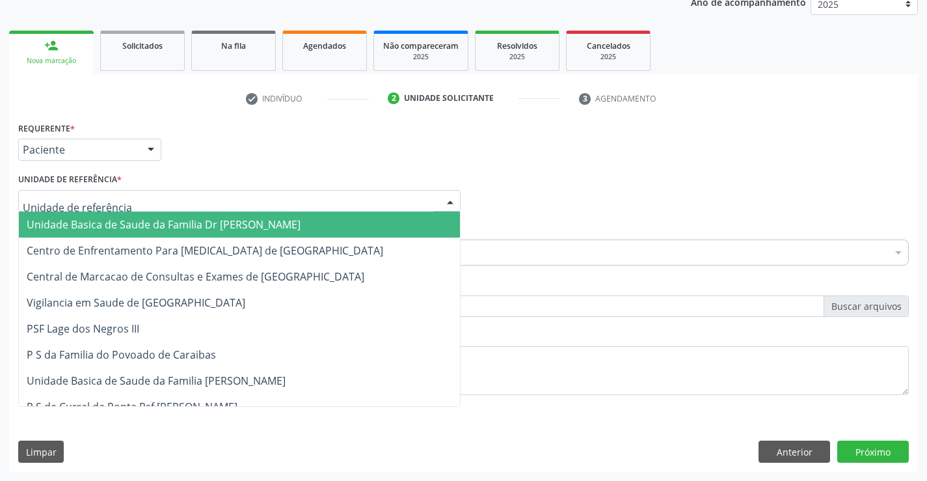
click at [154, 204] on div at bounding box center [239, 201] width 443 height 22
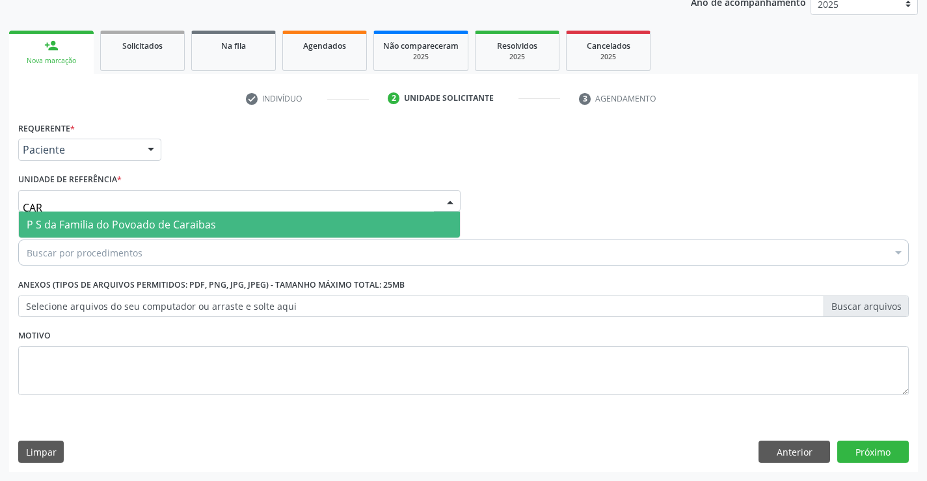
type input "CARA"
click at [152, 218] on span "P S da Familia do Povoado de Caraibas" at bounding box center [121, 224] width 189 height 14
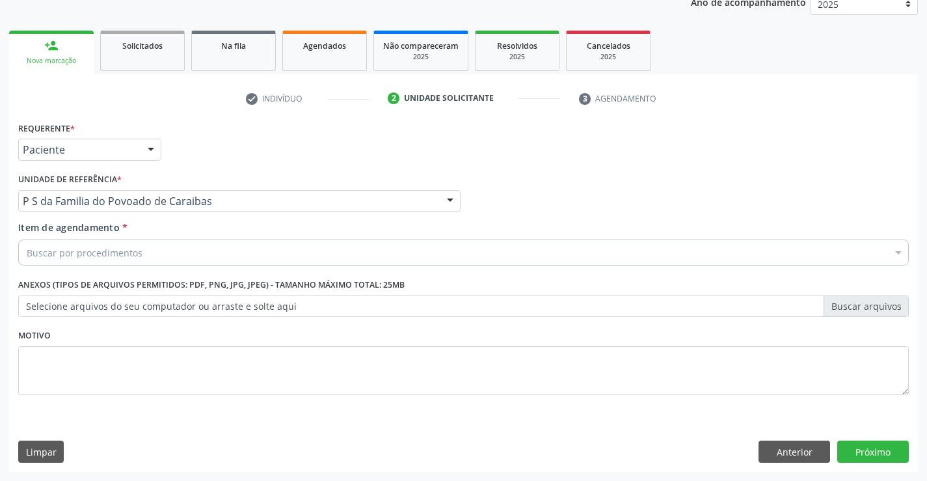
click at [152, 251] on div "Buscar por procedimentos" at bounding box center [463, 253] width 891 height 26
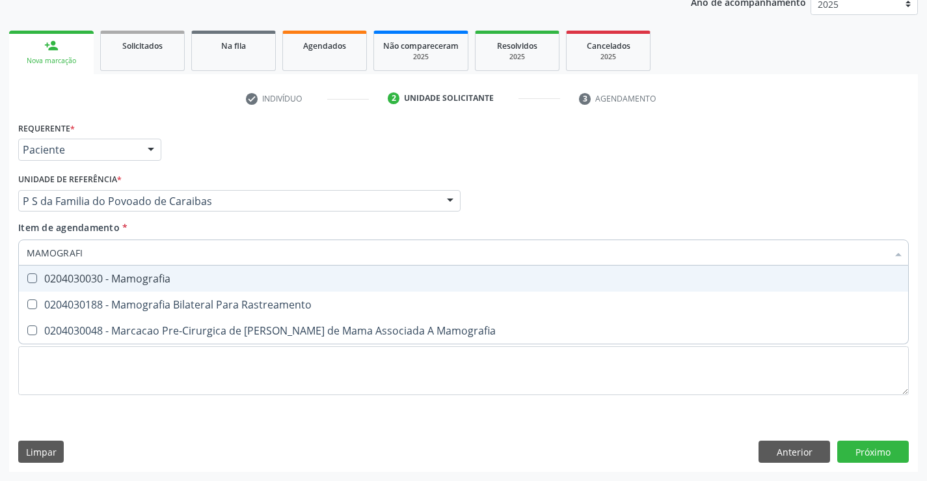
type input "MAMOGRAFIA"
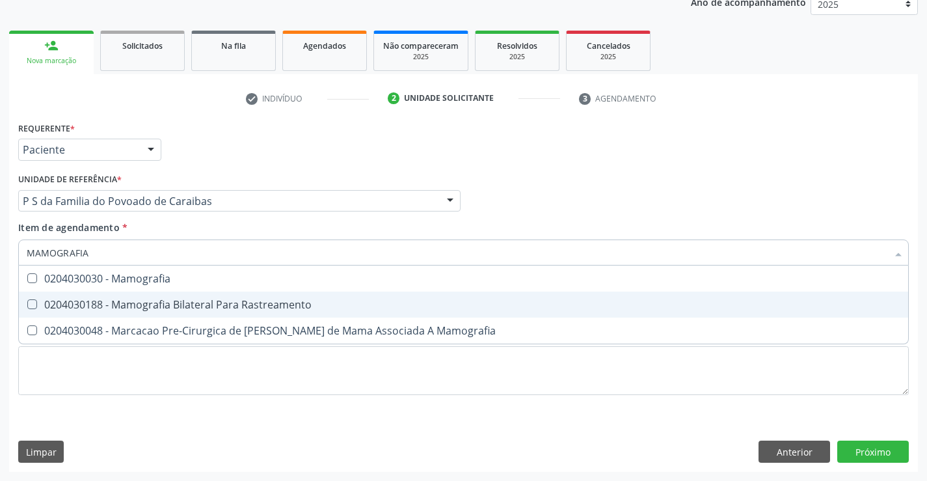
click at [184, 303] on div "0204030188 - Mamografia Bilateral Para Rastreamento" at bounding box center [464, 304] width 874 height 10
checkbox Rastreamento "true"
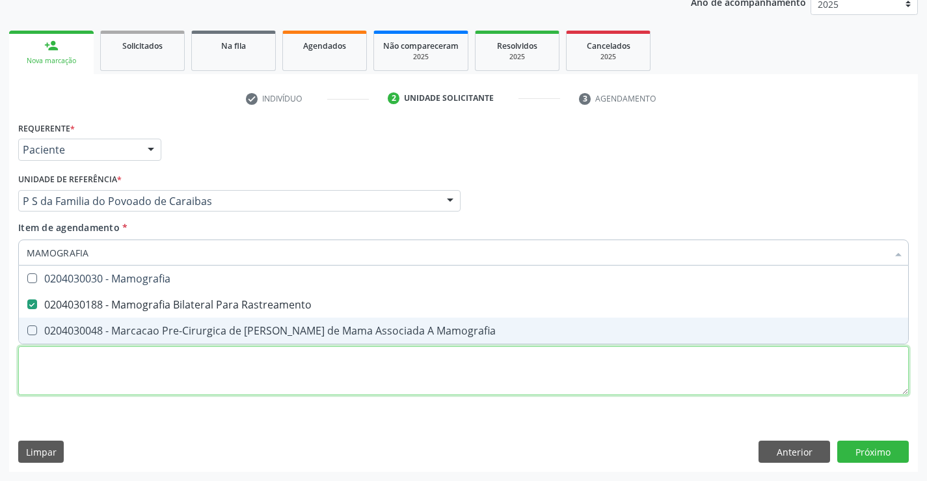
click at [203, 366] on div "Requerente * Paciente Profissional de Saúde Paciente Nenhum resultado encontrad…" at bounding box center [463, 265] width 891 height 295
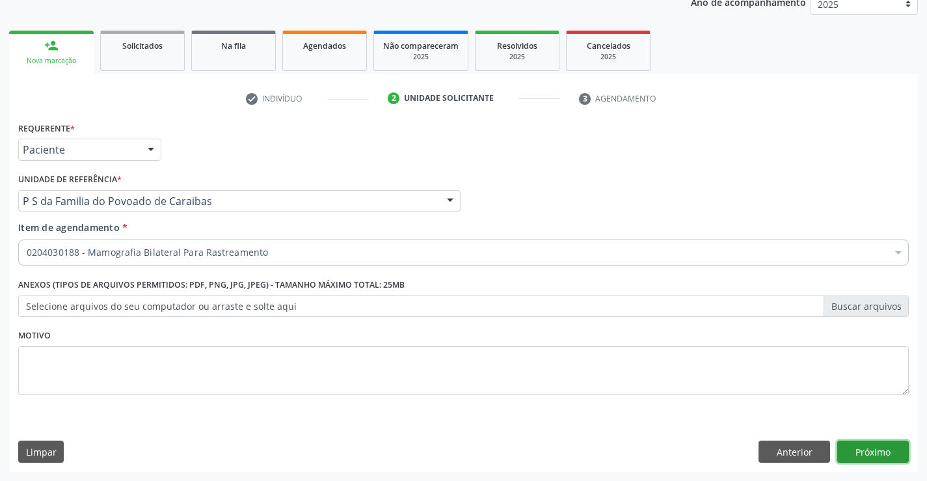
click at [850, 453] on button "Próximo" at bounding box center [874, 452] width 72 height 22
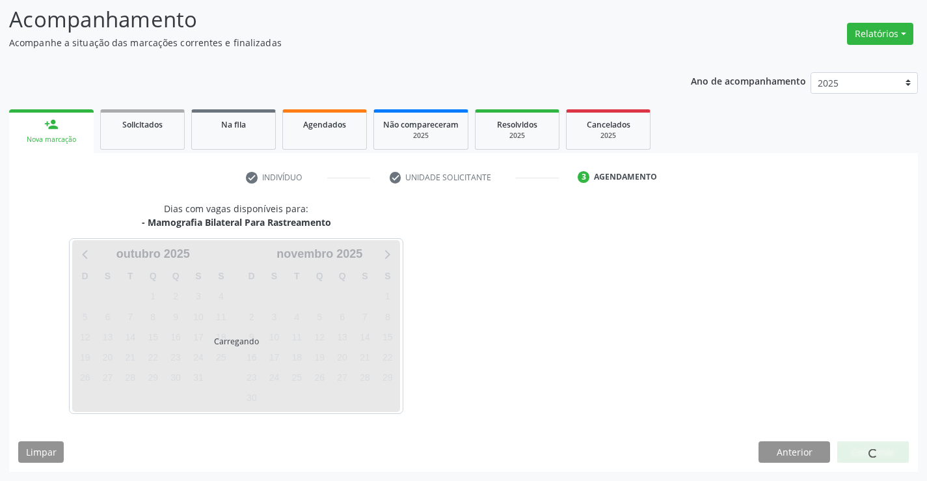
scroll to position [85, 0]
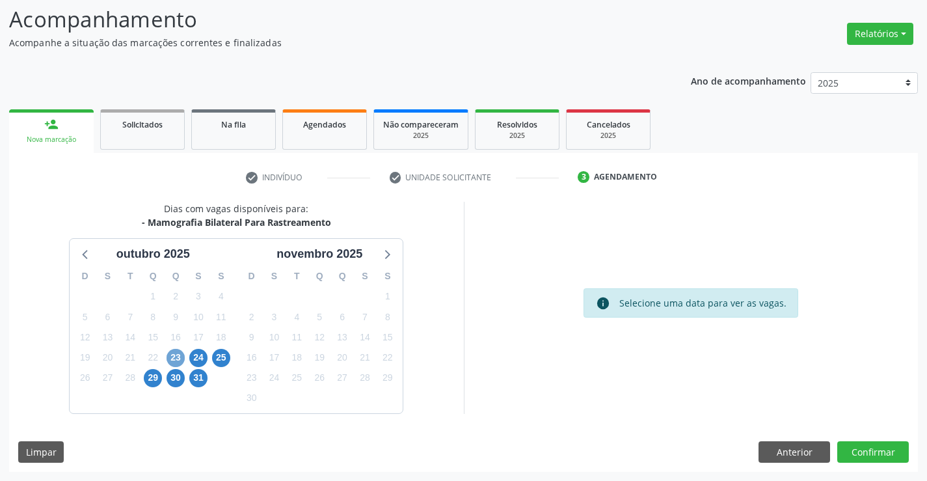
click at [176, 359] on span "23" at bounding box center [176, 358] width 18 height 18
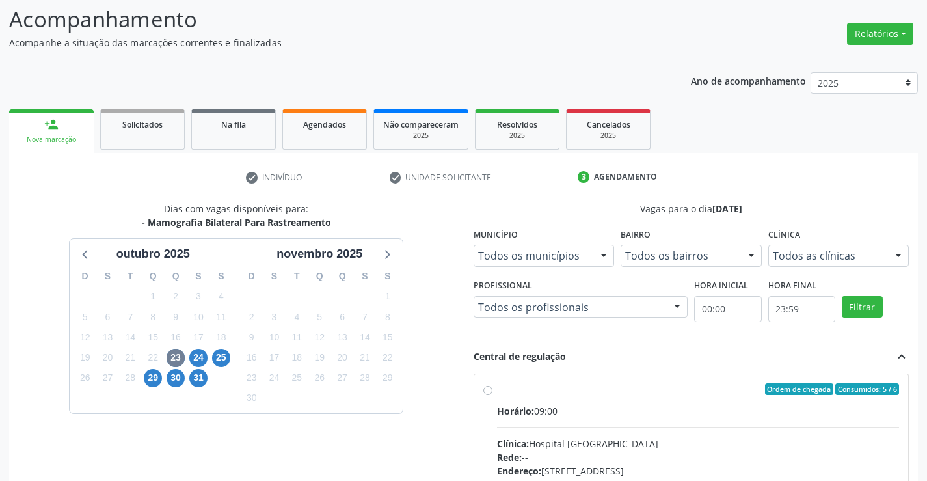
click at [497, 391] on label "Ordem de chegada Consumidos: 5 / 6 Horário: 09:00 Clínica: Hospital [GEOGRAPHIC…" at bounding box center [698, 483] width 403 height 200
click at [490, 391] on input "Ordem de chegada Consumidos: 5 / 6 Horário: 09:00 Clínica: Hospital [GEOGRAPHIC…" at bounding box center [488, 389] width 9 height 12
radio input "true"
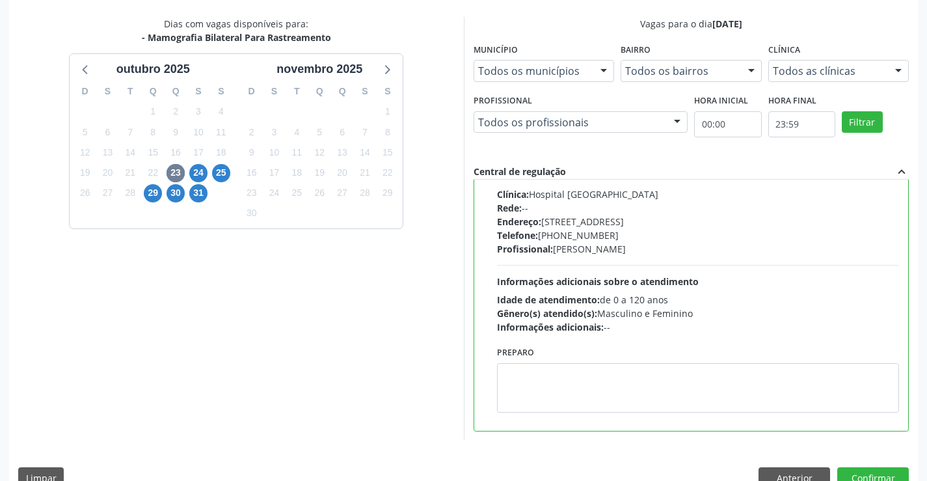
scroll to position [281, 0]
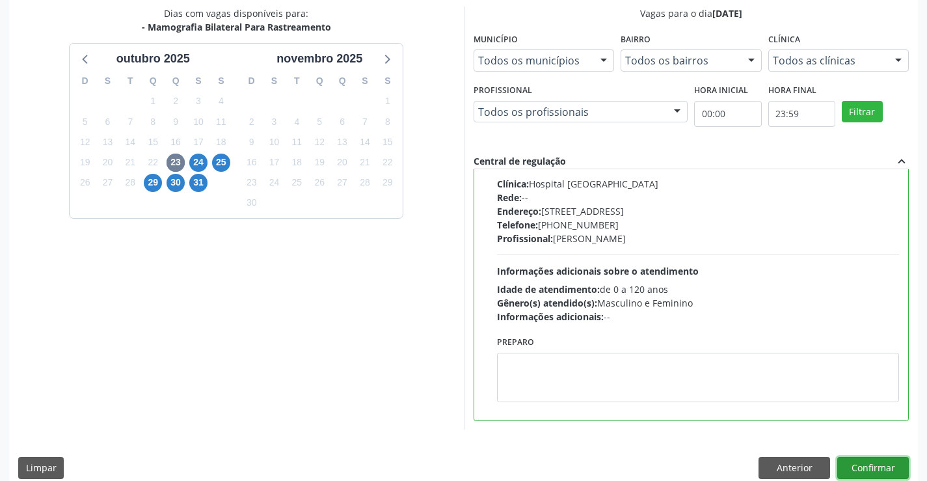
click at [871, 474] on button "Confirmar" at bounding box center [874, 468] width 72 height 22
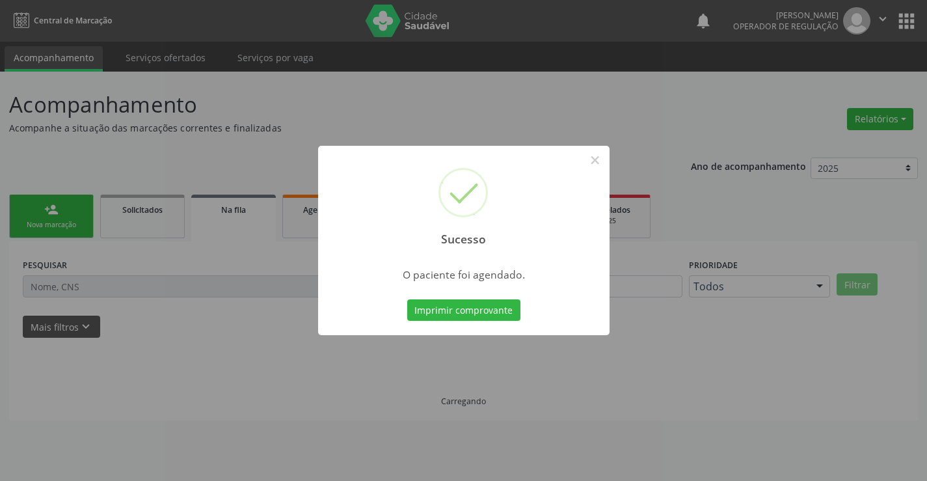
scroll to position [0, 0]
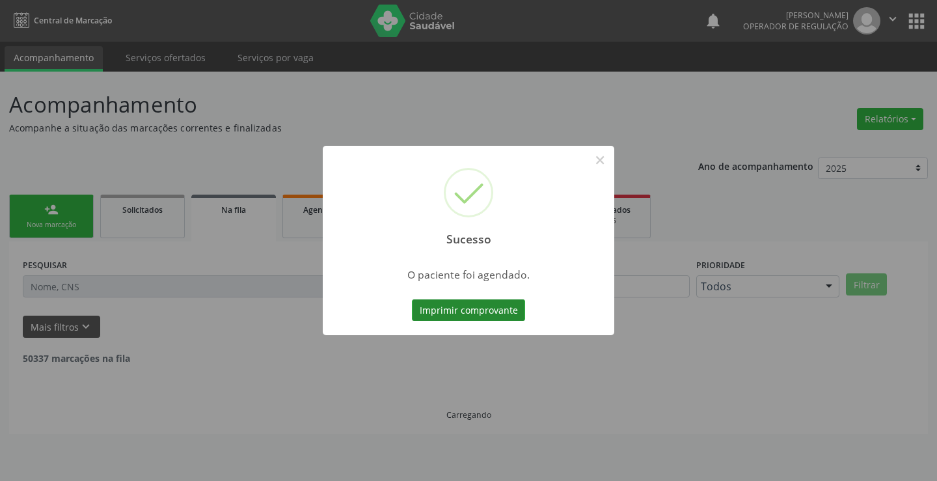
click at [467, 307] on button "Imprimir comprovante" at bounding box center [468, 310] width 113 height 22
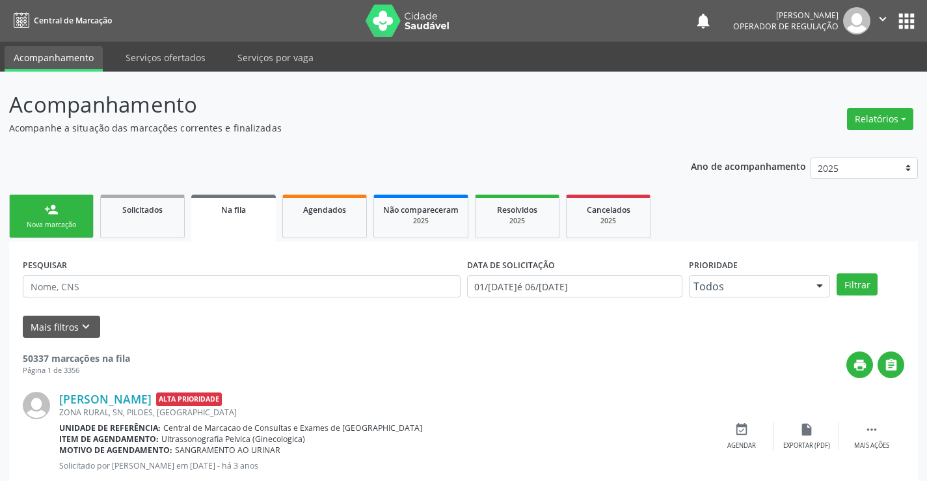
click at [82, 217] on link "person_add Nova marcação" at bounding box center [51, 217] width 85 height 44
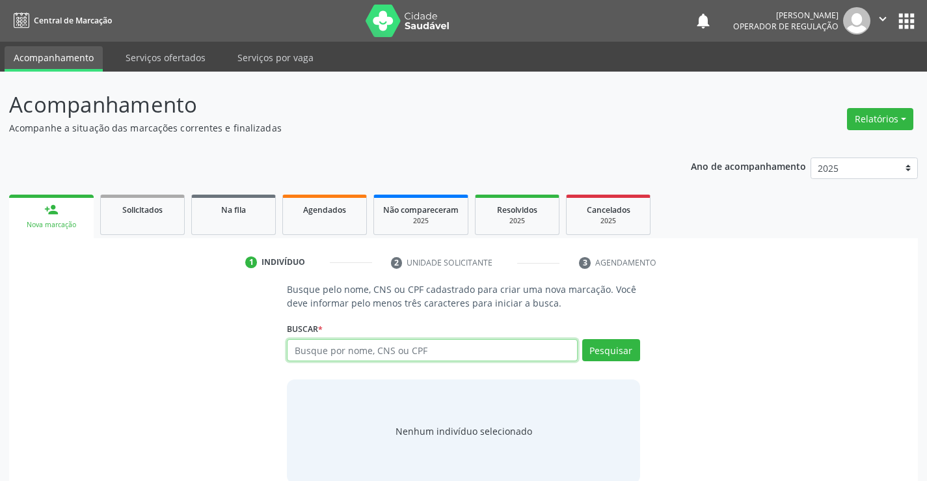
click at [355, 348] on input "text" at bounding box center [432, 350] width 290 height 22
type input "700006250500000"
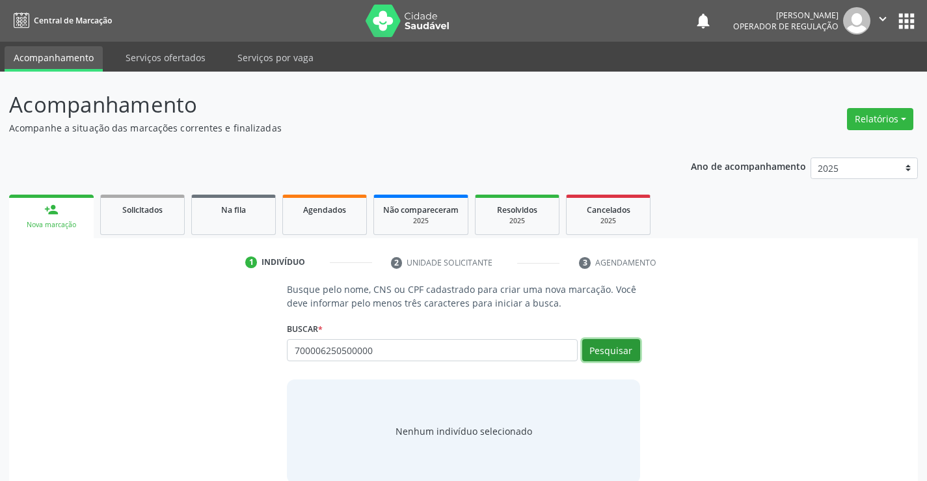
click at [591, 342] on button "Pesquisar" at bounding box center [611, 350] width 58 height 22
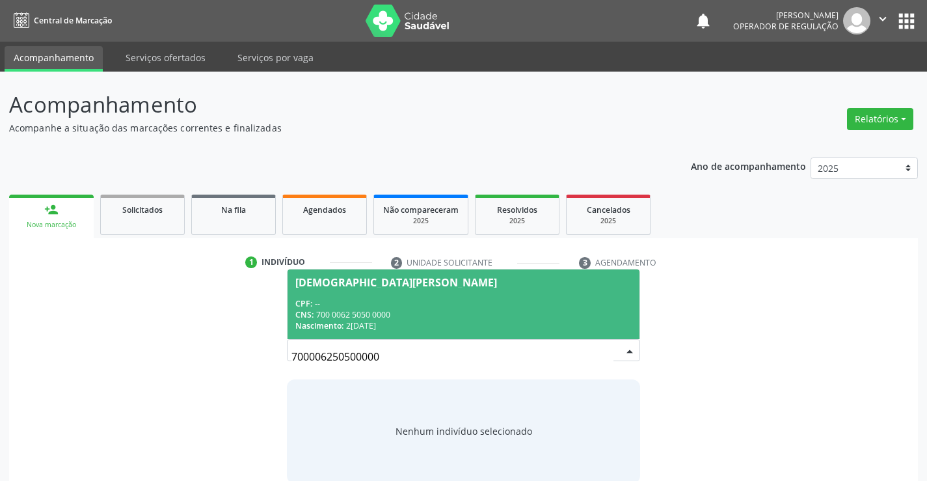
click at [536, 309] on div "CNS: 700 0062 5050 0000" at bounding box center [463, 314] width 336 height 11
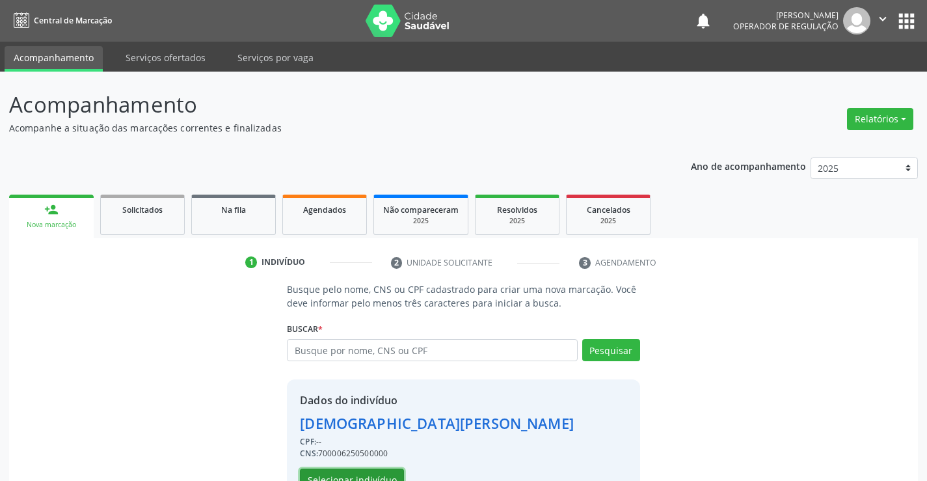
click at [372, 473] on button "Selecionar indivíduo" at bounding box center [352, 480] width 104 height 22
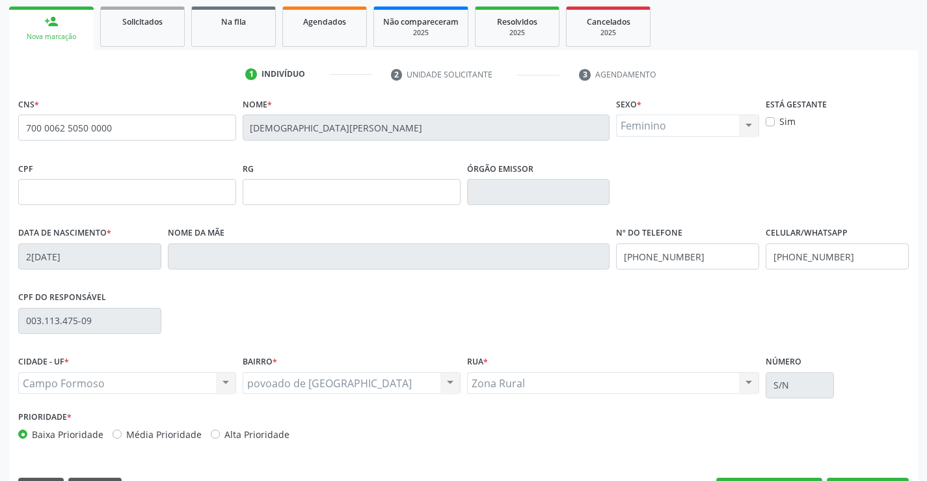
scroll to position [195, 0]
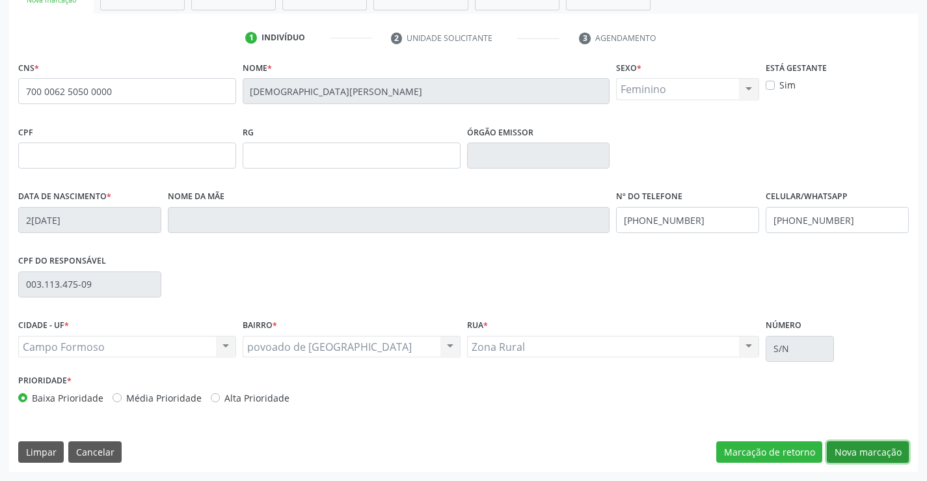
click at [843, 452] on button "Nova marcação" at bounding box center [868, 452] width 82 height 22
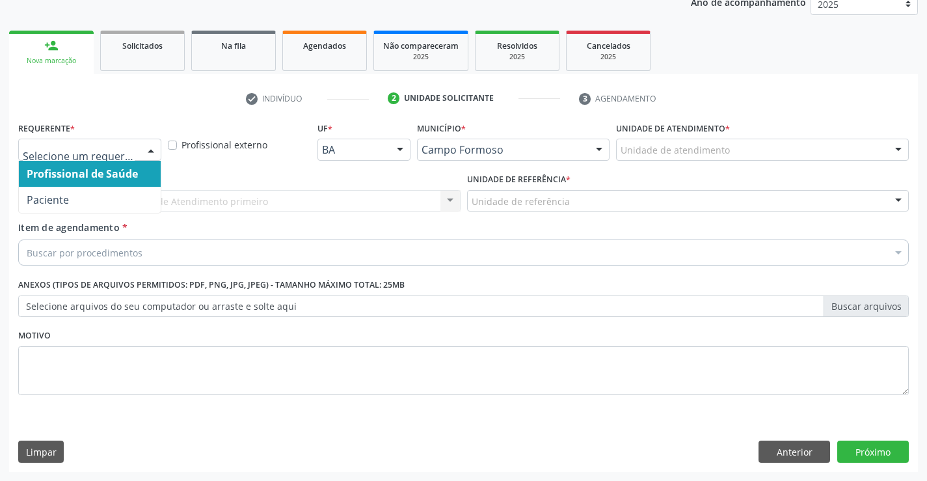
click at [154, 148] on div at bounding box center [151, 150] width 20 height 22
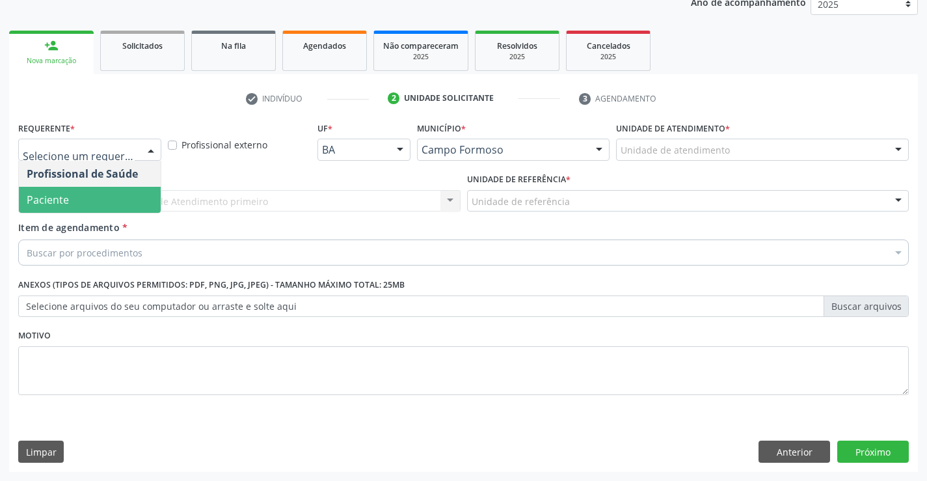
click at [123, 200] on span "Paciente" at bounding box center [90, 200] width 142 height 26
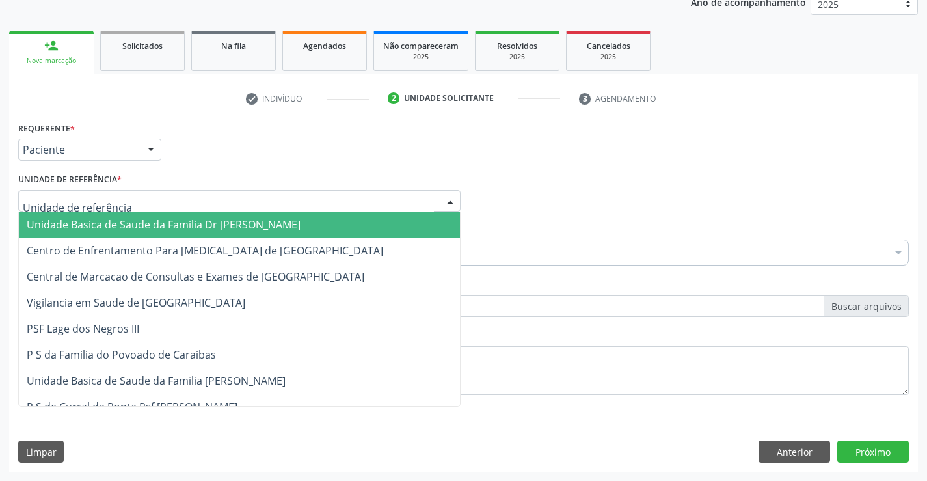
click at [146, 202] on div at bounding box center [239, 201] width 443 height 22
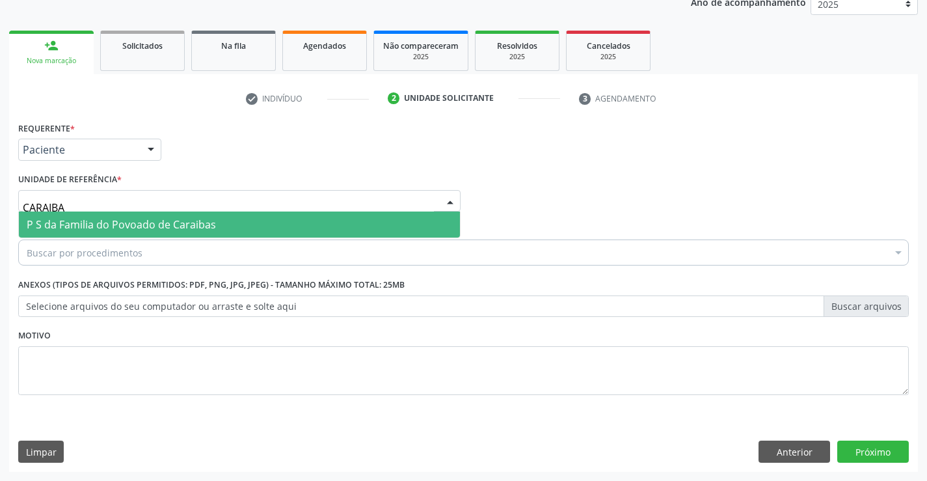
type input "CARAIBAS"
click at [148, 222] on span "P S da Familia do Povoado de Caraibas" at bounding box center [121, 224] width 189 height 14
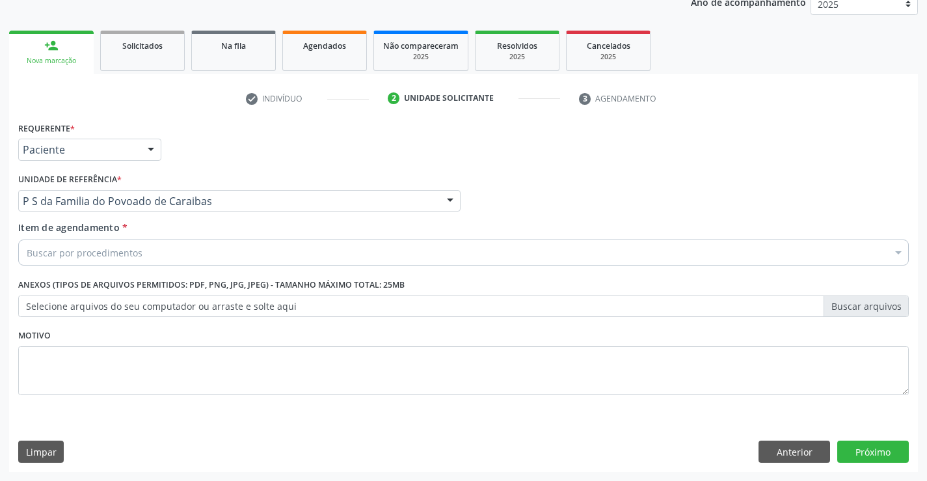
click at [146, 256] on div "Buscar por procedimentos" at bounding box center [463, 253] width 891 height 26
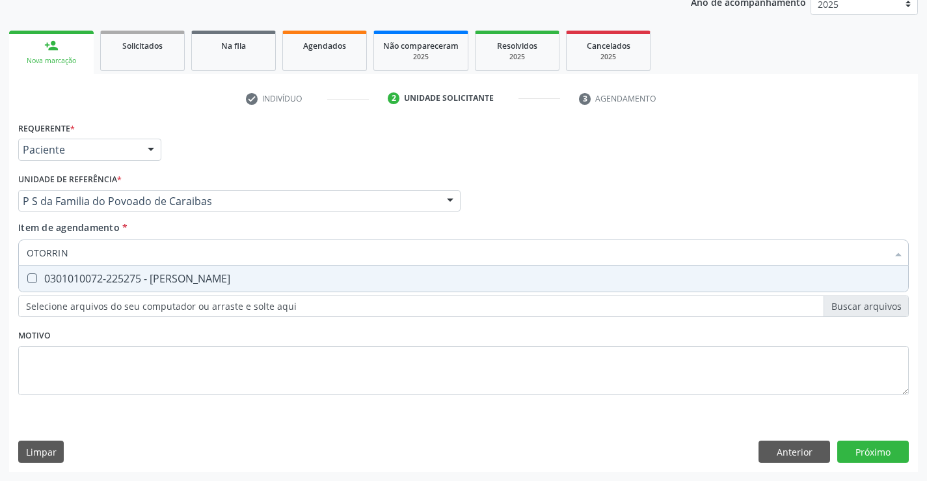
type input "OTORRINO"
click at [161, 275] on div "0301010072-225275 - [PERSON_NAME]" at bounding box center [464, 278] width 874 height 10
checkbox Otorrinolaringologista "true"
click at [150, 336] on div "Requerente * Paciente Profissional de Saúde Paciente Nenhum resultado encontrad…" at bounding box center [463, 265] width 891 height 295
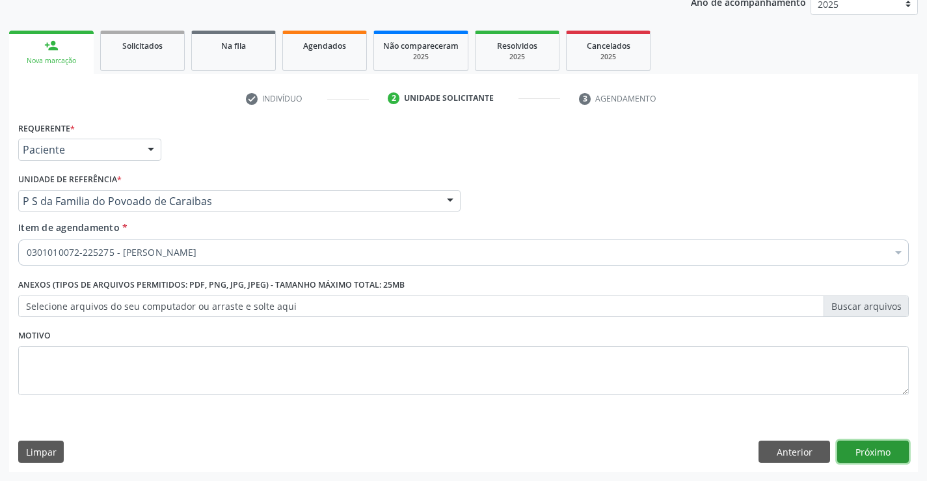
click at [856, 445] on button "Próximo" at bounding box center [874, 452] width 72 height 22
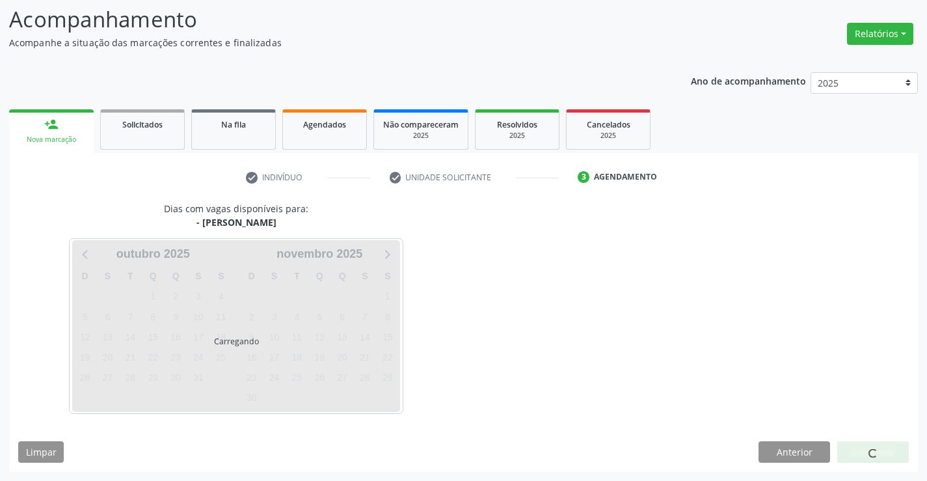
scroll to position [85, 0]
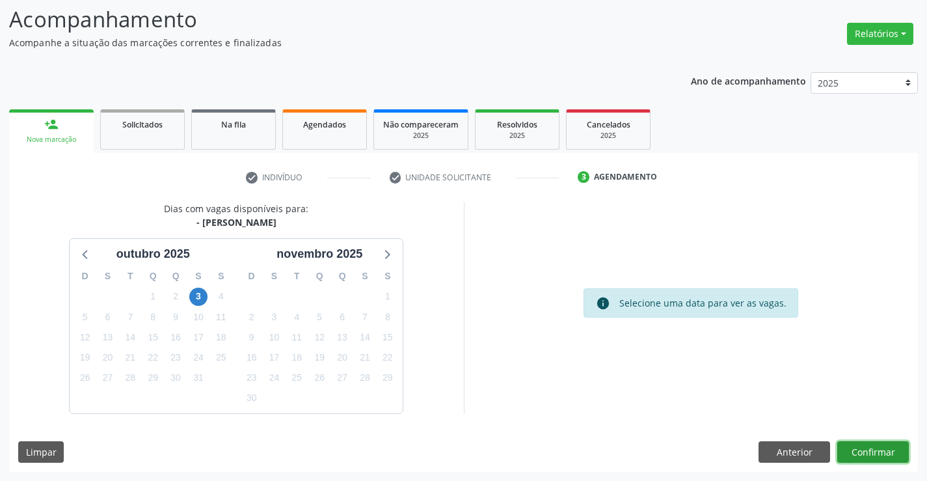
click at [881, 452] on button "Confirmar" at bounding box center [874, 452] width 72 height 22
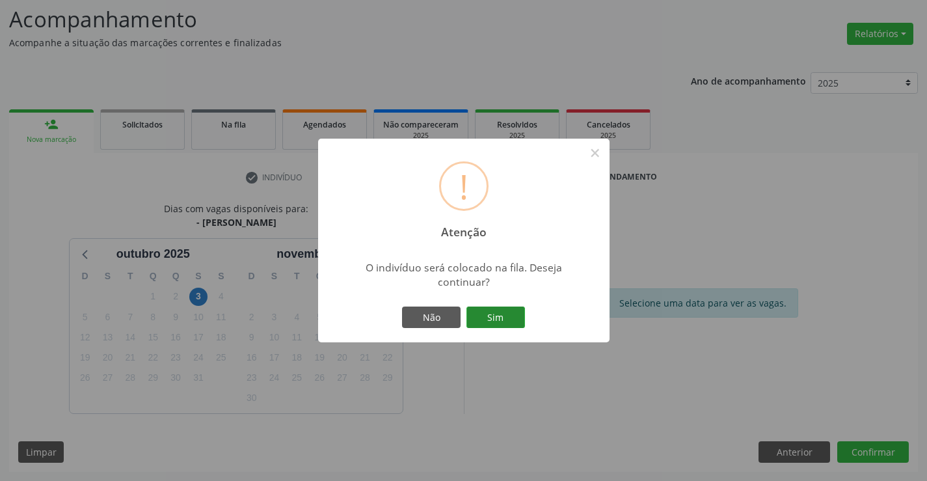
click at [510, 311] on button "Sim" at bounding box center [496, 318] width 59 height 22
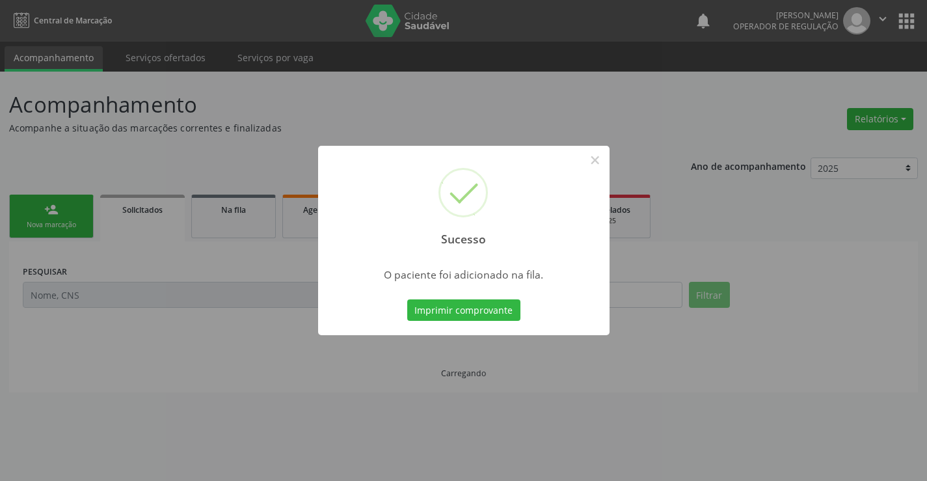
scroll to position [0, 0]
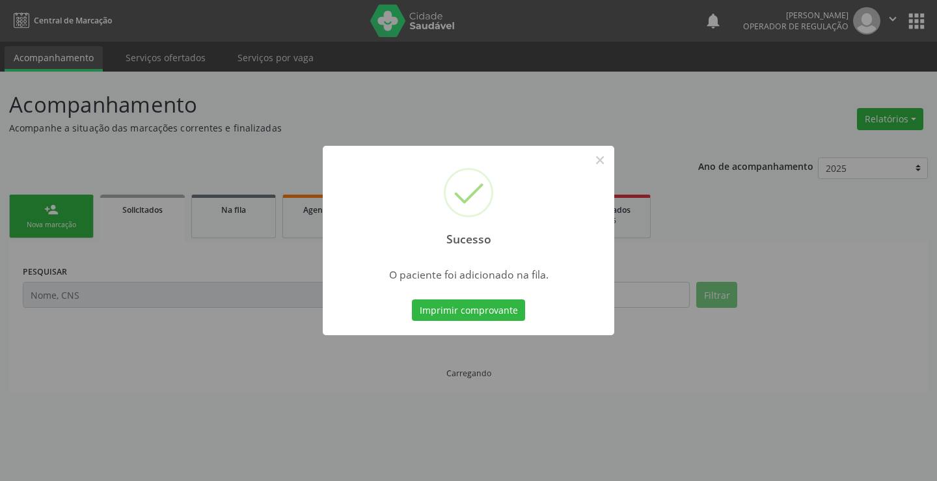
click at [510, 311] on button "Imprimir comprovante" at bounding box center [468, 310] width 113 height 22
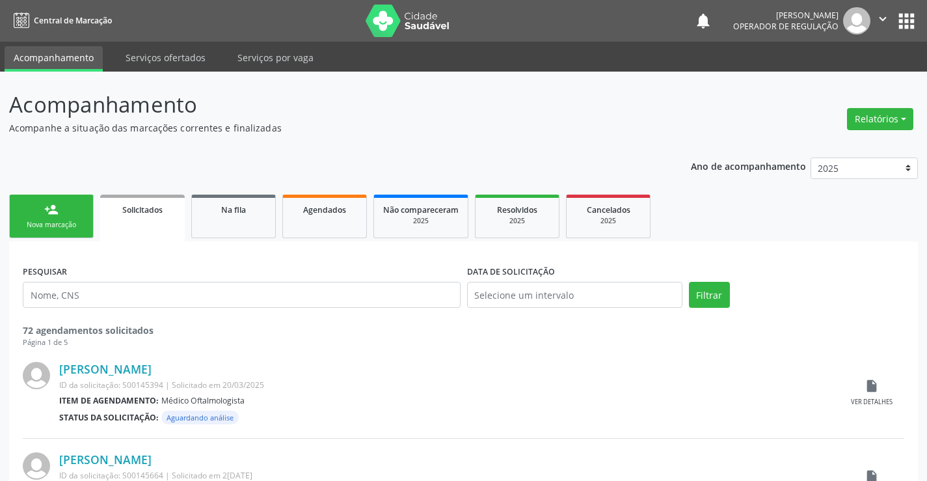
click at [77, 219] on link "person_add Nova marcação" at bounding box center [51, 217] width 85 height 44
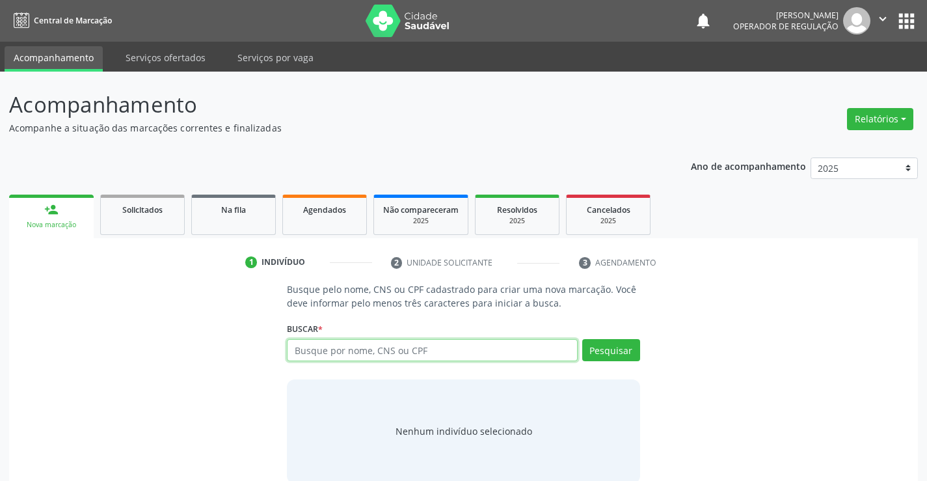
click at [361, 352] on input "text" at bounding box center [432, 350] width 290 height 22
type input "705201470546675"
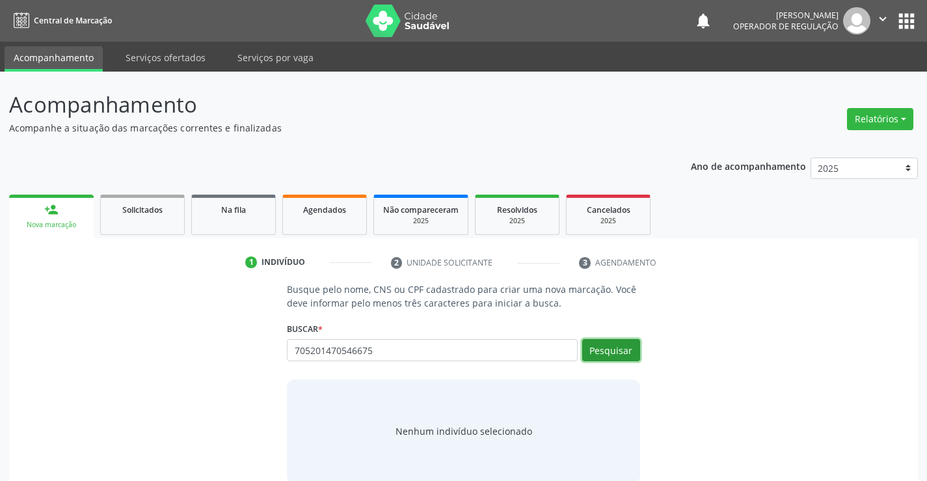
click at [599, 348] on button "Pesquisar" at bounding box center [611, 350] width 58 height 22
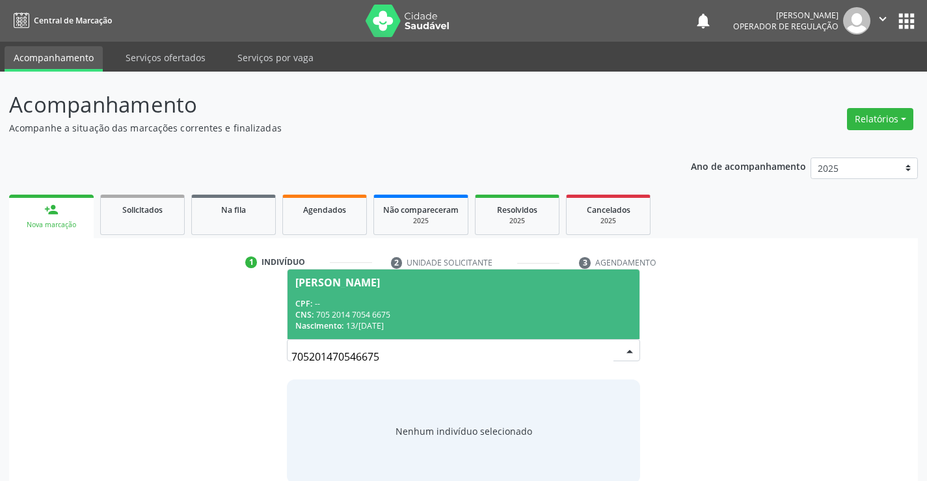
click at [471, 314] on div "CNS: 705 2014 7054 6675" at bounding box center [463, 314] width 336 height 11
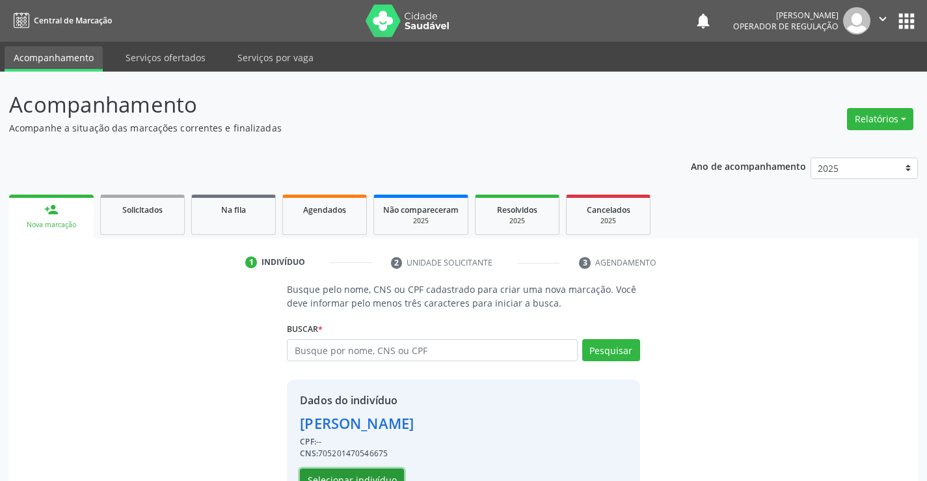
click at [370, 477] on button "Selecionar indivíduo" at bounding box center [352, 480] width 104 height 22
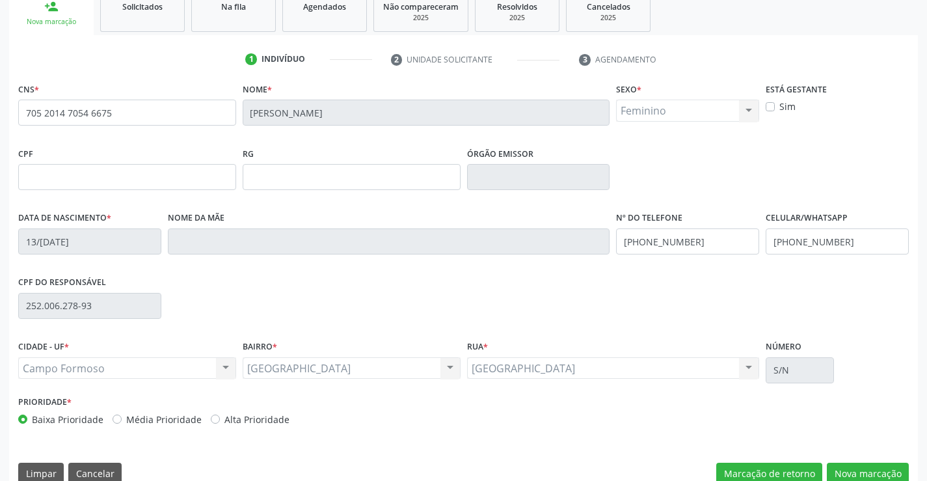
scroll to position [225, 0]
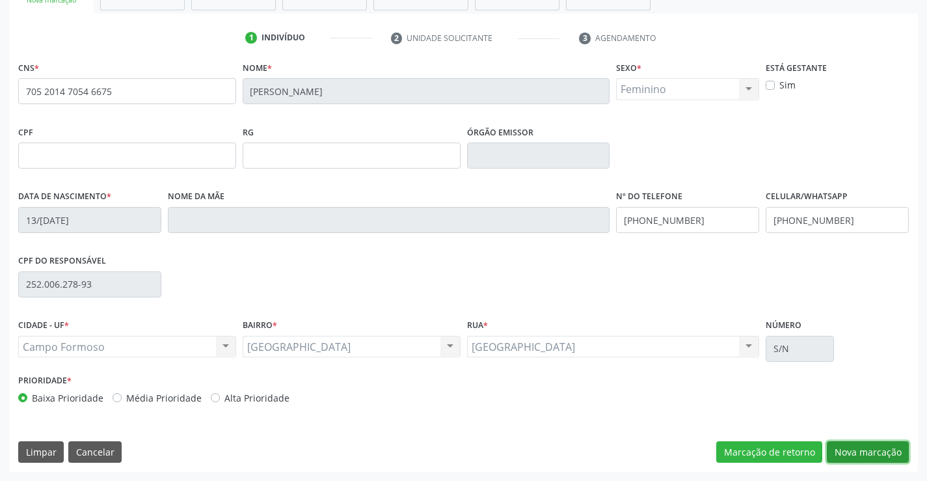
click at [866, 453] on button "Nova marcação" at bounding box center [868, 452] width 82 height 22
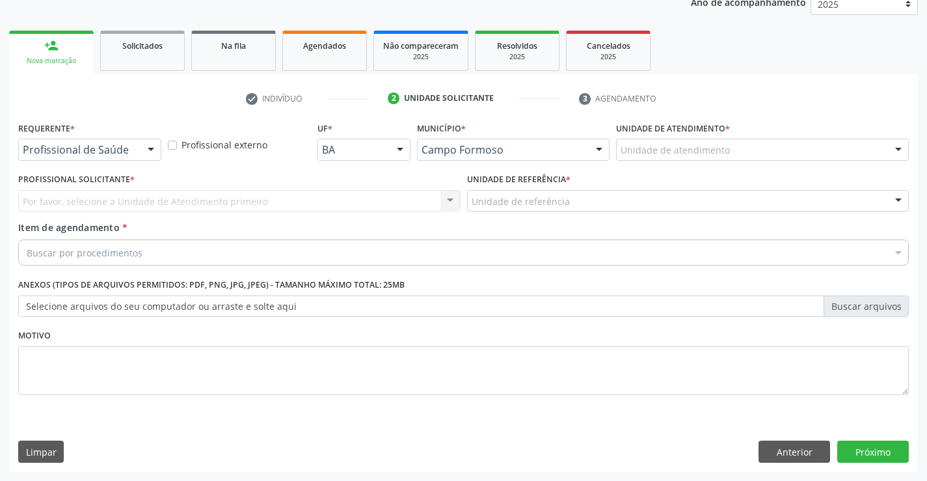
click at [159, 148] on div at bounding box center [151, 150] width 20 height 22
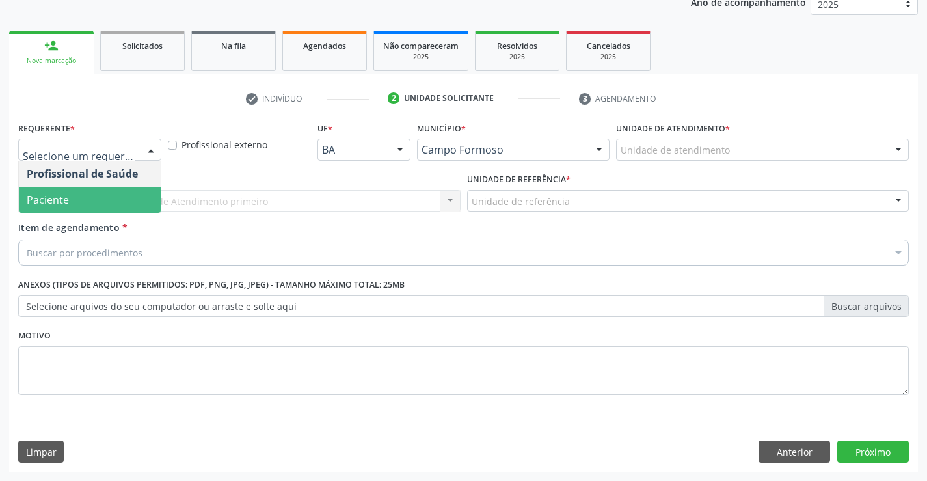
click at [135, 198] on span "Paciente" at bounding box center [90, 200] width 142 height 26
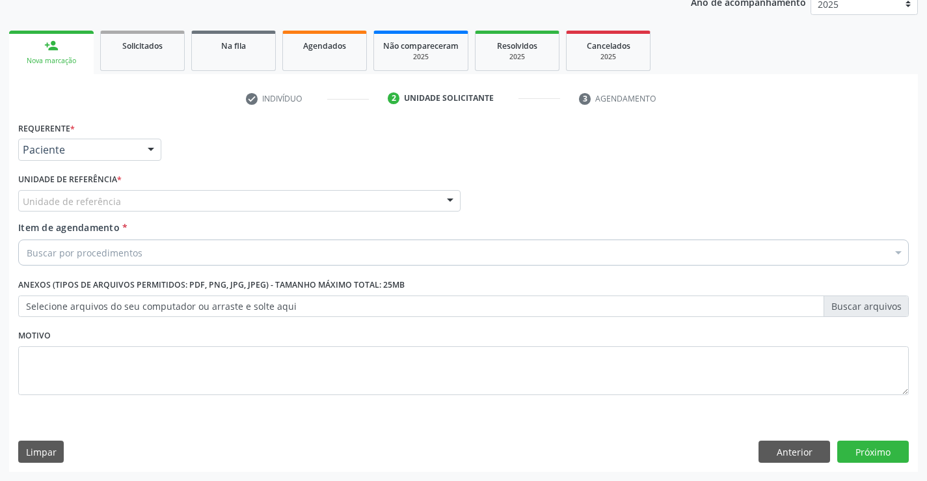
click at [156, 200] on div "Unidade de referência" at bounding box center [239, 201] width 443 height 22
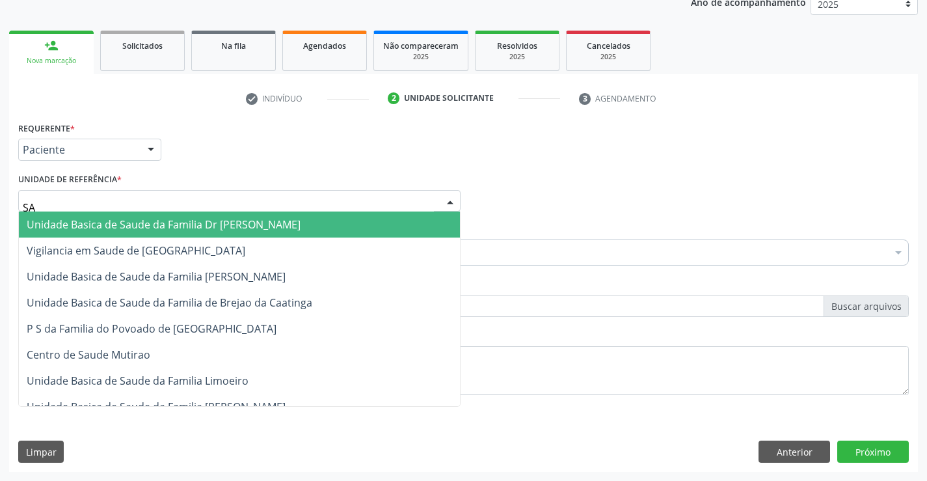
type input "SAO"
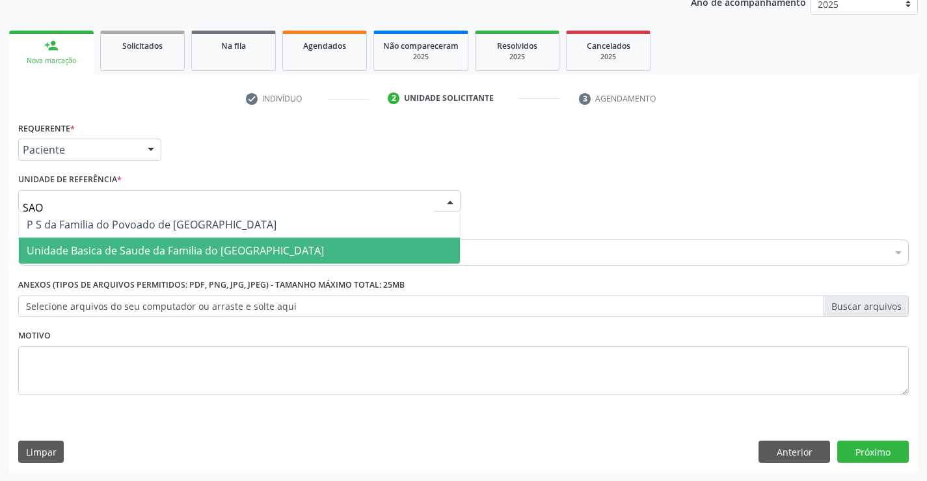
click at [159, 254] on span "Unidade Basica de Saude da Familia do [GEOGRAPHIC_DATA]" at bounding box center [175, 250] width 297 height 14
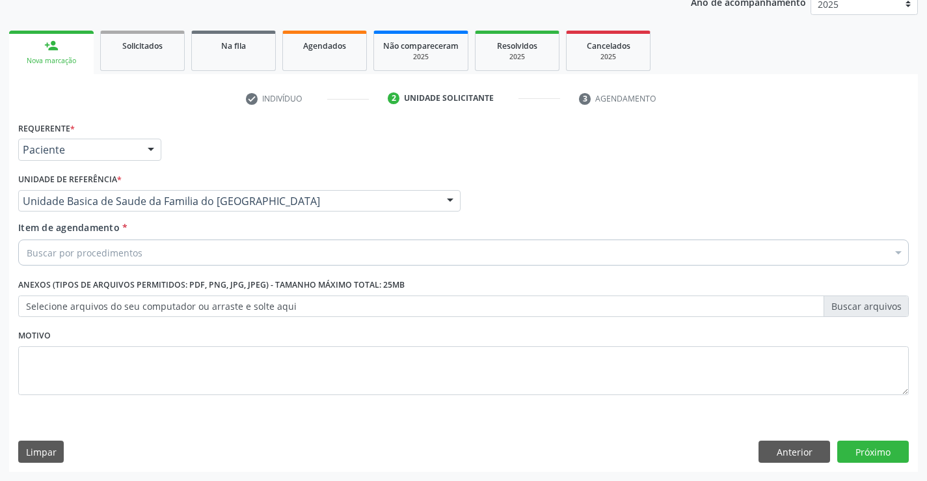
click at [159, 253] on div "Buscar por procedimentos" at bounding box center [463, 253] width 891 height 26
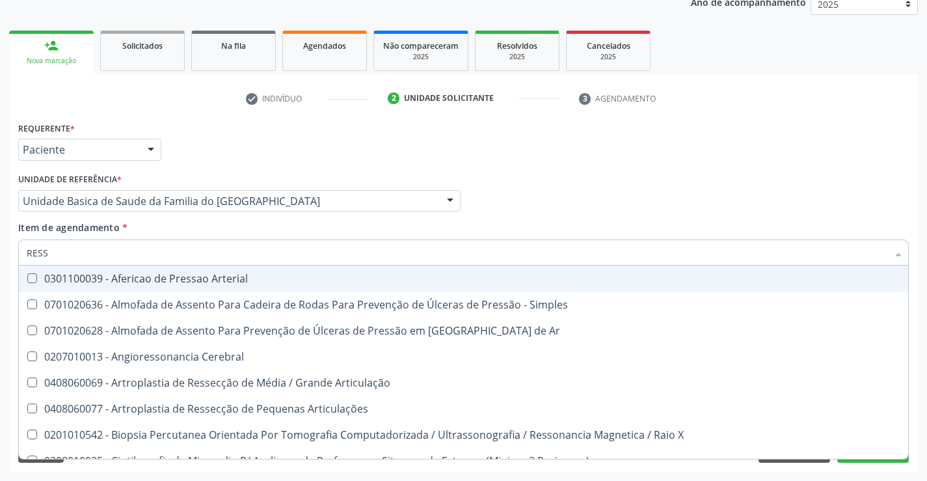
type input "RESSO"
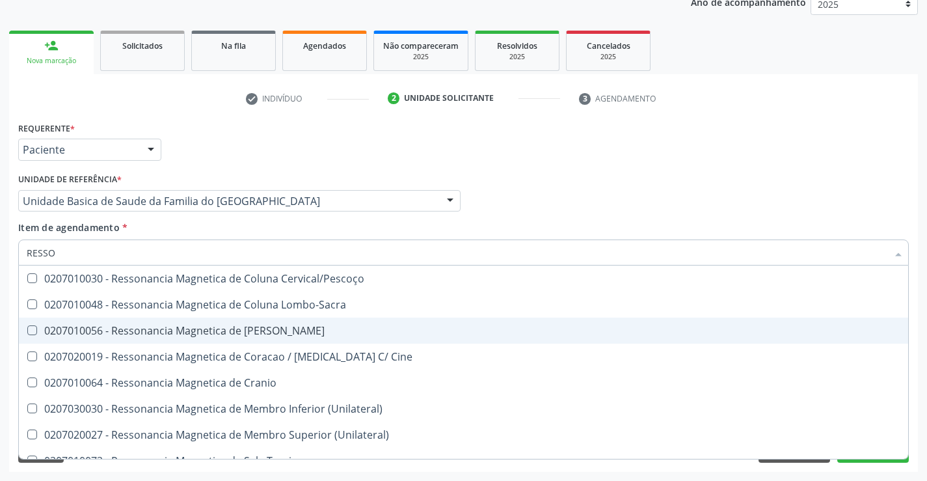
scroll to position [65, 0]
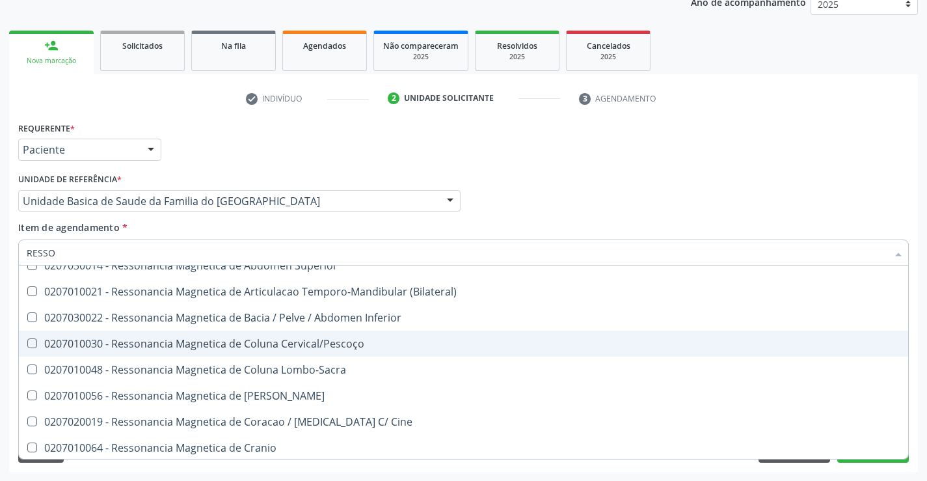
click at [229, 335] on span "0207010030 - Ressonancia Magnetica de Coluna Cervical/Pescoço" at bounding box center [464, 344] width 890 height 26
checkbox Cervical\/Pescoço "true"
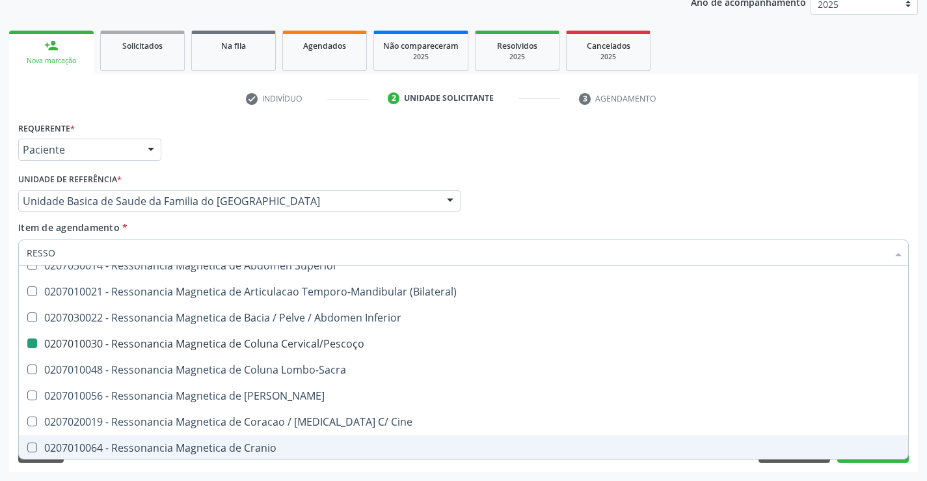
click at [249, 474] on div "Acompanhamento Acompanhe a situação das marcações correntes e finalizadas Relat…" at bounding box center [463, 194] width 927 height 573
checkbox X "true"
checkbox Cervical\/Pescoço "false"
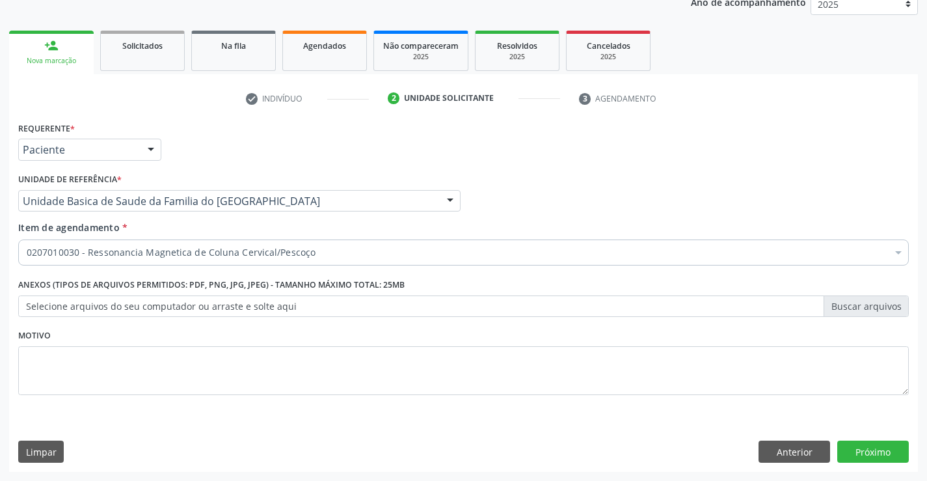
scroll to position [0, 0]
click at [867, 445] on button "Próximo" at bounding box center [874, 452] width 72 height 22
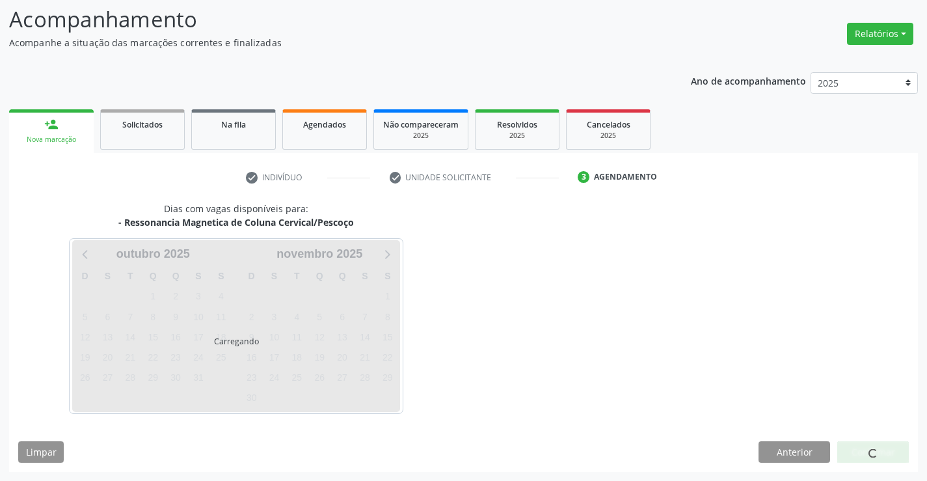
scroll to position [124, 0]
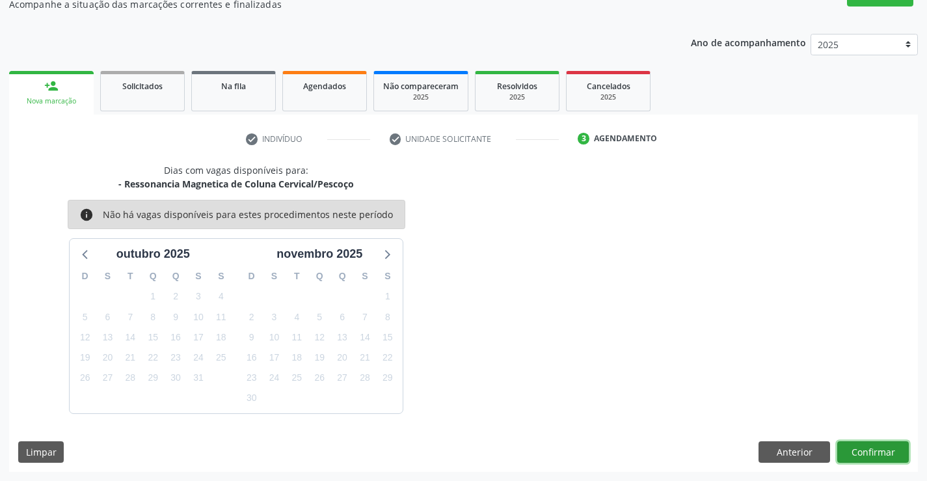
click at [847, 451] on button "Confirmar" at bounding box center [874, 452] width 72 height 22
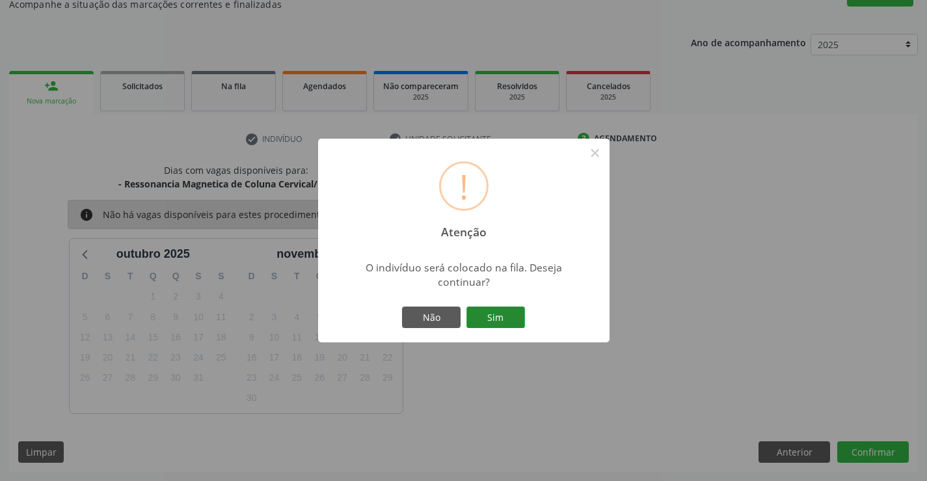
click at [508, 318] on button "Sim" at bounding box center [496, 318] width 59 height 22
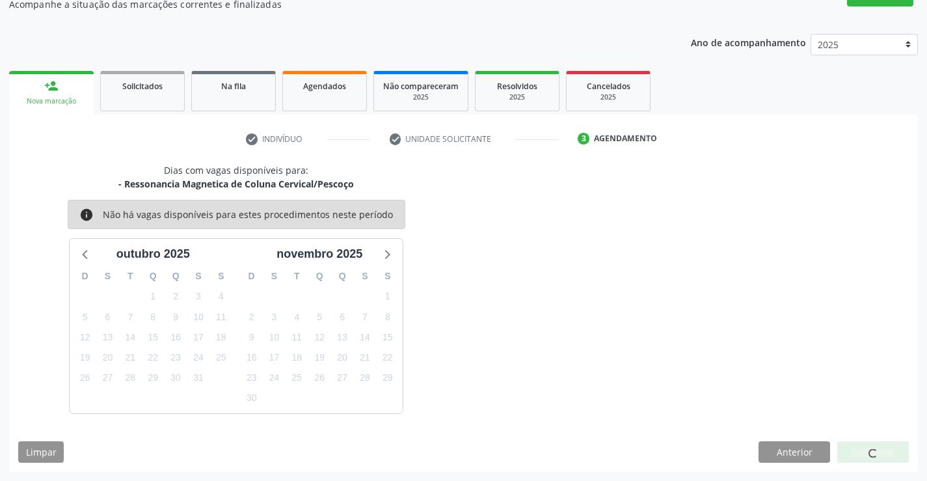
scroll to position [0, 0]
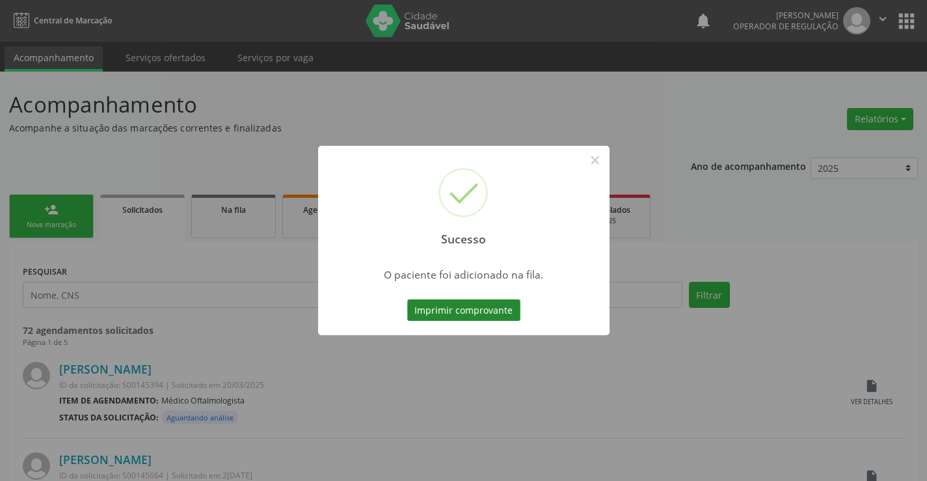
click at [505, 303] on button "Imprimir comprovante" at bounding box center [463, 310] width 113 height 22
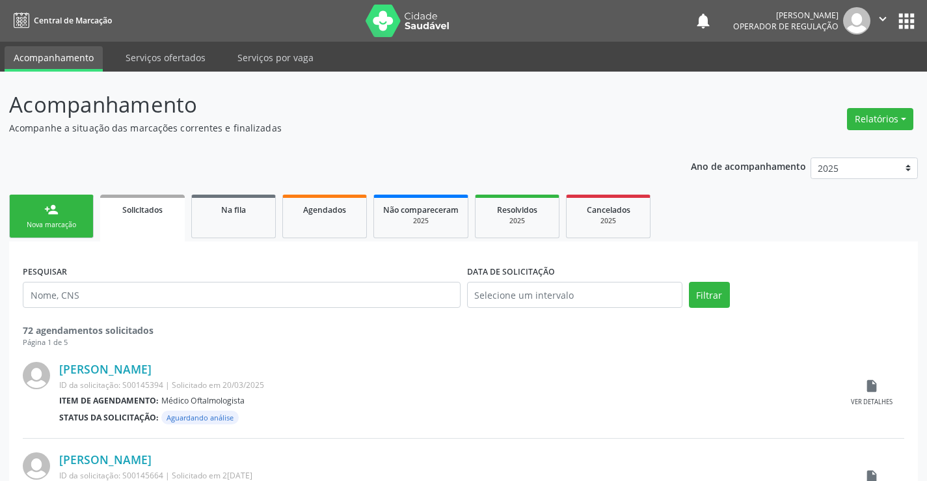
click at [79, 224] on div "Nova marcação" at bounding box center [51, 225] width 65 height 10
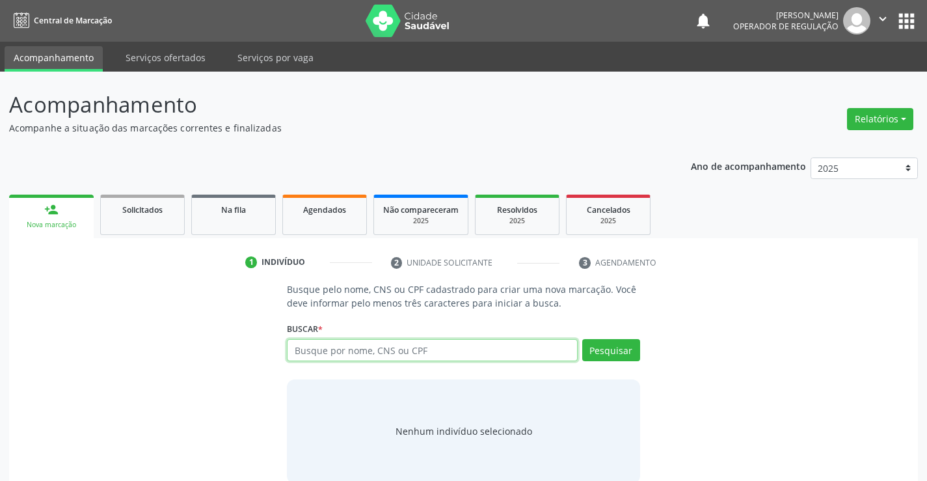
click at [359, 352] on input "text" at bounding box center [432, 350] width 290 height 22
type input "700407912921541"
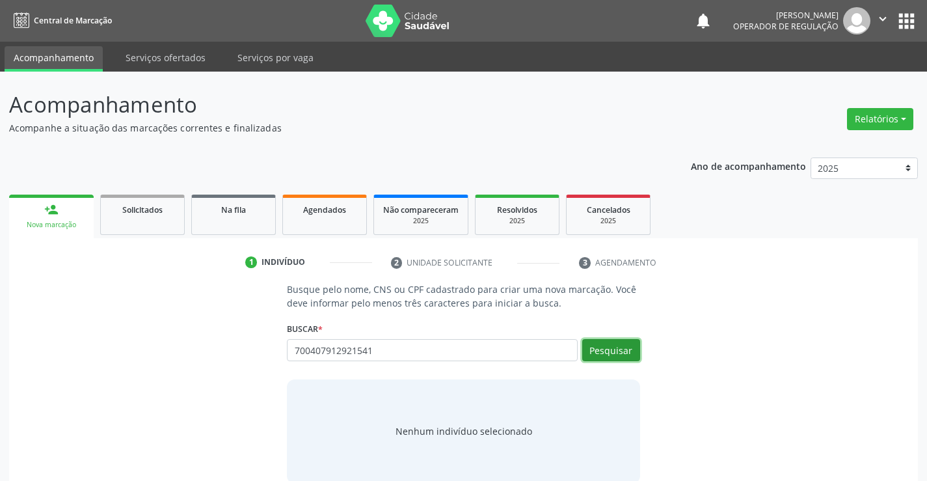
click at [609, 352] on button "Pesquisar" at bounding box center [611, 350] width 58 height 22
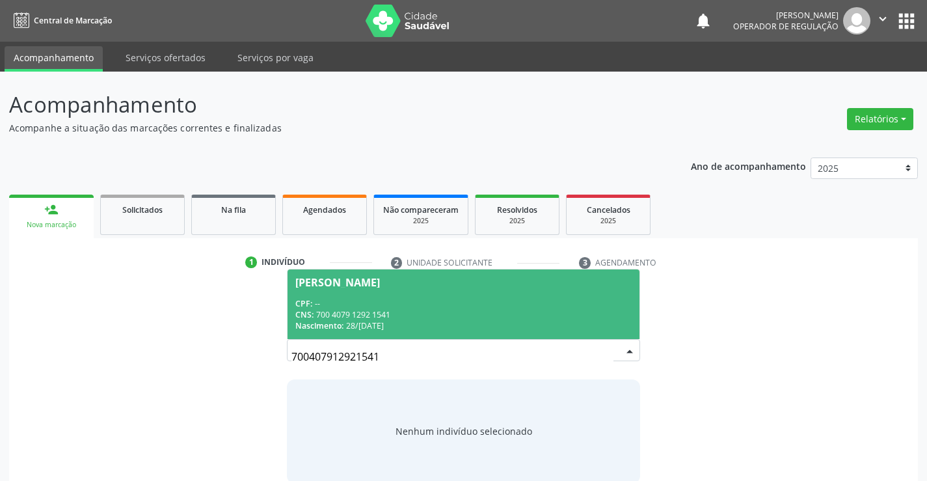
click at [583, 306] on div "CPF: --" at bounding box center [463, 303] width 336 height 11
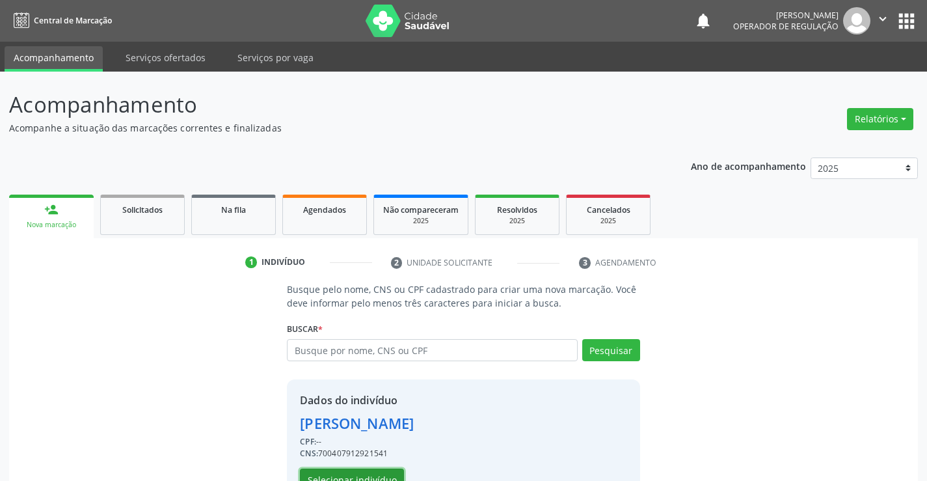
click at [386, 473] on button "Selecionar indivíduo" at bounding box center [352, 480] width 104 height 22
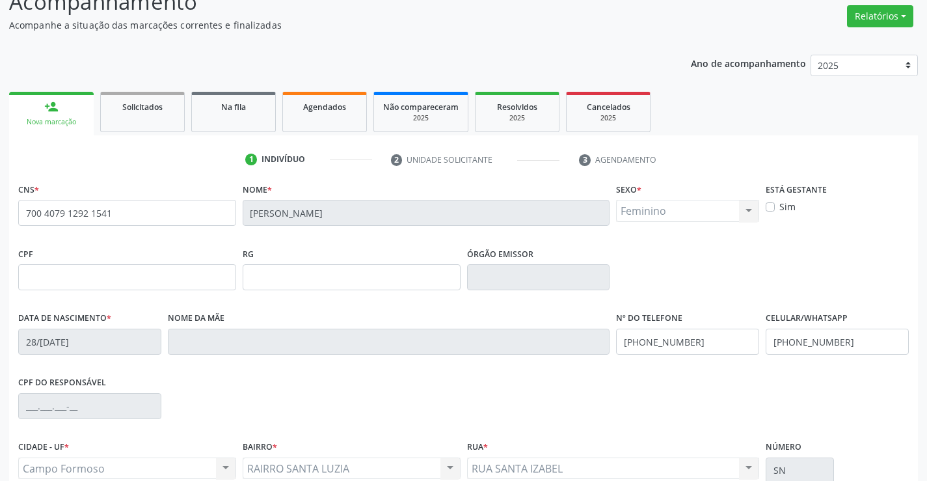
scroll to position [225, 0]
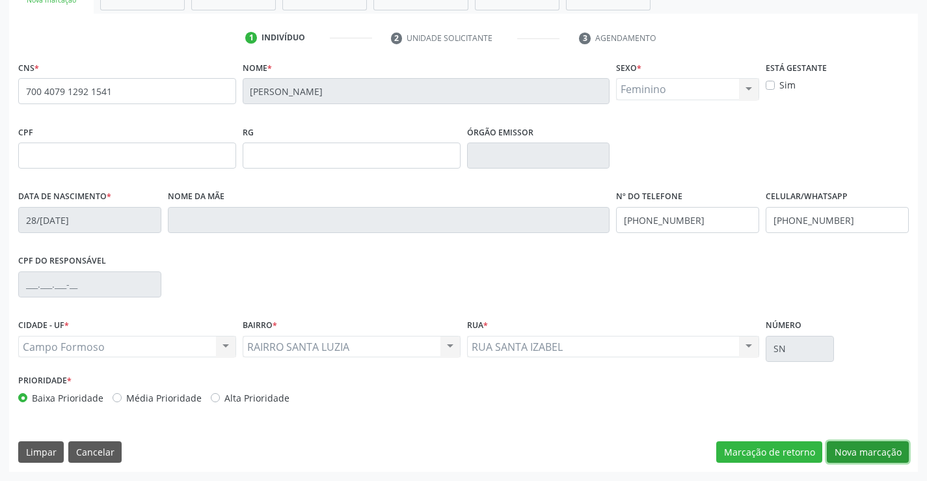
click at [882, 446] on button "Nova marcação" at bounding box center [868, 452] width 82 height 22
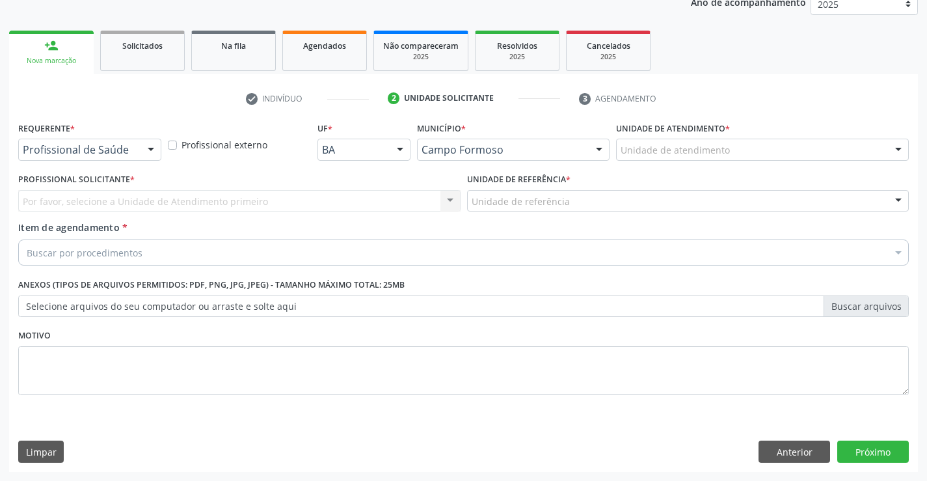
scroll to position [164, 0]
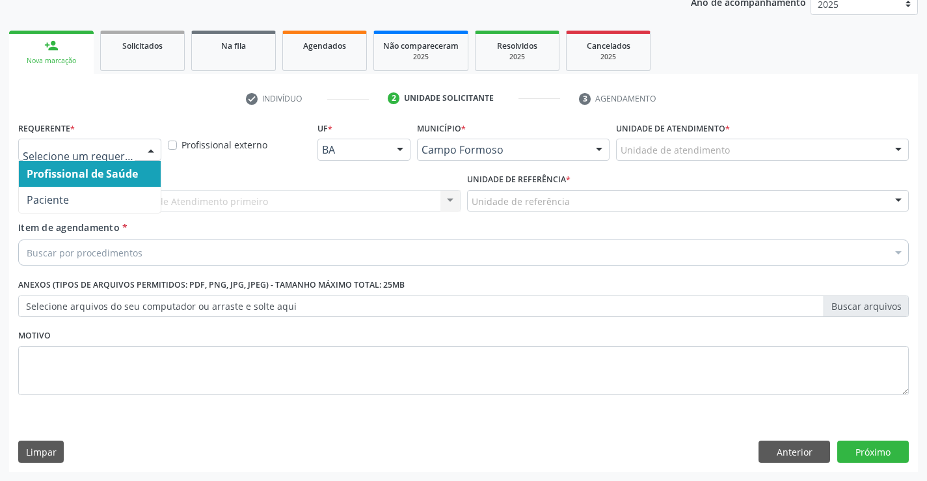
click at [149, 148] on div at bounding box center [151, 150] width 20 height 22
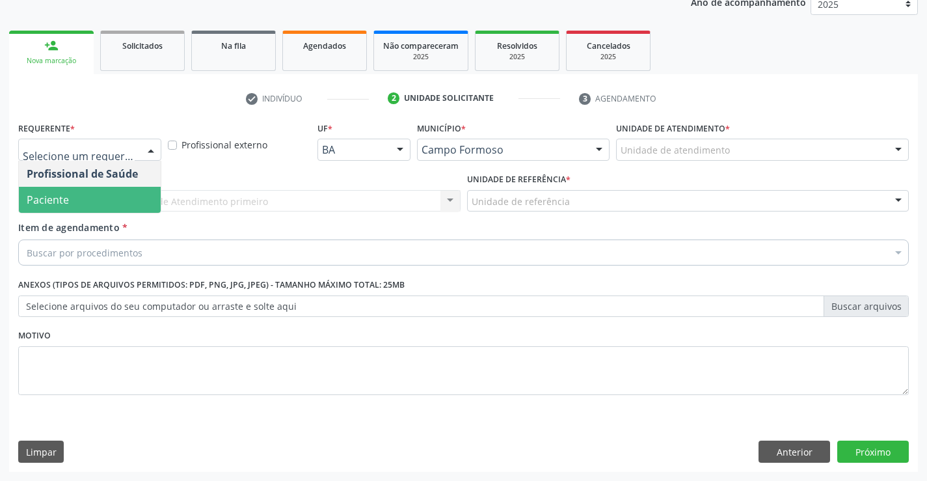
click at [121, 197] on span "Paciente" at bounding box center [90, 200] width 142 height 26
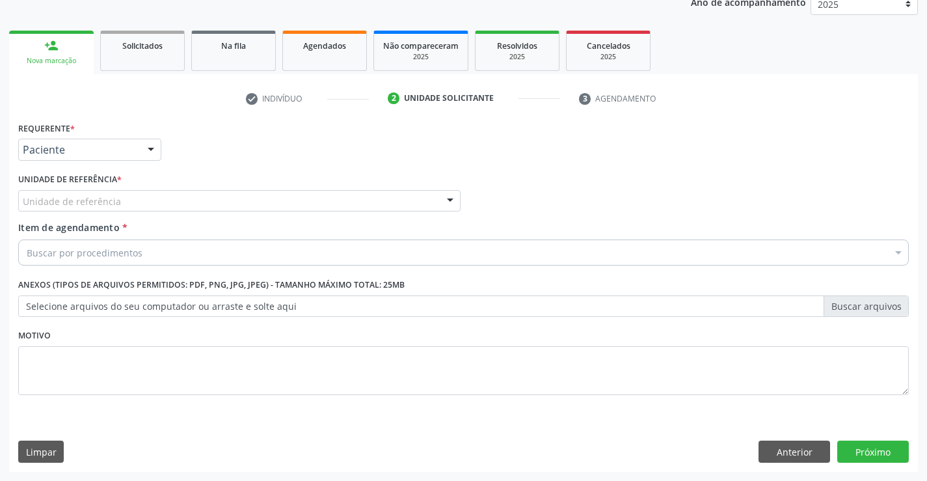
click at [147, 202] on div "Unidade de referência" at bounding box center [239, 201] width 443 height 22
click at [780, 450] on button "Anterior" at bounding box center [795, 452] width 72 height 22
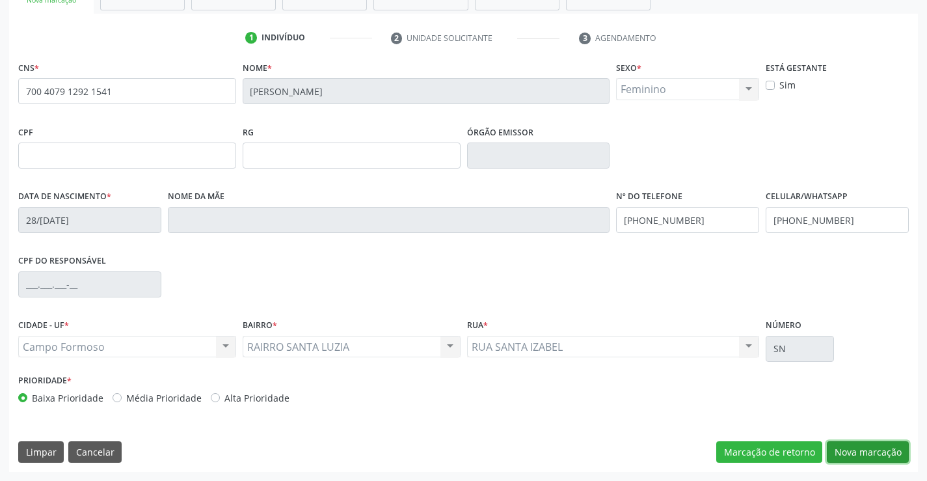
click at [855, 454] on button "Nova marcação" at bounding box center [868, 452] width 82 height 22
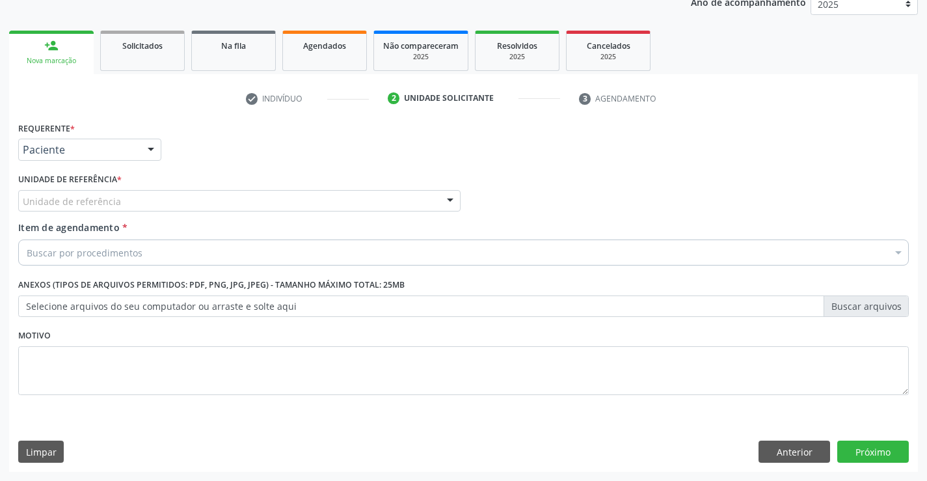
click at [197, 202] on div "Unidade de referência" at bounding box center [239, 201] width 443 height 22
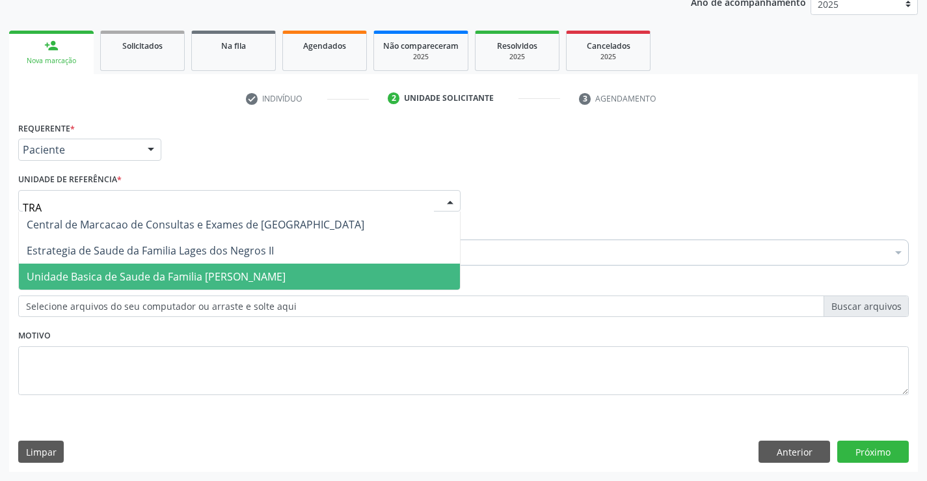
type input "TRAJ"
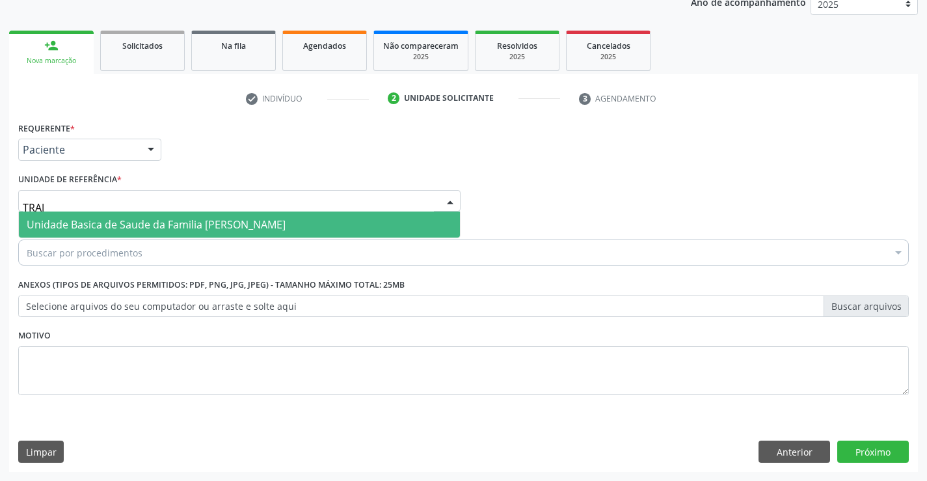
click at [249, 221] on span "Unidade Basica de Saude da Familia [PERSON_NAME]" at bounding box center [156, 224] width 259 height 14
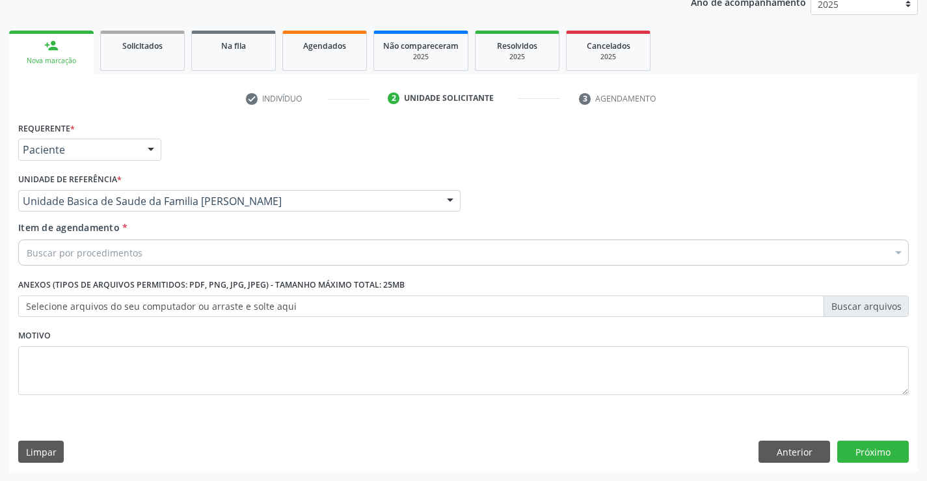
click at [193, 255] on div "Buscar por procedimentos" at bounding box center [463, 253] width 891 height 26
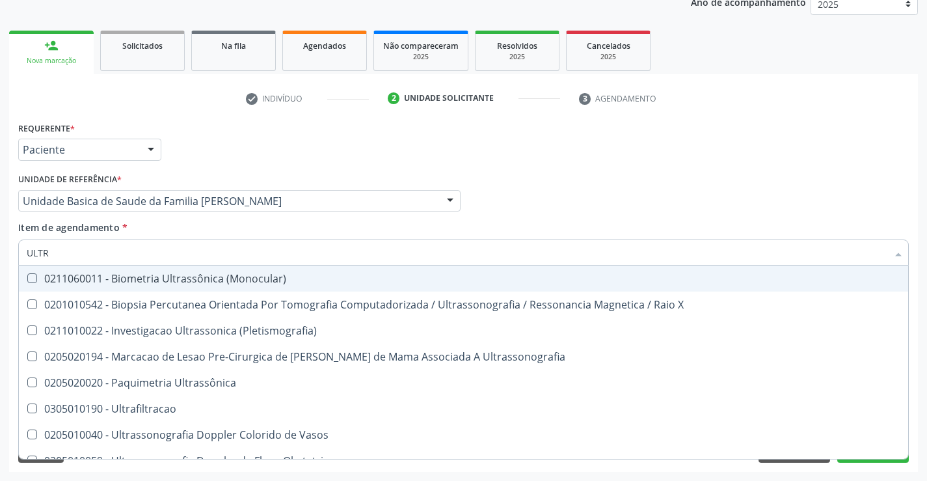
type input "ULTRA"
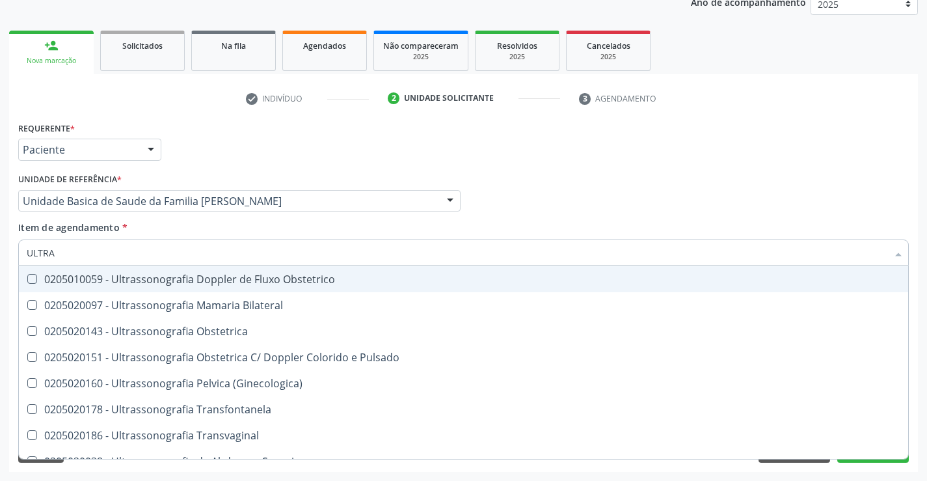
scroll to position [260, 0]
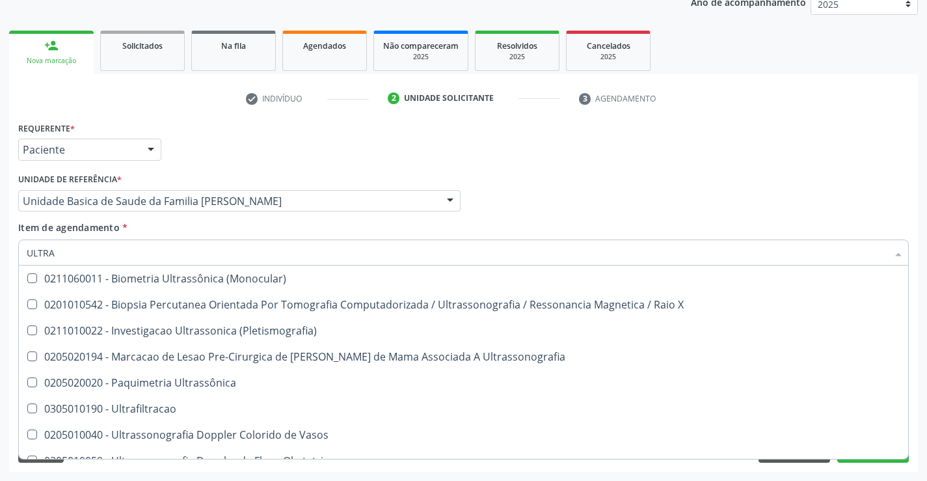
scroll to position [325, 0]
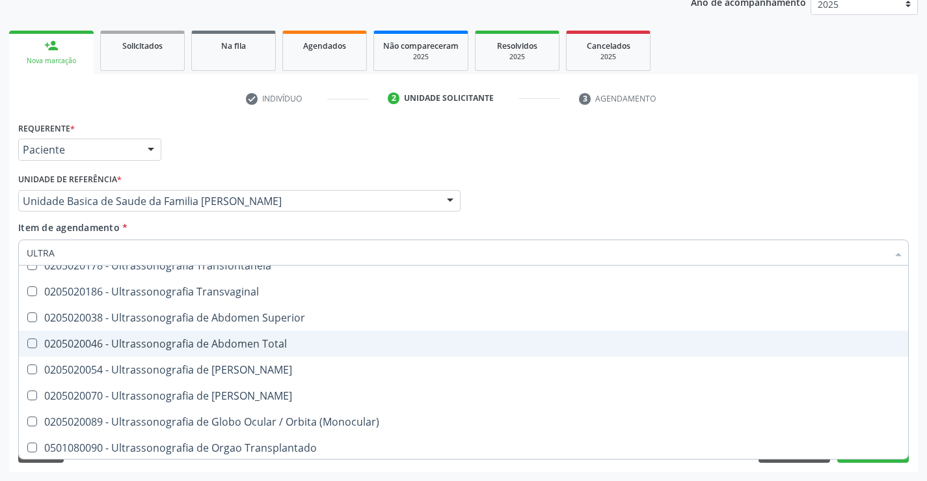
click at [221, 333] on span "0205020046 - Ultrassonografia de Abdomen Total" at bounding box center [464, 344] width 890 height 26
checkbox Total "true"
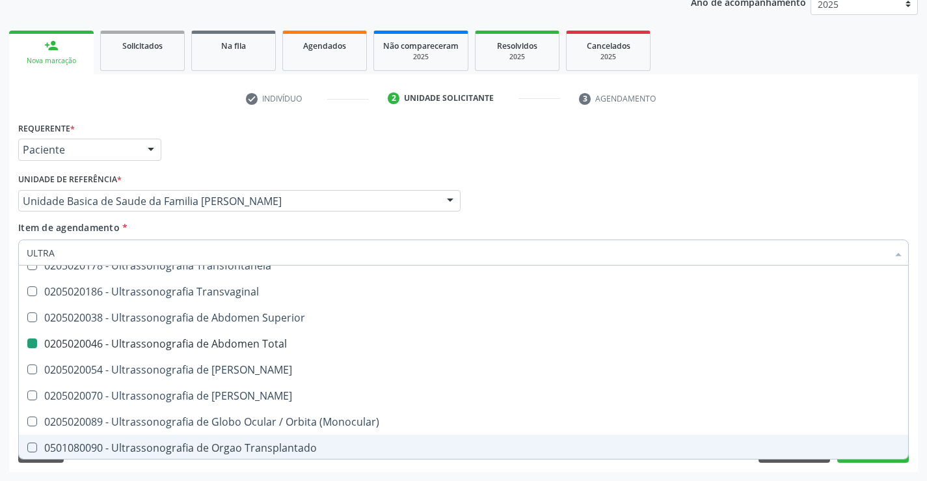
click at [254, 465] on div "Requerente * Paciente Profissional de Saúde Paciente Nenhum resultado encontrad…" at bounding box center [463, 294] width 909 height 353
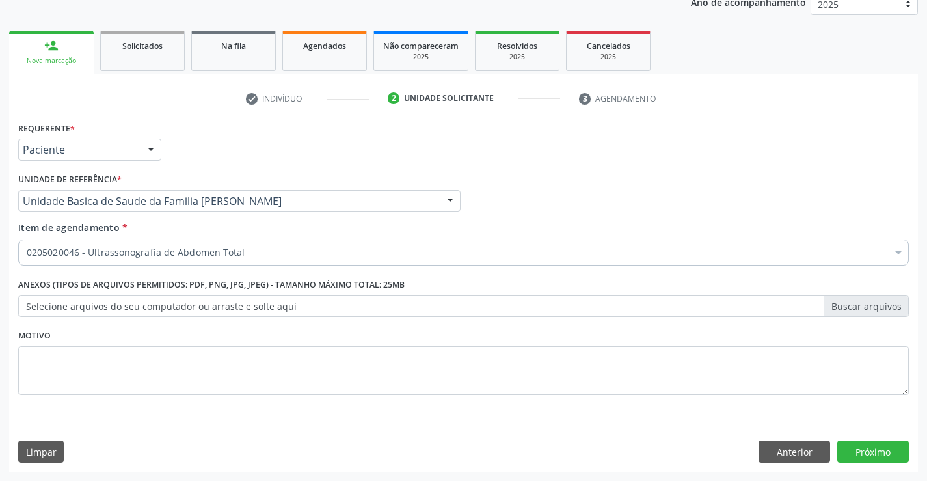
scroll to position [0, 0]
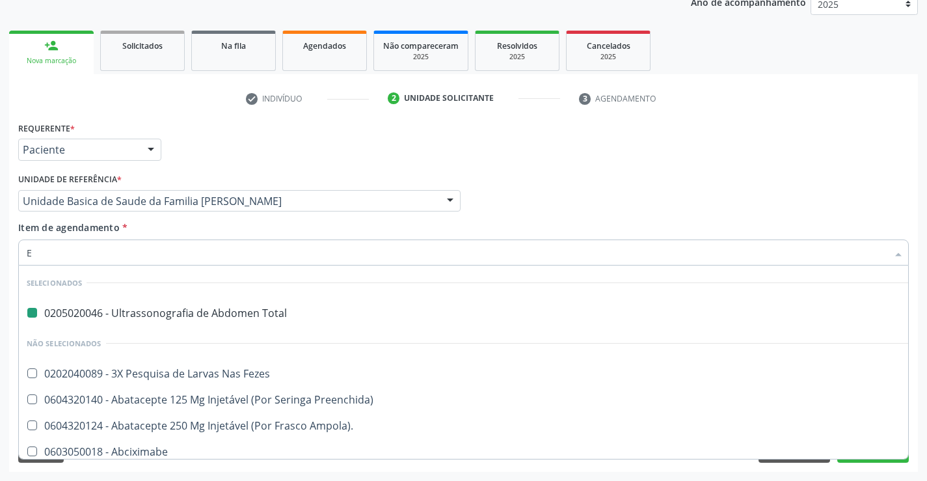
type input "EL"
checkbox Total "false"
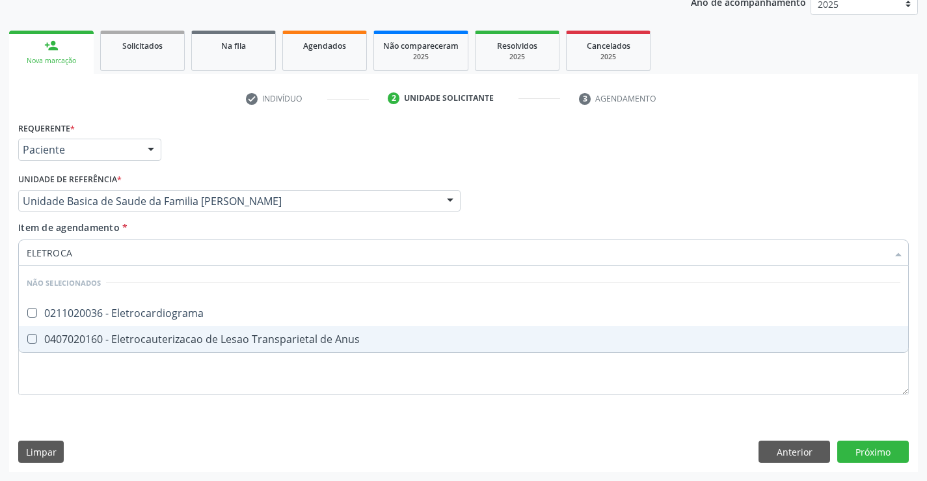
type input "ELETROCAR"
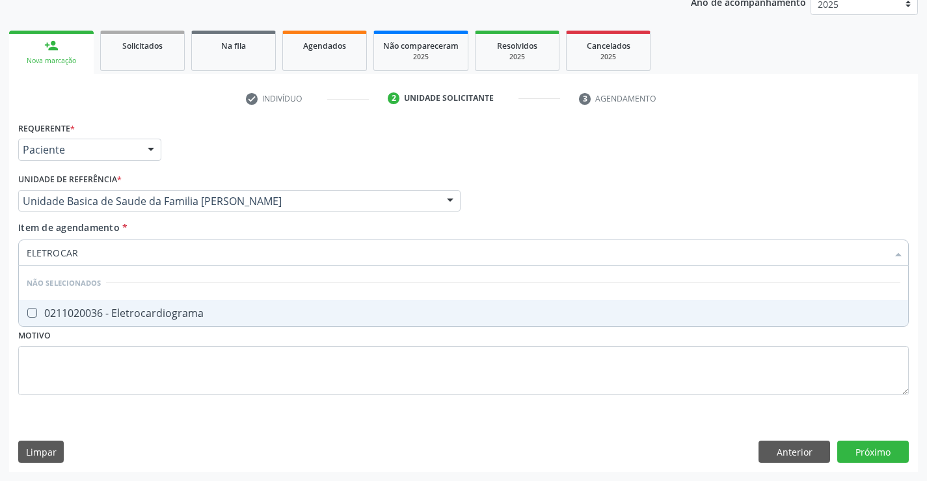
click at [240, 312] on div "0211020036 - Eletrocardiograma" at bounding box center [464, 313] width 874 height 10
checkbox Eletrocardiograma "true"
type input "ELETROCAR"
click at [214, 372] on div "Requerente * Paciente Profissional de Saúde Paciente Nenhum resultado encontrad…" at bounding box center [463, 265] width 891 height 295
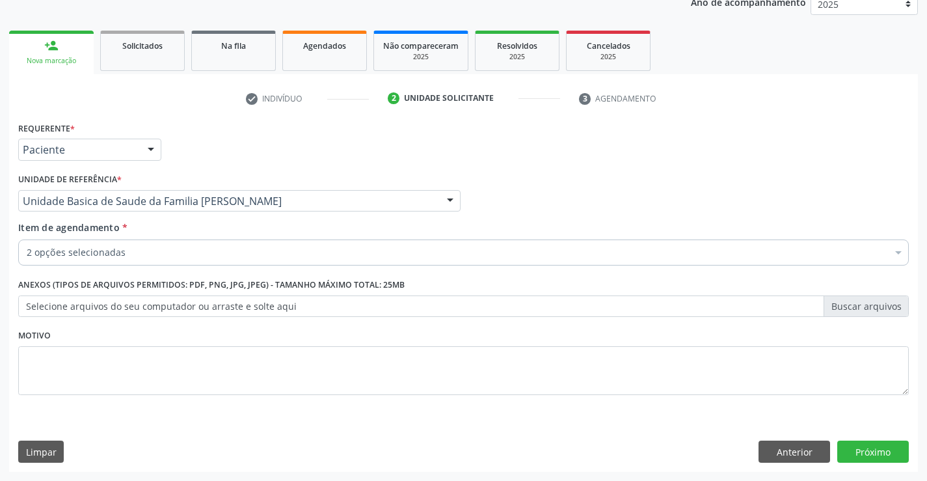
click at [149, 261] on div "2 opções selecionadas" at bounding box center [463, 253] width 891 height 26
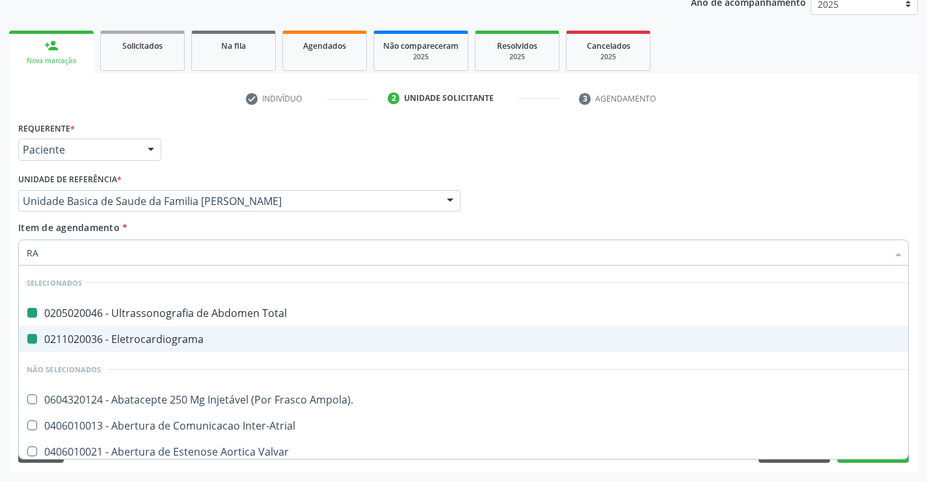
type input "RAD"
checkbox Total "false"
checkbox Eletrocardiograma "false"
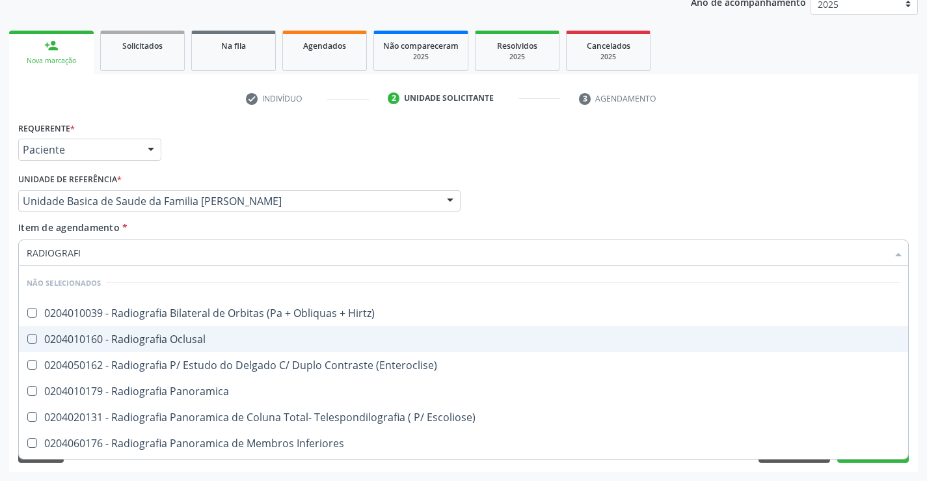
type input "RADIOGRAFIA"
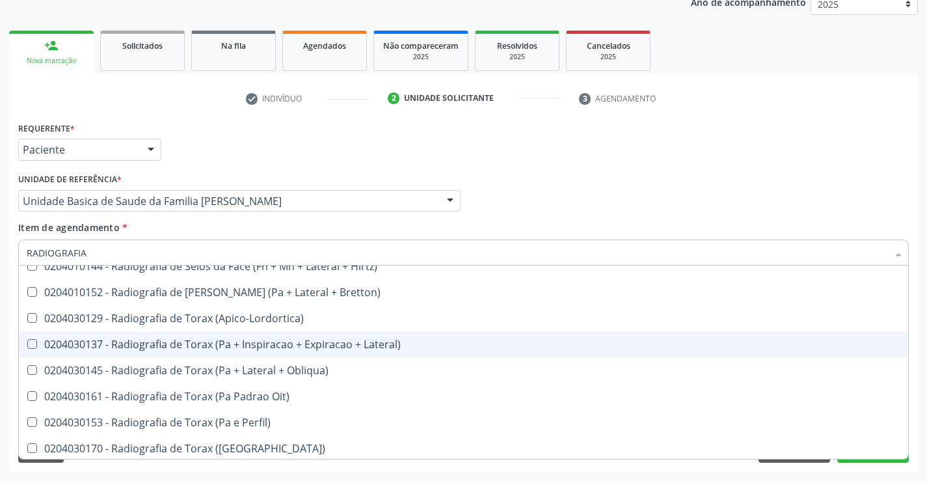
scroll to position [1690, 0]
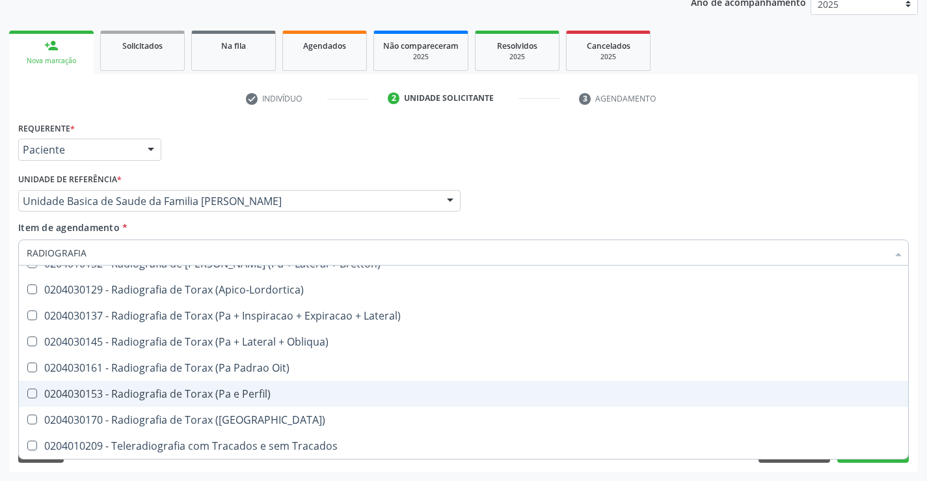
click at [225, 389] on div "0204030153 - Radiografia de Torax (Pa e Perfil)" at bounding box center [464, 394] width 874 height 10
checkbox Perfil\) "true"
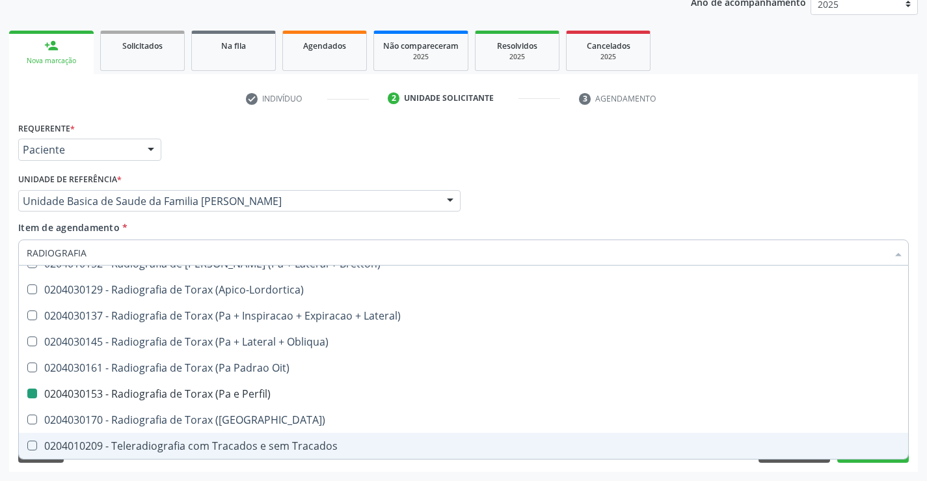
click at [271, 469] on div "Requerente * Paciente Profissional de Saúde Paciente Nenhum resultado encontrad…" at bounding box center [463, 294] width 909 height 353
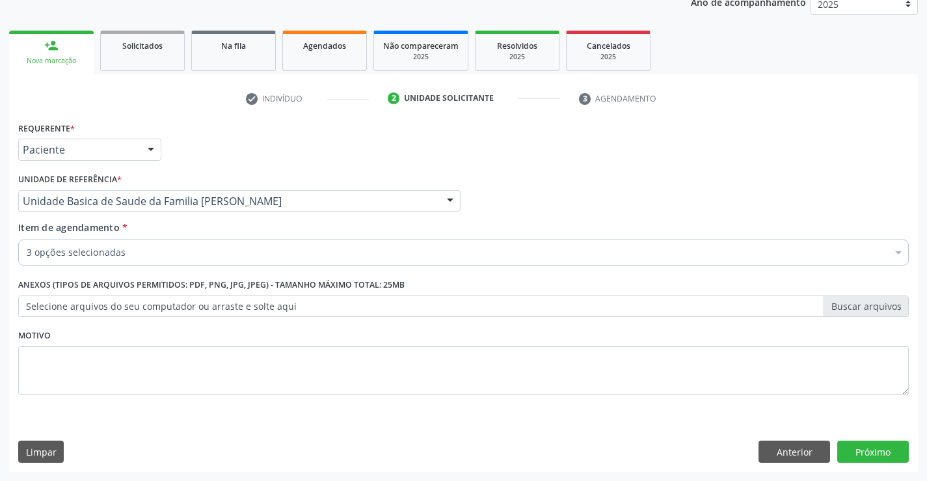
scroll to position [0, 0]
click at [873, 453] on button "Próximo" at bounding box center [874, 452] width 72 height 22
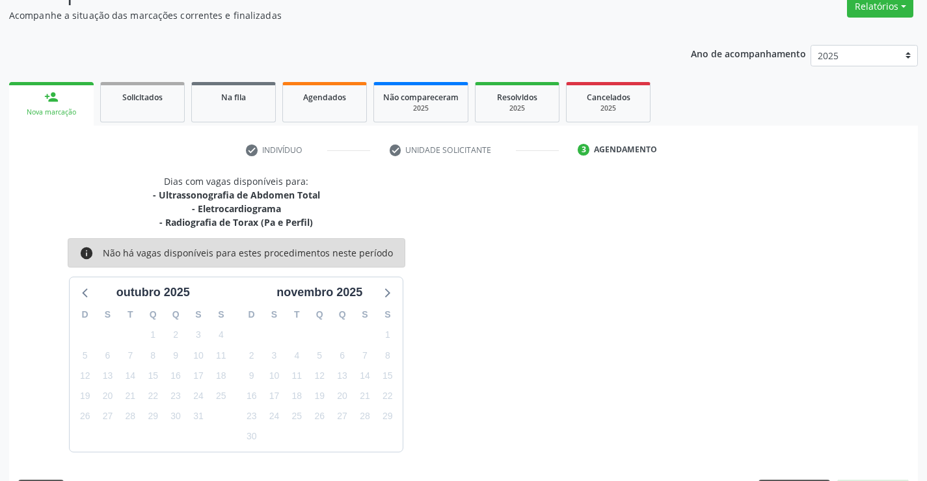
scroll to position [151, 0]
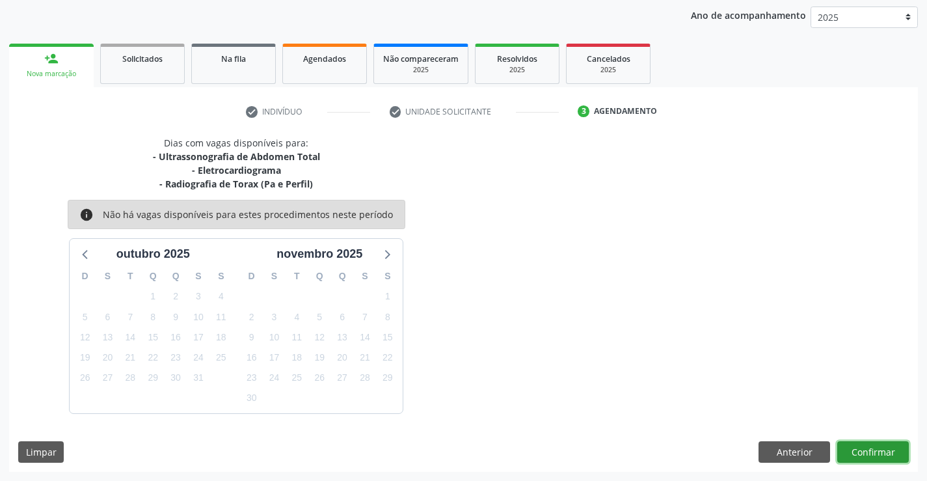
click at [873, 453] on button "Confirmar" at bounding box center [874, 452] width 72 height 22
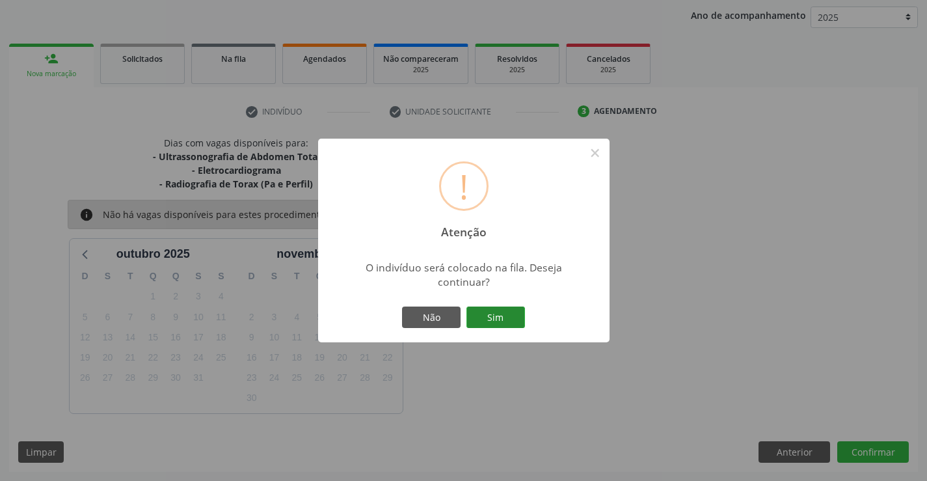
click at [510, 311] on button "Sim" at bounding box center [496, 318] width 59 height 22
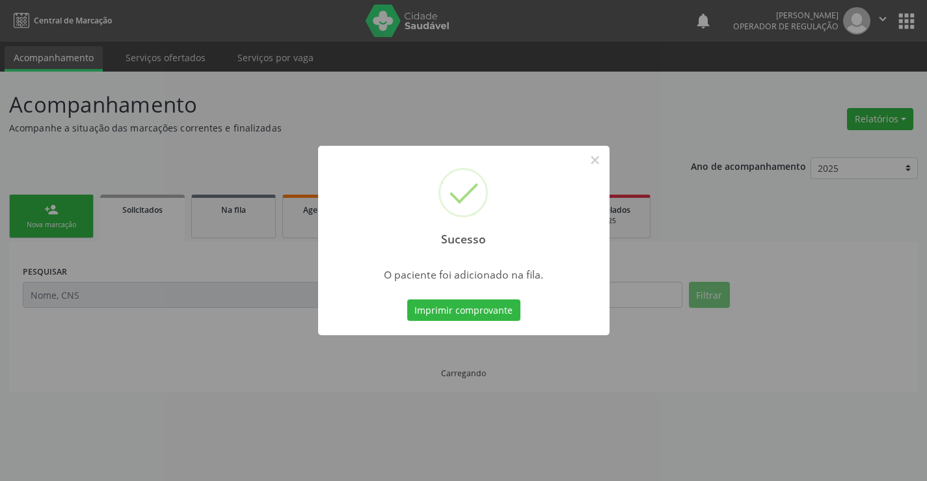
scroll to position [0, 0]
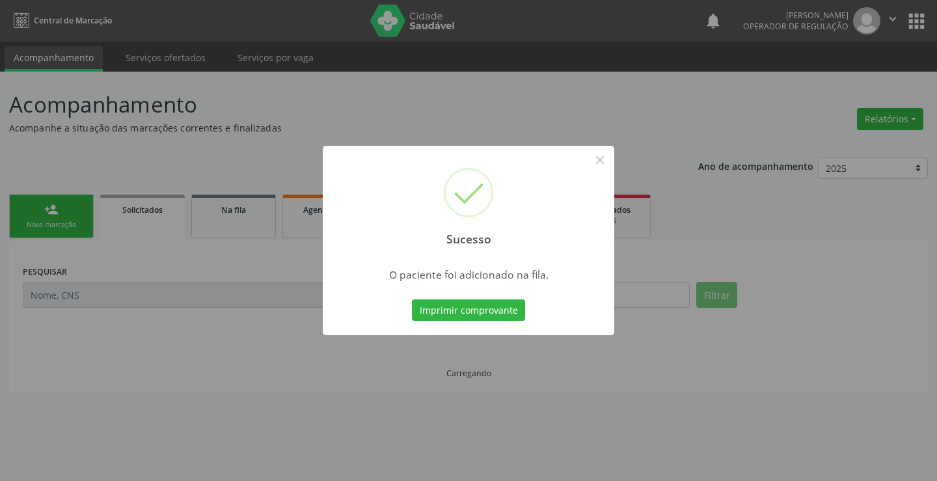
click at [509, 314] on button "Imprimir comprovante" at bounding box center [468, 310] width 113 height 22
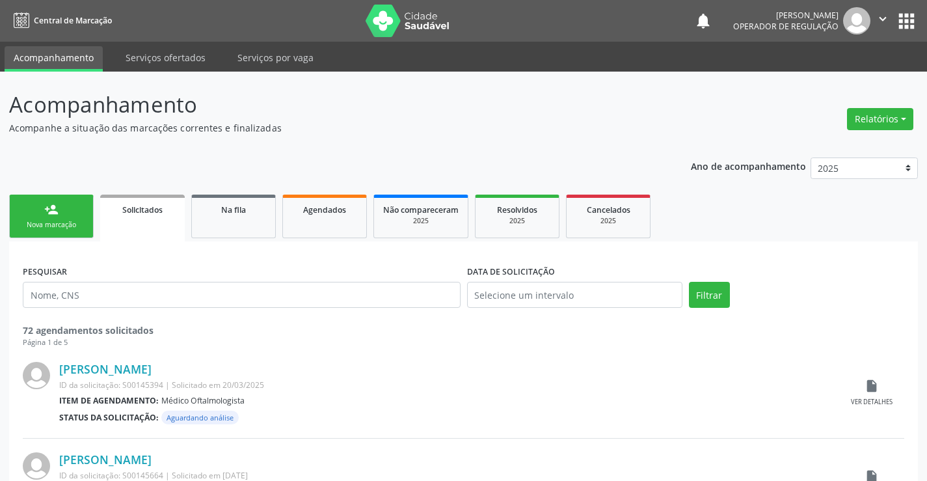
click at [75, 220] on div "Nova marcação" at bounding box center [51, 225] width 65 height 10
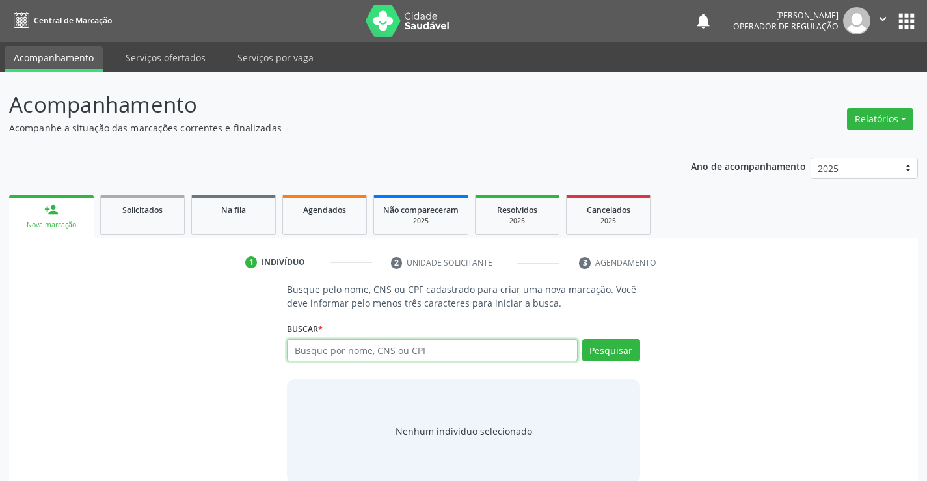
click at [376, 348] on input "text" at bounding box center [432, 350] width 290 height 22
type input "706800743132226"
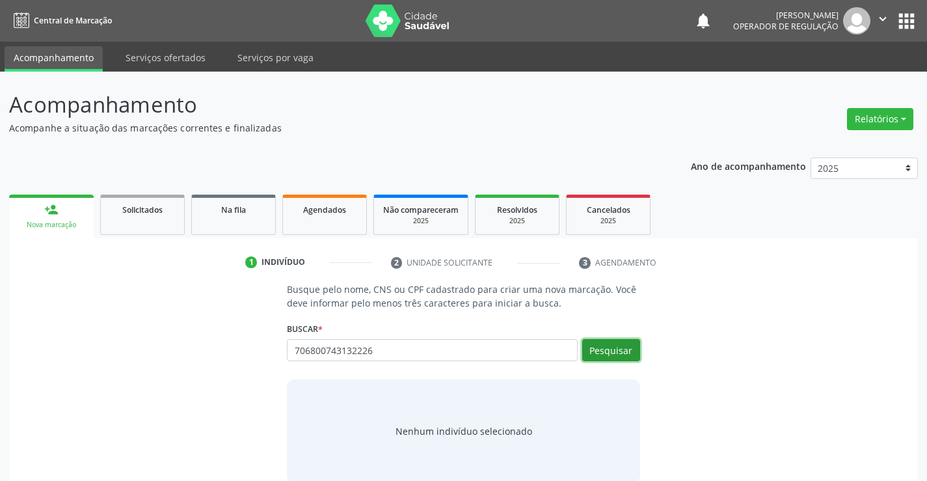
click at [622, 344] on button "Pesquisar" at bounding box center [611, 350] width 58 height 22
type input "706800743132226"
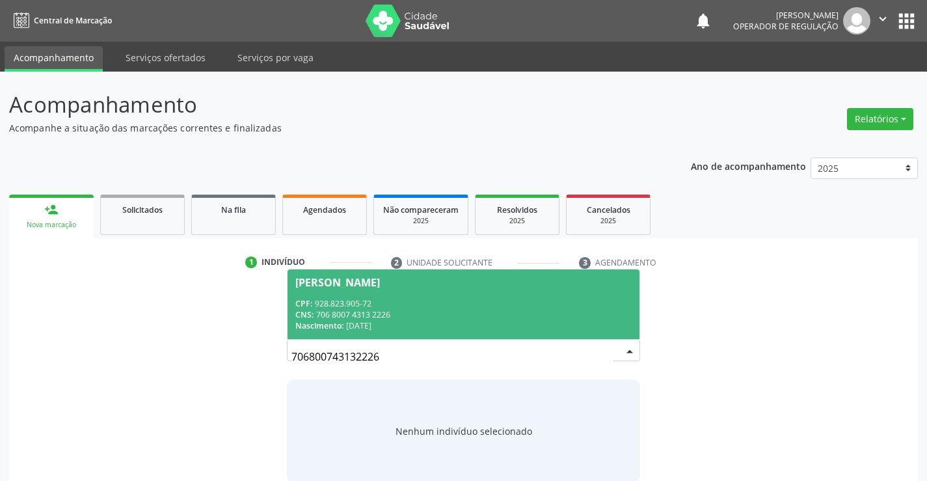
click at [581, 312] on div "CNS: 706 8007 4313 2226" at bounding box center [463, 314] width 336 height 11
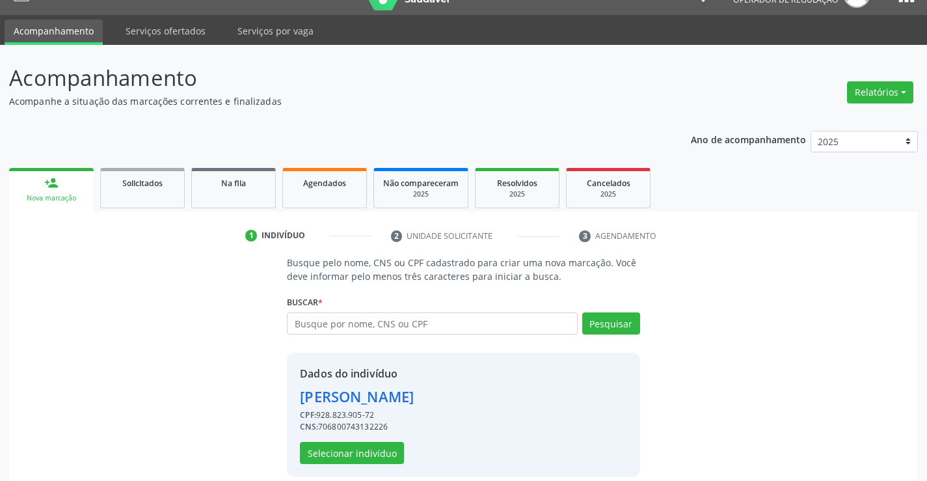
scroll to position [41, 0]
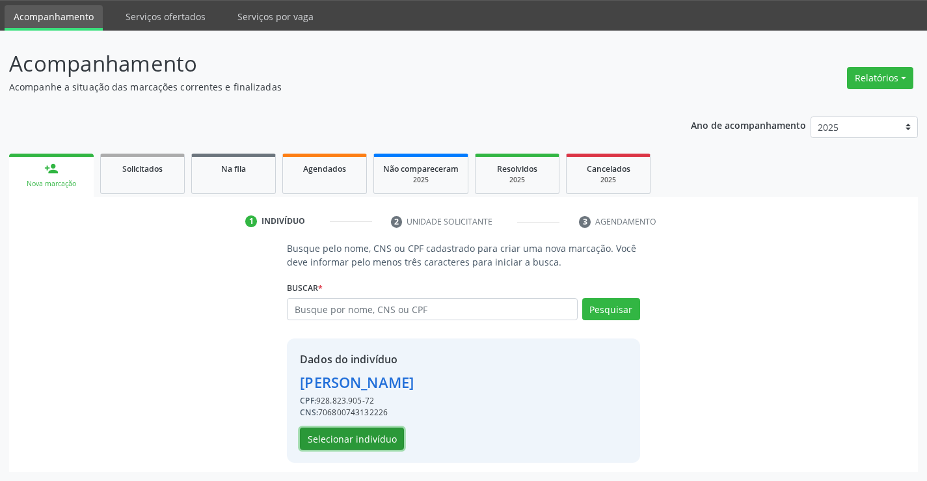
click at [382, 432] on button "Selecionar indivíduo" at bounding box center [352, 439] width 104 height 22
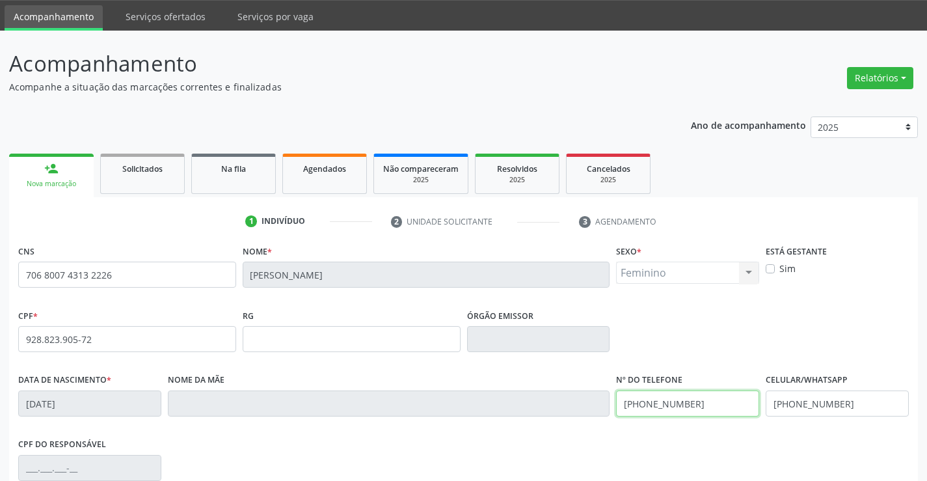
click at [636, 405] on input "[PHONE_NUMBER]" at bounding box center [687, 403] width 143 height 26
type input "[PHONE_NUMBER]"
click at [868, 406] on input "[PHONE_NUMBER]" at bounding box center [837, 403] width 143 height 26
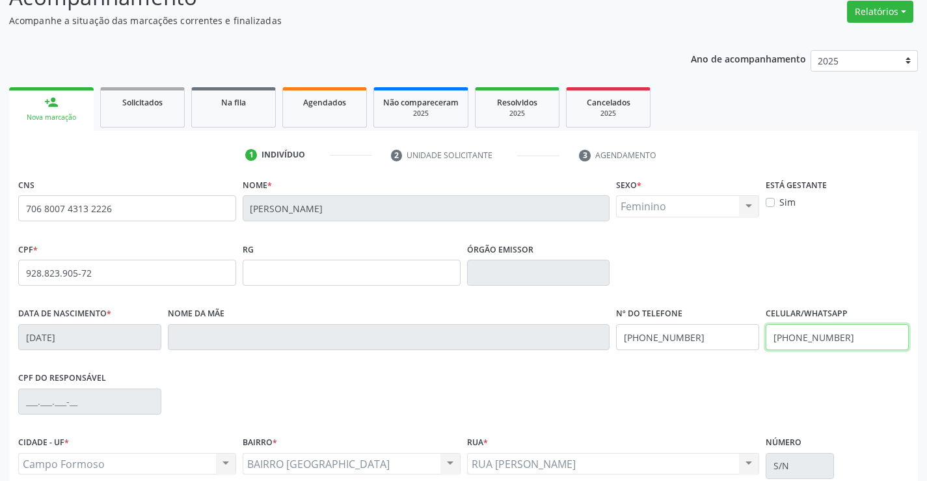
scroll to position [225, 0]
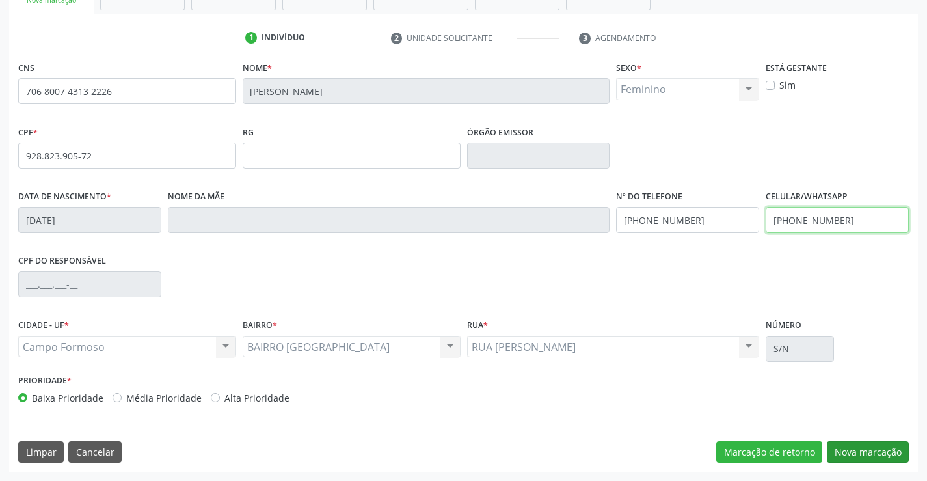
type input "[PHONE_NUMBER]"
click at [876, 452] on button "Nova marcação" at bounding box center [868, 452] width 82 height 22
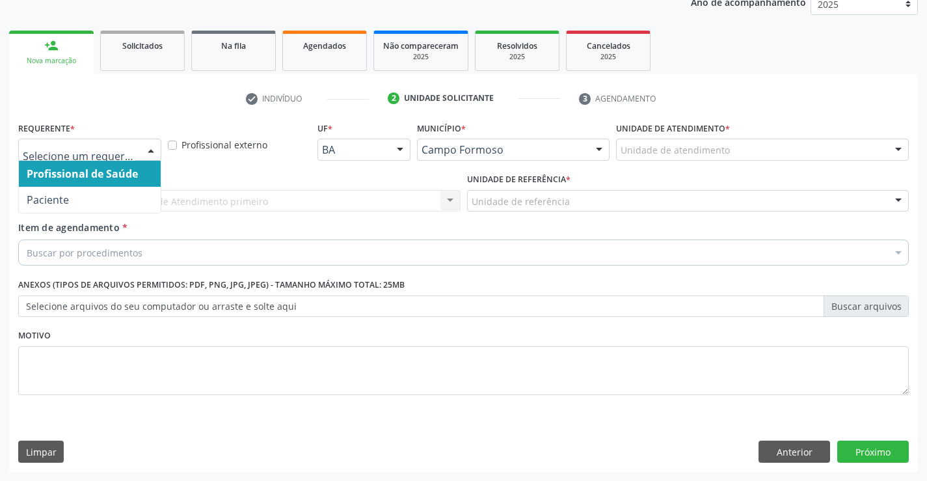
click at [151, 147] on div at bounding box center [151, 150] width 20 height 22
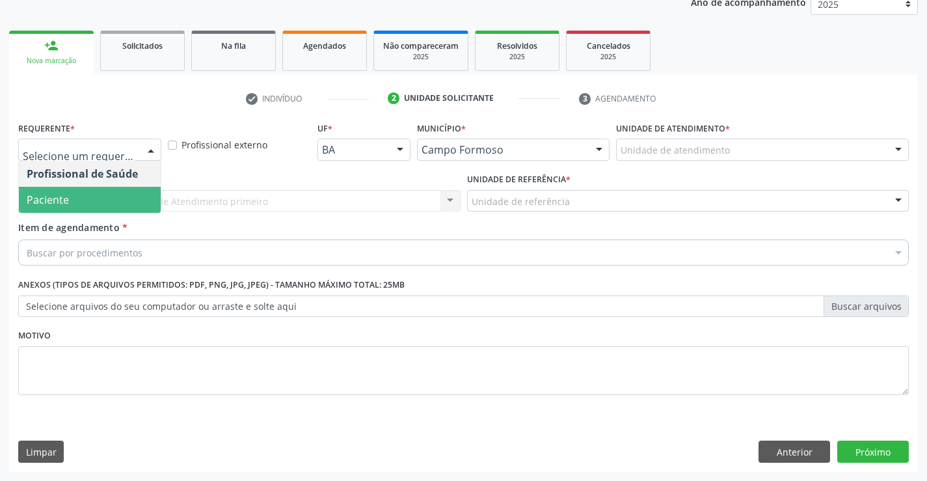
click at [133, 199] on span "Paciente" at bounding box center [90, 200] width 142 height 26
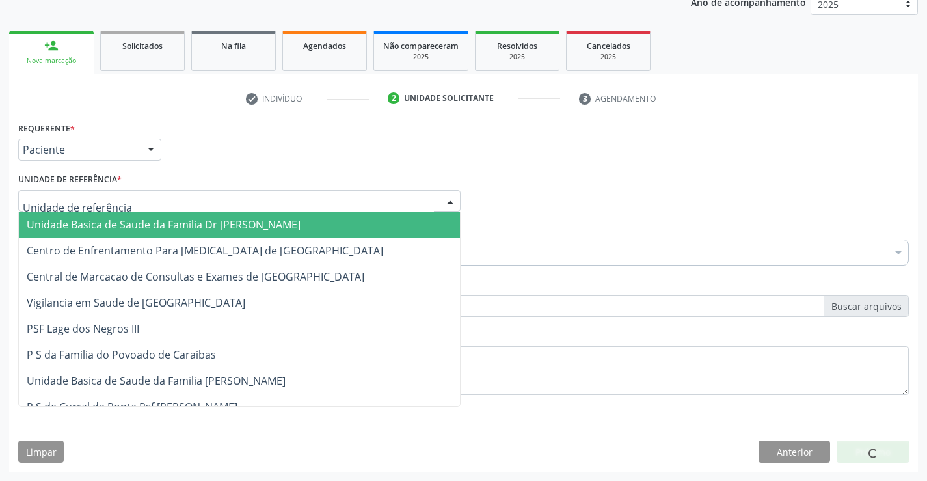
click at [142, 199] on div at bounding box center [239, 201] width 443 height 22
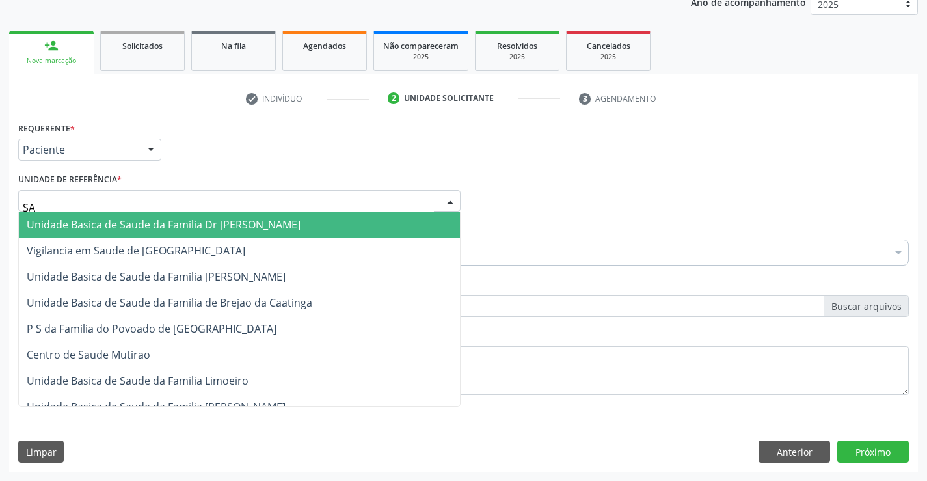
type input "SAO"
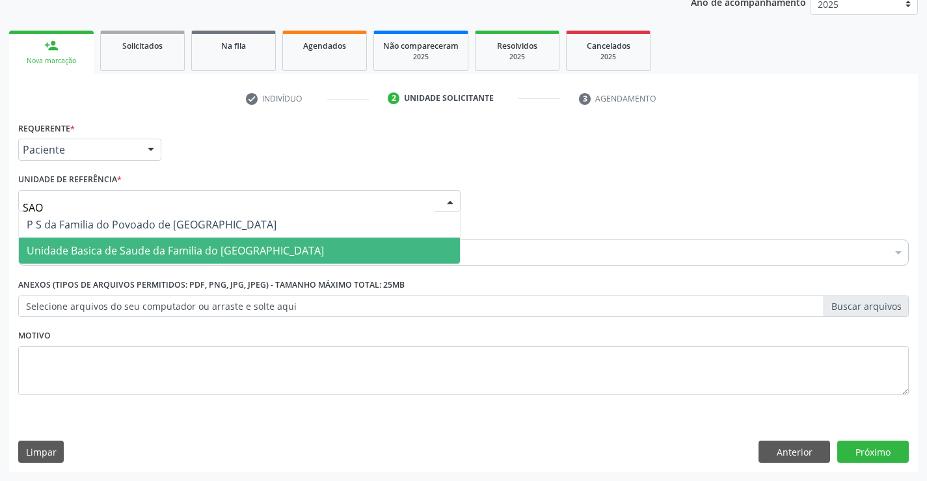
click at [156, 250] on span "Unidade Basica de Saude da Familia do [GEOGRAPHIC_DATA]" at bounding box center [175, 250] width 297 height 14
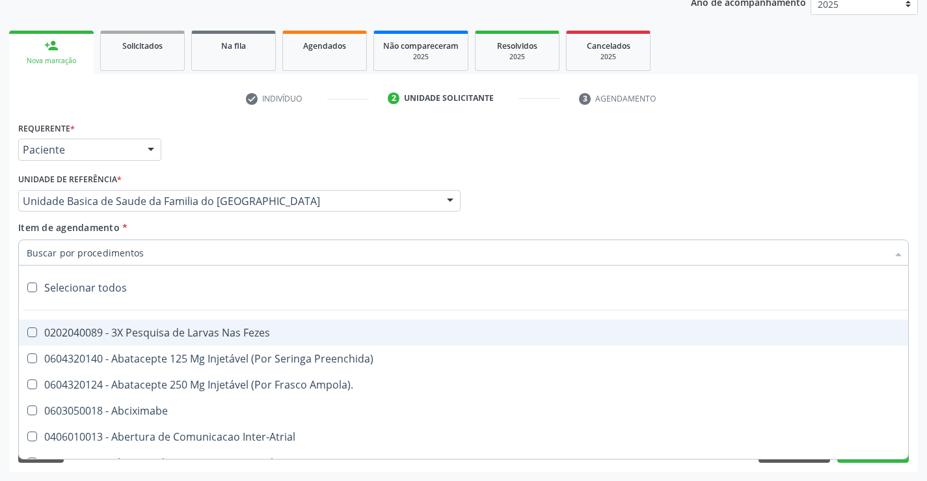
click at [146, 256] on div at bounding box center [463, 253] width 891 height 26
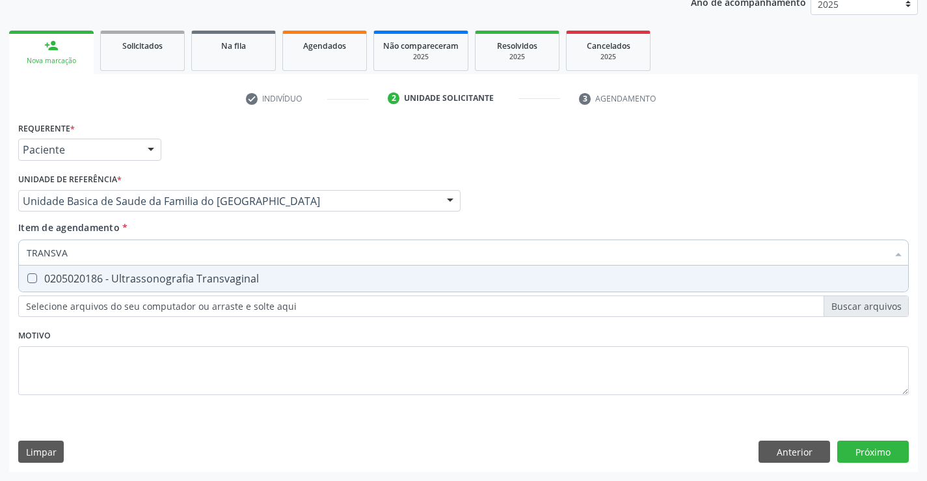
type input "TRANSVAG"
click at [169, 276] on div "0205020186 - Ultrassonografia Transvaginal" at bounding box center [464, 278] width 874 height 10
checkbox Transvaginal "true"
type input "TRANSVAG"
click at [178, 340] on div "Requerente * Paciente Profissional de Saúde Paciente Nenhum resultado encontrad…" at bounding box center [463, 265] width 891 height 295
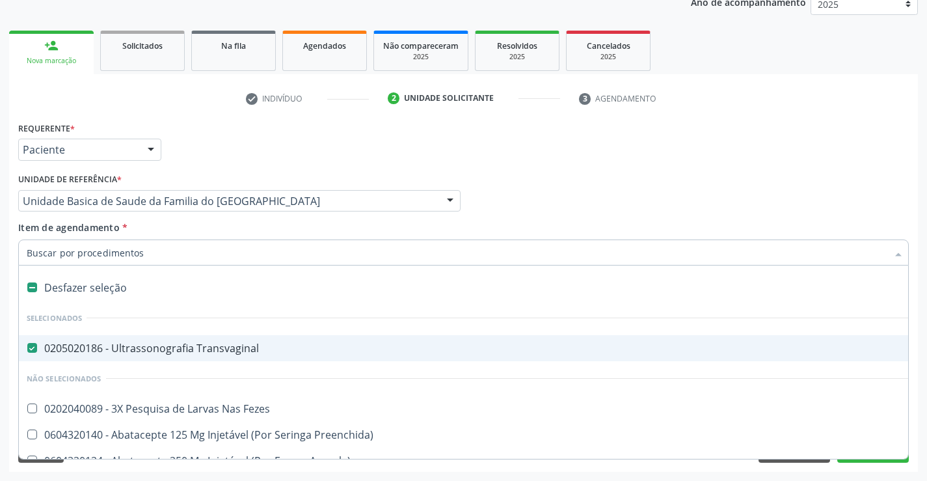
click at [209, 256] on input "Item de agendamento *" at bounding box center [457, 253] width 861 height 26
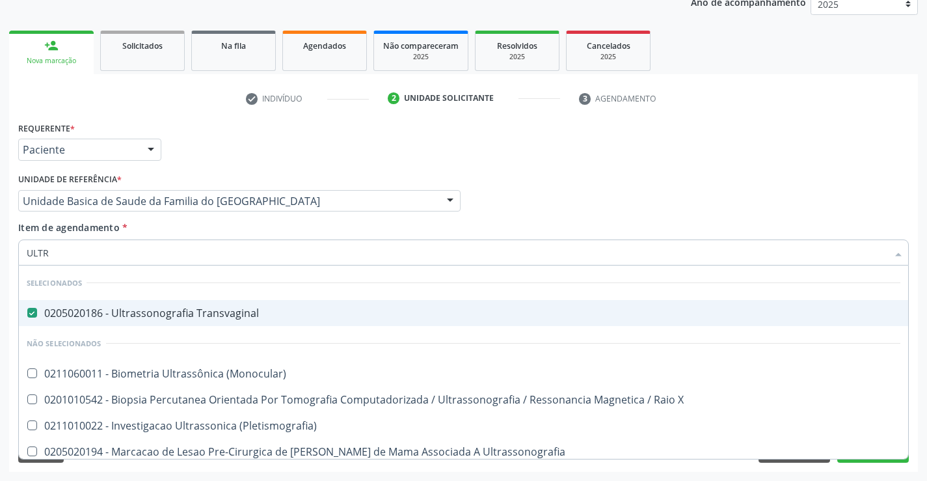
type input "ULTRA"
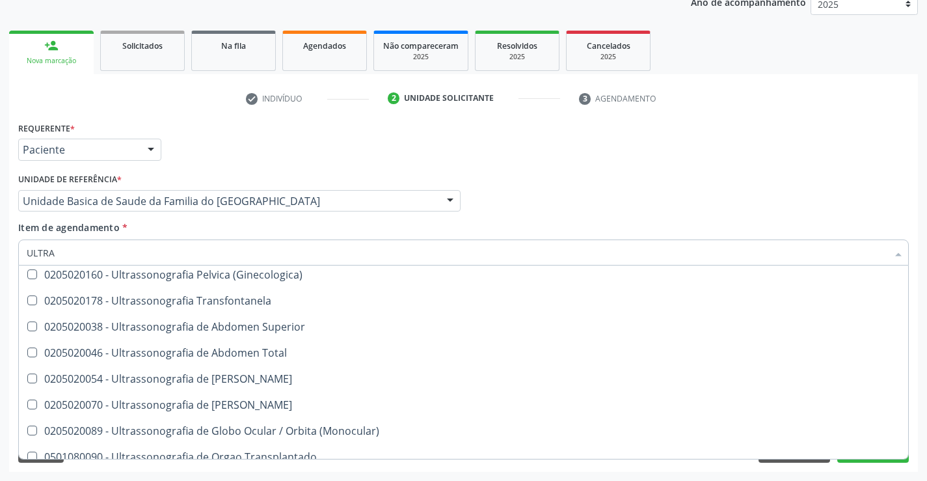
scroll to position [500, 0]
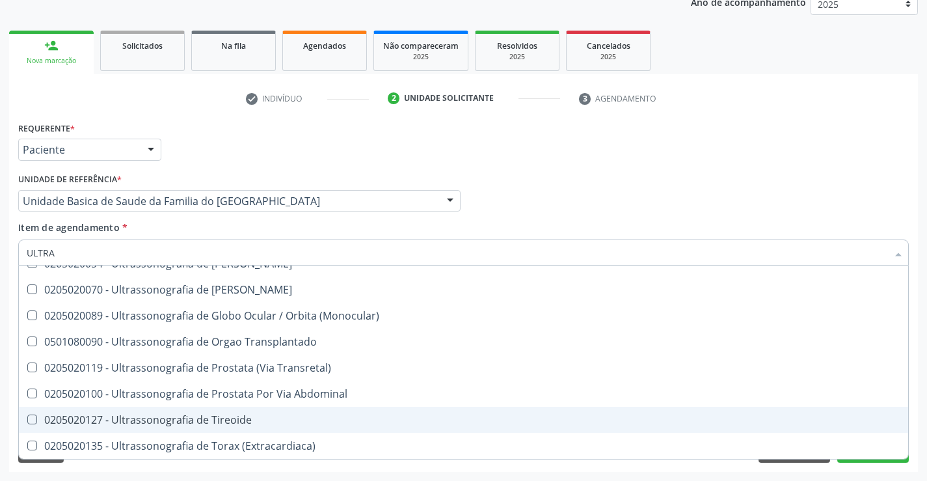
click at [273, 423] on div "0205020127 - Ultrassonografia de Tireoide" at bounding box center [464, 420] width 874 height 10
checkbox Tireoide "true"
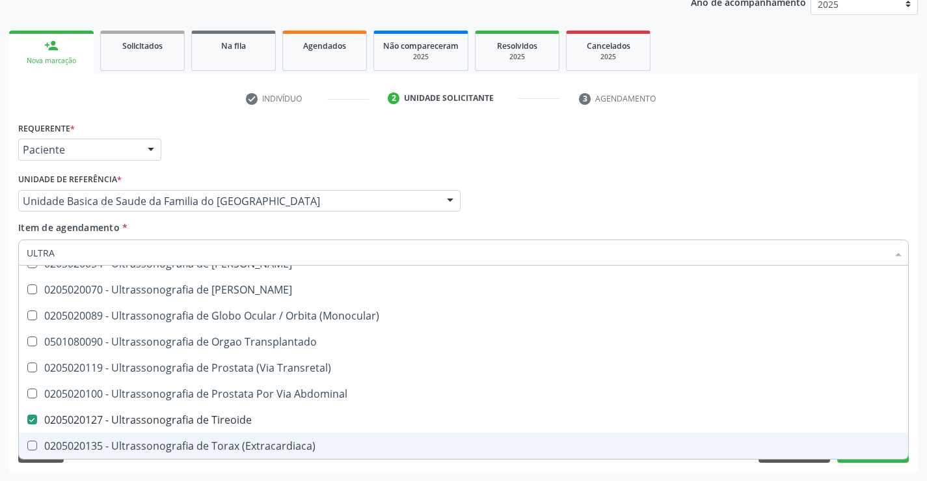
type input "ULTRA"
click at [243, 473] on div "Acompanhamento Acompanhe a situação das marcações correntes e finalizadas Relat…" at bounding box center [463, 194] width 927 height 573
checkbox Tireoide "false"
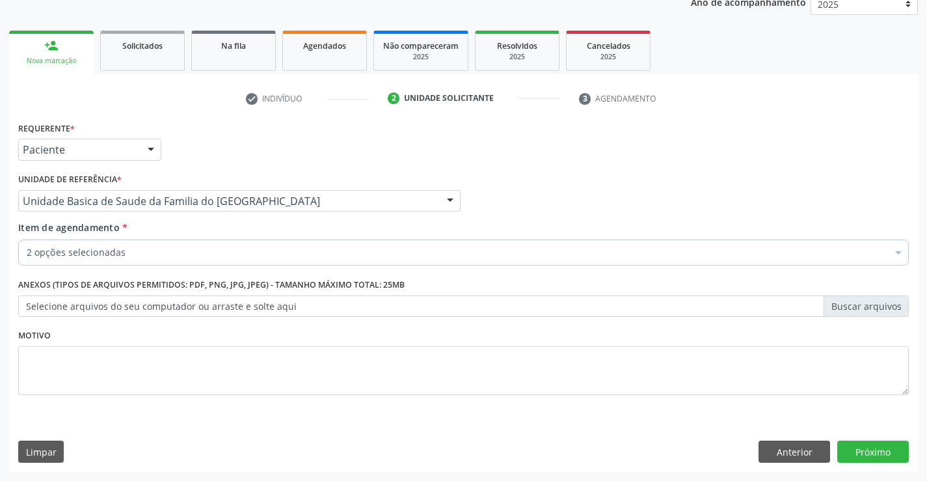
scroll to position [0, 0]
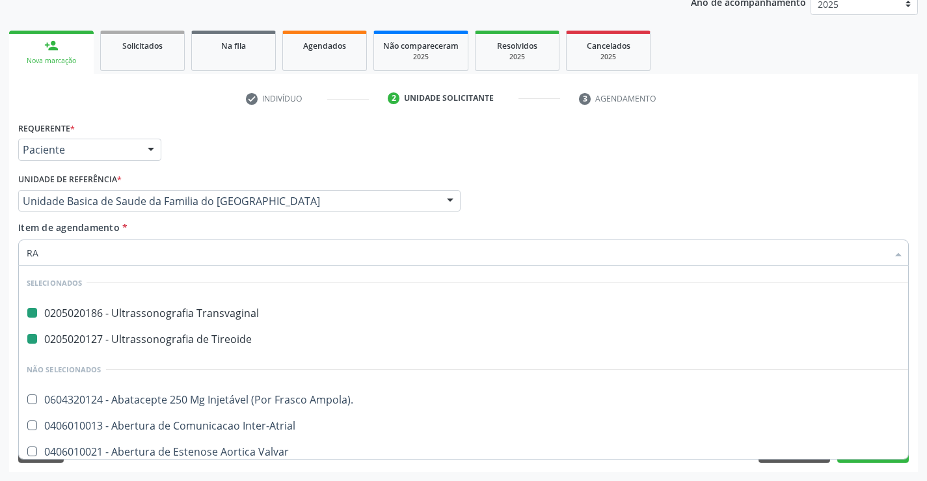
type input "RAD"
checkbox Transvaginal "false"
checkbox Tireoide "false"
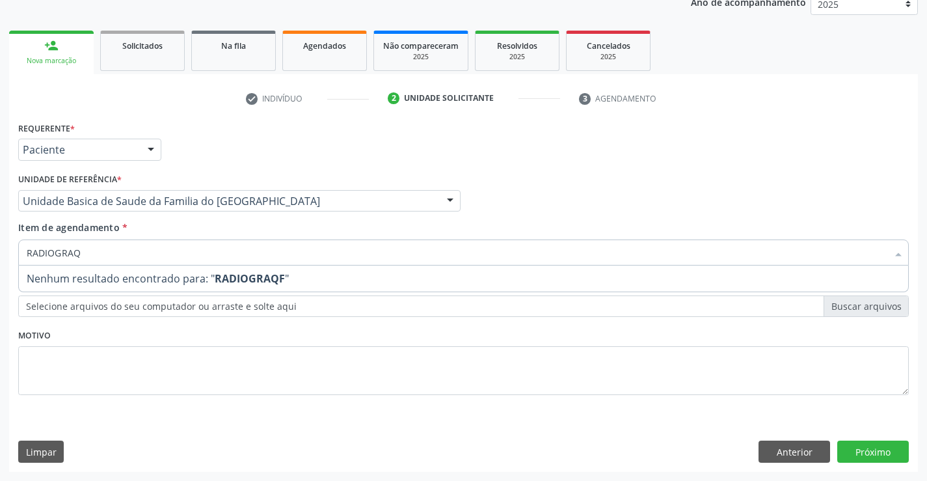
type input "RADIOGRA"
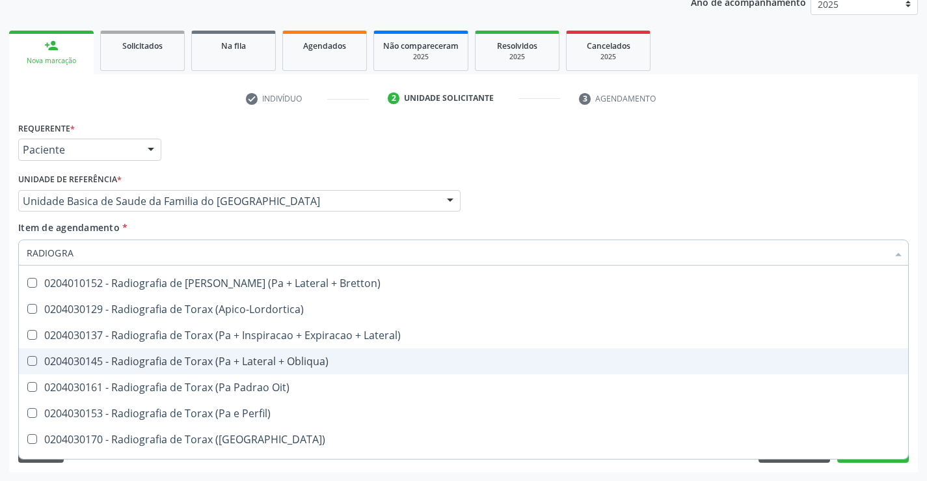
scroll to position [1690, 0]
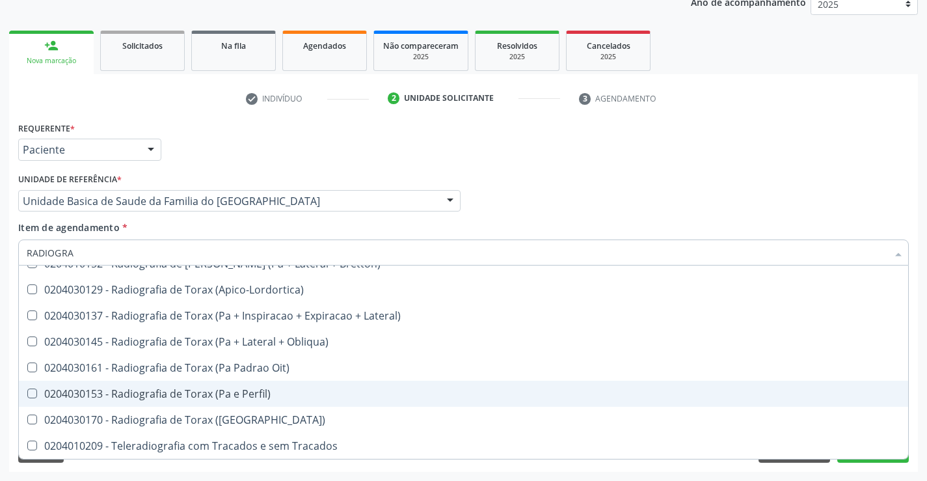
click at [224, 389] on div "0204030153 - Radiografia de Torax (Pa e Perfil)" at bounding box center [464, 394] width 874 height 10
checkbox Perfil\) "true"
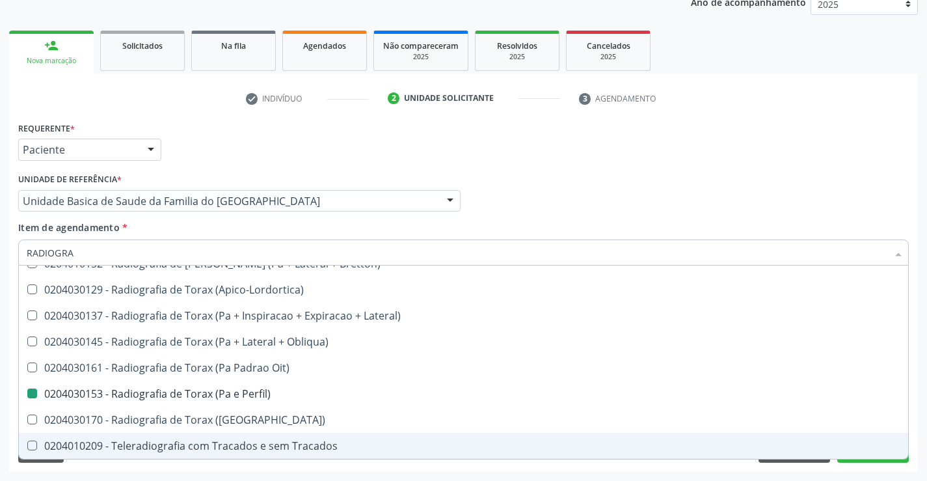
click at [239, 470] on div "Requerente * Paciente Profissional de Saúde Paciente Nenhum resultado encontrad…" at bounding box center [463, 294] width 909 height 353
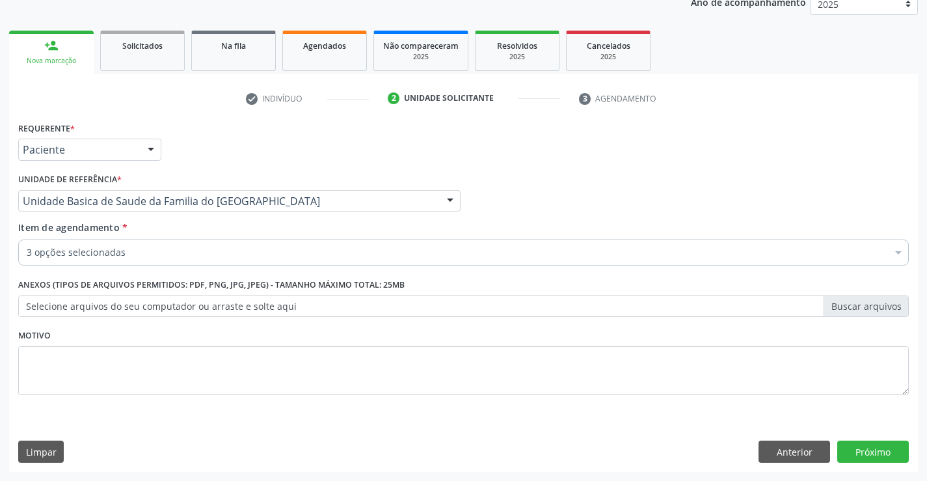
scroll to position [0, 0]
click at [875, 448] on button "Próximo" at bounding box center [874, 452] width 72 height 22
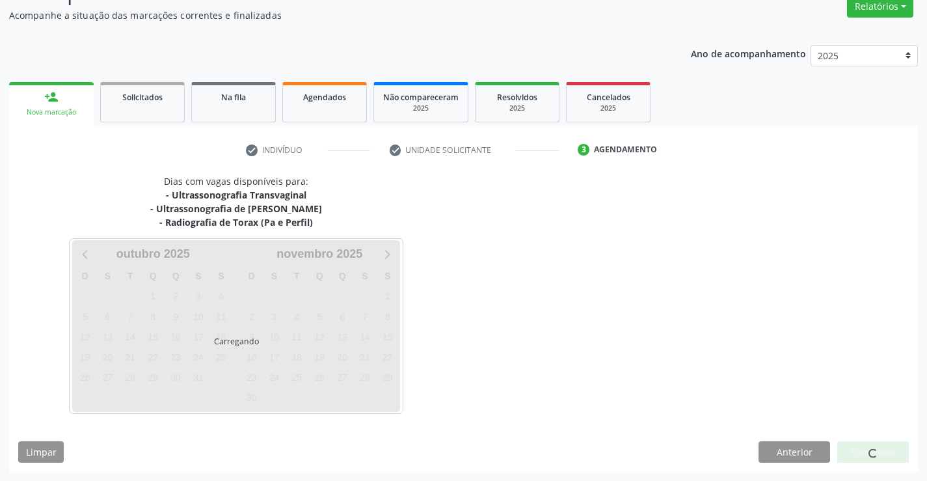
scroll to position [151, 0]
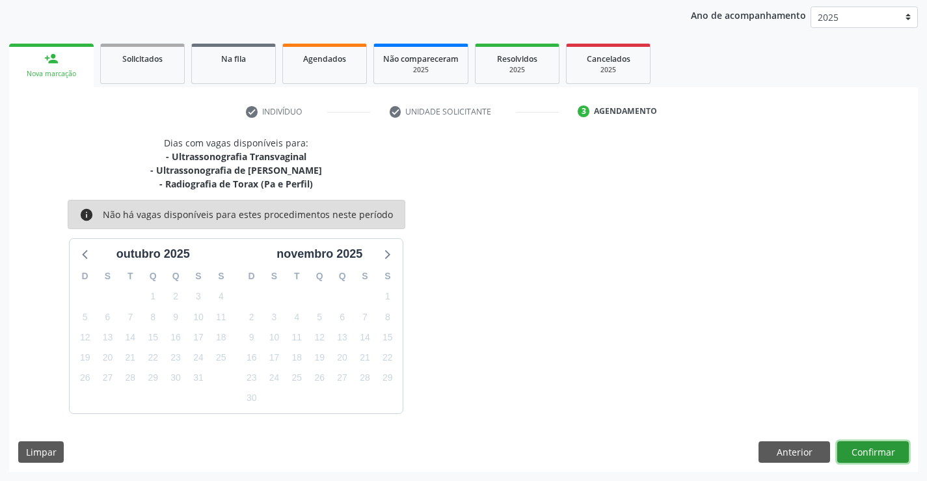
click at [874, 448] on button "Confirmar" at bounding box center [874, 452] width 72 height 22
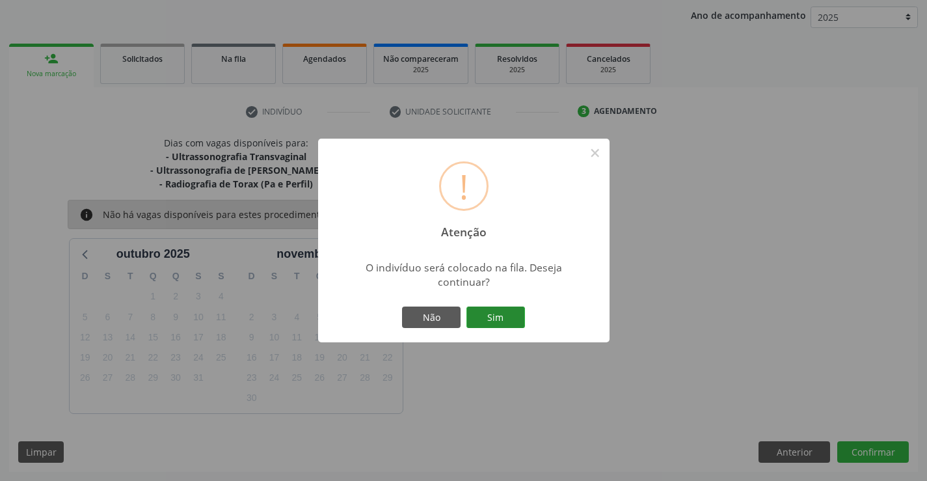
click at [500, 307] on button "Sim" at bounding box center [496, 318] width 59 height 22
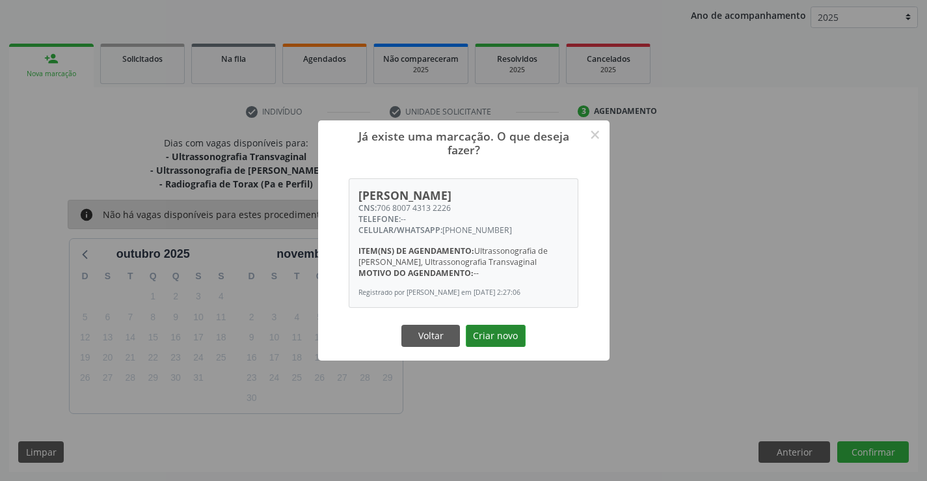
click at [484, 339] on button "Criar novo" at bounding box center [496, 336] width 60 height 22
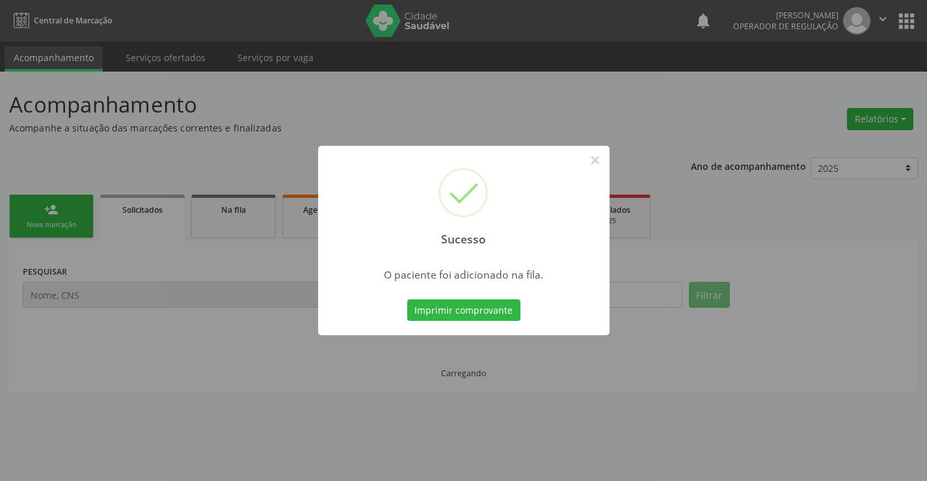
scroll to position [0, 0]
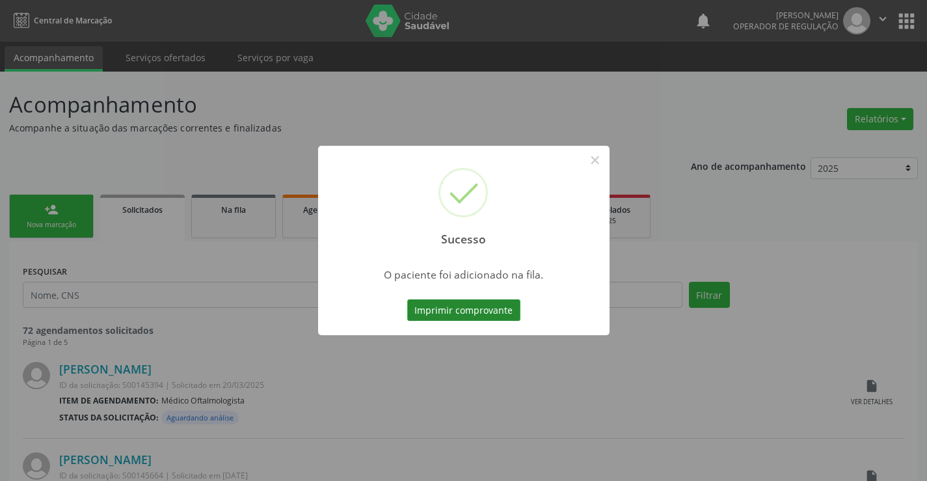
click at [491, 310] on button "Imprimir comprovante" at bounding box center [463, 310] width 113 height 22
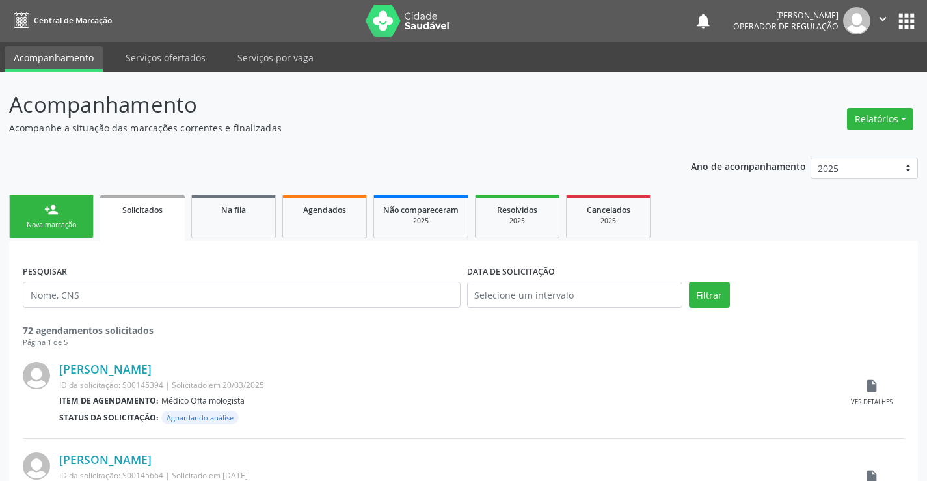
click at [883, 19] on icon "" at bounding box center [883, 19] width 14 height 14
click at [822, 77] on link "Sair" at bounding box center [850, 79] width 90 height 18
